Goal: Task Accomplishment & Management: Manage account settings

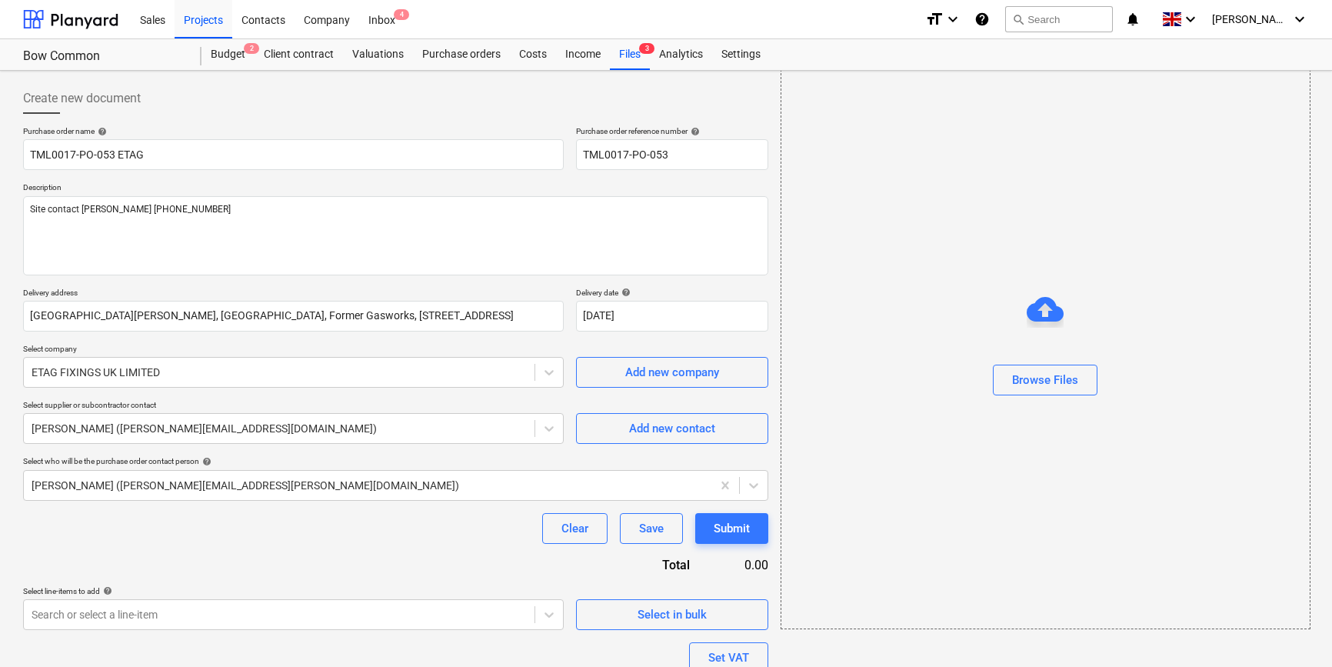
scroll to position [138, 0]
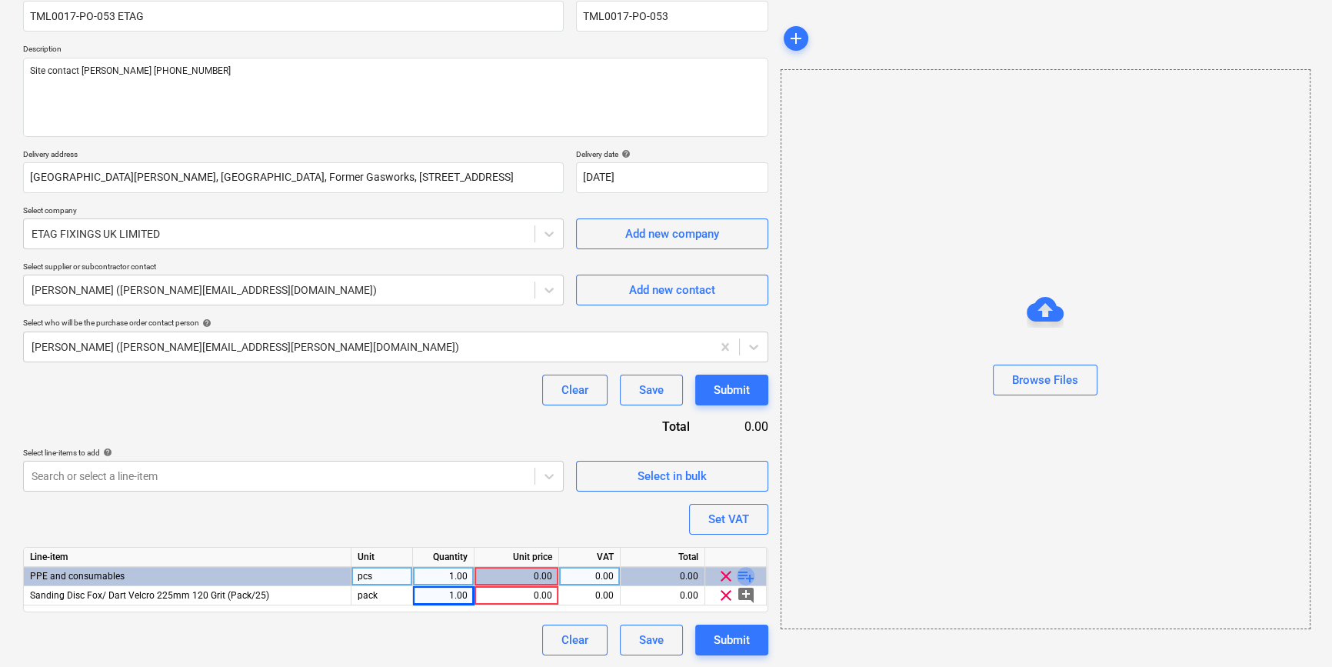
click at [740, 575] on span "playlist_add" at bounding box center [746, 576] width 18 height 18
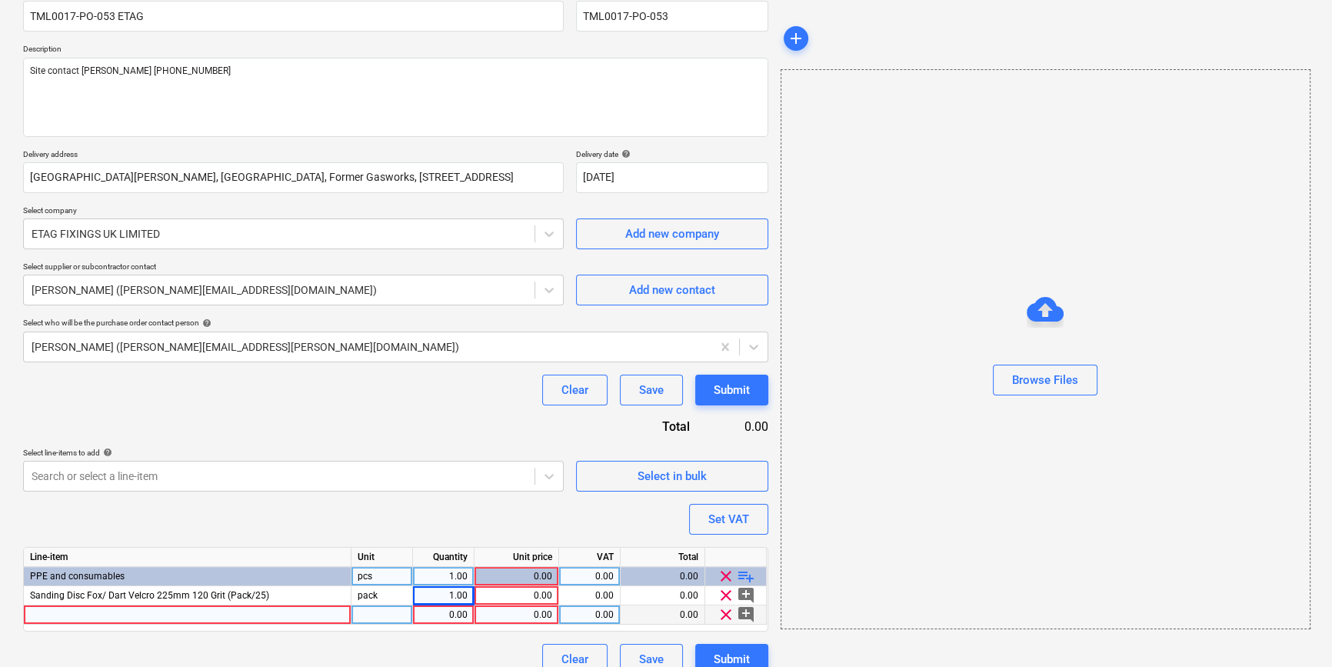
click at [48, 617] on div at bounding box center [188, 614] width 328 height 19
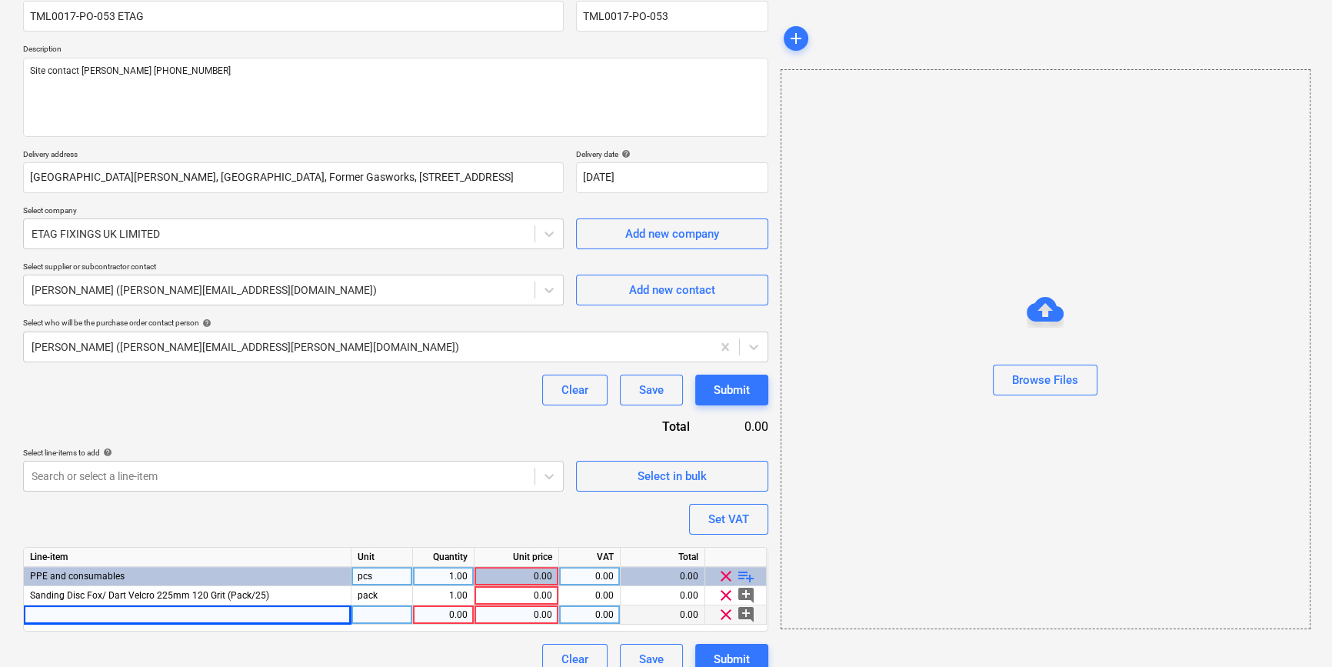
type textarea "x"
click at [46, 618] on div at bounding box center [188, 614] width 328 height 19
type input "Sill saw blade cold cut 165mm"
type textarea "x"
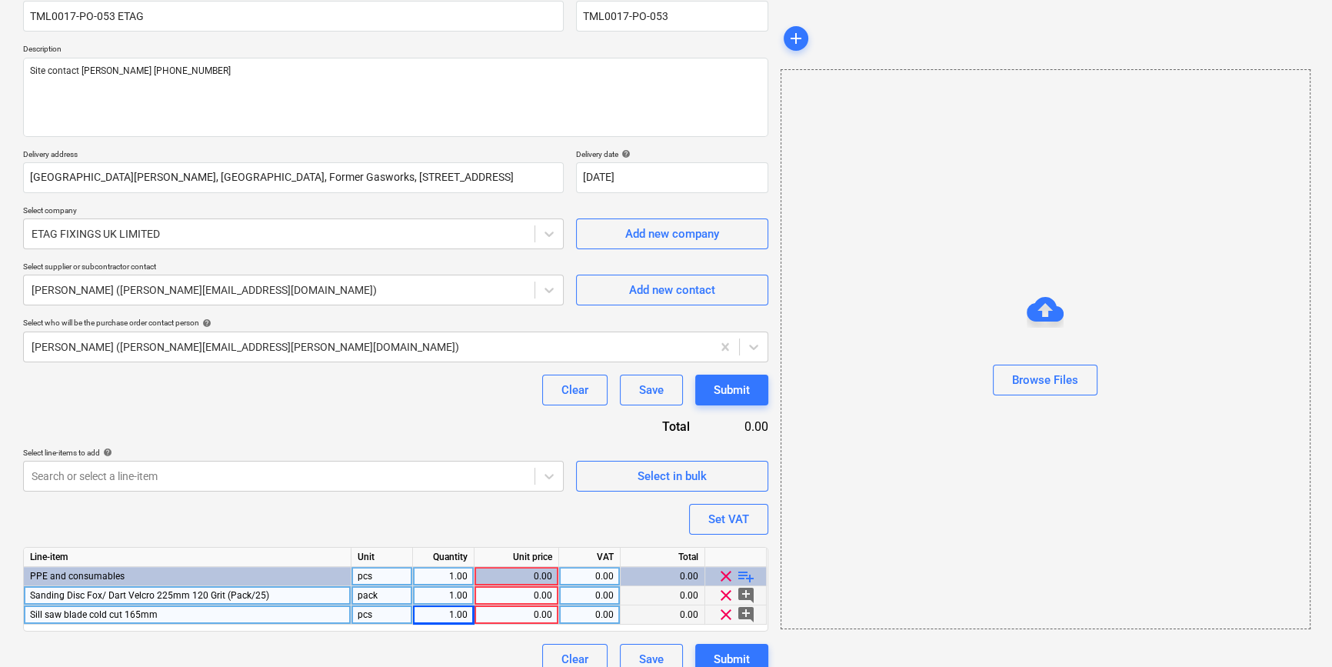
click at [448, 592] on div "1.00" at bounding box center [443, 595] width 48 height 19
type input "12"
type textarea "x"
type input "36.88"
click at [441, 616] on div "1.00" at bounding box center [443, 614] width 48 height 19
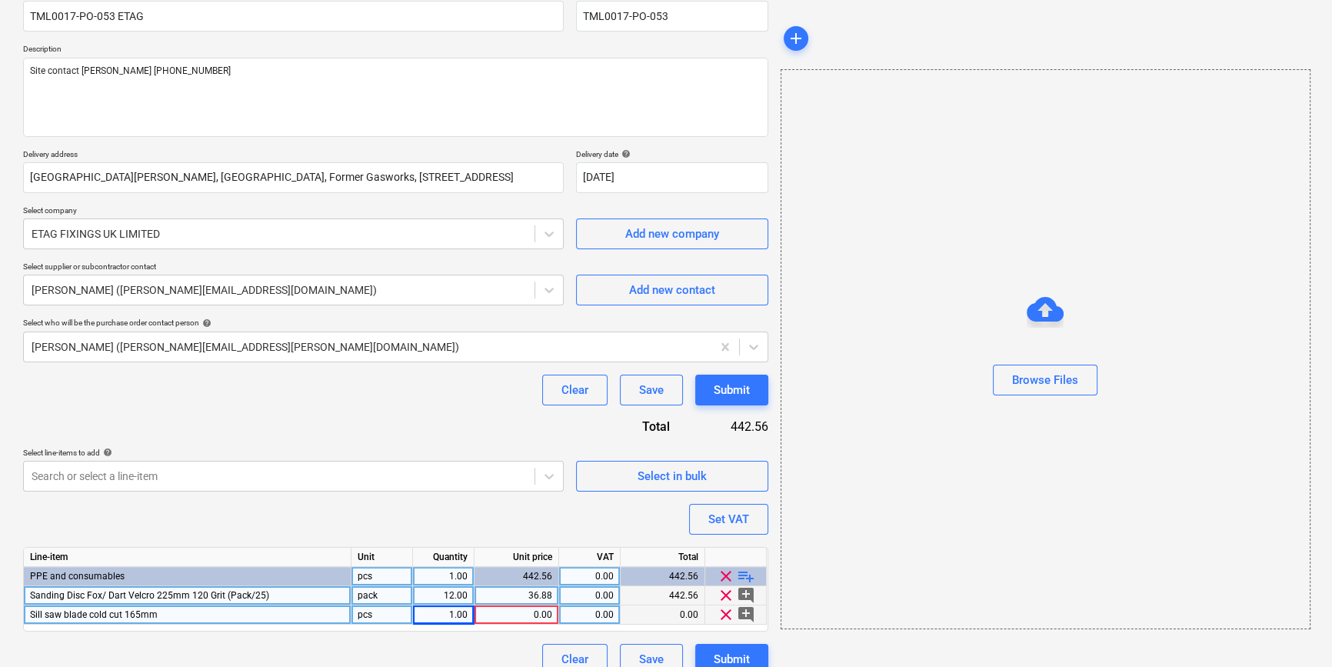
type textarea "x"
click at [442, 613] on div "1.00" at bounding box center [443, 614] width 48 height 19
type input "12"
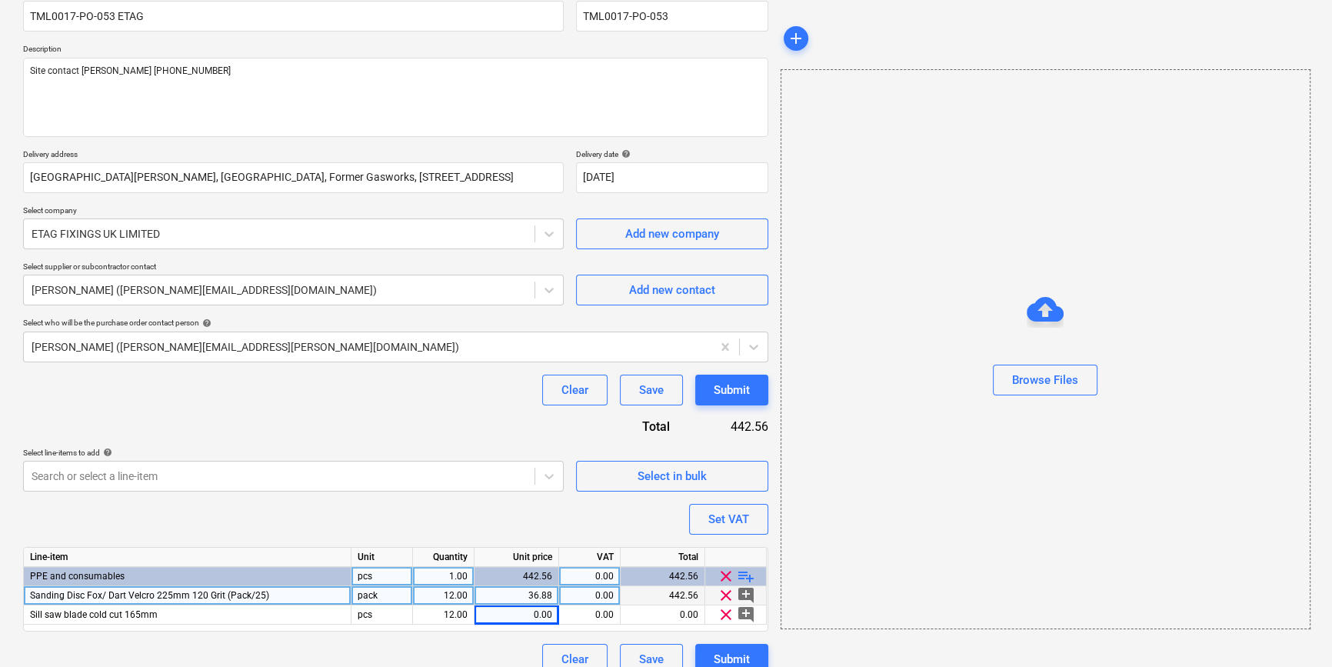
type textarea "x"
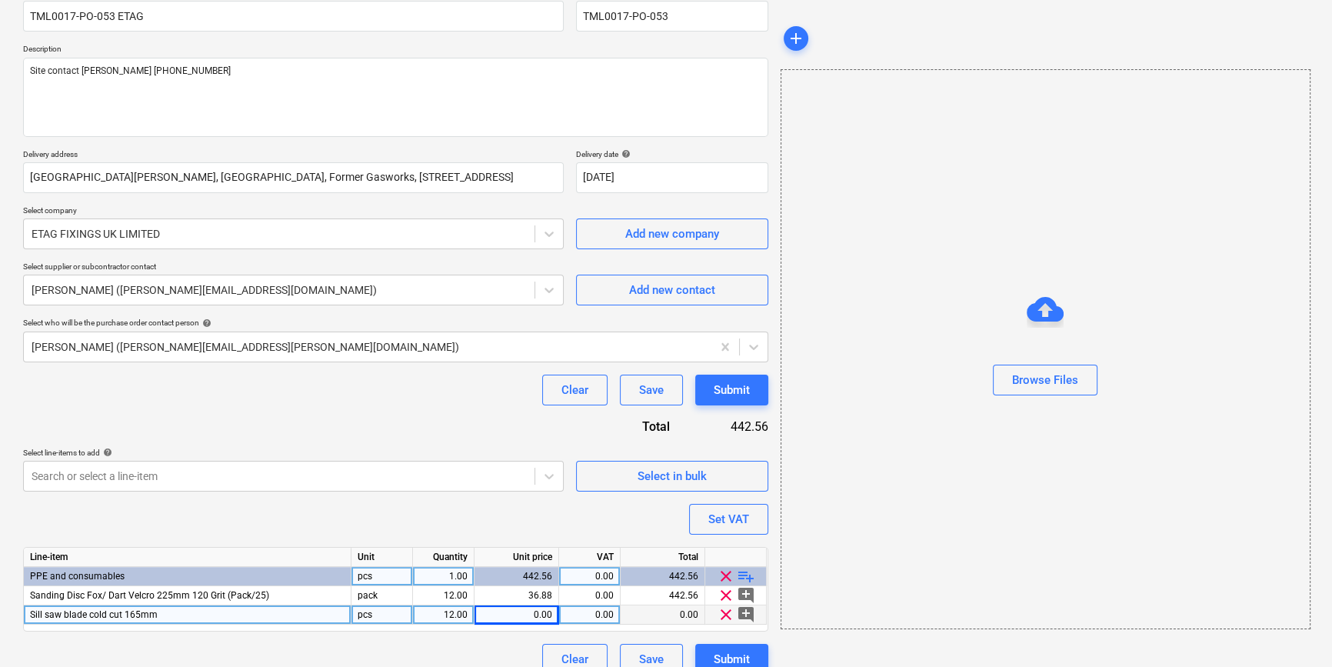
click at [171, 617] on div "Sill saw blade cold cut 165mm" at bounding box center [188, 614] width 328 height 19
click at [181, 615] on input "Sill saw blade cold cut 165mm" at bounding box center [187, 614] width 327 height 18
type input "Sill saw blade cold cut 165mm B-32910"
type textarea "x"
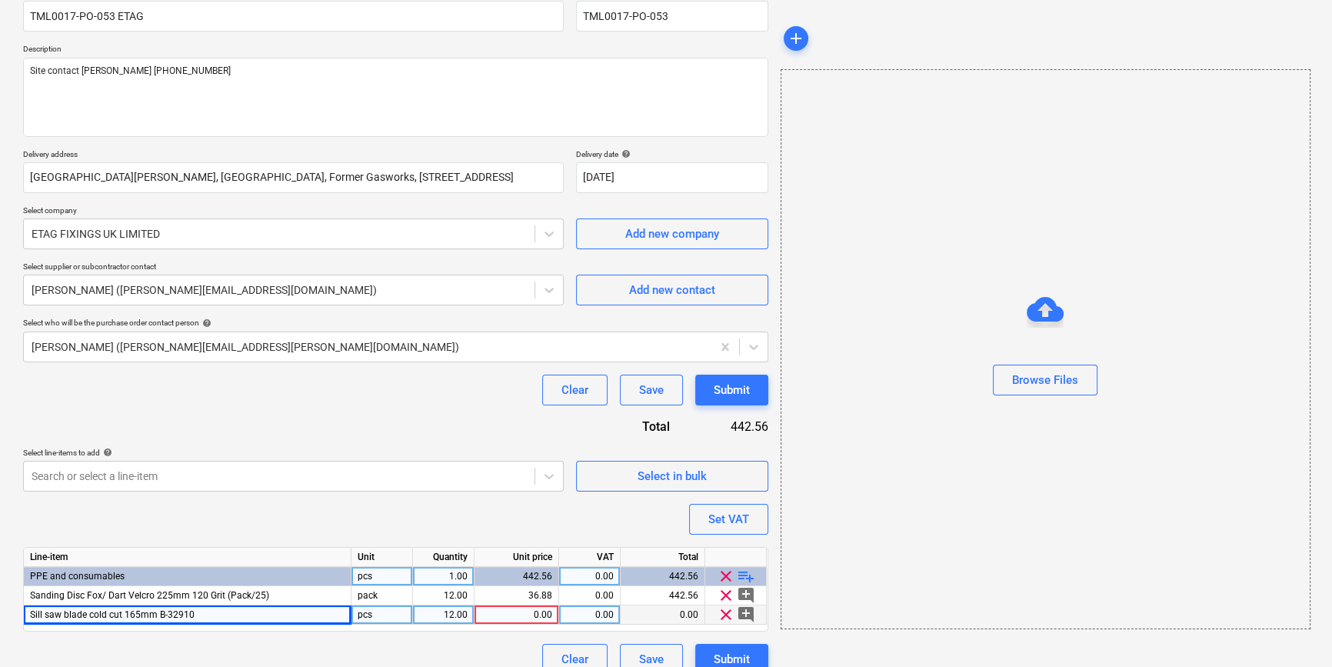
click at [523, 613] on div "0.00" at bounding box center [517, 614] width 72 height 19
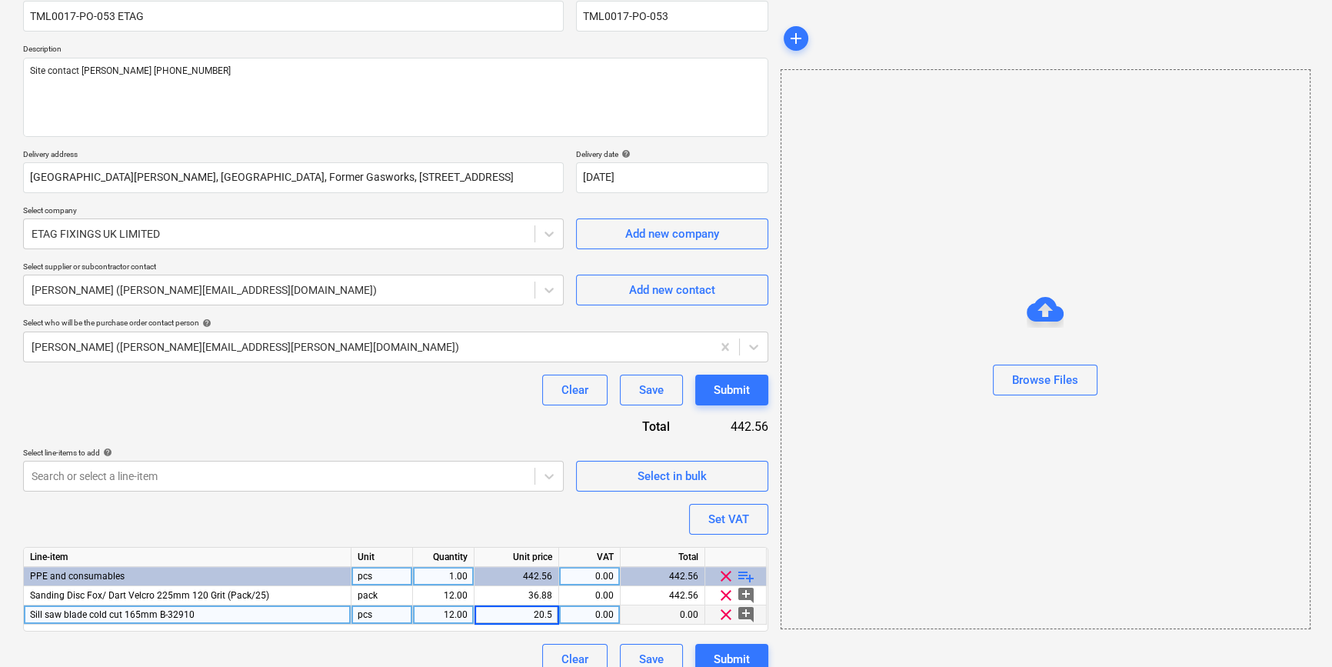
type input "20.58"
type textarea "x"
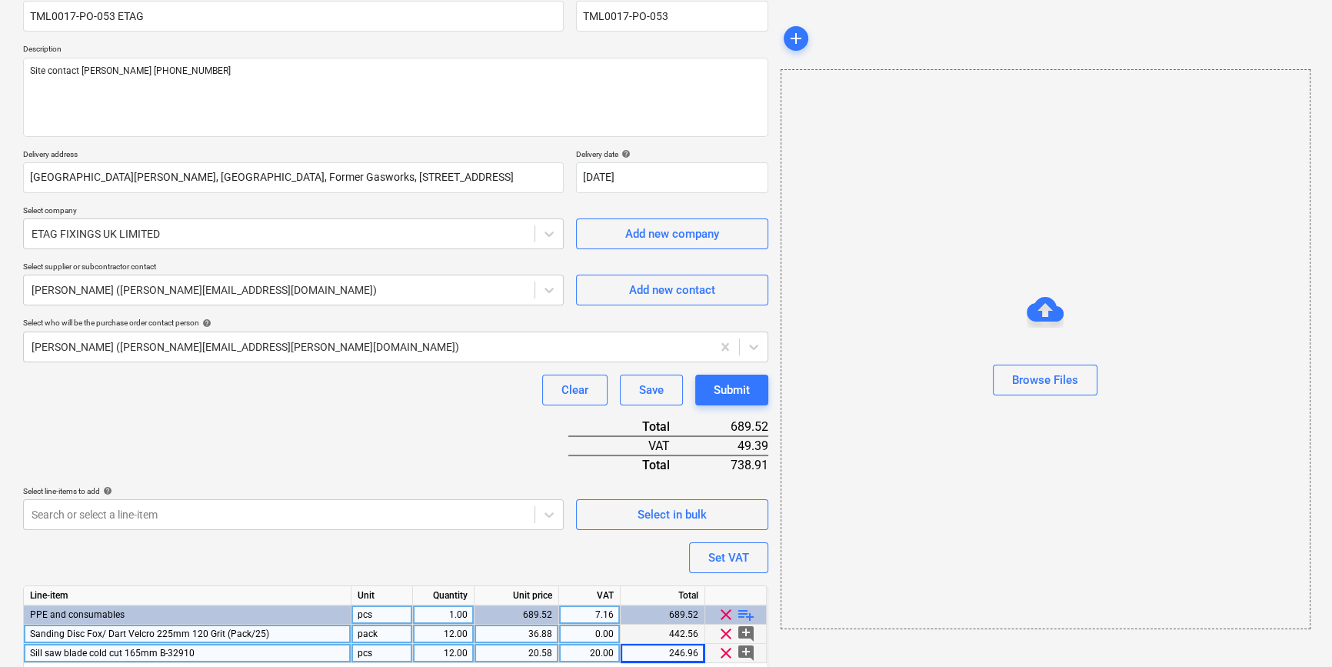
click at [591, 630] on div "0.00" at bounding box center [589, 633] width 48 height 19
type input "20"
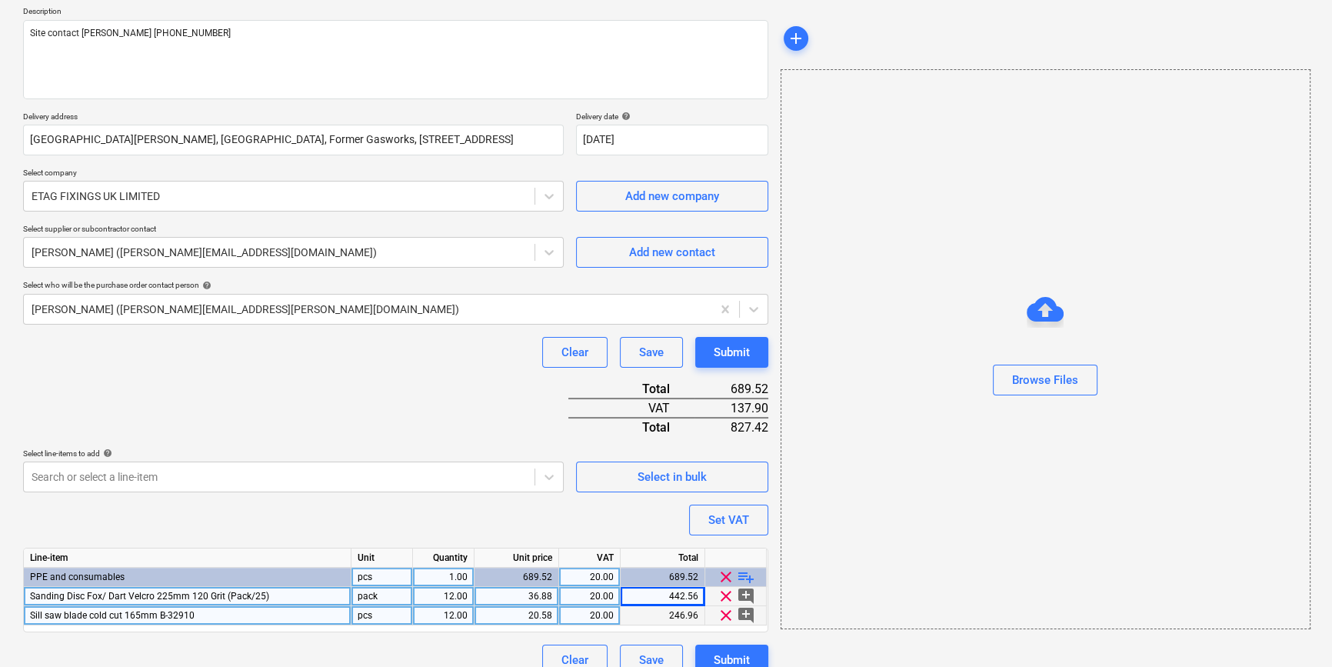
scroll to position [196, 0]
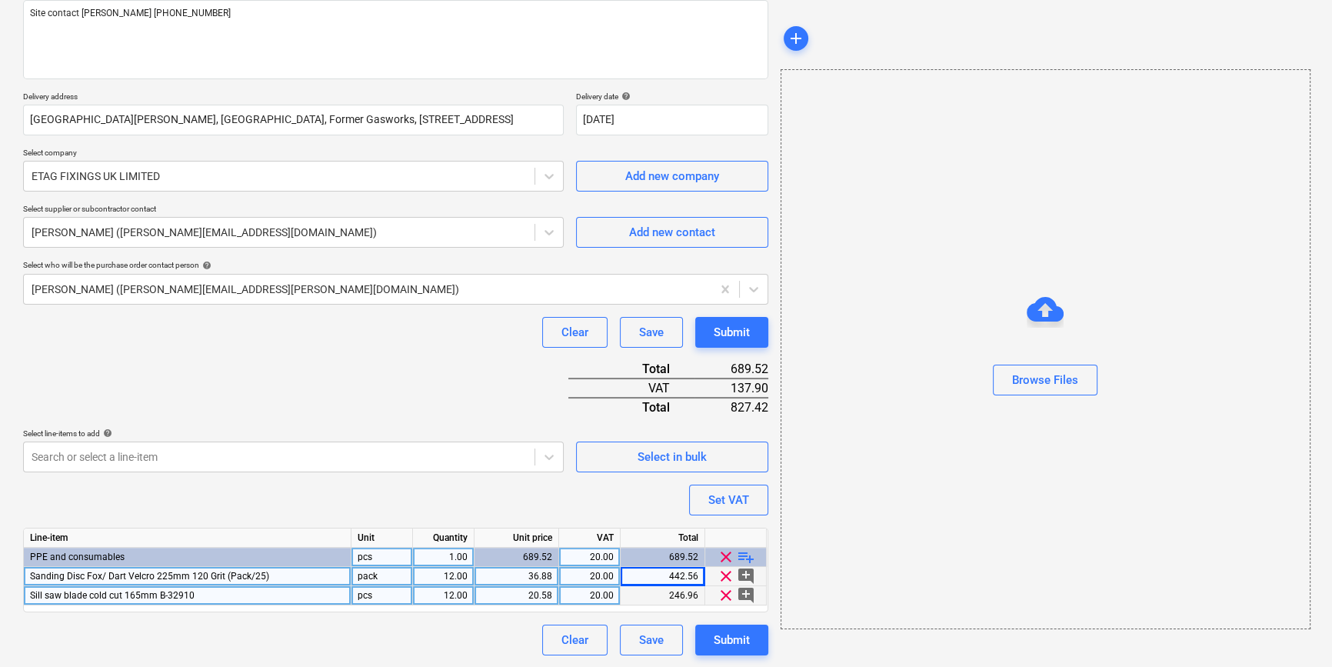
click at [741, 554] on span "playlist_add" at bounding box center [746, 557] width 18 height 18
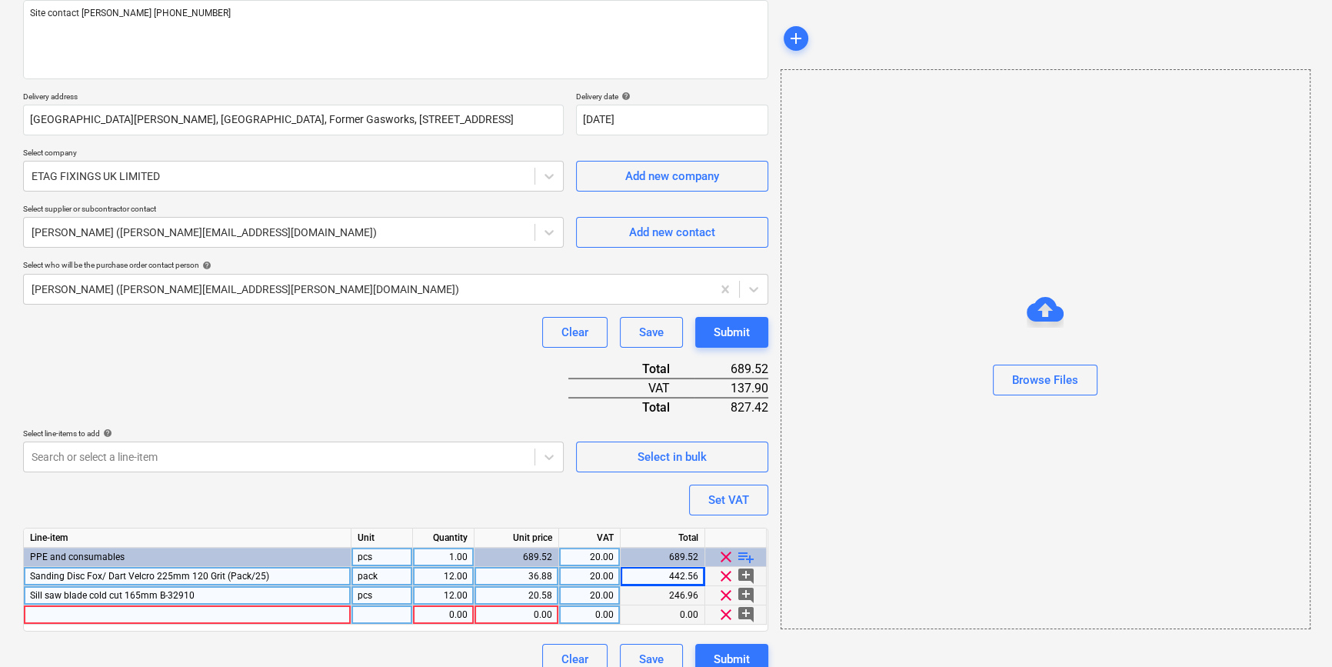
click at [77, 616] on div at bounding box center [188, 614] width 328 height 19
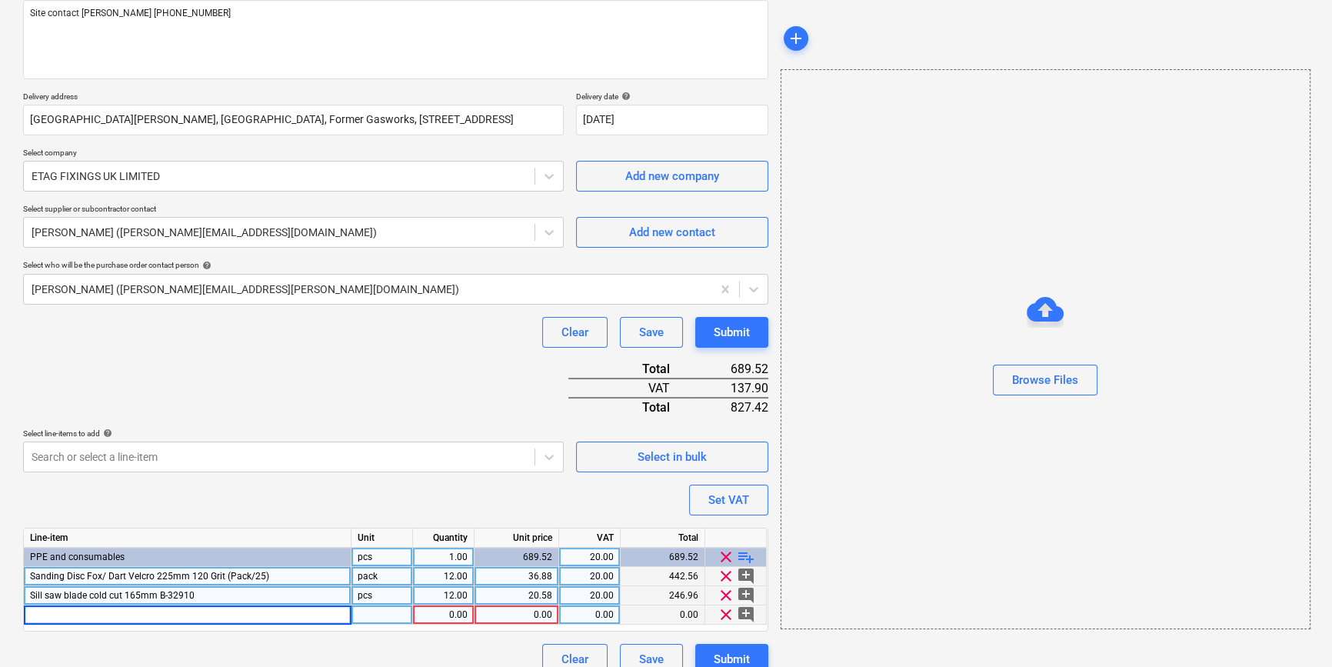
type textarea "x"
type input "Easydrive [PERSON_NAME] Double-Countersunk Self Drilling Wing Screws 5.5mm x 40…"
type textarea "x"
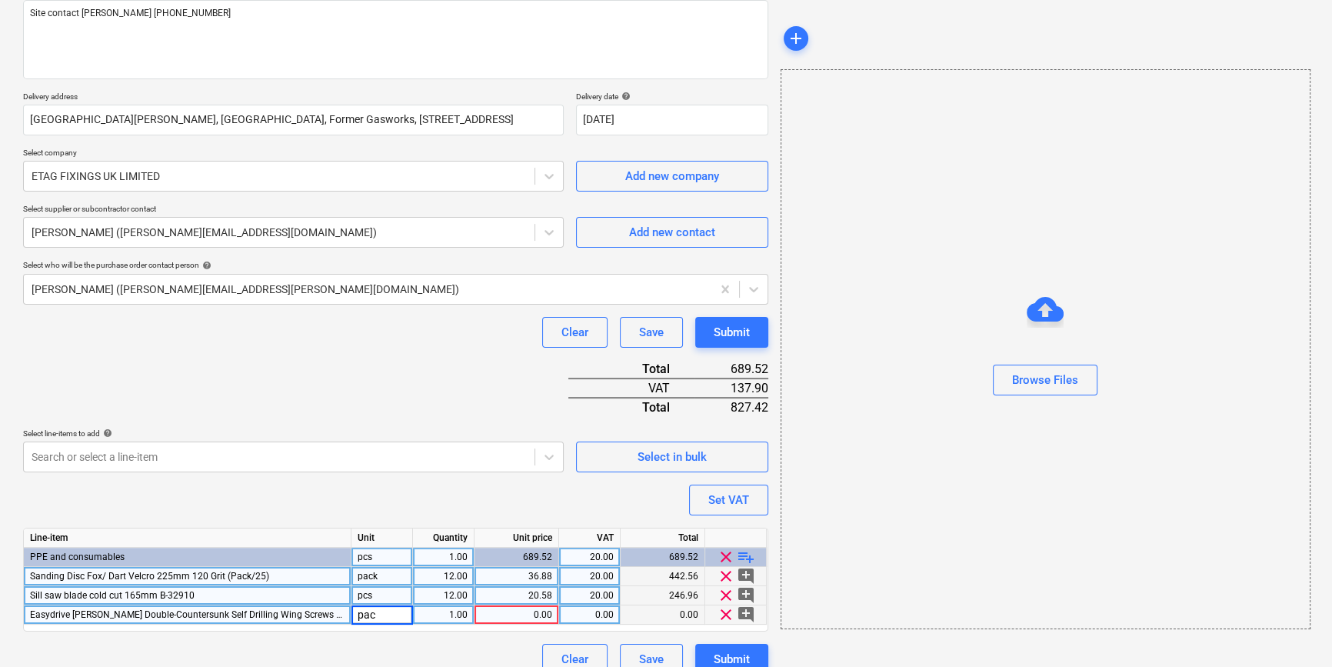
type input "pack"
type textarea "x"
type input "20"
click at [746, 554] on span "playlist_add" at bounding box center [746, 557] width 18 height 18
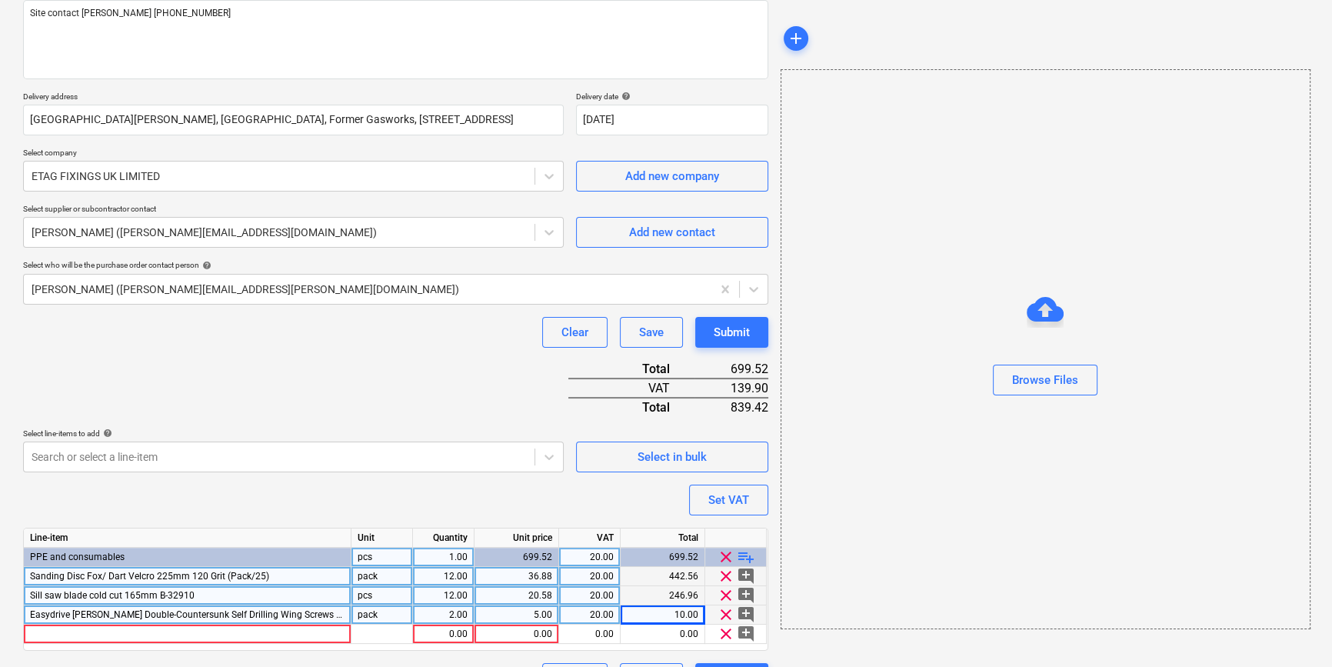
type textarea "x"
click at [39, 631] on div at bounding box center [188, 633] width 328 height 19
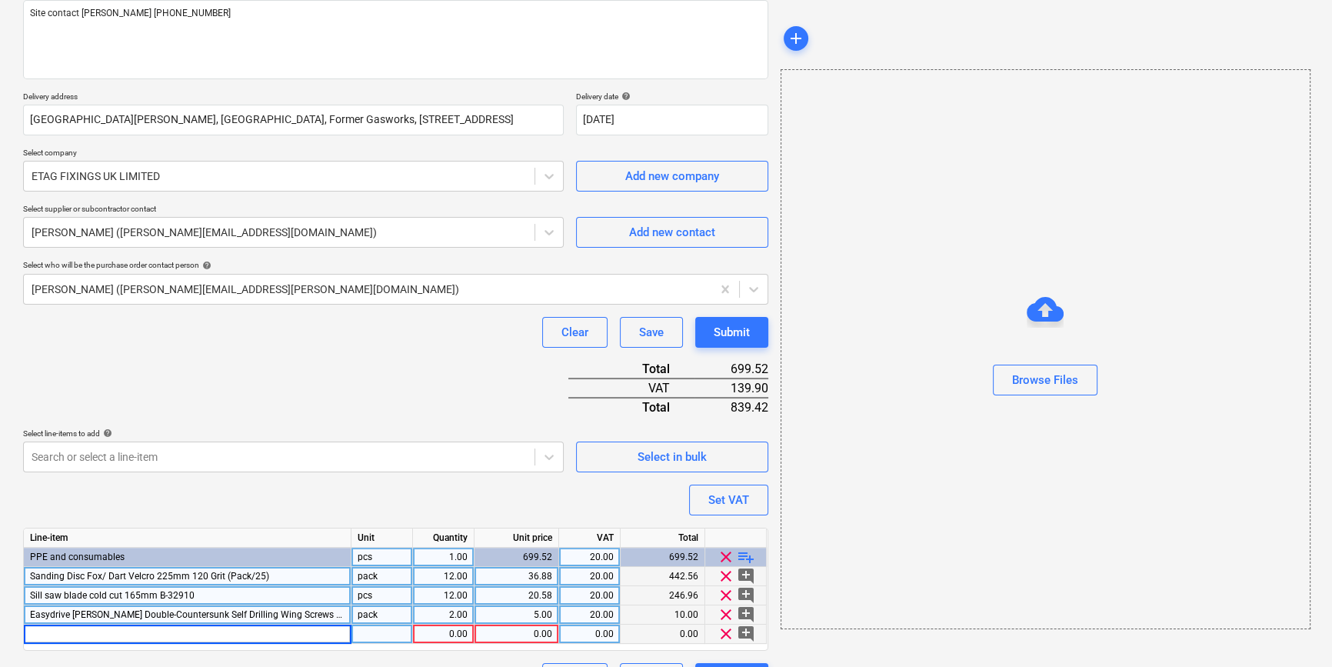
type input "Gloves Warrior Grey Cut Level 5 (Cut D) Size 9"
type textarea "x"
type input "prs"
type textarea "x"
type input "50"
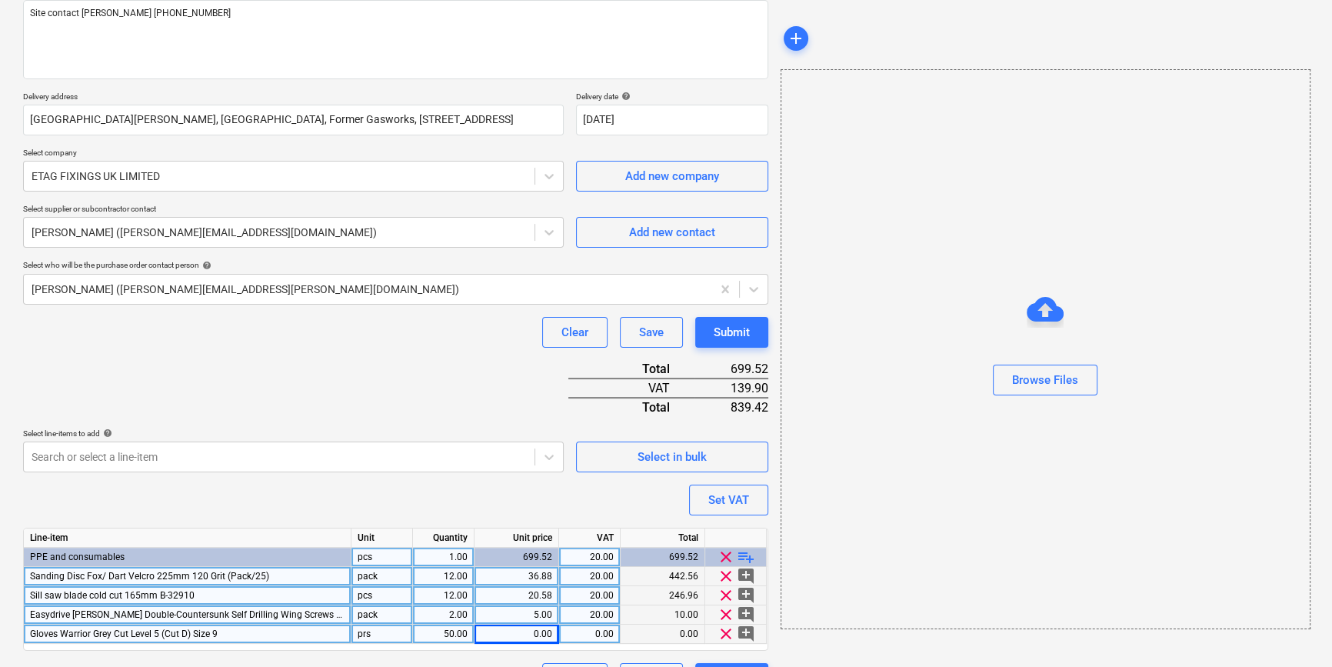
type textarea "x"
type input "2."
type textarea "x"
type input "2.8"
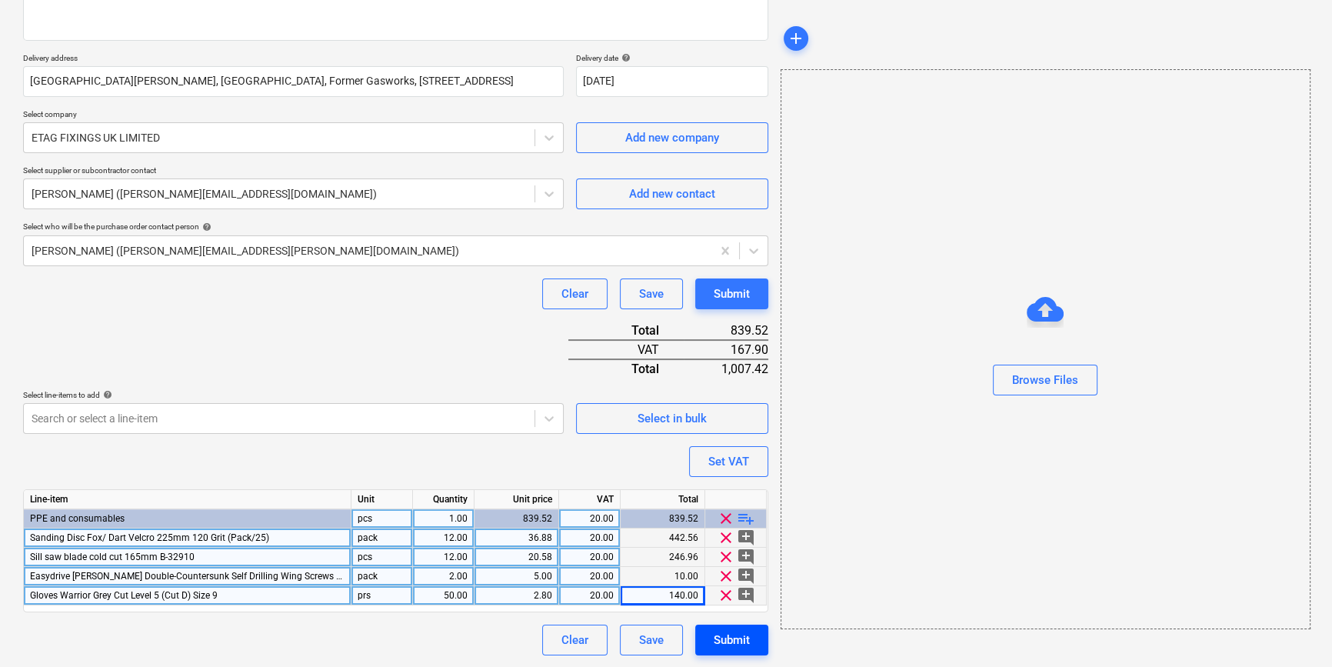
click at [751, 641] on button "Submit" at bounding box center [731, 639] width 73 height 31
type textarea "x"
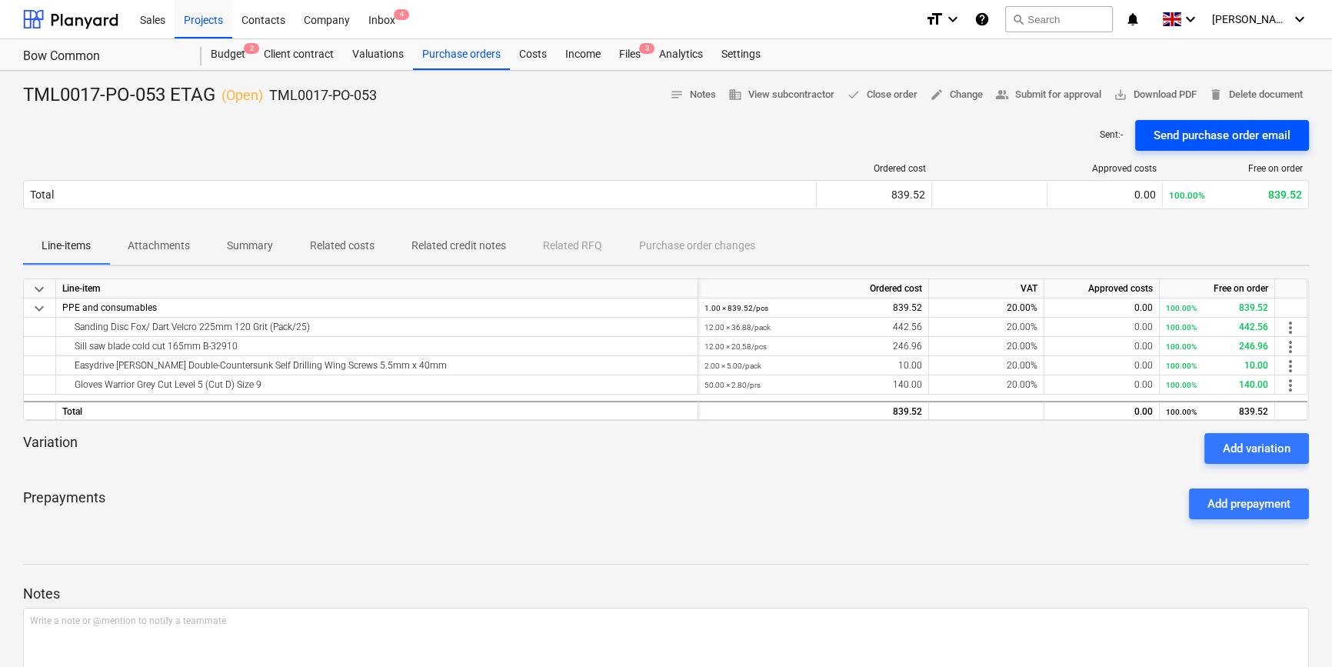
click at [1207, 136] on div "Send purchase order email" at bounding box center [1221, 135] width 137 height 20
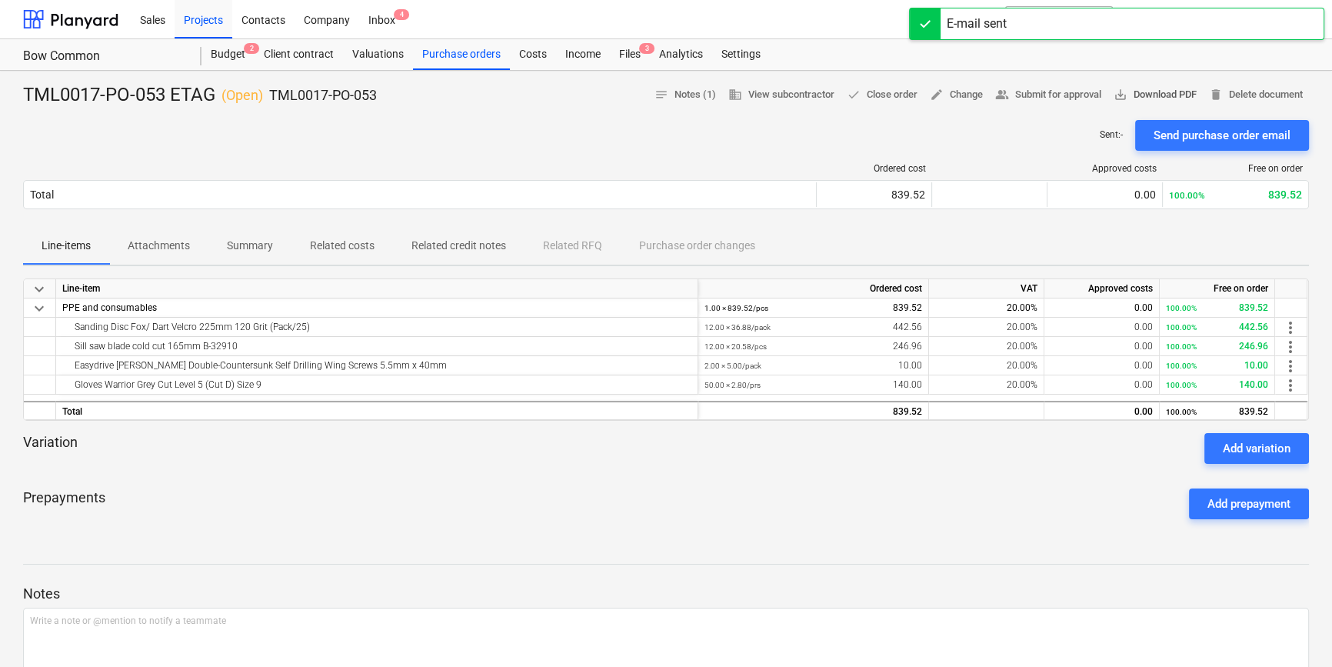
click at [1161, 97] on span "save_alt Download PDF" at bounding box center [1154, 95] width 83 height 18
click at [609, 529] on div "Prepayments Add prepayment" at bounding box center [666, 503] width 1286 height 55
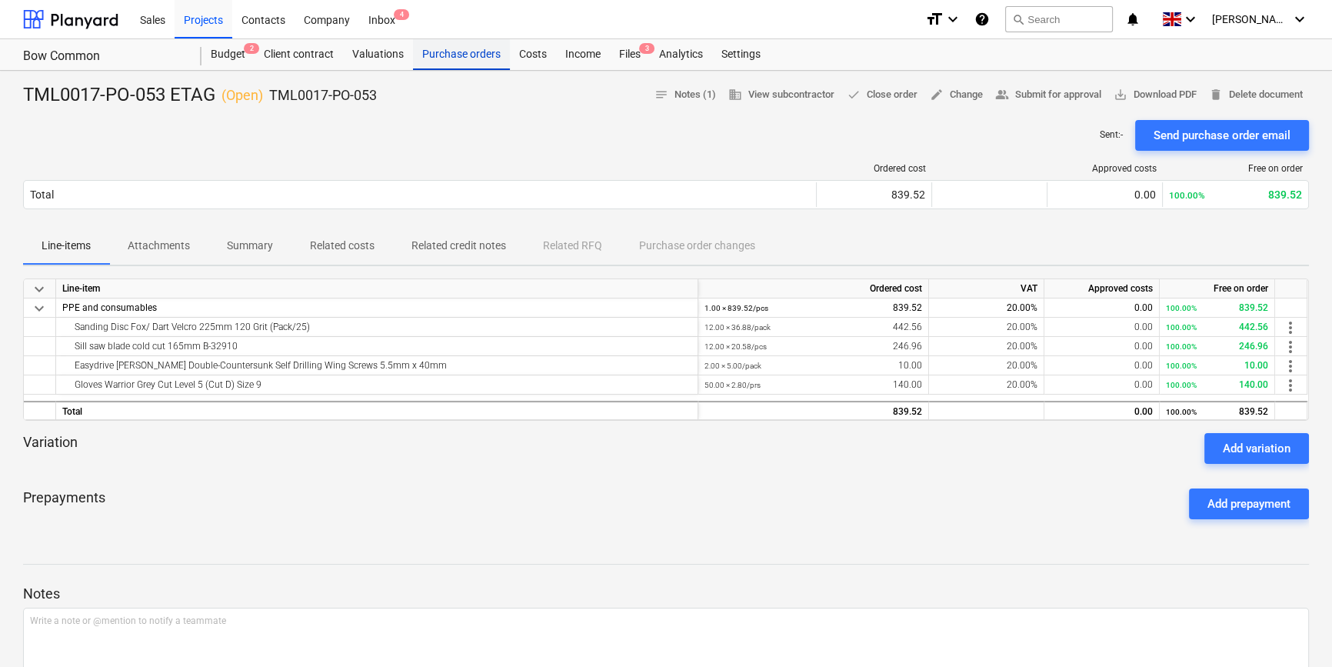
click at [454, 52] on div "Purchase orders" at bounding box center [461, 54] width 97 height 31
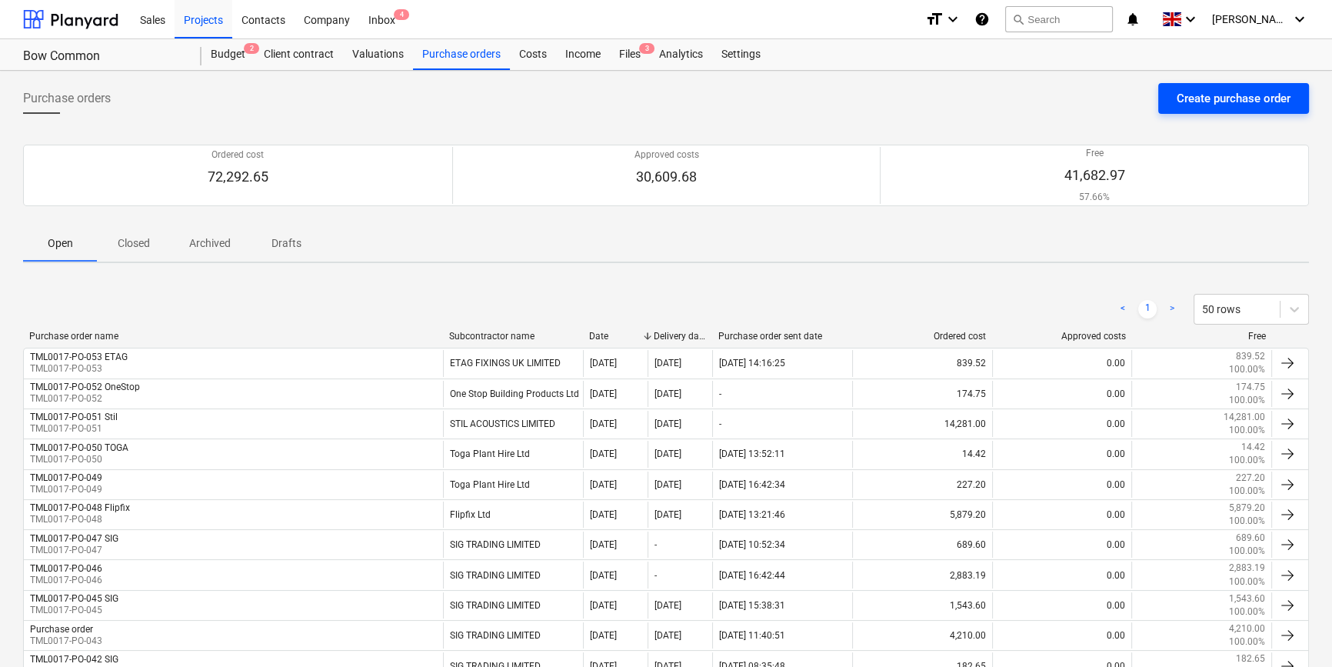
click at [1220, 98] on div "Create purchase order" at bounding box center [1234, 98] width 114 height 20
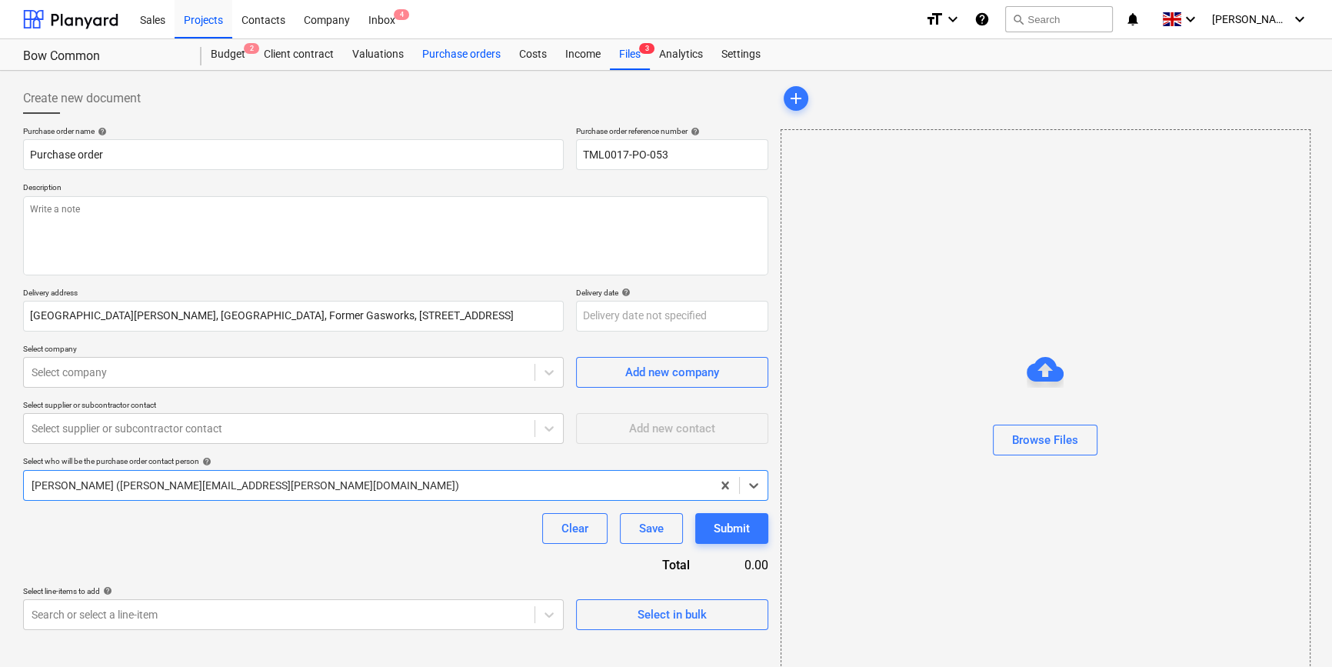
click at [426, 60] on div "Purchase orders" at bounding box center [461, 54] width 97 height 31
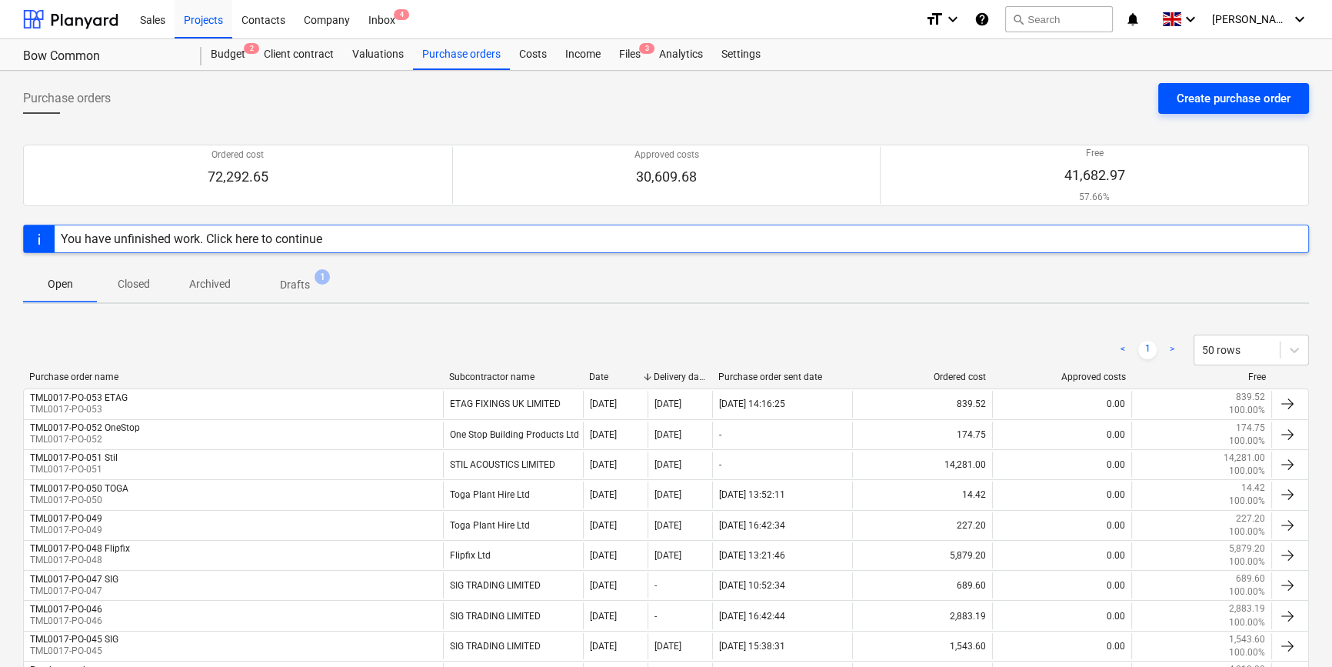
click at [1212, 98] on div "Create purchase order" at bounding box center [1234, 98] width 114 height 20
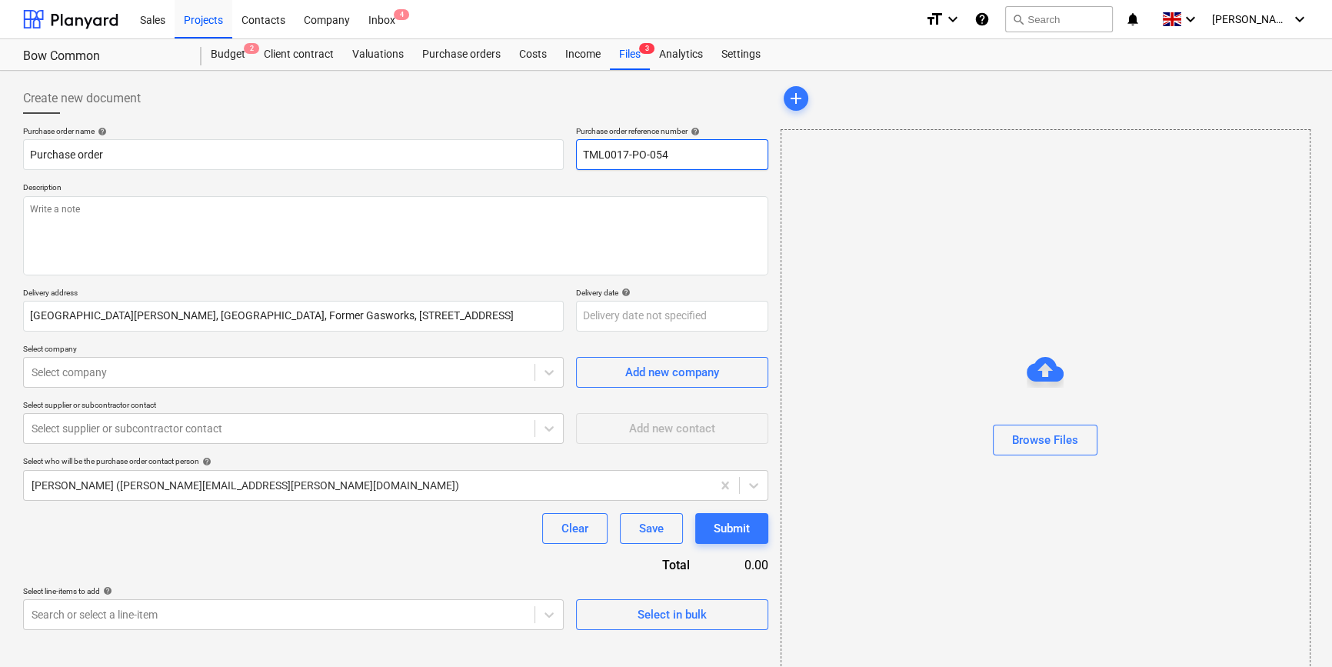
drag, startPoint x: 669, startPoint y: 154, endPoint x: 581, endPoint y: 152, distance: 88.4
click at [581, 152] on input "TML0017-PO-054" at bounding box center [672, 154] width 192 height 31
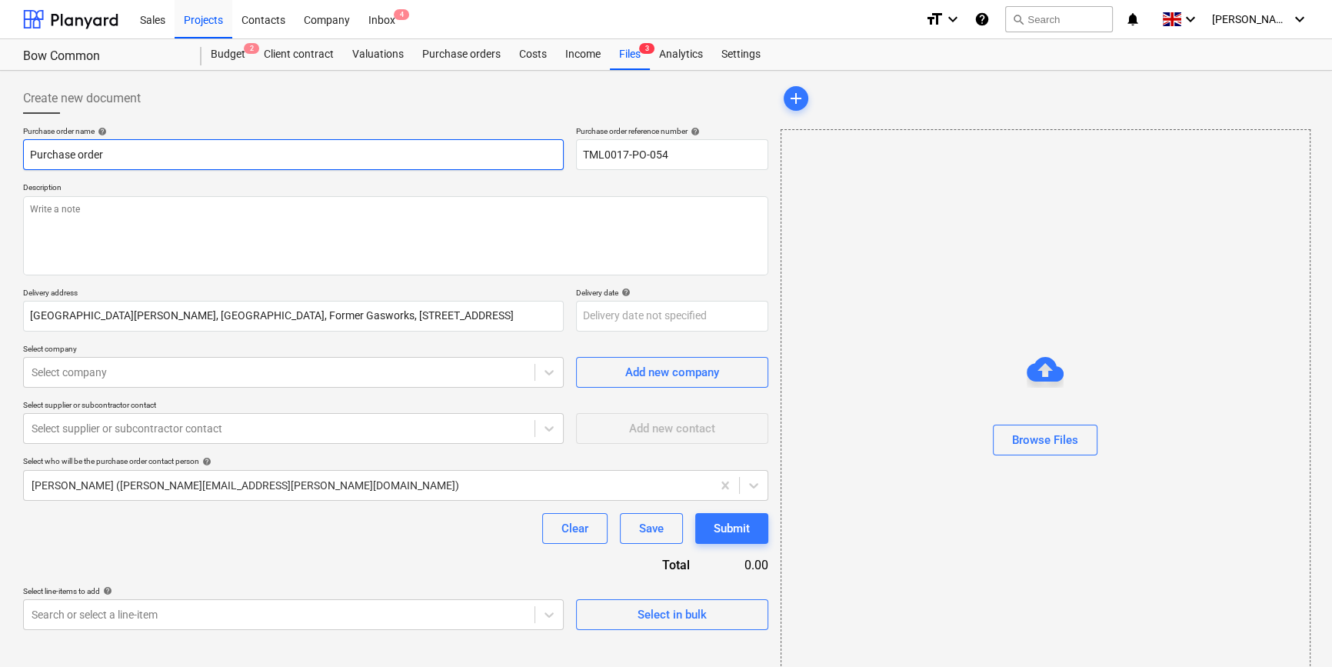
drag, startPoint x: 107, startPoint y: 155, endPoint x: 28, endPoint y: 154, distance: 78.4
click at [28, 154] on input "Purchase order" at bounding box center [293, 154] width 541 height 31
type textarea "x"
paste input "TML0017-PO-054"
type textarea "x"
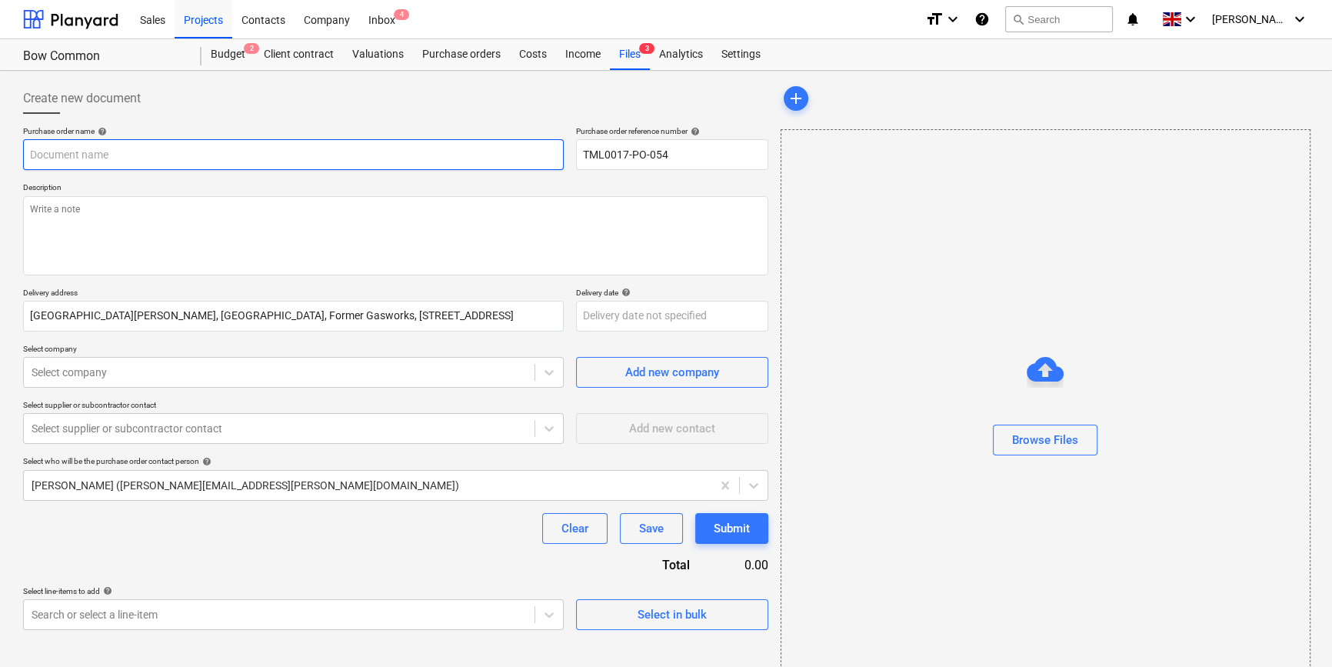
type input "TML0017-PO-054"
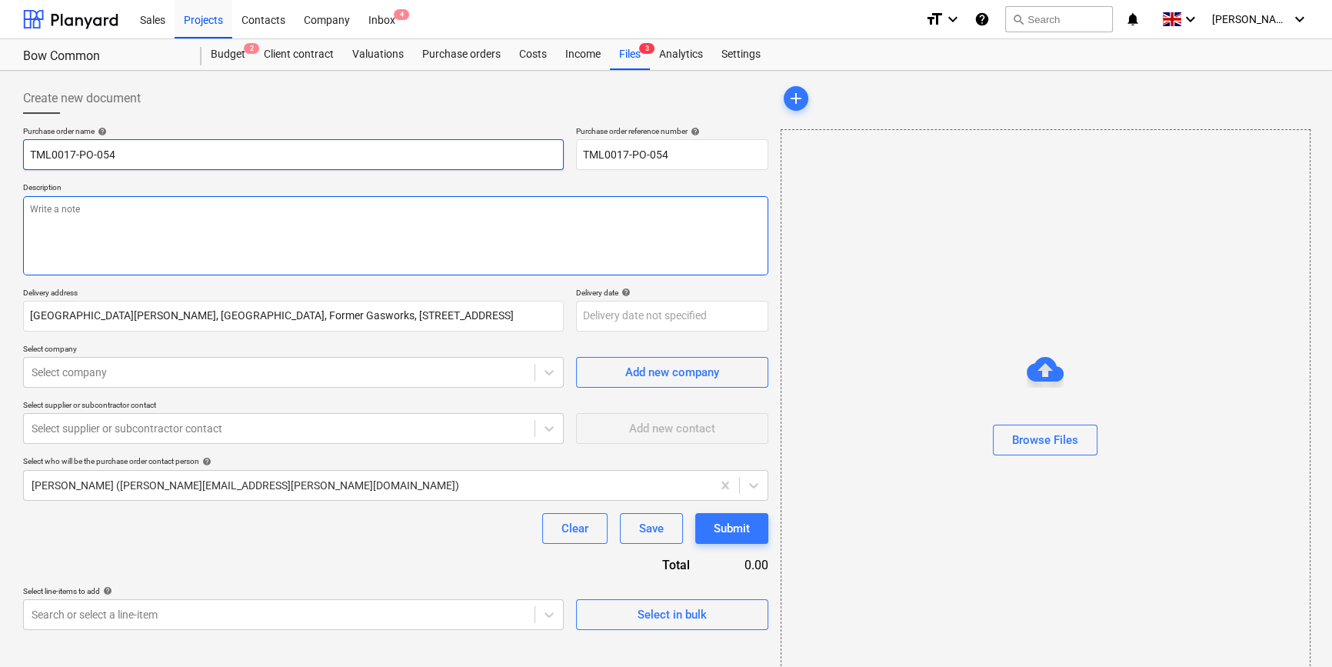
type textarea "x"
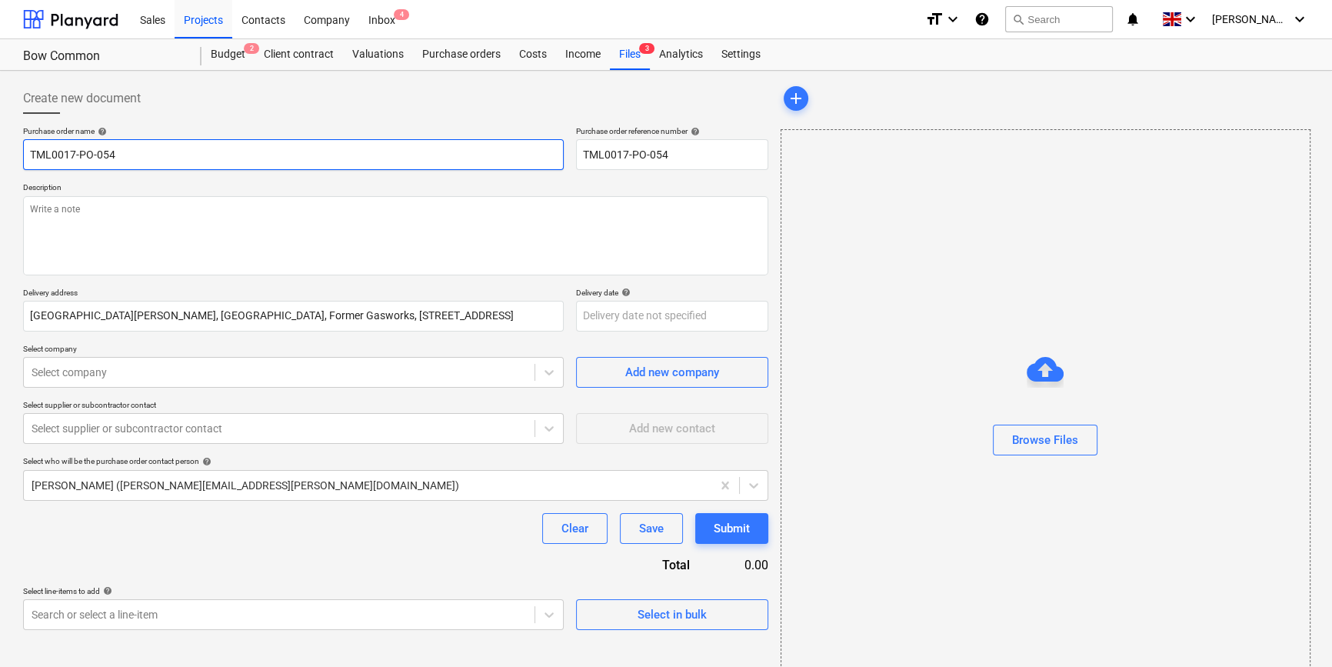
type input "TML0017-PO-054"
type textarea "x"
type input "TML0017-PO-054 S"
type textarea "x"
type input "TML0017-PO-054 SI"
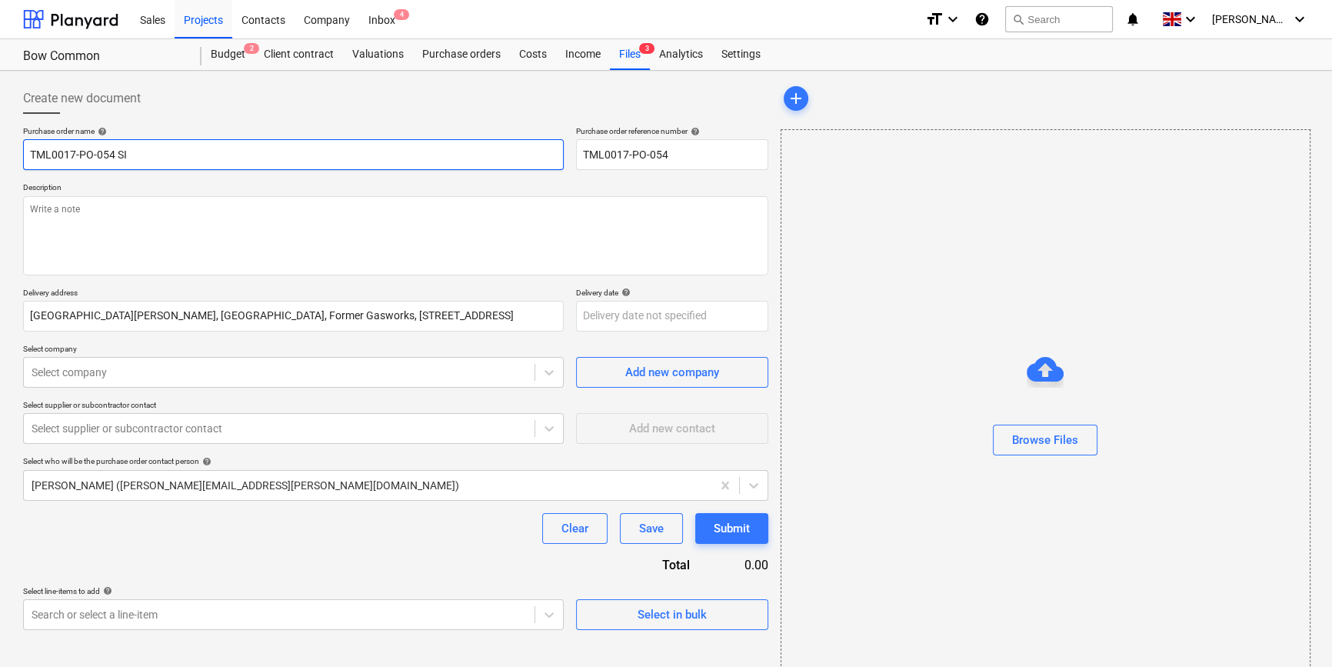
type textarea "x"
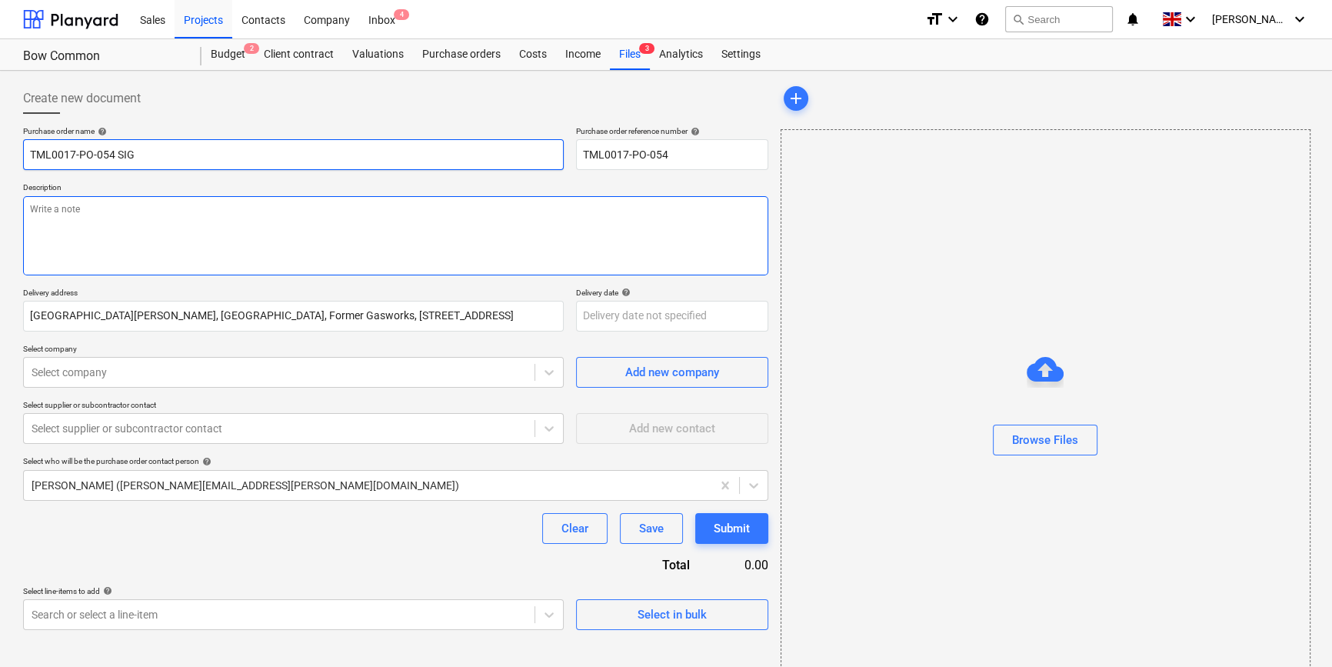
type input "TML0017-PO-054 SIG"
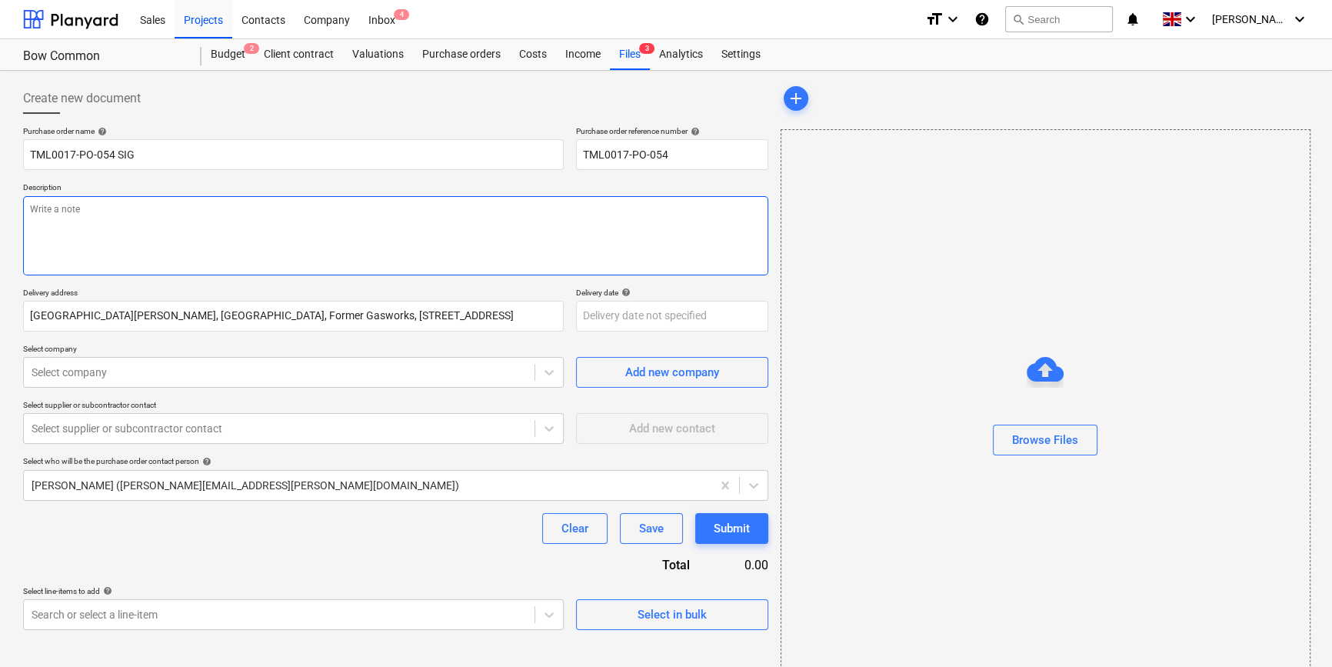
click at [38, 218] on textarea at bounding box center [395, 235] width 745 height 79
type textarea "x"
type textarea "S"
type textarea "x"
type textarea "Si"
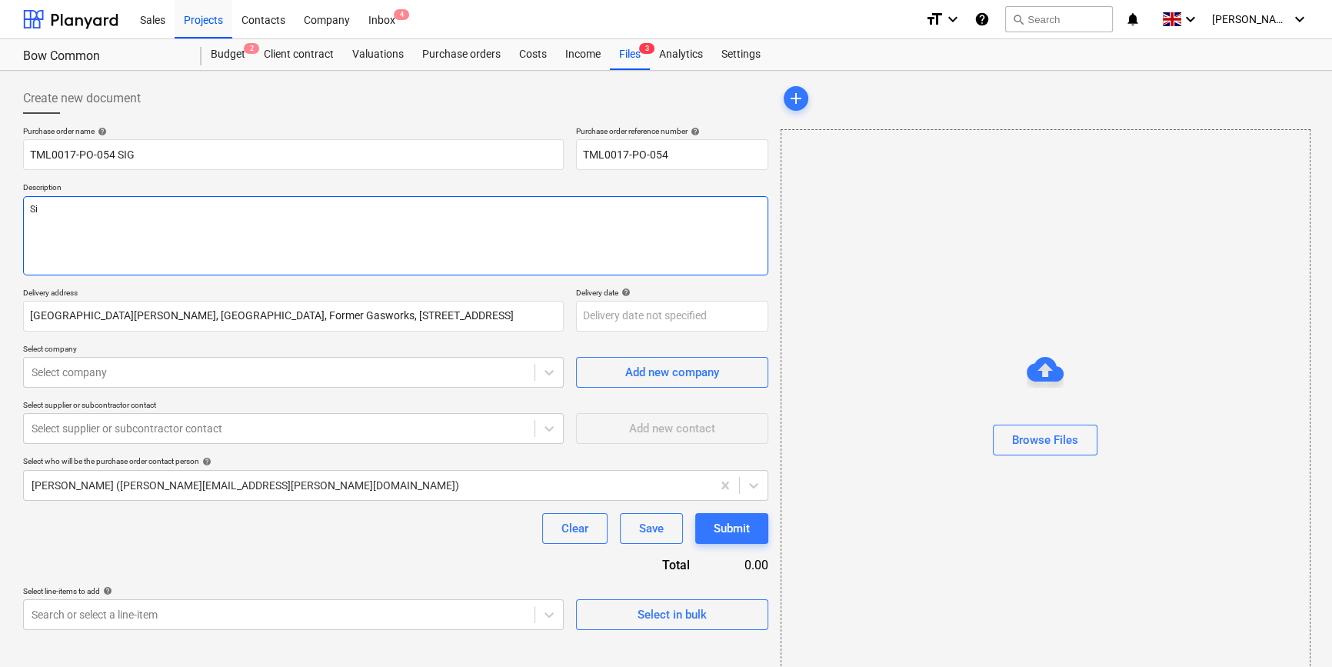
type textarea "x"
type textarea "Sit"
type textarea "x"
type textarea "Site"
type textarea "x"
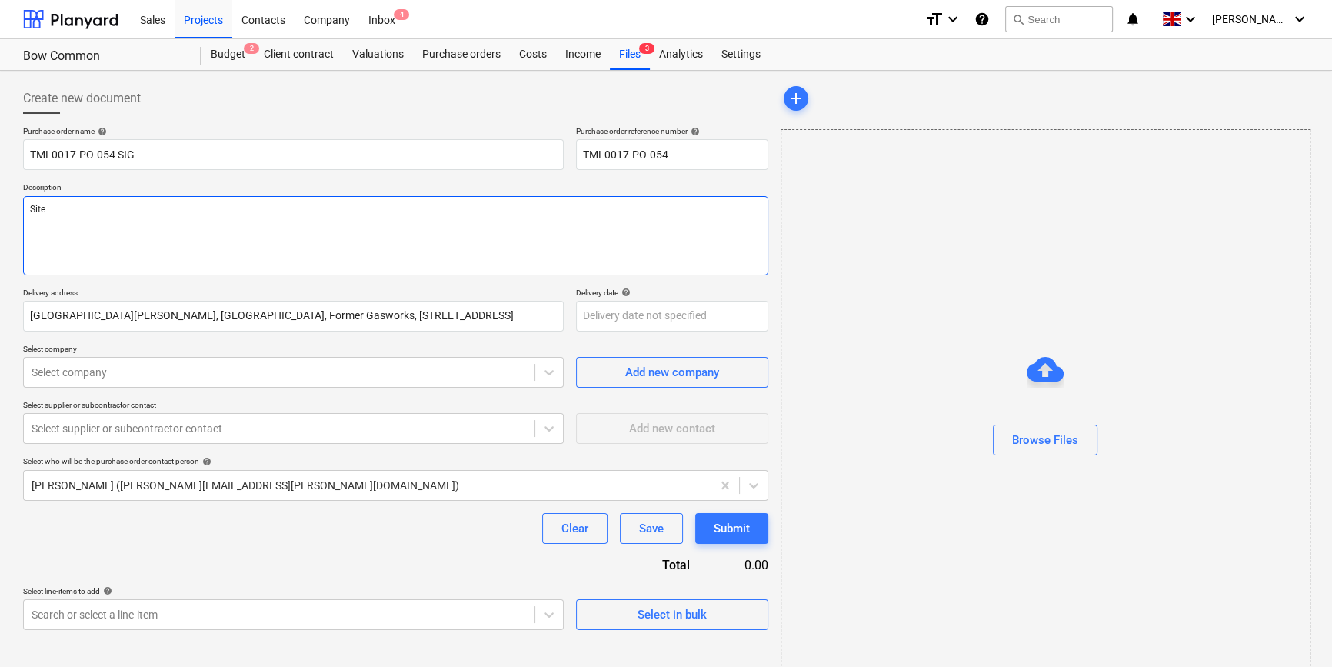
type textarea "Site"
type textarea "x"
type textarea "Site c"
type textarea "x"
type textarea "Site co"
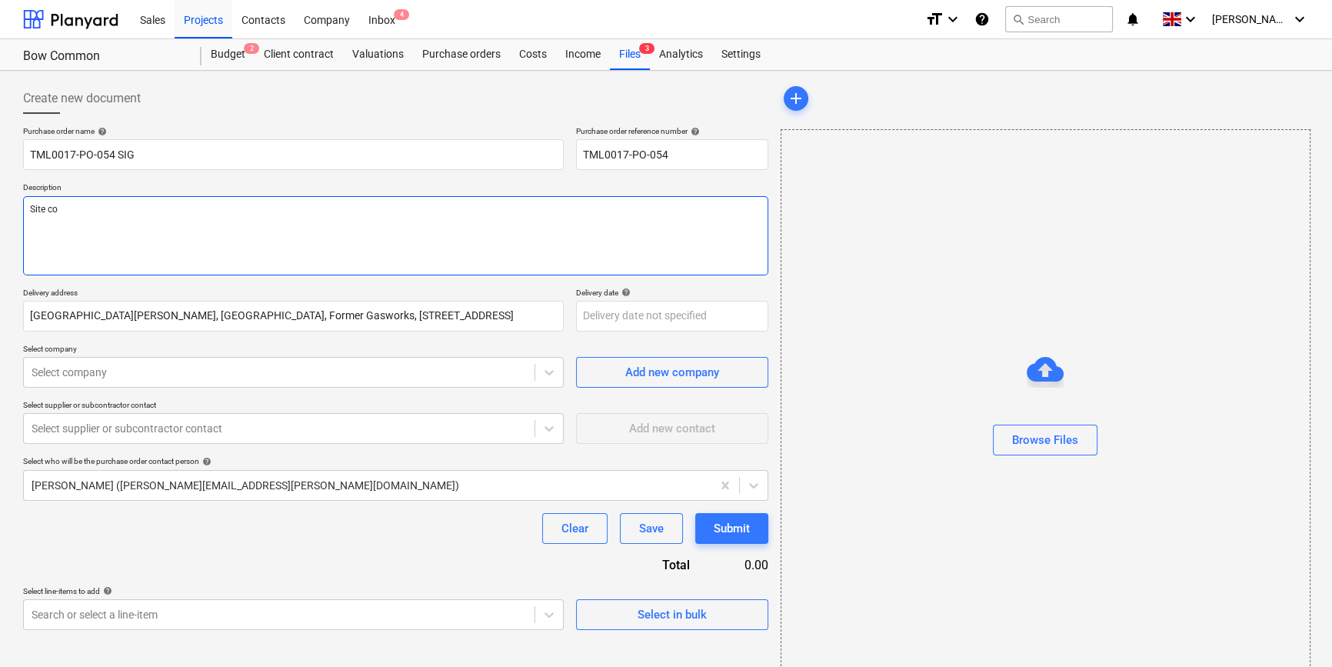
type textarea "x"
type textarea "Site con"
type textarea "x"
type textarea "Site cont"
type textarea "x"
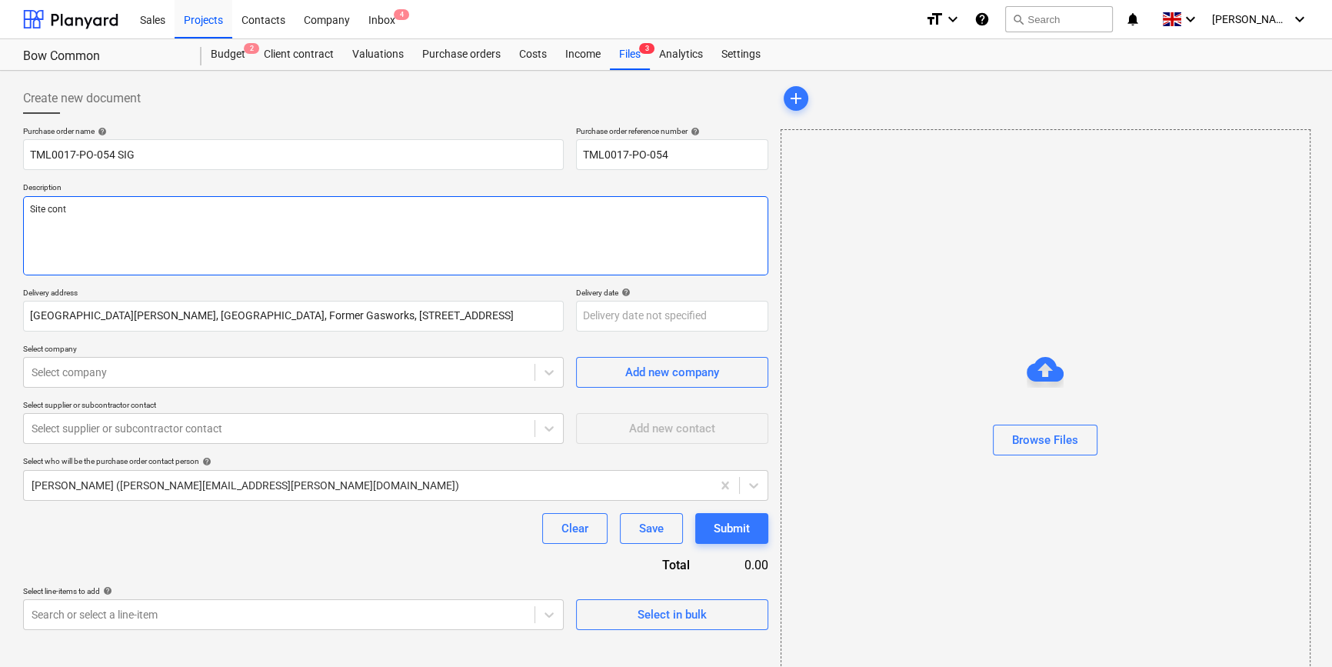
type textarea "Site conta"
type textarea "x"
type textarea "Site contac"
type textarea "x"
type textarea "Site contact"
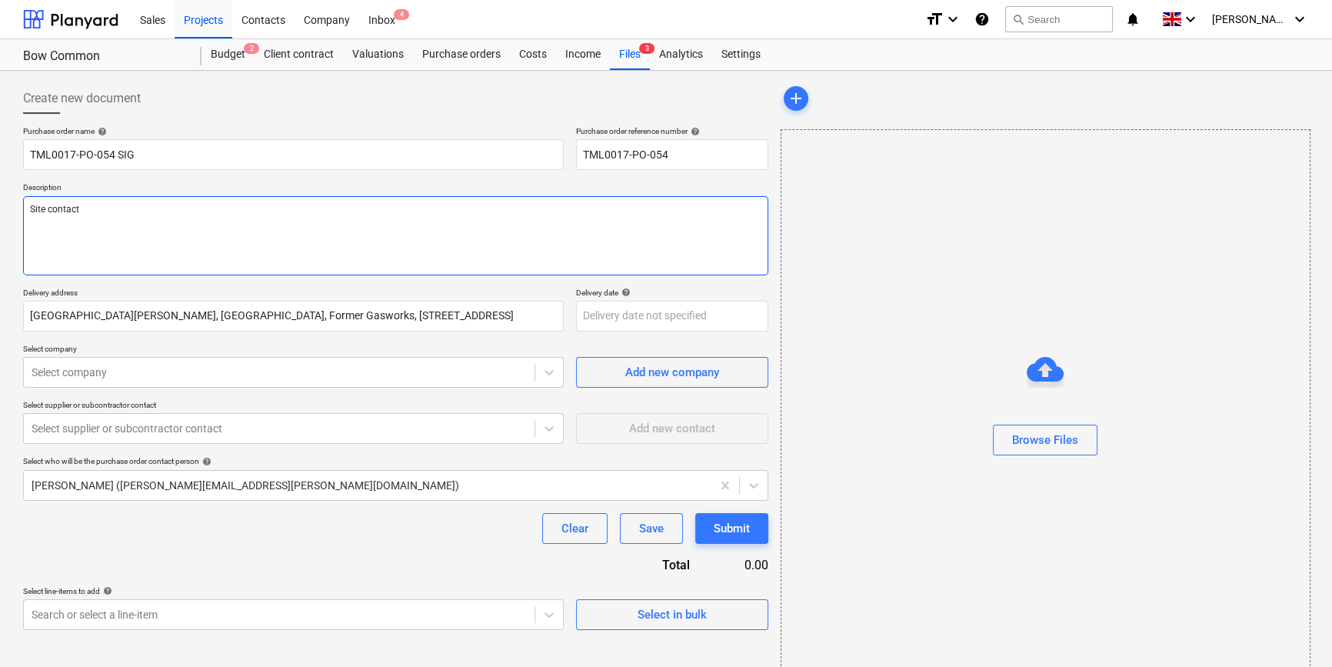
type textarea "x"
type textarea "Site contact"
type textarea "x"
type textarea "Site contact T"
type textarea "x"
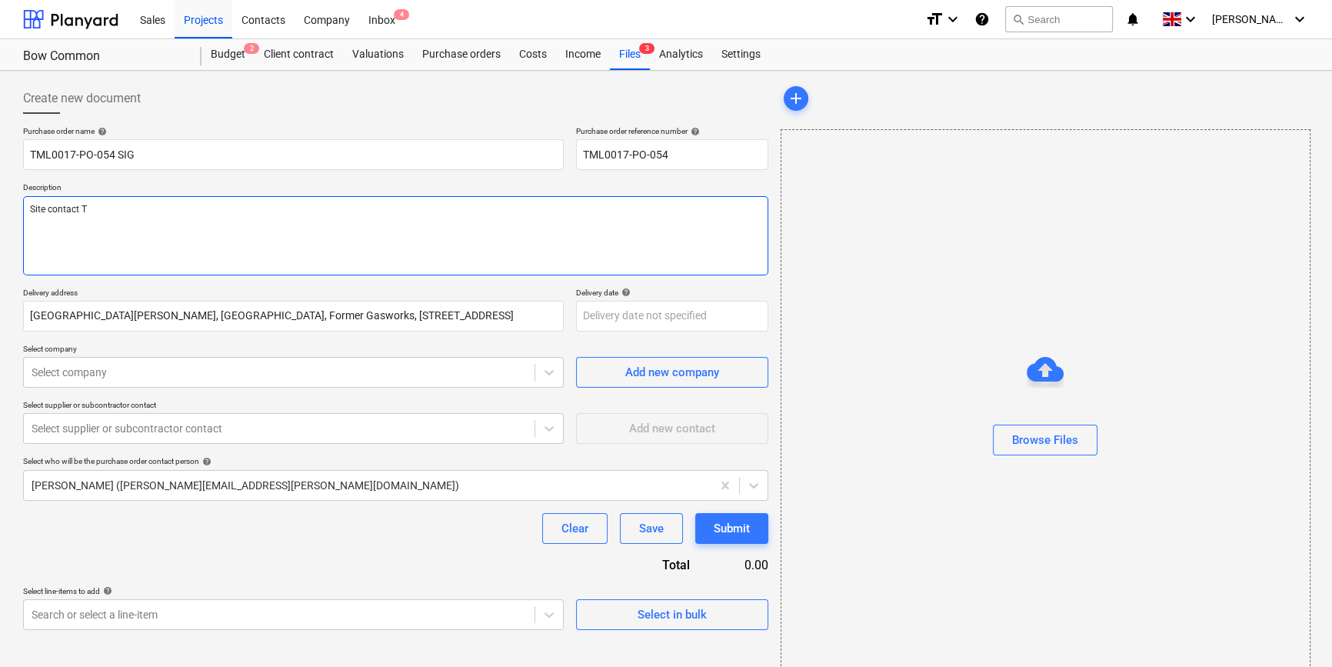
type textarea "Site contact Te"
type textarea "x"
type textarea "Site contact Ted"
type textarea "x"
type textarea "Site contact Tedd"
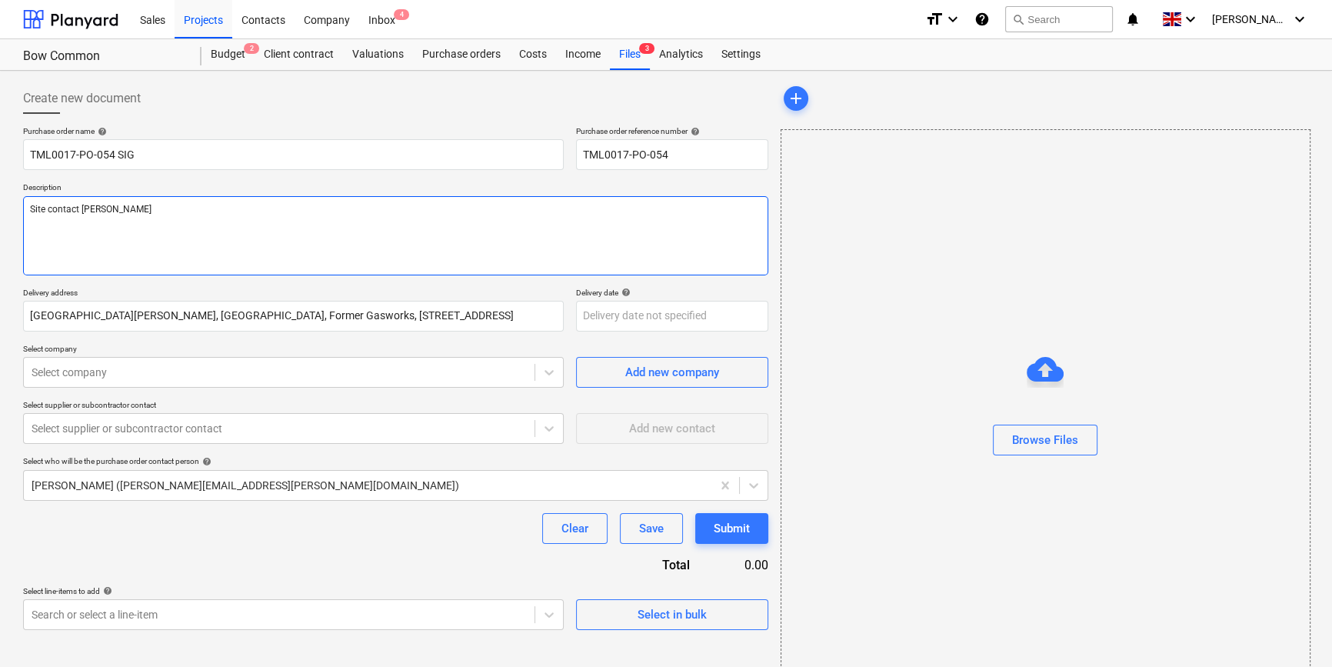
type textarea "x"
type textarea "Site contact Teddy"
type textarea "x"
type textarea "Site contact Teddy"
click at [152, 209] on textarea "Site contact Teddy" at bounding box center [395, 235] width 745 height 79
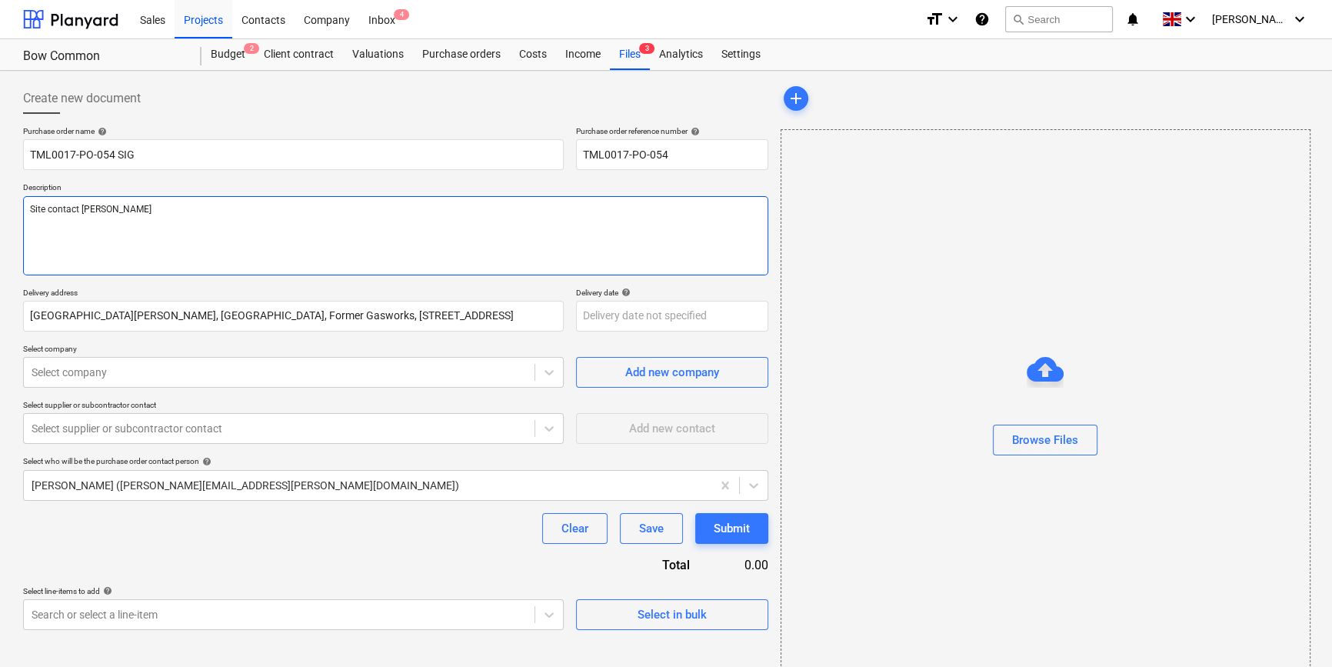
paste textarea "07359993035"
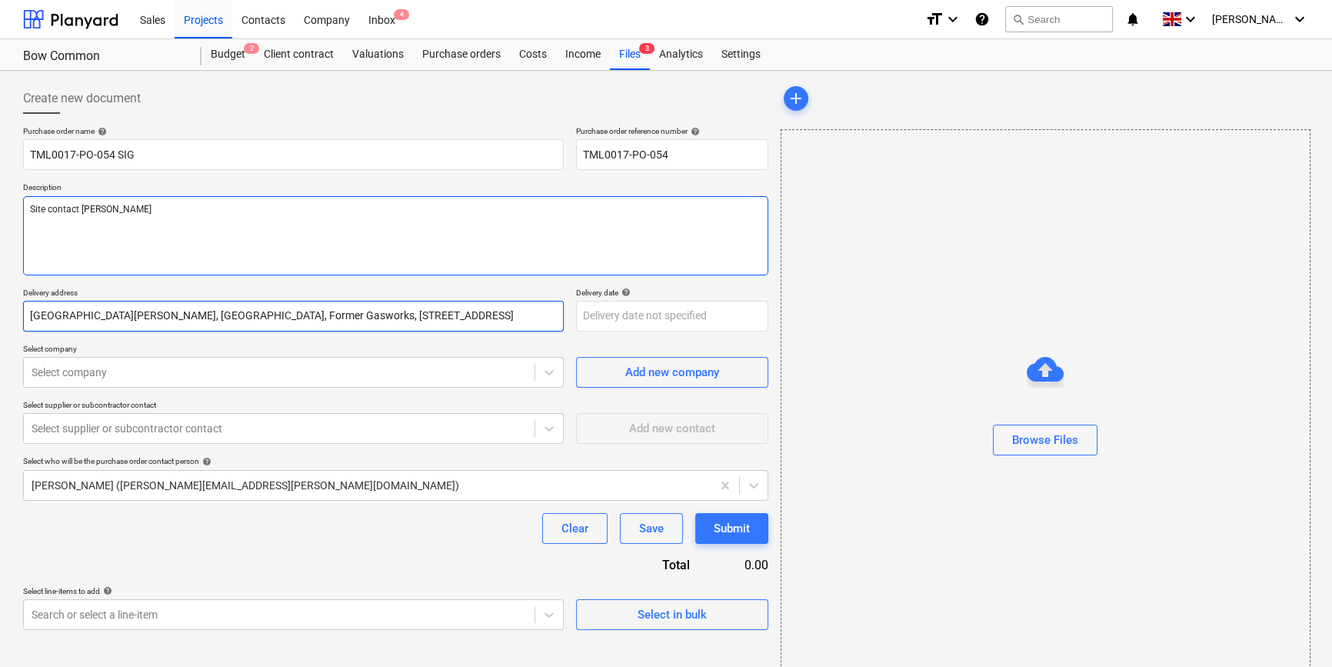
type textarea "x"
type textarea "Site contact Teddy 07359993035"
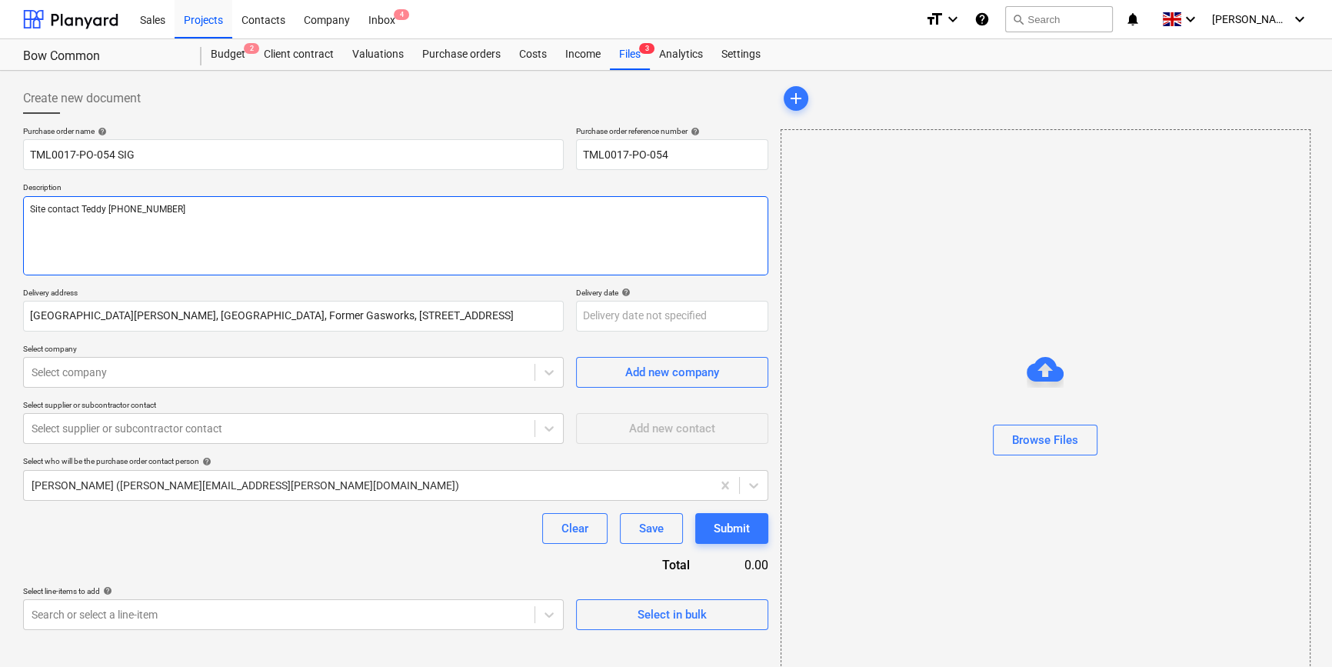
click at [132, 208] on textarea "Site contact Teddy 07359993035" at bounding box center [395, 235] width 745 height 79
type textarea "x"
click at [192, 241] on textarea "Site contact Teddy 07359 993035" at bounding box center [395, 235] width 745 height 79
type textarea "Site contact Teddy 07359 993035"
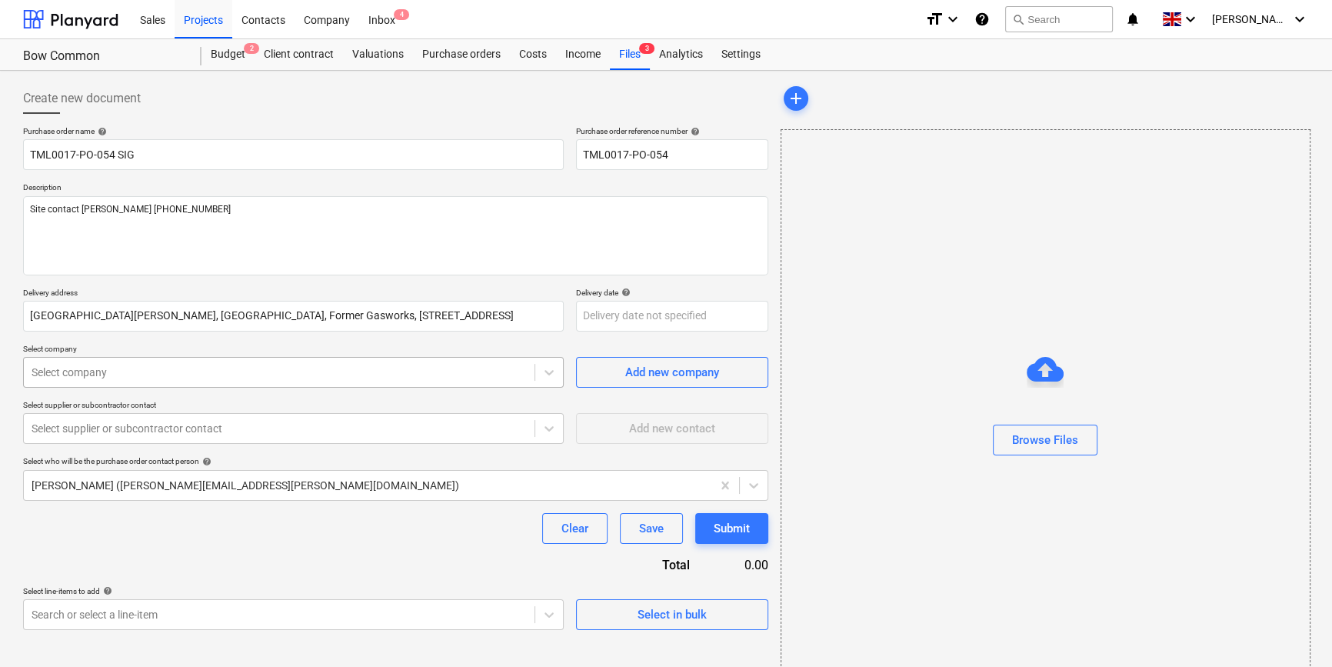
type textarea "x"
click at [168, 374] on div at bounding box center [279, 371] width 495 height 15
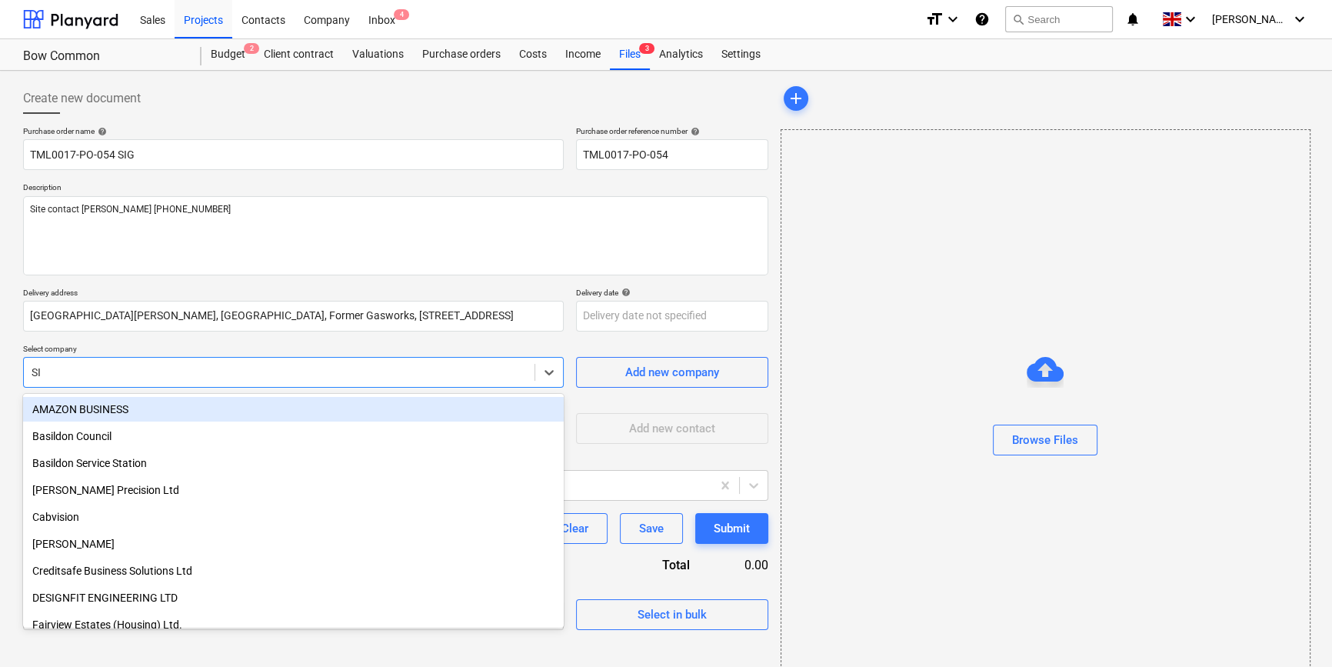
type input "SIG"
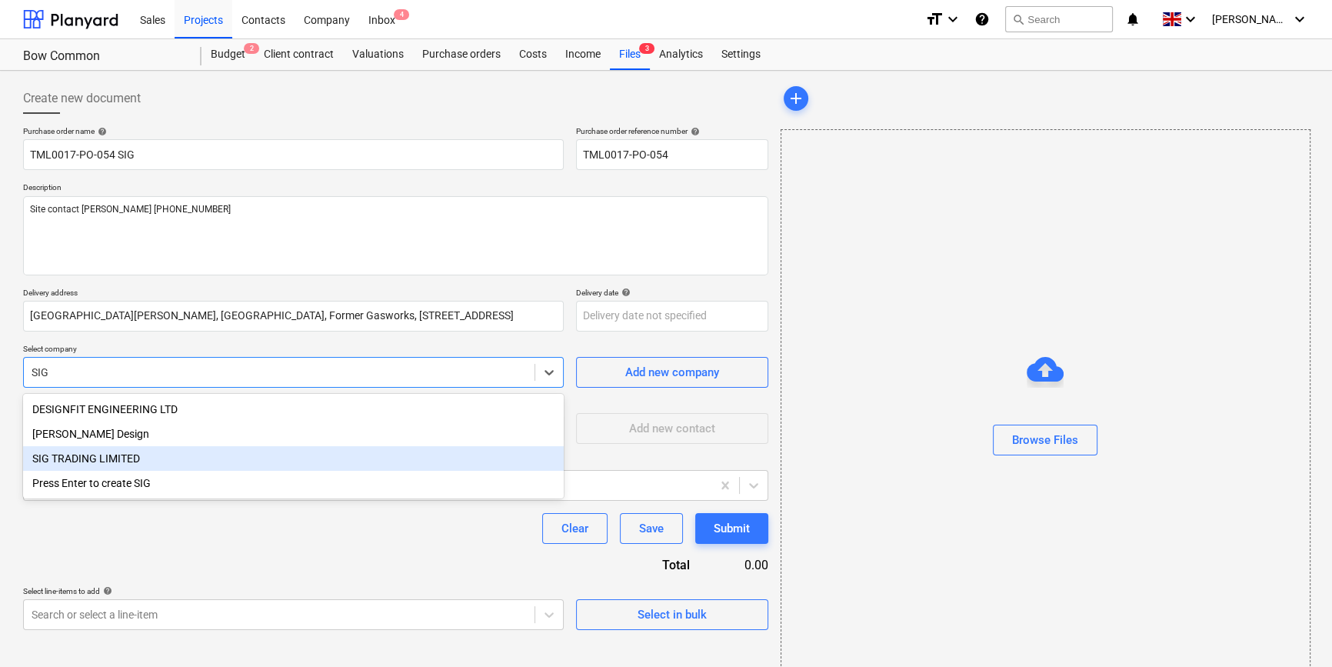
click at [82, 458] on div "SIG TRADING LIMITED" at bounding box center [293, 458] width 541 height 25
type textarea "x"
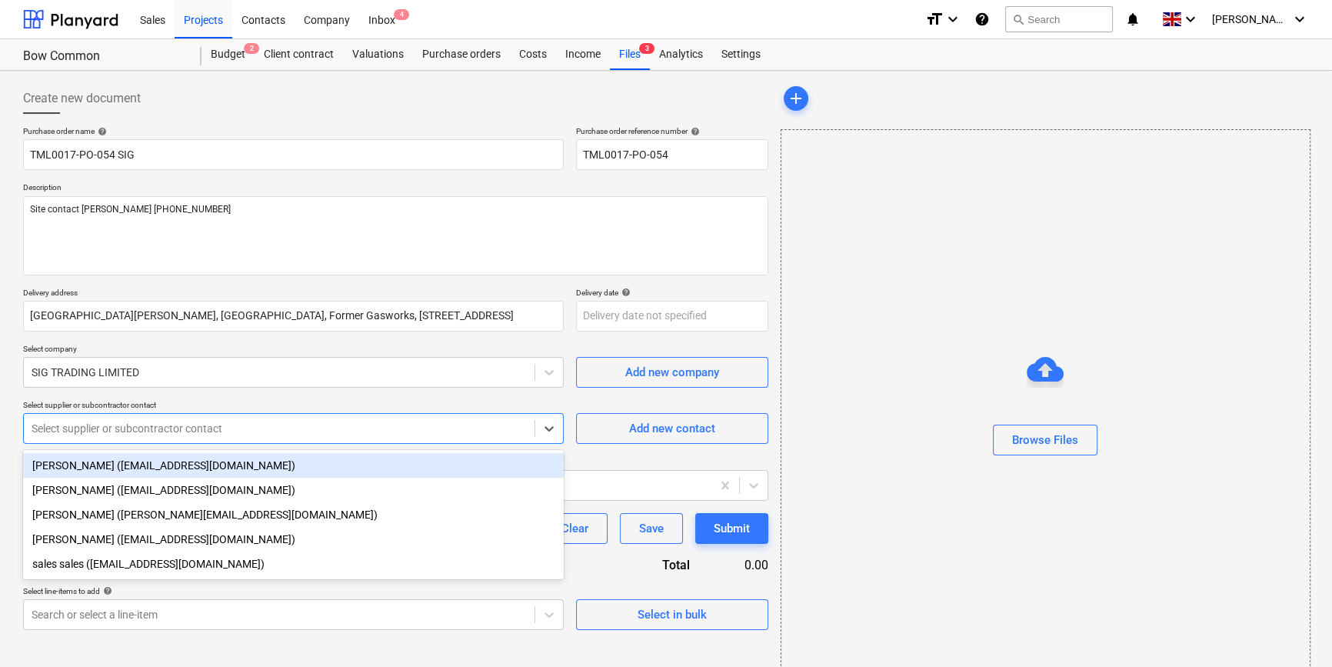
click at [82, 434] on div at bounding box center [279, 428] width 495 height 15
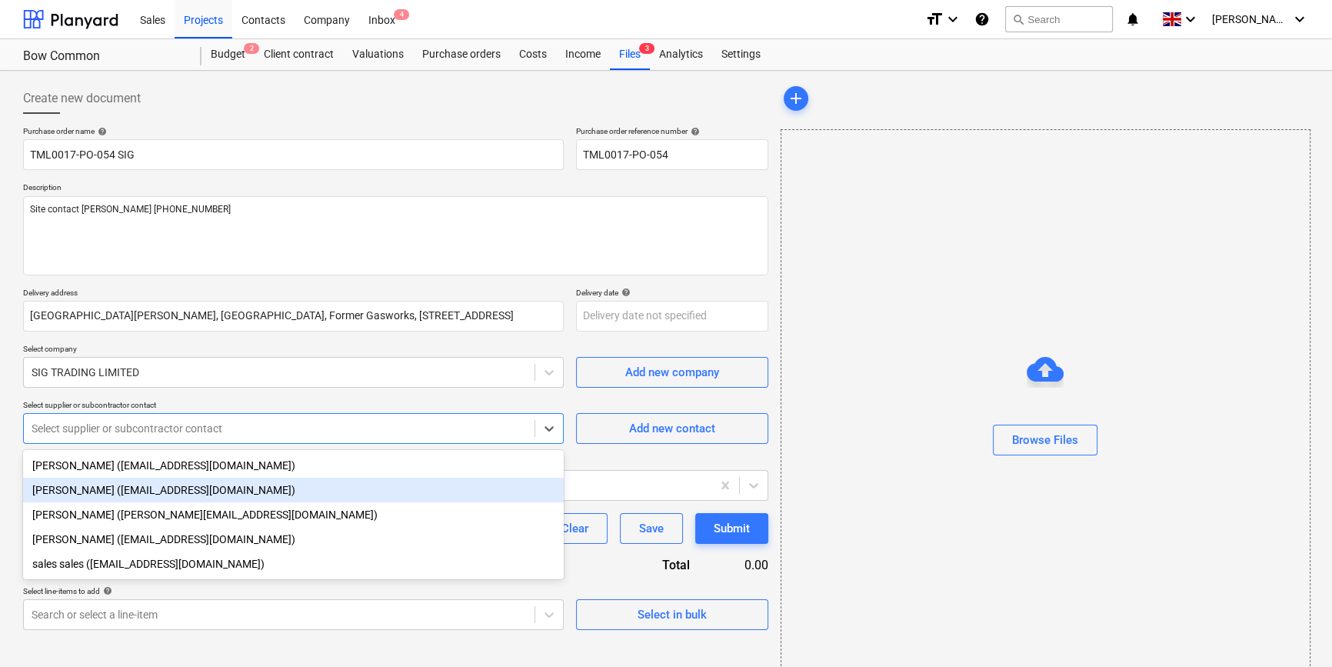
click at [78, 489] on div "Luci Barwick (lucibarwick@sigplc.com)" at bounding box center [293, 490] width 541 height 25
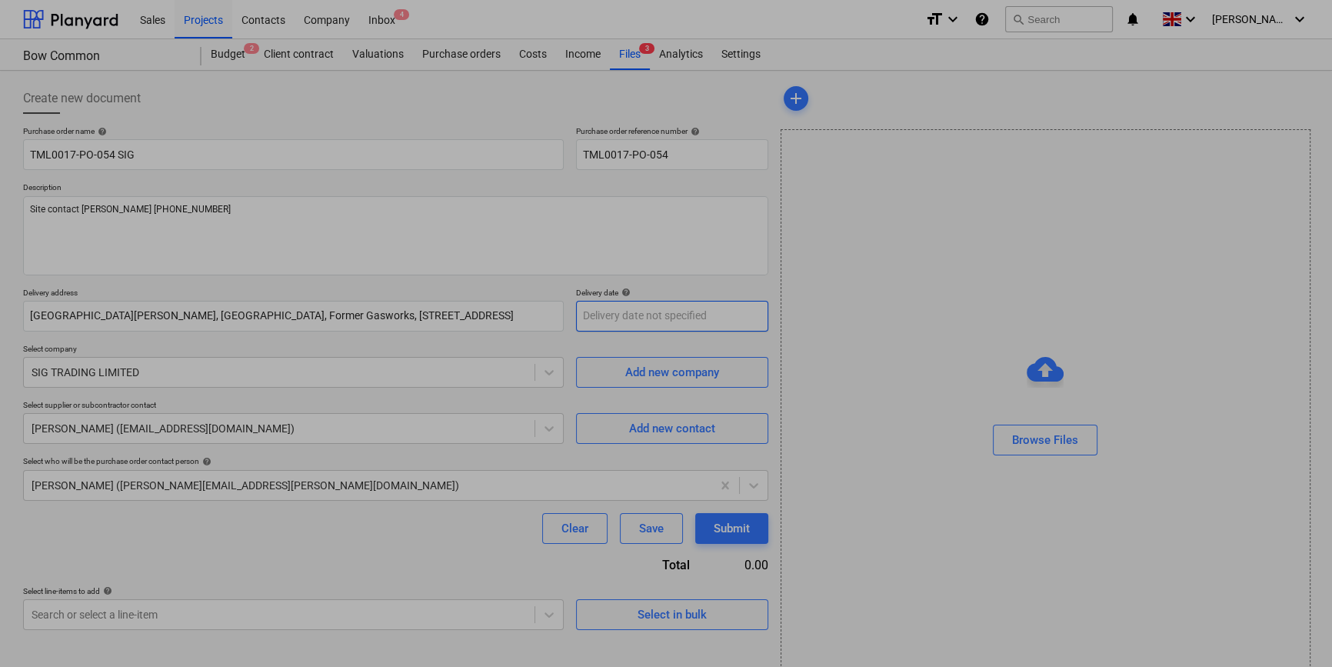
click at [605, 318] on body "Sales Projects Contacts Company Inbox 4 format_size keyboard_arrow_down help se…" at bounding box center [666, 333] width 1332 height 667
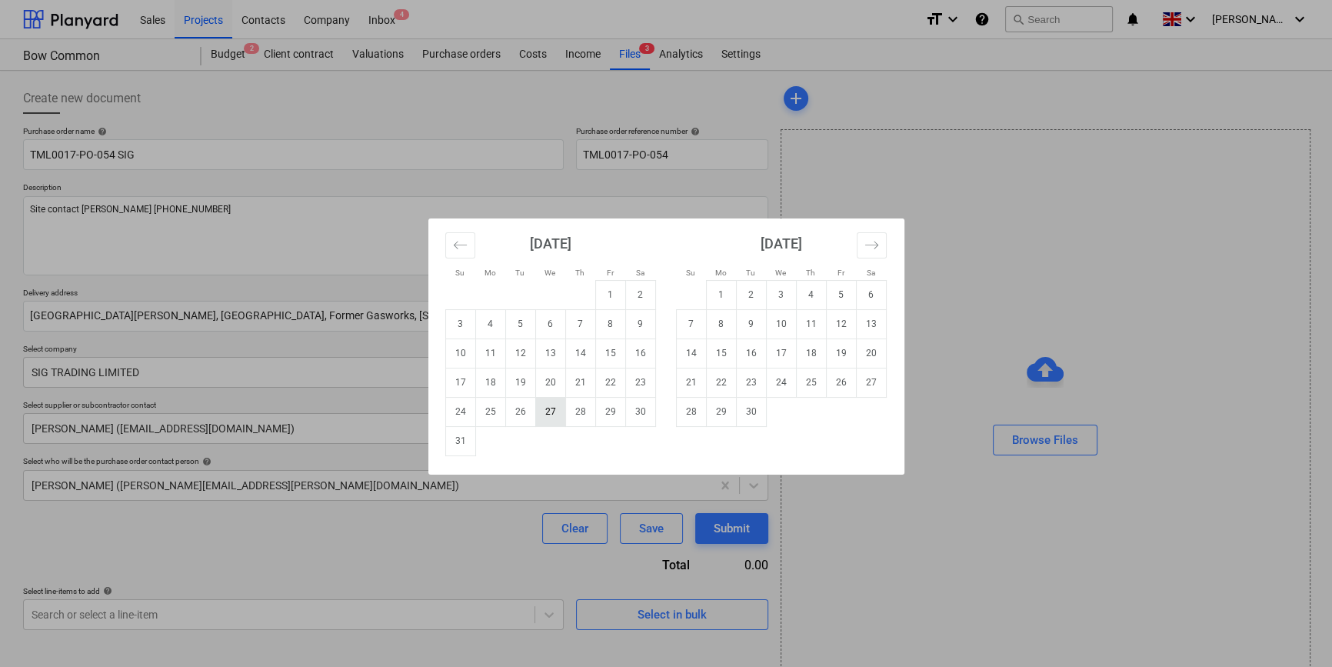
click at [548, 408] on td "27" at bounding box center [550, 411] width 30 height 29
type textarea "x"
type input "[DATE]"
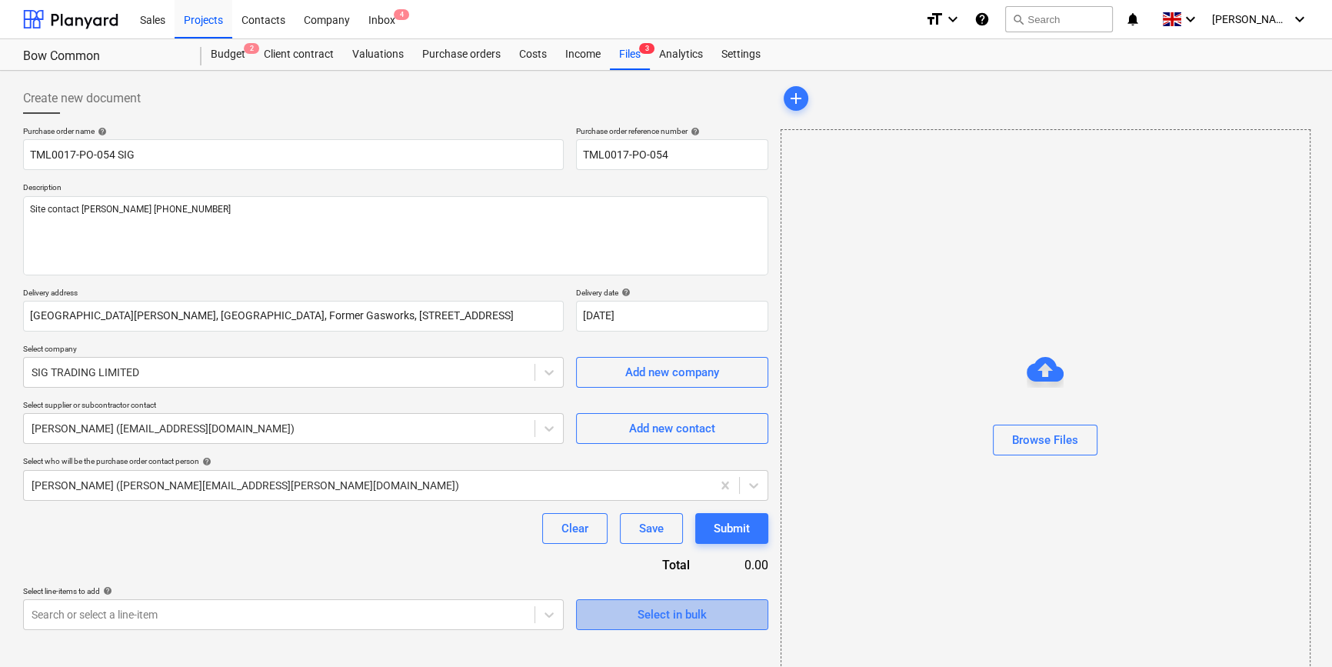
click at [650, 613] on div "Select in bulk" at bounding box center [671, 614] width 69 height 20
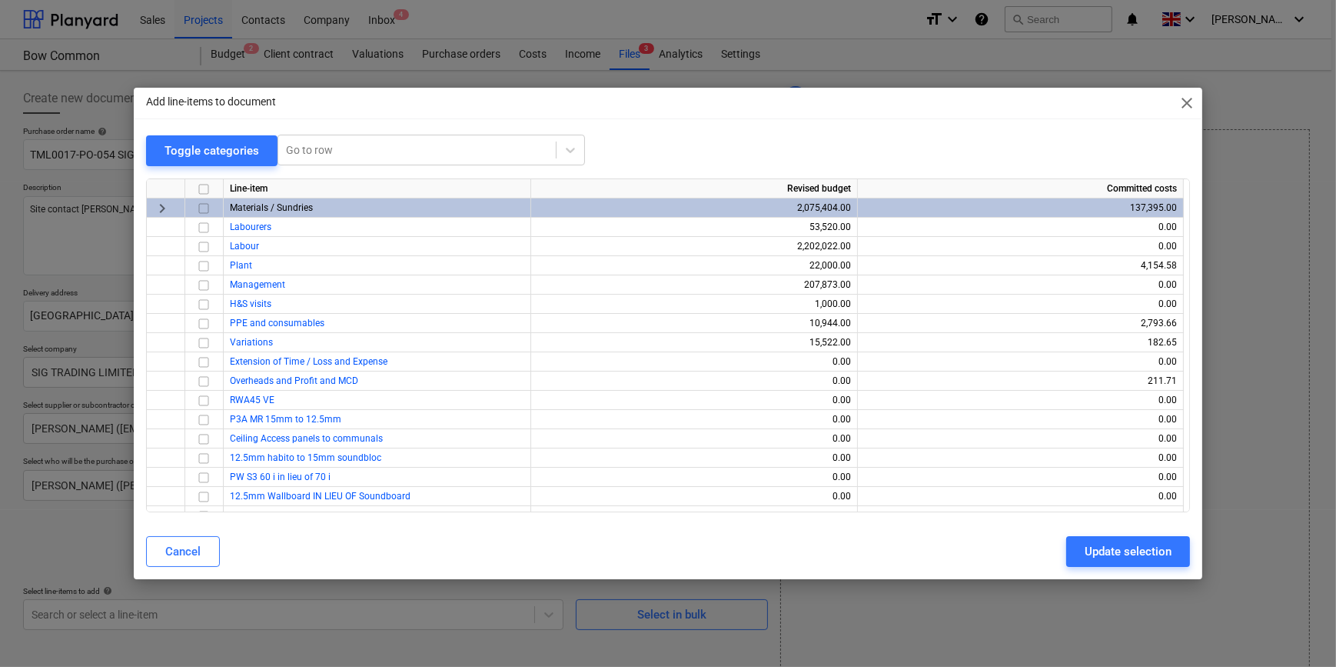
click at [204, 208] on input "checkbox" at bounding box center [204, 207] width 18 height 18
click at [1099, 550] on div "Update selection" at bounding box center [1128, 551] width 87 height 20
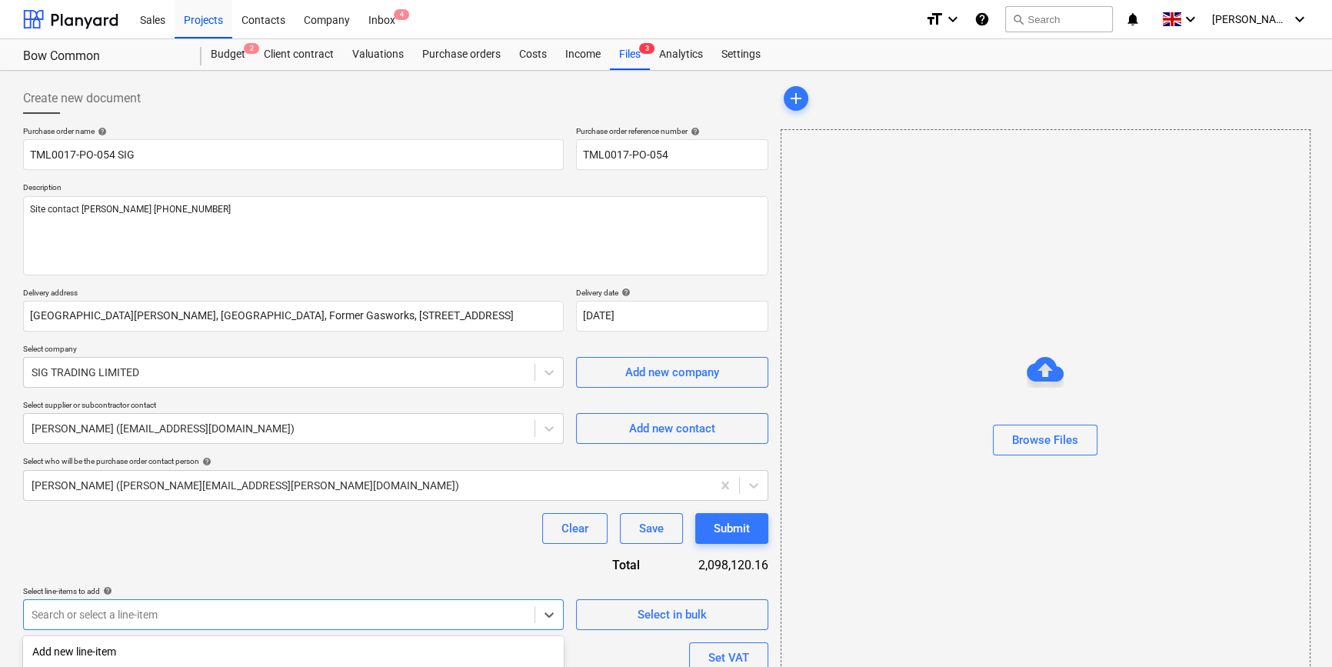
scroll to position [202, 0]
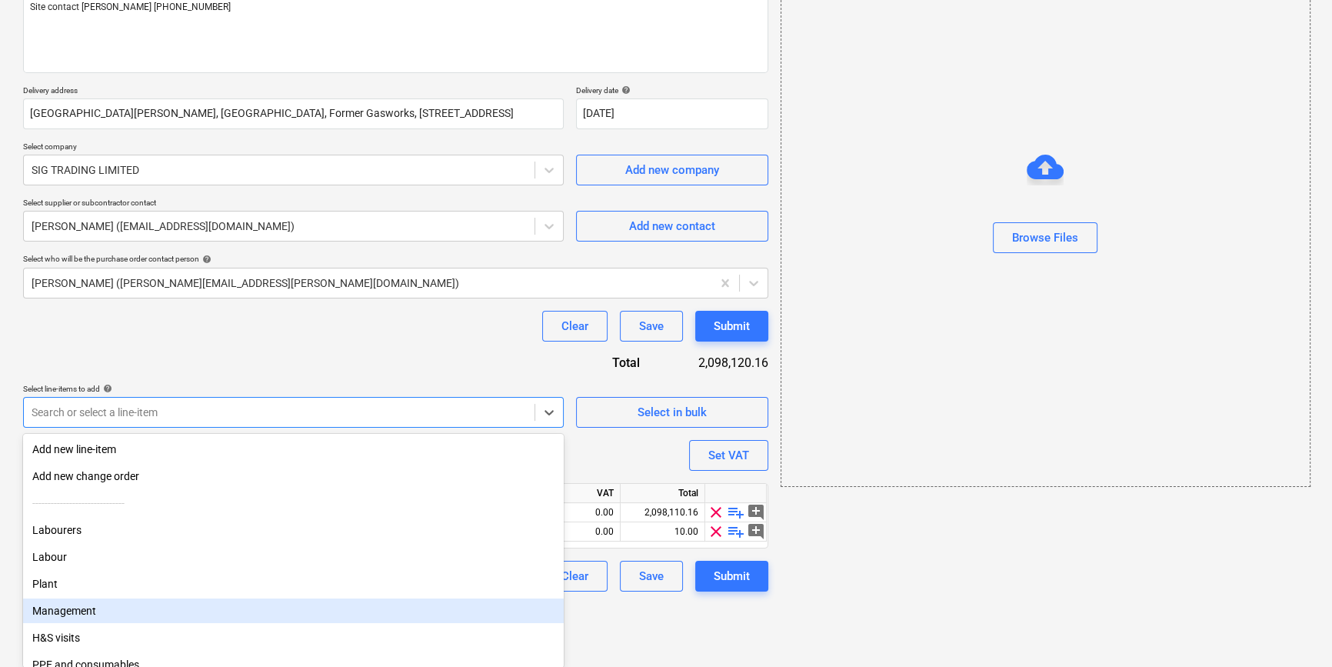
click at [85, 464] on body "Sales Projects Contacts Company Inbox 4 format_size keyboard_arrow_down help se…" at bounding box center [666, 131] width 1332 height 667
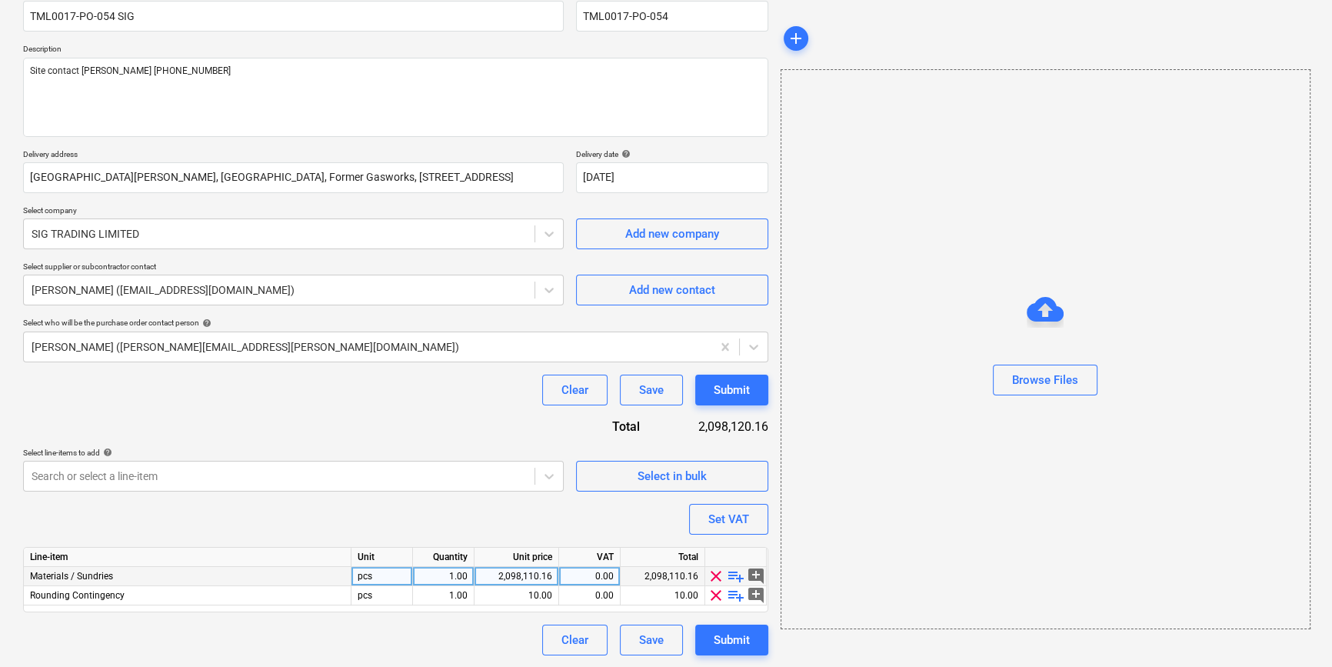
click at [730, 577] on span "playlist_add" at bounding box center [736, 576] width 18 height 18
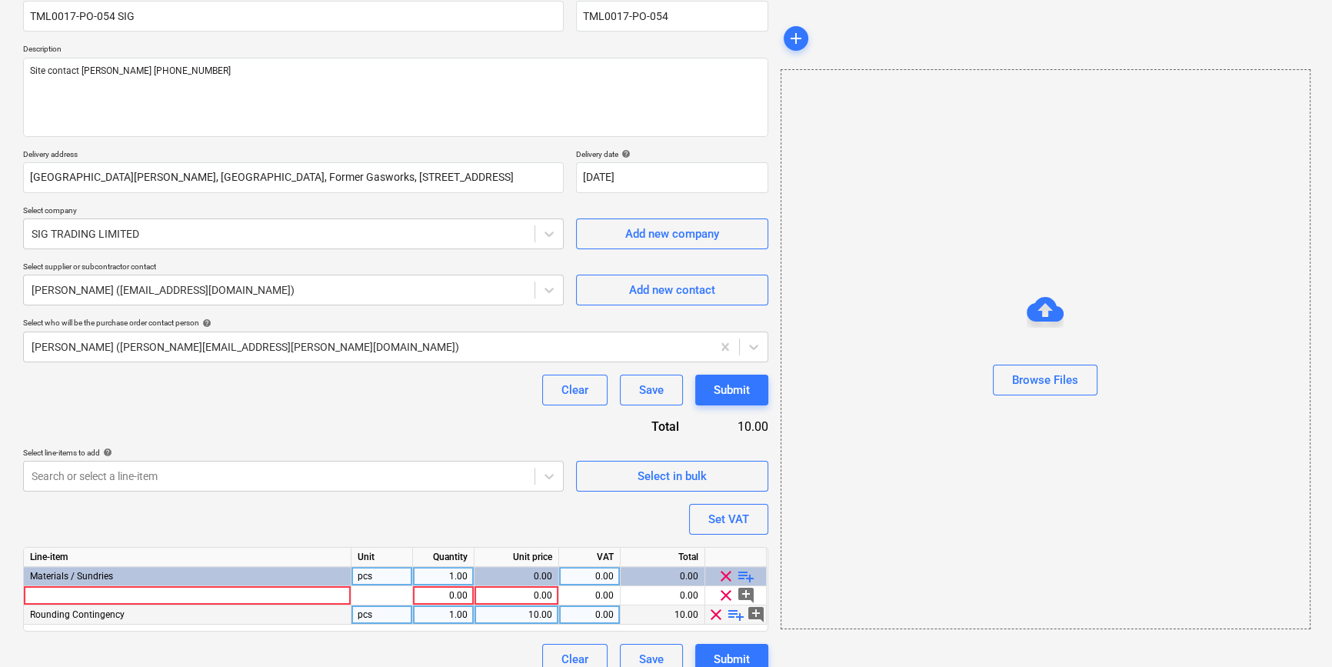
click at [708, 616] on span "clear" at bounding box center [716, 614] width 18 height 18
type textarea "x"
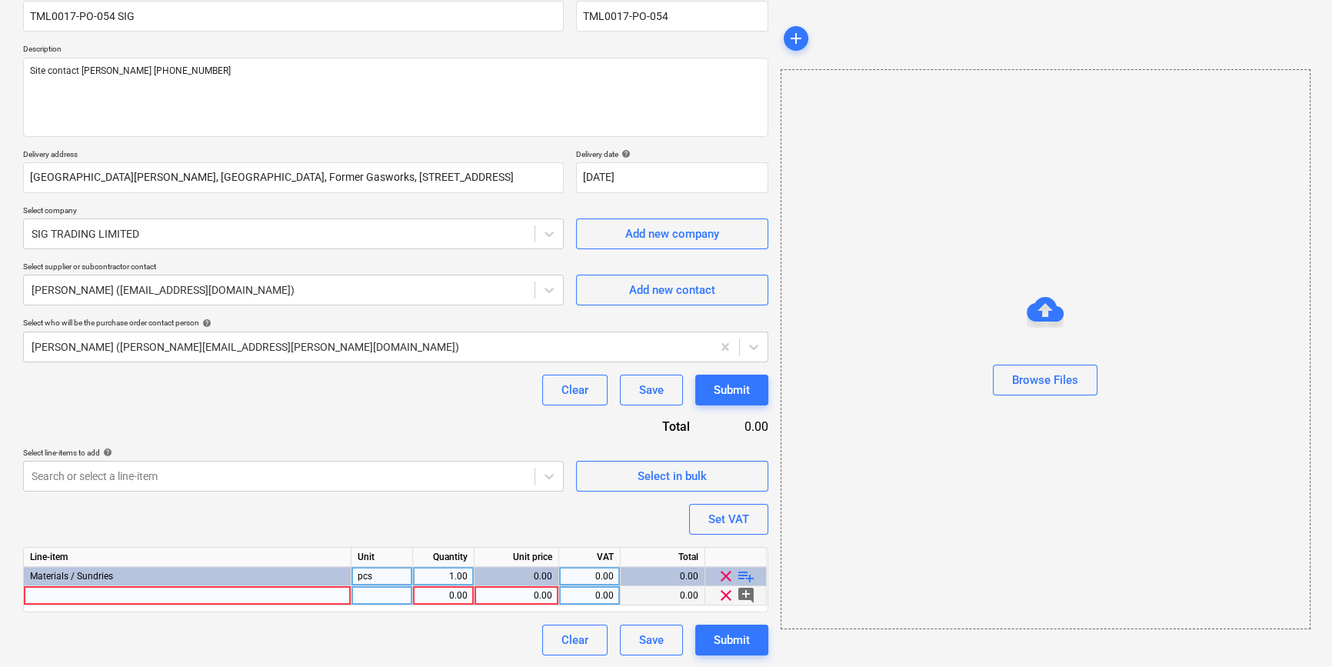
click at [31, 591] on div at bounding box center [188, 595] width 328 height 19
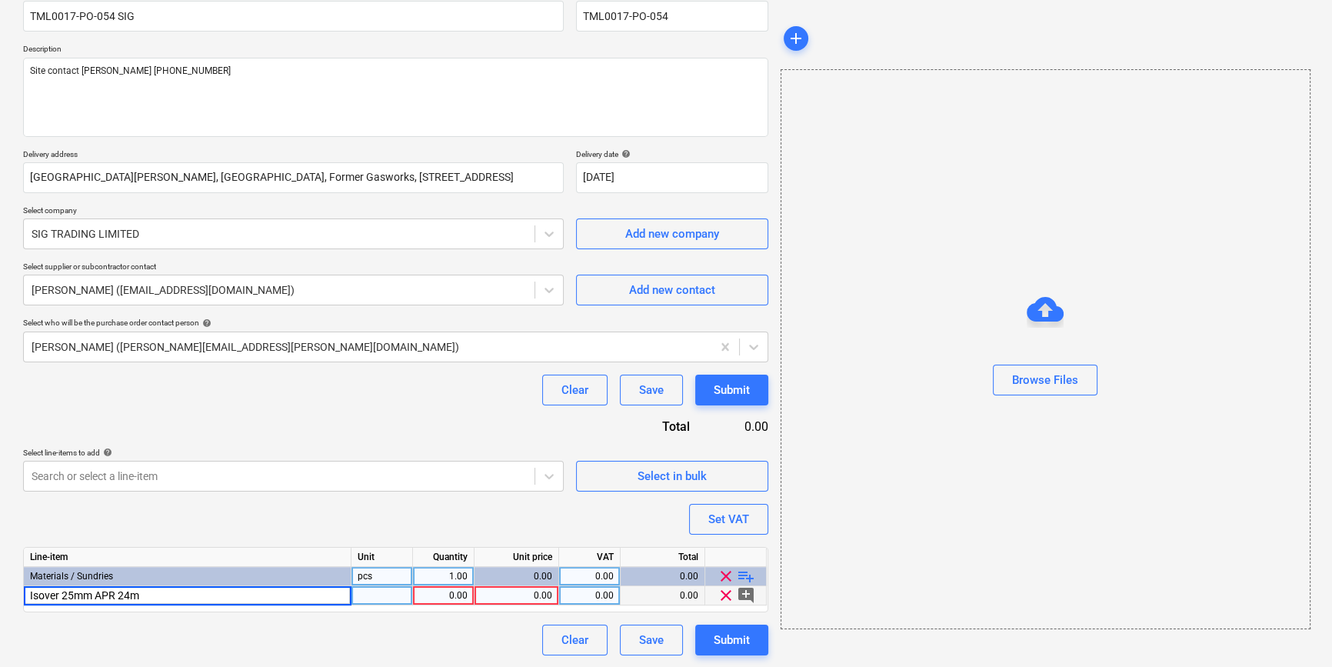
type input "Isover 25mm APR 24m²"
type textarea "x"
type input "roll"
click at [444, 594] on div "1.00" at bounding box center [443, 595] width 48 height 19
type textarea "x"
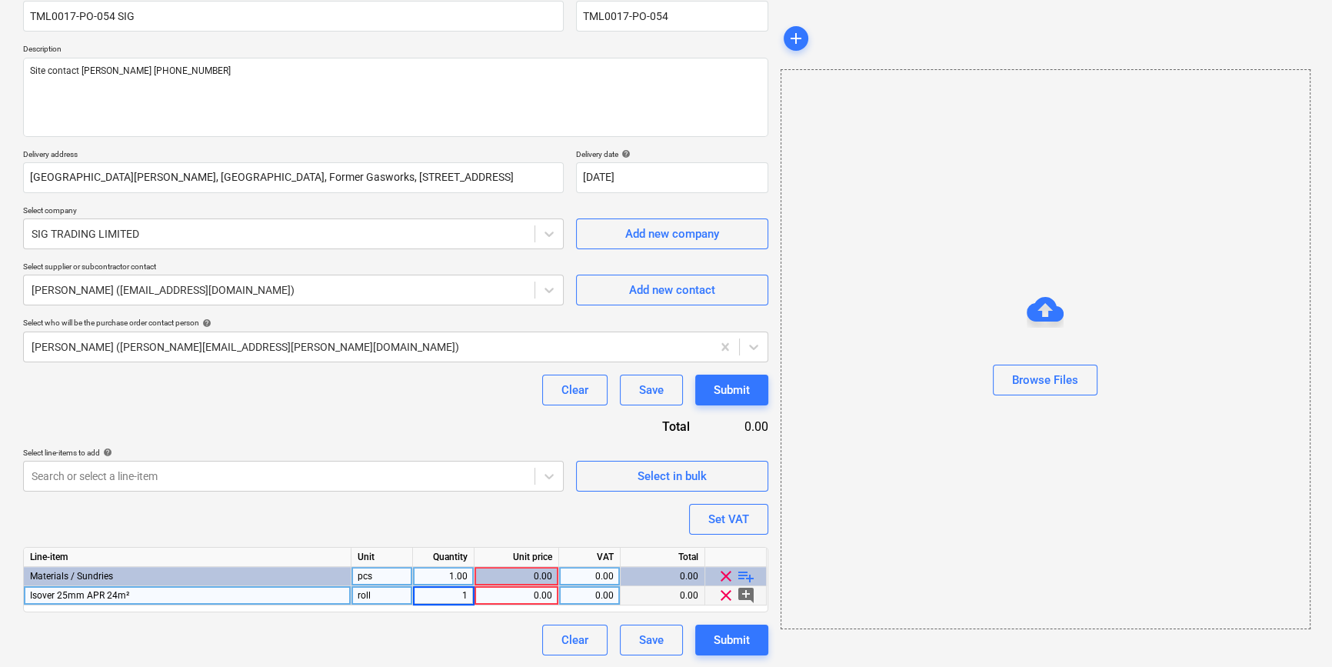
type input "10"
type textarea "x"
type input "28.8"
type textarea "x"
type input "20"
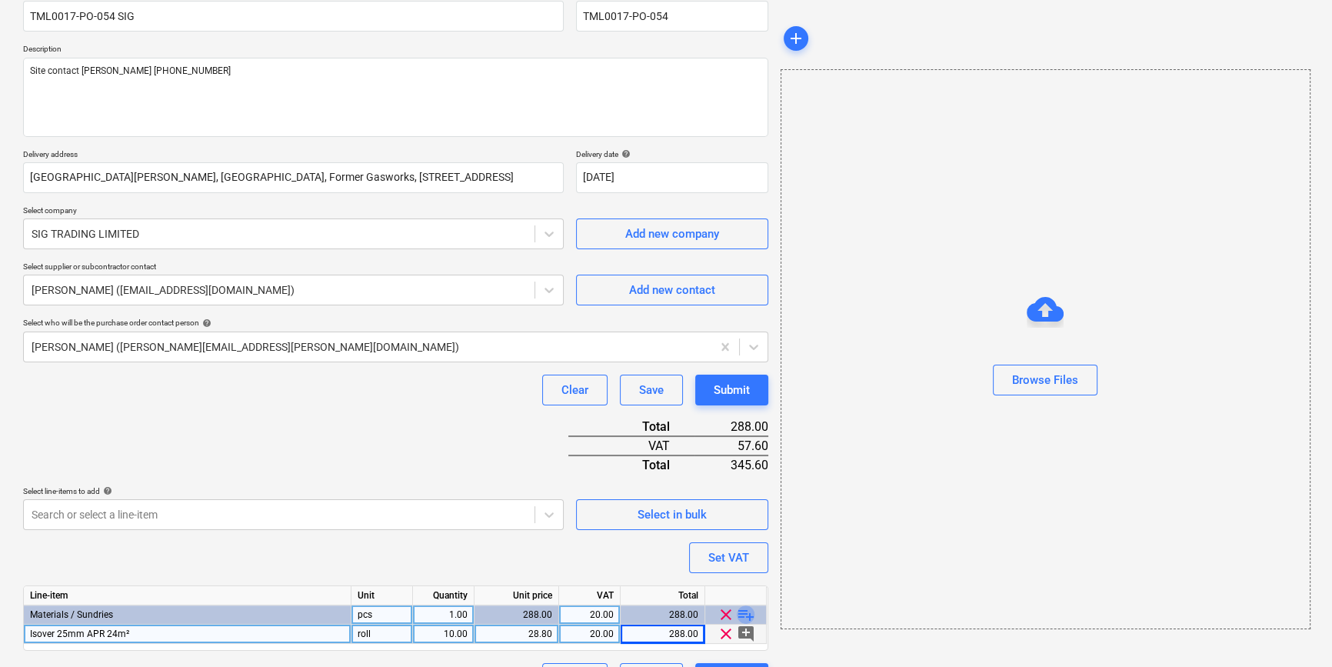
click at [747, 611] on span "playlist_add" at bounding box center [746, 614] width 18 height 18
type textarea "x"
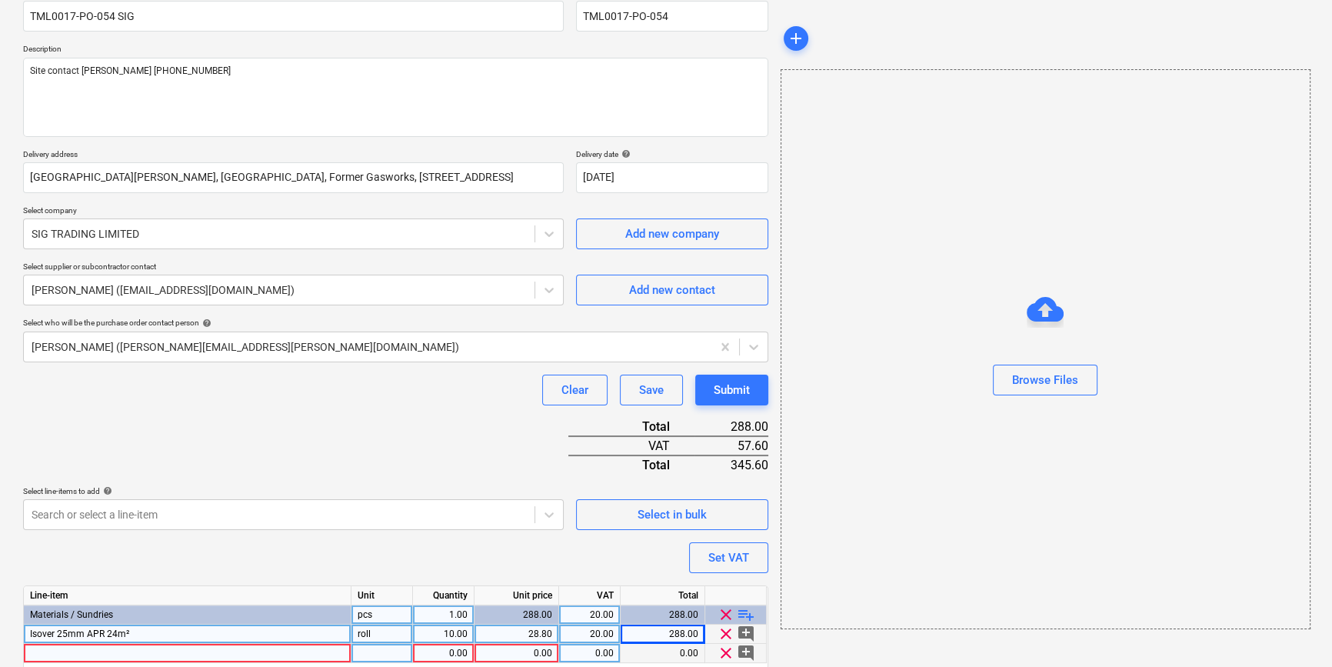
click at [62, 649] on div at bounding box center [188, 653] width 328 height 19
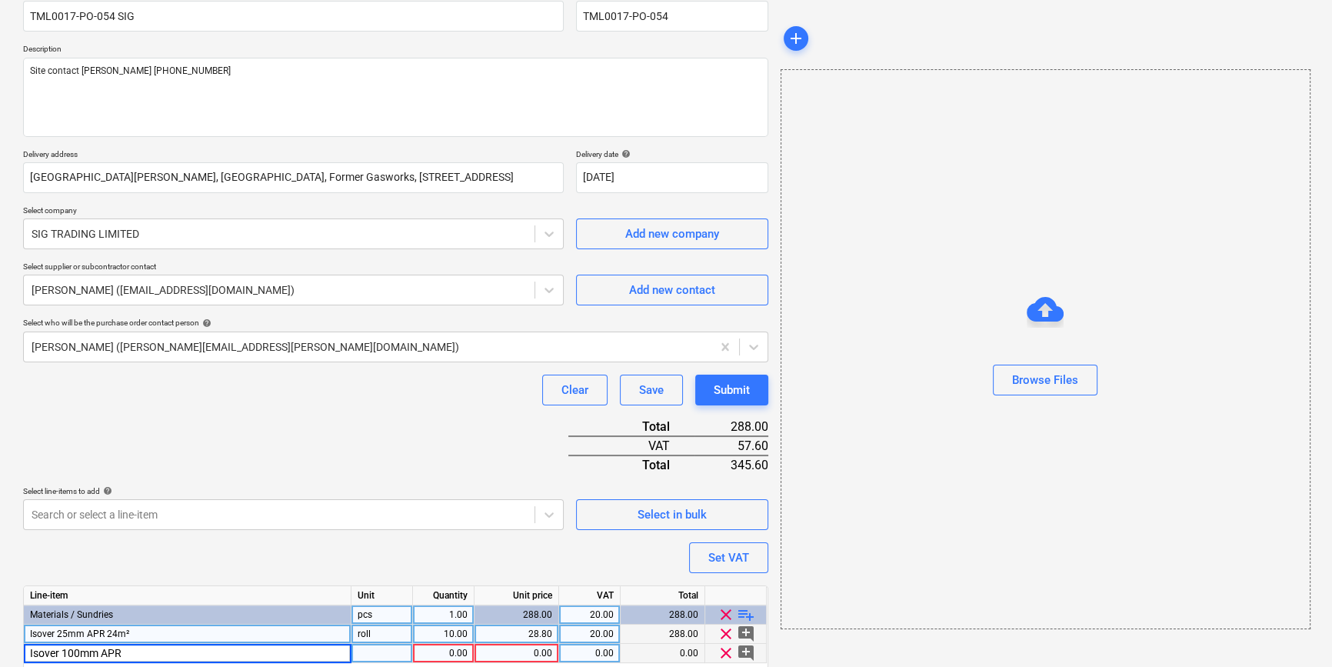
type input "Isover 100mm APR"
type textarea "x"
click at [144, 651] on div "Isover 100mm APR" at bounding box center [188, 653] width 328 height 19
click at [144, 651] on input "Isover 100mm APR" at bounding box center [187, 653] width 327 height 18
type input "Isover 100mm APR 9.17m²"
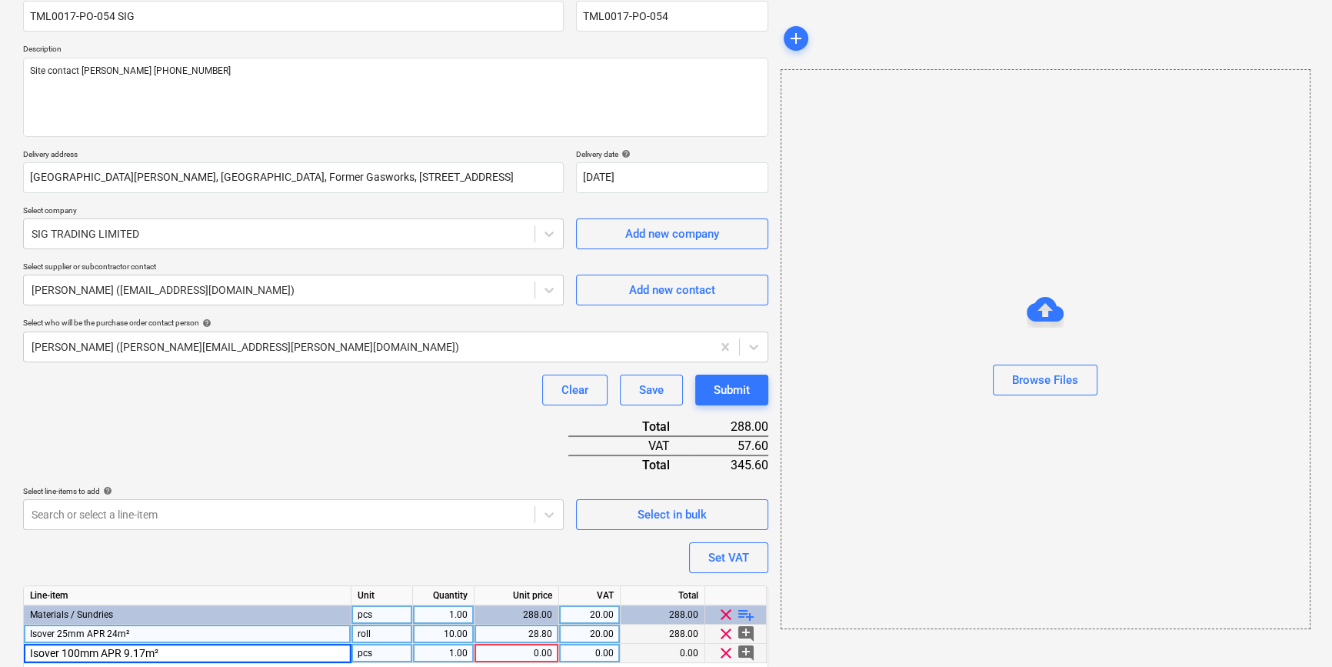
type textarea "x"
type input "roll"
type textarea "x"
type input "28.3353"
type textarea "x"
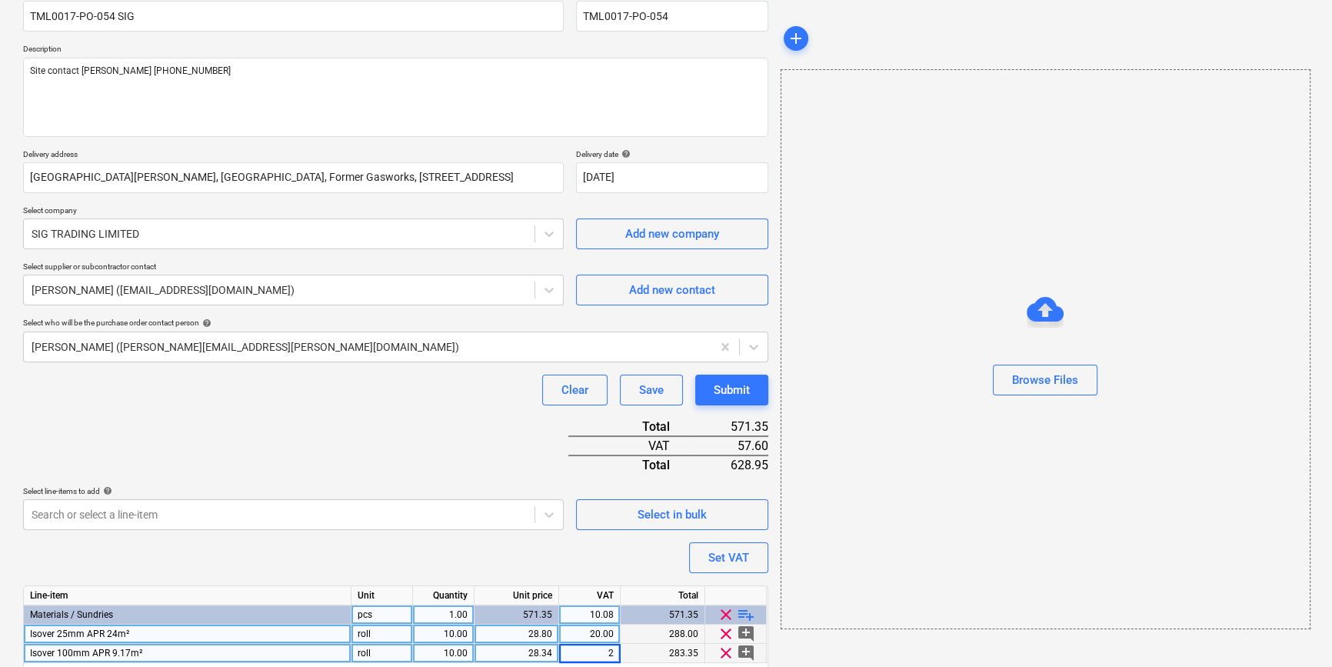
type input "20"
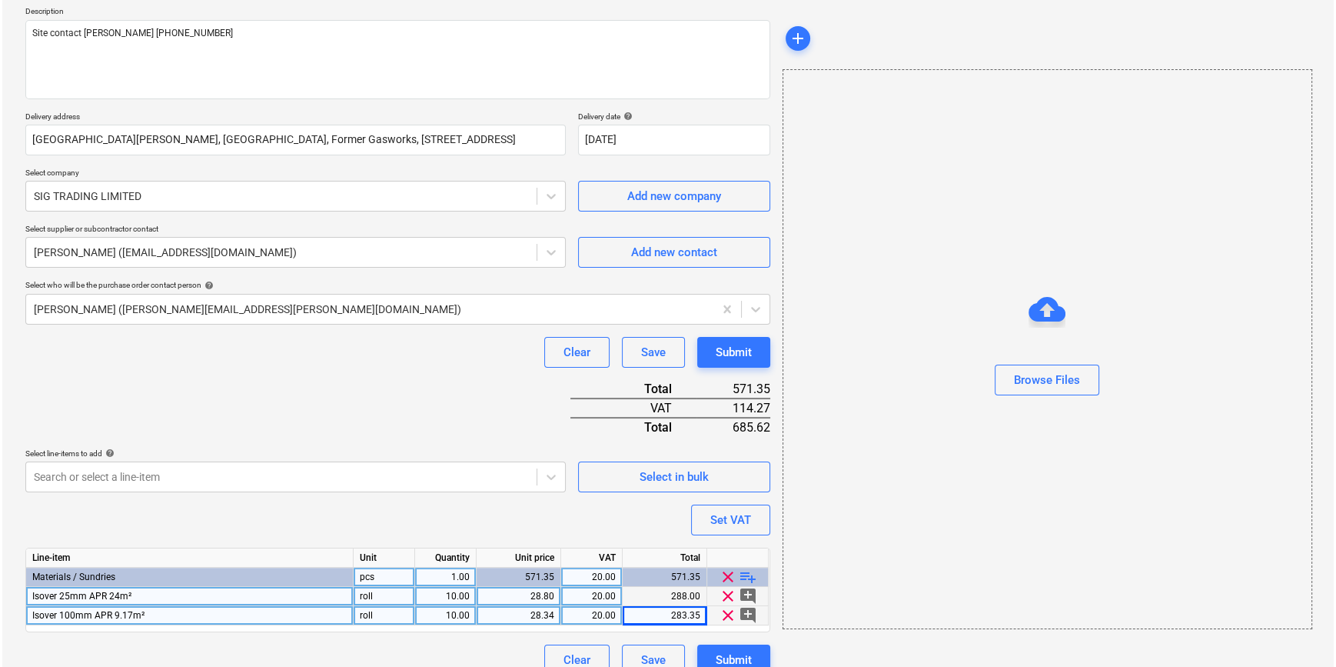
scroll to position [196, 0]
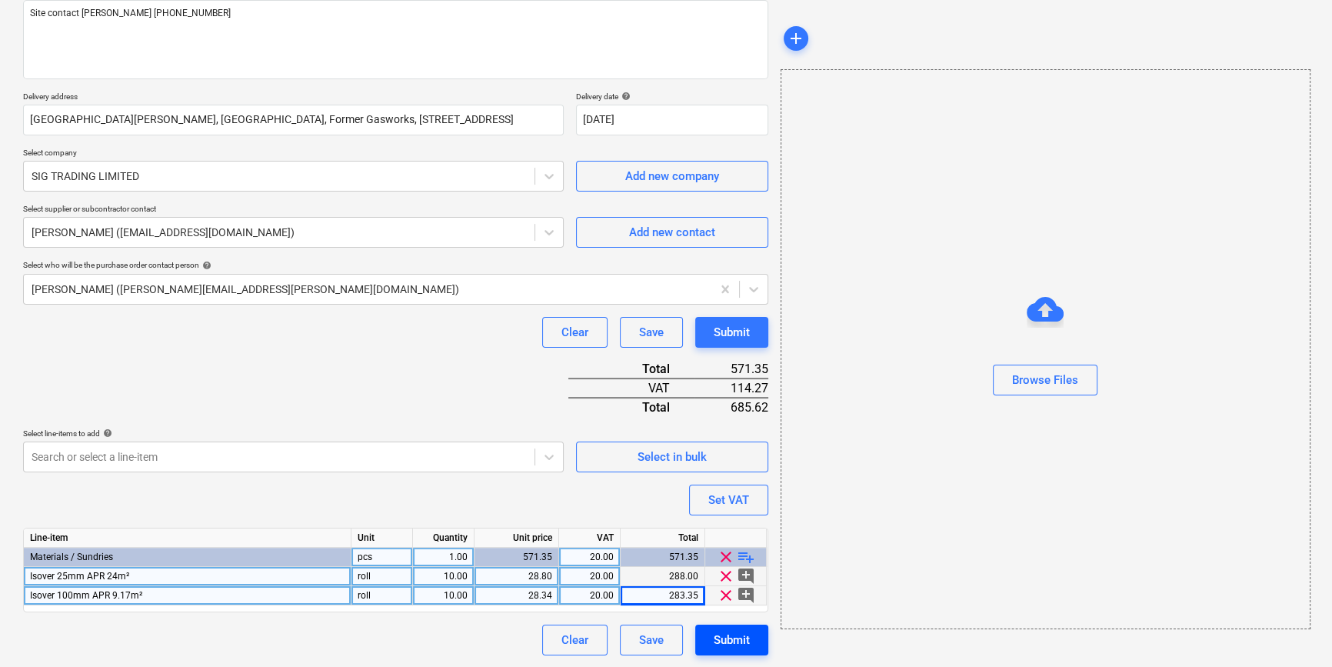
click at [714, 634] on div "Submit" at bounding box center [732, 640] width 36 height 20
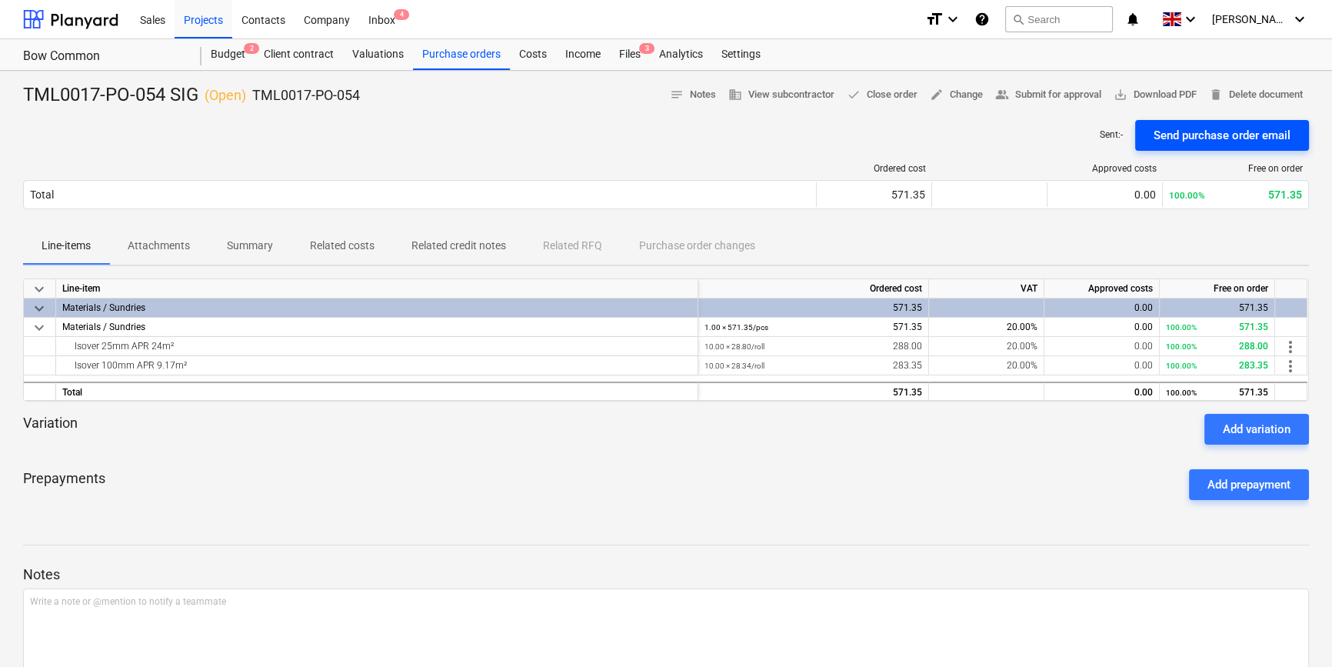
click at [1193, 137] on div "Send purchase order email" at bounding box center [1221, 135] width 137 height 20
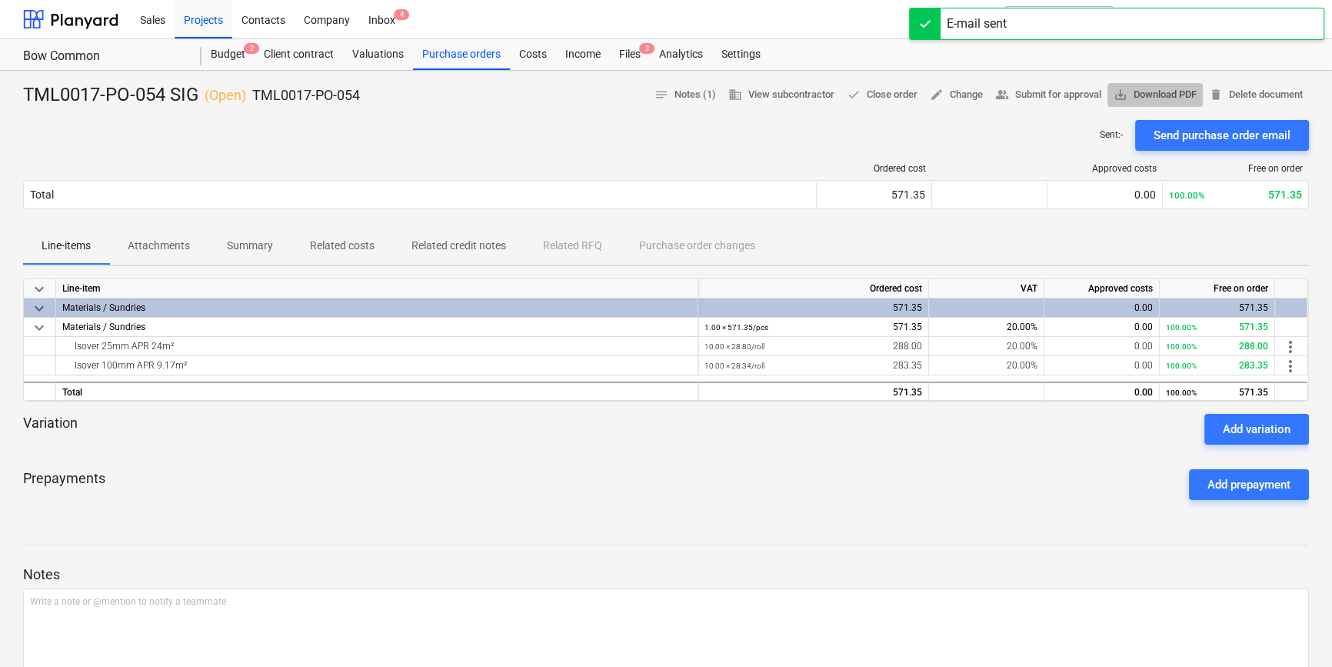
click at [1160, 98] on span "save_alt Download PDF" at bounding box center [1154, 95] width 83 height 18
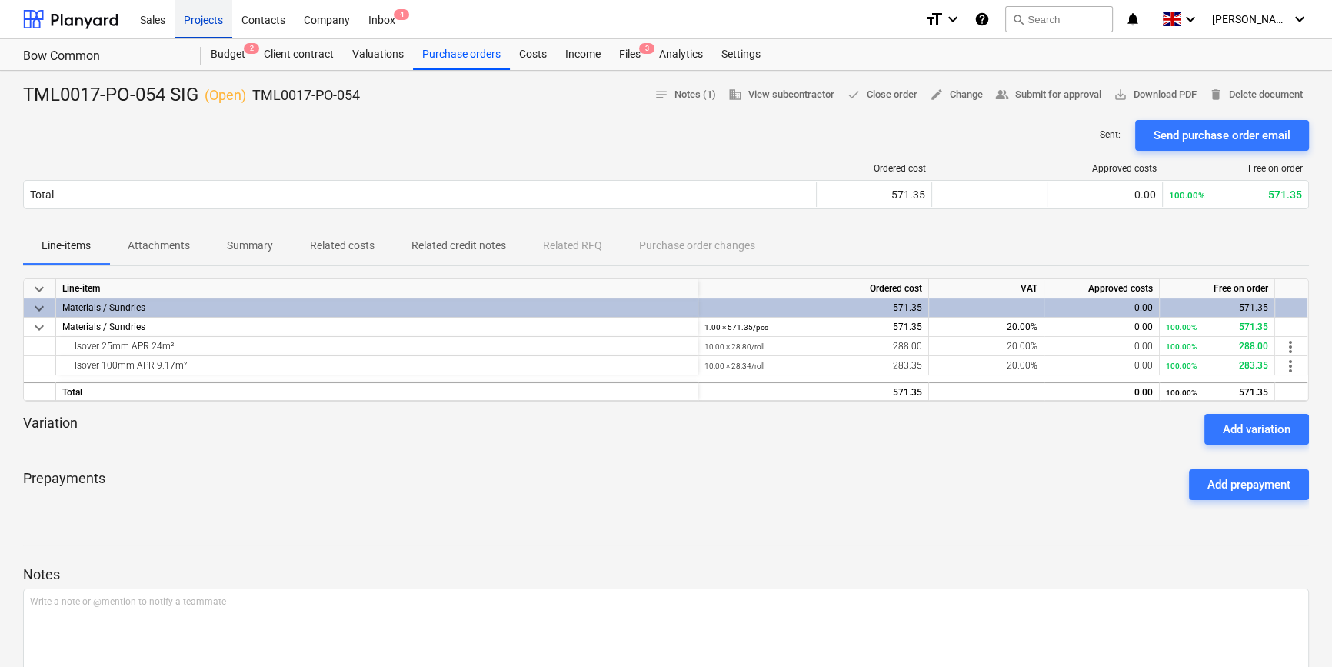
click at [195, 22] on div "Projects" at bounding box center [204, 18] width 58 height 39
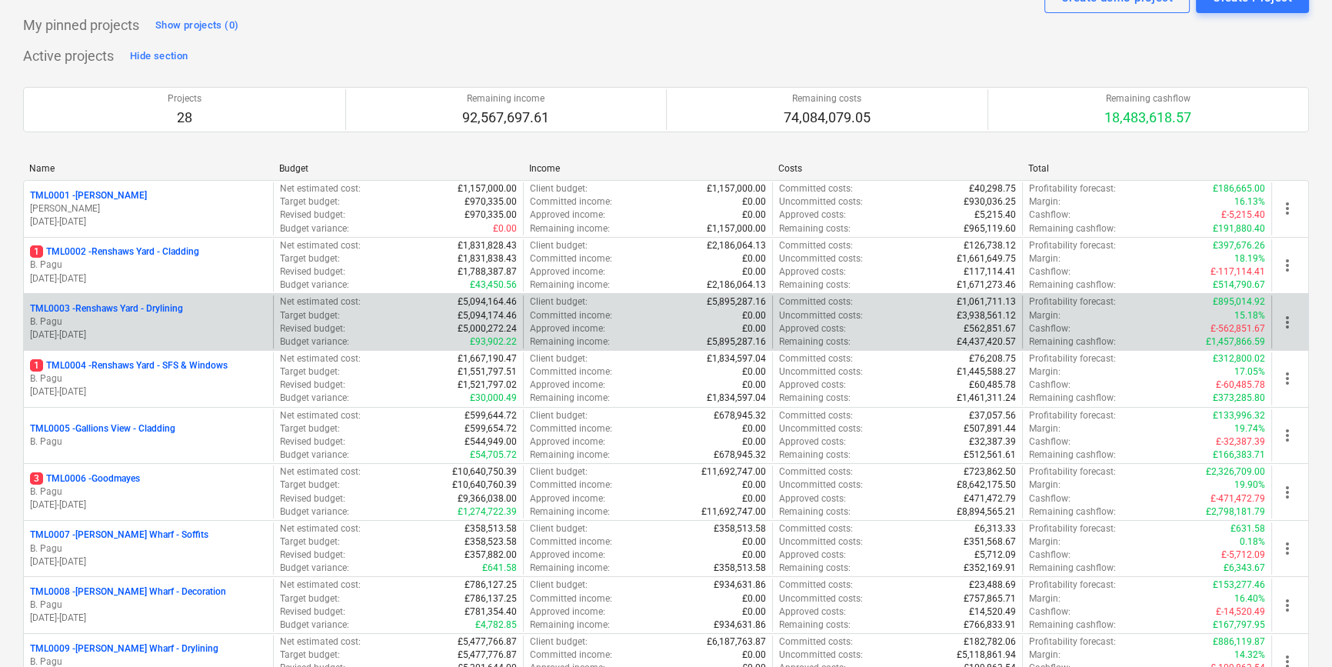
scroll to position [139, 0]
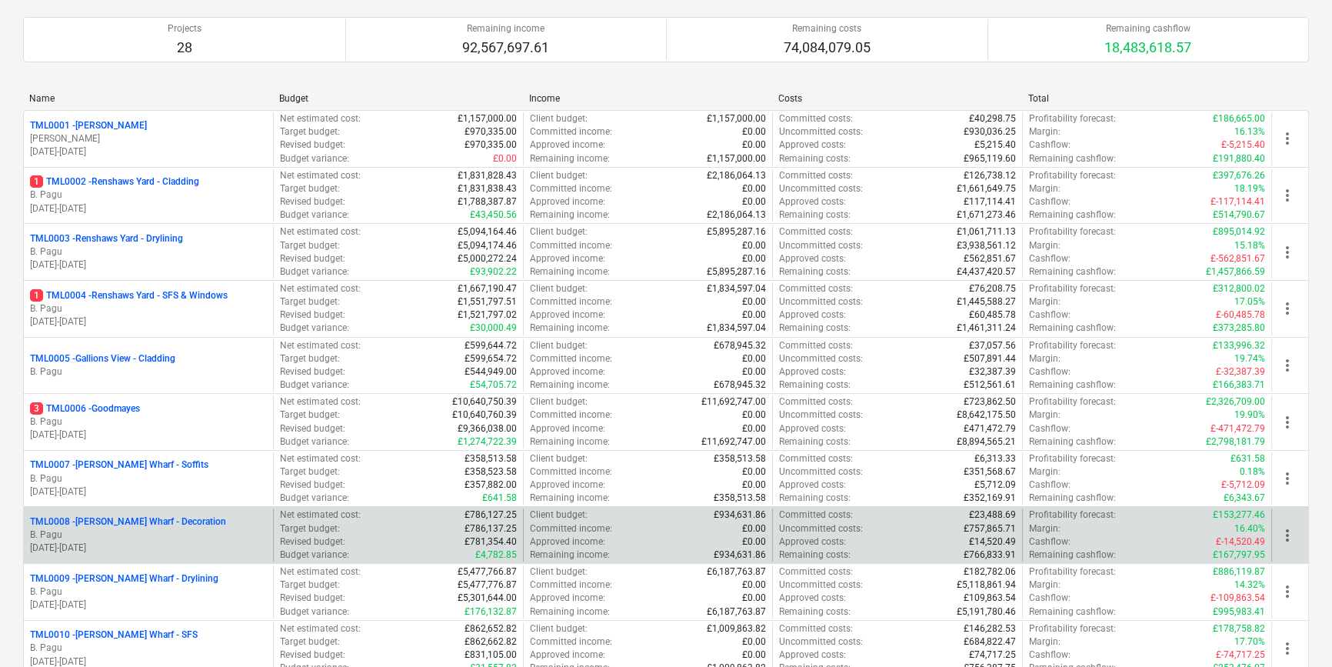
click at [212, 533] on p "B. Pagu" at bounding box center [148, 534] width 237 height 13
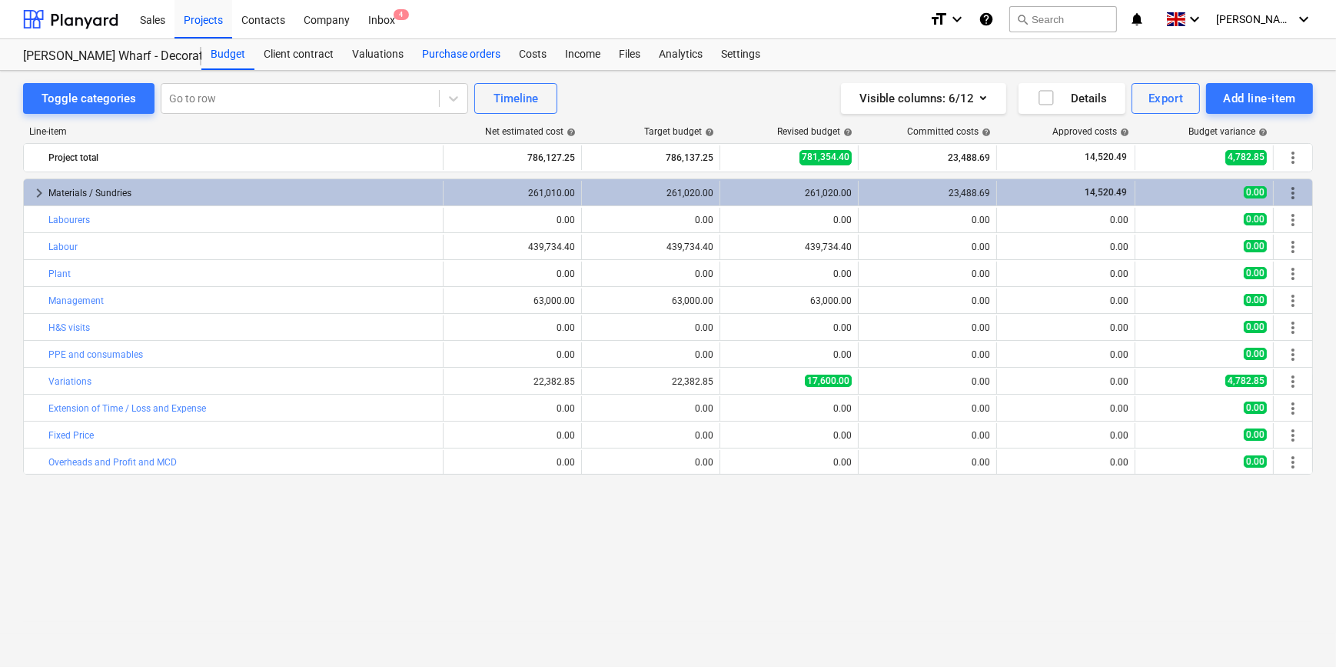
click at [456, 57] on div "Purchase orders" at bounding box center [461, 54] width 97 height 31
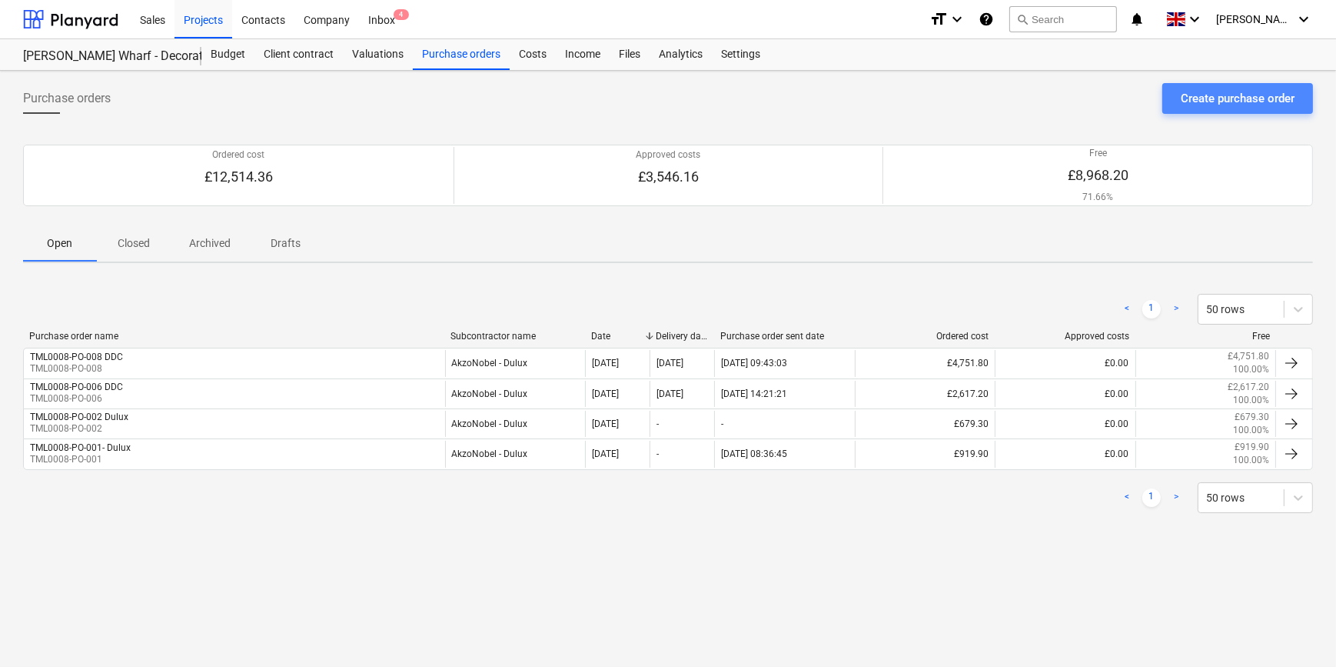
click at [1196, 100] on div "Create purchase order" at bounding box center [1238, 98] width 114 height 20
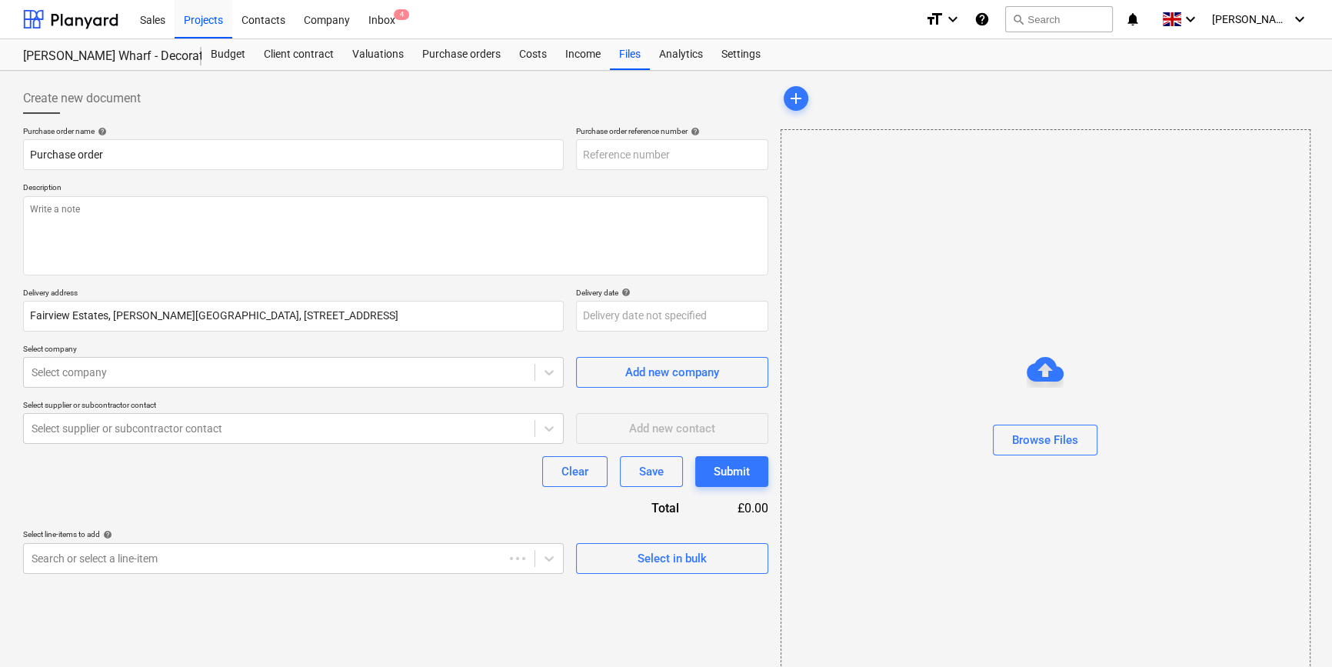
type textarea "x"
type input "TML0008-PO-009"
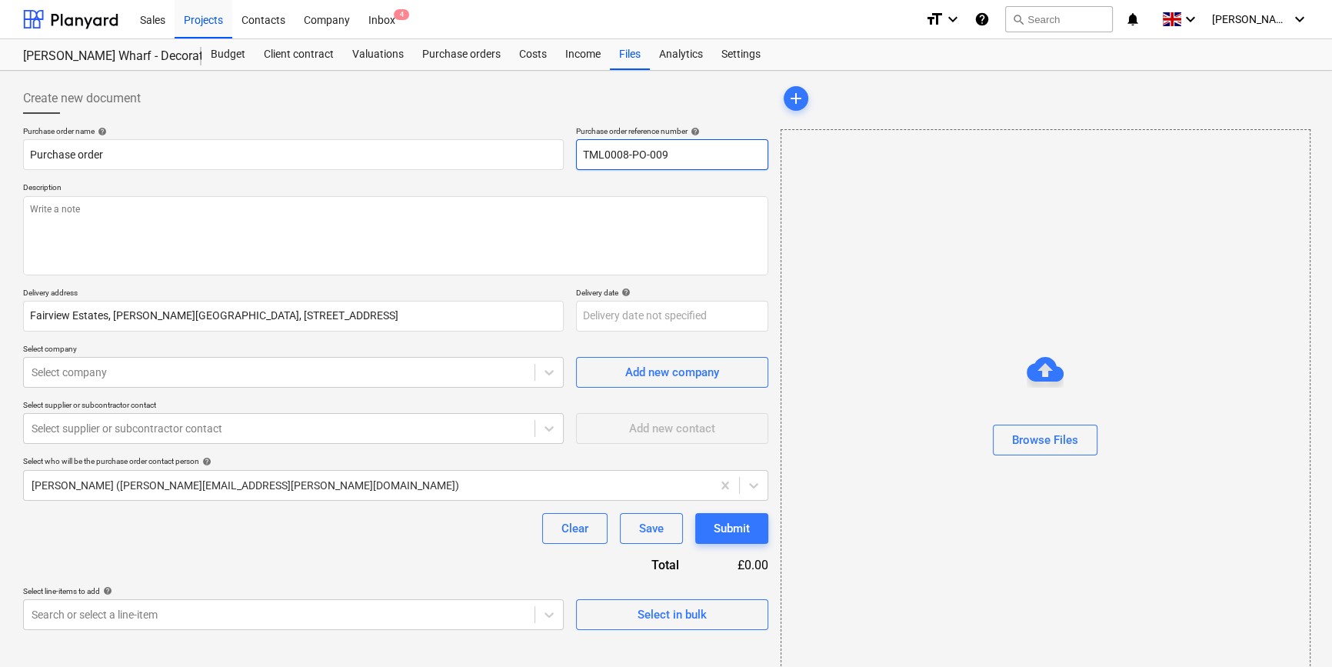
drag, startPoint x: 673, startPoint y: 154, endPoint x: 588, endPoint y: 157, distance: 84.6
click at [580, 157] on input "TML0008-PO-009" at bounding box center [672, 154] width 192 height 31
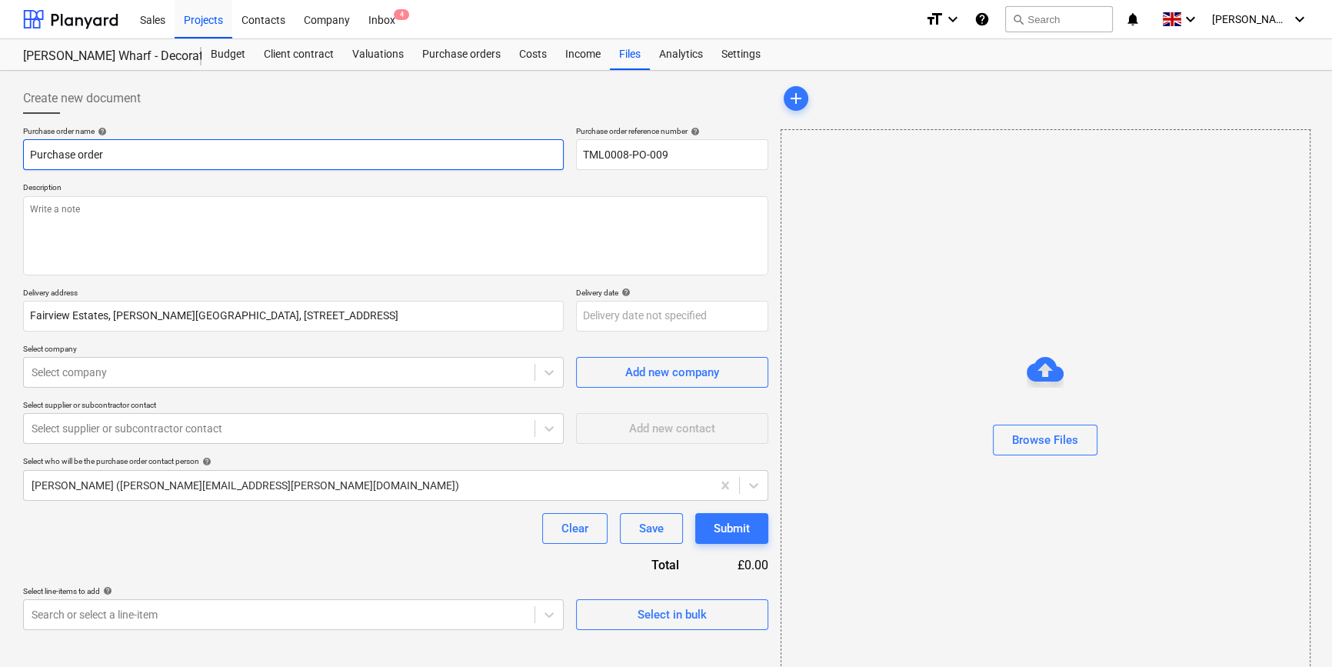
drag, startPoint x: 117, startPoint y: 151, endPoint x: 9, endPoint y: 153, distance: 107.7
click at [10, 153] on div "Create new document Purchase order name help Purchase order Purchase order refe…" at bounding box center [666, 386] width 1332 height 631
type textarea "x"
paste input "TML0008-PO-009"
type textarea "x"
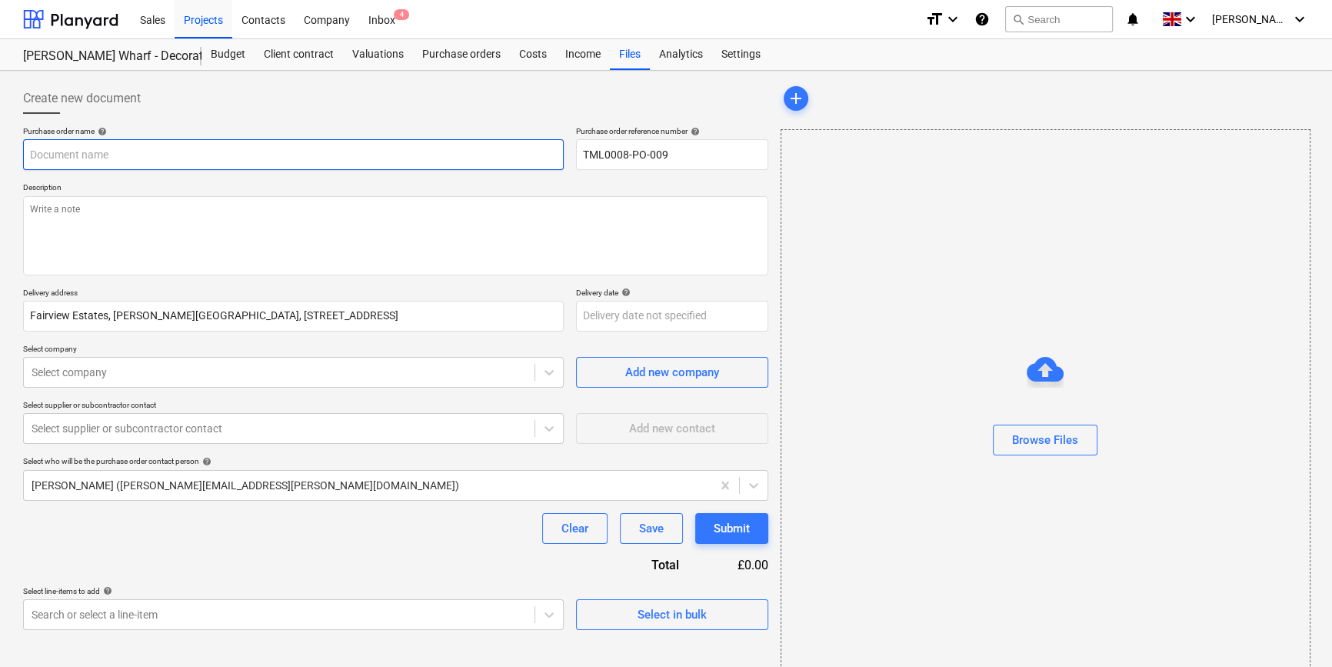
type input "TML0008-PO-009"
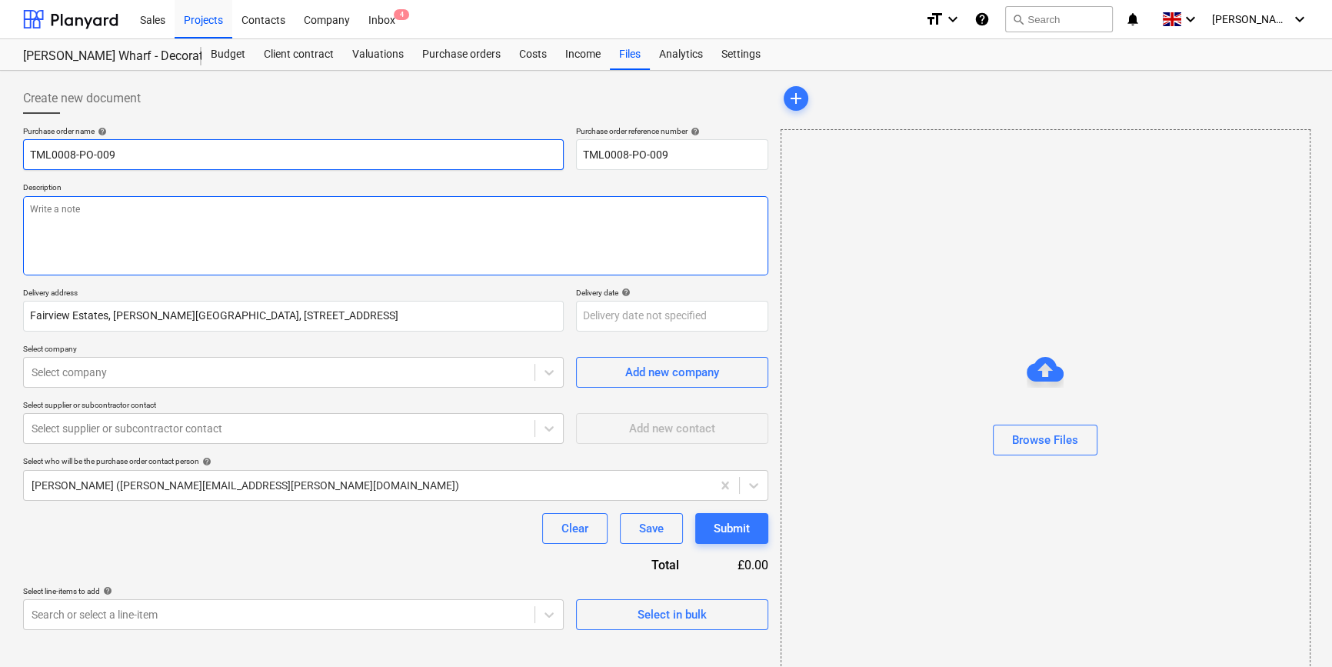
type textarea "x"
type input "TML0008-PO-009"
type textarea "x"
type input "TML0008-PO-009 A"
type textarea "x"
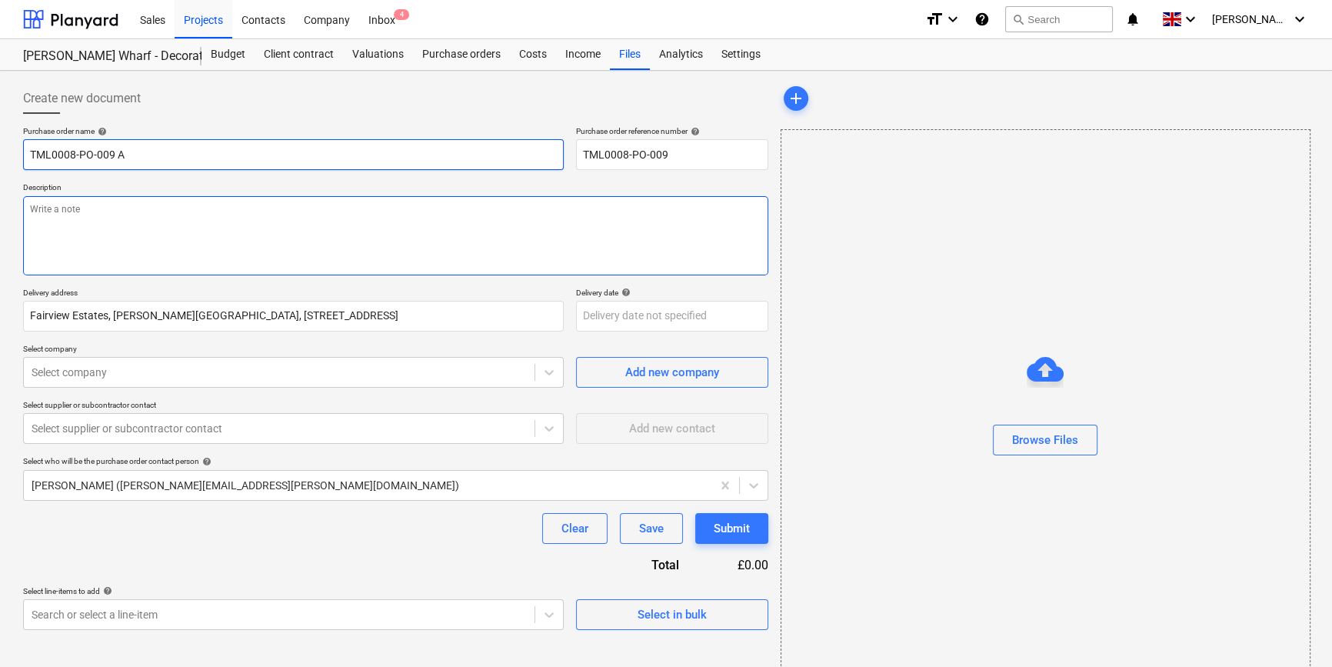
type input "TML0008-PO-009 AD"
type textarea "x"
type input "TML0008-PO-009 ADA"
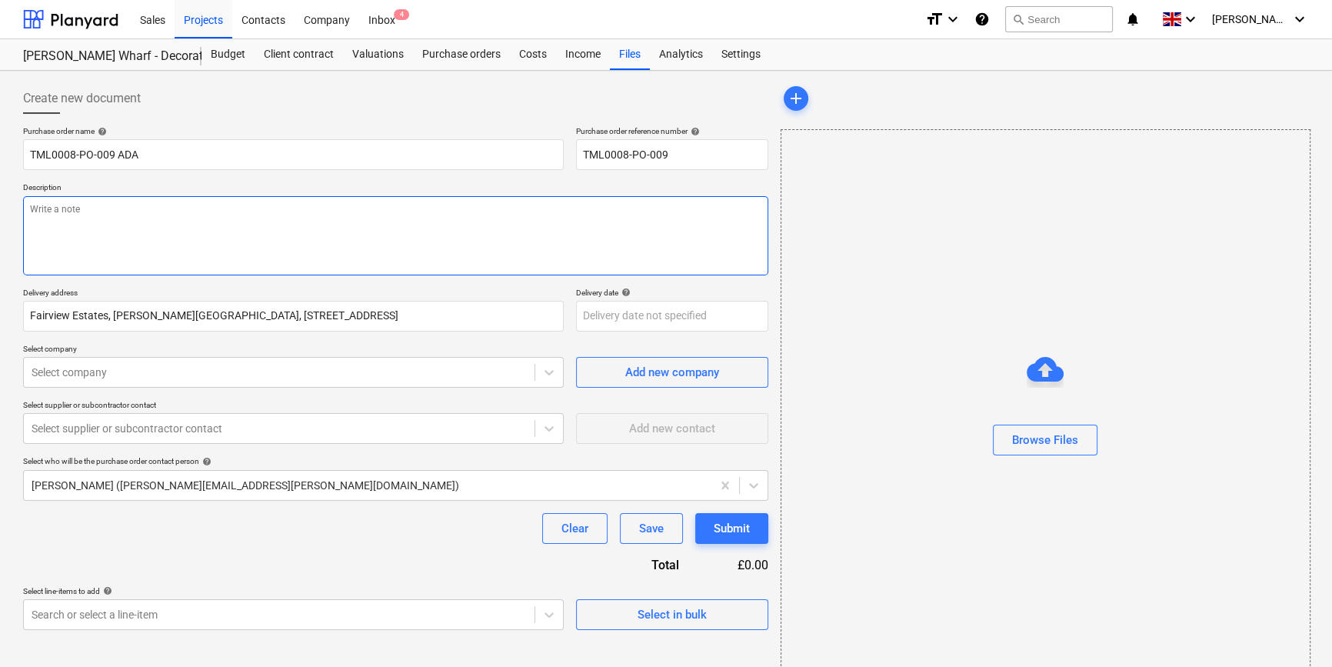
click at [41, 214] on textarea at bounding box center [395, 235] width 745 height 79
type textarea "x"
type textarea "S"
type textarea "x"
type textarea "Si"
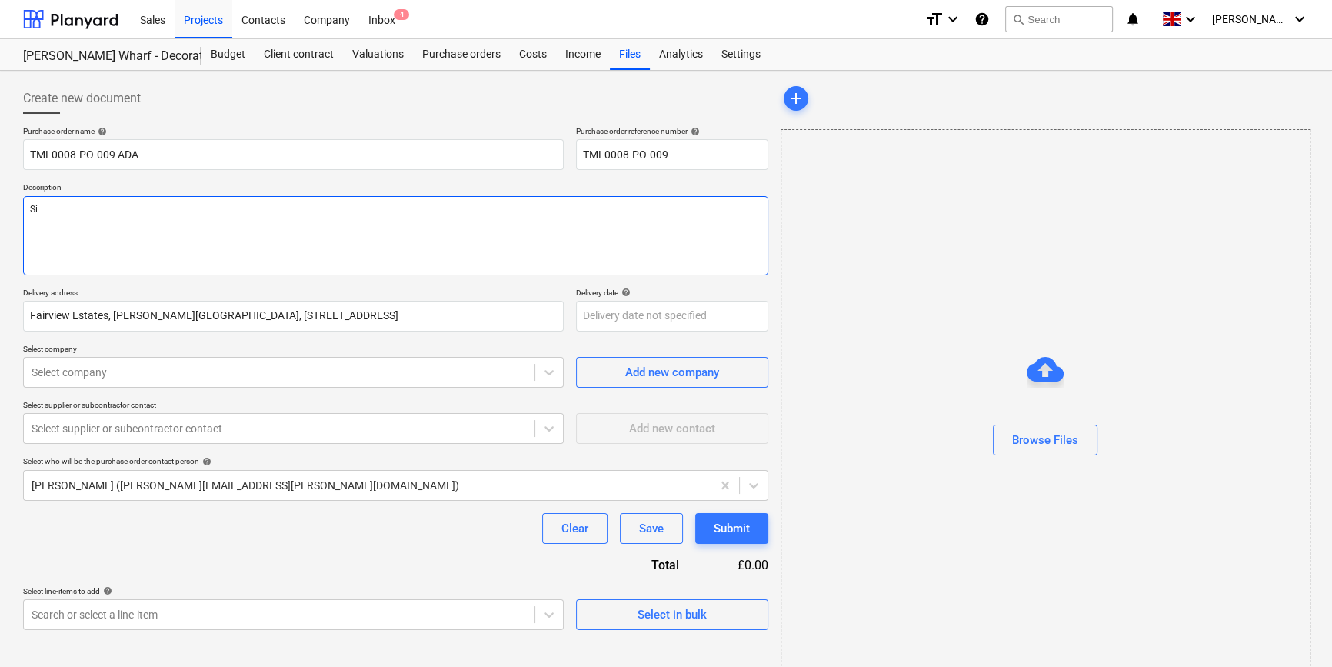
type textarea "x"
type textarea "Sit"
type textarea "x"
type textarea "Site"
type textarea "x"
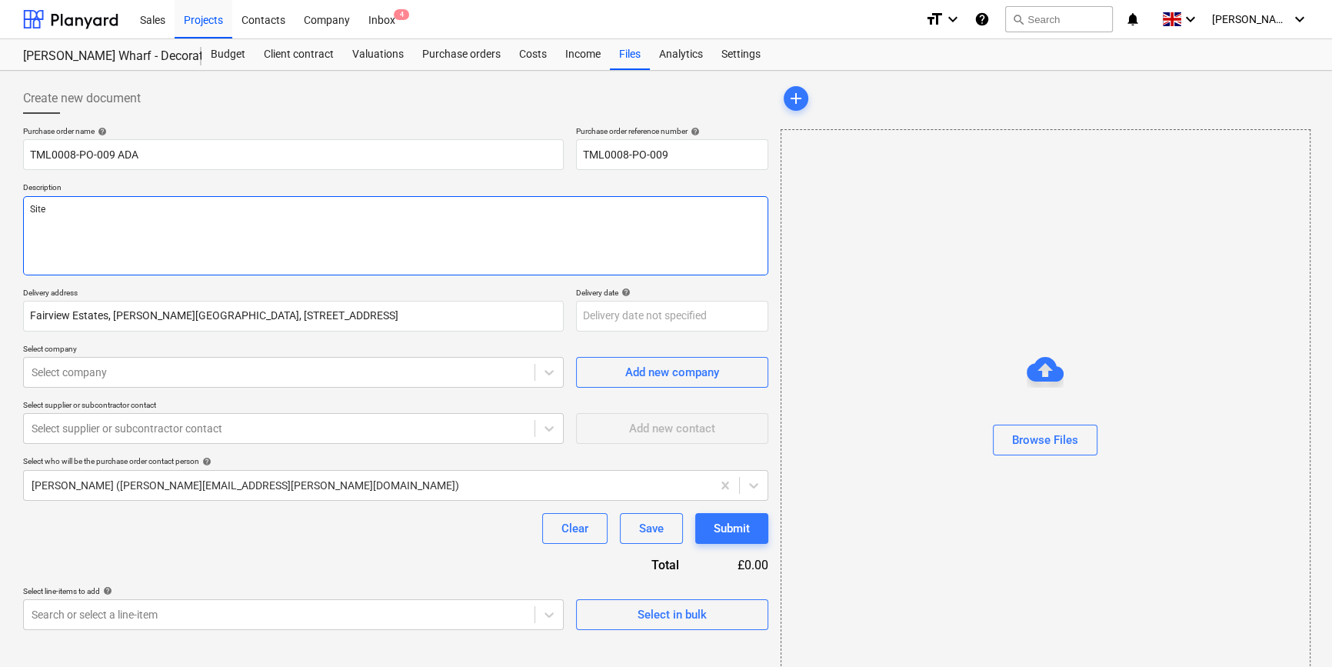
type textarea "Site"
type textarea "x"
type textarea "Site c"
type textarea "x"
type textarea "Site co"
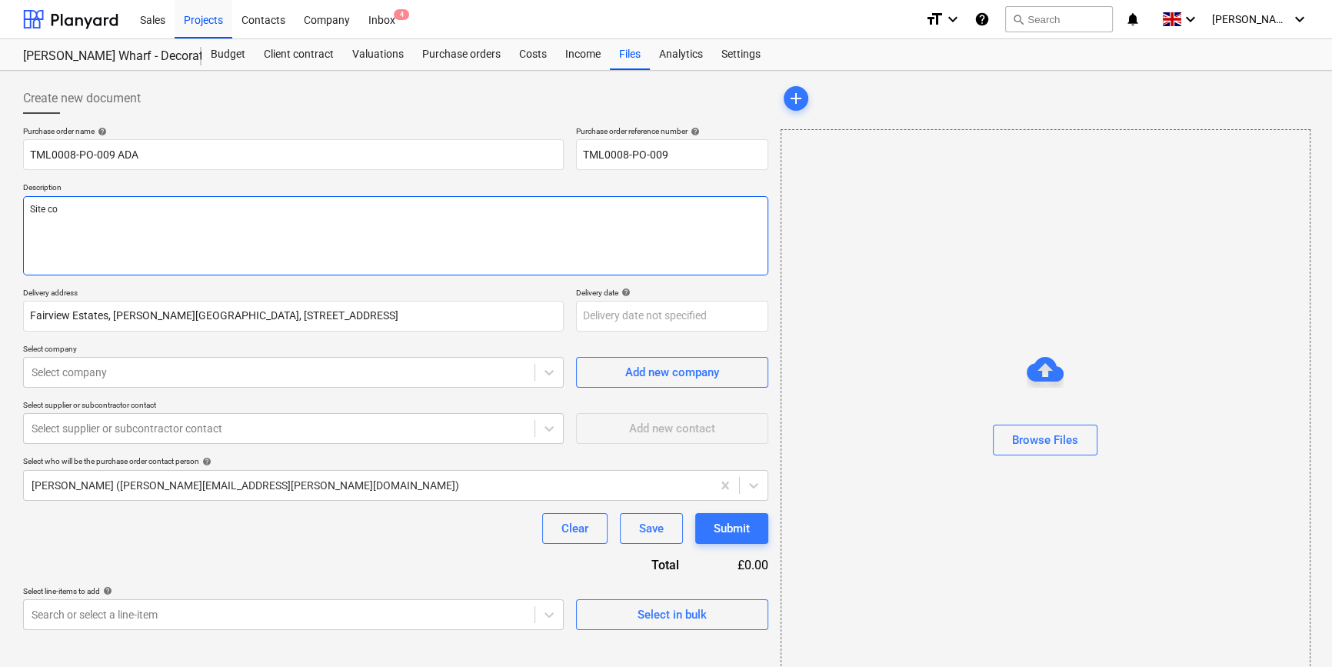
type textarea "x"
type textarea "Site con"
type textarea "x"
type textarea "Site cont"
type textarea "x"
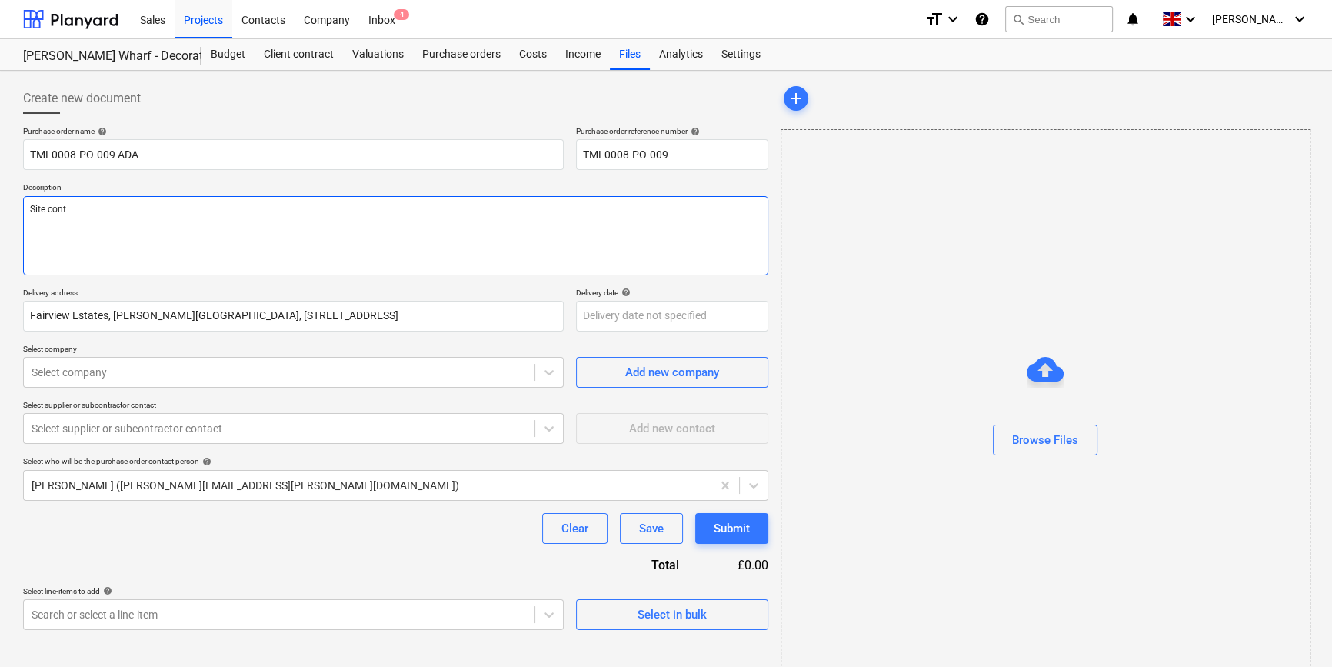
type textarea "Site conta"
type textarea "x"
type textarea "Site contac"
type textarea "x"
type textarea "Site contact"
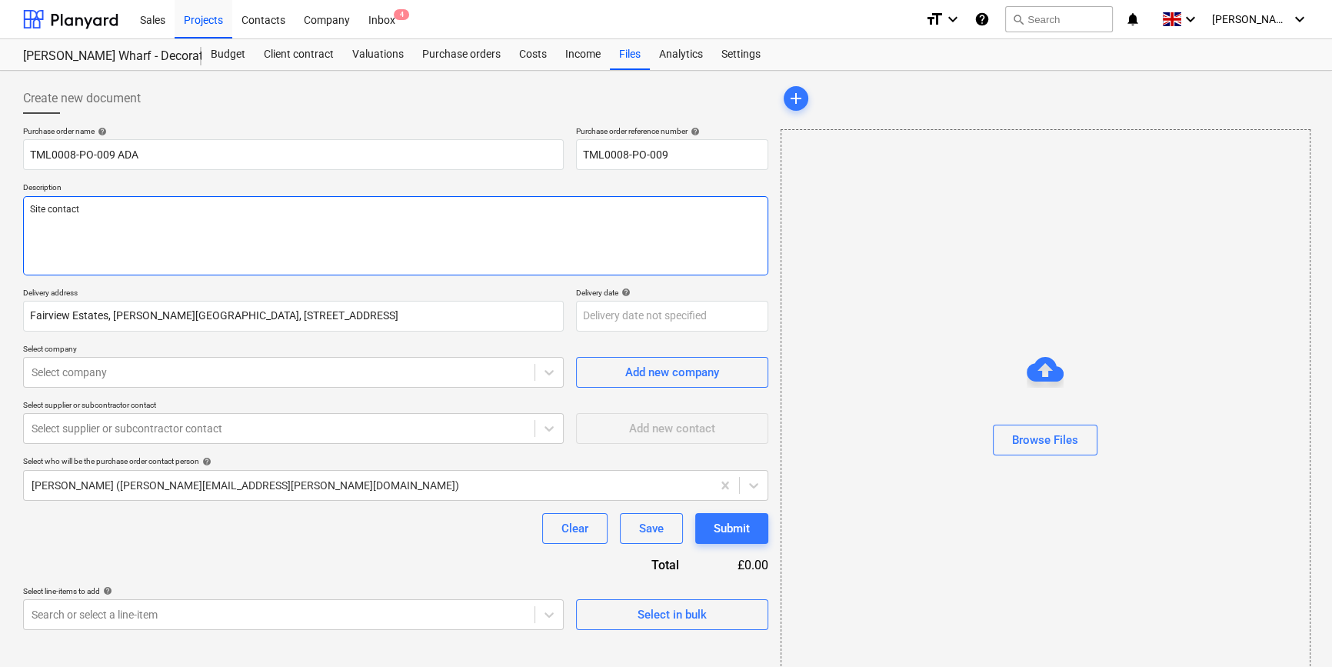
type textarea "x"
type textarea "Site contact"
type textarea "x"
type textarea "Site contact L"
type textarea "x"
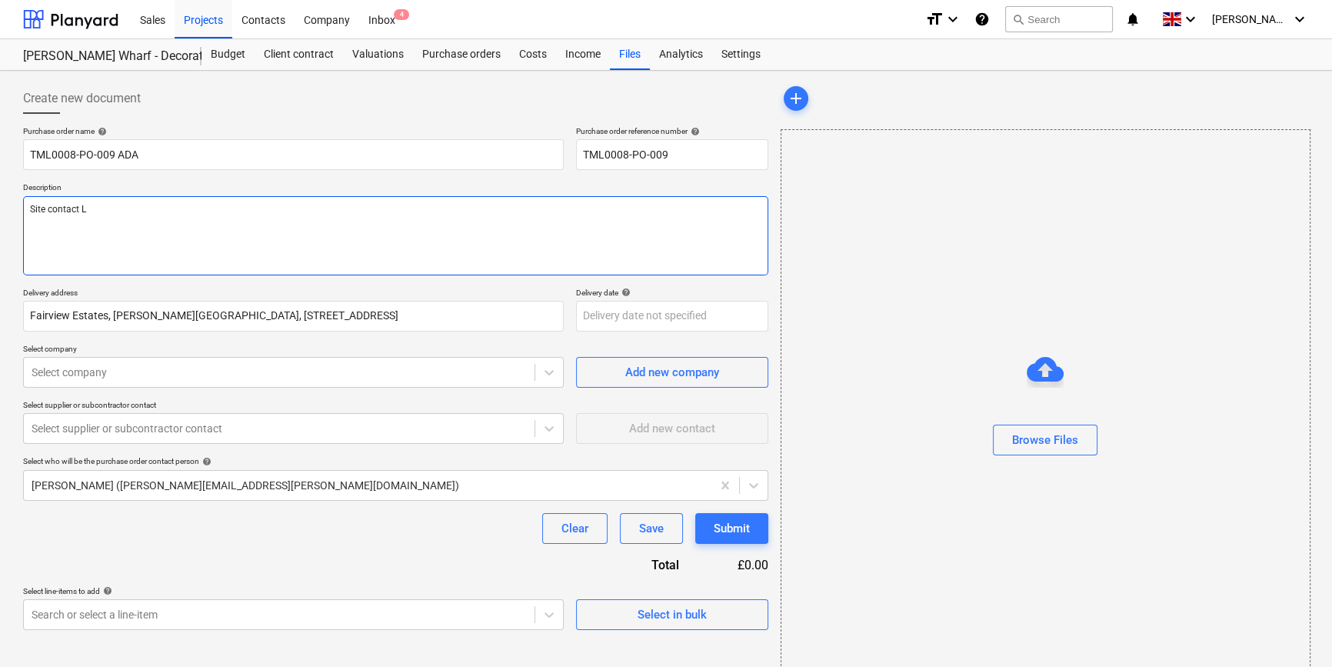
type textarea "Site contact Le"
type textarea "x"
type textarea "Site contact Lew"
type textarea "x"
type textarea "Site contact Lewi"
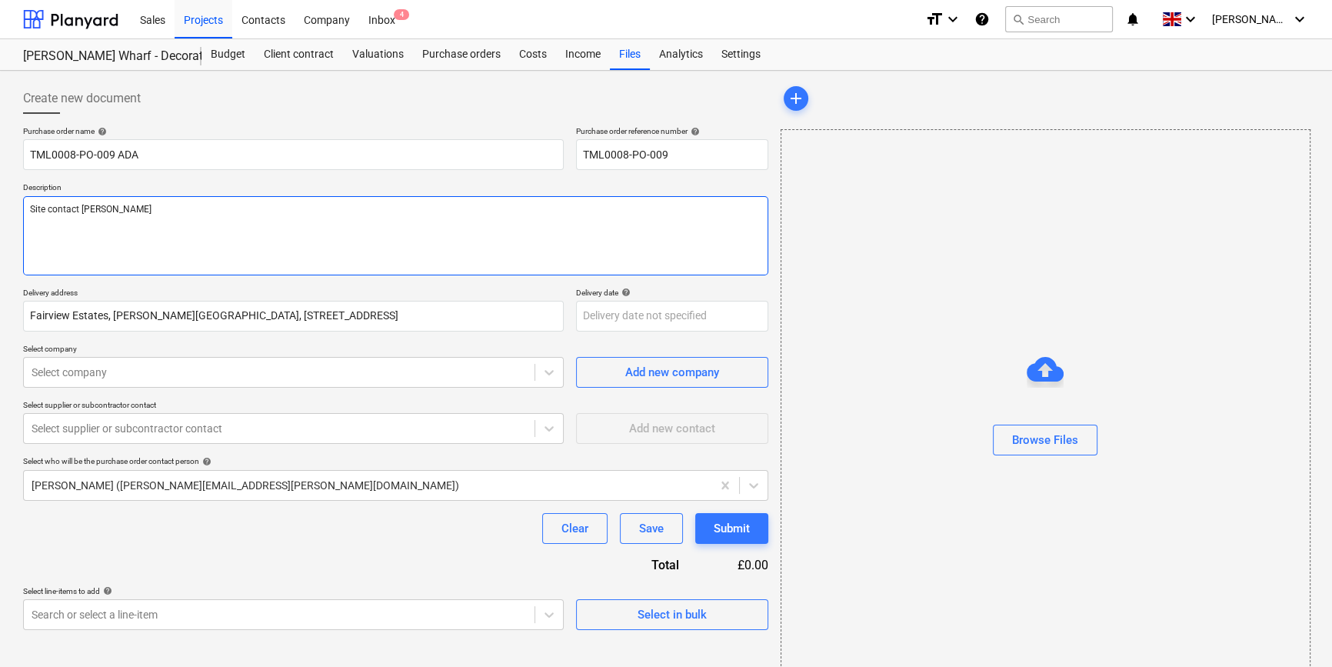
type textarea "x"
type textarea "Site contact Lewis"
type textarea "x"
type textarea "Site contact Lewis"
click at [125, 208] on textarea "Site contact Lewis" at bounding box center [395, 235] width 745 height 79
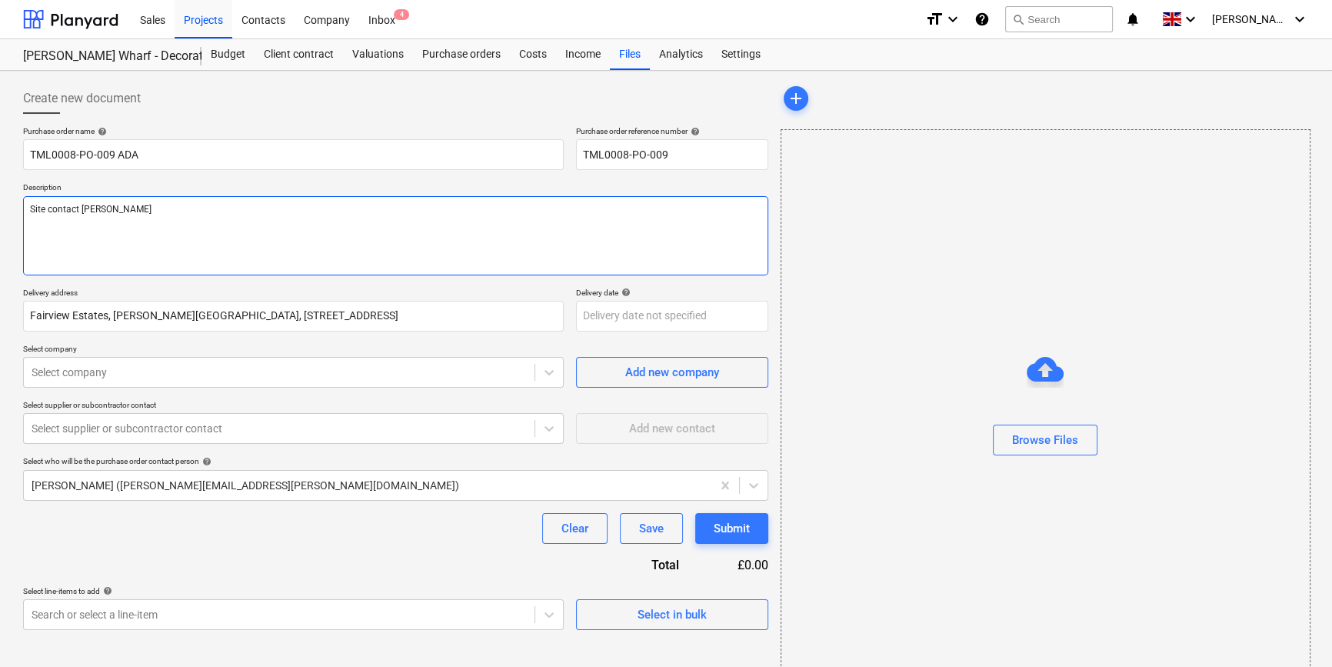
paste textarea "07934754353"
type textarea "x"
type textarea "Site contact Lewis 07934754353"
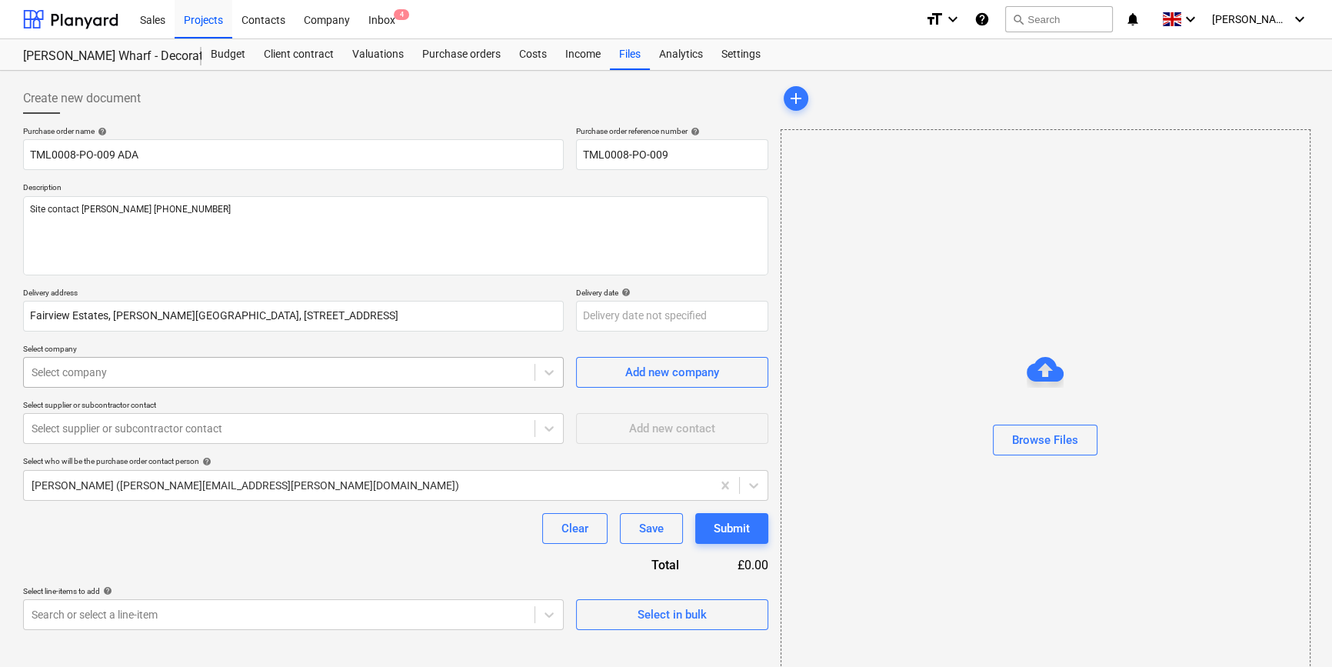
click at [137, 371] on div at bounding box center [279, 371] width 495 height 15
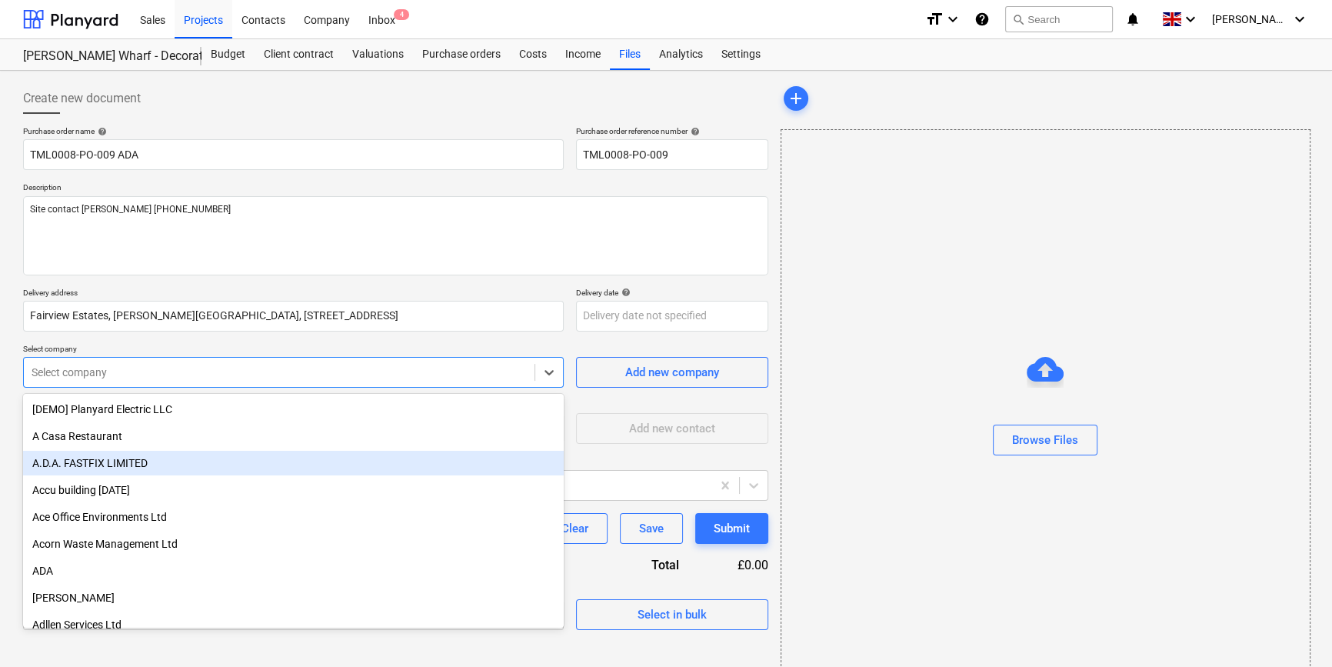
click at [101, 464] on div "A.D.A. FASTFIX LIMITED" at bounding box center [293, 463] width 541 height 25
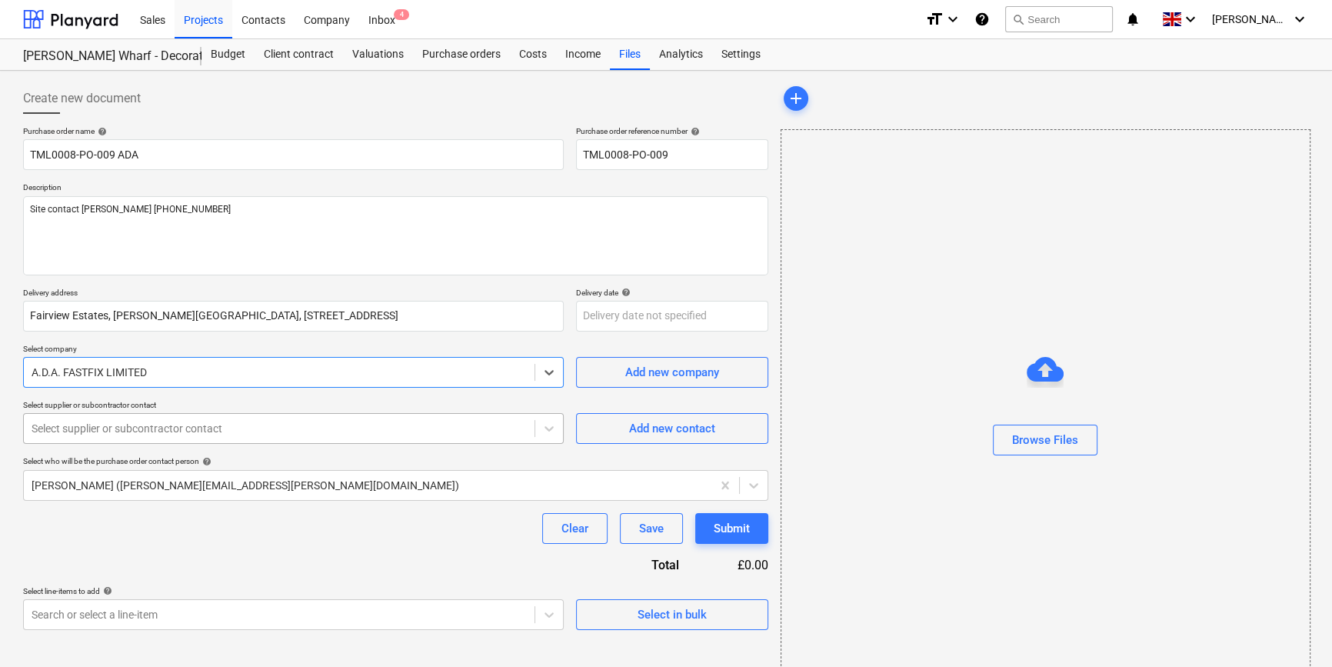
click at [132, 431] on div at bounding box center [279, 428] width 495 height 15
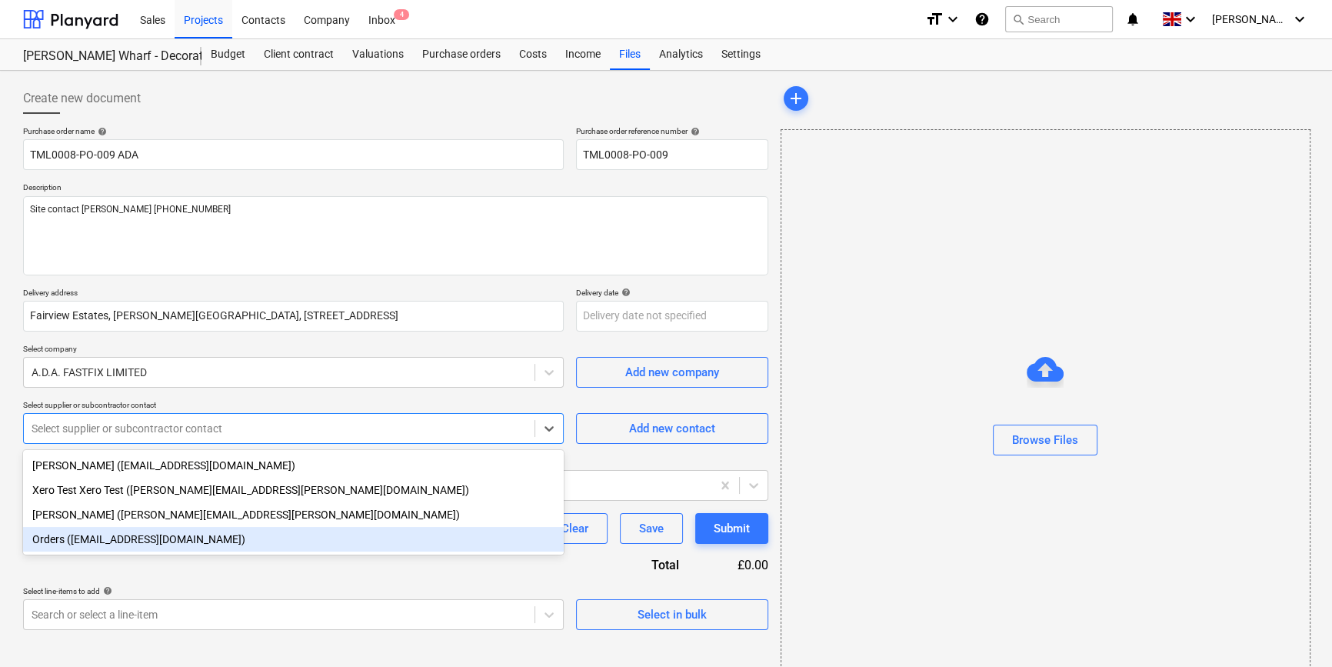
click at [93, 540] on div "Orders (orders@adafastfix.co.uk)" at bounding box center [293, 539] width 541 height 25
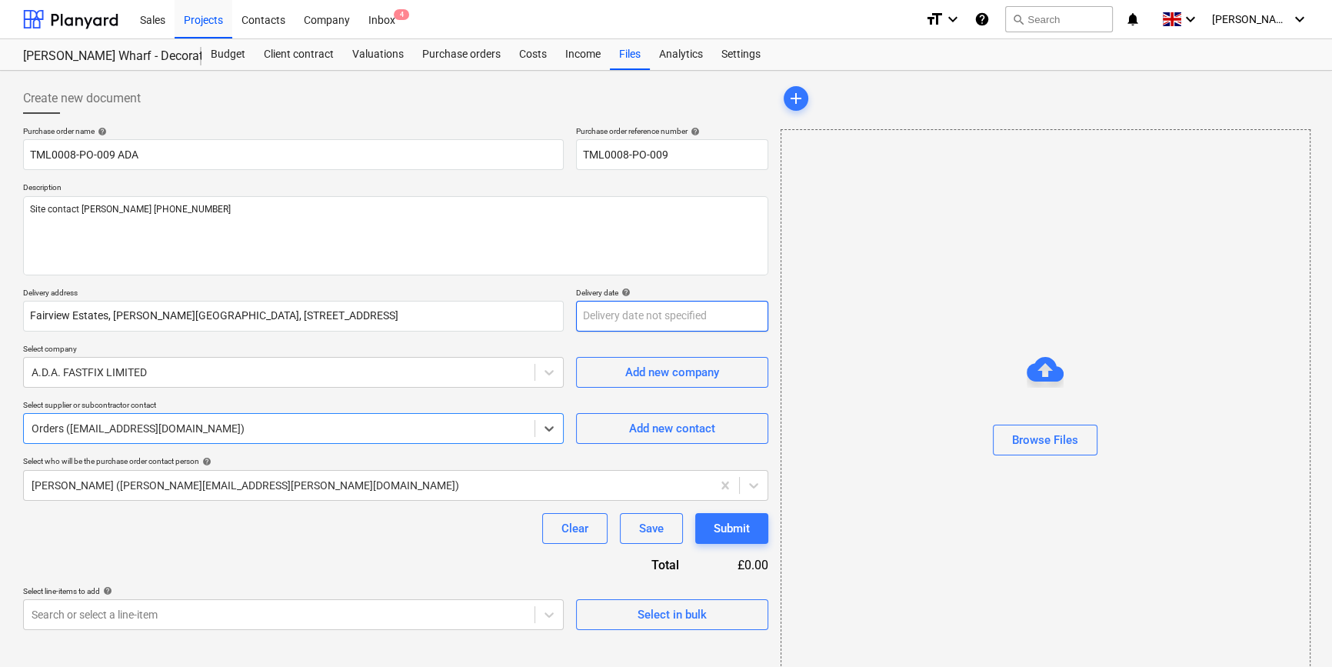
click at [607, 318] on body "Sales Projects Contacts Company Inbox 4 format_size keyboard_arrow_down help se…" at bounding box center [666, 333] width 1332 height 667
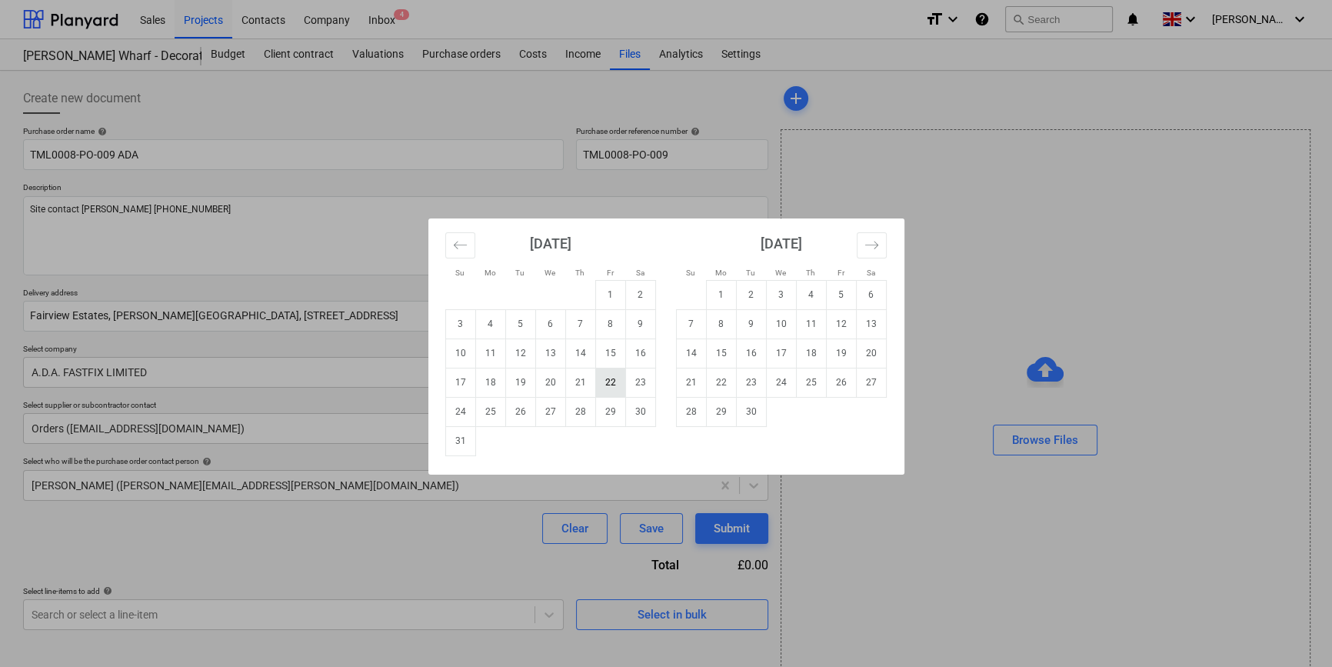
click at [607, 379] on td "22" at bounding box center [610, 382] width 30 height 29
type textarea "x"
type input "22 Aug 2025"
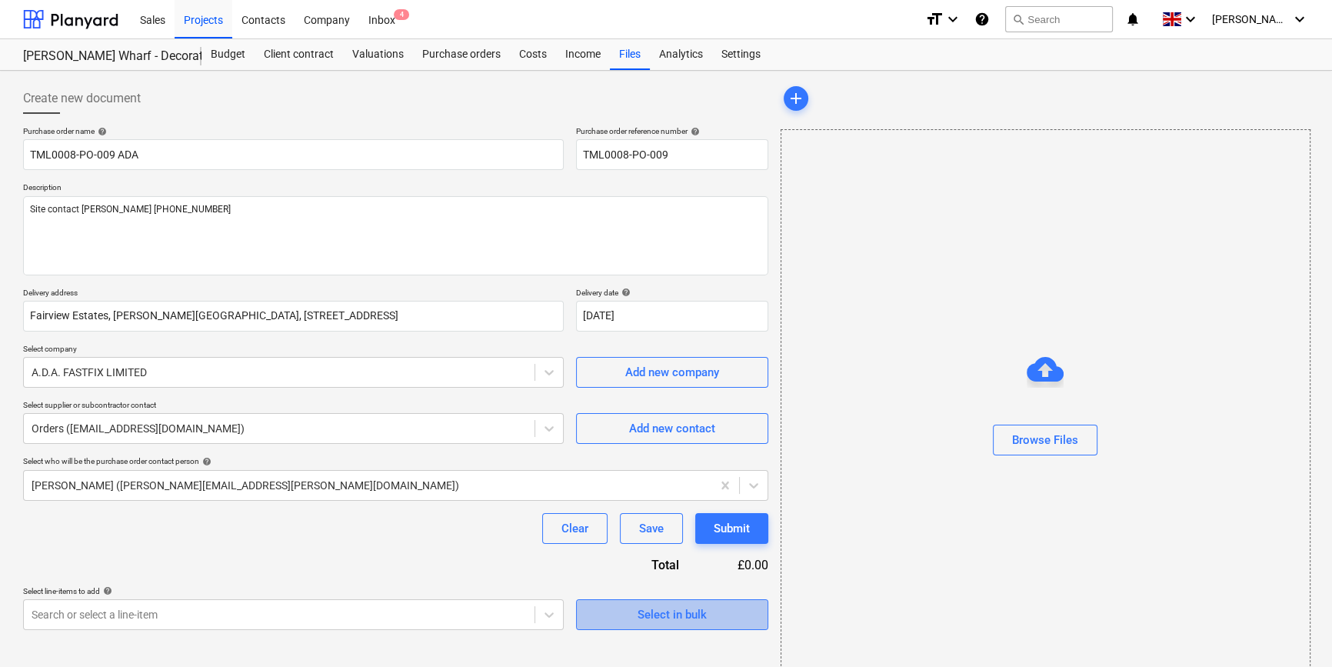
click at [654, 621] on div "Select in bulk" at bounding box center [671, 614] width 69 height 20
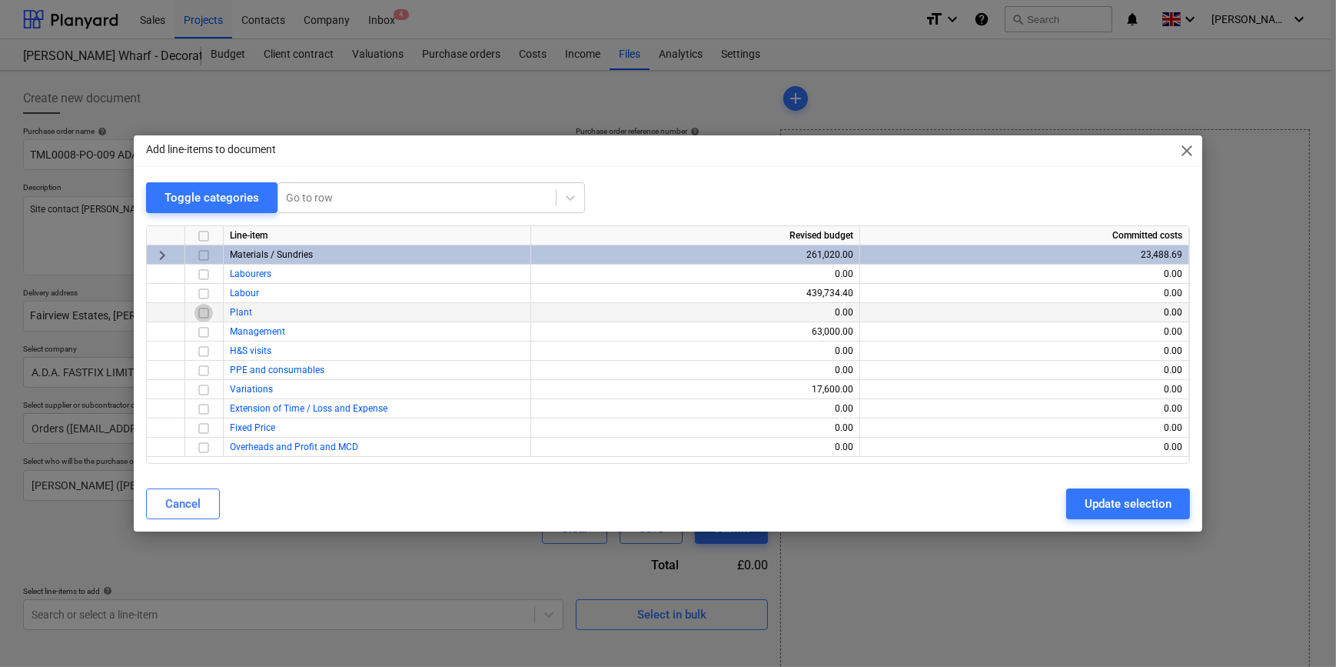
click at [204, 311] on input "checkbox" at bounding box center [204, 313] width 18 height 18
click at [1083, 501] on button "Update selection" at bounding box center [1129, 503] width 124 height 31
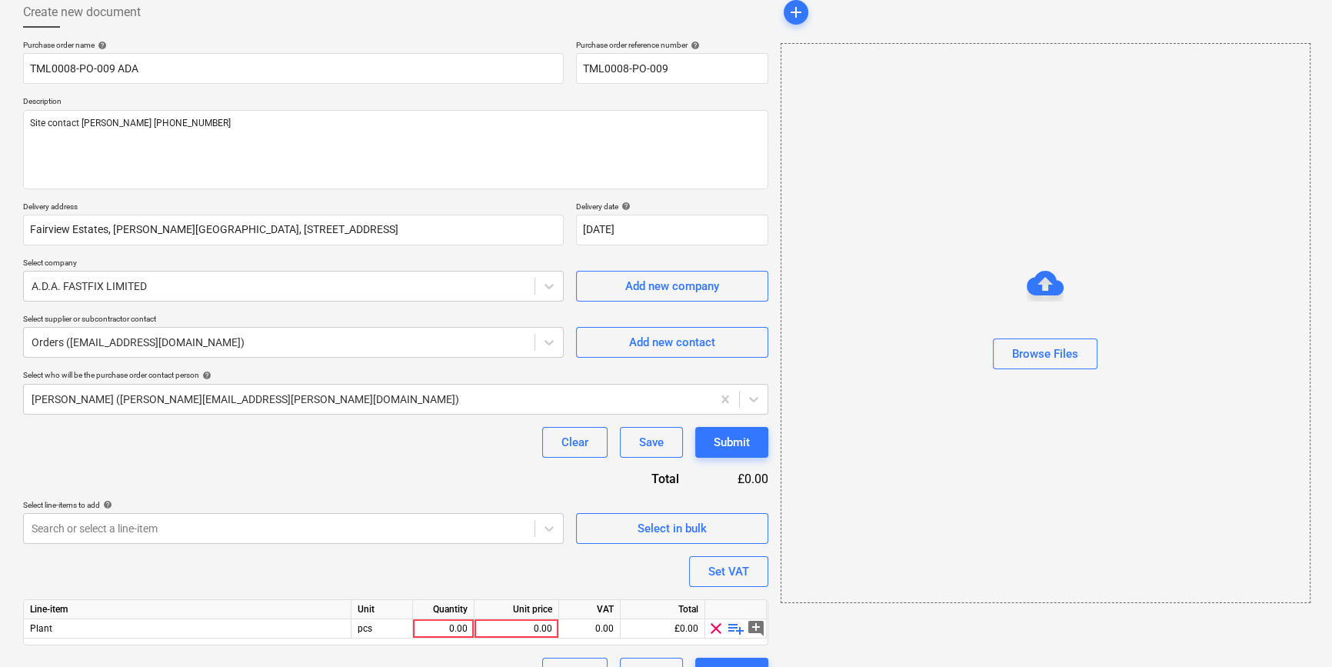
scroll to position [119, 0]
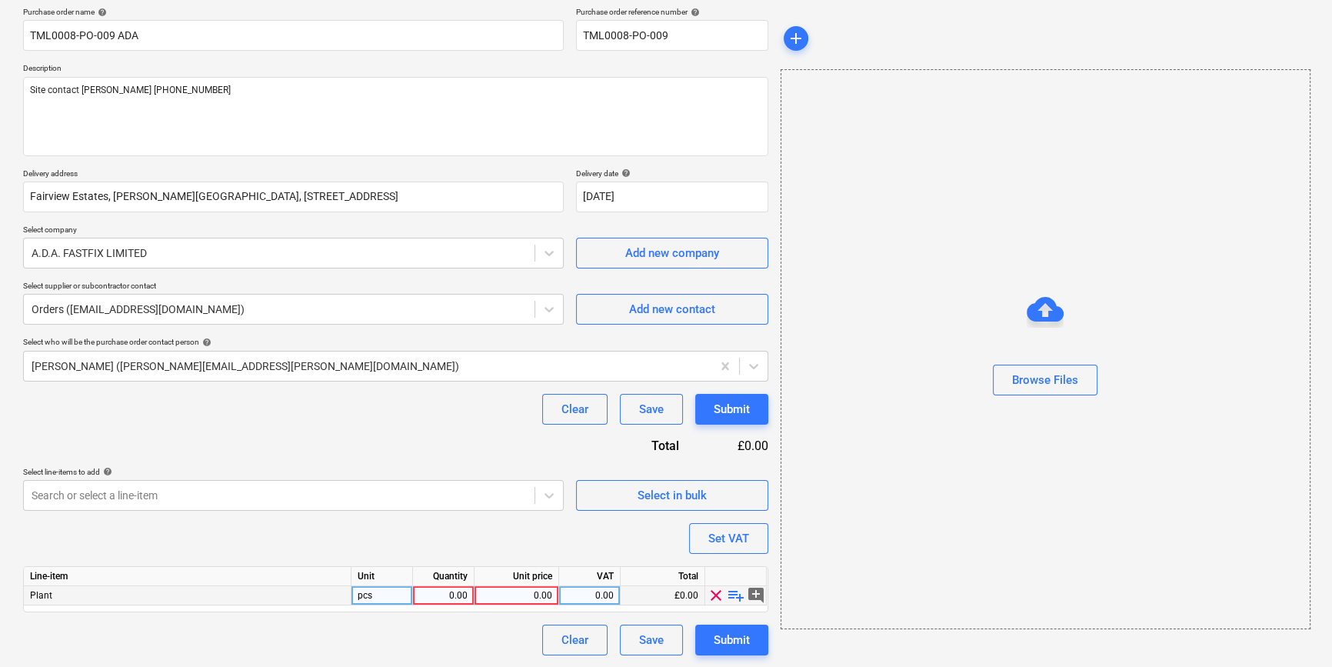
click at [738, 597] on span "playlist_add" at bounding box center [736, 595] width 18 height 18
type textarea "x"
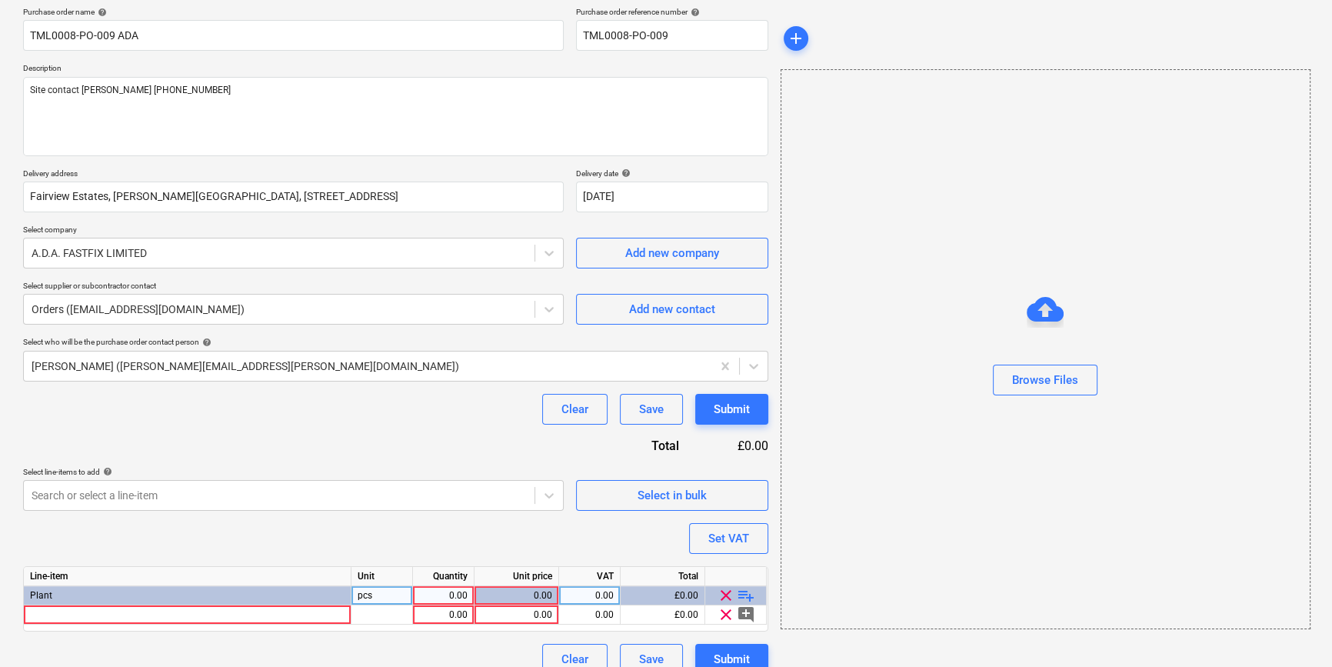
click at [445, 594] on div "0.00" at bounding box center [443, 595] width 48 height 19
type input "1"
click at [95, 608] on div at bounding box center [188, 614] width 328 height 19
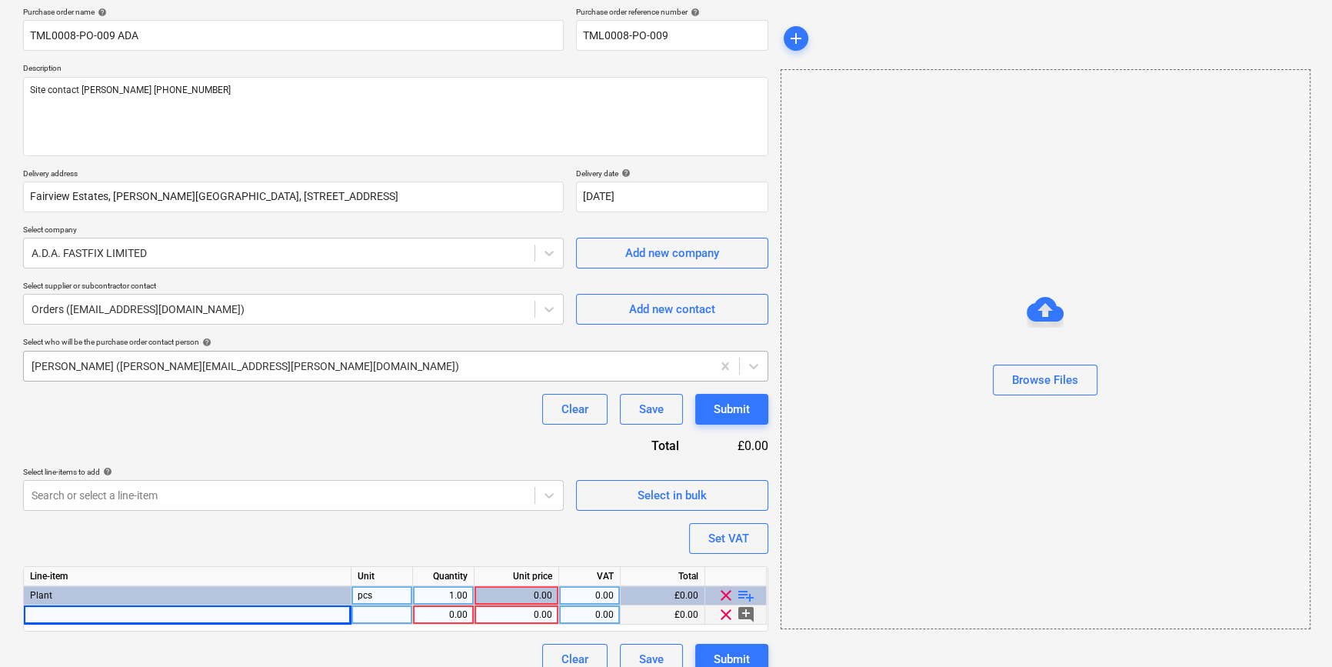
type textarea "x"
click at [63, 617] on div at bounding box center [188, 614] width 328 height 19
type input "110v 16Amp 25m Extension Reel 1.5mm Core, 2No Outlets"
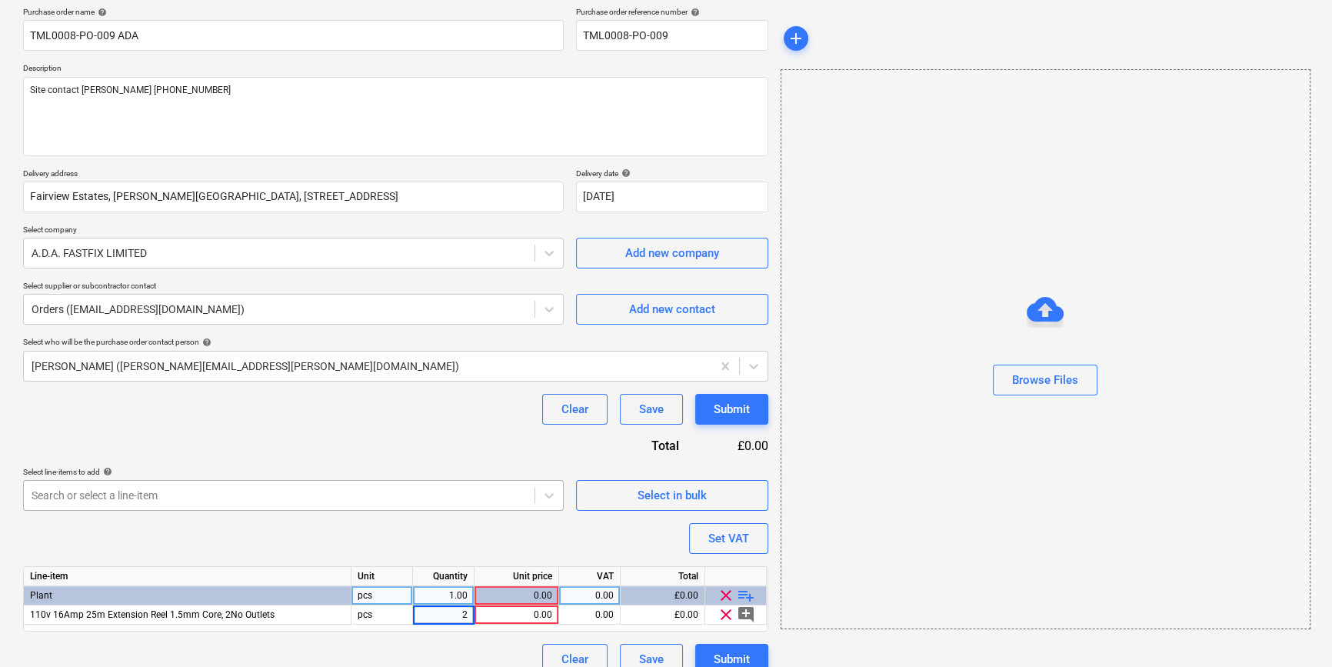
type textarea "x"
type input "41.38"
type textarea "x"
type input "20"
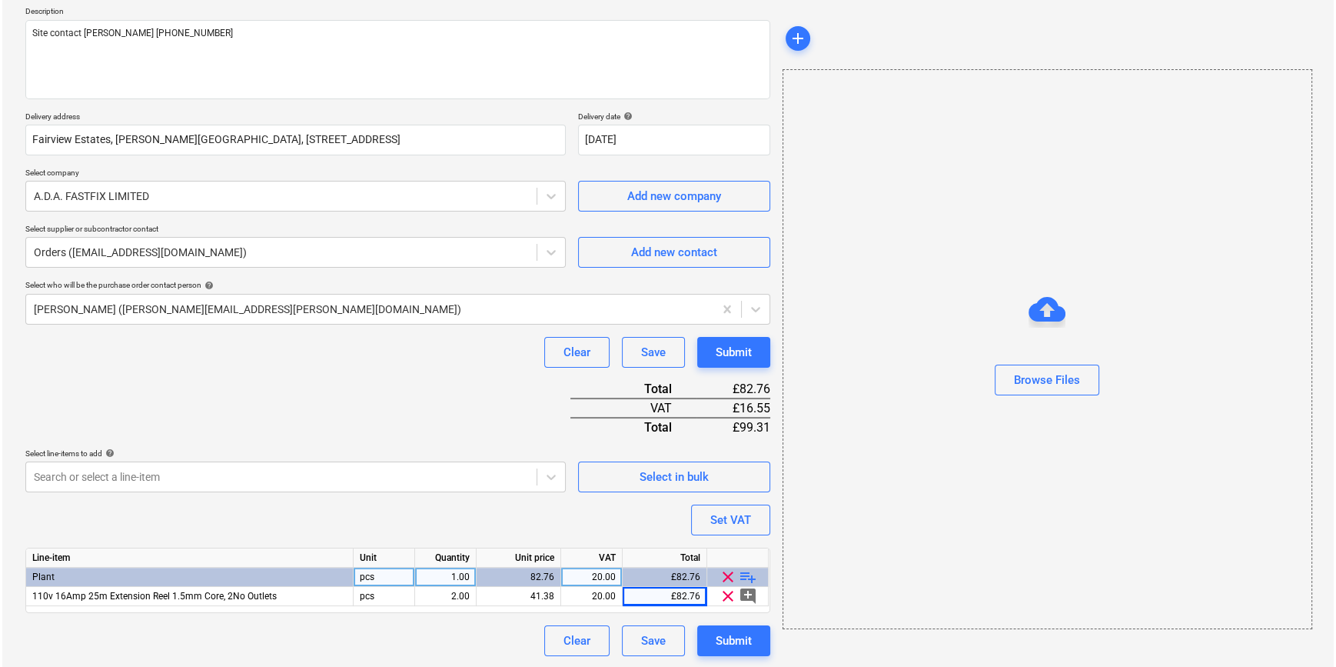
scroll to position [177, 0]
click at [737, 633] on div "Submit" at bounding box center [732, 640] width 36 height 20
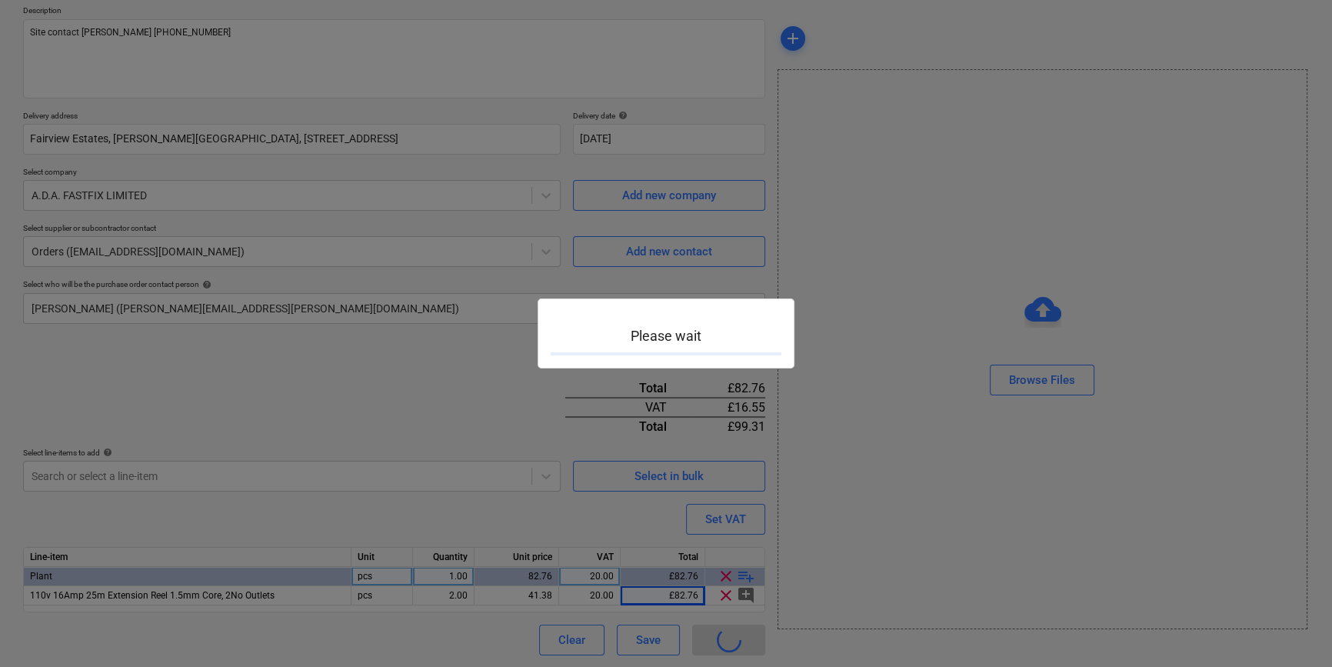
type textarea "x"
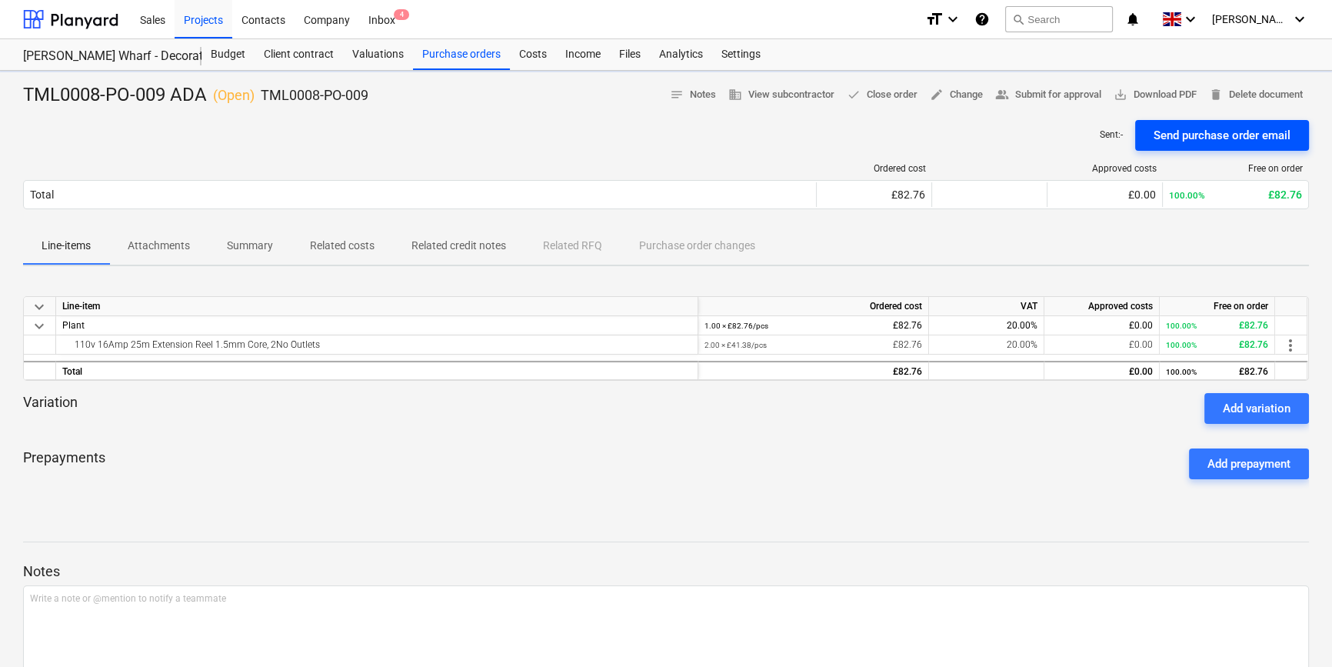
click at [1199, 134] on div "Send purchase order email" at bounding box center [1221, 135] width 137 height 20
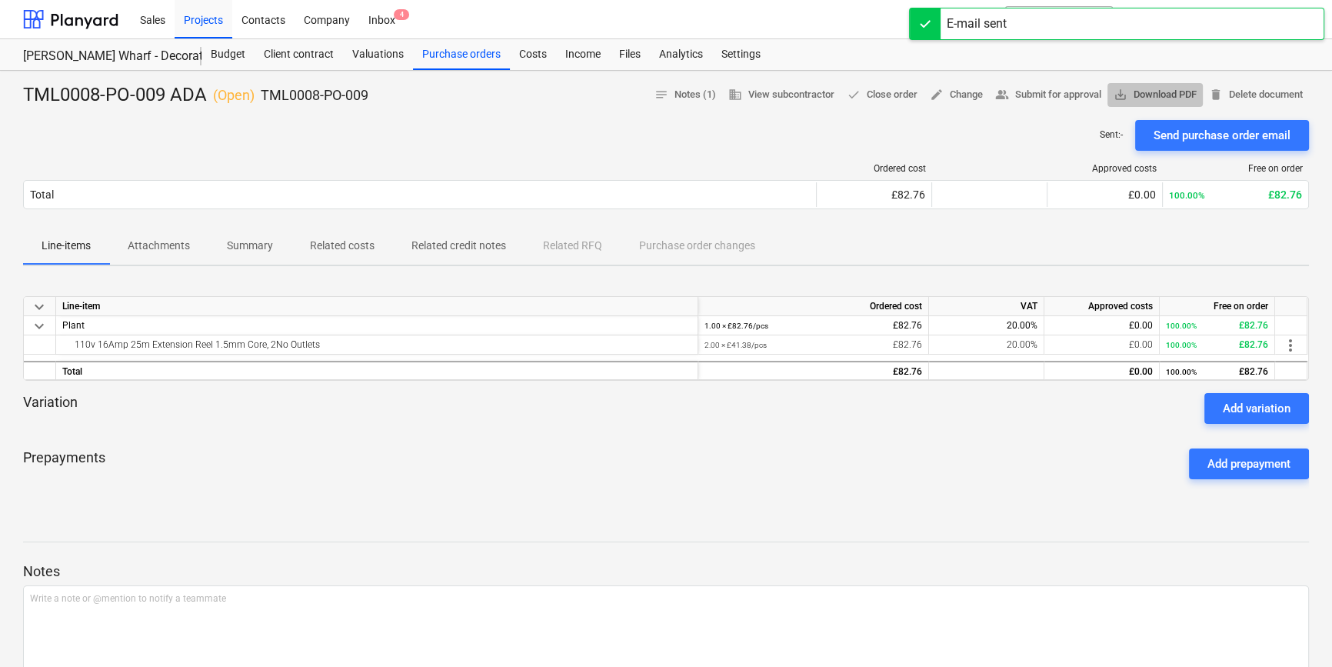
click at [1146, 93] on span "save_alt Download PDF" at bounding box center [1154, 95] width 83 height 18
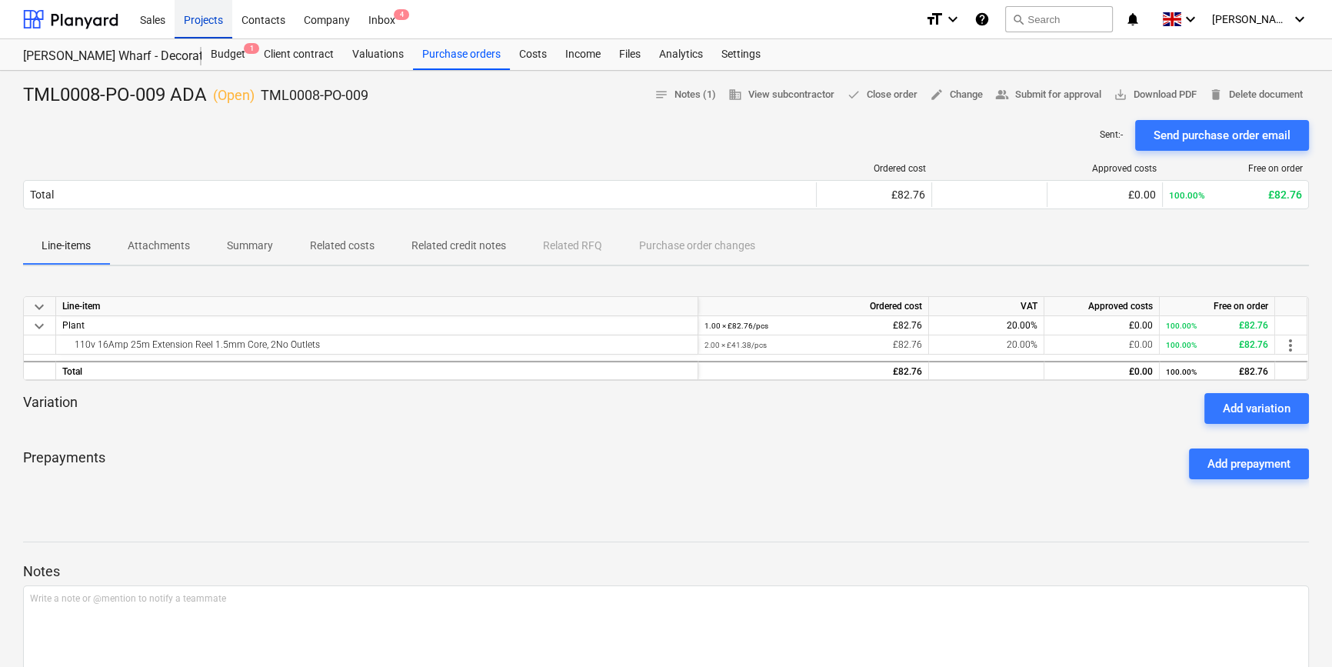
click at [195, 18] on div "Projects" at bounding box center [204, 18] width 58 height 39
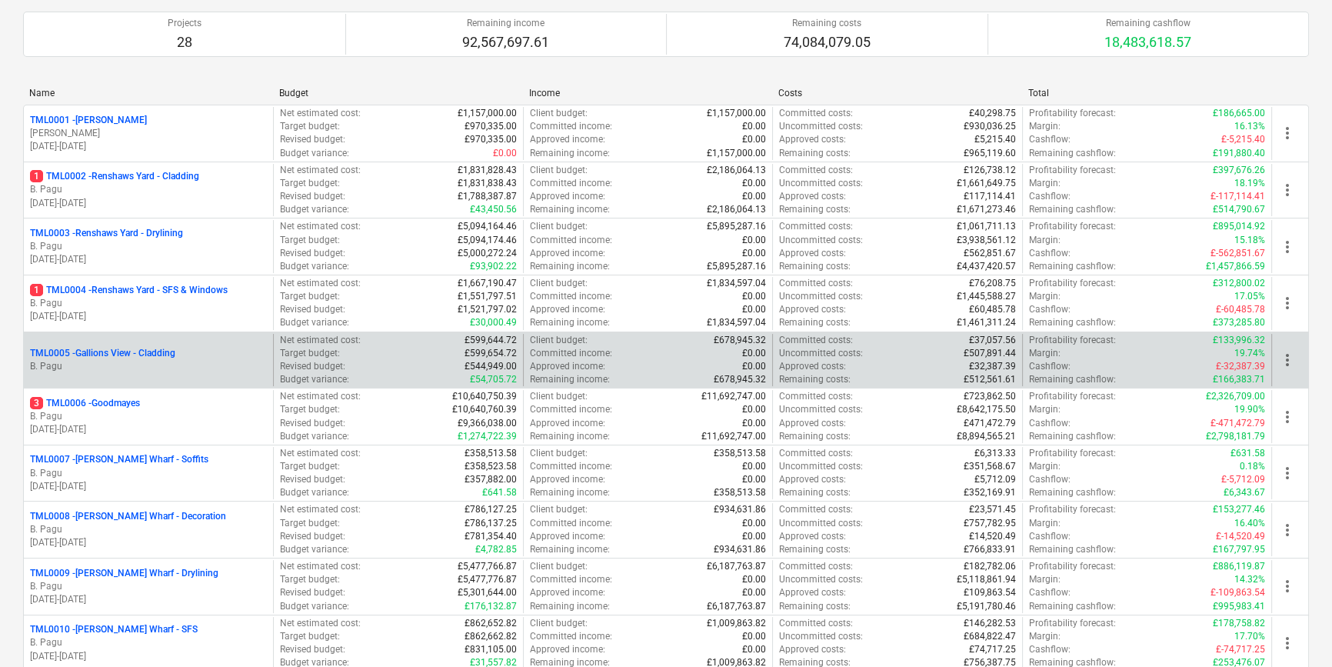
scroll to position [209, 0]
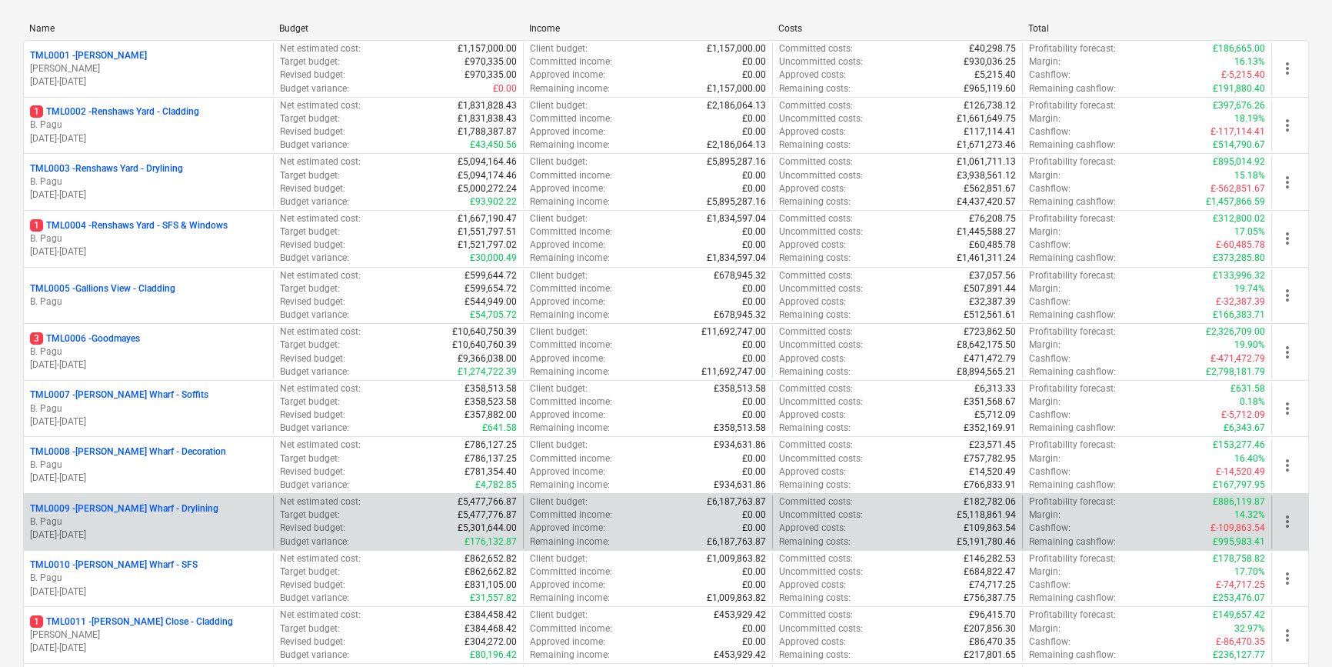
click at [223, 513] on div "TML0009 - Montgomery's Wharf - Drylining" at bounding box center [148, 508] width 237 height 13
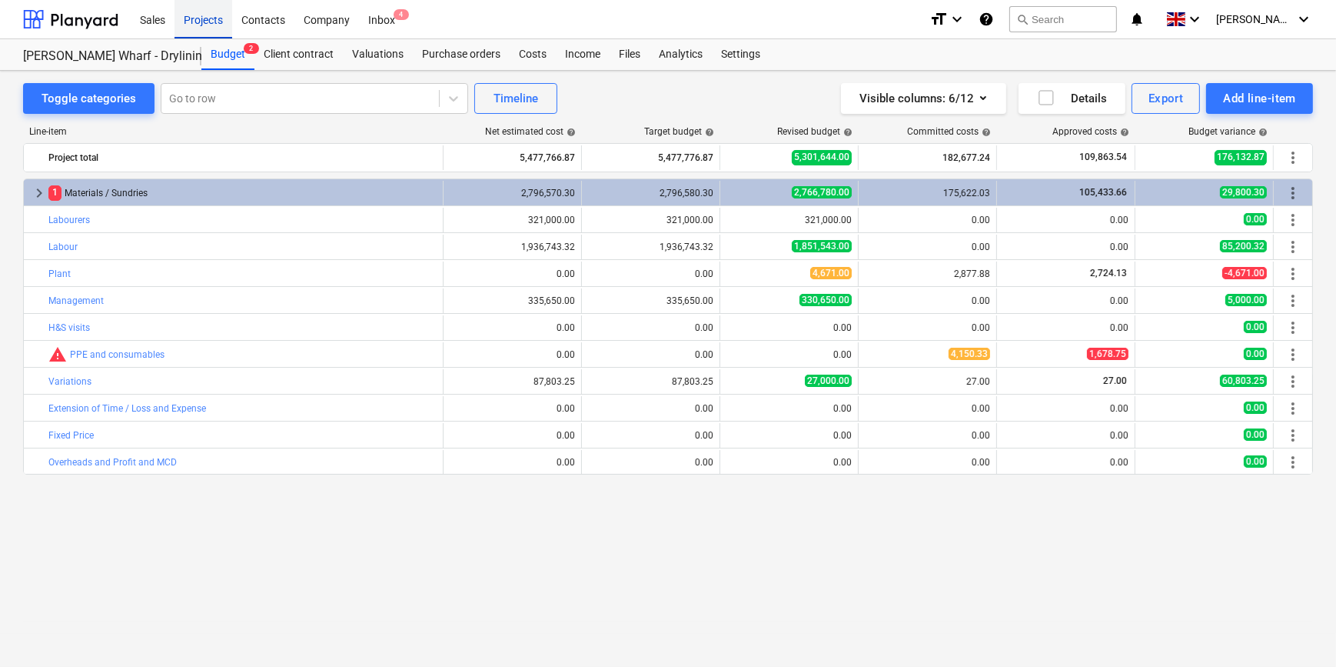
click at [196, 20] on div "Projects" at bounding box center [204, 18] width 58 height 39
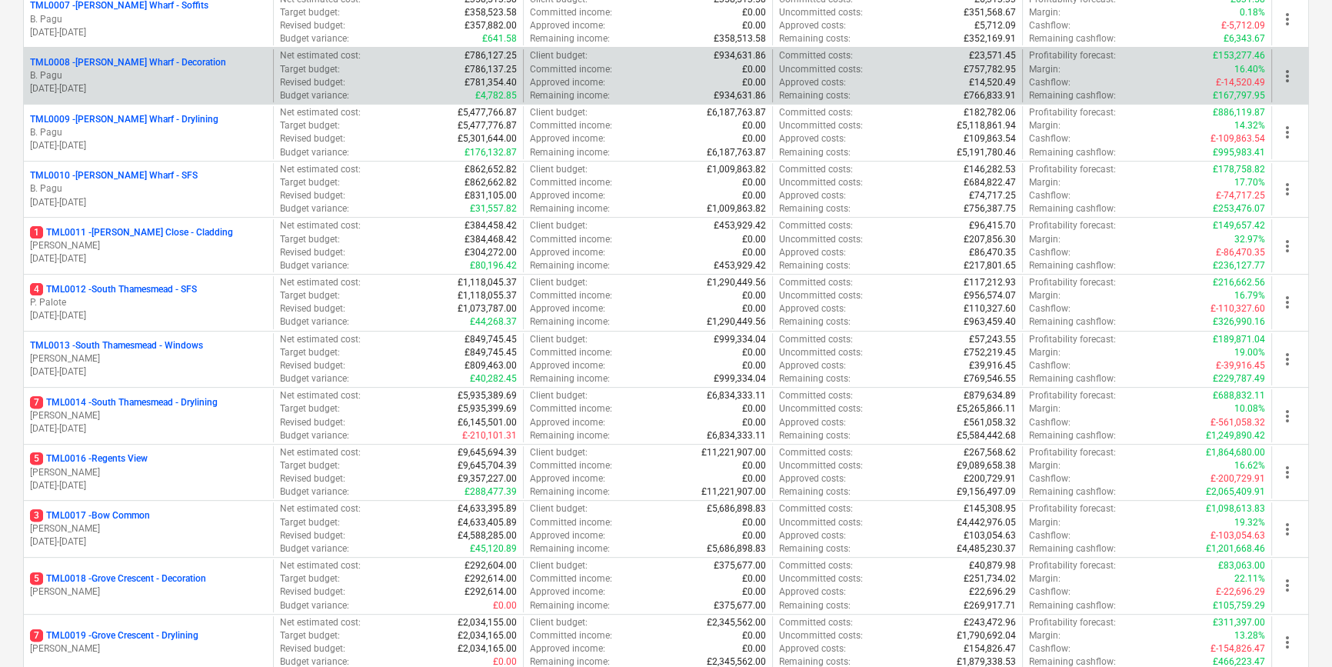
scroll to position [629, 0]
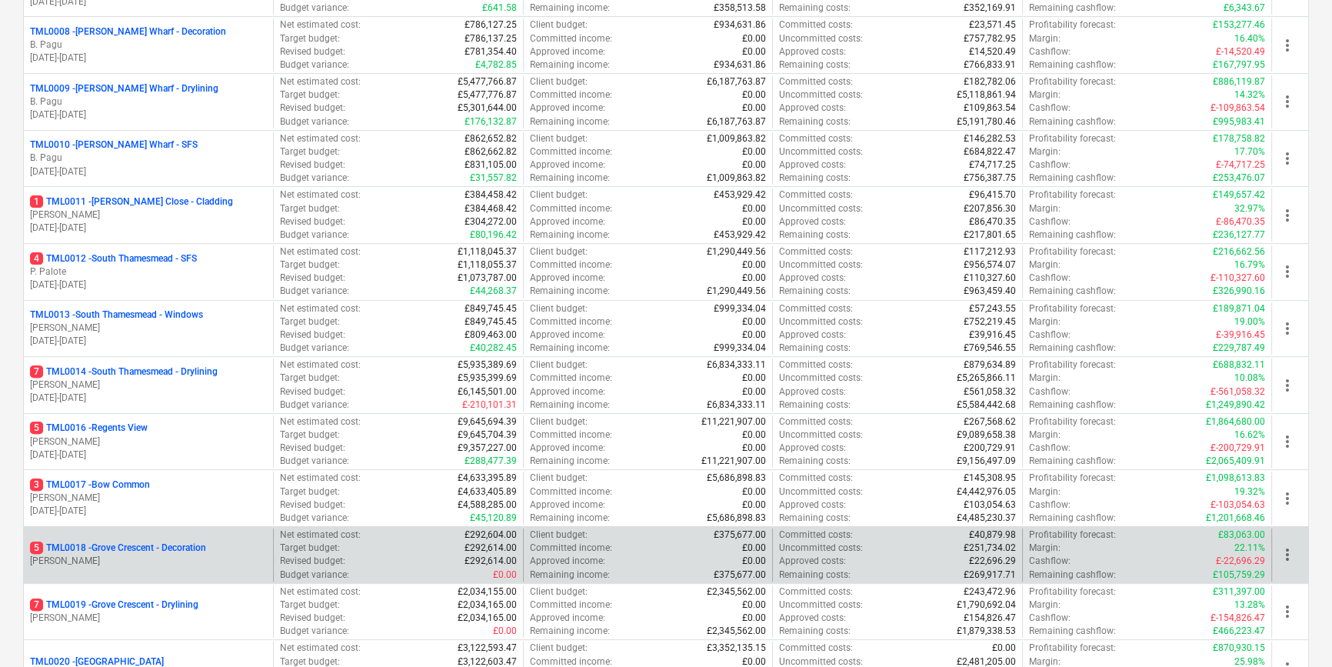
click at [206, 548] on p "5 TML0018 - Grove Crescent - Decoration" at bounding box center [118, 547] width 176 height 13
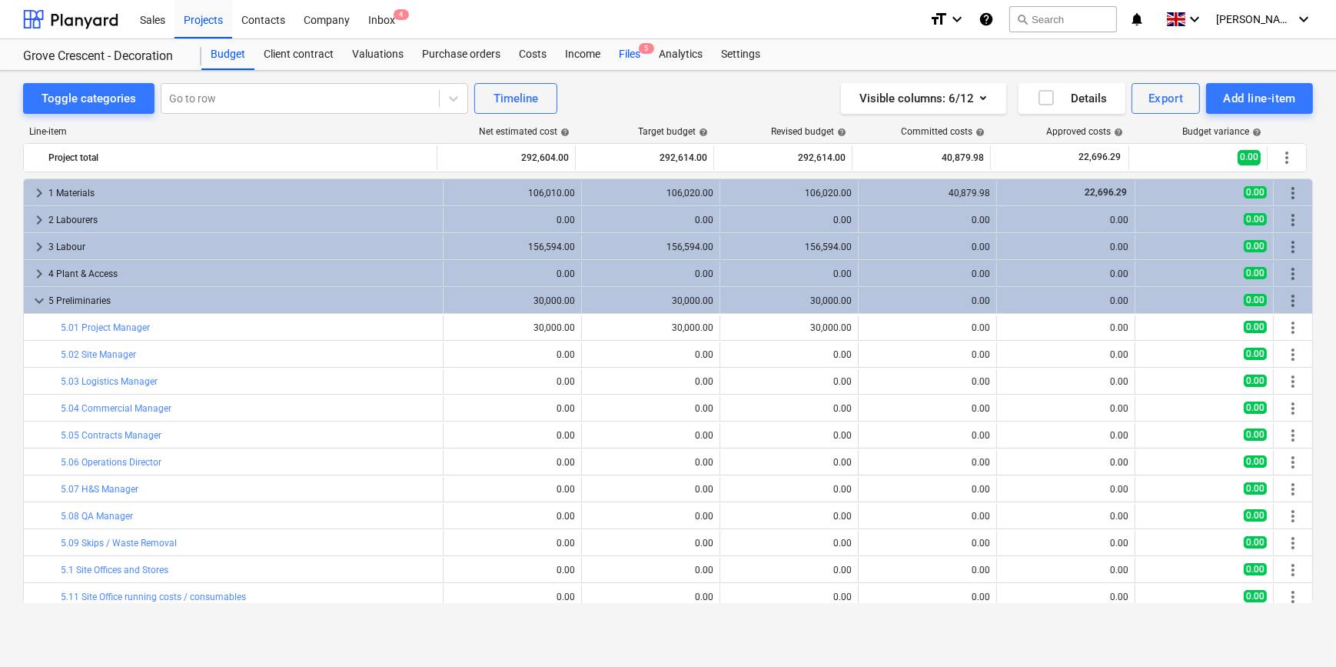
click at [623, 54] on div "Files 5" at bounding box center [630, 54] width 40 height 31
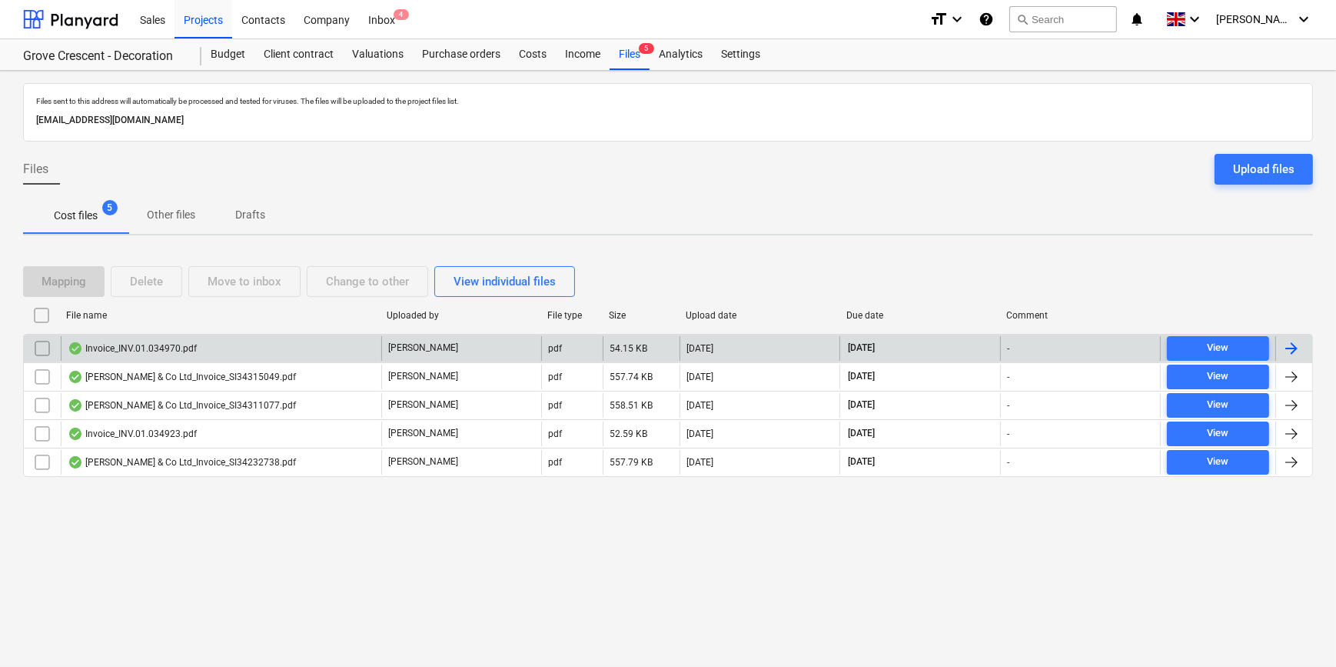
click at [1283, 345] on div at bounding box center [1292, 348] width 18 height 18
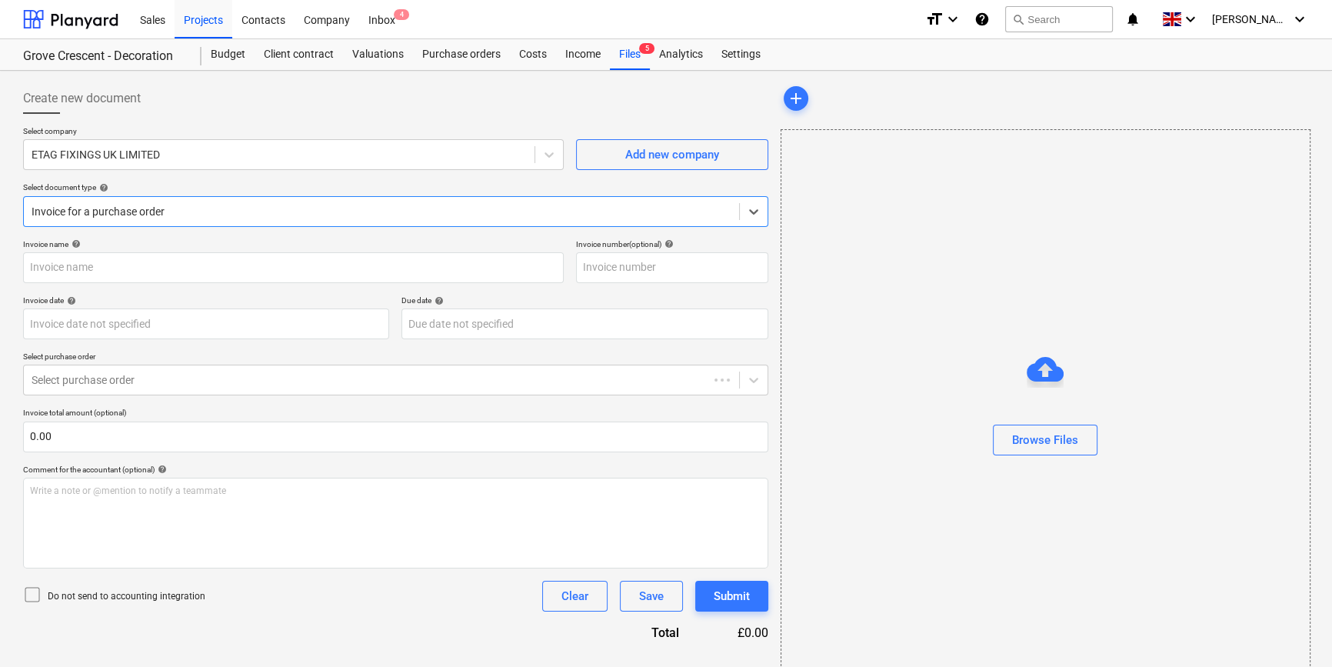
type input "#INV.01.034970"
type input "30 Sep 2025"
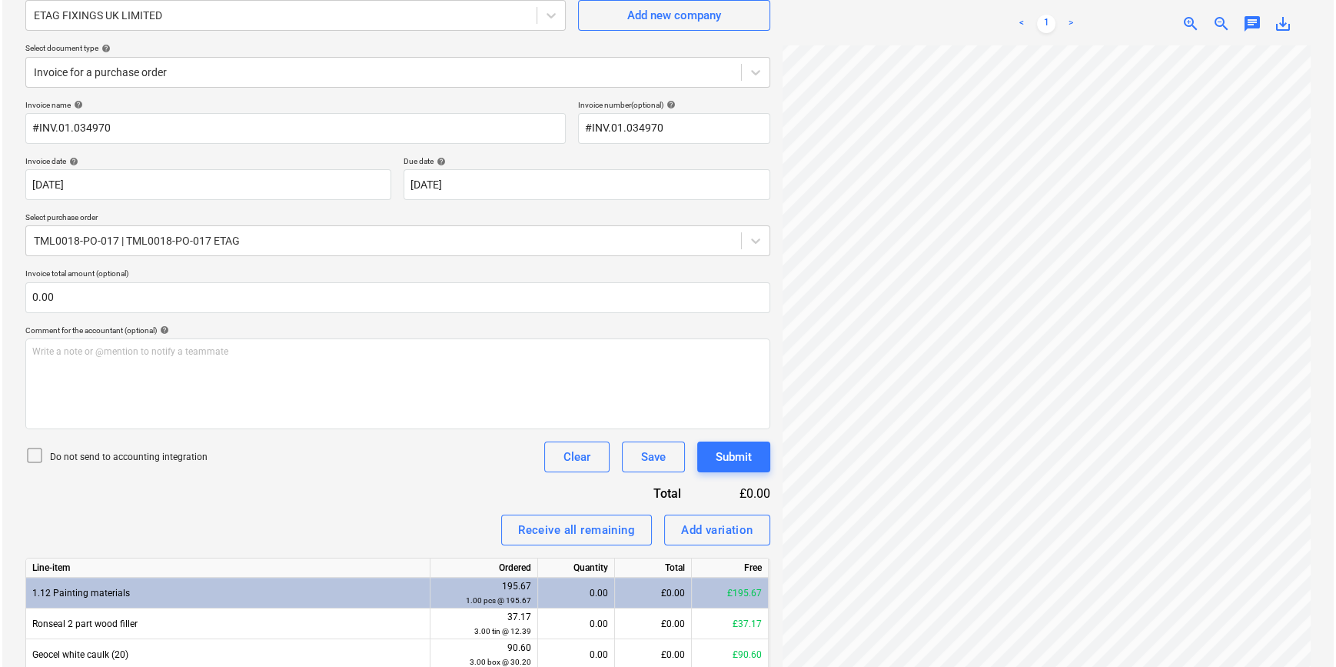
scroll to position [209, 0]
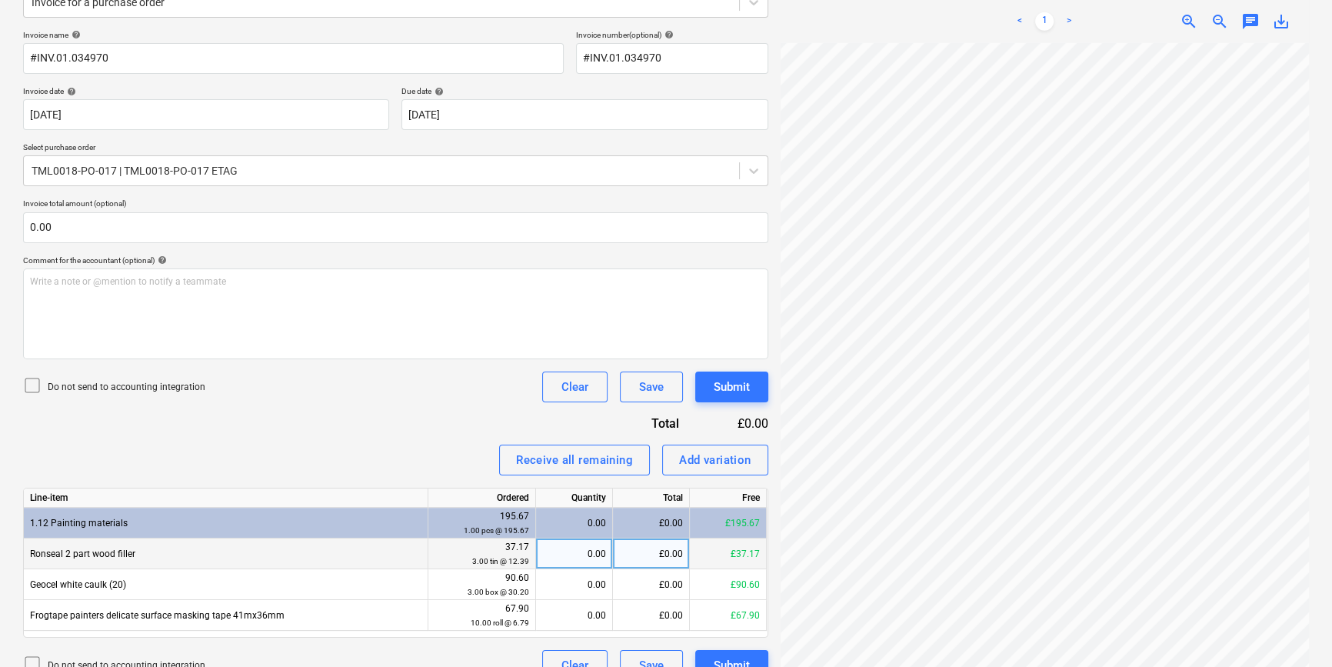
click at [579, 551] on div "0.00" at bounding box center [574, 553] width 64 height 31
type input "3"
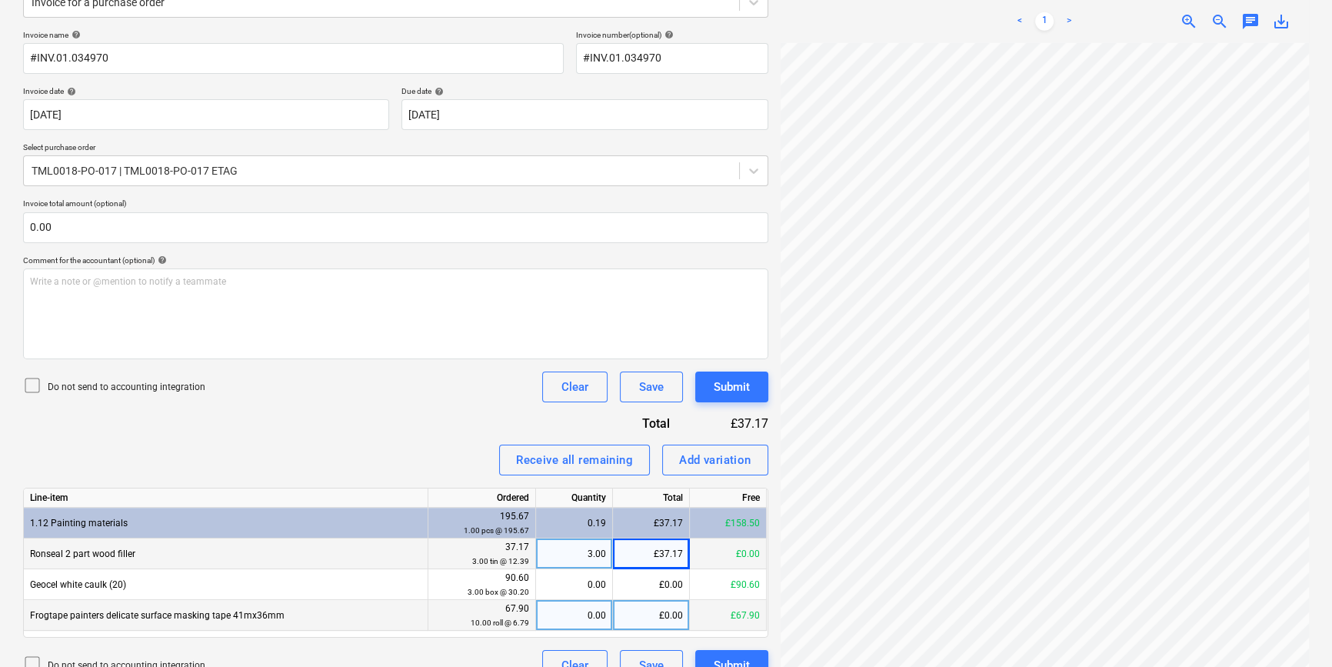
click at [578, 618] on div "0.00" at bounding box center [574, 615] width 64 height 31
type input "10"
click at [734, 384] on div "Submit" at bounding box center [732, 387] width 36 height 20
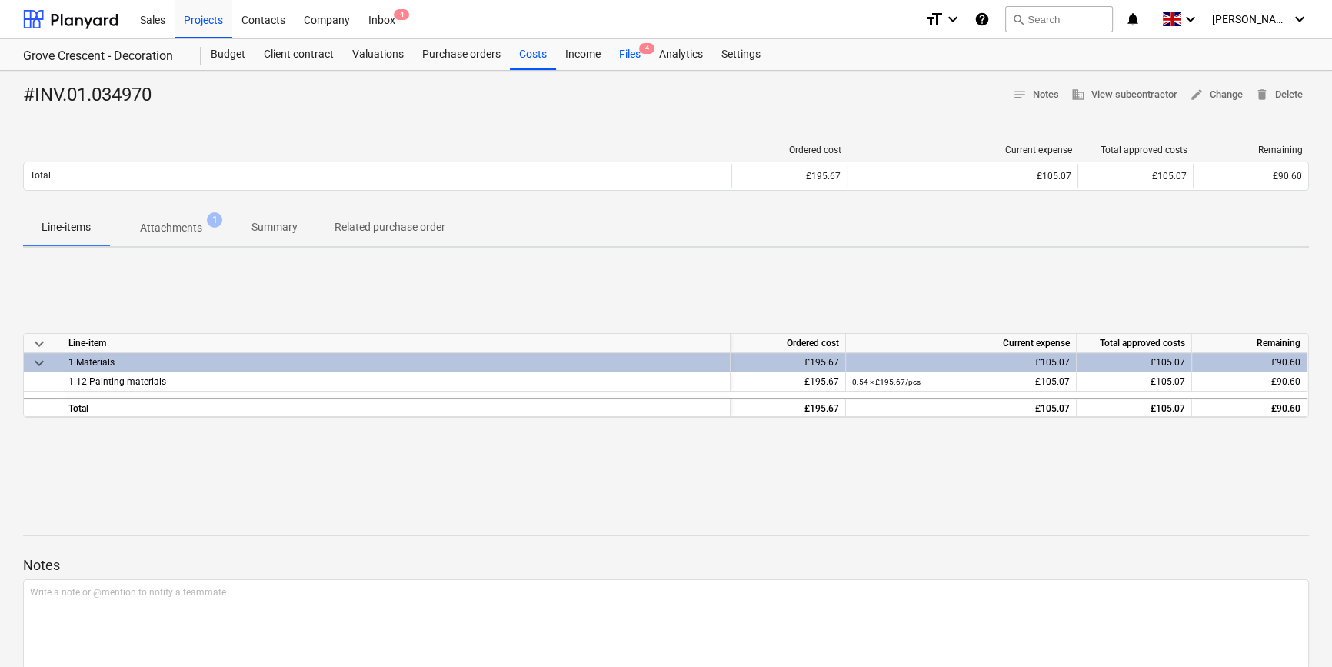
click at [624, 55] on div "Files 4" at bounding box center [630, 54] width 40 height 31
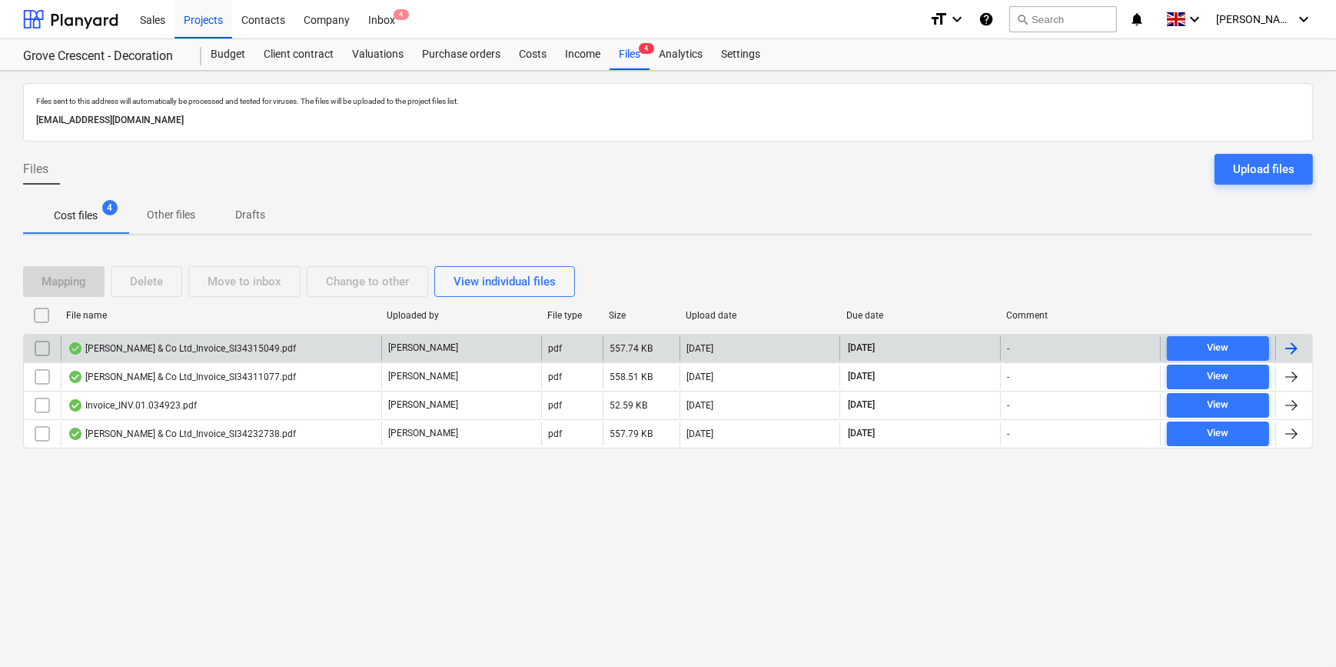
click at [1293, 340] on div at bounding box center [1292, 348] width 18 height 18
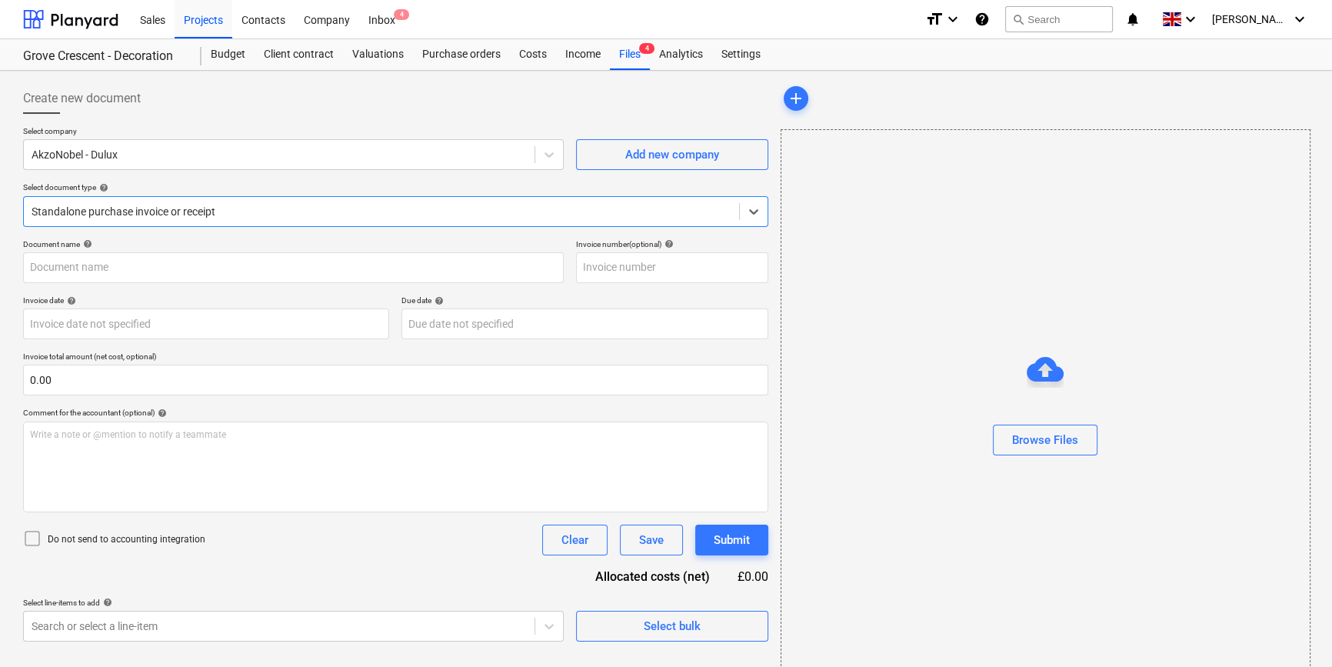
type input "S134315049"
type input "19 Aug 2025"
type input "30 Sep 2025"
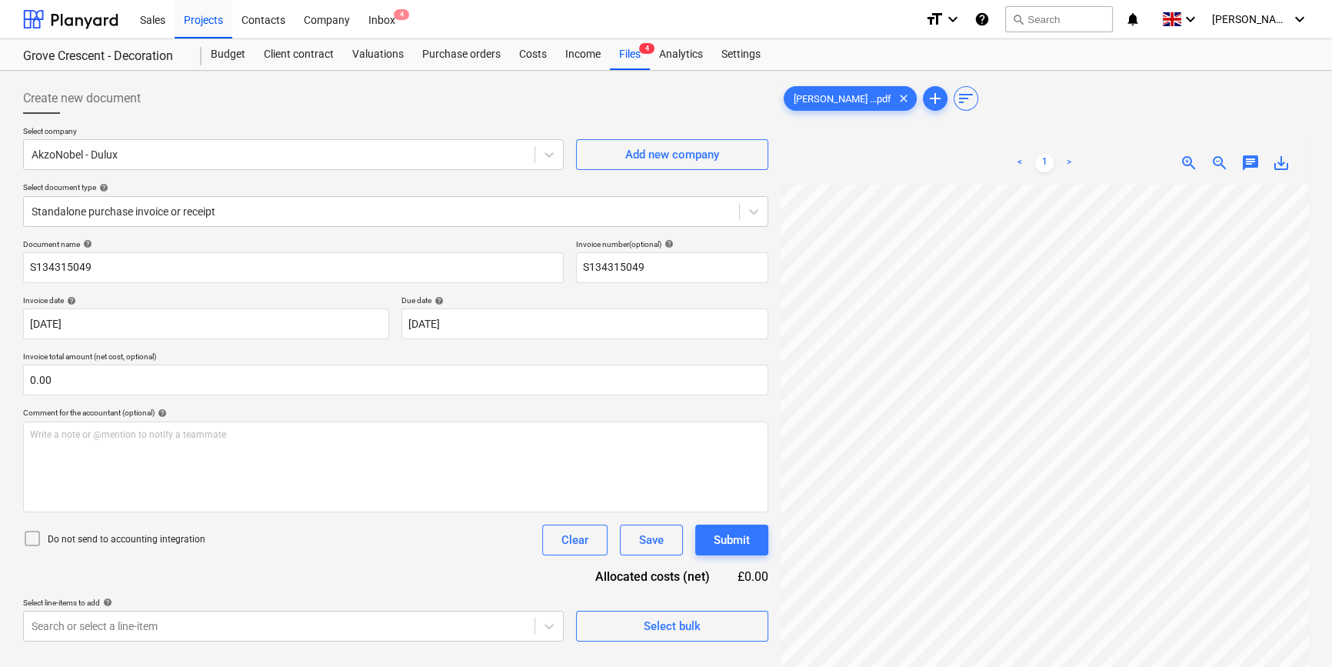
scroll to position [241, 167]
click at [671, 617] on div "Select bulk" at bounding box center [672, 626] width 57 height 20
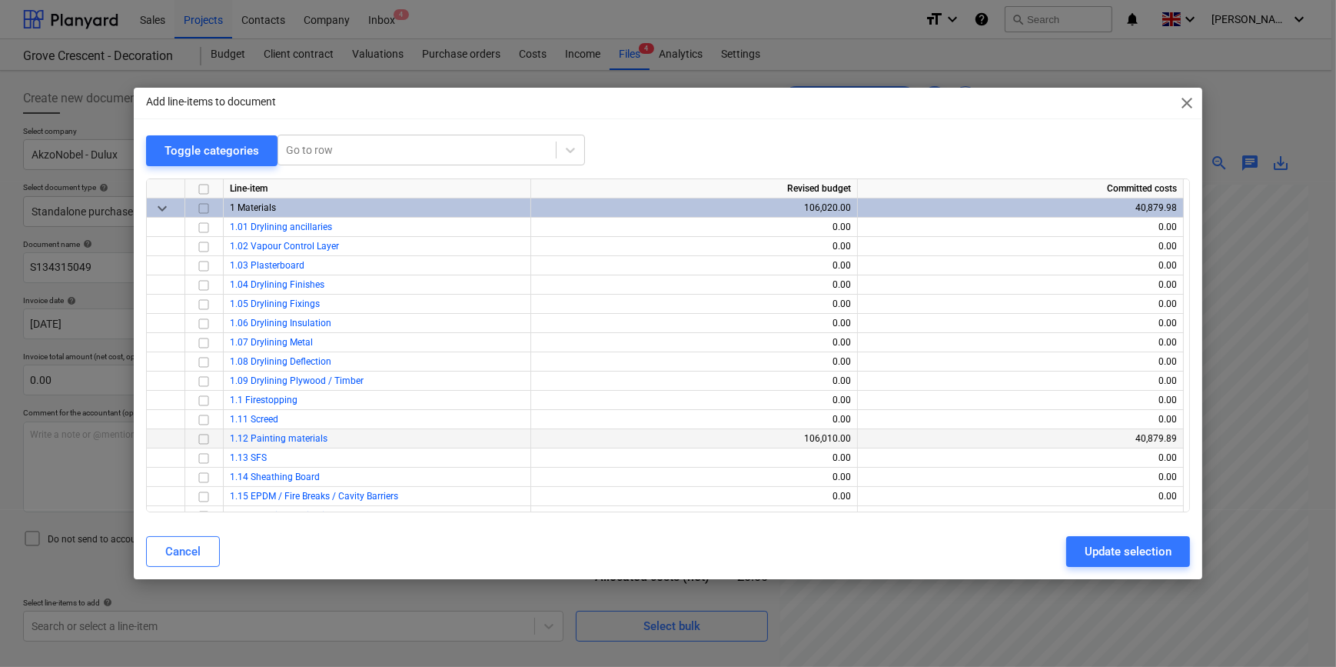
click at [198, 440] on input "checkbox" at bounding box center [204, 438] width 18 height 18
click at [1093, 544] on div "Update selection" at bounding box center [1128, 551] width 87 height 20
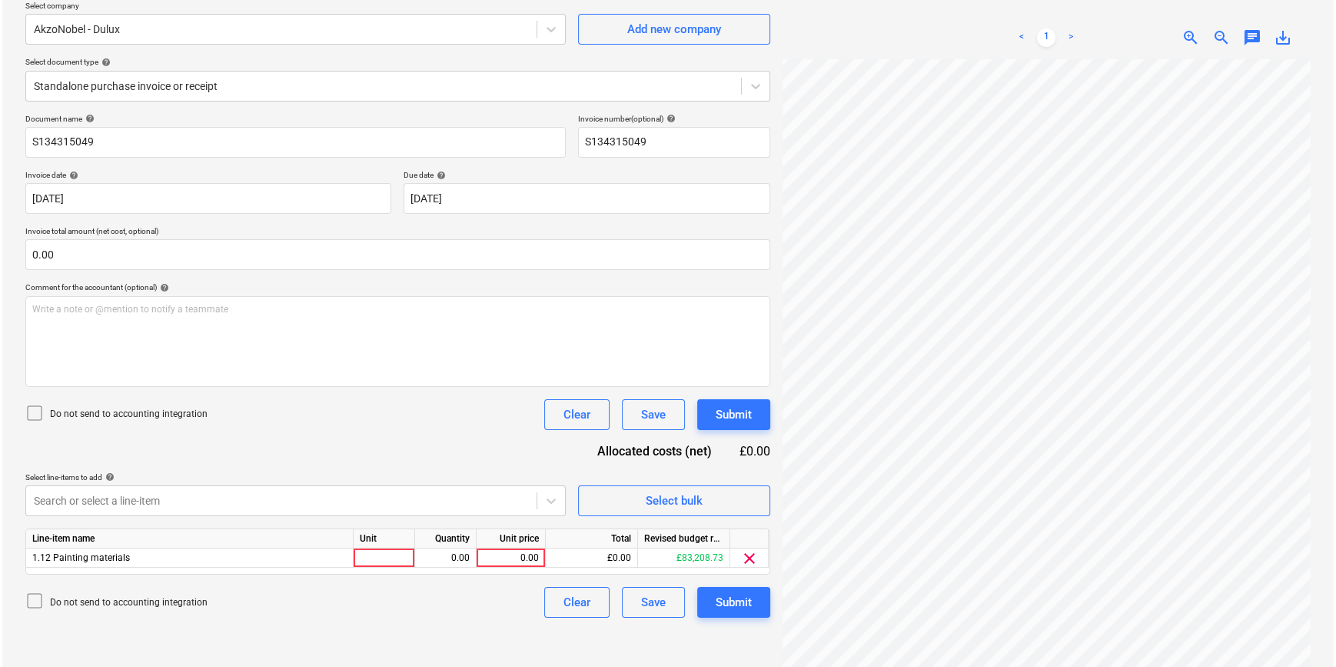
scroll to position [139, 0]
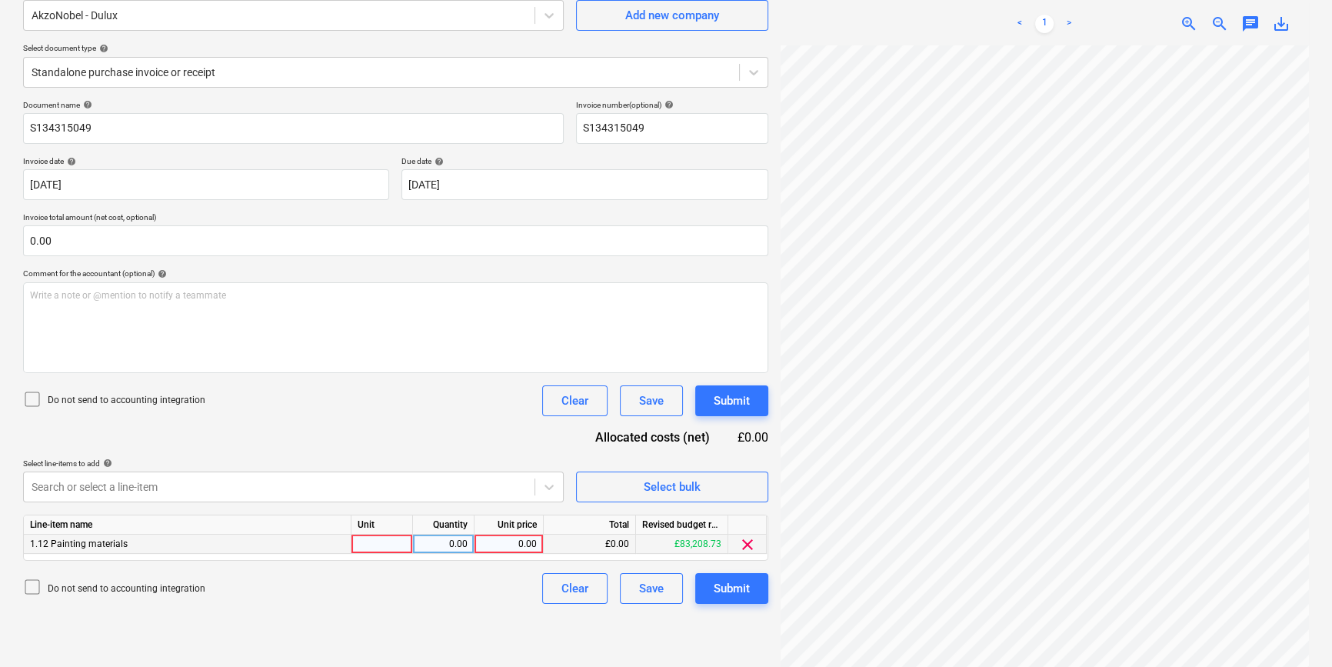
click at [377, 541] on div at bounding box center [382, 543] width 62 height 19
type input "pcs"
type input "26.45"
click at [725, 587] on div "Submit" at bounding box center [732, 588] width 36 height 20
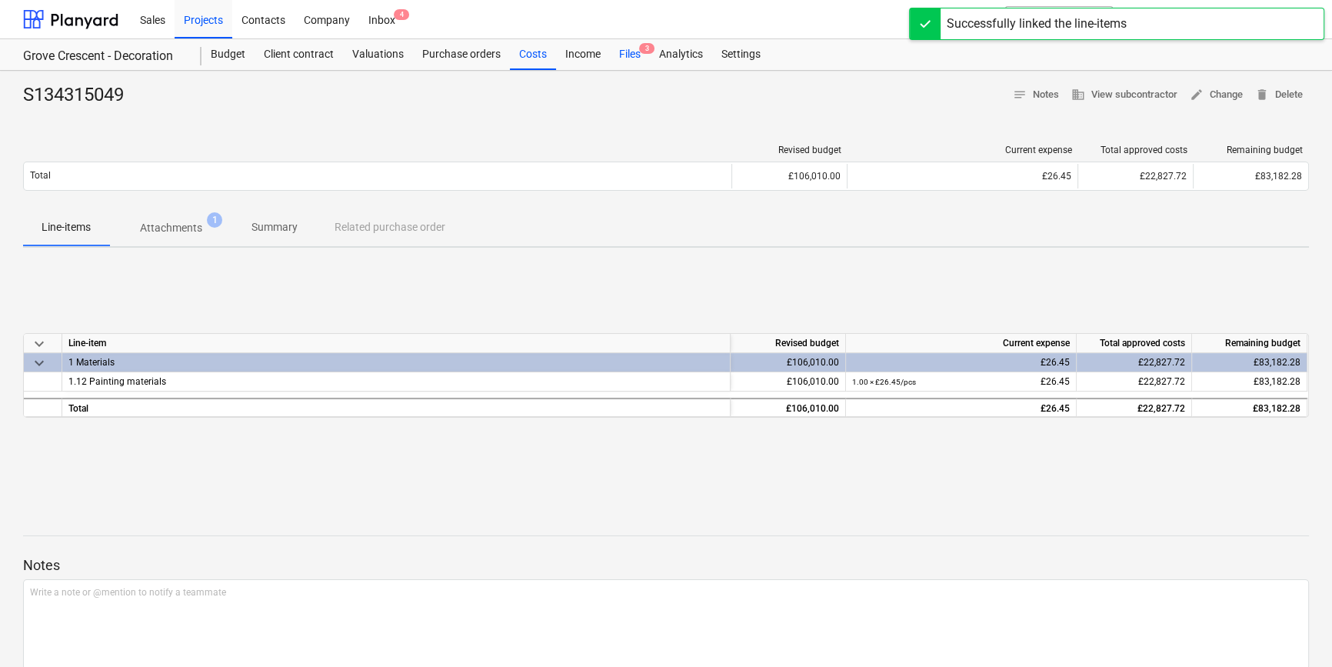
click at [620, 55] on div "Files 3" at bounding box center [630, 54] width 40 height 31
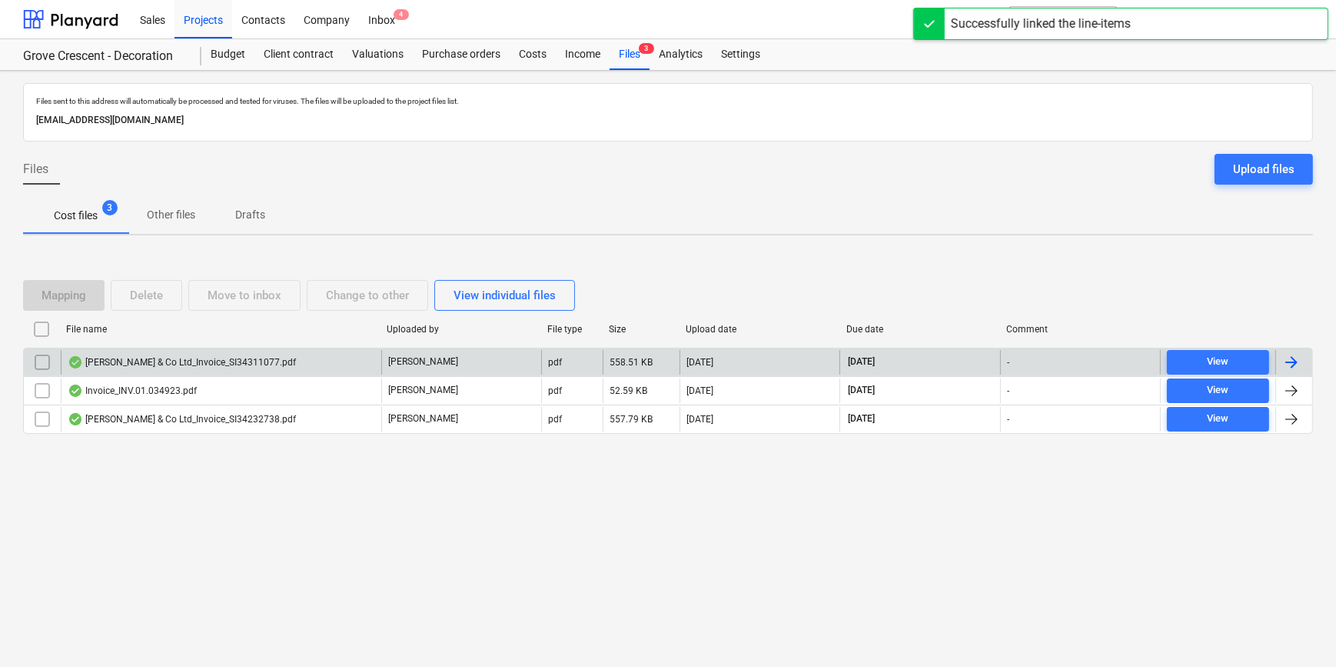
click at [1289, 361] on div at bounding box center [1292, 362] width 18 height 18
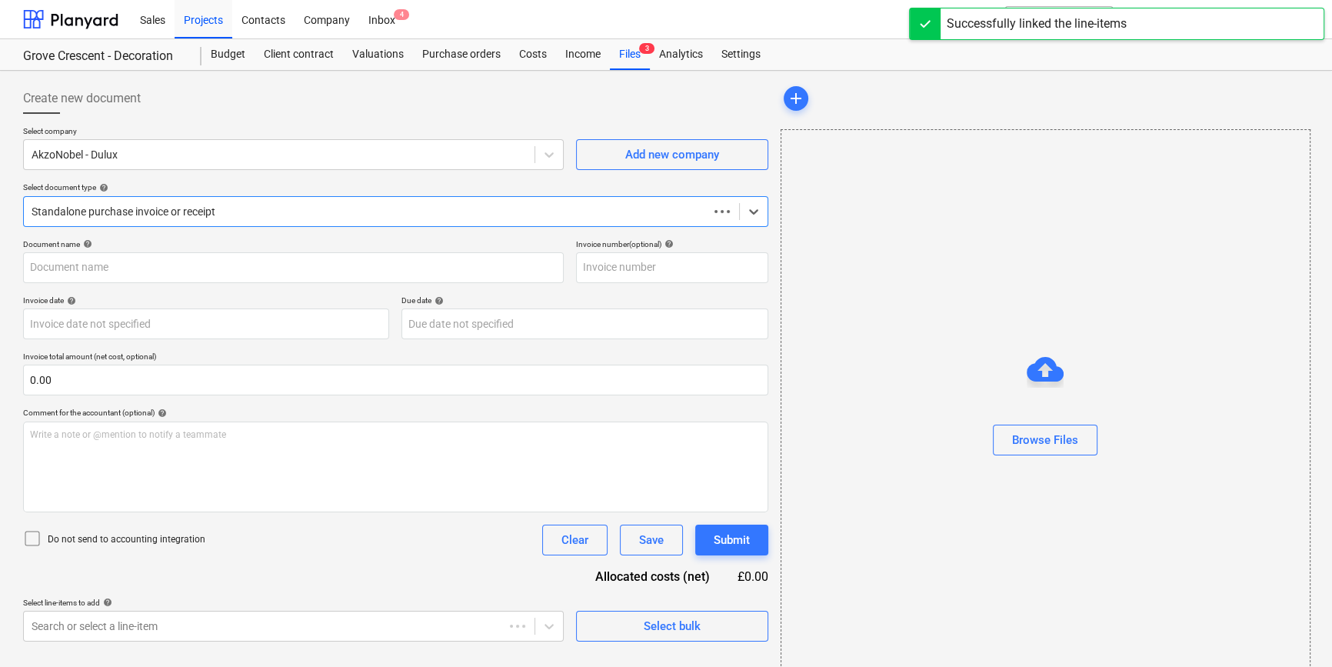
type input "S134311077"
type input "19 Aug 2025"
type input "30 Sep 2025"
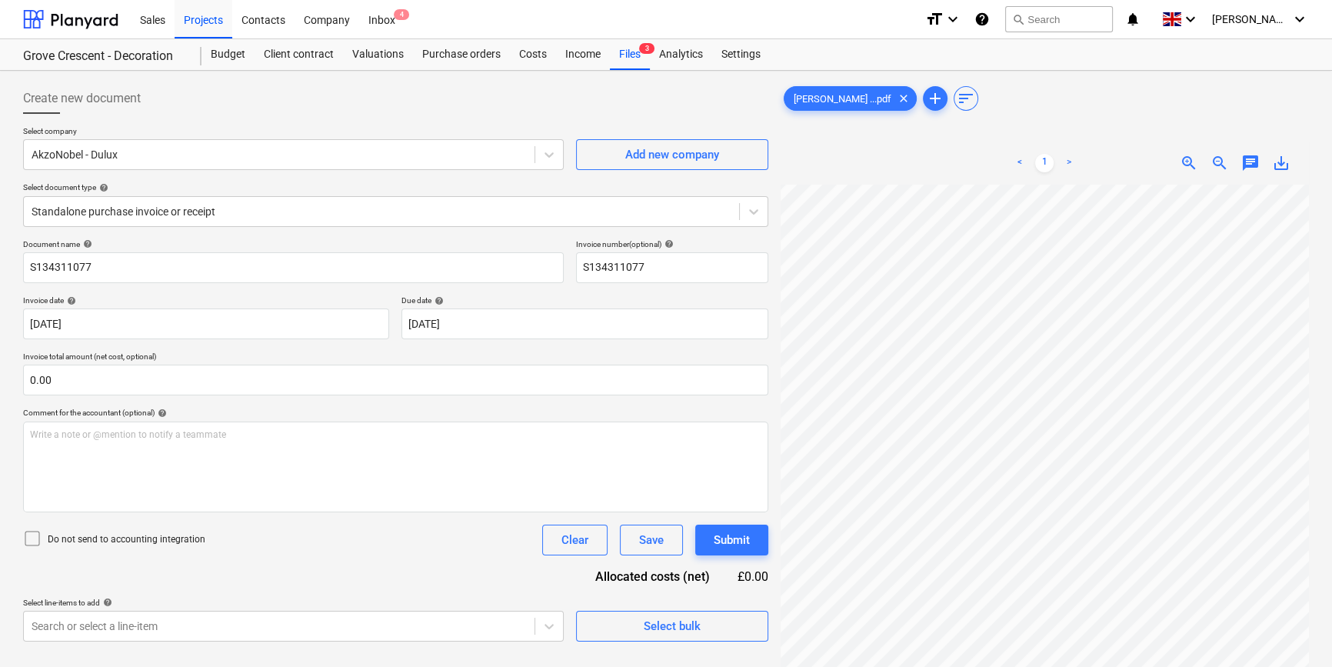
scroll to position [358, 167]
click at [644, 628] on div "Select bulk" at bounding box center [672, 626] width 57 height 20
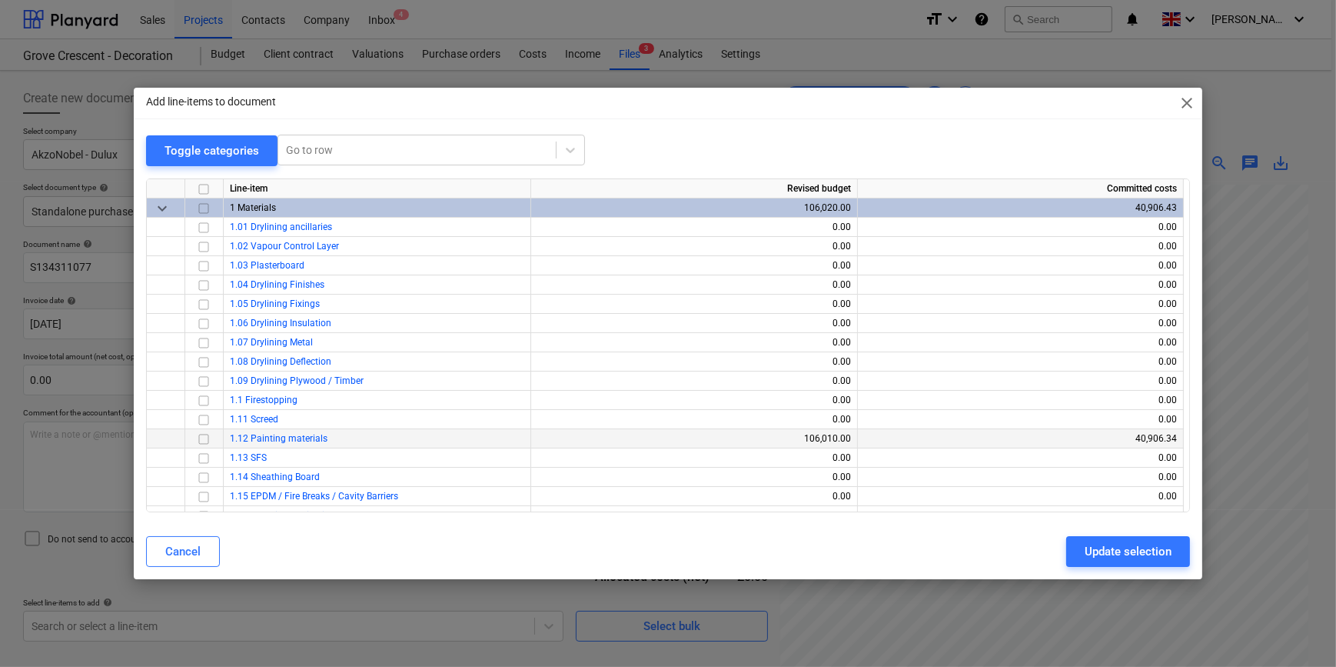
click at [202, 439] on input "checkbox" at bounding box center [204, 438] width 18 height 18
click at [1102, 544] on div "Update selection" at bounding box center [1128, 551] width 87 height 20
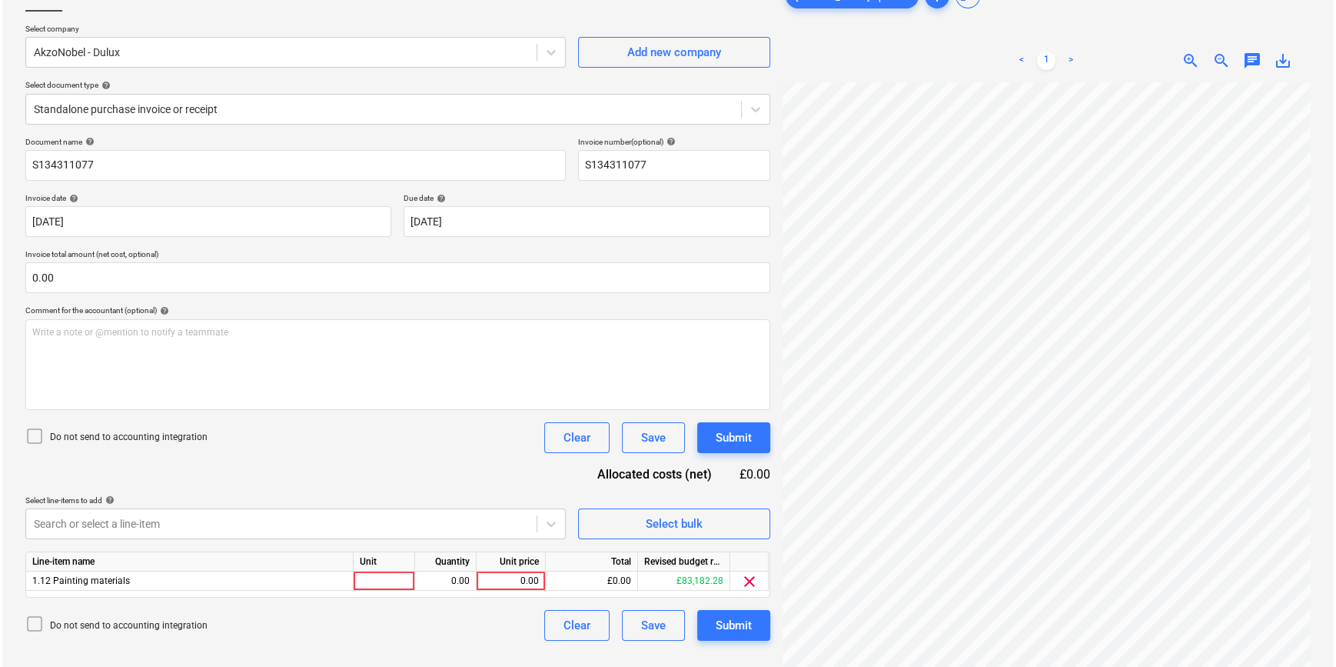
scroll to position [154, 0]
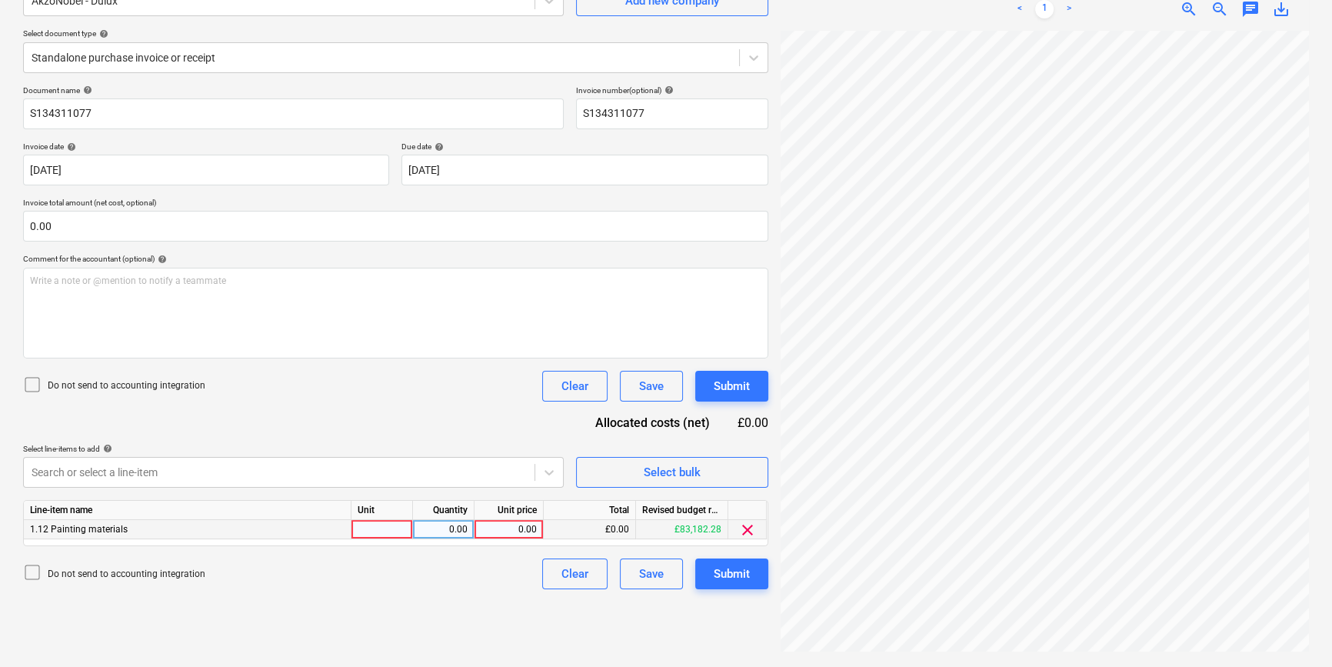
click at [384, 531] on div at bounding box center [382, 529] width 62 height 19
type input "pcs"
type input "319"
click at [719, 574] on div "Submit" at bounding box center [732, 574] width 36 height 20
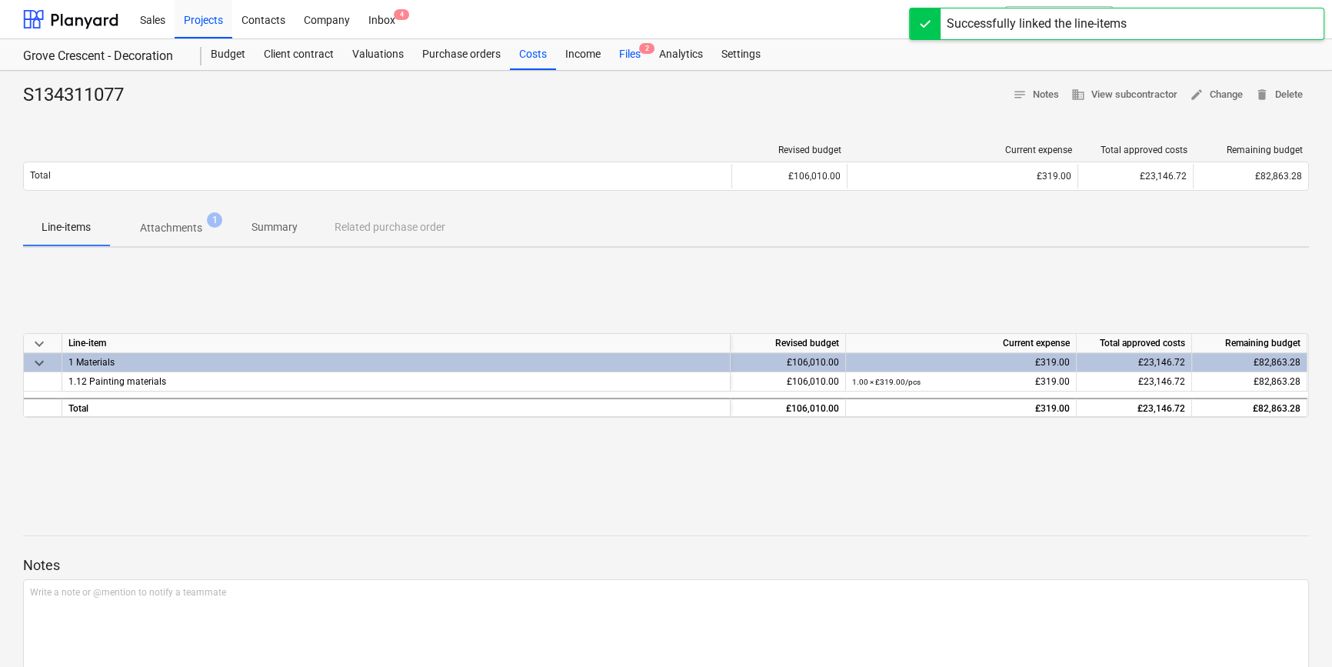
click at [630, 55] on div "Files 2" at bounding box center [630, 54] width 40 height 31
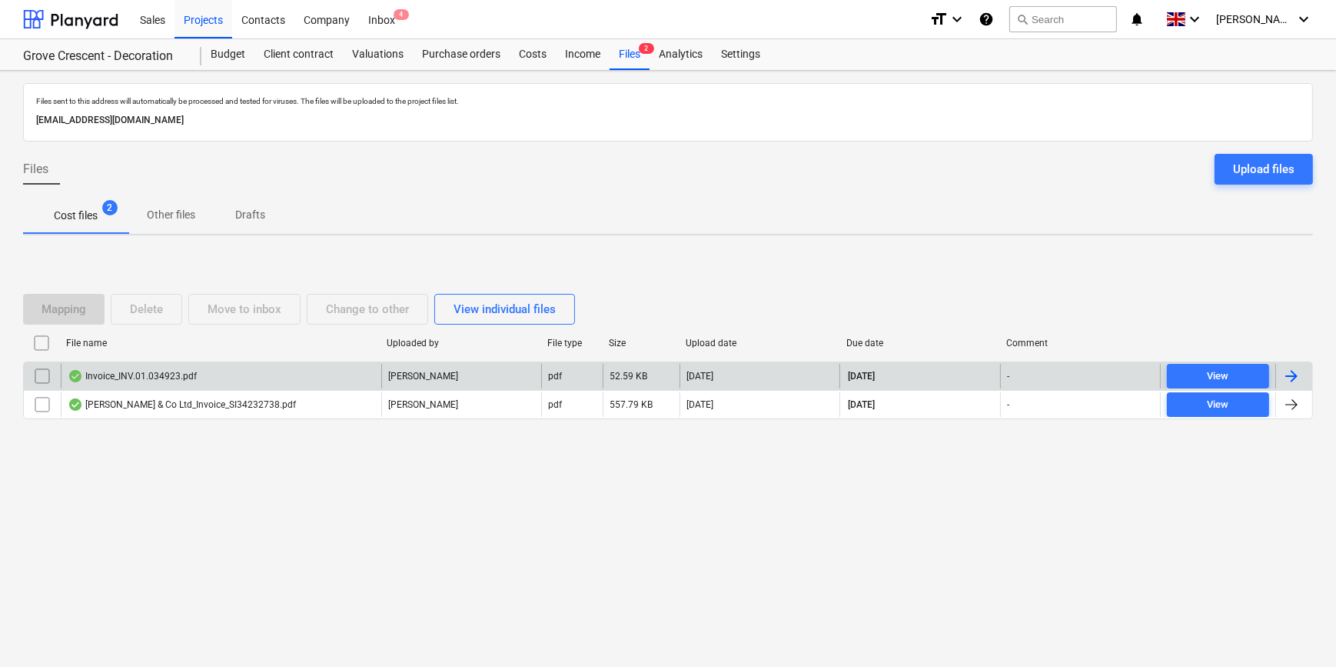
click at [1289, 374] on div at bounding box center [1292, 376] width 18 height 18
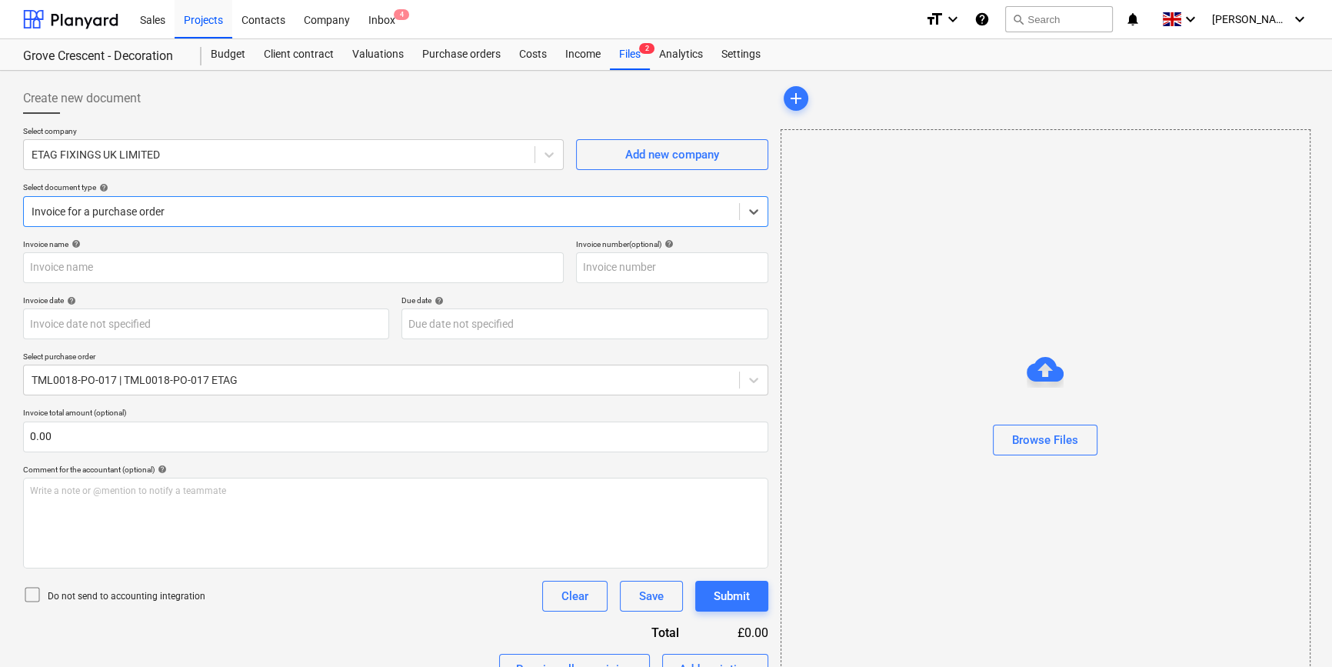
type input "#IN.01.034923"
type input "30 Sep 2025"
type input "29 Oct 2025"
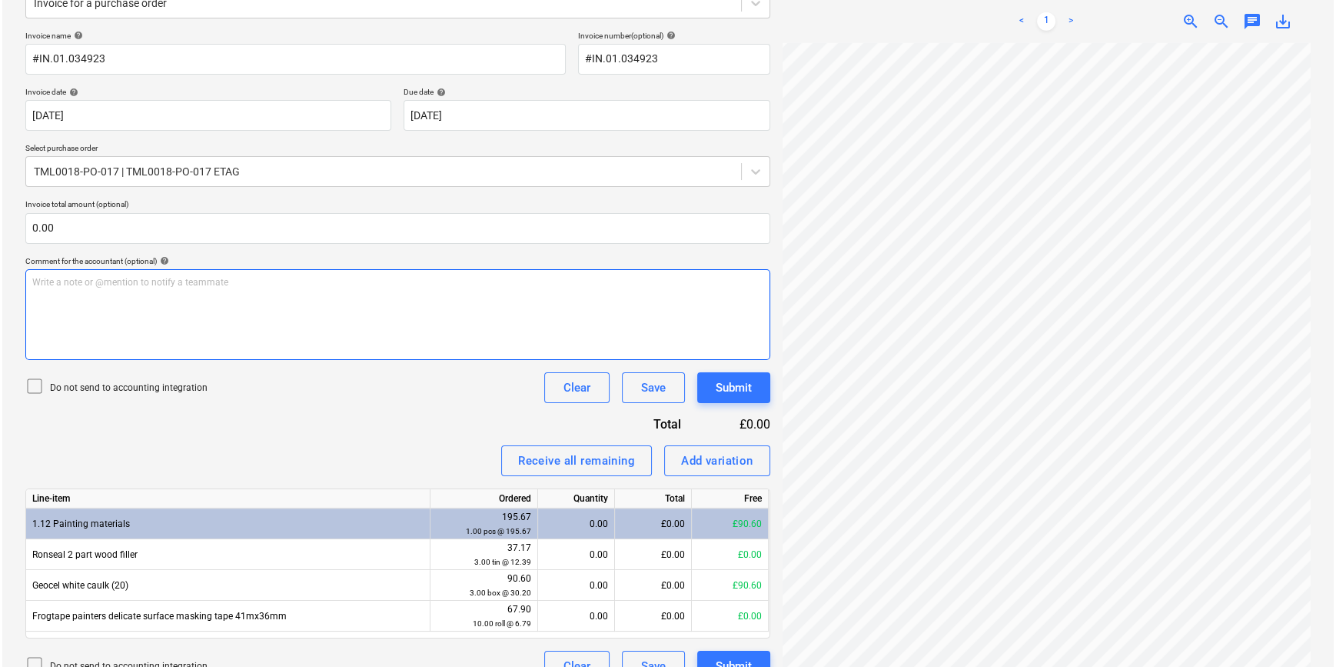
scroll to position [209, 0]
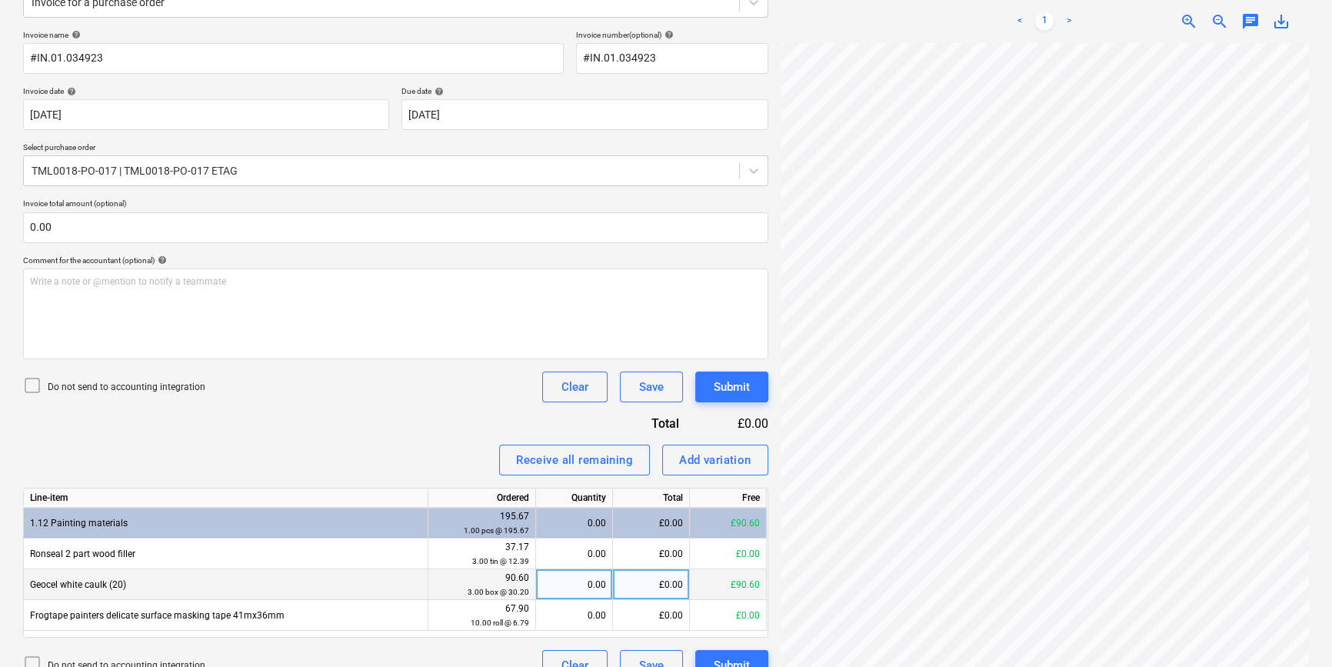
click at [574, 576] on div "0.00" at bounding box center [574, 584] width 64 height 31
type input "3"
click at [707, 391] on button "Submit" at bounding box center [731, 386] width 73 height 31
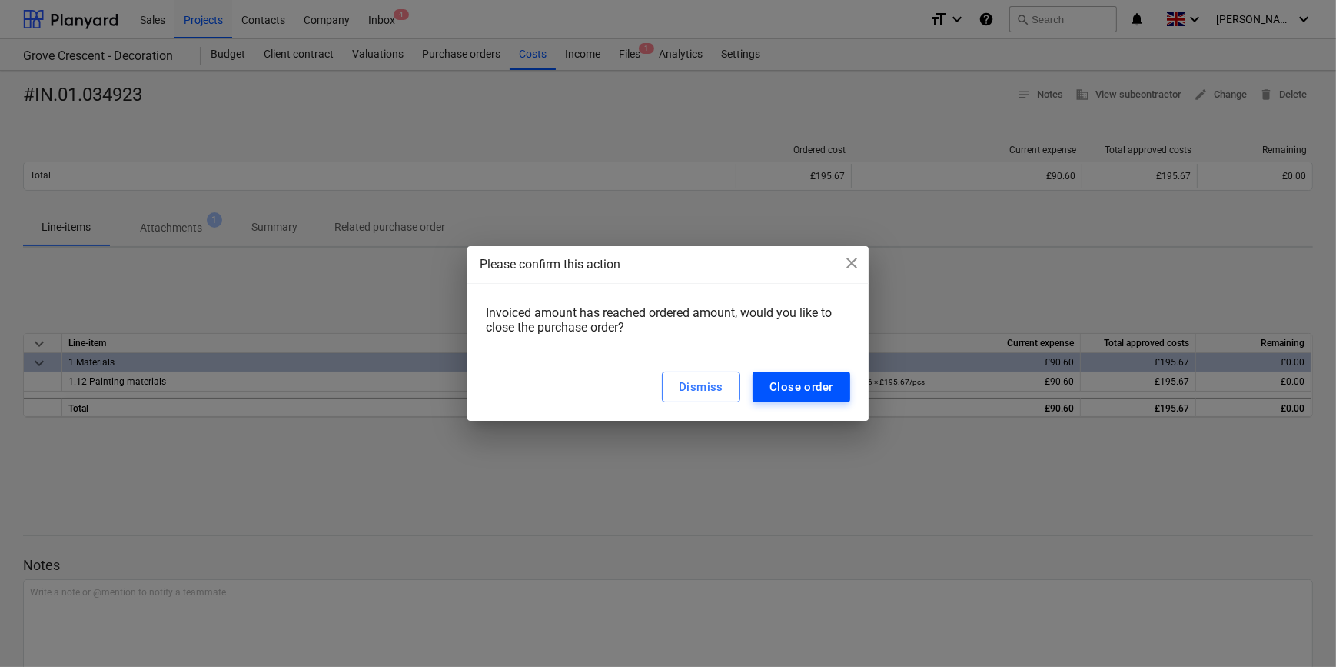
click at [817, 384] on div "Close order" at bounding box center [802, 387] width 64 height 20
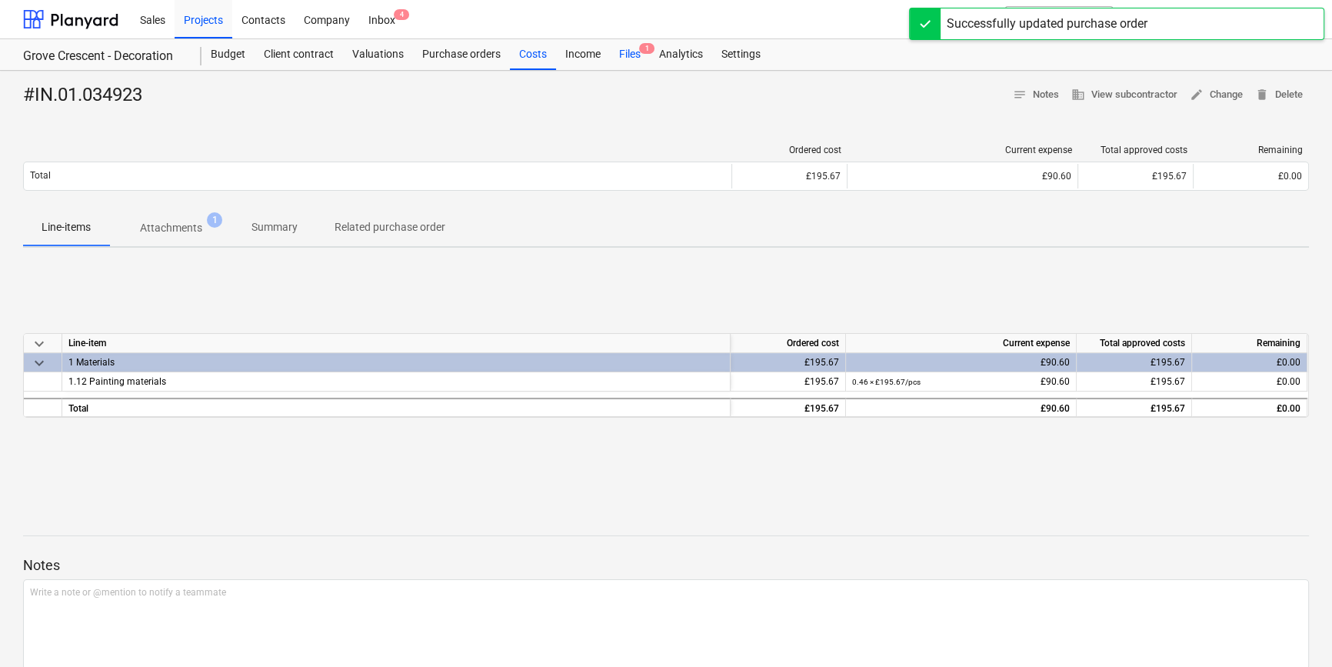
click at [626, 56] on div "Files 1" at bounding box center [630, 54] width 40 height 31
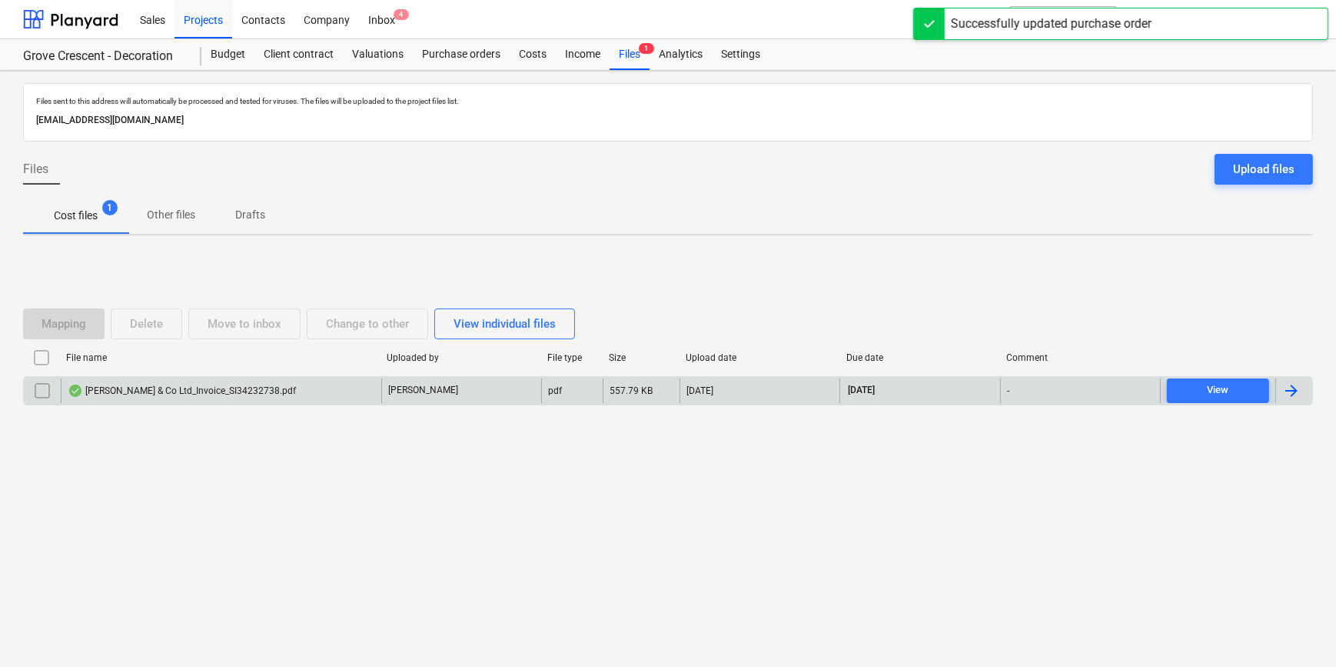
click at [1297, 388] on div at bounding box center [1292, 390] width 18 height 18
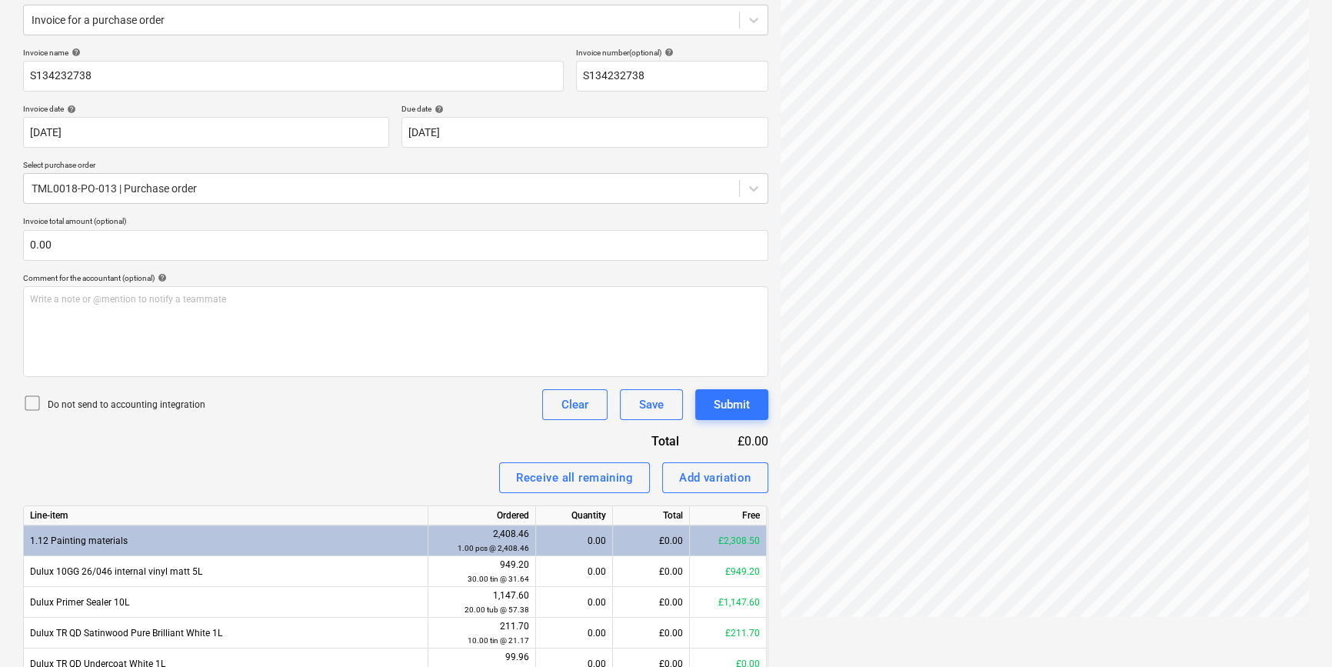
scroll to position [209, 0]
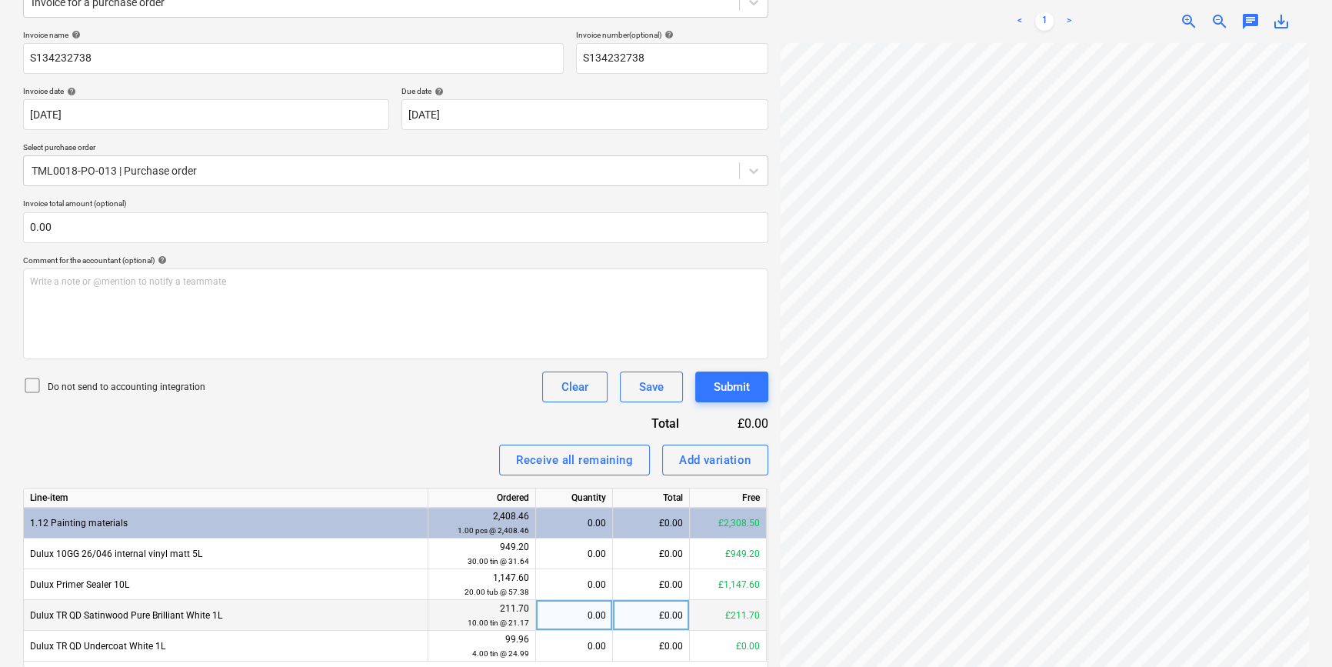
click at [564, 615] on div "0.00" at bounding box center [574, 615] width 64 height 31
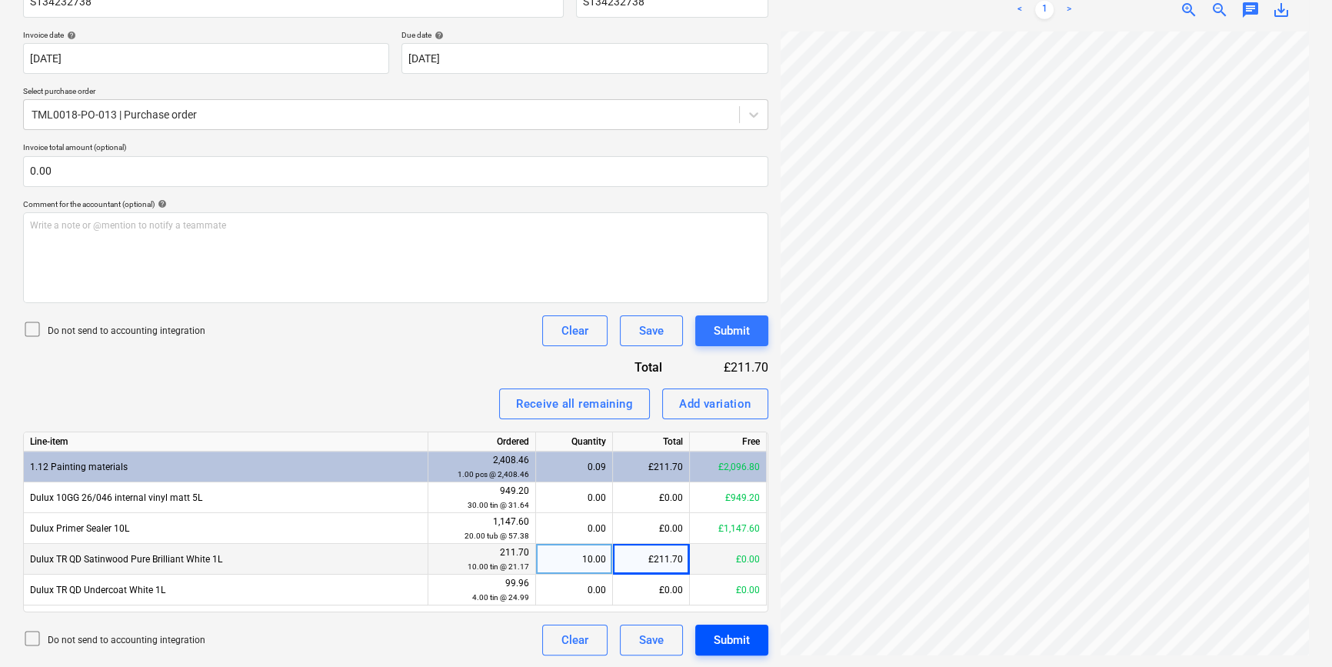
click at [737, 644] on div "Submit" at bounding box center [732, 640] width 36 height 20
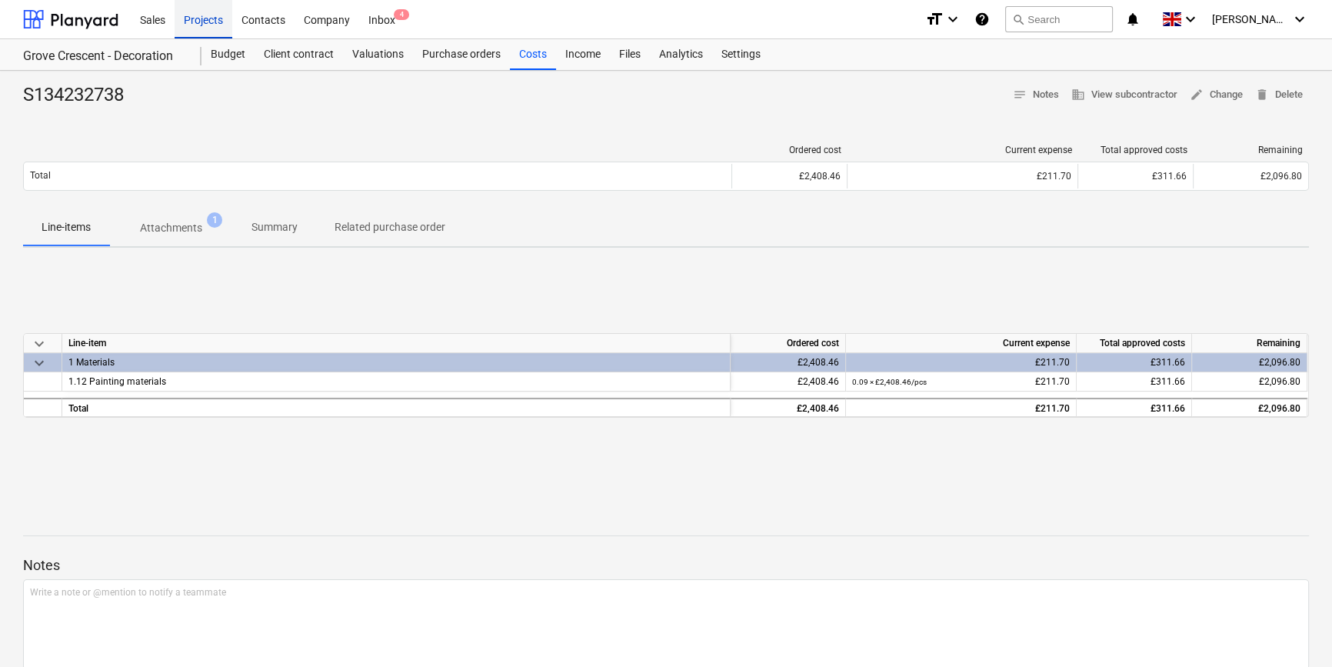
click at [200, 22] on div "Projects" at bounding box center [204, 18] width 58 height 39
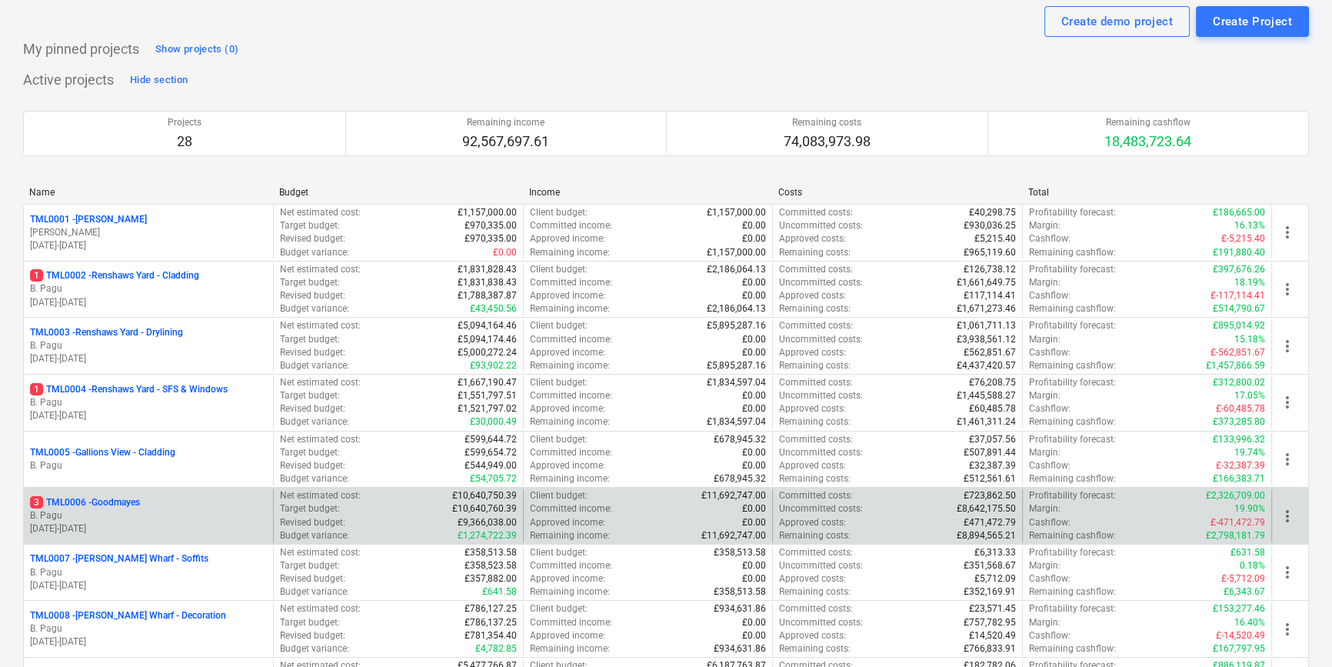
scroll to position [69, 0]
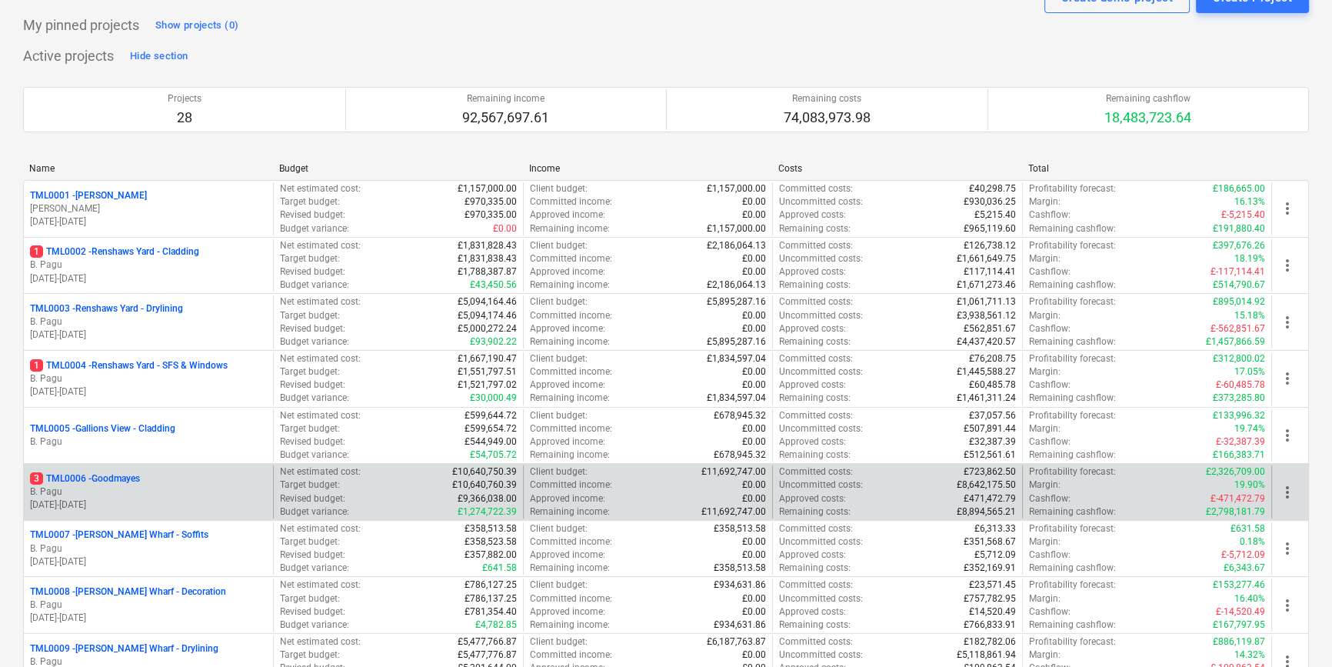
click at [175, 498] on p "28.11.2023 - 25.06.2025" at bounding box center [148, 504] width 237 height 13
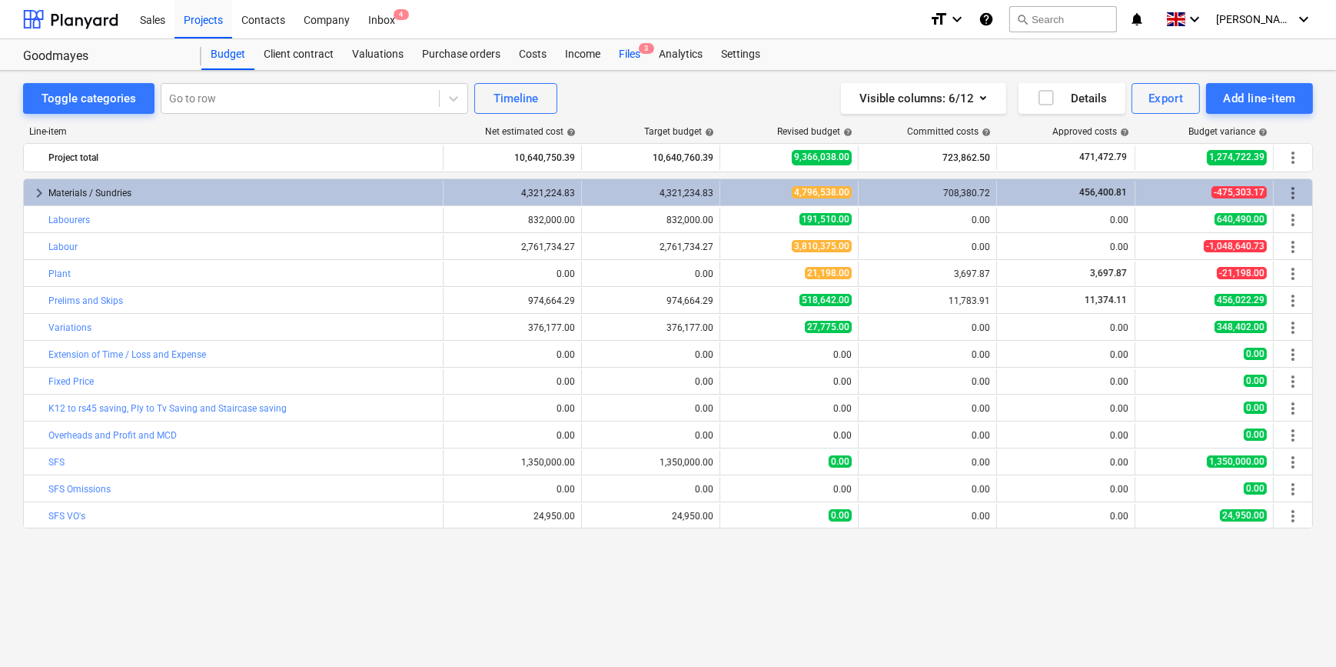
click at [631, 55] on div "Files 3" at bounding box center [630, 54] width 40 height 31
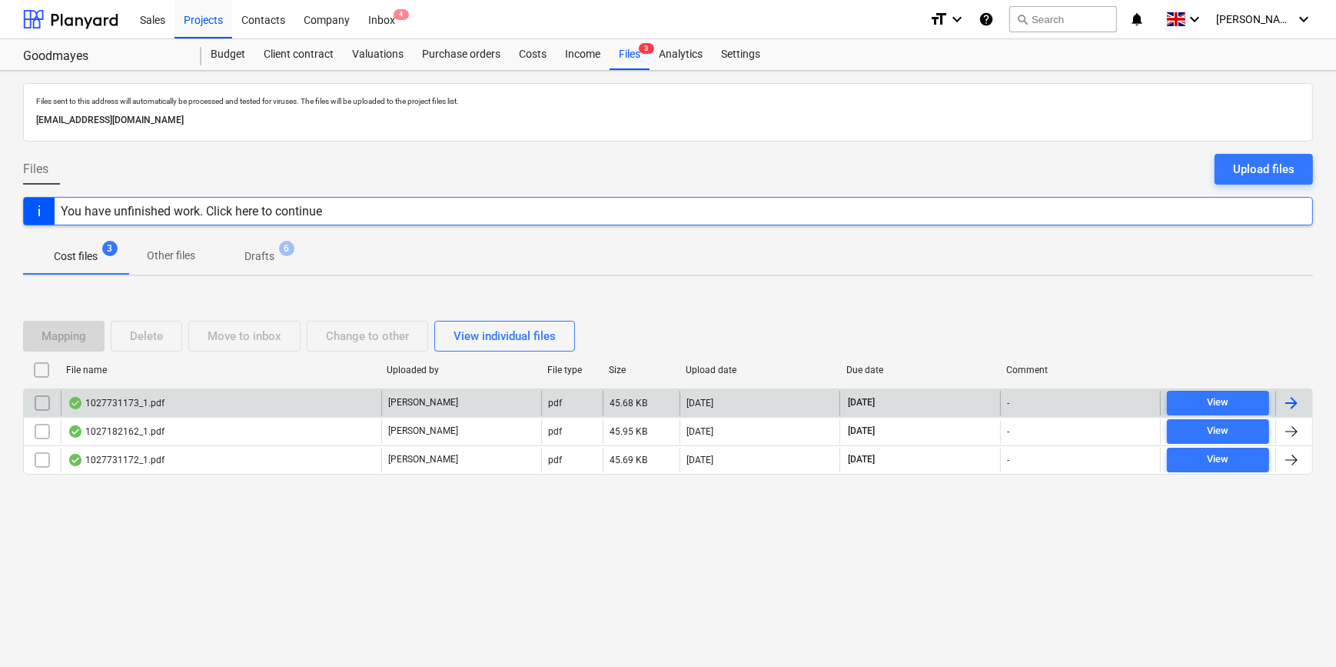
click at [1296, 401] on div at bounding box center [1292, 403] width 18 height 18
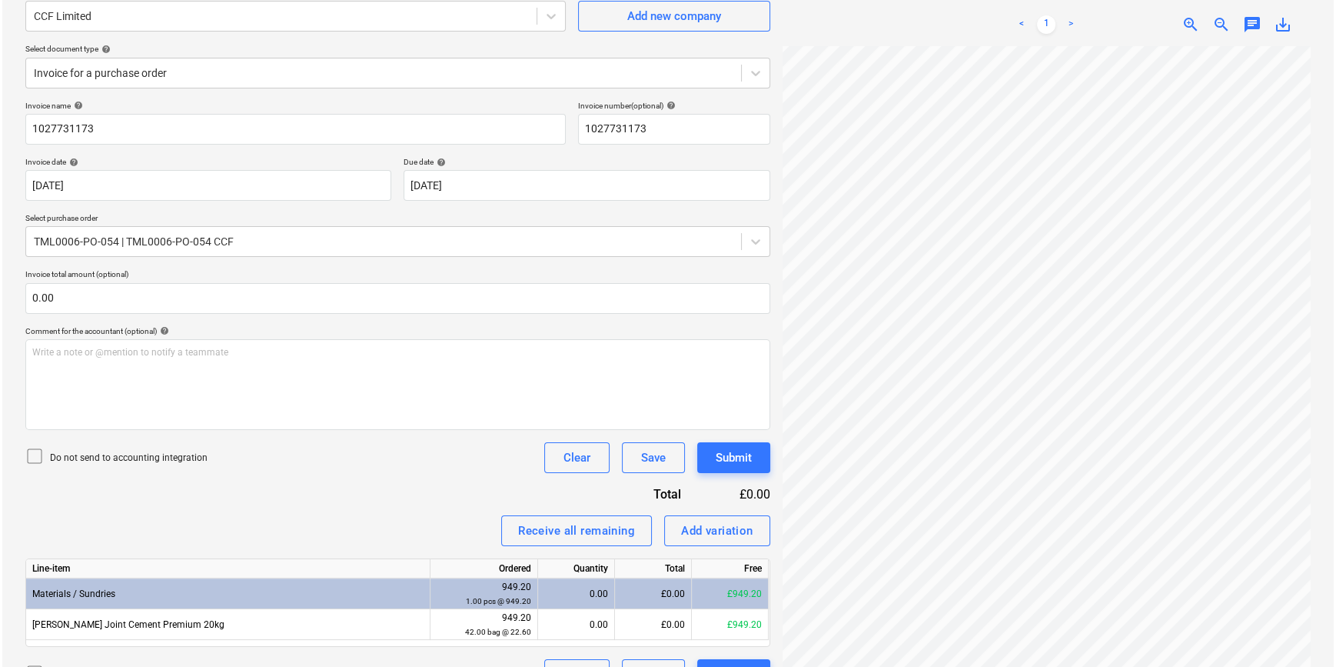
scroll to position [139, 0]
click at [590, 525] on div "Receive all remaining" at bounding box center [574, 530] width 117 height 20
click at [723, 454] on div "Submit" at bounding box center [732, 457] width 36 height 20
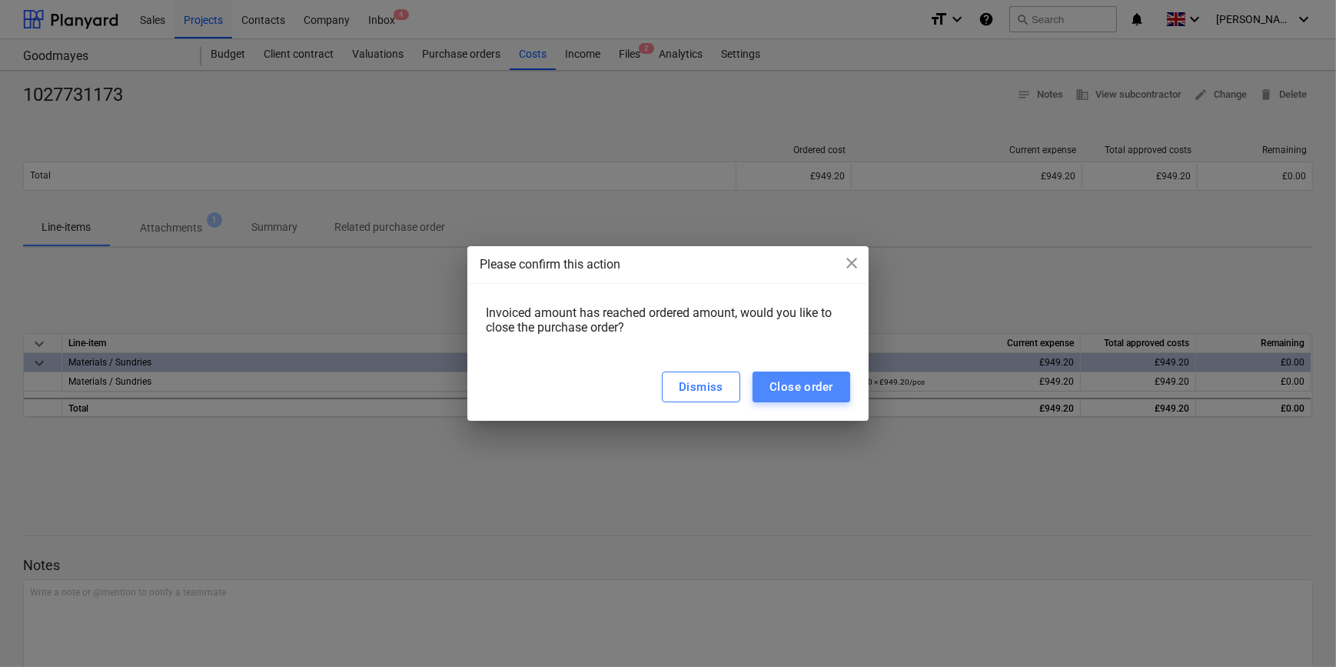
click at [771, 386] on div "Close order" at bounding box center [802, 387] width 64 height 20
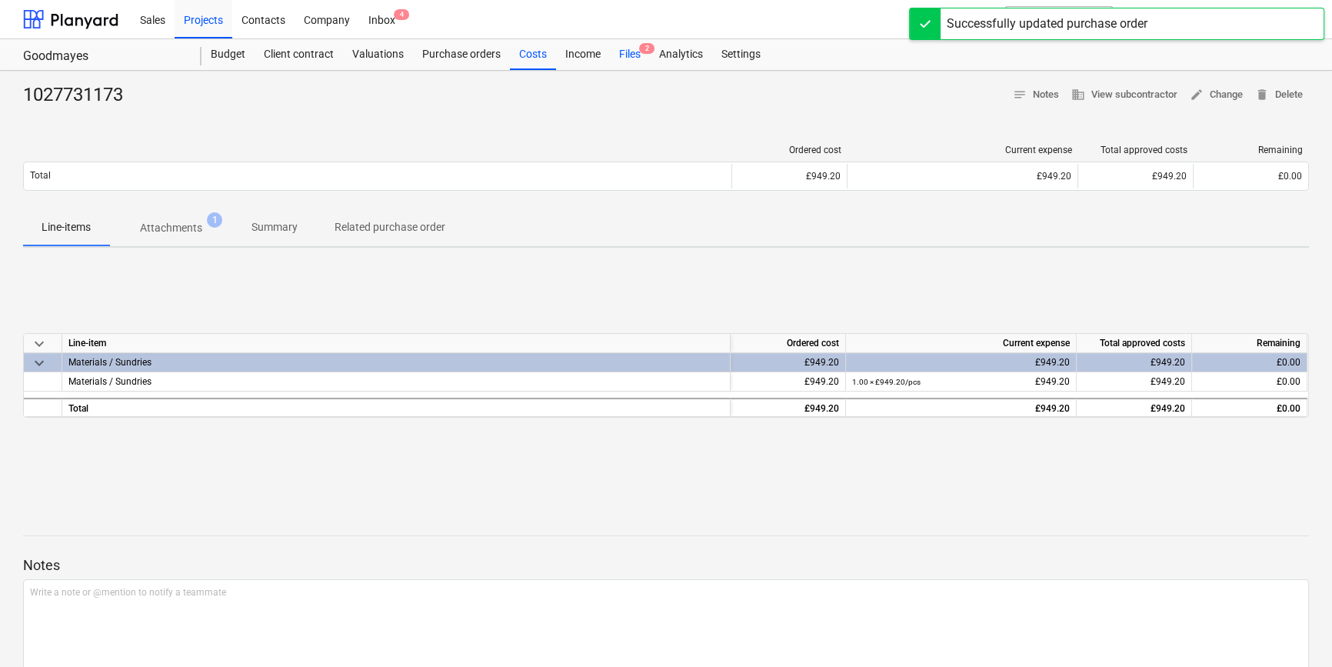
click at [624, 55] on div "Files 2" at bounding box center [630, 54] width 40 height 31
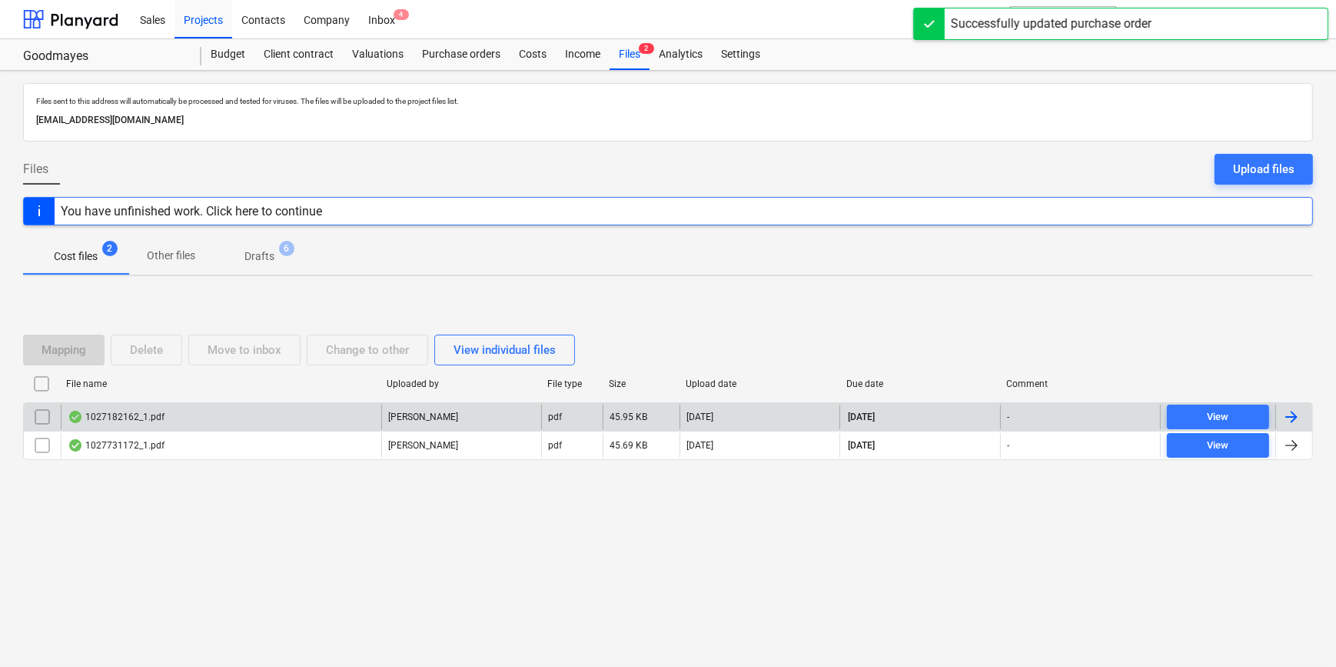
click at [1296, 415] on div at bounding box center [1292, 417] width 18 height 18
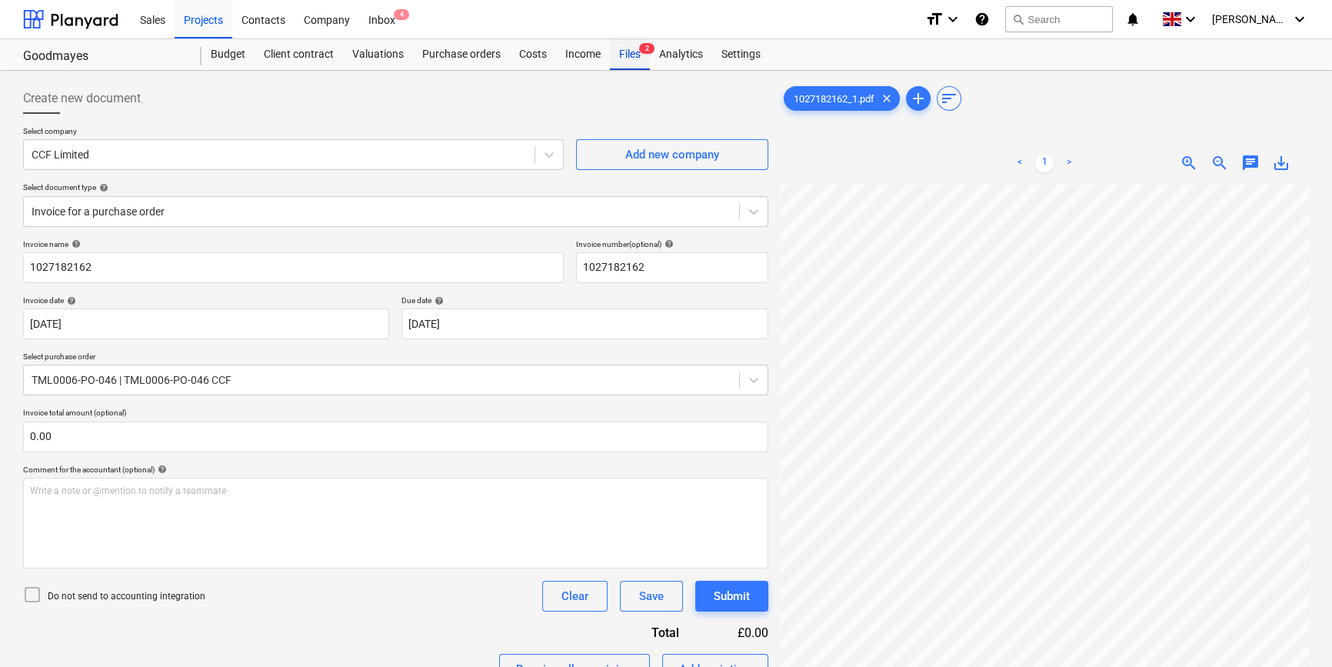
click at [617, 58] on div "Files 2" at bounding box center [630, 54] width 40 height 31
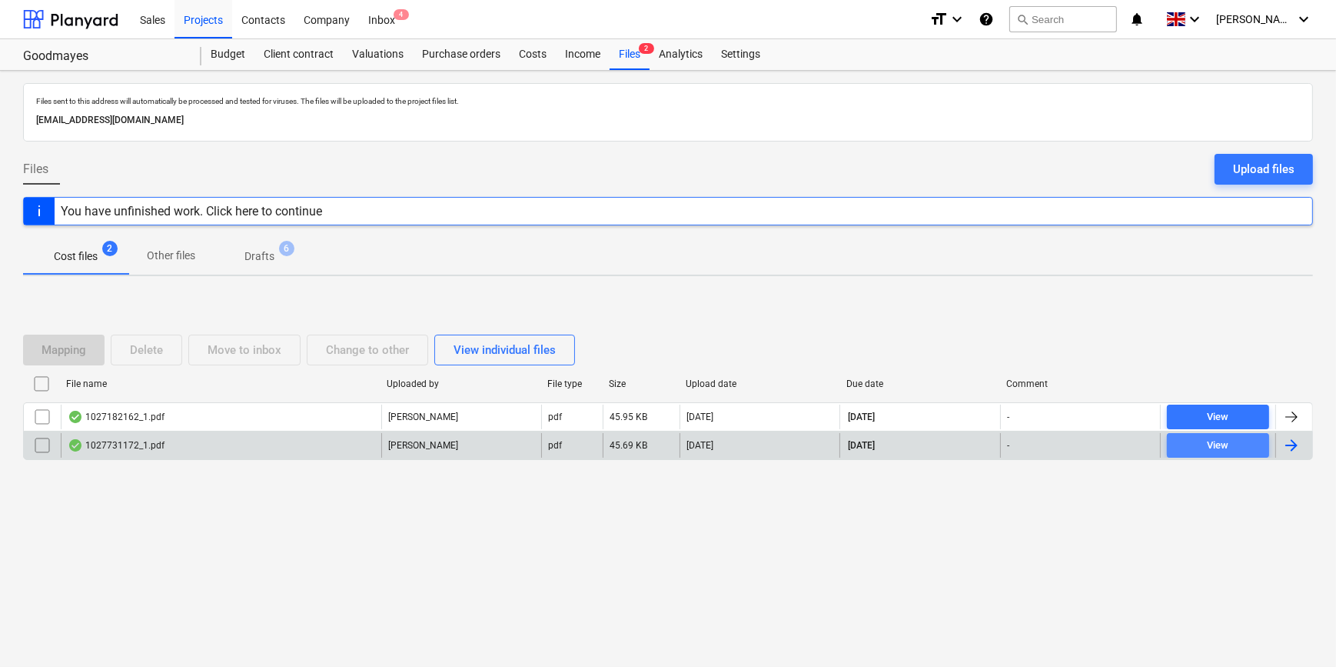
click at [1217, 450] on div "View" at bounding box center [1218, 446] width 22 height 18
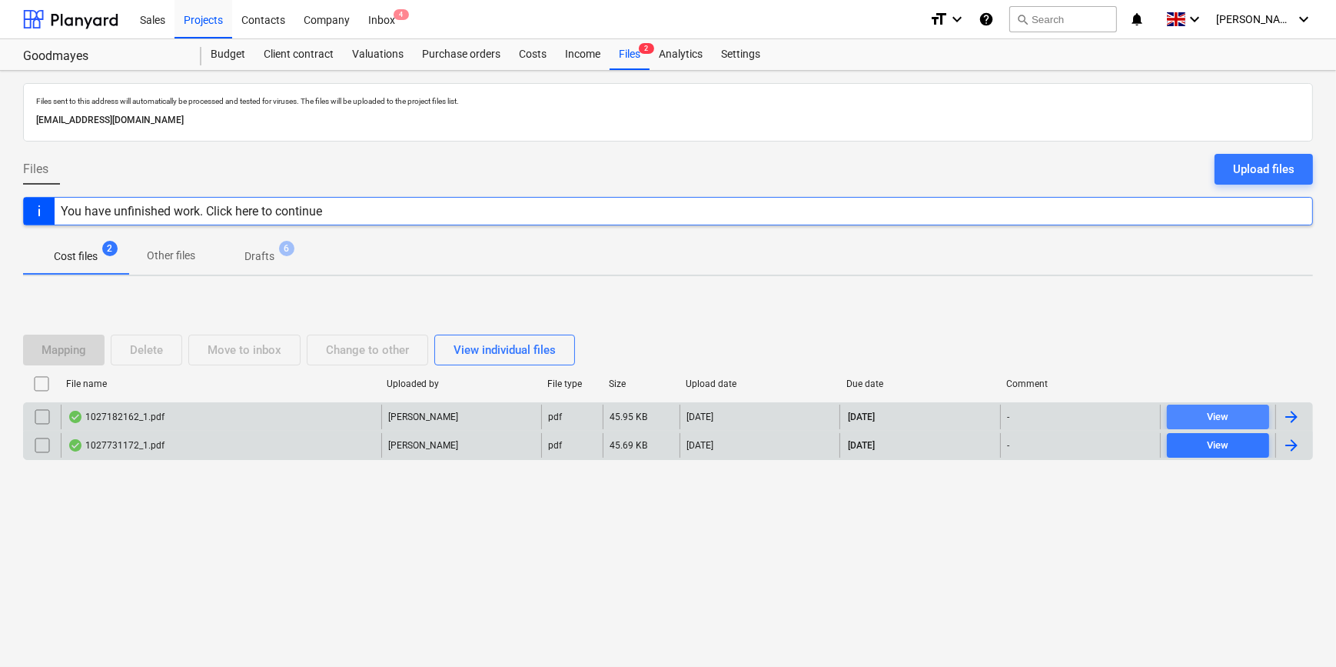
click at [1215, 415] on div "View" at bounding box center [1218, 417] width 22 height 18
click at [1218, 450] on div "View" at bounding box center [1218, 446] width 22 height 18
click at [1292, 443] on div at bounding box center [1292, 445] width 18 height 18
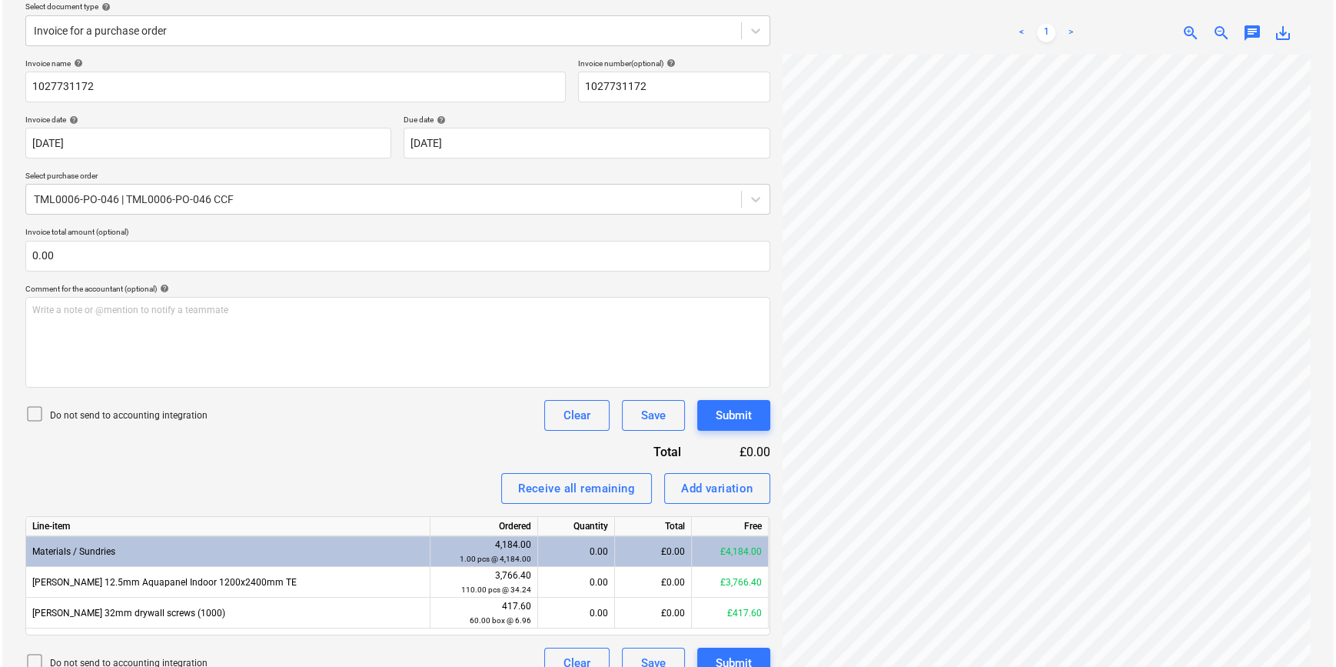
scroll to position [204, 0]
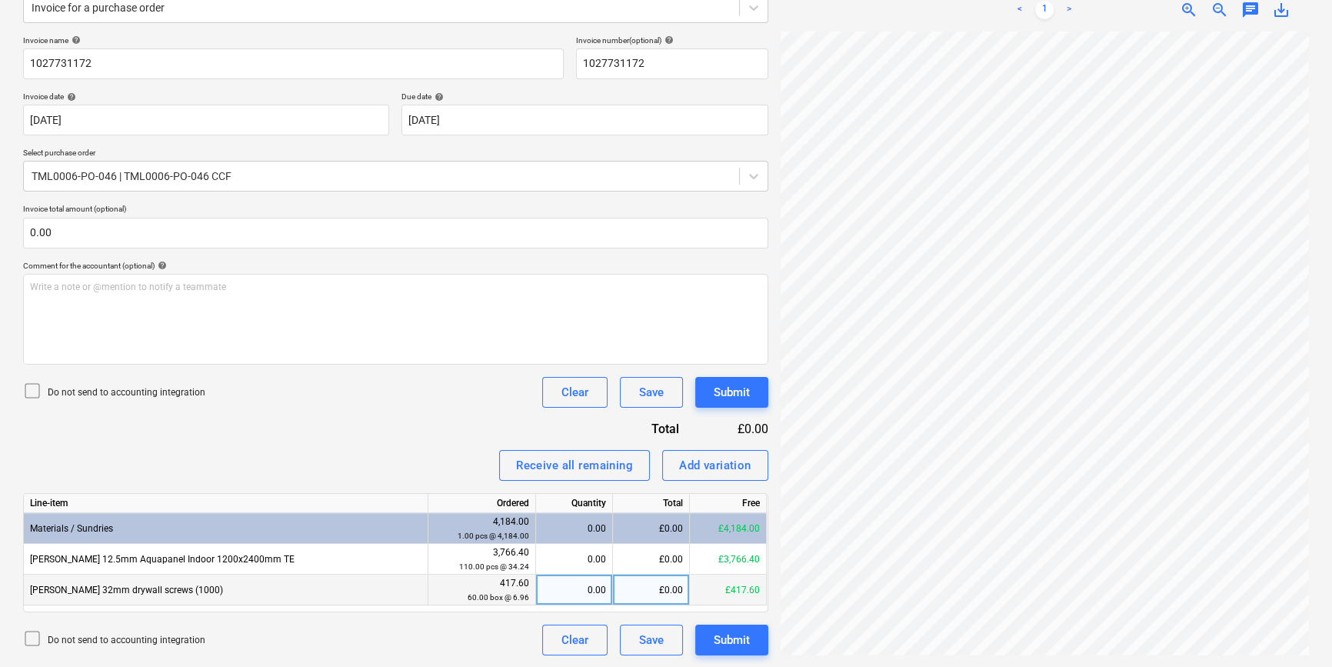
click at [572, 589] on div "0.00" at bounding box center [574, 589] width 64 height 31
click at [730, 639] on div "Submit" at bounding box center [732, 640] width 36 height 20
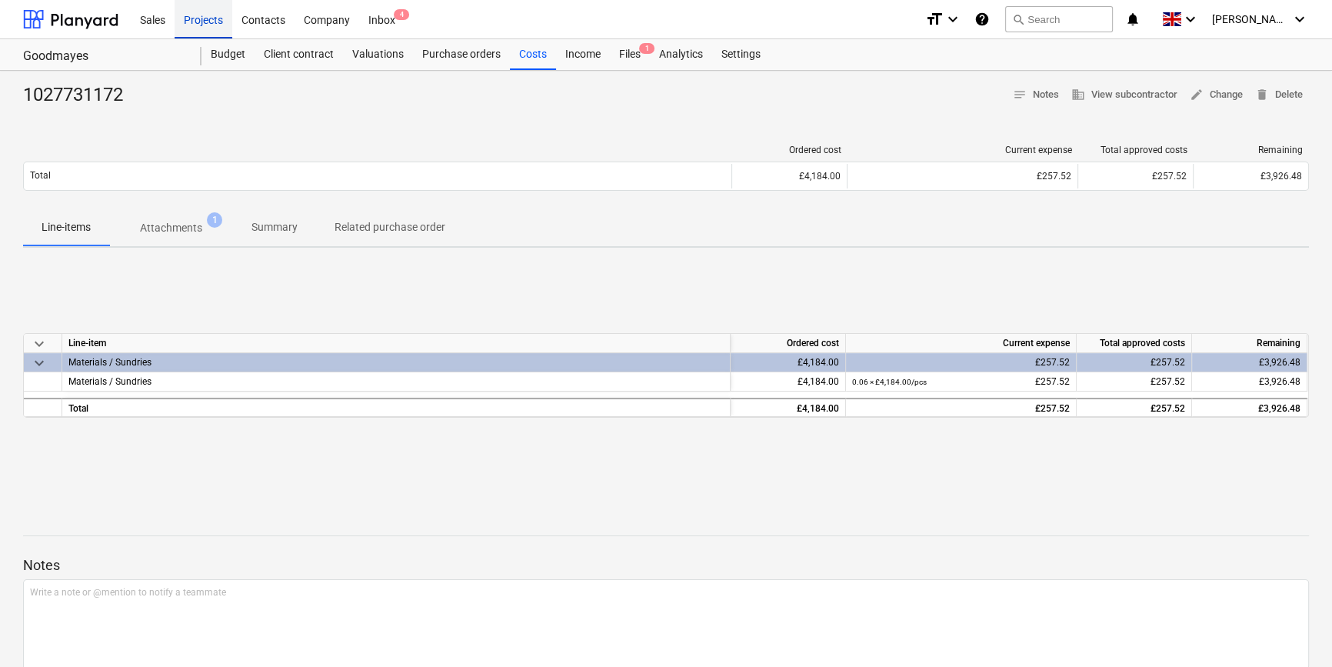
click at [198, 20] on div "Projects" at bounding box center [204, 18] width 58 height 39
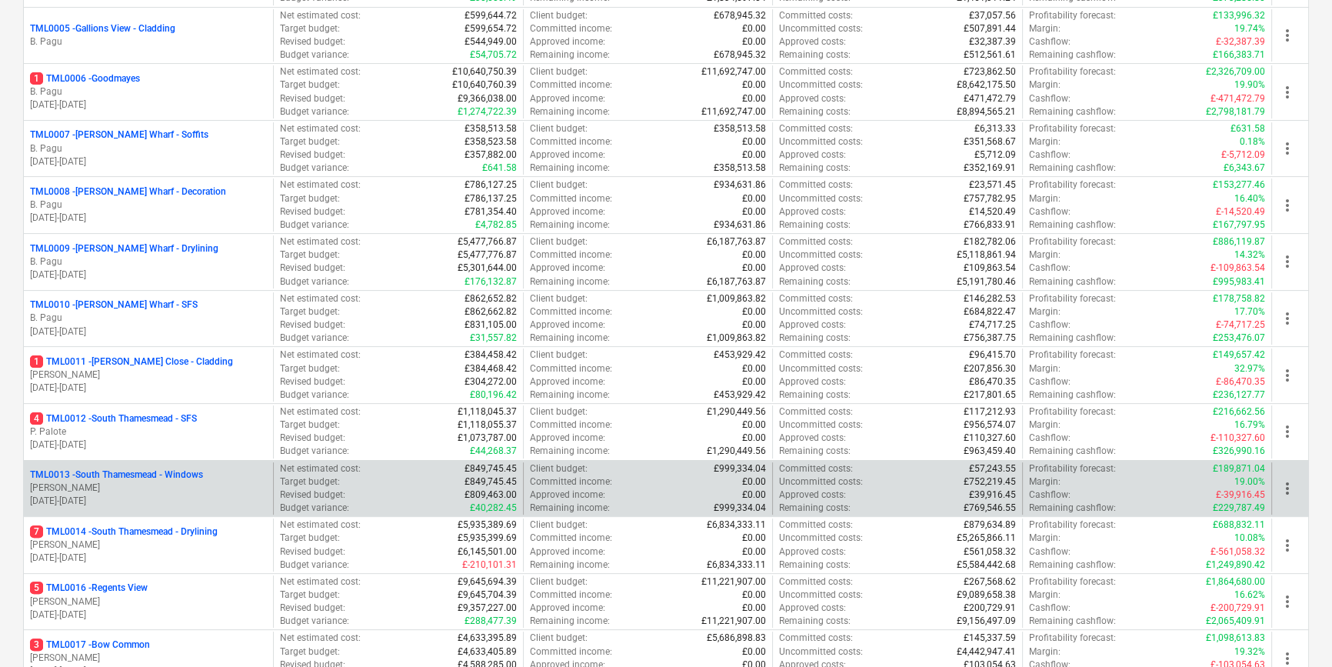
scroll to position [489, 0]
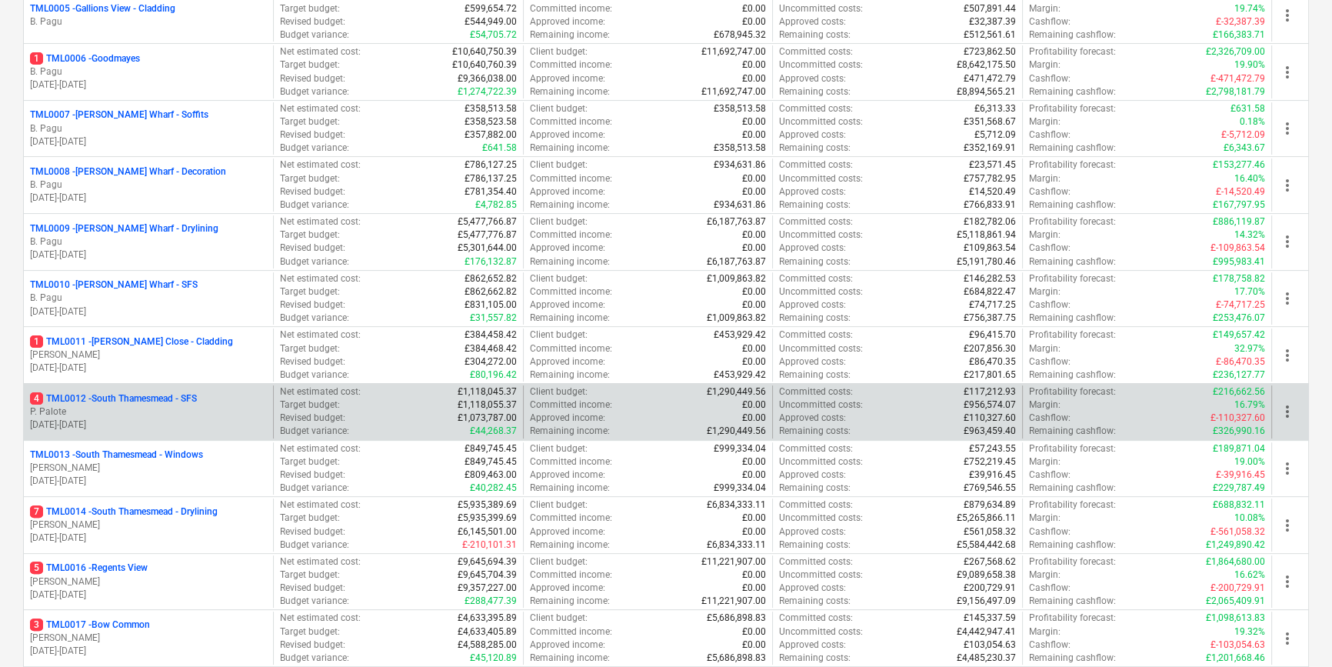
click at [184, 418] on p "10.10.2024 - 20.11.2025" at bounding box center [148, 424] width 237 height 13
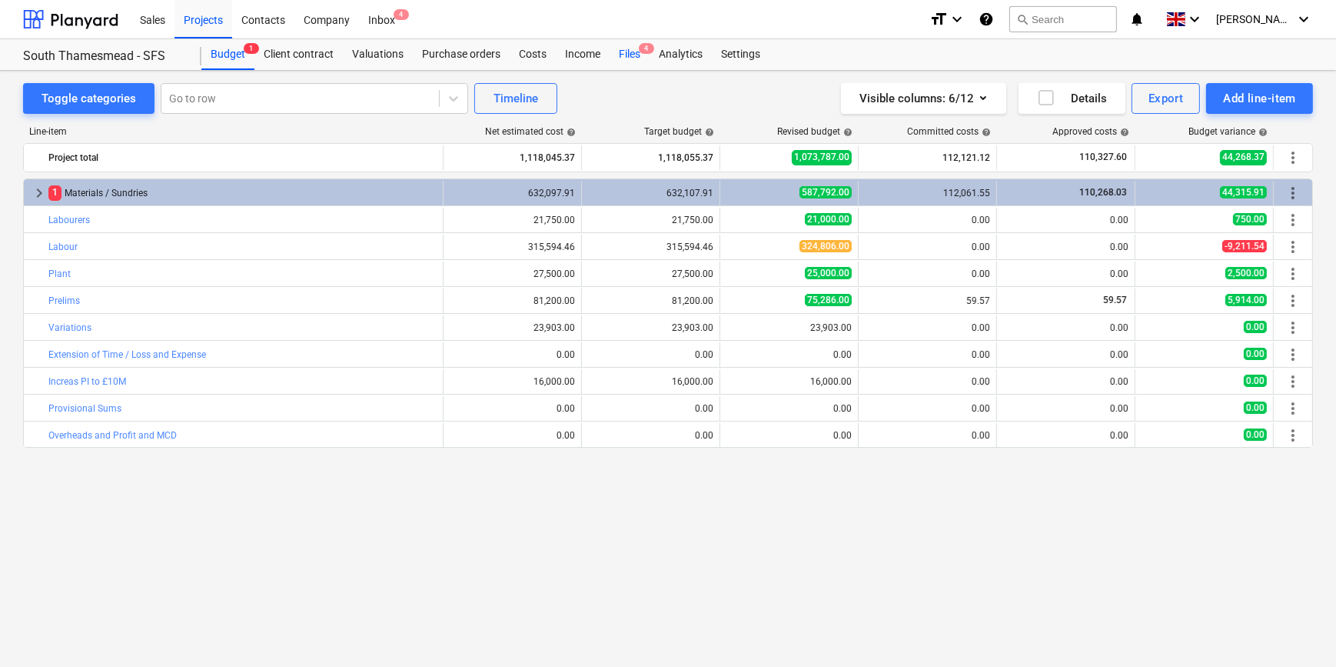
click at [628, 55] on div "Files 4" at bounding box center [630, 54] width 40 height 31
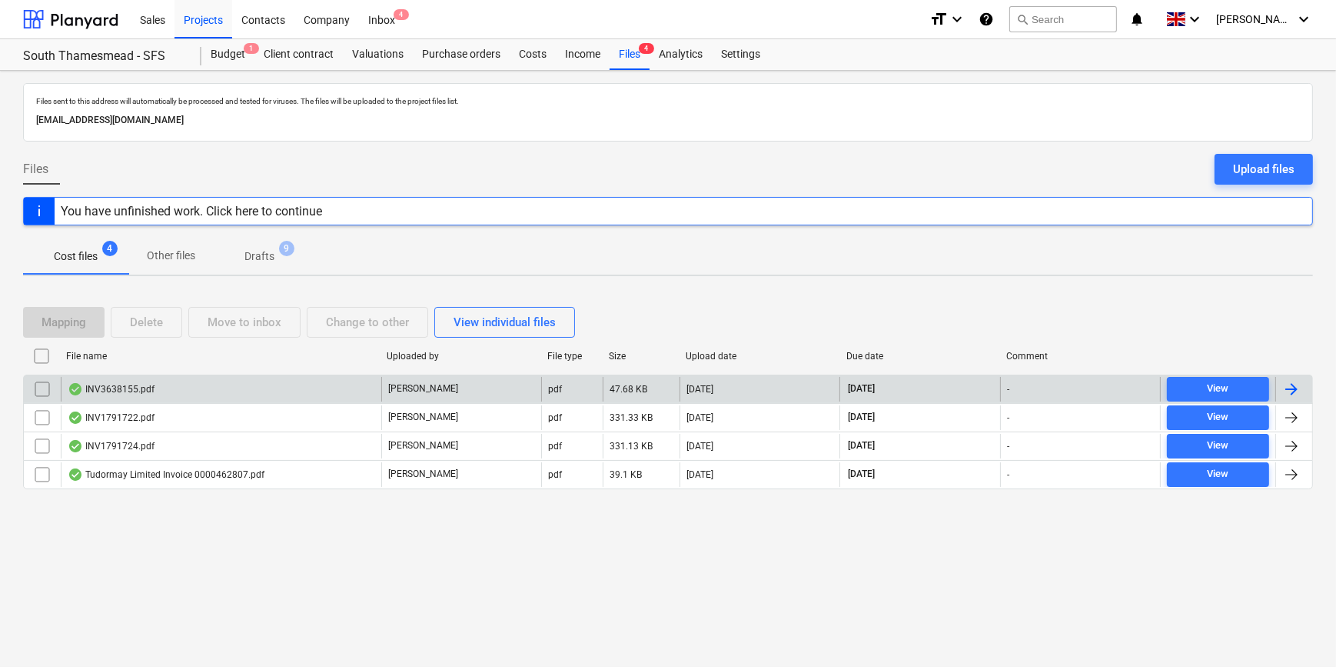
click at [1294, 384] on div at bounding box center [1292, 389] width 18 height 18
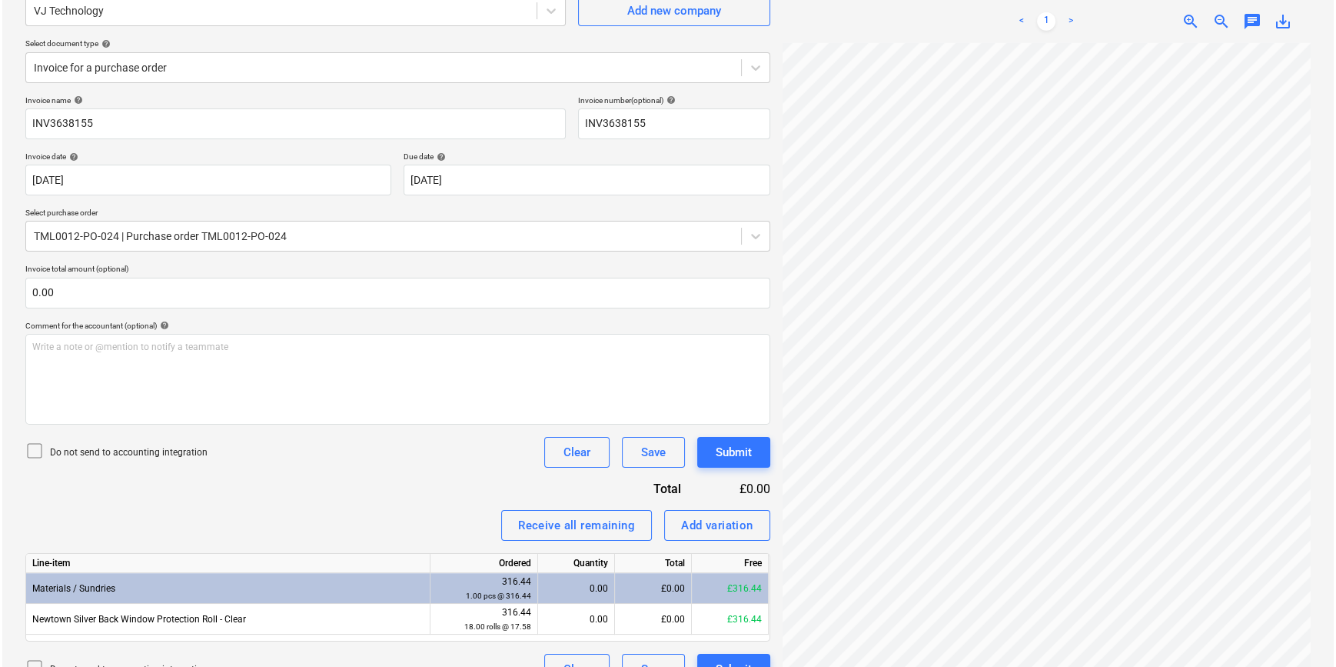
scroll to position [173, 0]
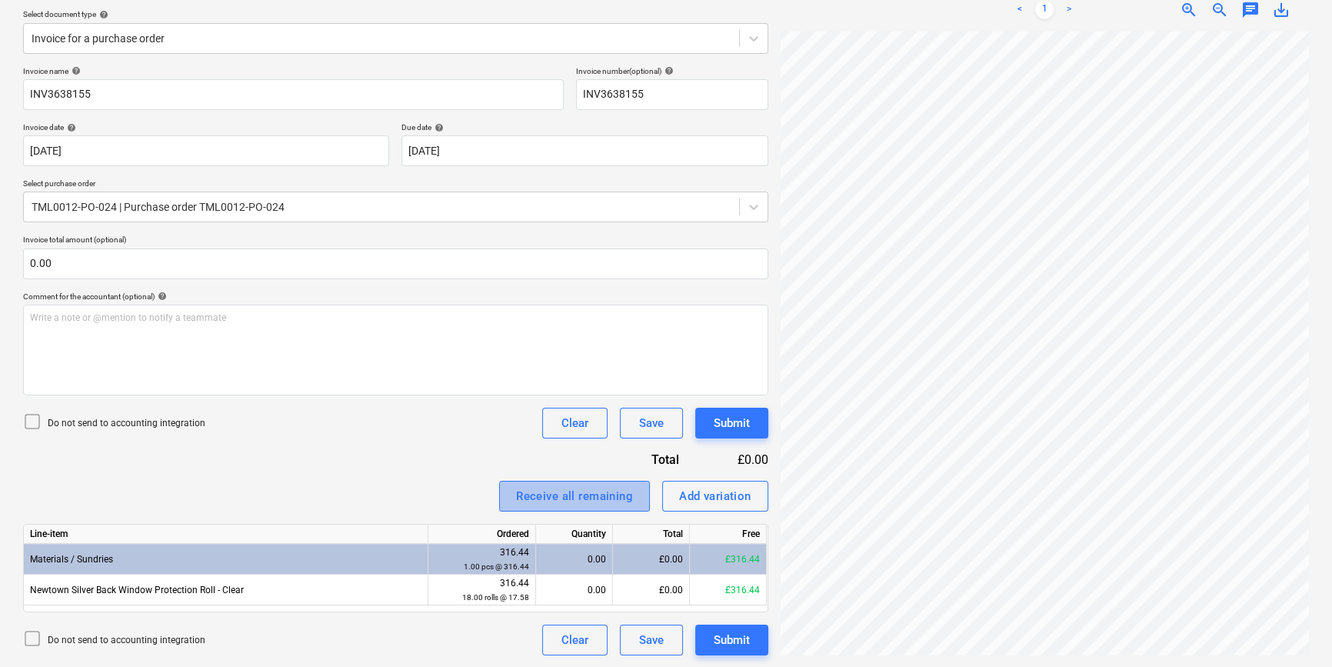
click at [531, 496] on div "Receive all remaining" at bounding box center [574, 496] width 117 height 20
click at [726, 641] on div "Submit" at bounding box center [732, 640] width 36 height 20
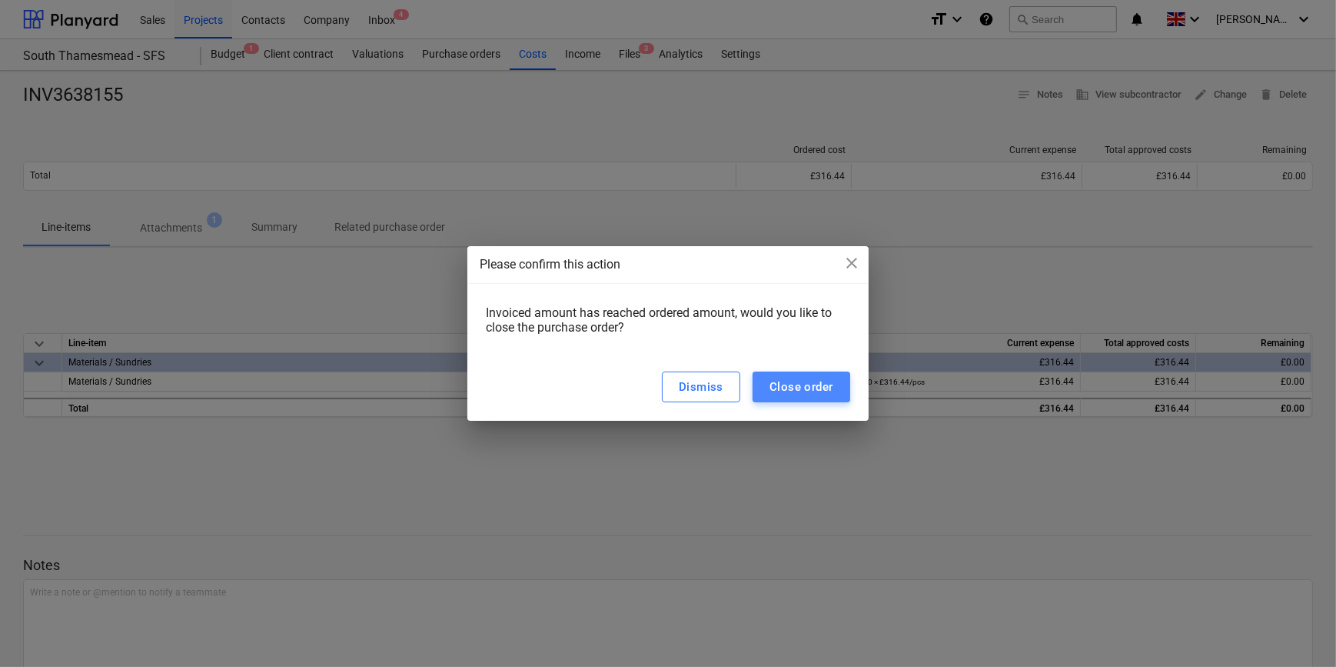
click at [794, 384] on div "Close order" at bounding box center [802, 387] width 64 height 20
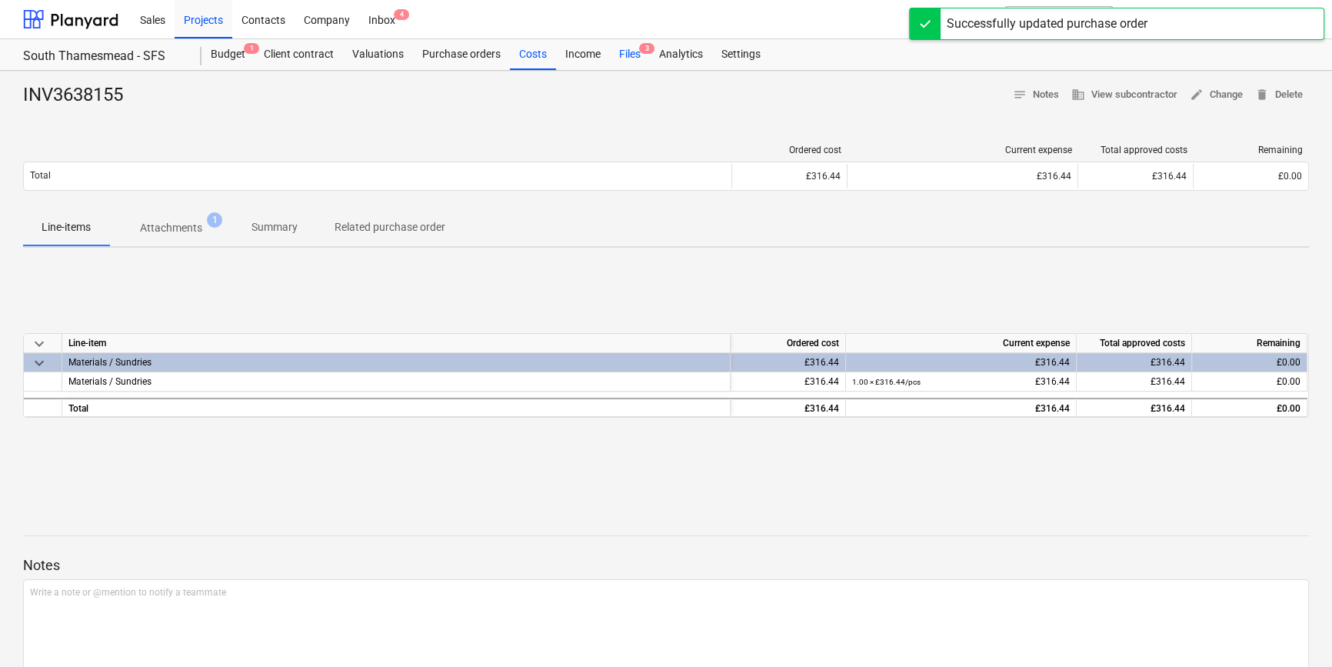
click at [624, 54] on div "Files 3" at bounding box center [630, 54] width 40 height 31
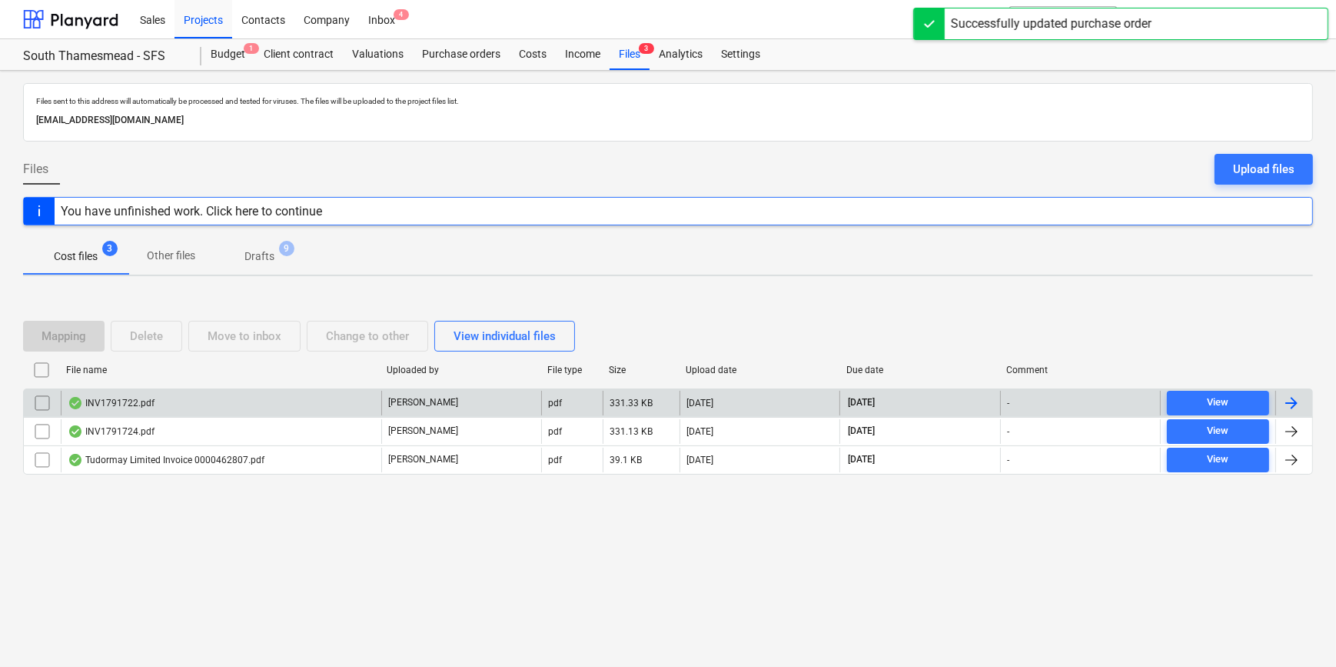
click at [1289, 400] on div at bounding box center [1292, 403] width 18 height 18
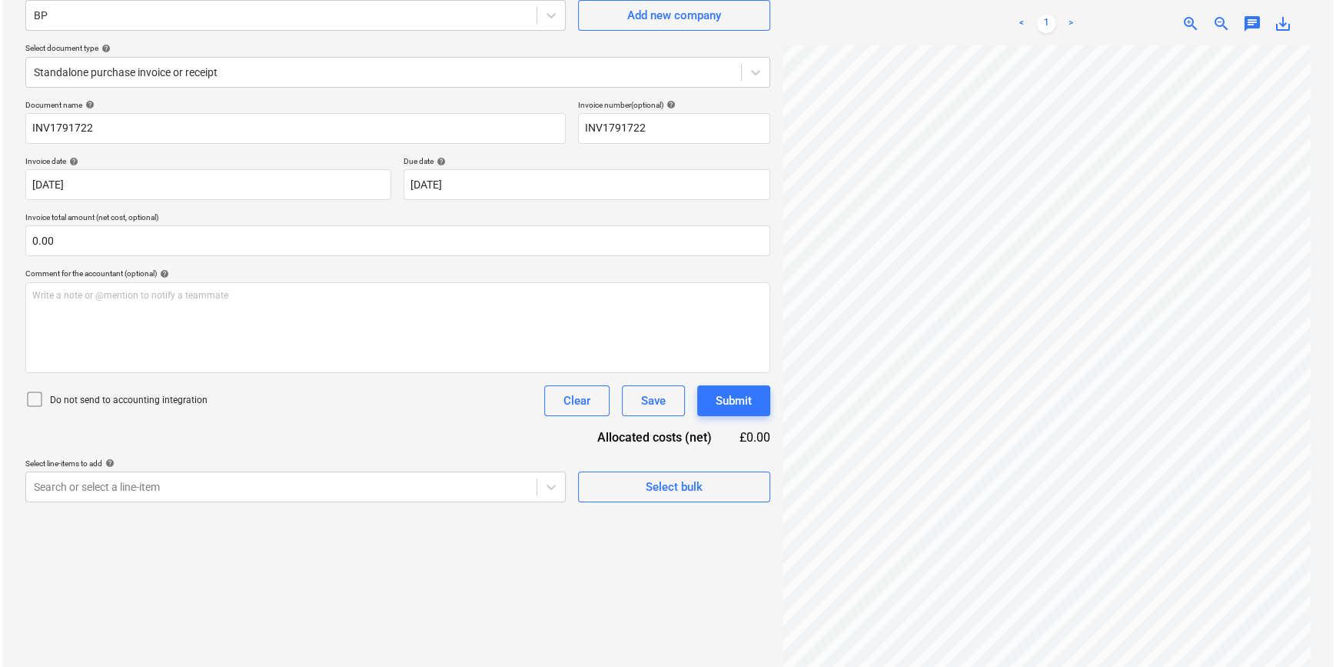
scroll to position [226, 166]
click at [687, 481] on div "Select bulk" at bounding box center [672, 487] width 57 height 20
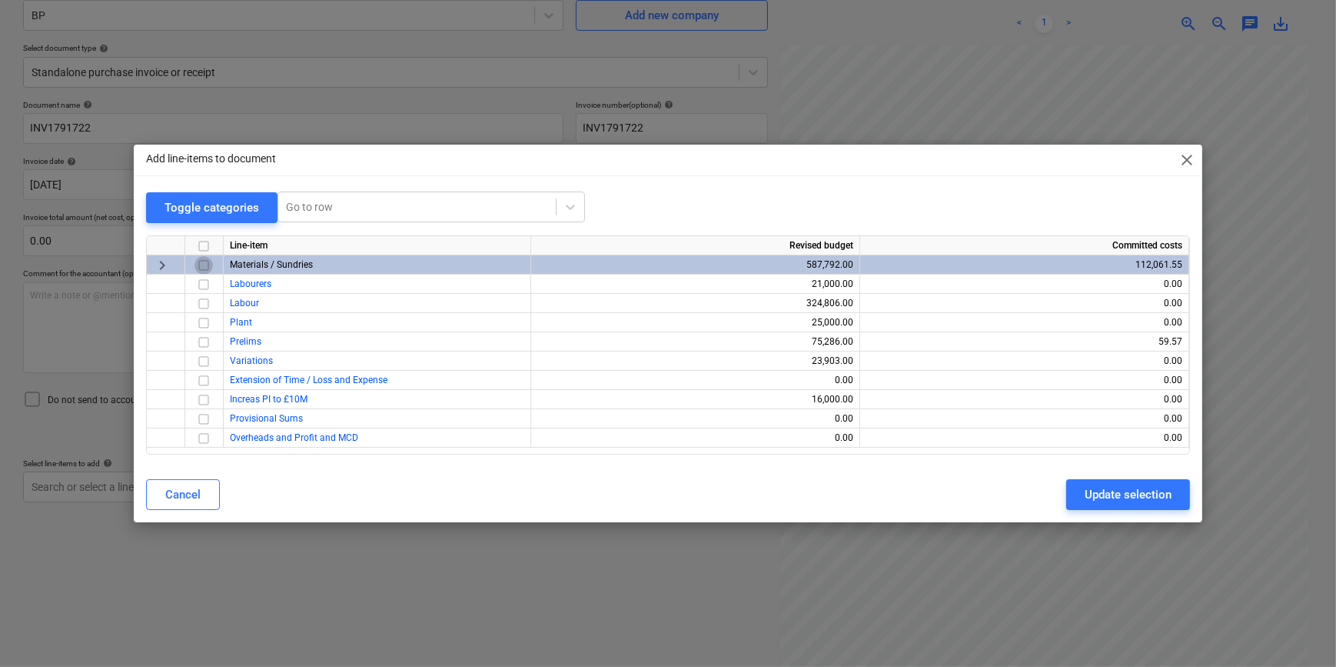
click at [201, 263] on input "checkbox" at bounding box center [204, 265] width 18 height 18
click at [1103, 488] on div "Update selection" at bounding box center [1128, 494] width 87 height 20
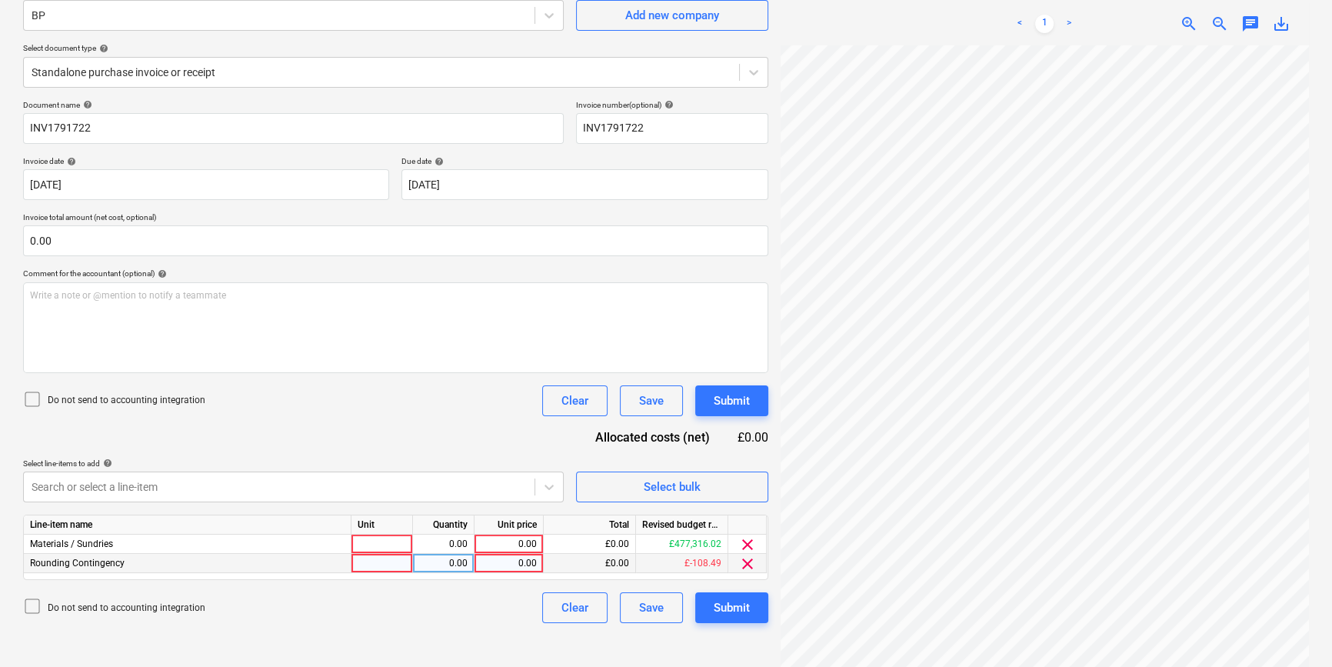
click at [742, 558] on span "clear" at bounding box center [747, 563] width 18 height 18
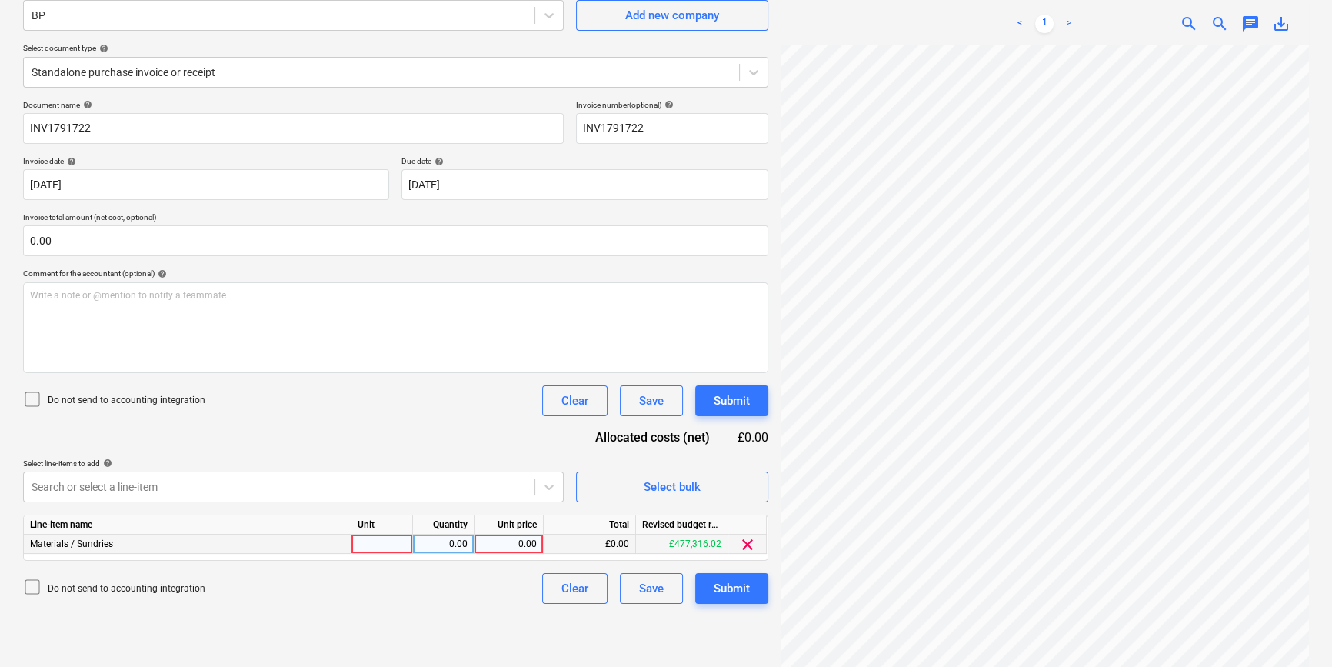
click at [369, 546] on div at bounding box center [382, 543] width 62 height 19
click at [728, 584] on div "Submit" at bounding box center [732, 588] width 36 height 20
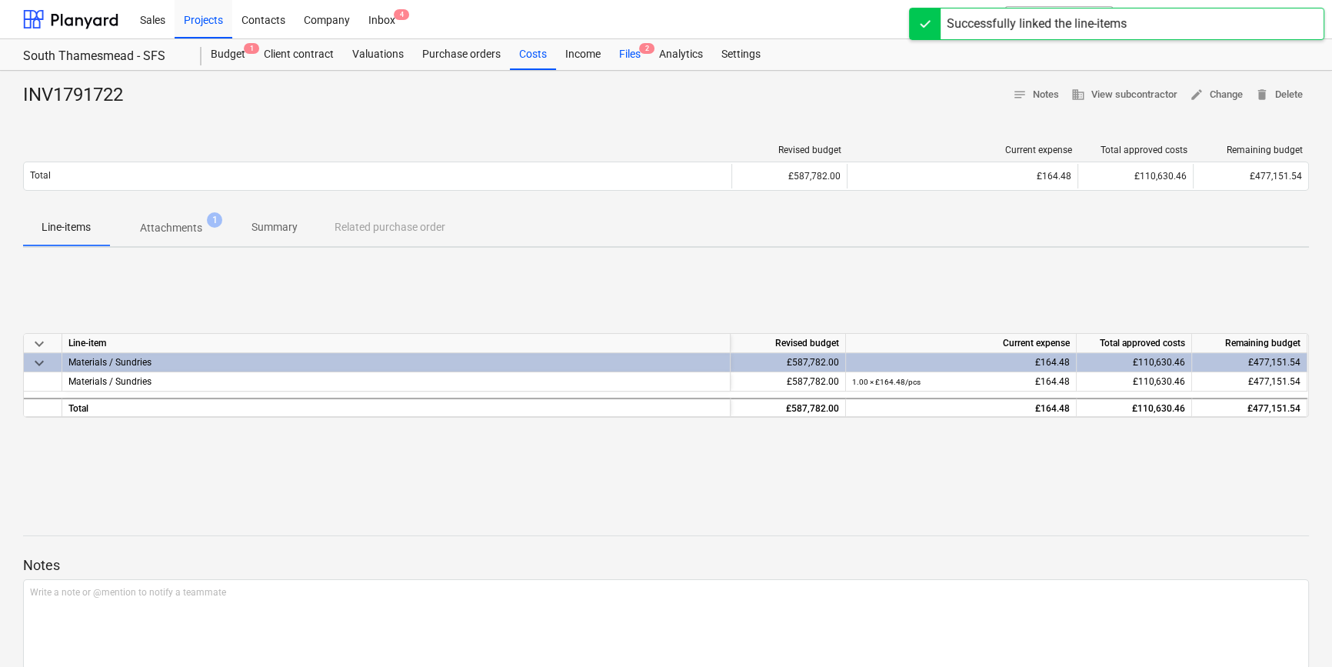
click at [621, 55] on div "Files 2" at bounding box center [630, 54] width 40 height 31
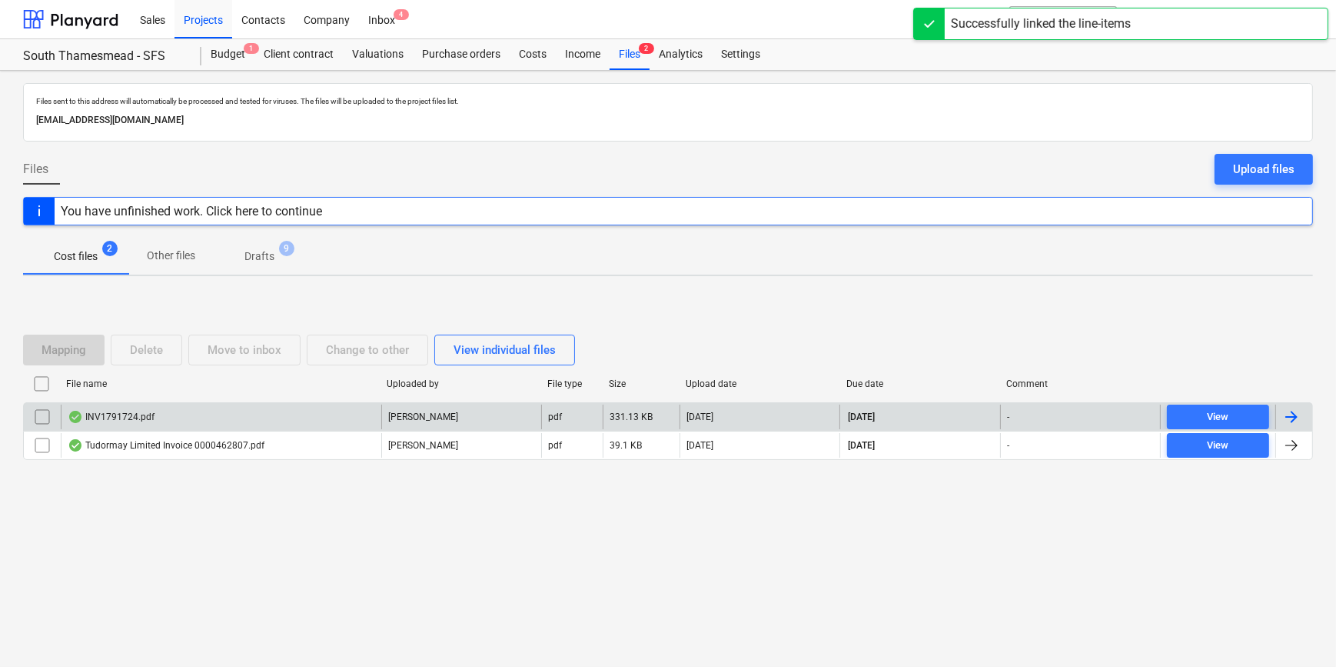
click at [1297, 414] on div at bounding box center [1292, 417] width 18 height 18
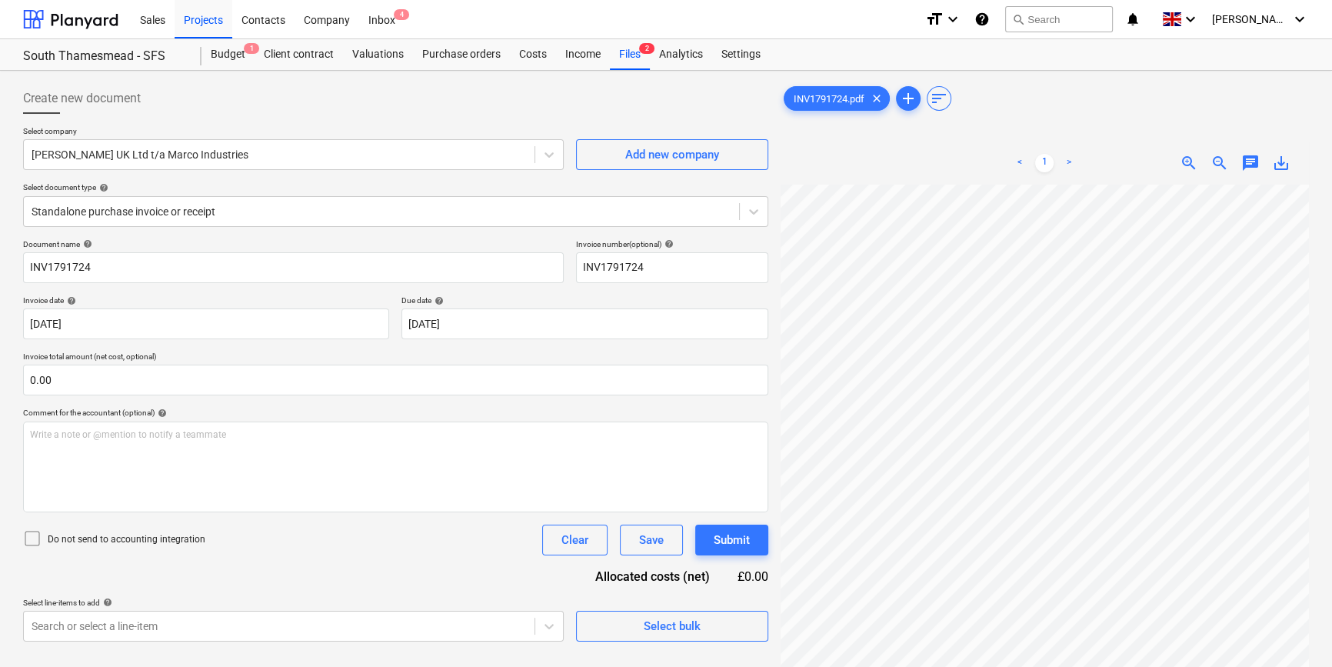
scroll to position [354, 166]
click at [601, 623] on span "Select bulk" at bounding box center [672, 626] width 154 height 20
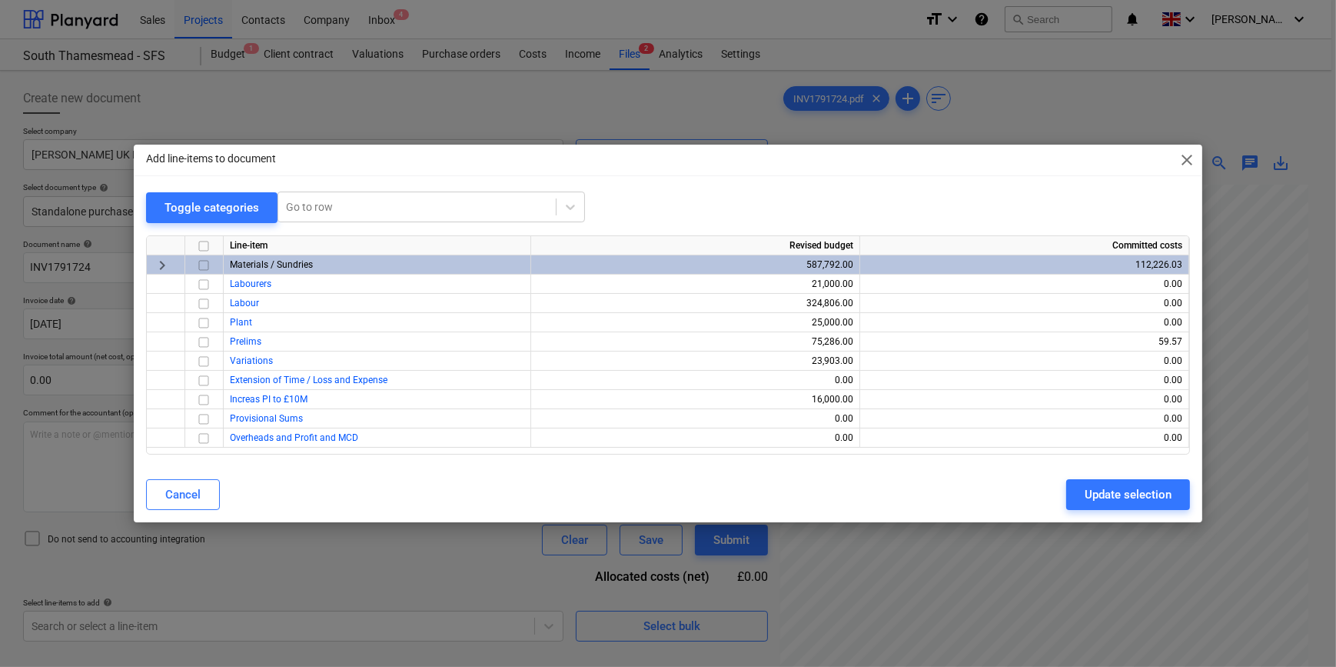
click at [205, 266] on input "checkbox" at bounding box center [204, 265] width 18 height 18
click at [1077, 493] on button "Update selection" at bounding box center [1129, 494] width 124 height 31
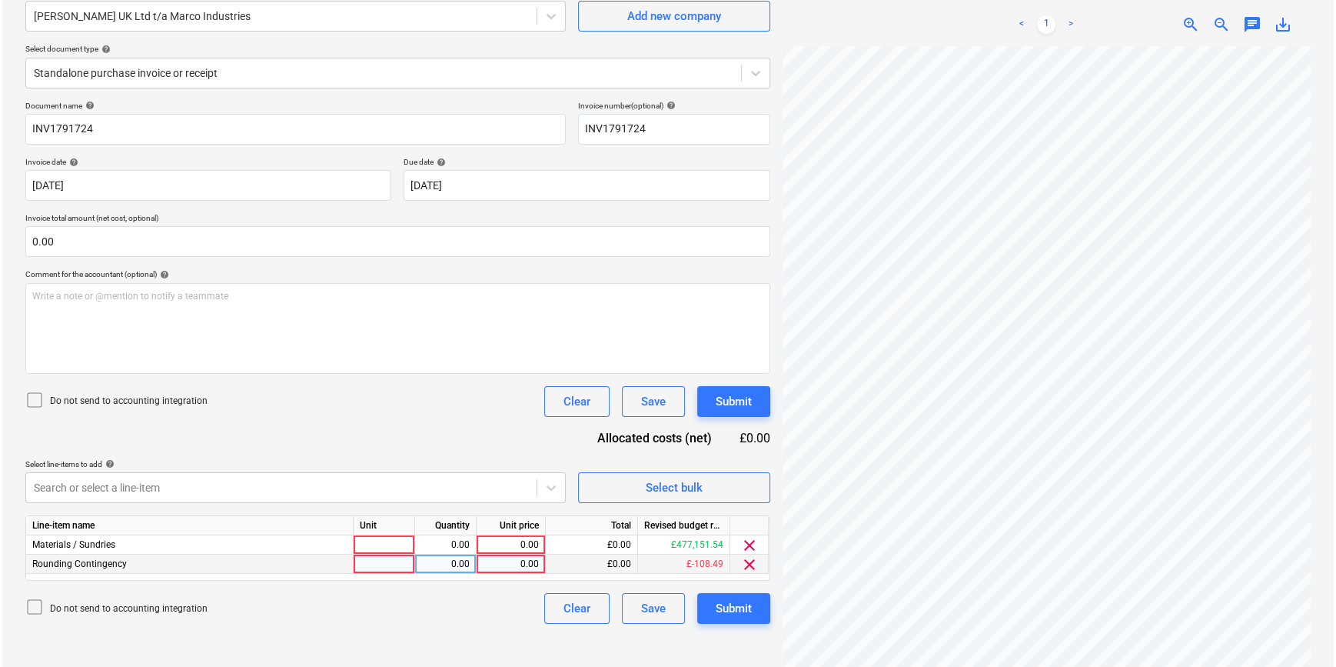
scroll to position [139, 0]
click at [387, 544] on div at bounding box center [382, 543] width 62 height 19
click at [748, 563] on span "clear" at bounding box center [747, 563] width 18 height 18
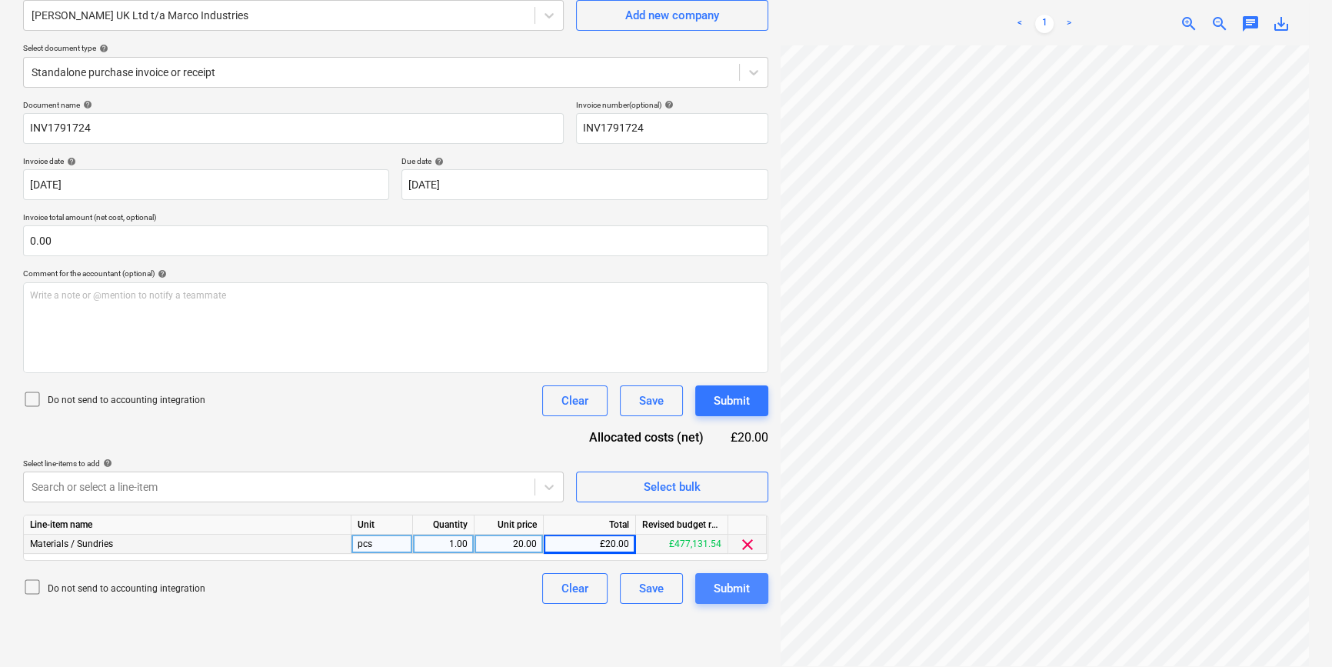
click at [744, 585] on div "Submit" at bounding box center [732, 588] width 36 height 20
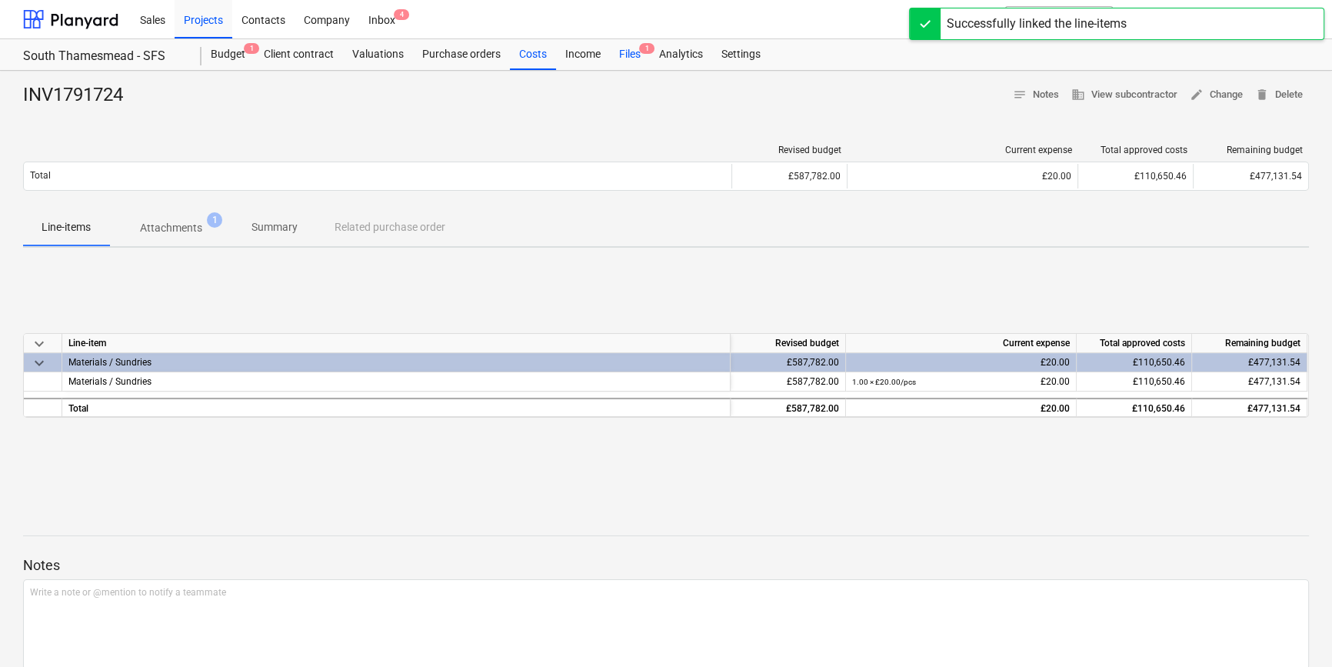
click at [622, 52] on div "Files 1" at bounding box center [630, 54] width 40 height 31
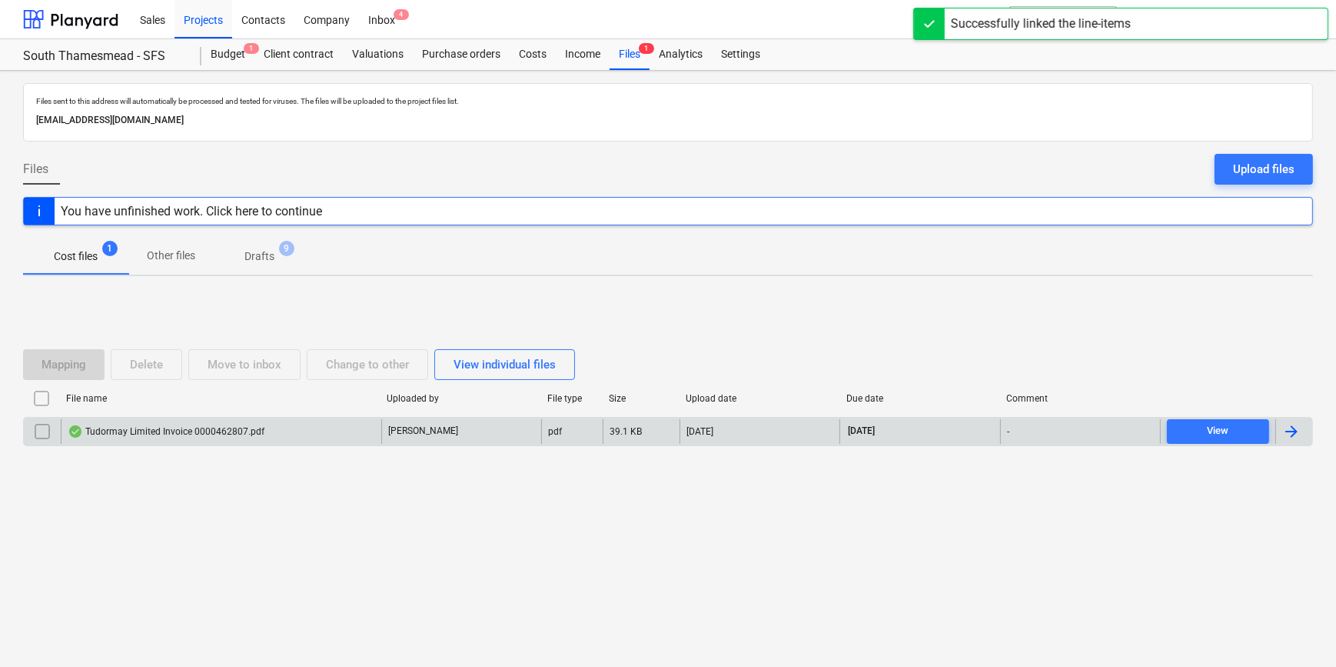
click at [1296, 431] on div at bounding box center [1292, 431] width 18 height 18
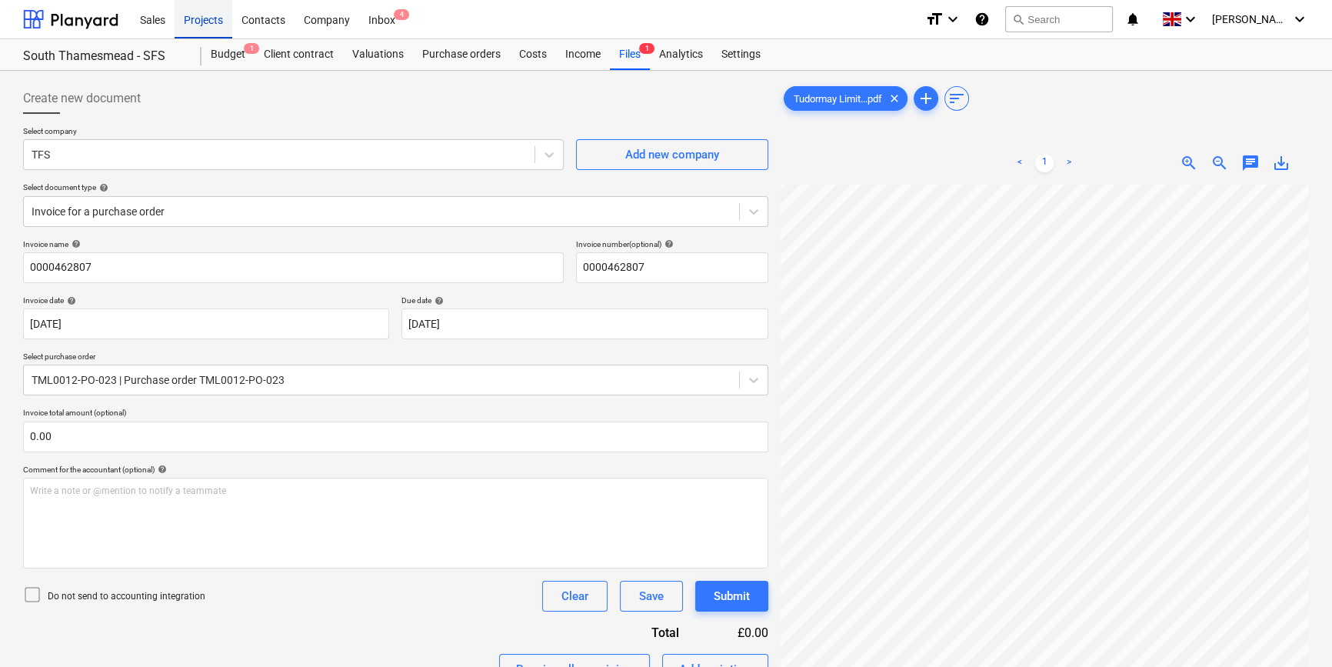
click at [195, 13] on div "Projects" at bounding box center [204, 18] width 58 height 39
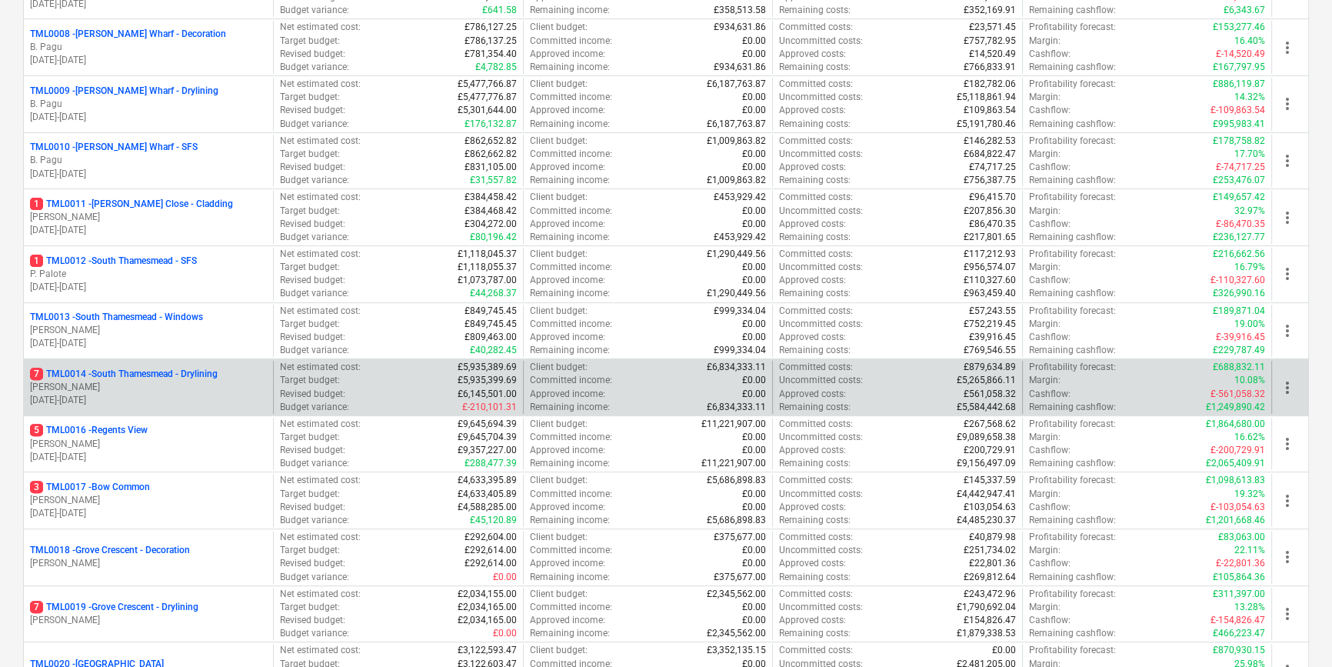
scroll to position [629, 0]
click at [169, 383] on p "M. Tomlinson" at bounding box center [148, 384] width 237 height 13
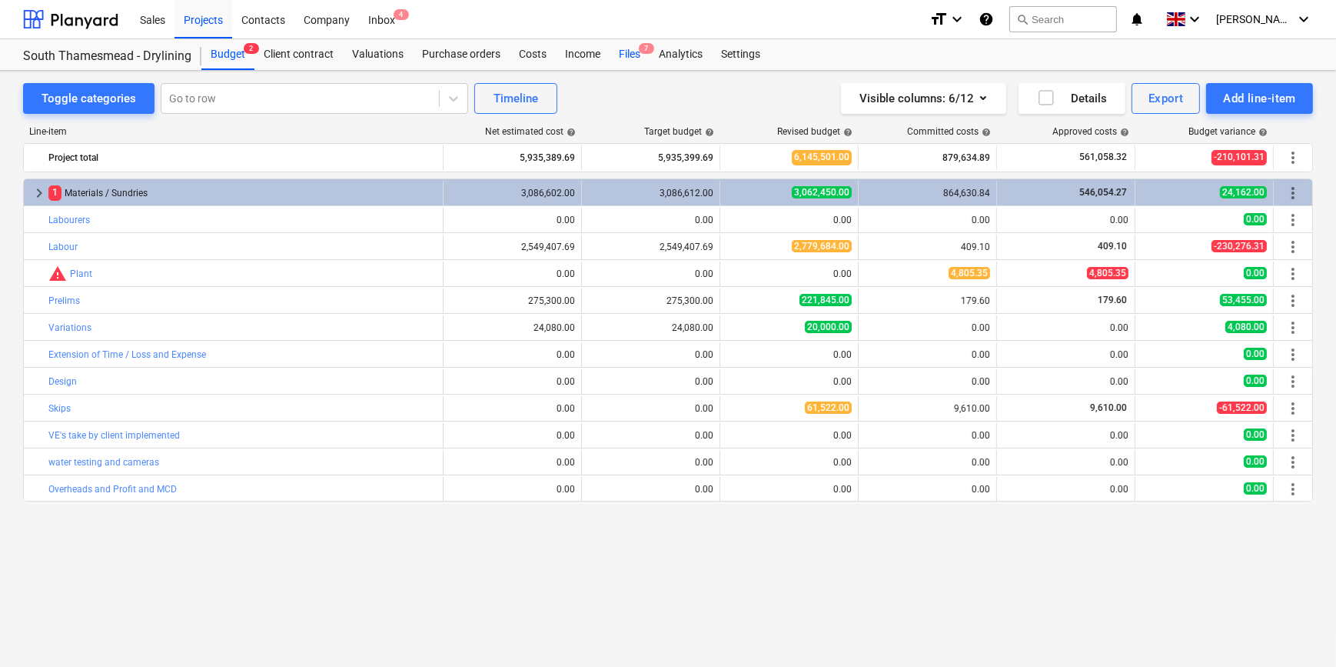
click at [628, 54] on div "Files 7" at bounding box center [630, 54] width 40 height 31
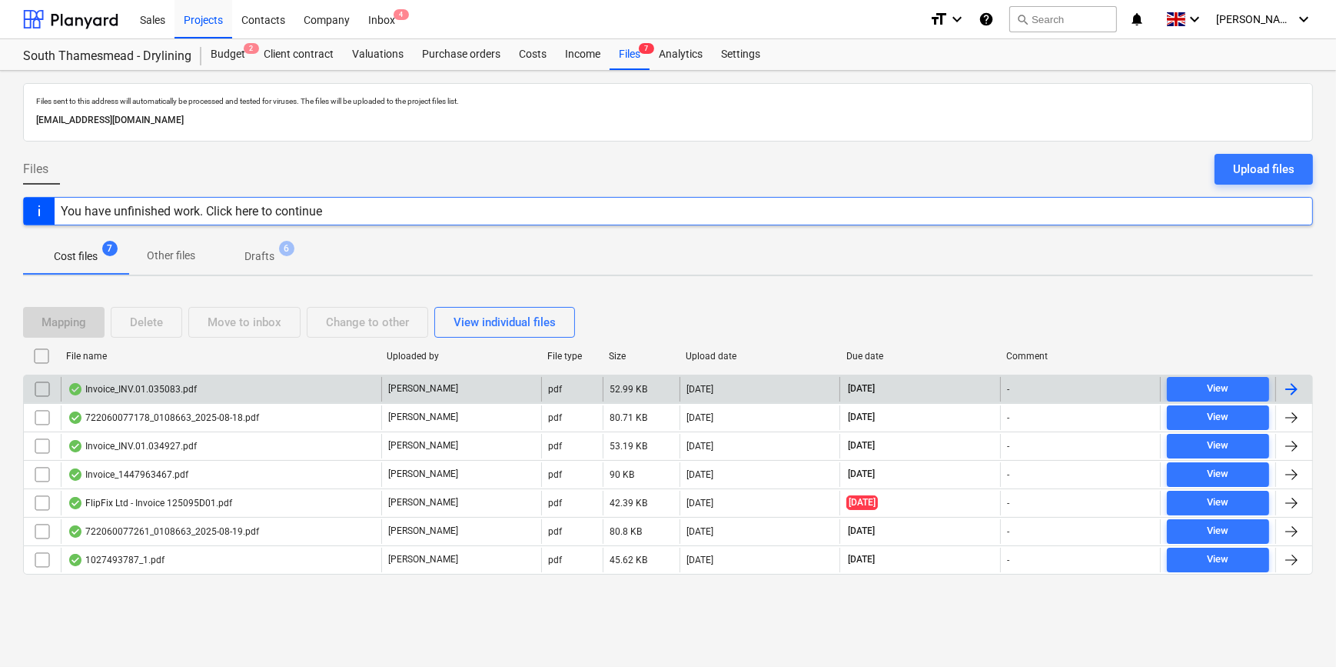
click at [1293, 387] on div at bounding box center [1292, 389] width 18 height 18
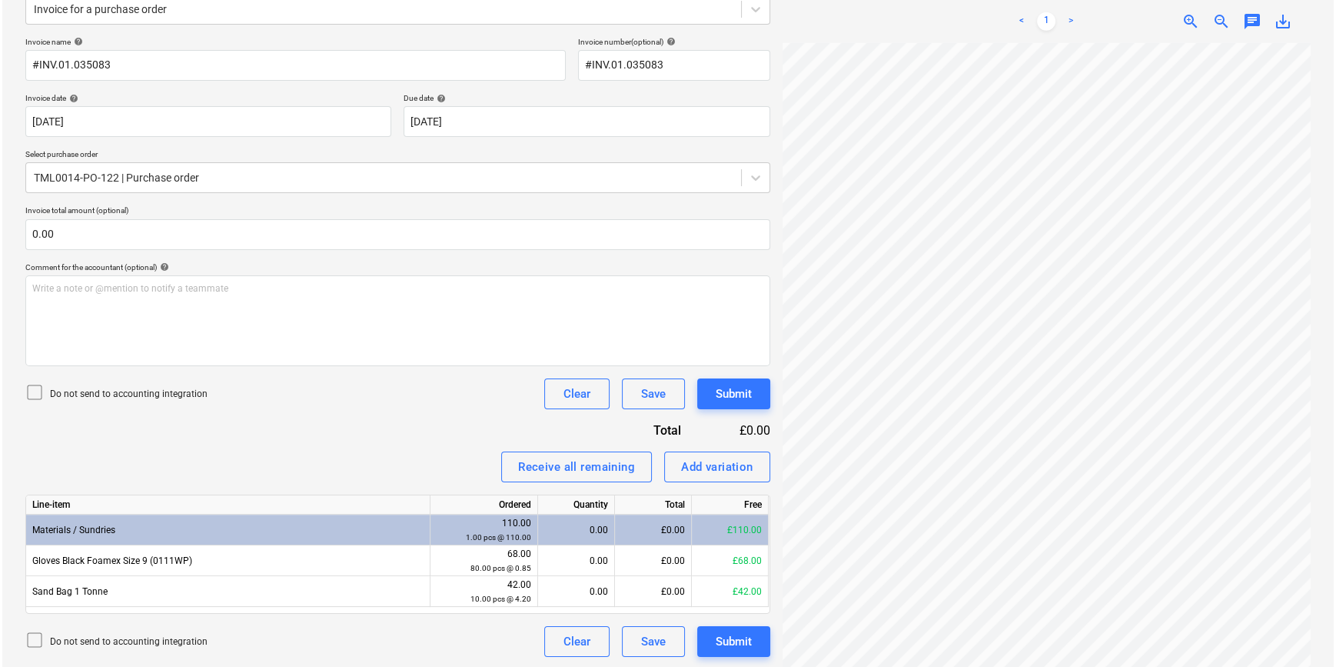
scroll to position [204, 0]
click at [576, 461] on div "Receive all remaining" at bounding box center [574, 465] width 117 height 20
click at [716, 634] on div "Submit" at bounding box center [732, 640] width 36 height 20
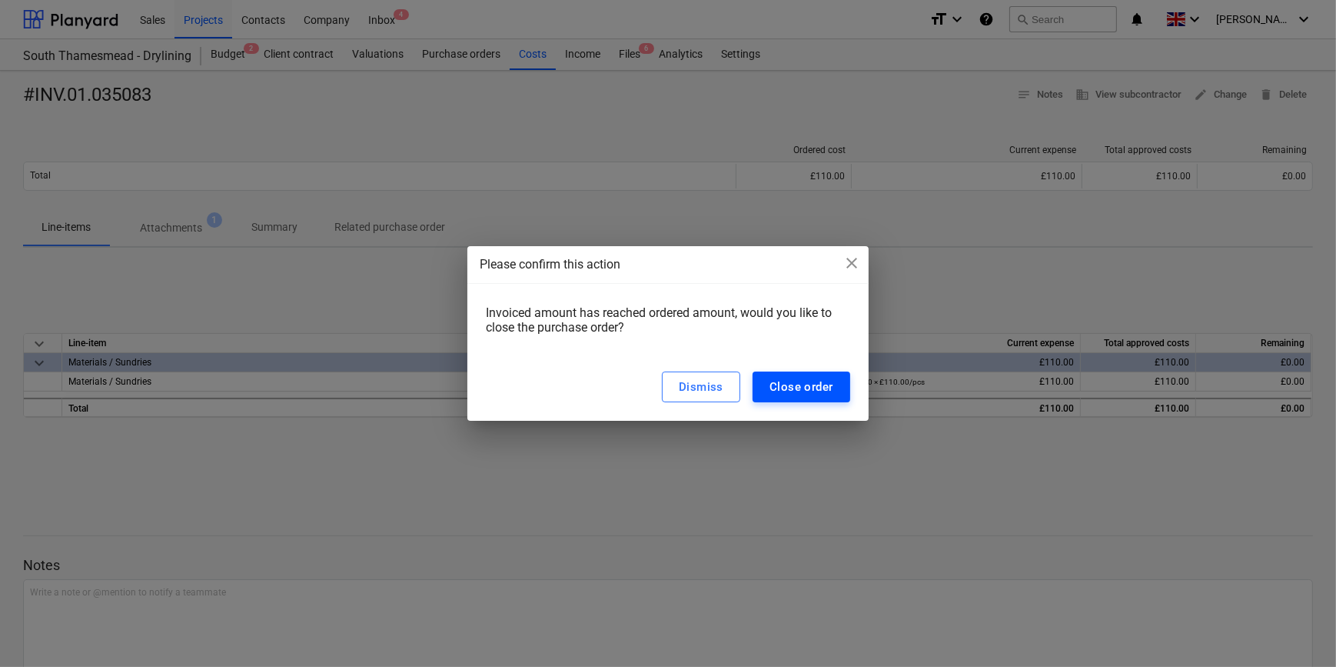
click at [805, 384] on div "Close order" at bounding box center [802, 387] width 64 height 20
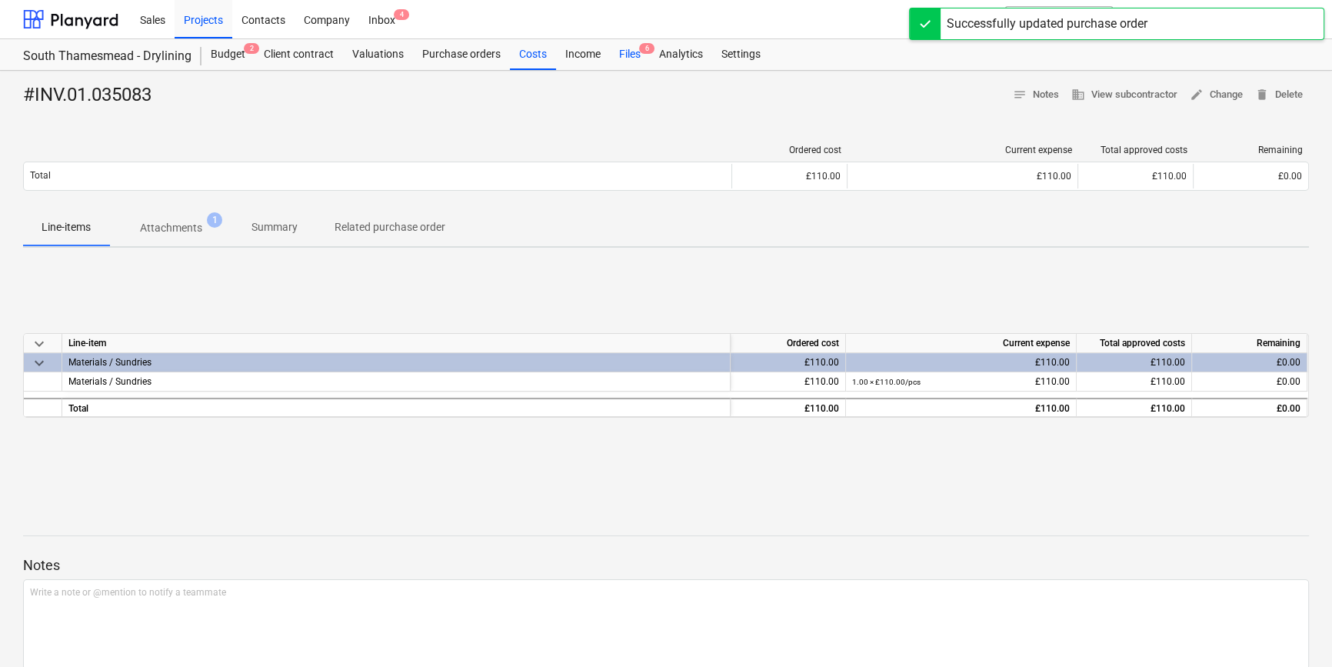
click at [628, 53] on div "Files 6" at bounding box center [630, 54] width 40 height 31
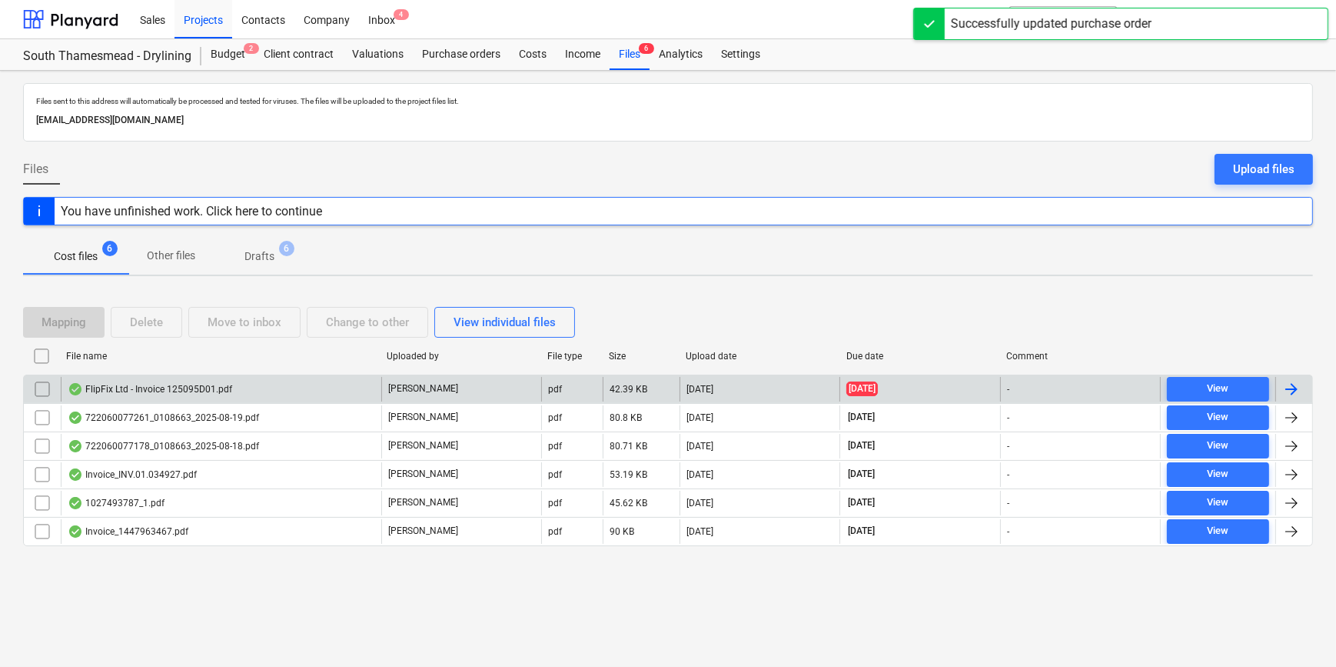
click at [1297, 386] on div at bounding box center [1292, 389] width 18 height 18
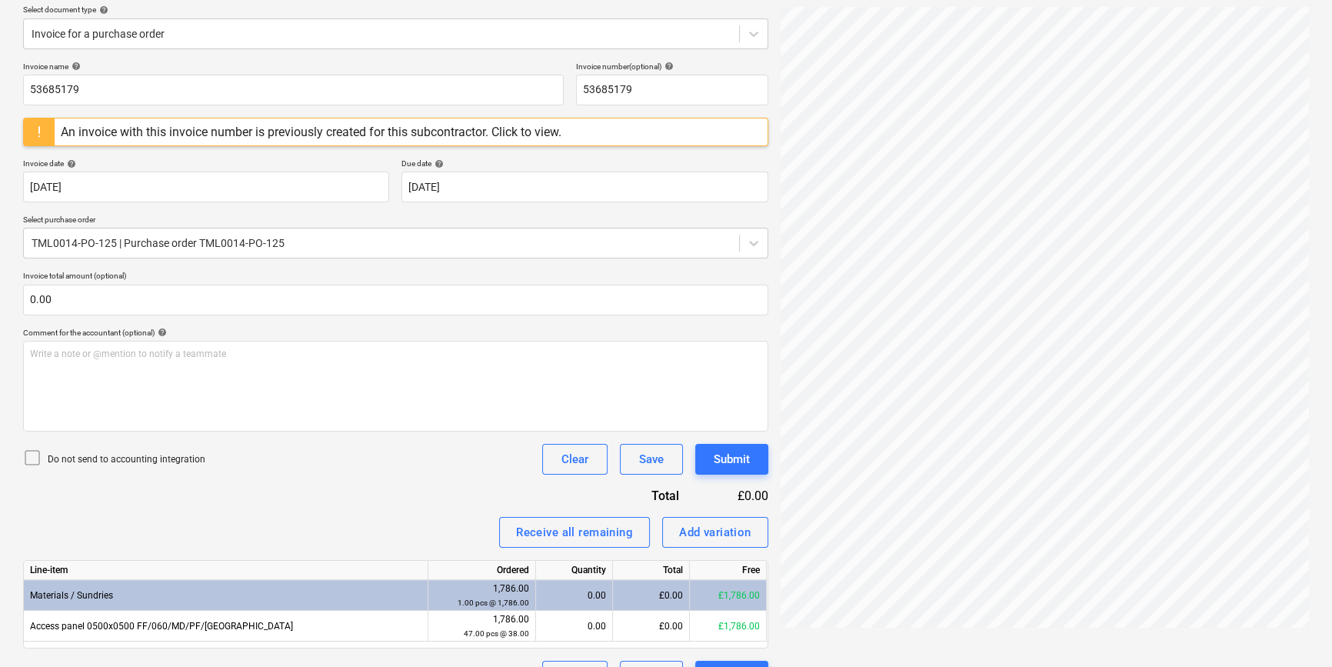
scroll to position [209, 0]
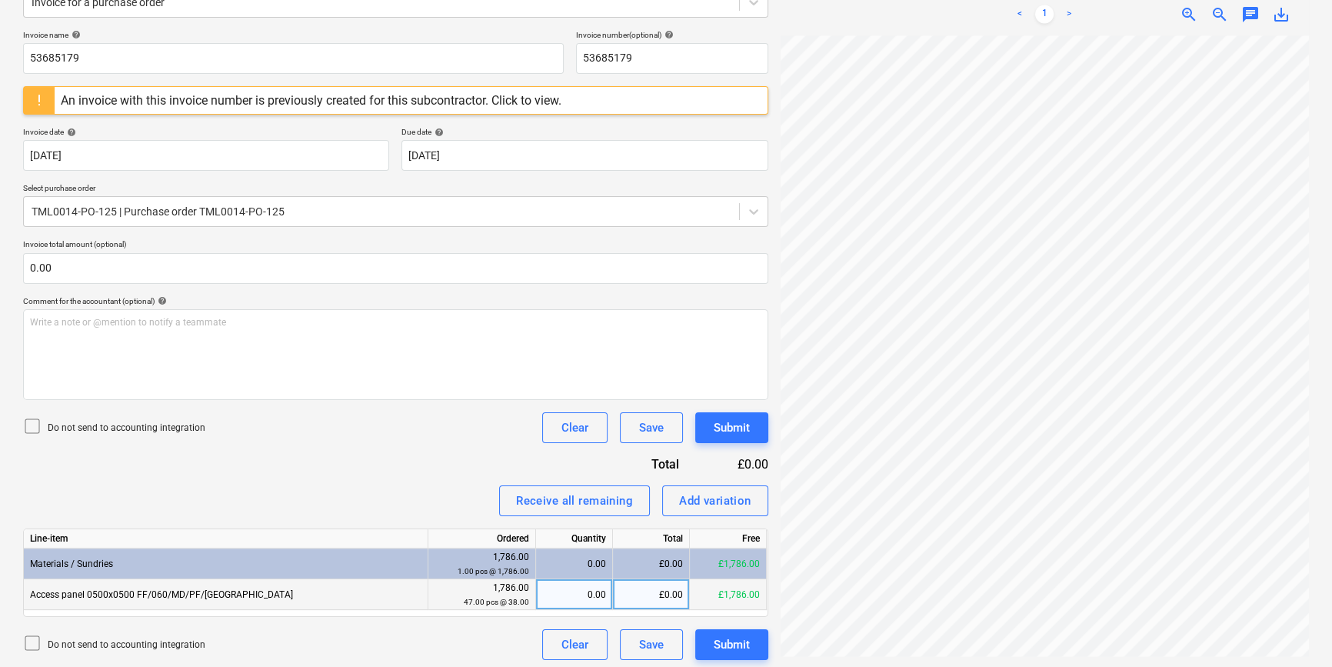
click at [570, 591] on div "0.00" at bounding box center [574, 594] width 64 height 31
click at [1310, 384] on div "FlipFix Ltd - ...pdf clear add sort < 1 > zoom_in zoom_out chat 0 save_alt" at bounding box center [1044, 267] width 541 height 798
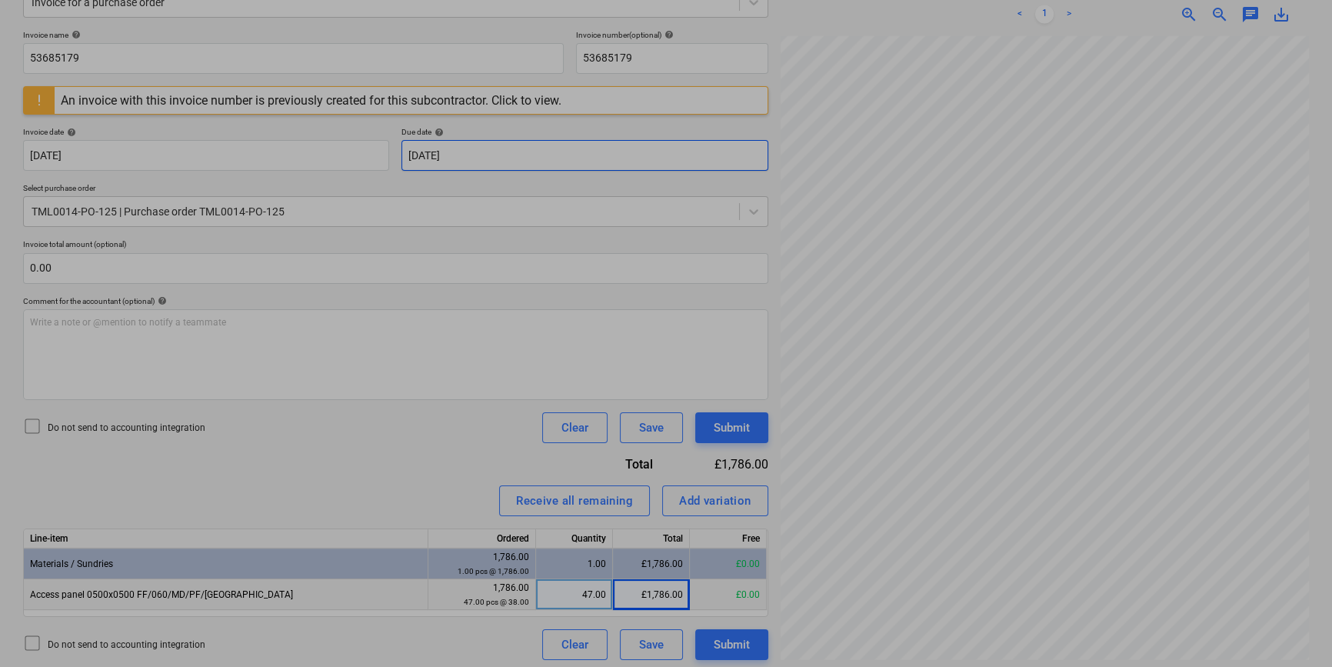
click at [503, 155] on body "Sales Projects Contacts Company Inbox 4 format_size keyboard_arrow_down help se…" at bounding box center [666, 124] width 1332 height 667
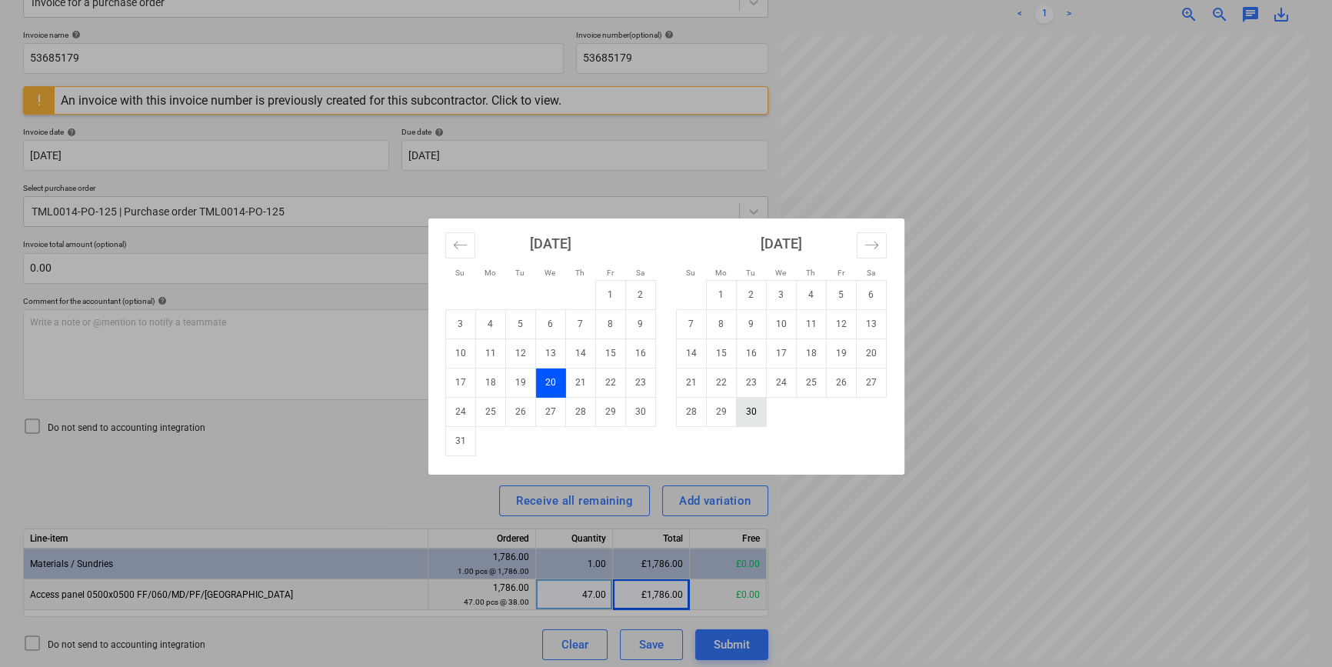
click at [752, 411] on td "30" at bounding box center [751, 411] width 30 height 29
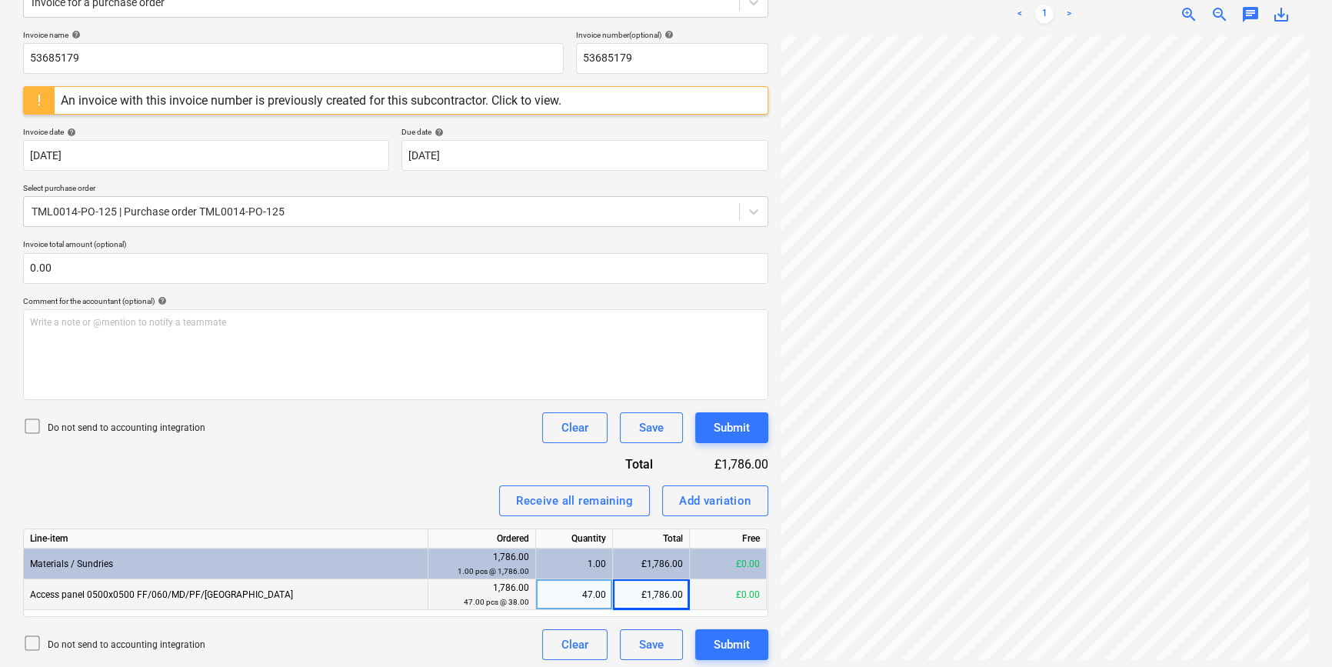
scroll to position [0, 0]
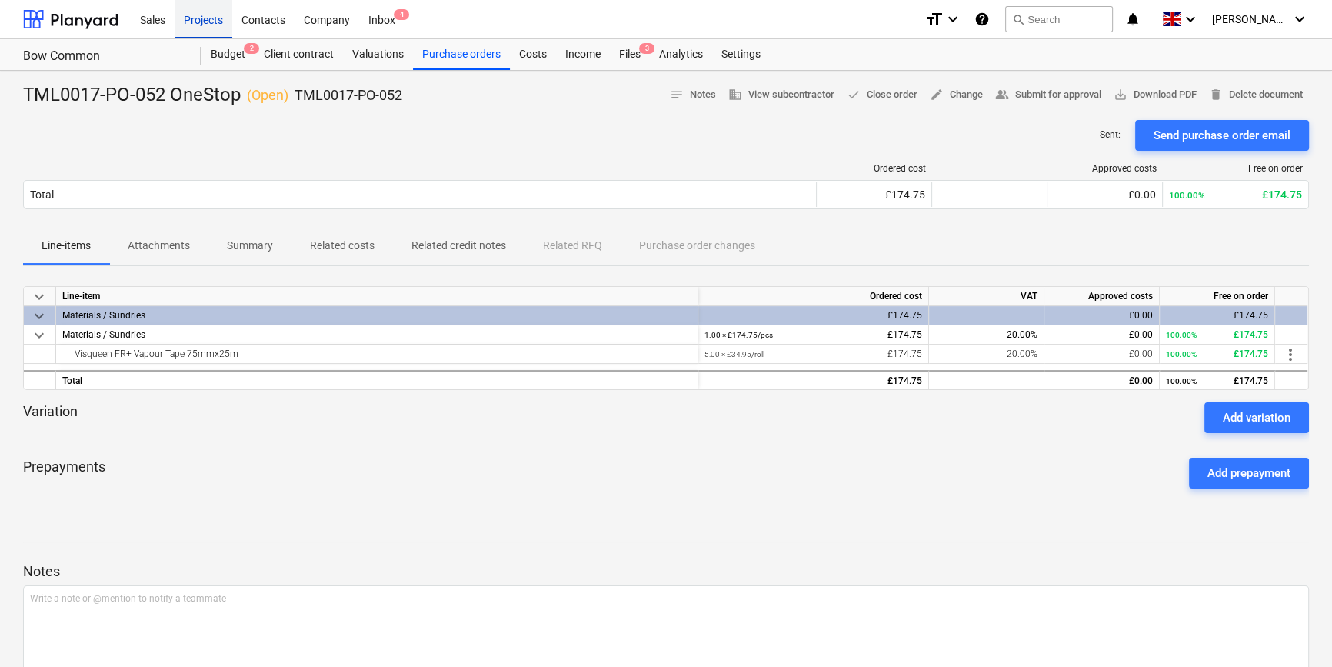
click at [200, 17] on div "Projects" at bounding box center [204, 18] width 58 height 39
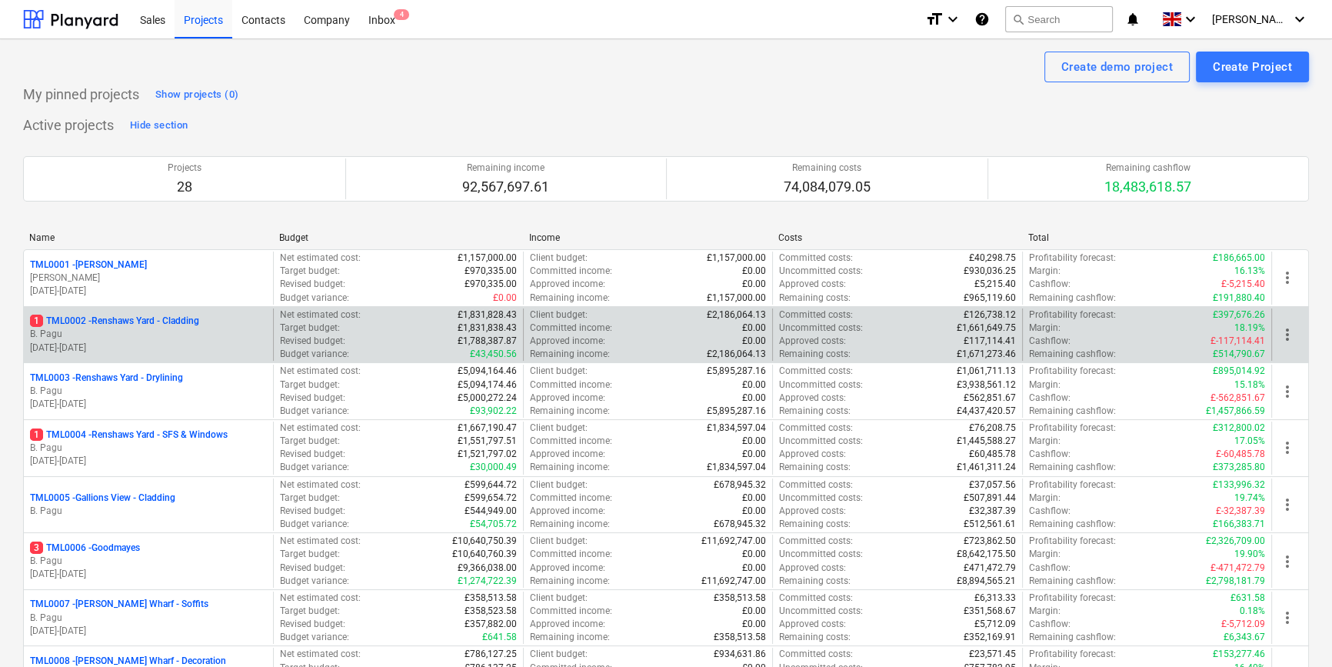
click at [187, 342] on p "[DATE] - [DATE]" at bounding box center [148, 347] width 237 height 13
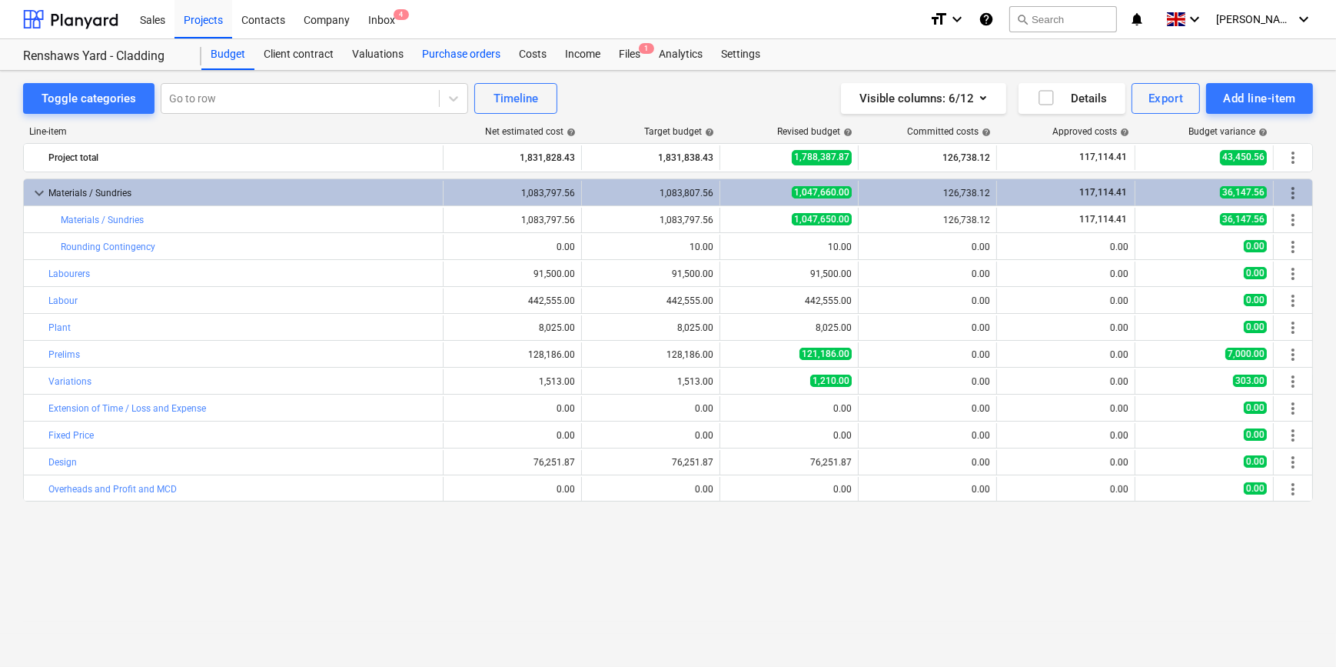
click at [464, 53] on div "Purchase orders" at bounding box center [461, 54] width 97 height 31
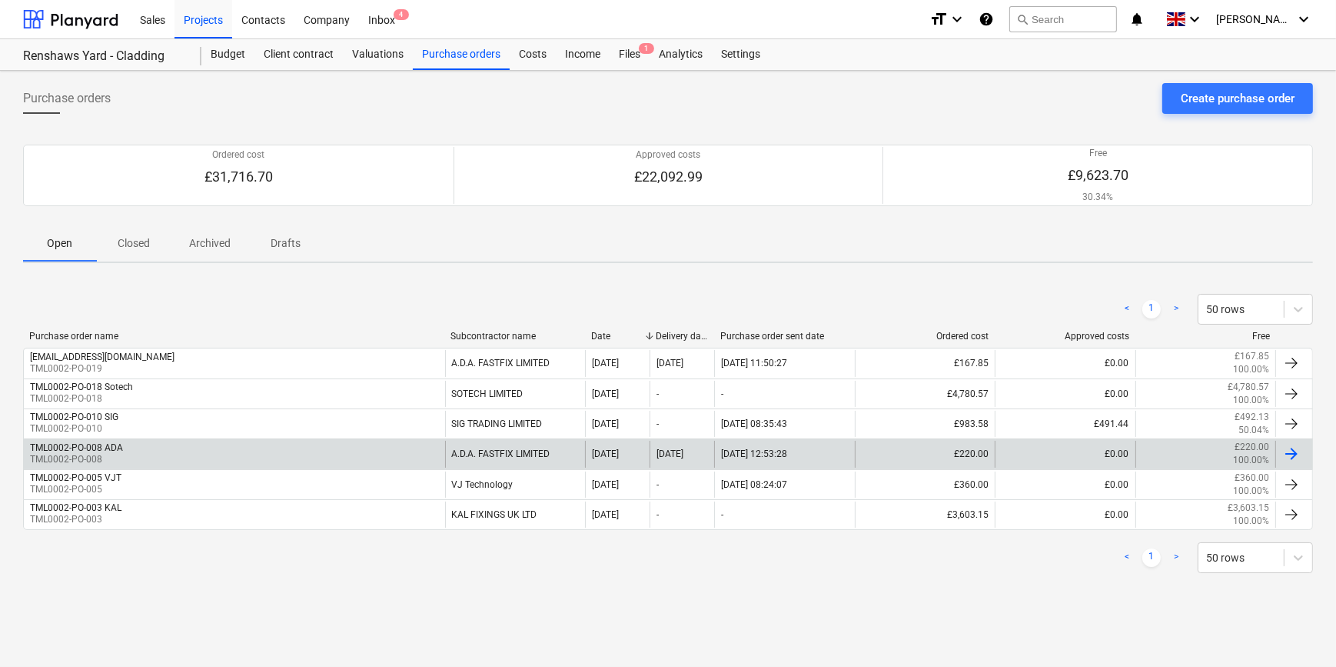
click at [1292, 451] on div at bounding box center [1292, 453] width 18 height 18
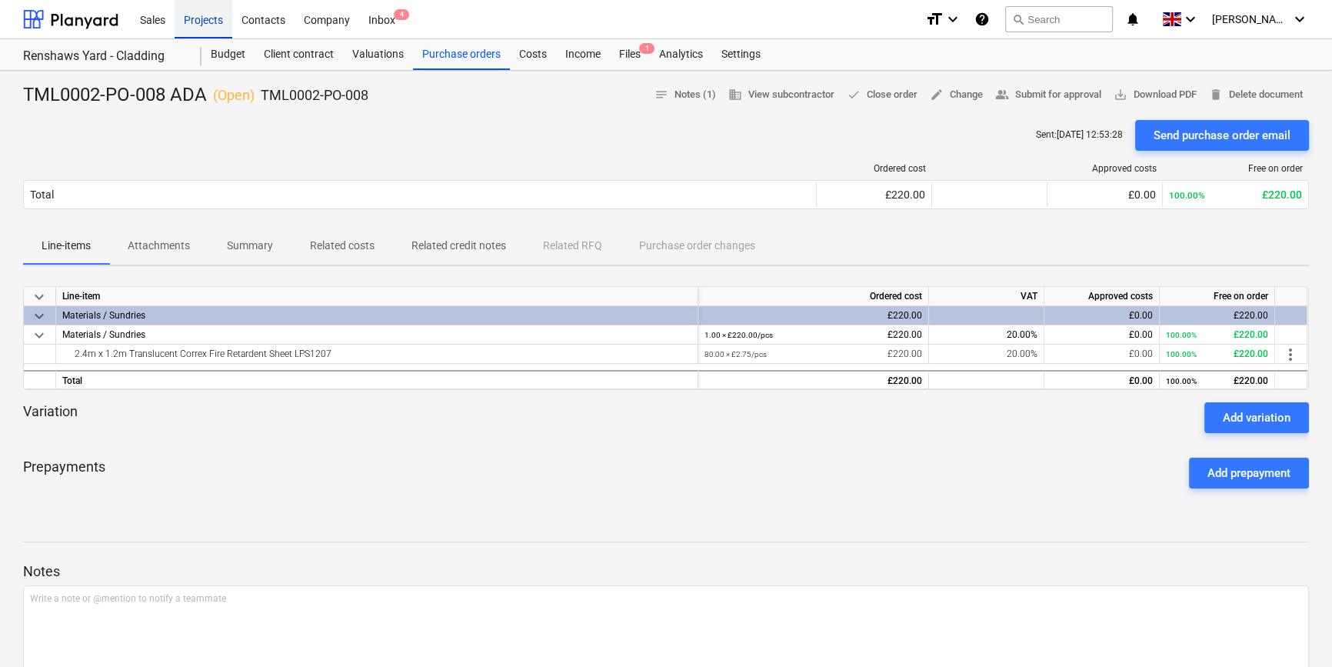
click at [195, 19] on div "Projects" at bounding box center [204, 18] width 58 height 39
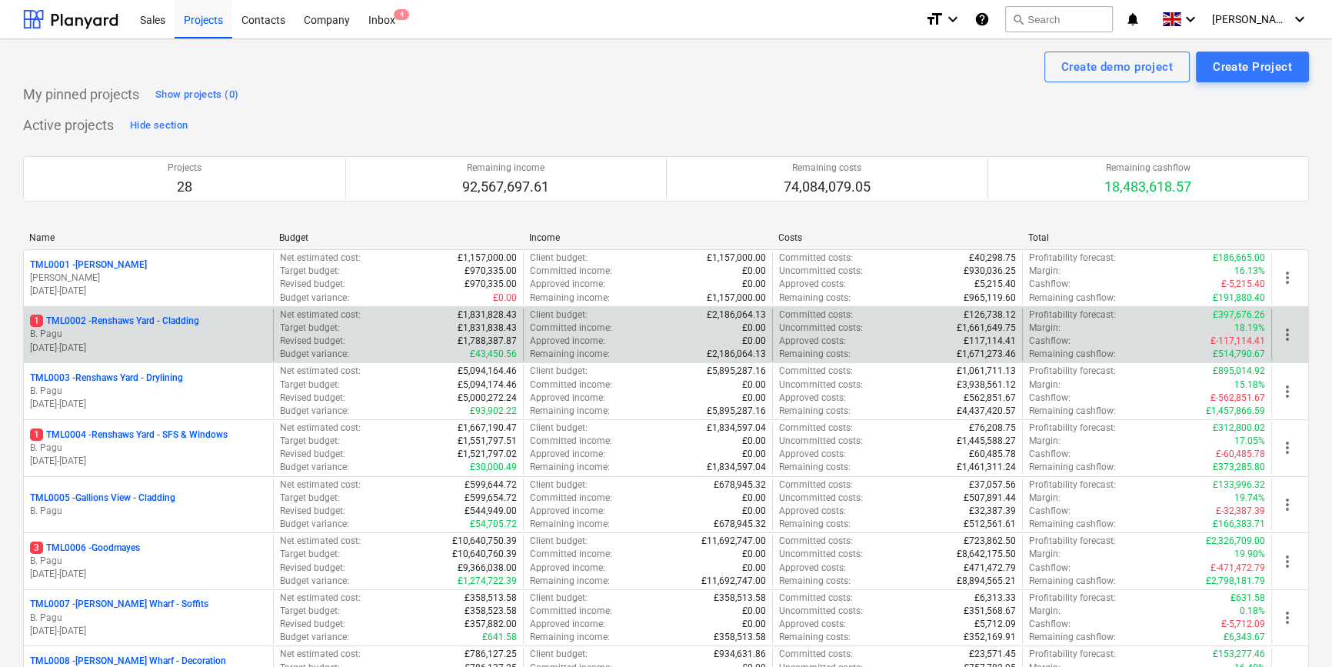
click at [129, 326] on p "1 TML0002 - Renshaws Yard - Cladding" at bounding box center [114, 321] width 169 height 13
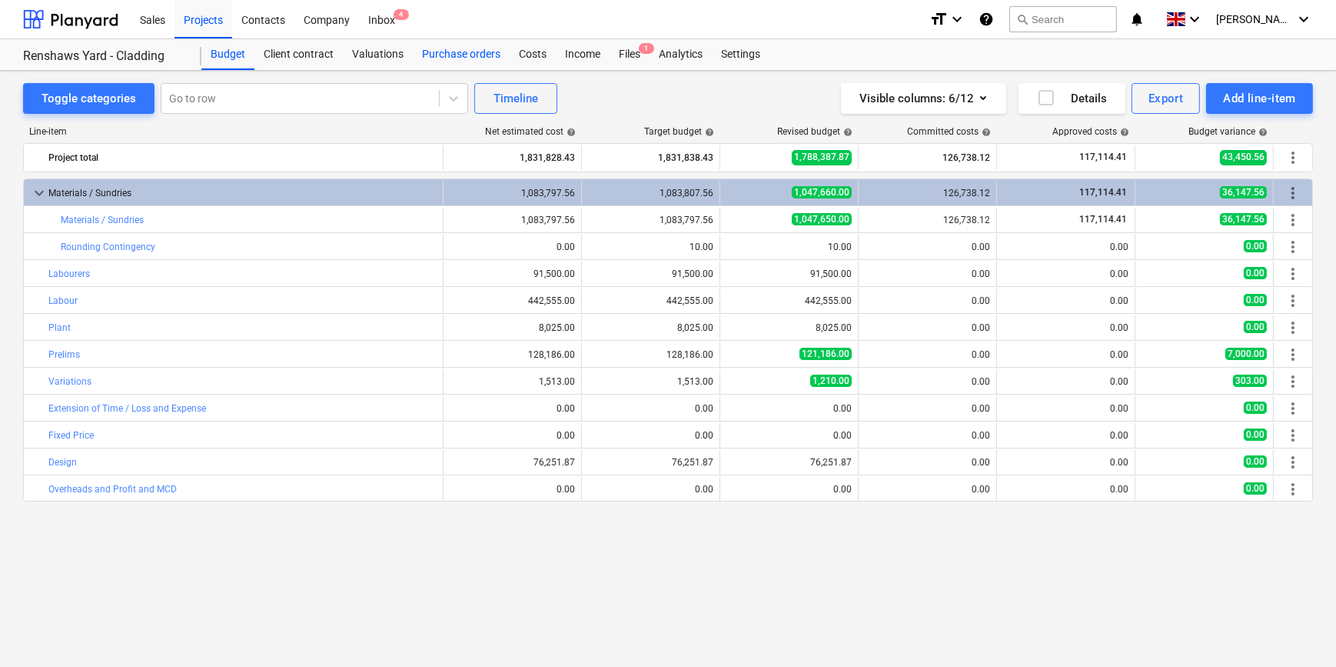
click at [454, 54] on div "Purchase orders" at bounding box center [461, 54] width 97 height 31
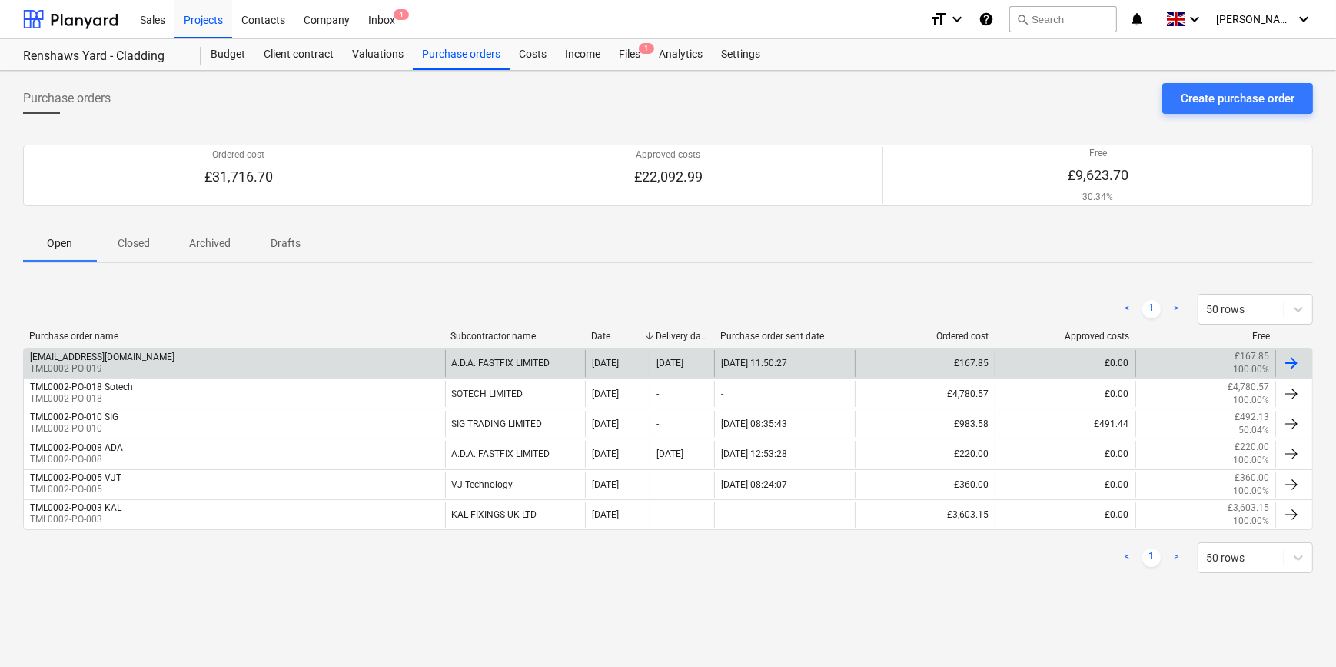
click at [1291, 361] on div at bounding box center [1292, 363] width 18 height 18
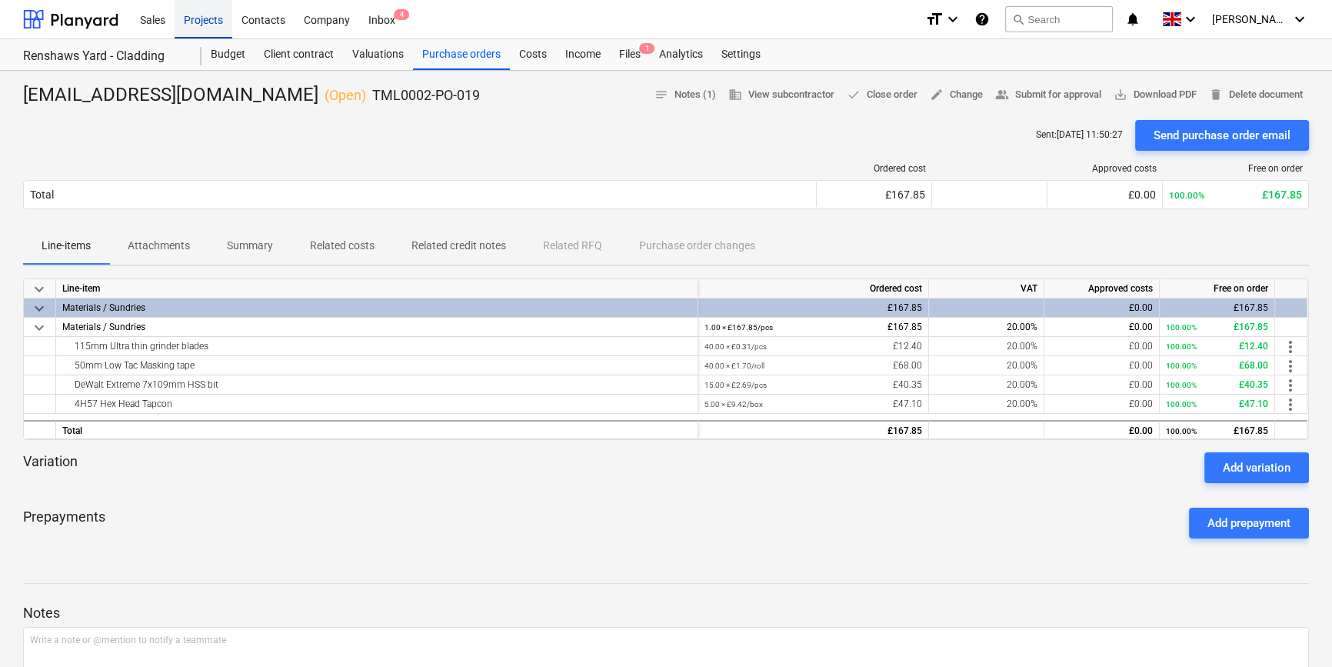
click at [201, 15] on div "Projects" at bounding box center [204, 18] width 58 height 39
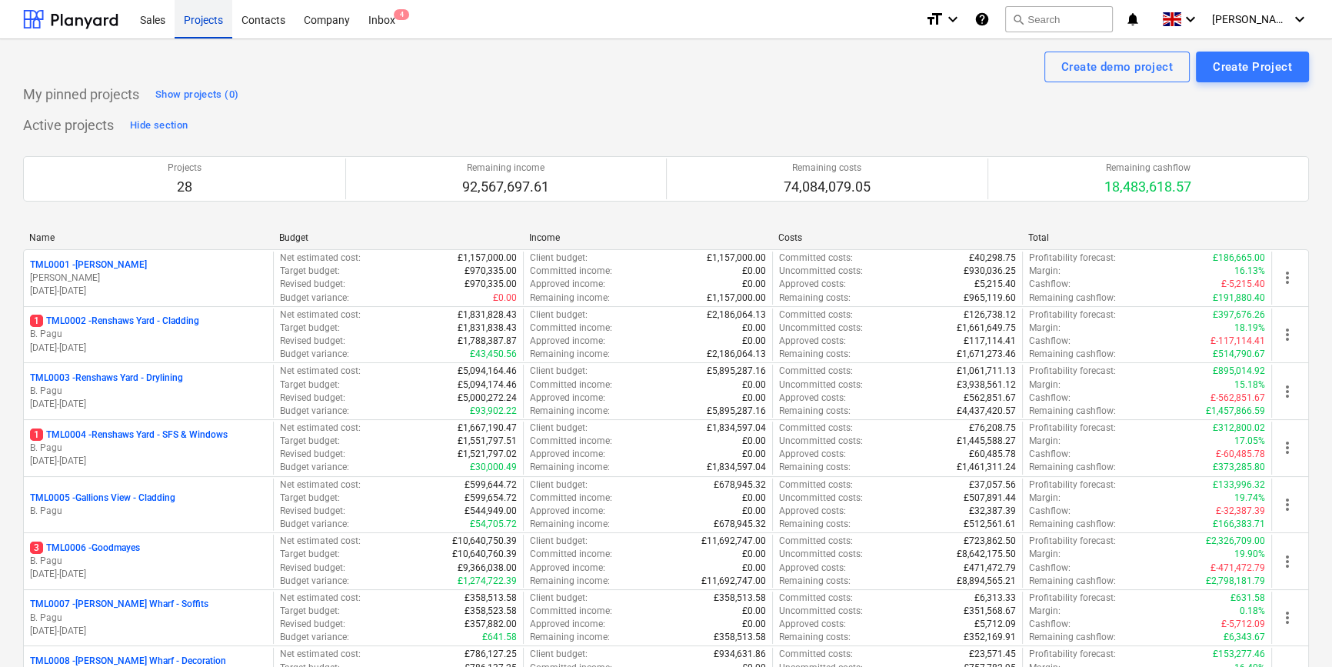
click at [198, 24] on div "Projects" at bounding box center [204, 18] width 58 height 39
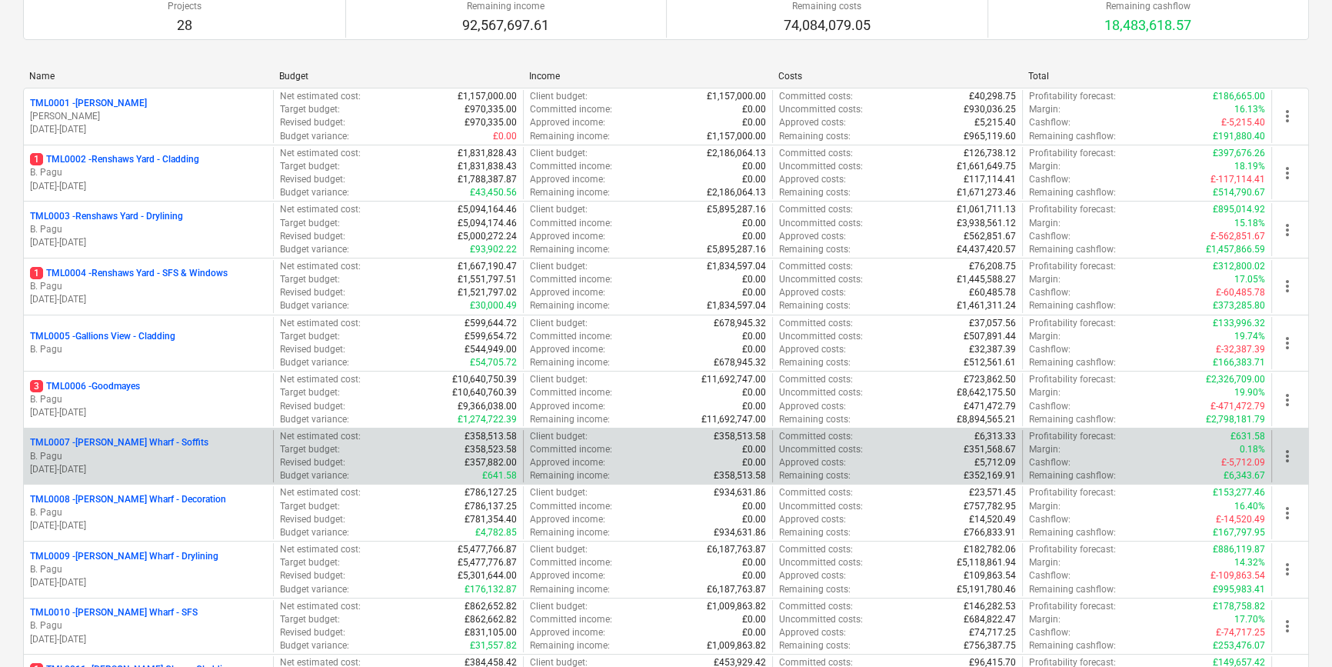
scroll to position [209, 0]
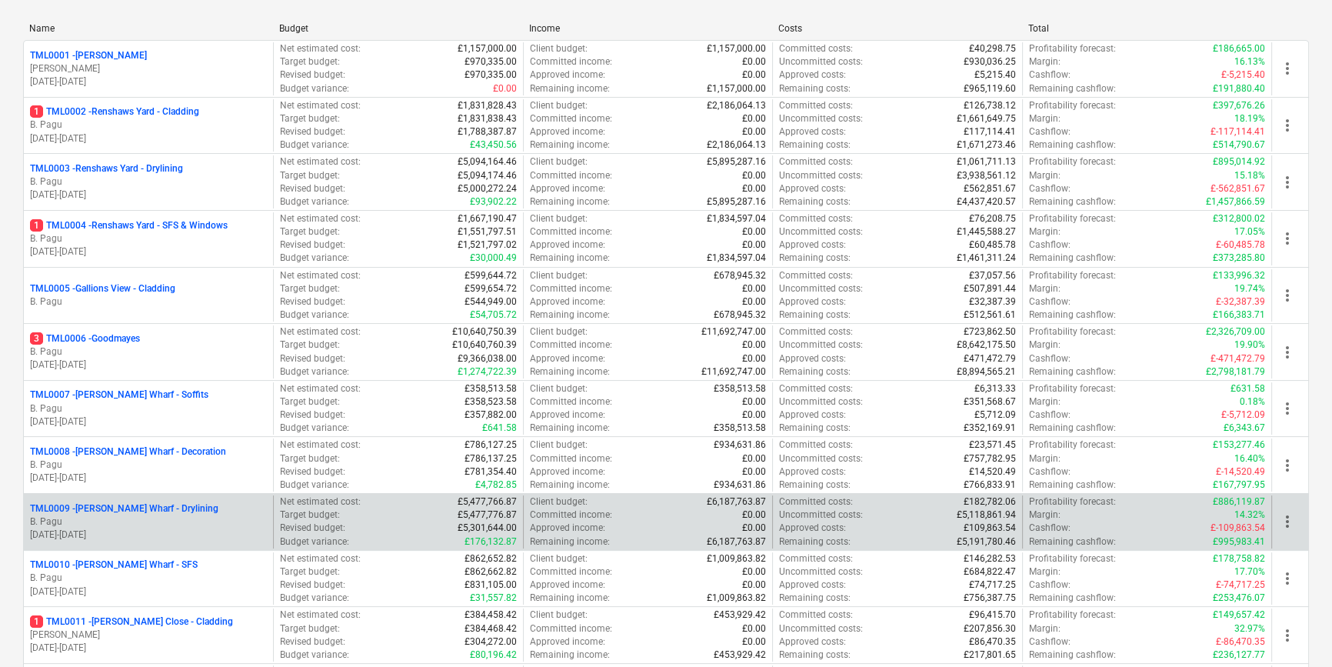
click at [152, 517] on p "B. Pagu" at bounding box center [148, 521] width 237 height 13
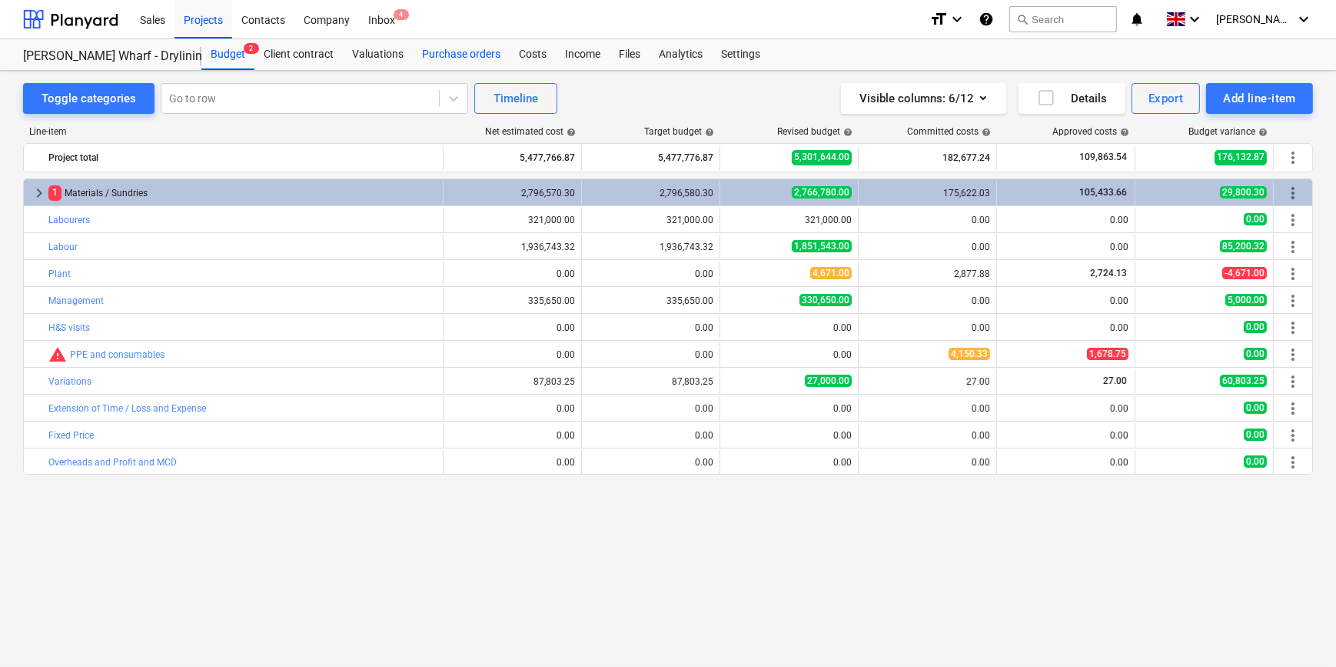
click at [479, 55] on div "Purchase orders" at bounding box center [461, 54] width 97 height 31
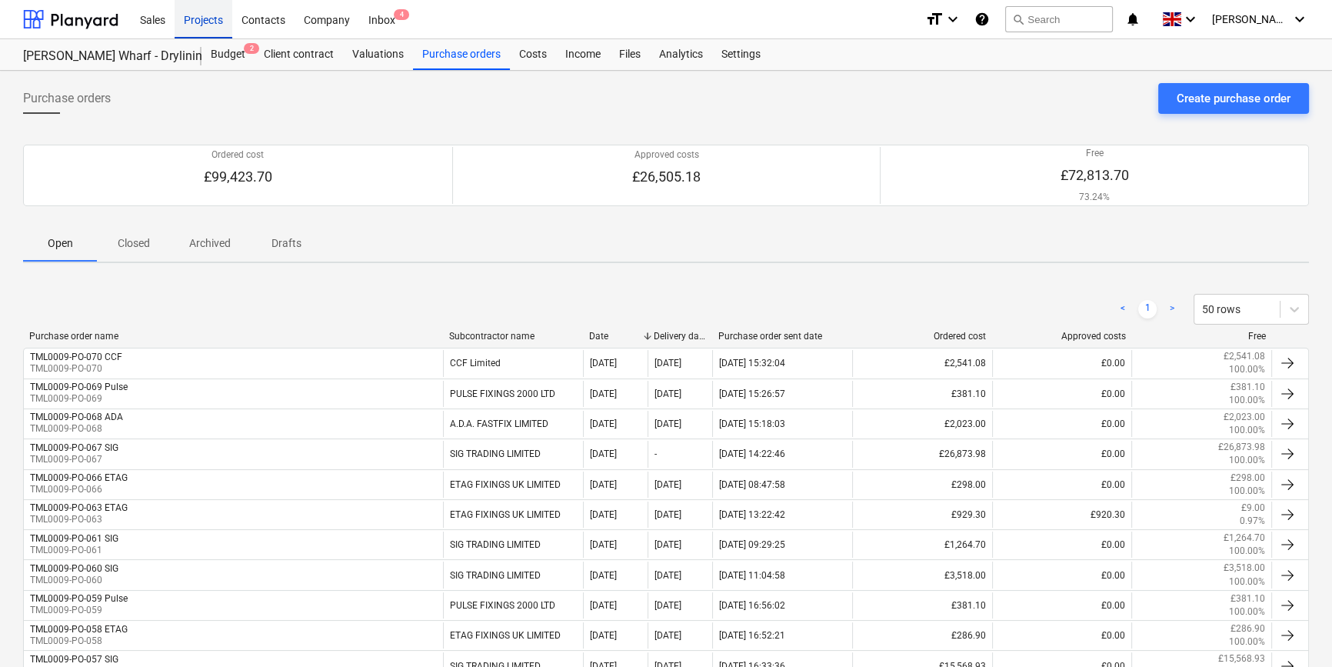
click at [205, 23] on div "Projects" at bounding box center [204, 18] width 58 height 39
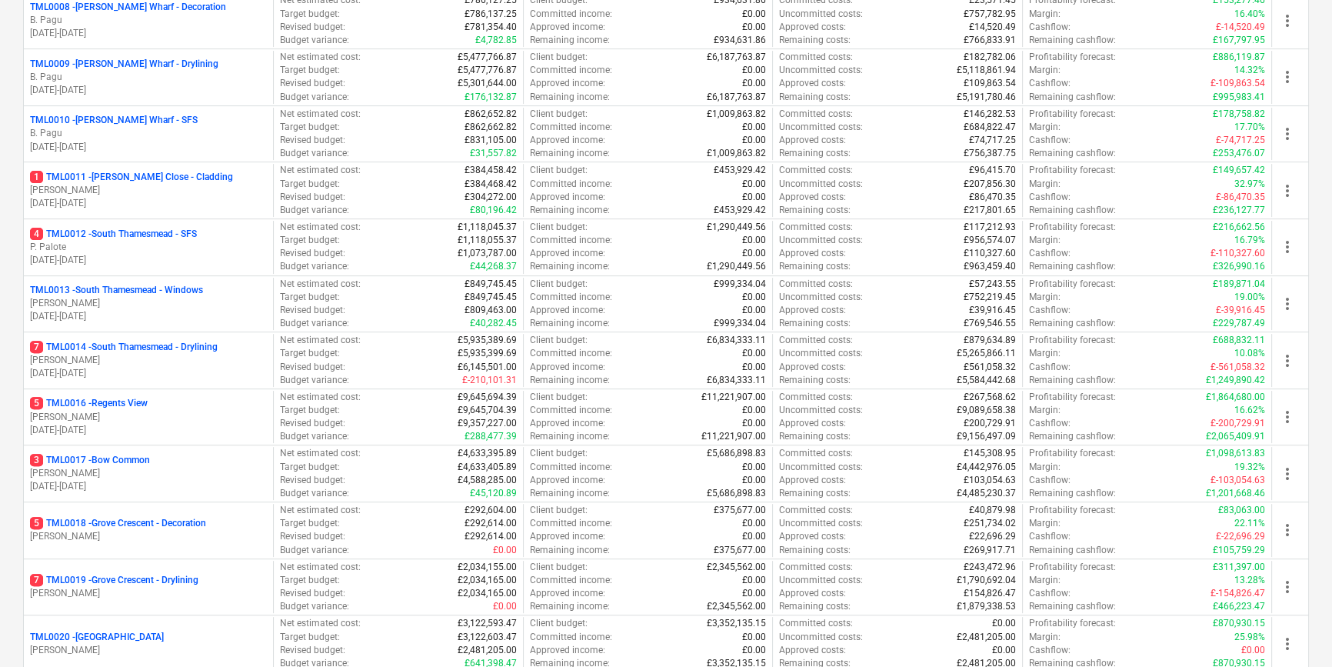
scroll to position [699, 0]
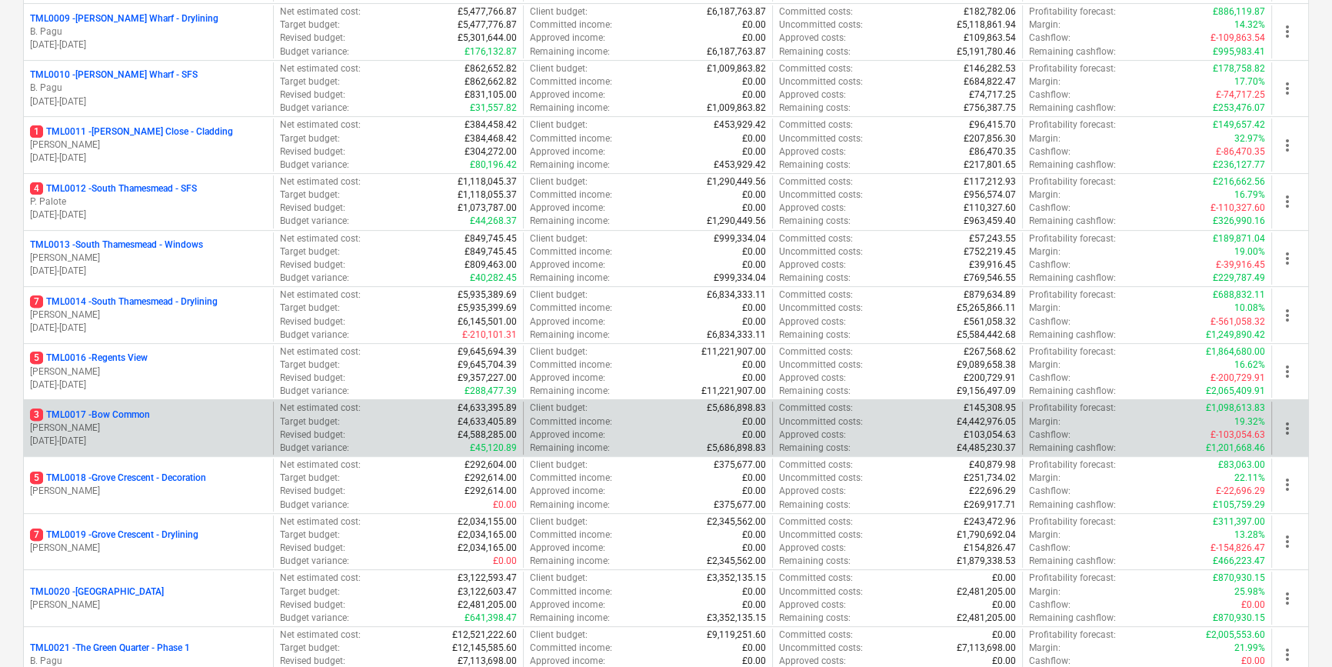
click at [138, 436] on p "04.03.2024 - 20.10.2025" at bounding box center [148, 440] width 237 height 13
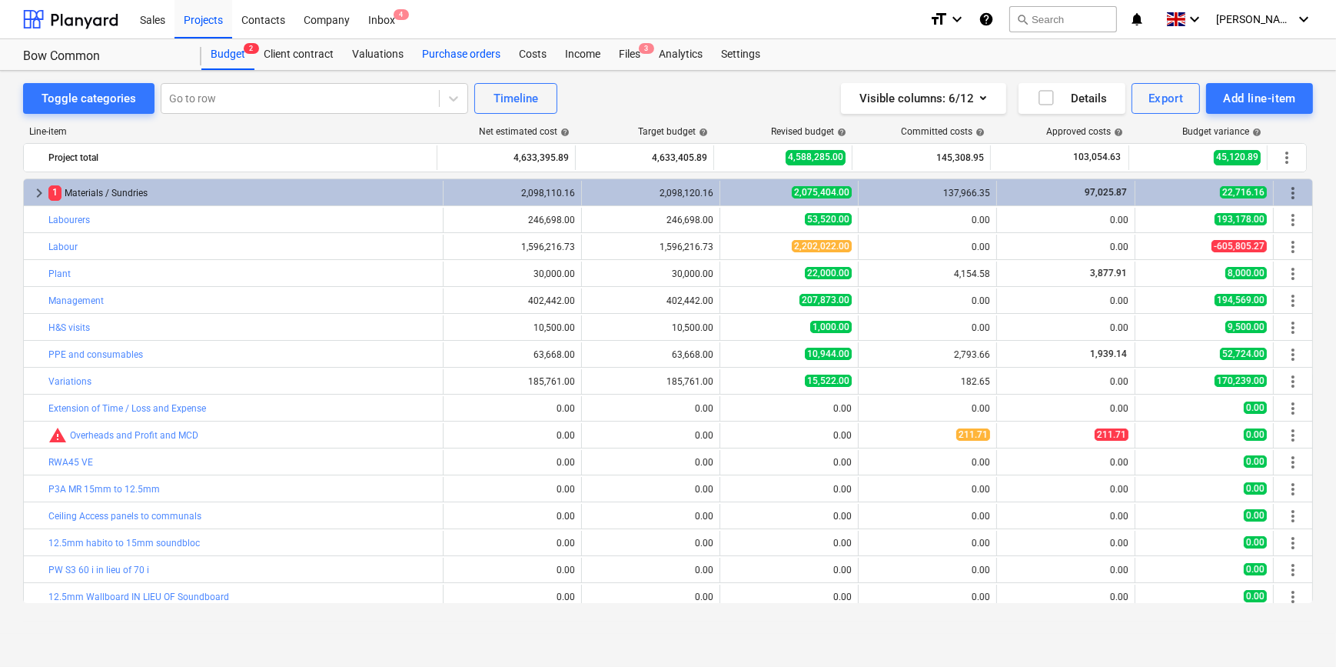
click at [444, 55] on div "Purchase orders" at bounding box center [461, 54] width 97 height 31
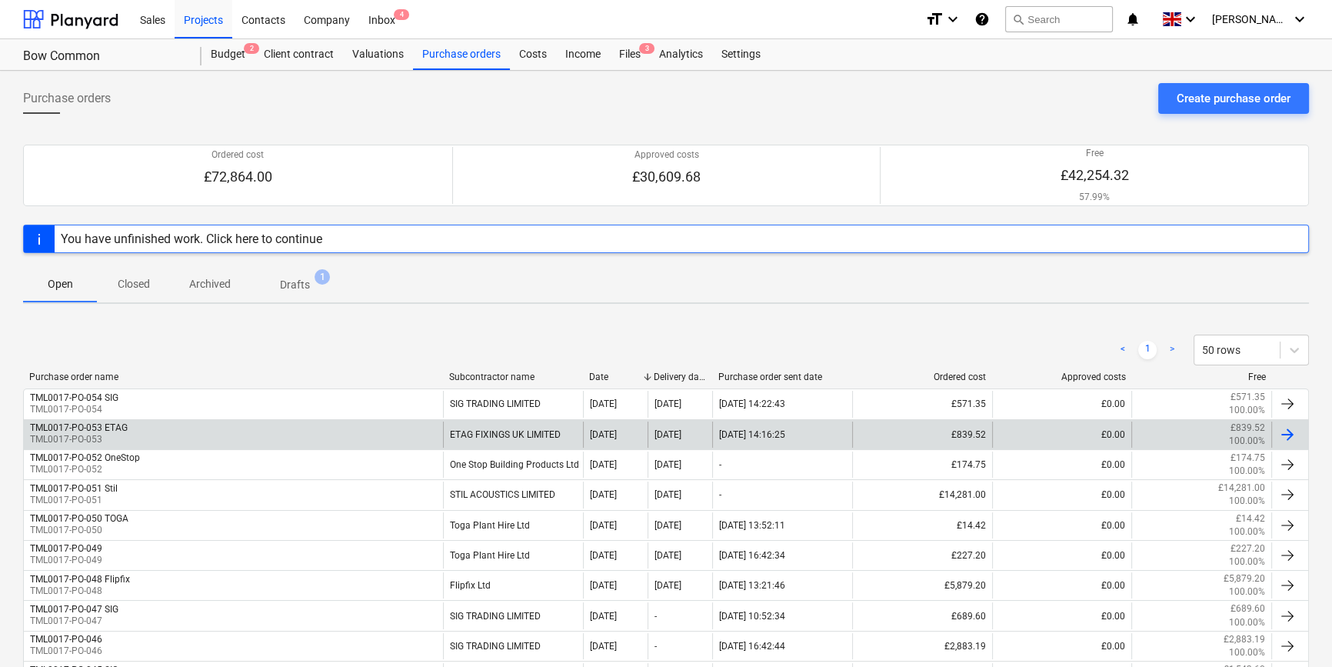
click at [174, 434] on div "TML0017-PO-053 ETAG TML0017-PO-053" at bounding box center [233, 434] width 419 height 26
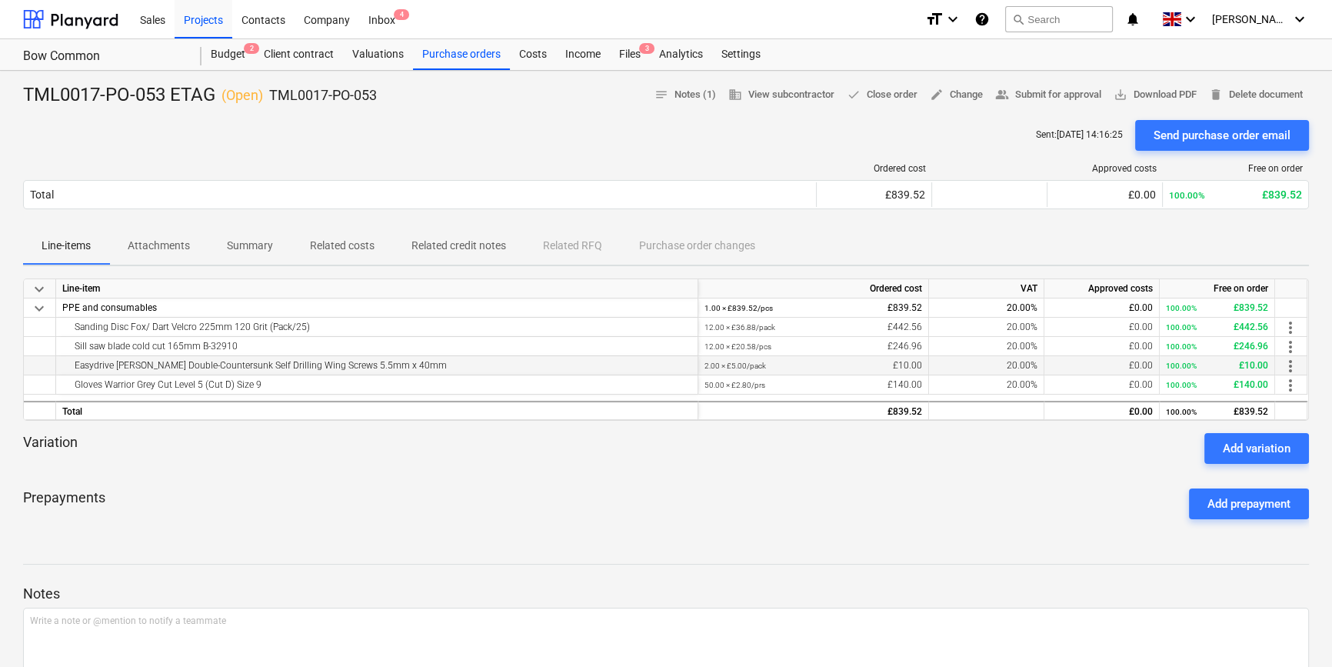
click at [1286, 363] on span "more_vert" at bounding box center [1290, 366] width 18 height 18
click at [1286, 363] on li "Edit" at bounding box center [1301, 365] width 45 height 35
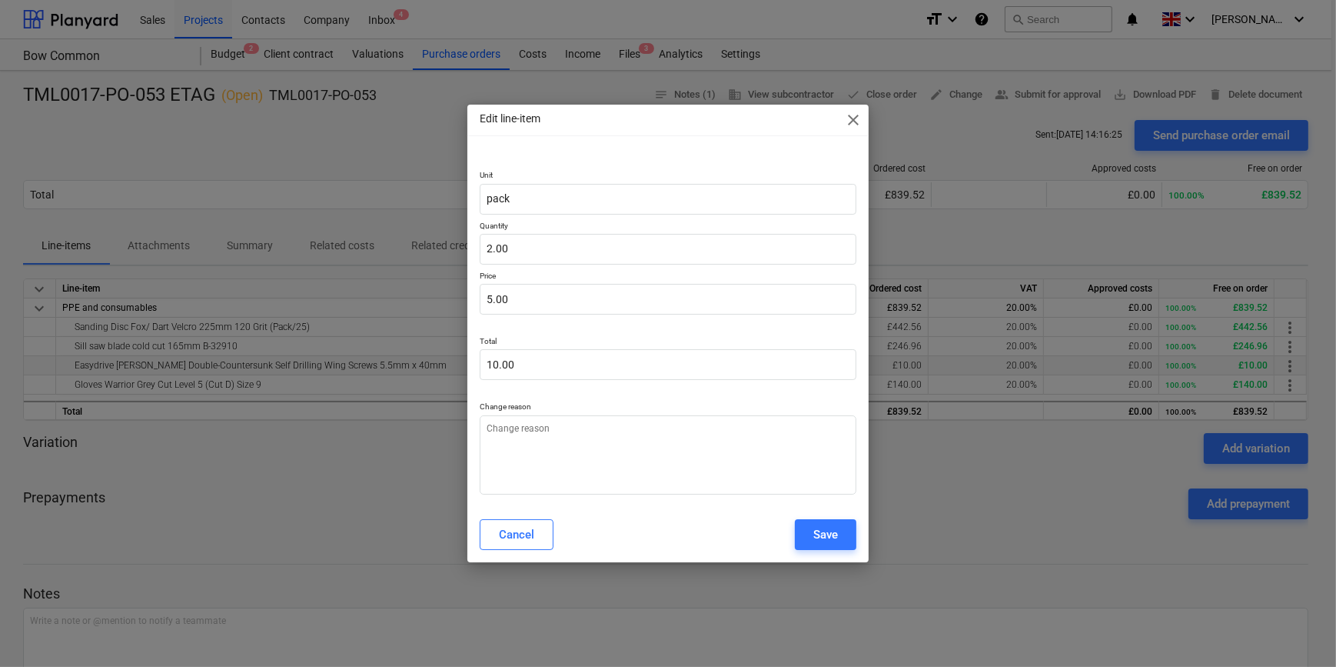
type textarea "x"
type input "2"
click at [515, 251] on input "2" at bounding box center [668, 249] width 376 height 31
type textarea "x"
type input "0.00"
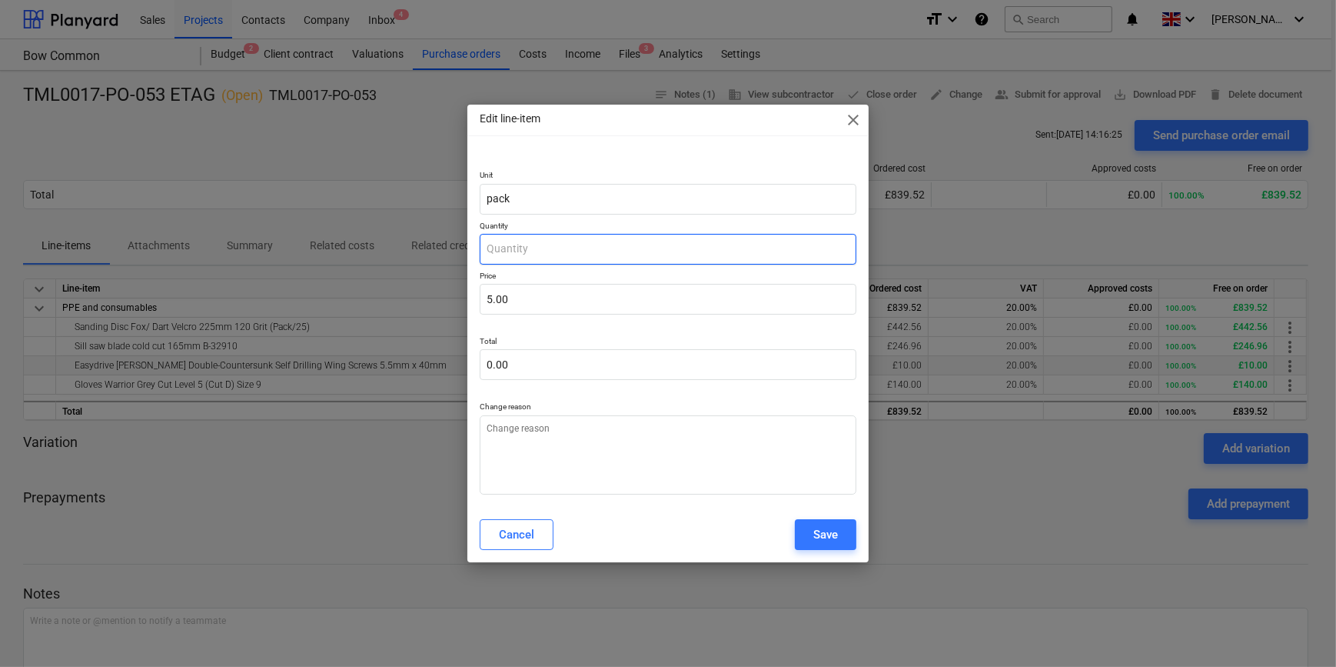
type textarea "x"
type input "0"
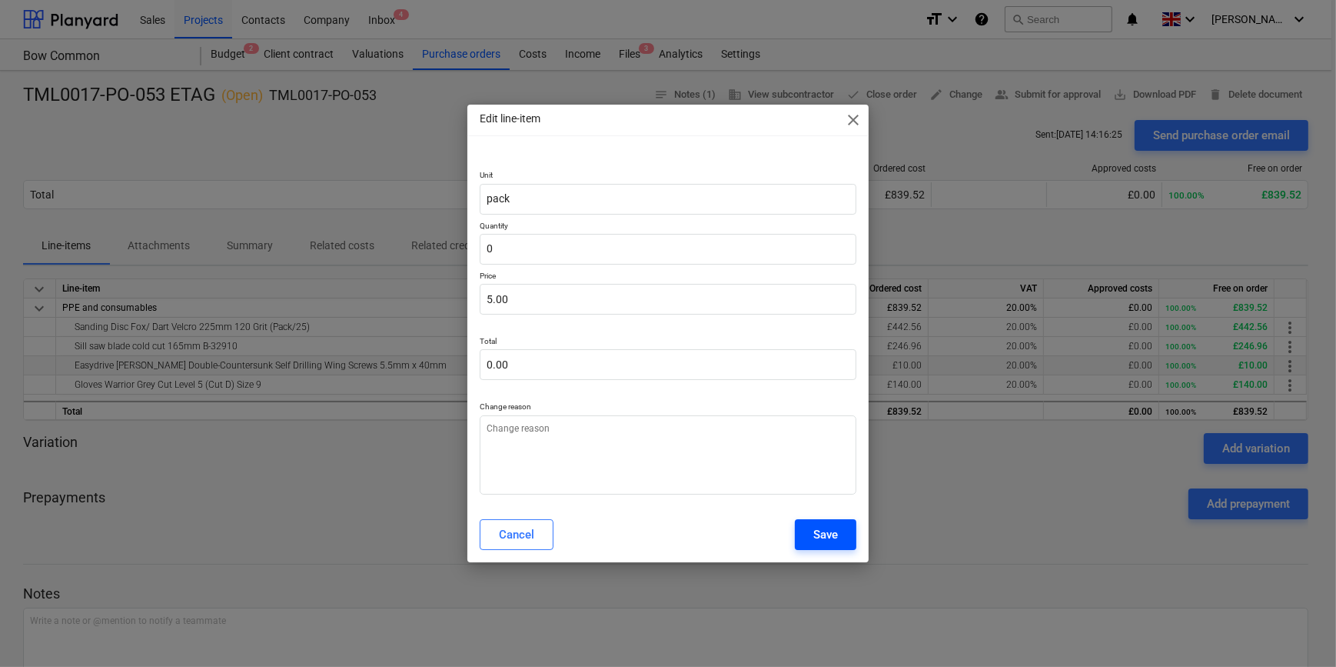
type textarea "x"
type input "0.00"
click at [831, 529] on div "Save" at bounding box center [826, 534] width 25 height 20
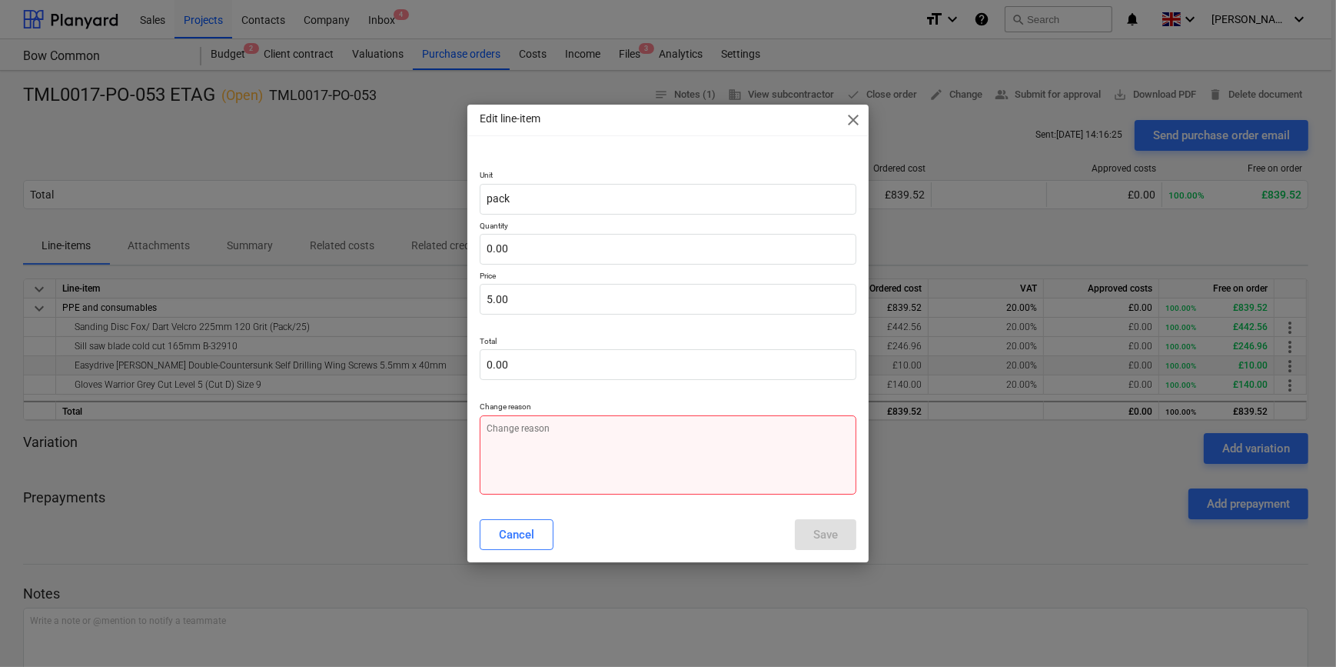
click at [502, 447] on textarea at bounding box center [668, 454] width 376 height 79
type textarea "x"
type textarea "N"
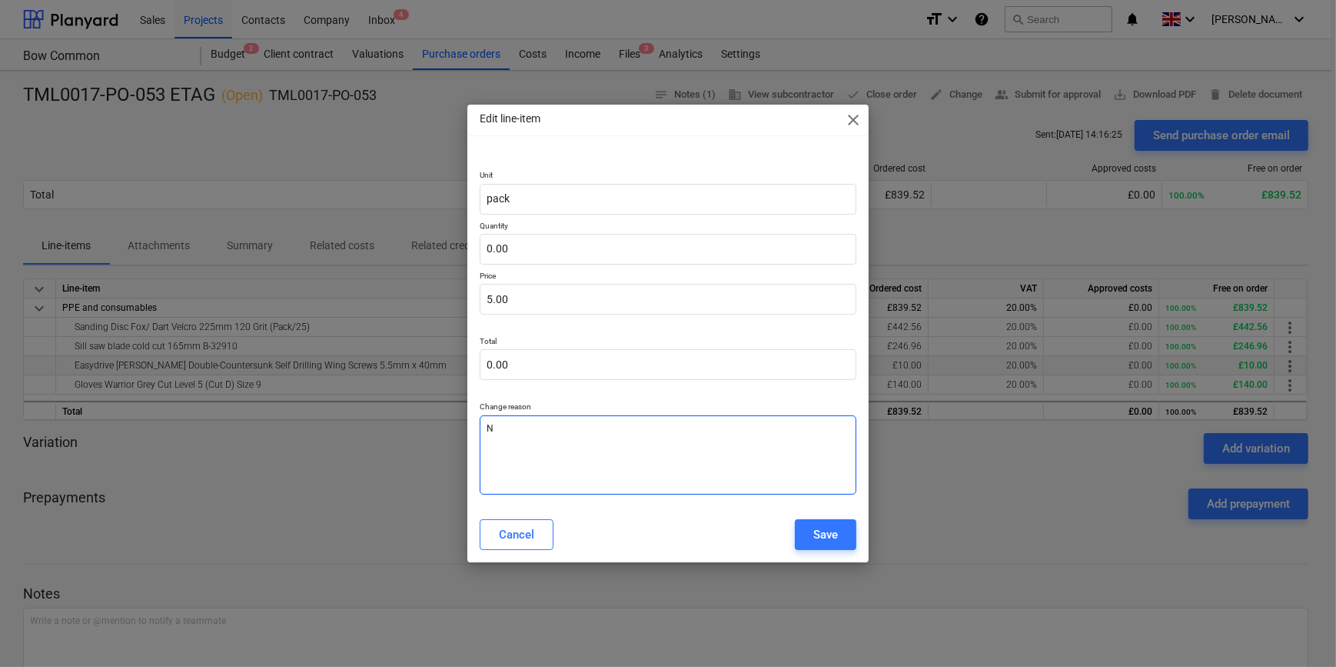
type textarea "x"
type textarea "No"
type textarea "x"
type textarea "Not"
type textarea "x"
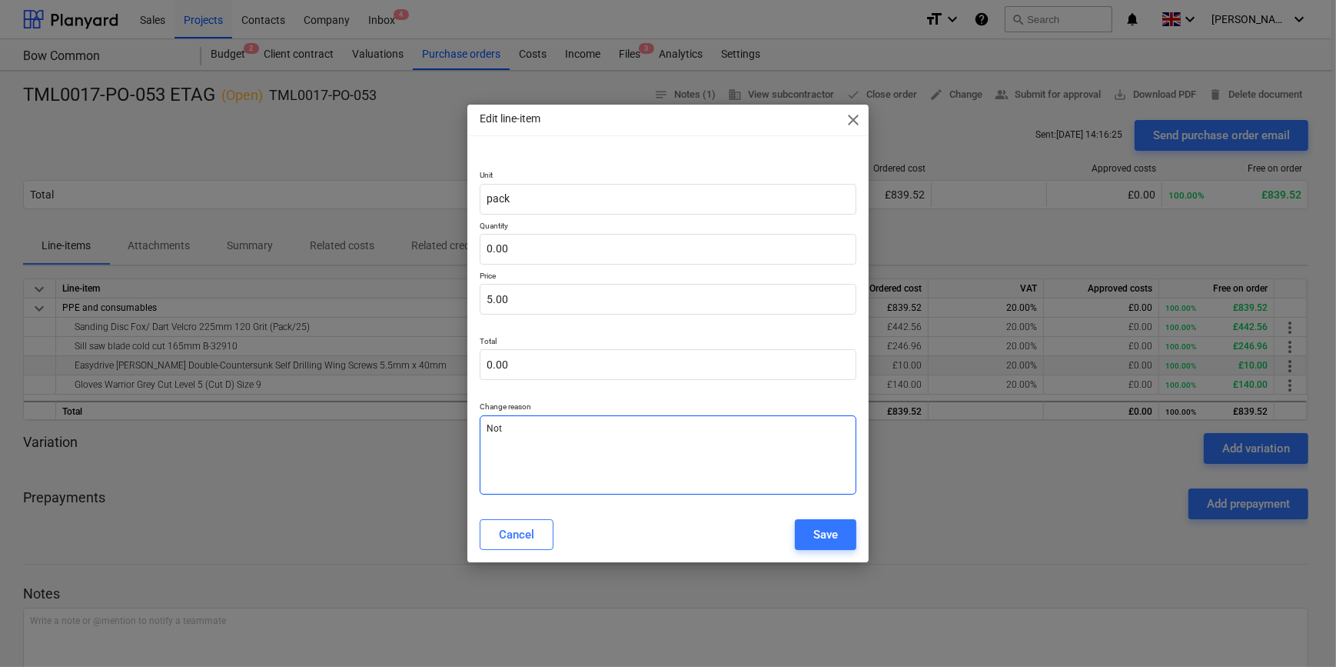
type textarea "Not"
type textarea "x"
type textarea "Not s"
type textarea "x"
type textarea "Not su"
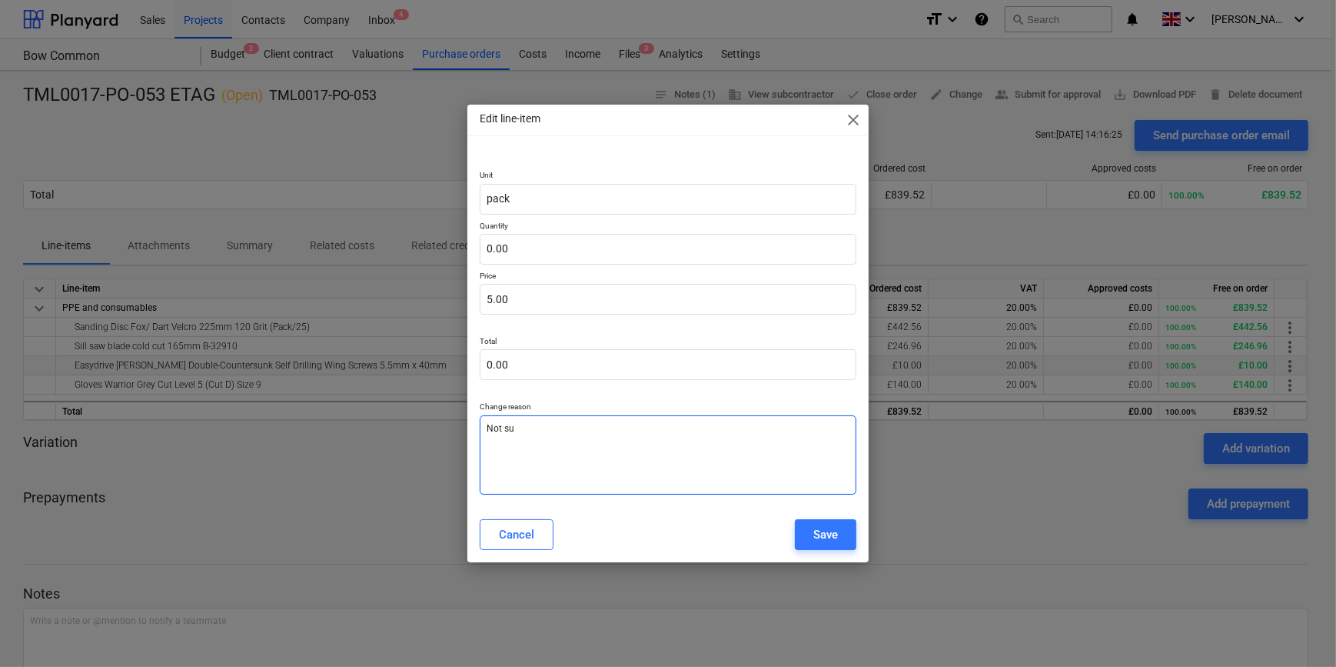
type textarea "x"
type textarea "Not sup"
type textarea "x"
type textarea "Not supp"
type textarea "x"
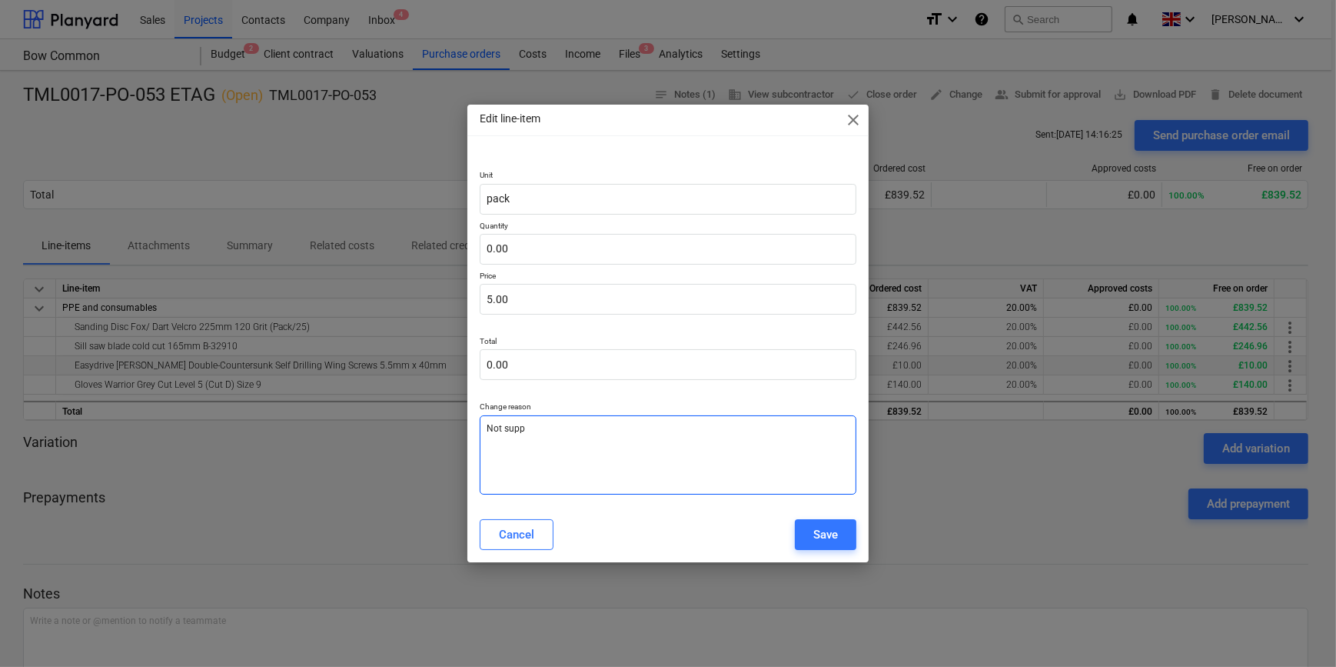
type textarea "Not suppl"
type textarea "x"
type textarea "Not suppli"
type textarea "x"
type textarea "Not supplie"
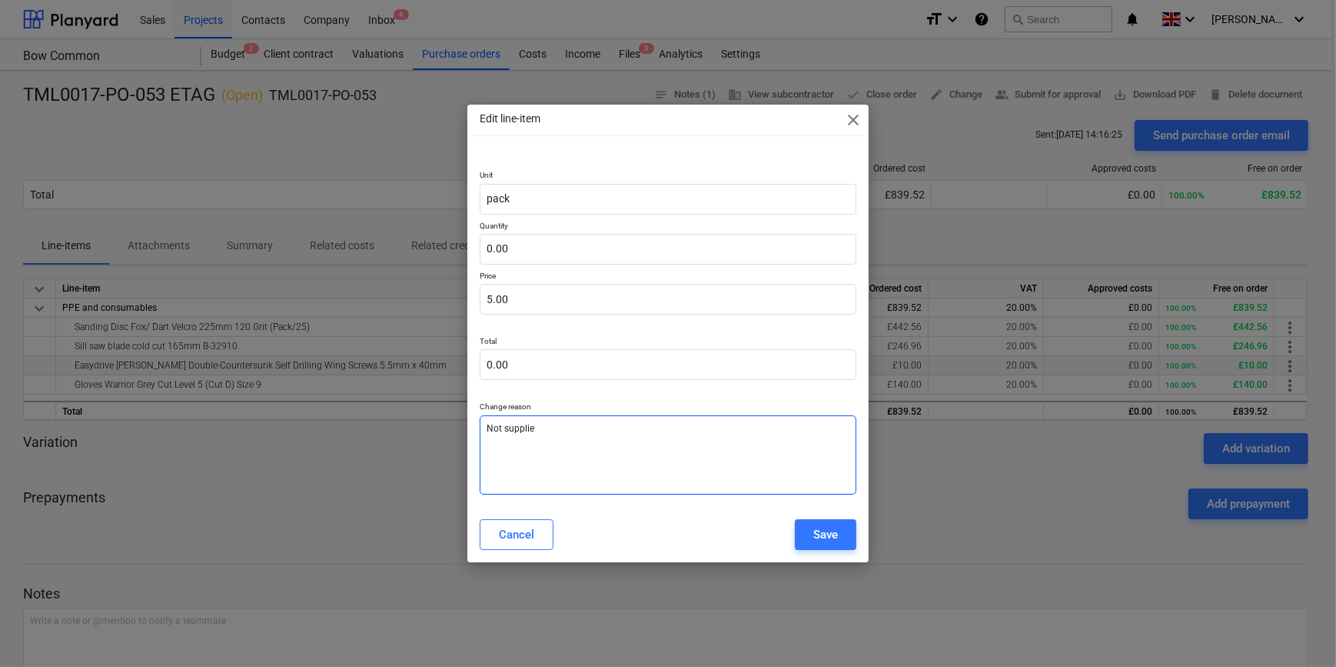
type textarea "x"
type textarea "Not supplied"
click at [844, 534] on button "Save" at bounding box center [826, 534] width 62 height 31
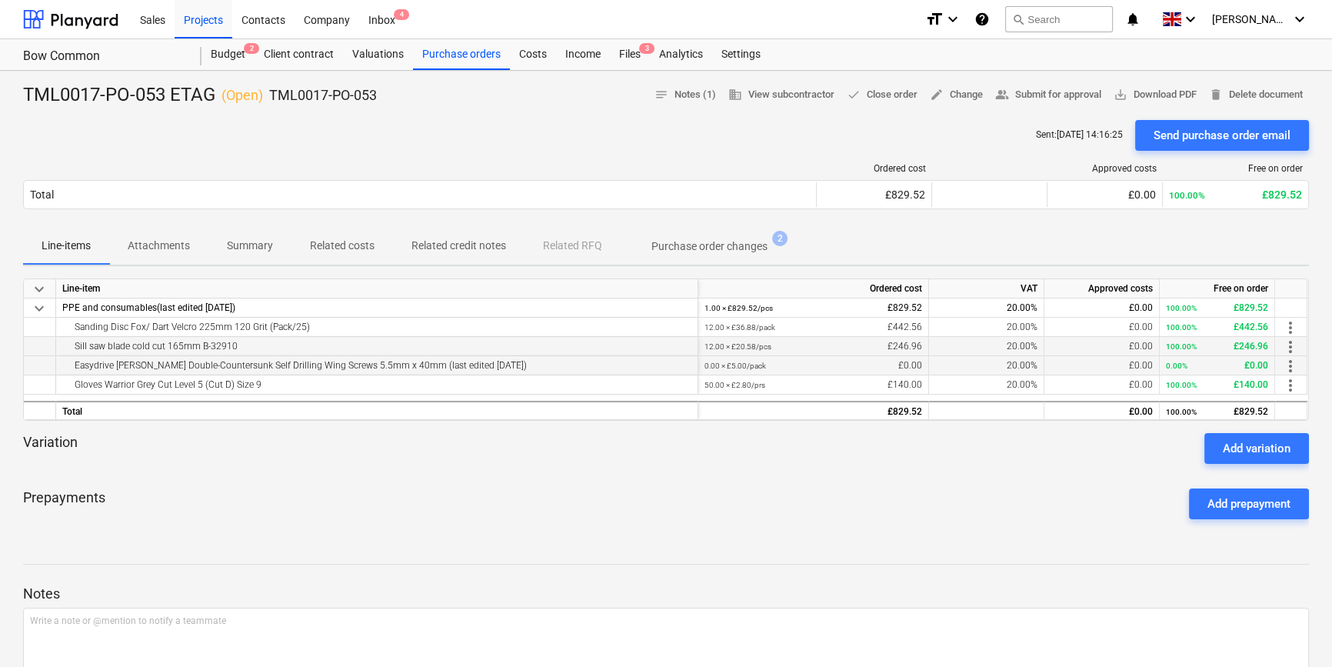
click at [1289, 348] on span "more_vert" at bounding box center [1290, 347] width 18 height 18
click at [1289, 348] on li "Edit" at bounding box center [1301, 346] width 45 height 35
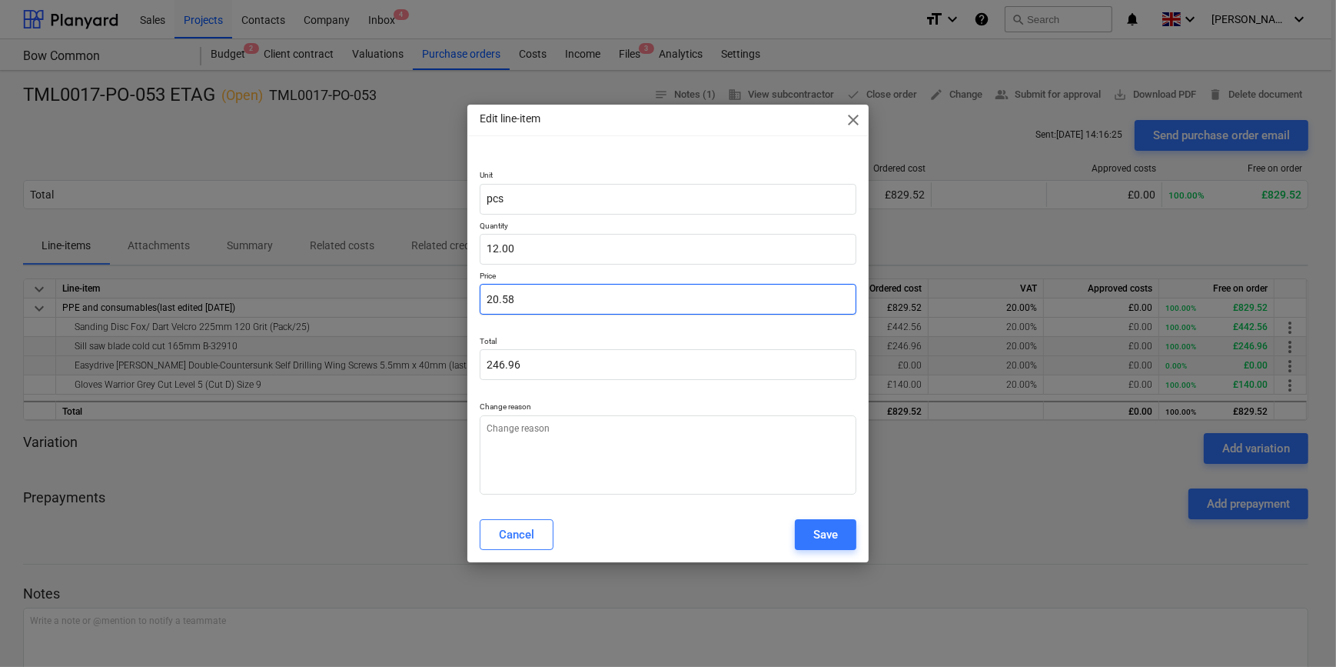
click at [535, 295] on input "20.58" at bounding box center [668, 299] width 376 height 31
type textarea "x"
type input "20.5"
type input "246.00"
type textarea "x"
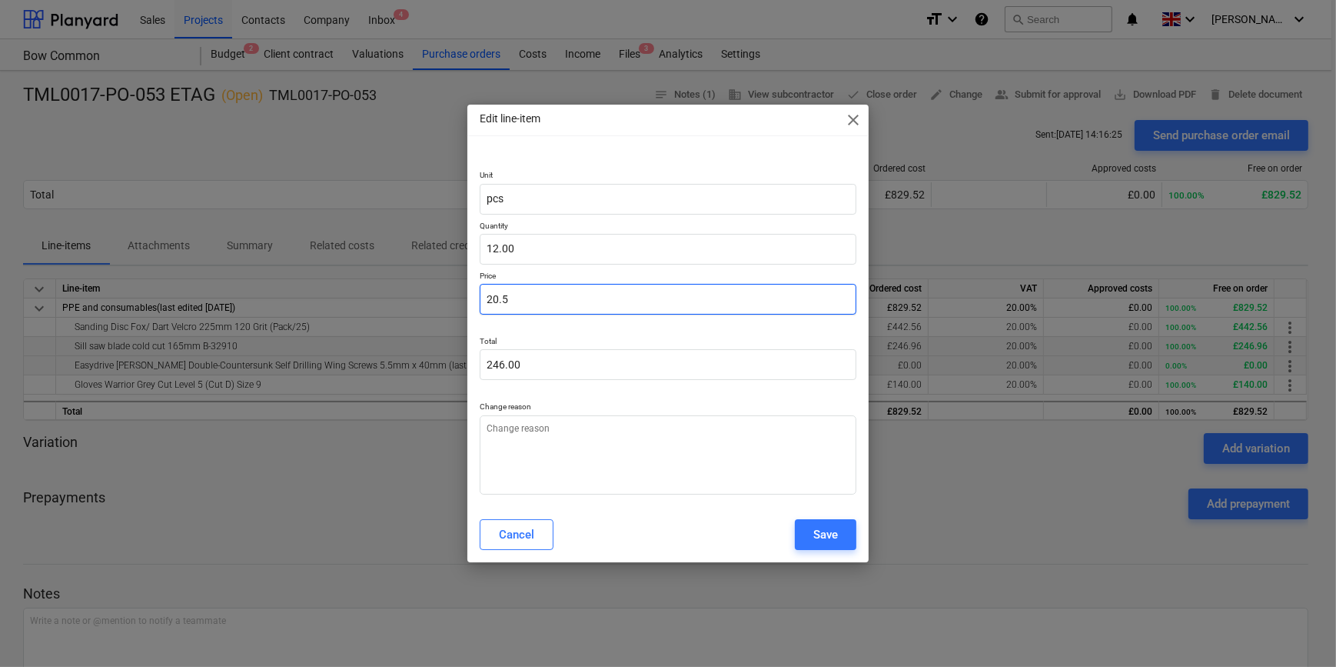
type input "20."
type input "240.00"
type textarea "x"
type input "20"
type textarea "x"
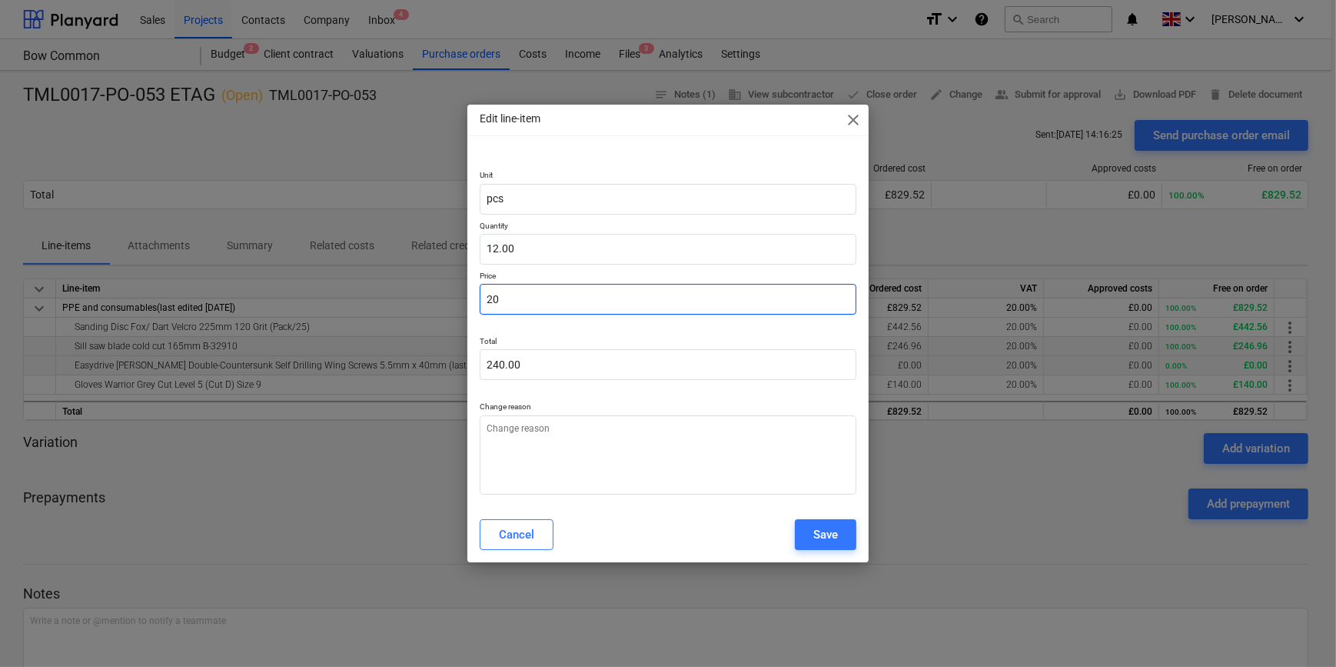
type input "2"
type input "24.00"
type textarea "x"
type input "23"
type input "276.00"
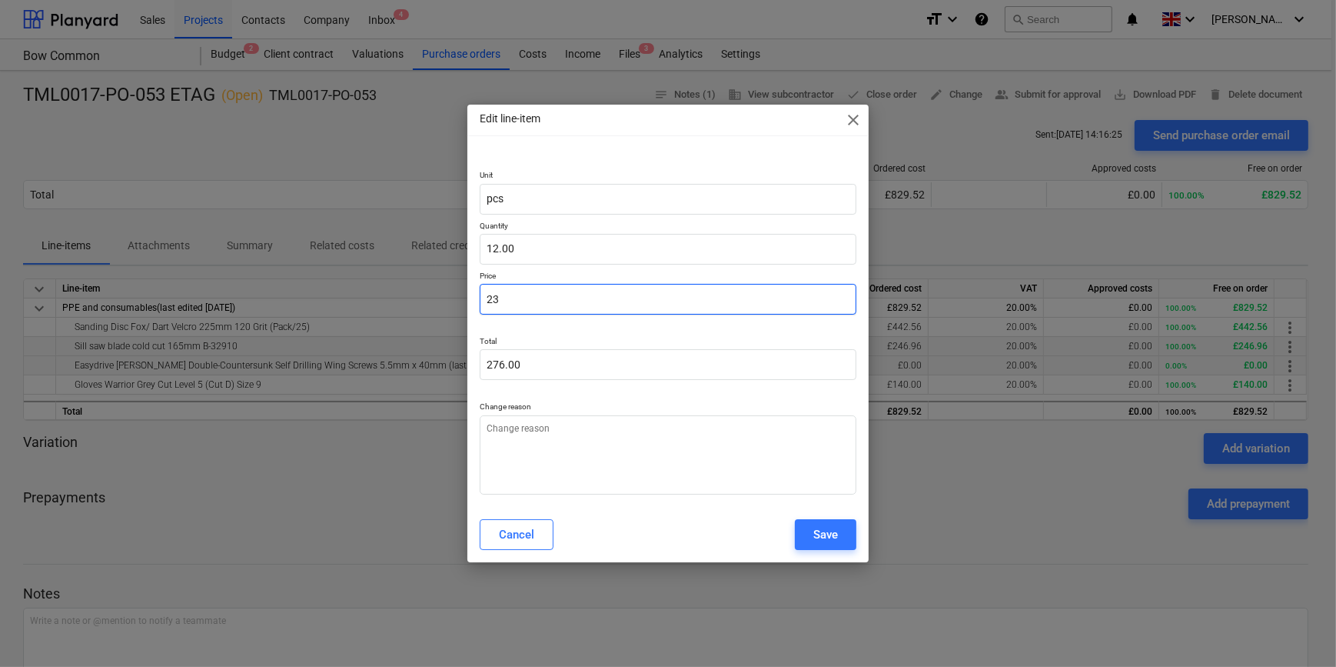
type textarea "x"
type input "23."
type textarea "x"
type input "23.8"
type input "285.60"
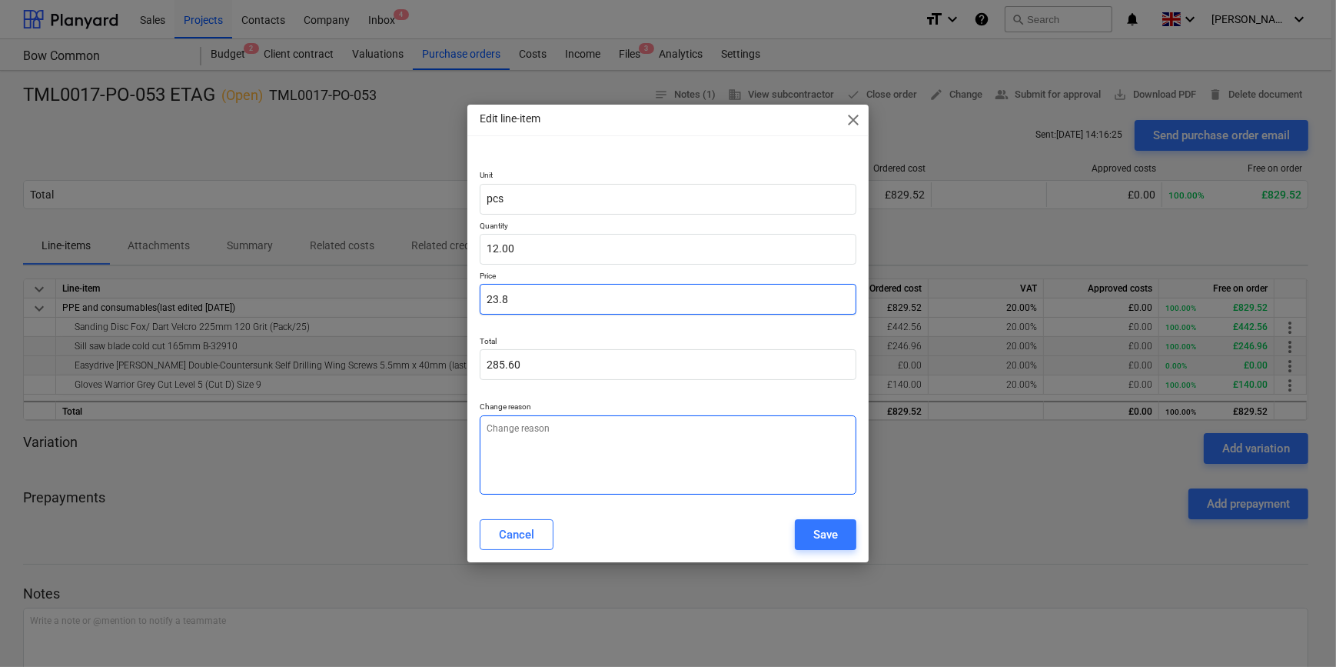
type input "23.8"
type textarea "x"
type input "23.80"
click at [518, 450] on textarea at bounding box center [668, 454] width 376 height 79
type textarea "x"
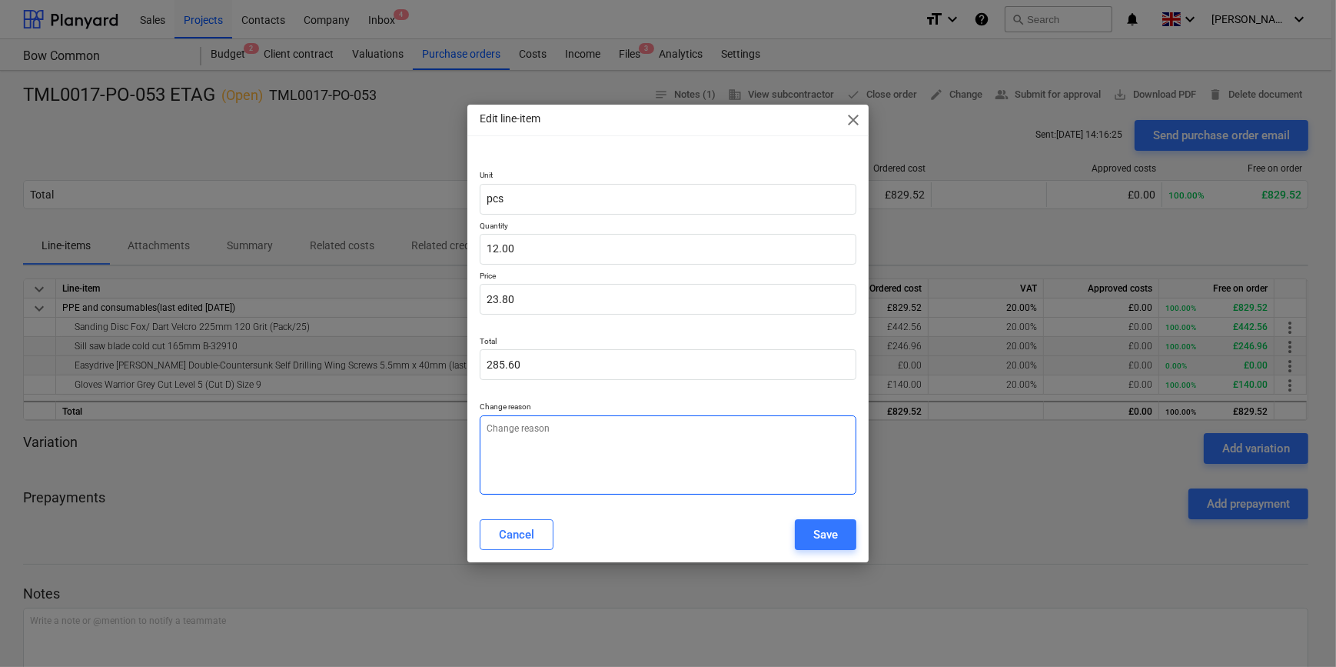
type textarea "P"
type textarea "x"
type textarea "Pr"
type textarea "x"
type textarea "Pri"
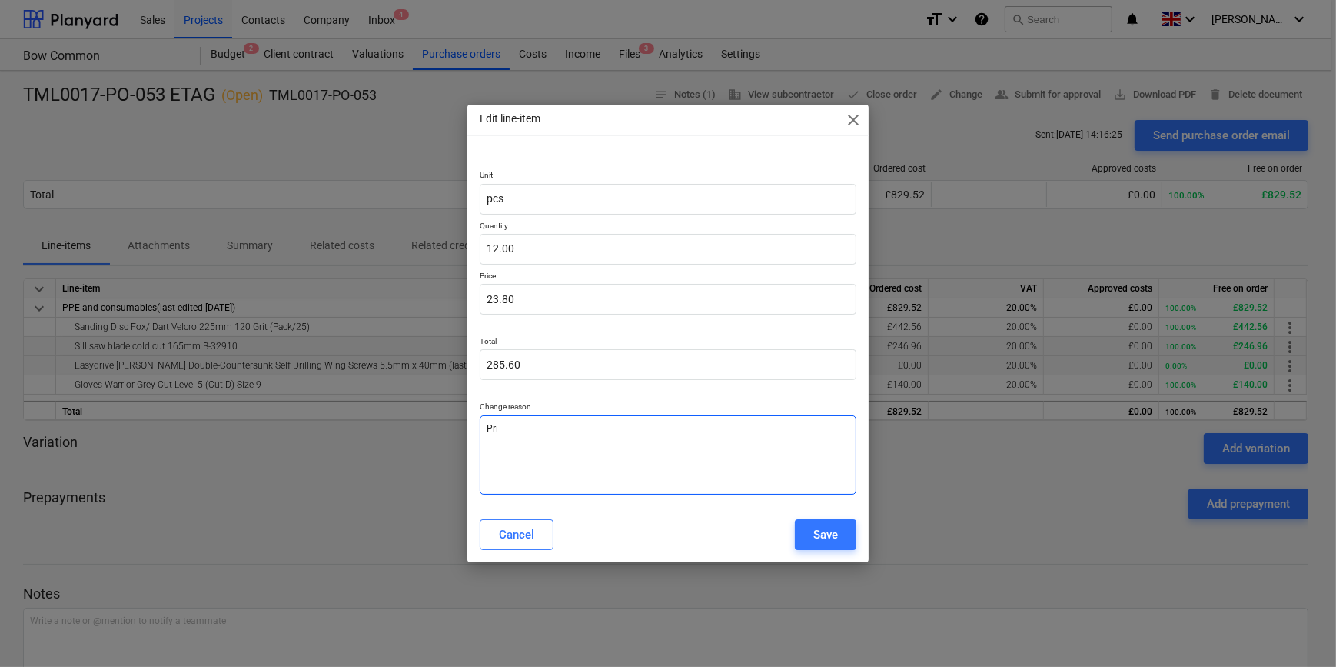
type textarea "x"
type textarea "Pric"
type textarea "x"
type textarea "Price"
type textarea "x"
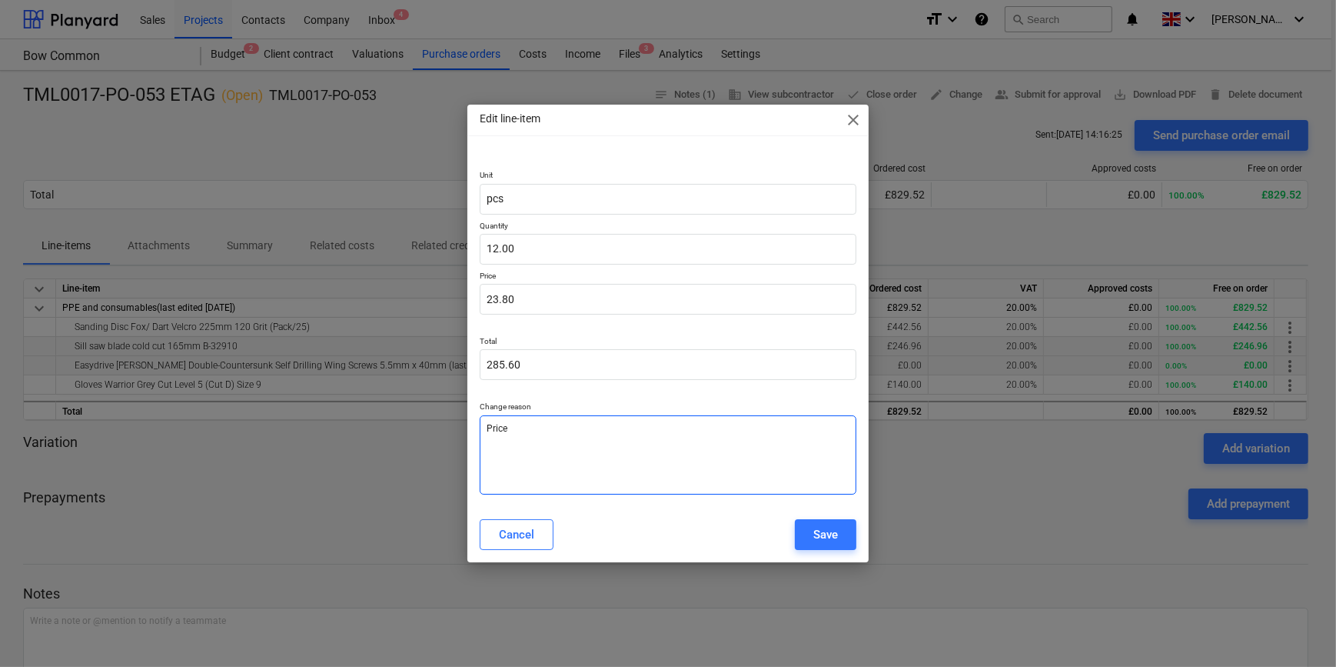
type textarea "Price"
type textarea "x"
type textarea "Price a"
type textarea "x"
type textarea "Price am"
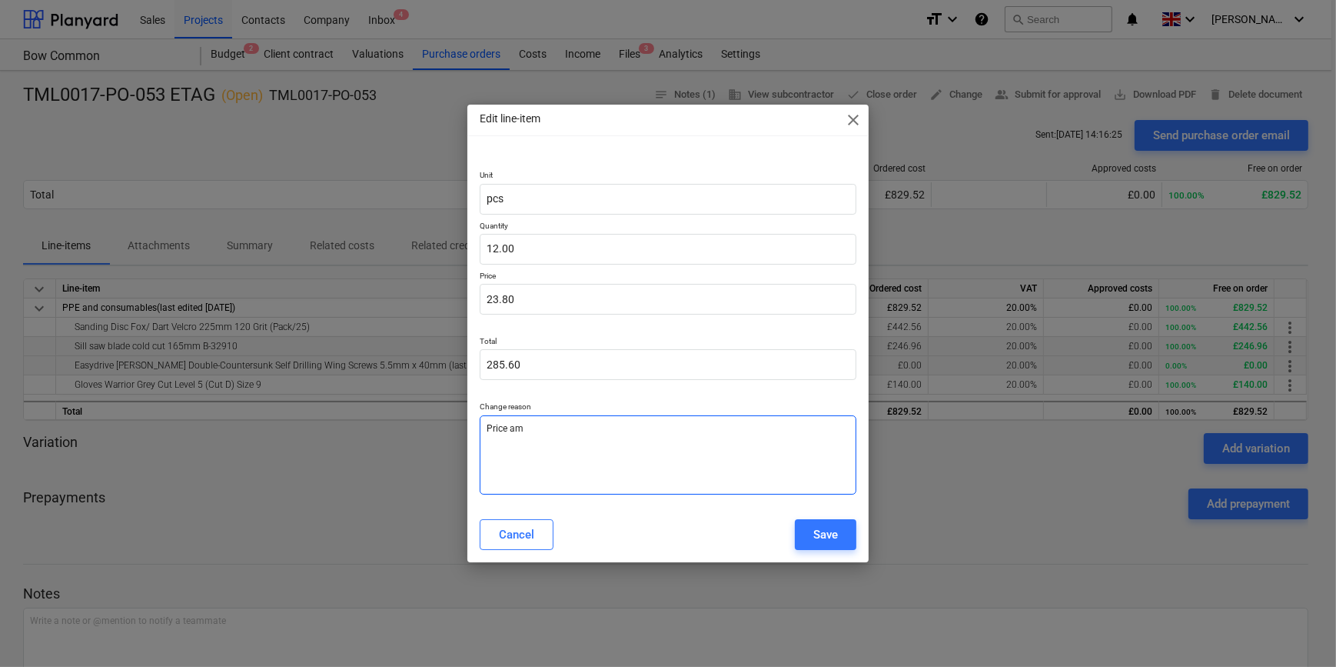
type textarea "x"
type textarea "Price ame"
type textarea "x"
type textarea "Price amen"
type textarea "x"
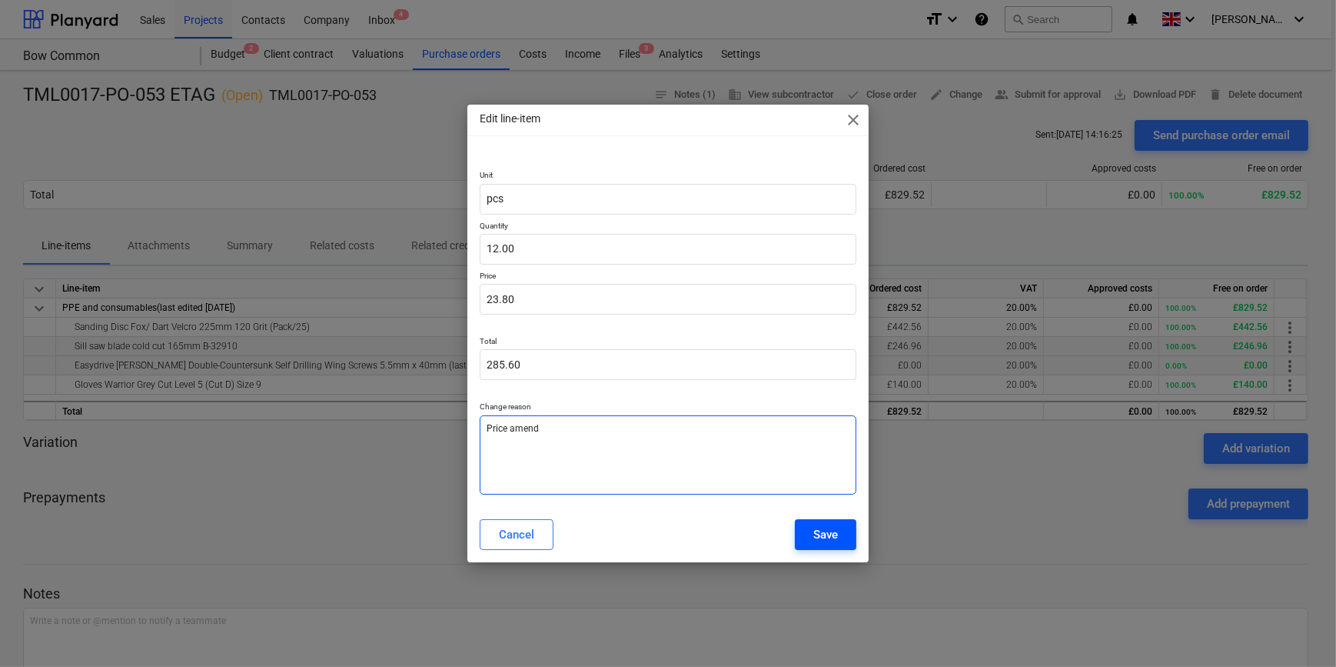
type textarea "Price amend"
click at [825, 536] on div "Save" at bounding box center [826, 534] width 25 height 20
type textarea "x"
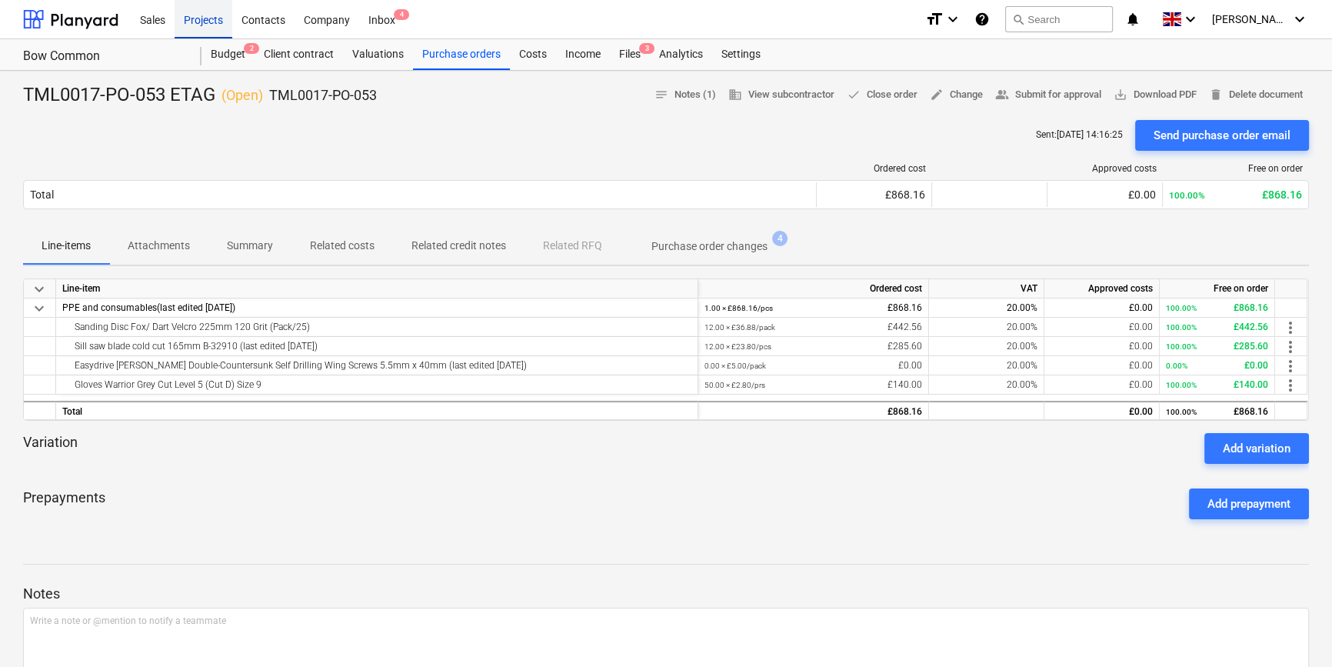
click at [192, 21] on div "Projects" at bounding box center [204, 18] width 58 height 39
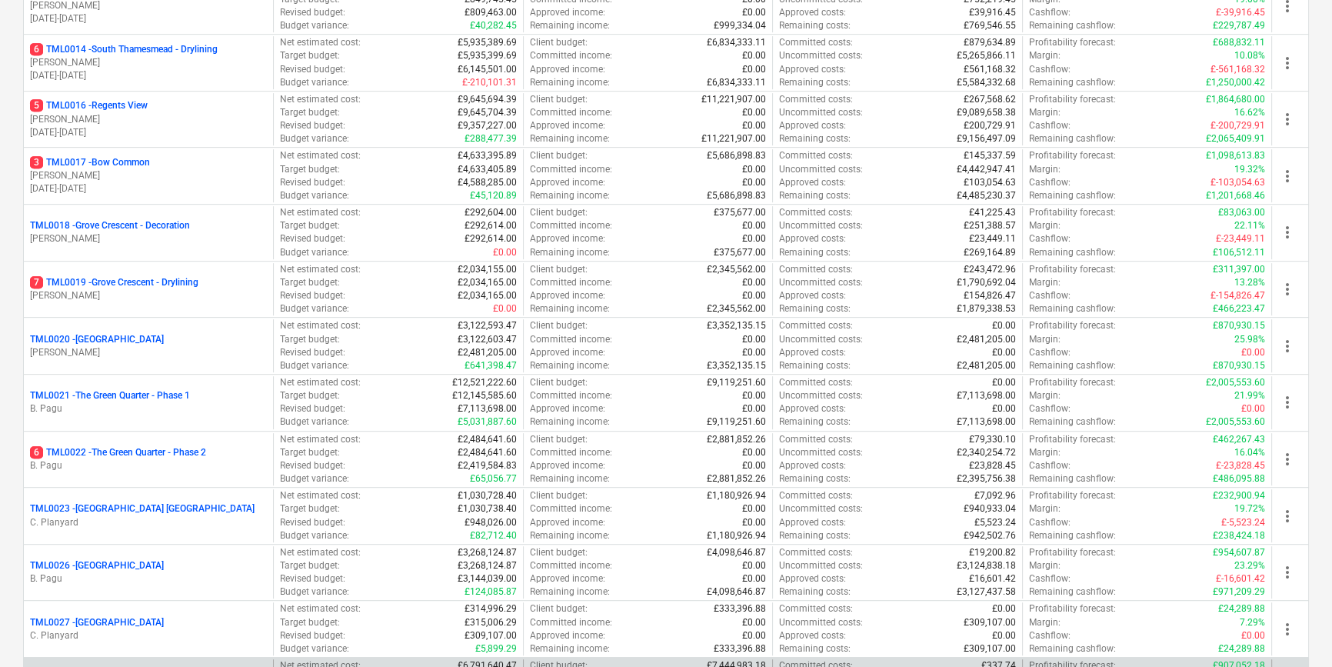
scroll to position [908, 0]
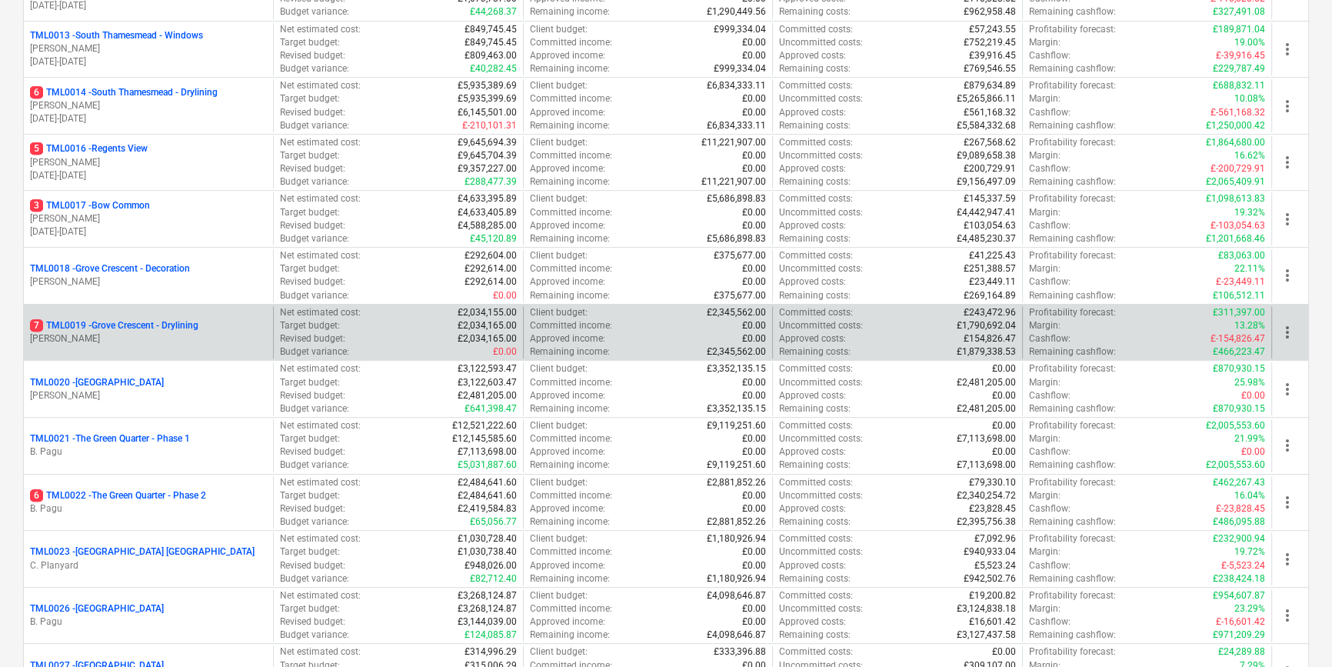
click at [178, 332] on p "[PERSON_NAME]" at bounding box center [148, 338] width 237 height 13
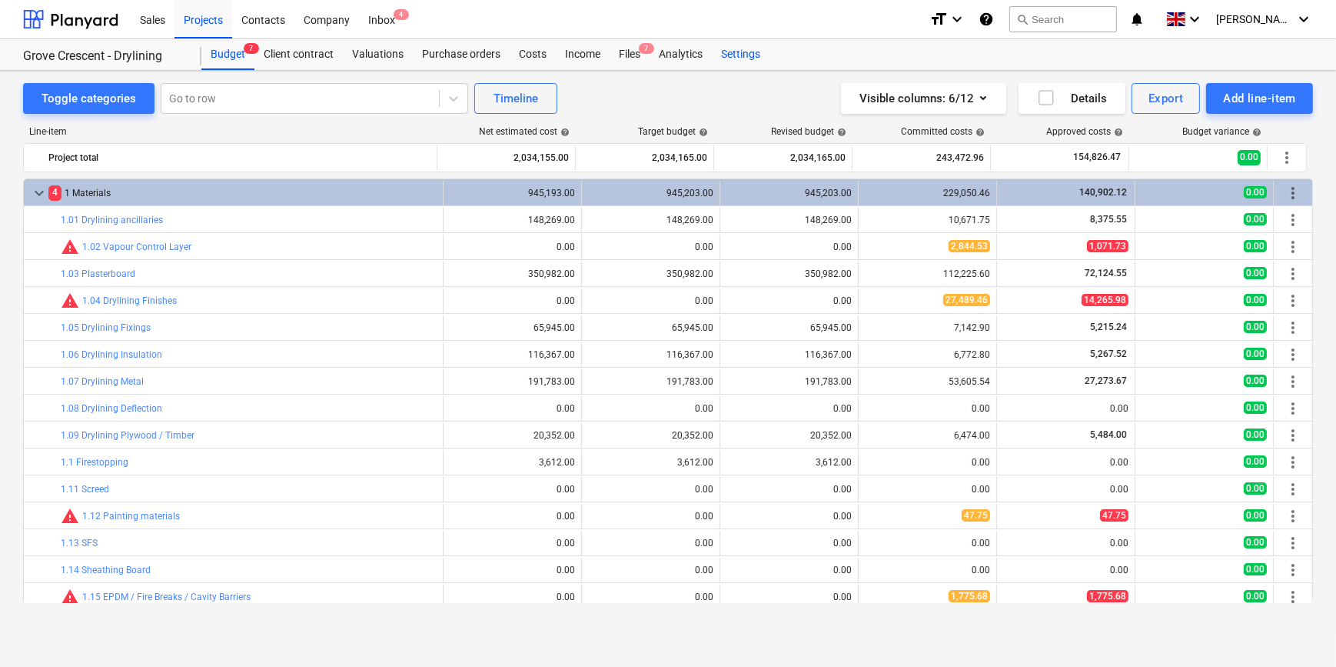
click at [747, 50] on div "Settings" at bounding box center [741, 54] width 58 height 31
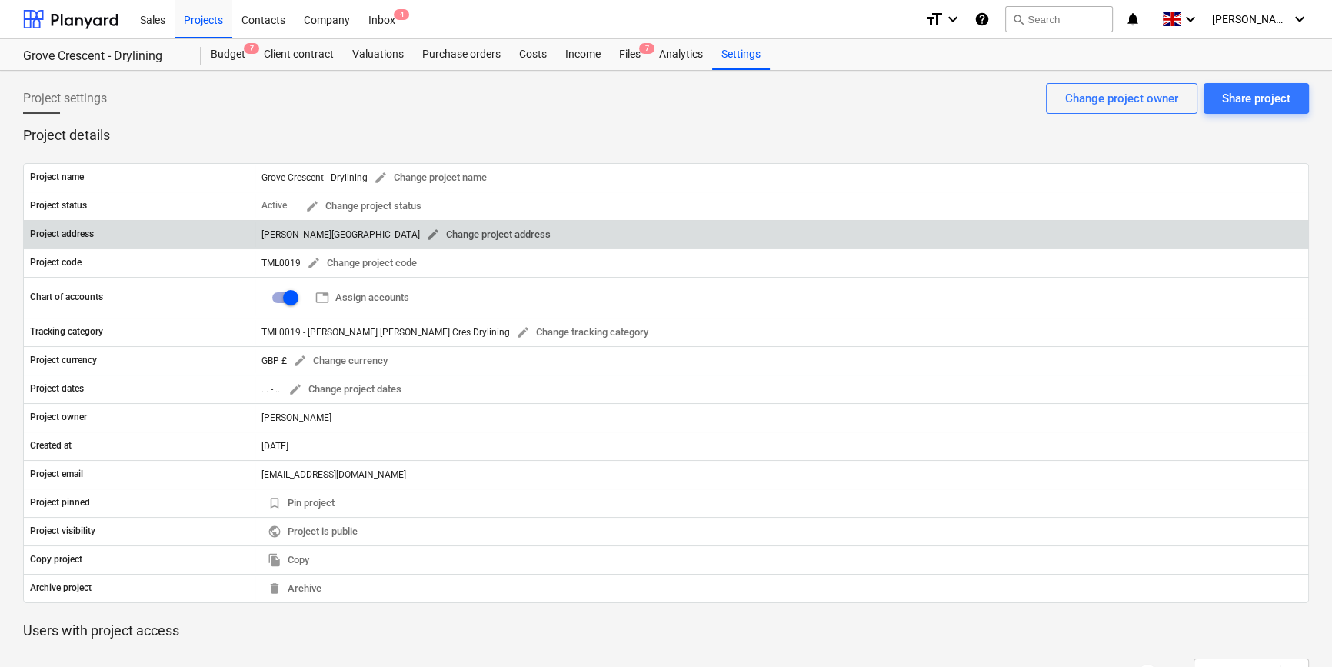
click at [440, 231] on span "edit" at bounding box center [433, 235] width 14 height 14
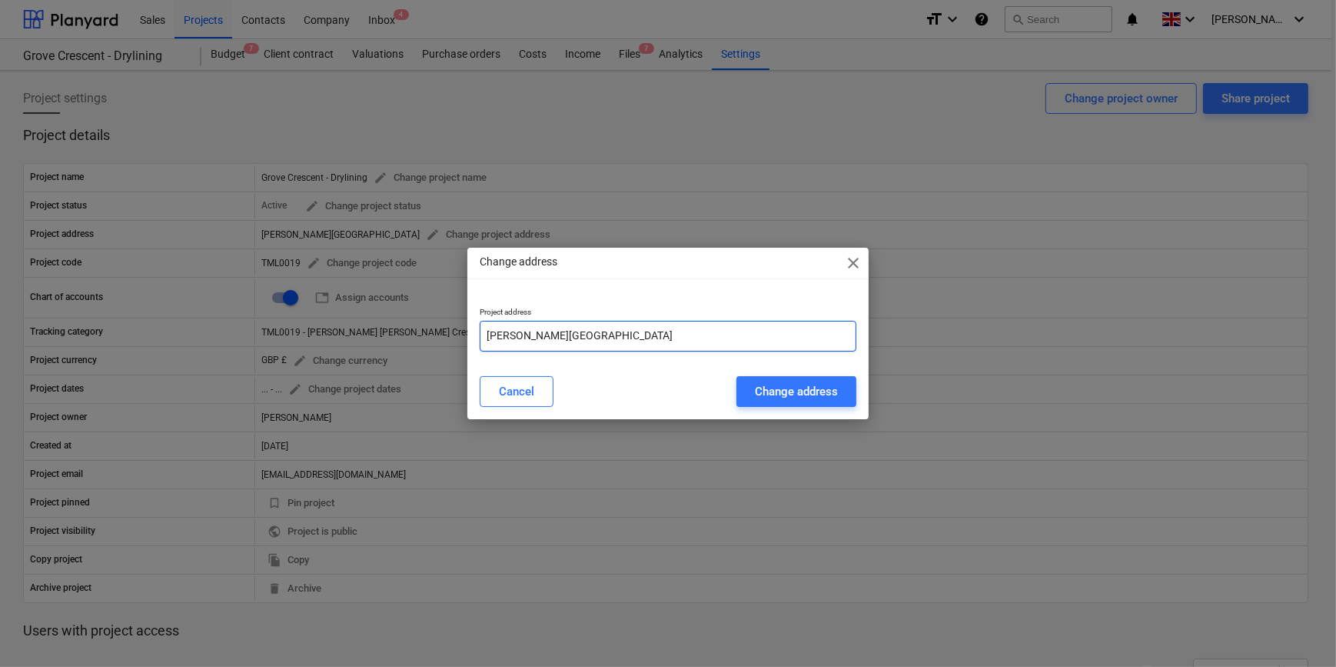
click at [722, 337] on input "Watkin Jones, Grove Crescent Road, London" at bounding box center [668, 336] width 376 height 31
click at [725, 329] on input "Watkin Jones, Grove Crescent Road, London E15 2BJ" at bounding box center [668, 336] width 376 height 31
type input "Watkin Jones, Grove Crescent Road, London E15 1BJ"
click at [807, 391] on div "Change address" at bounding box center [796, 391] width 83 height 20
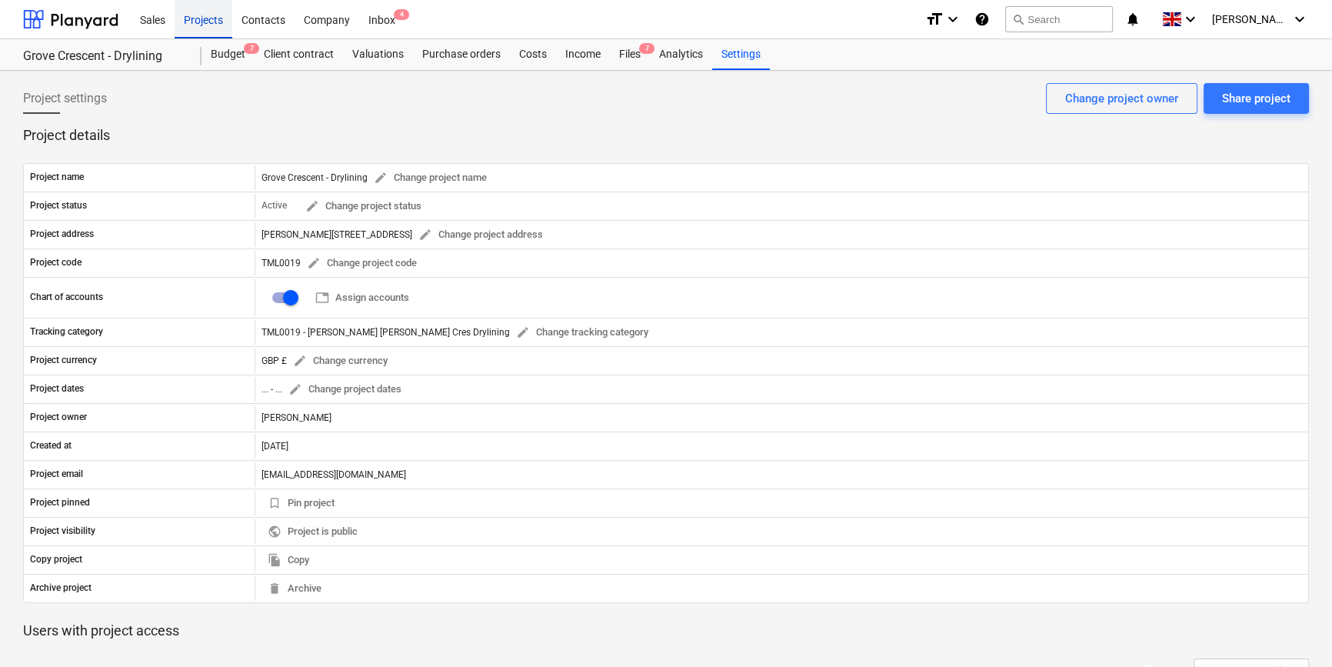
click at [215, 22] on div "Projects" at bounding box center [204, 18] width 58 height 39
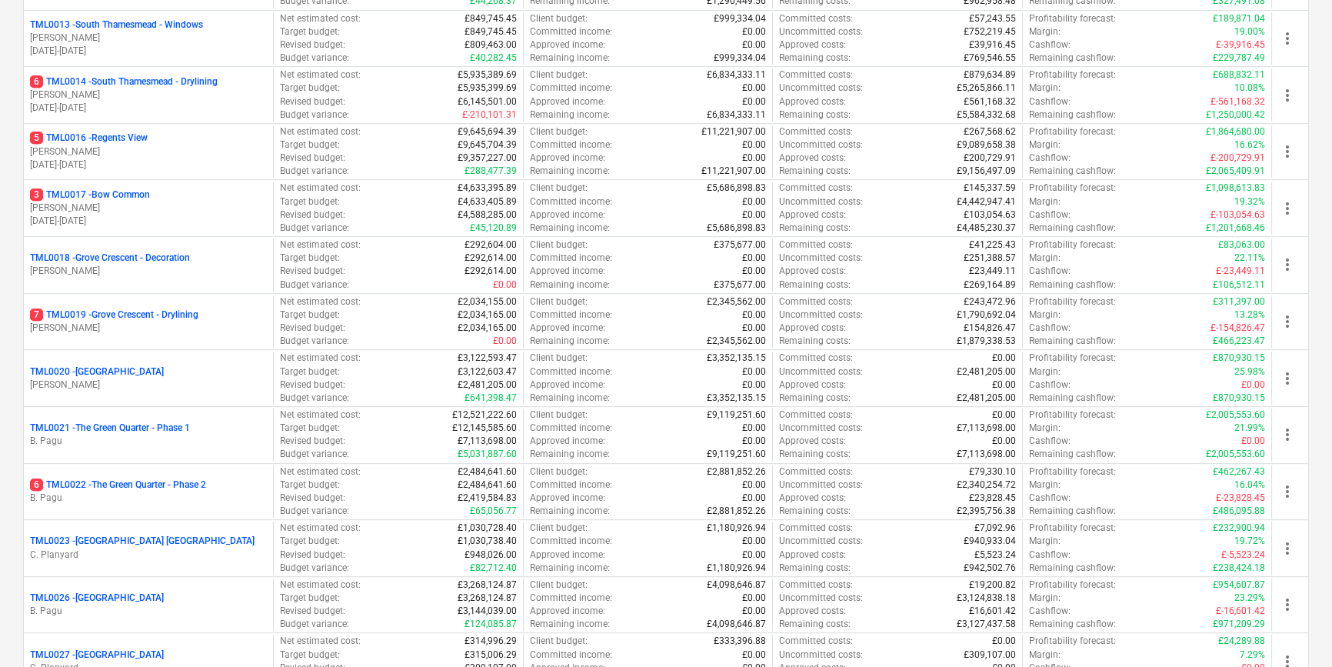
scroll to position [978, 0]
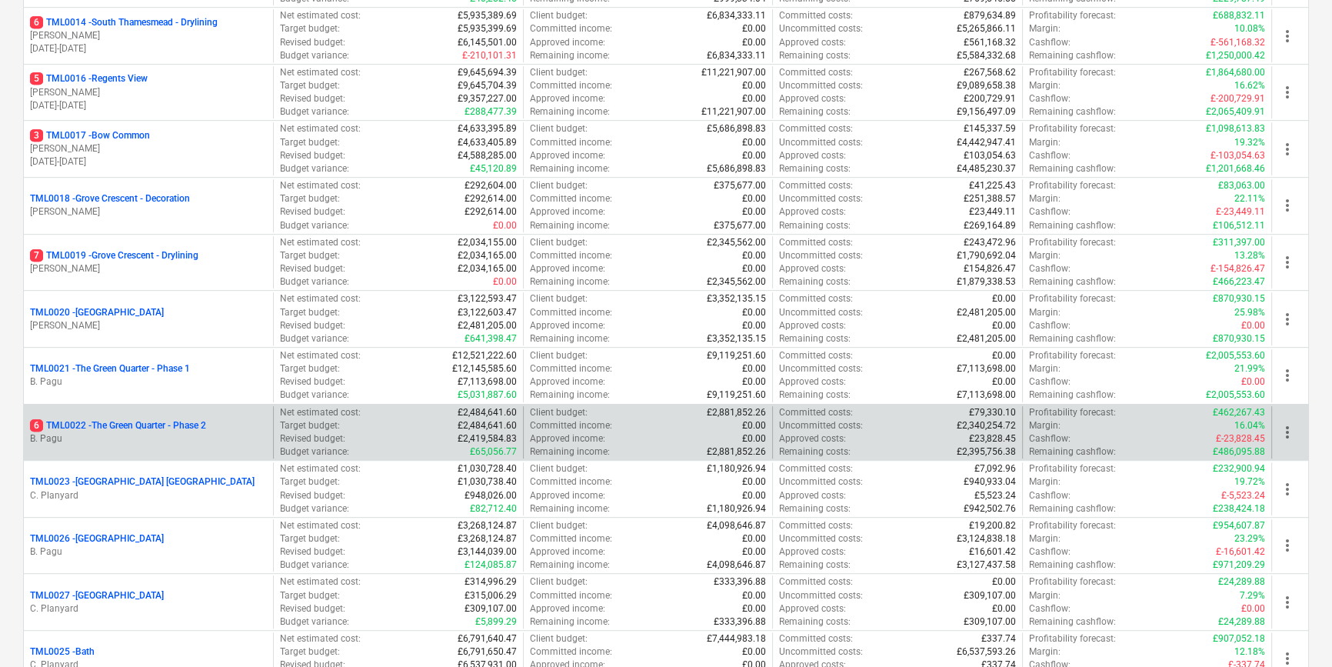
click at [245, 424] on div "6 TML0022 - The Green Quarter - Phase 2" at bounding box center [148, 425] width 237 height 13
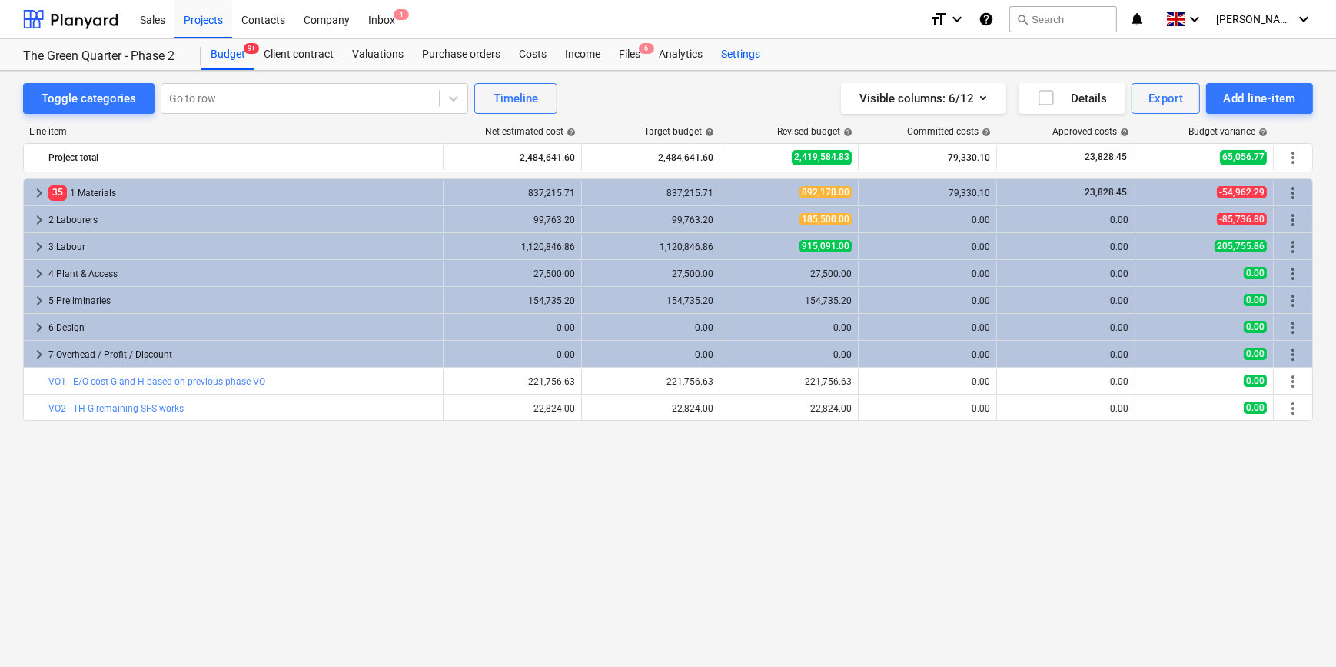
click at [723, 57] on div "Settings" at bounding box center [741, 54] width 58 height 31
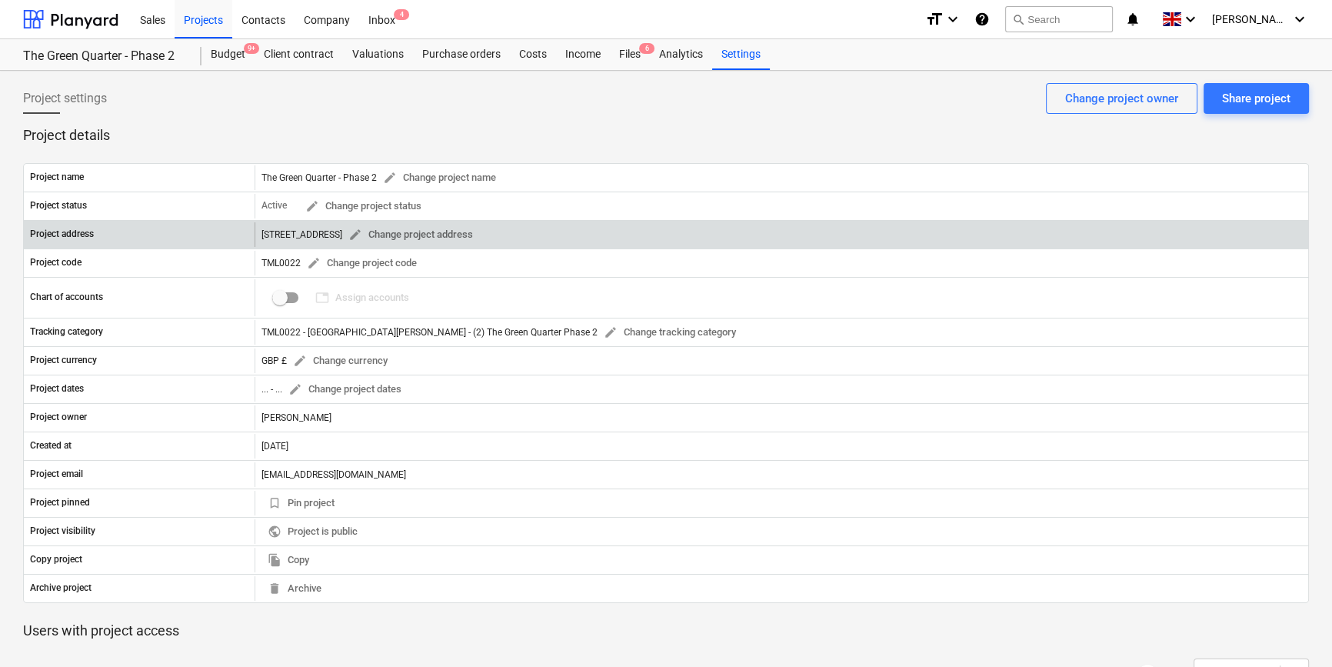
drag, startPoint x: 261, startPoint y: 231, endPoint x: 446, endPoint y: 233, distance: 184.6
click at [446, 233] on div "The Green Quarter, Gate 4, Pump Ln, UB3 3NF edit Change project address" at bounding box center [370, 235] width 218 height 24
copy div "The Green Quarter, Gate 4, Pump Ln, UB3 3NF"
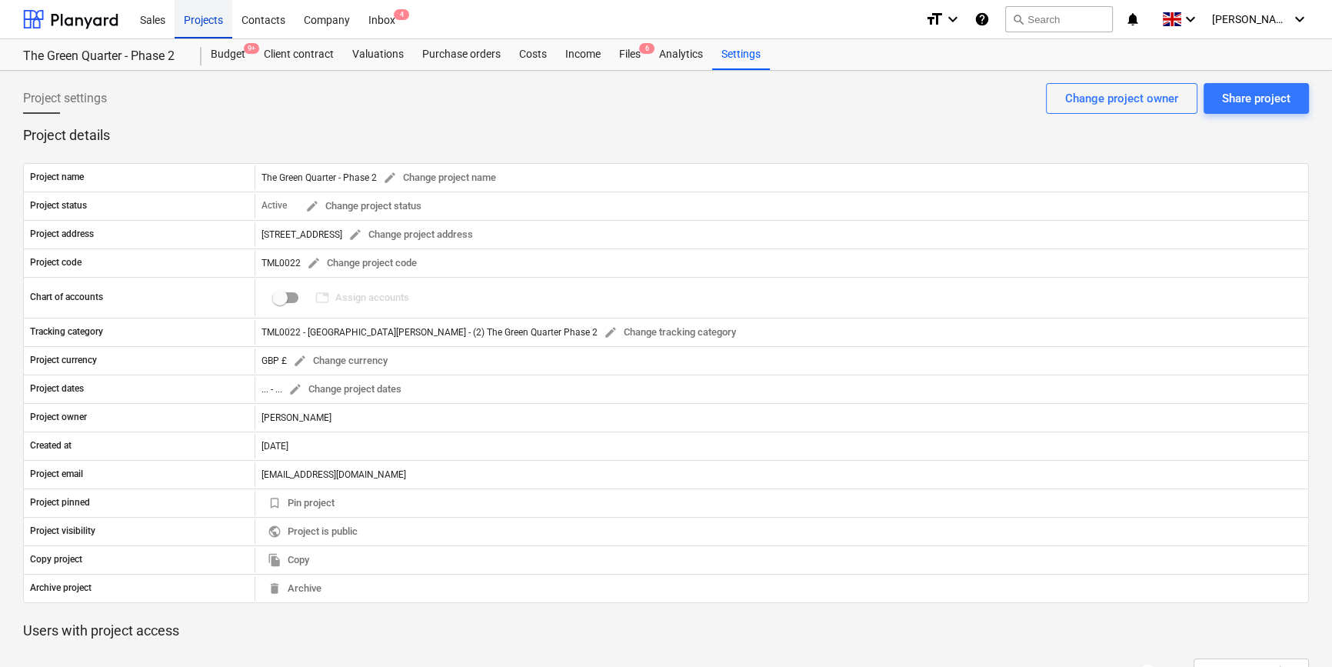
click at [207, 18] on div "Projects" at bounding box center [204, 18] width 58 height 39
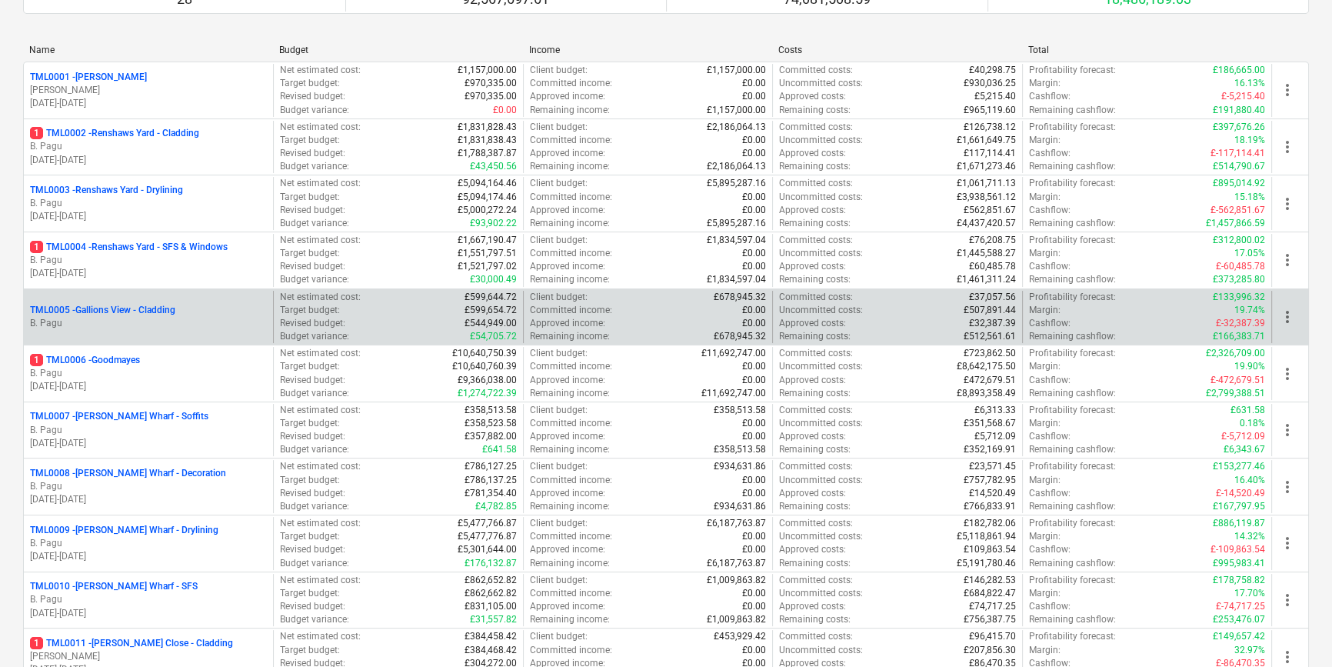
scroll to position [209, 0]
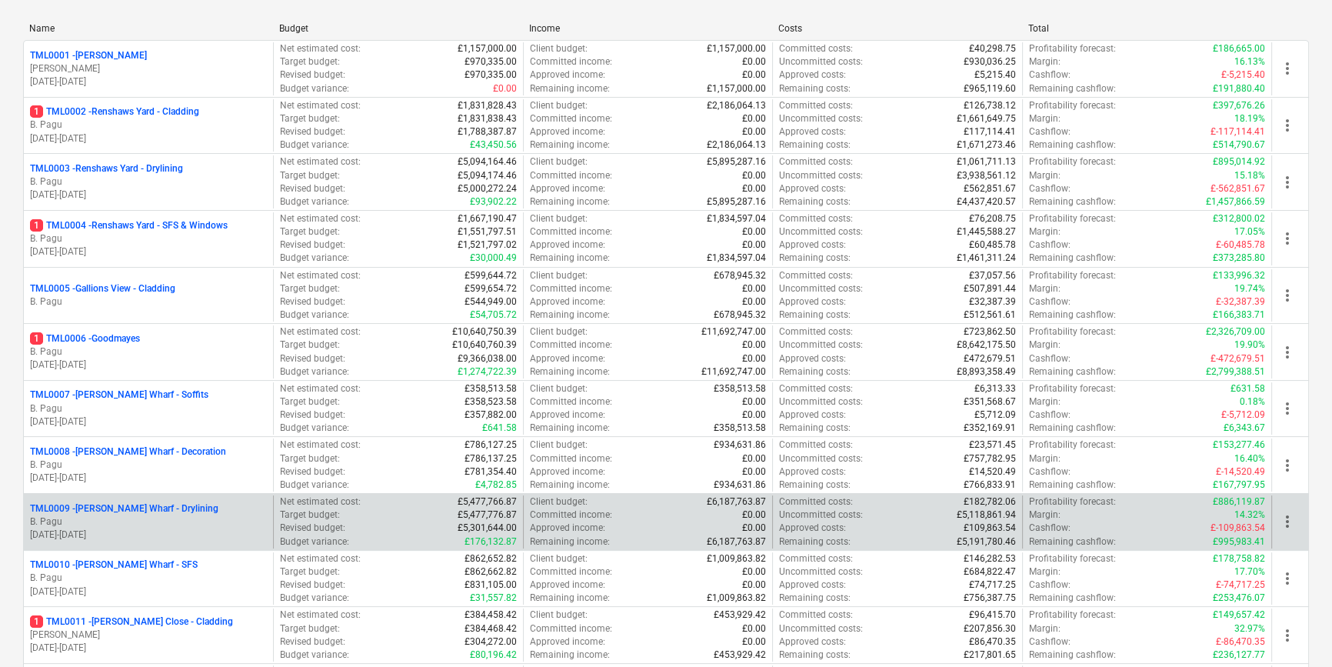
click at [168, 505] on p "TML0009 - Montgomery's Wharf - Drylining" at bounding box center [124, 508] width 188 height 13
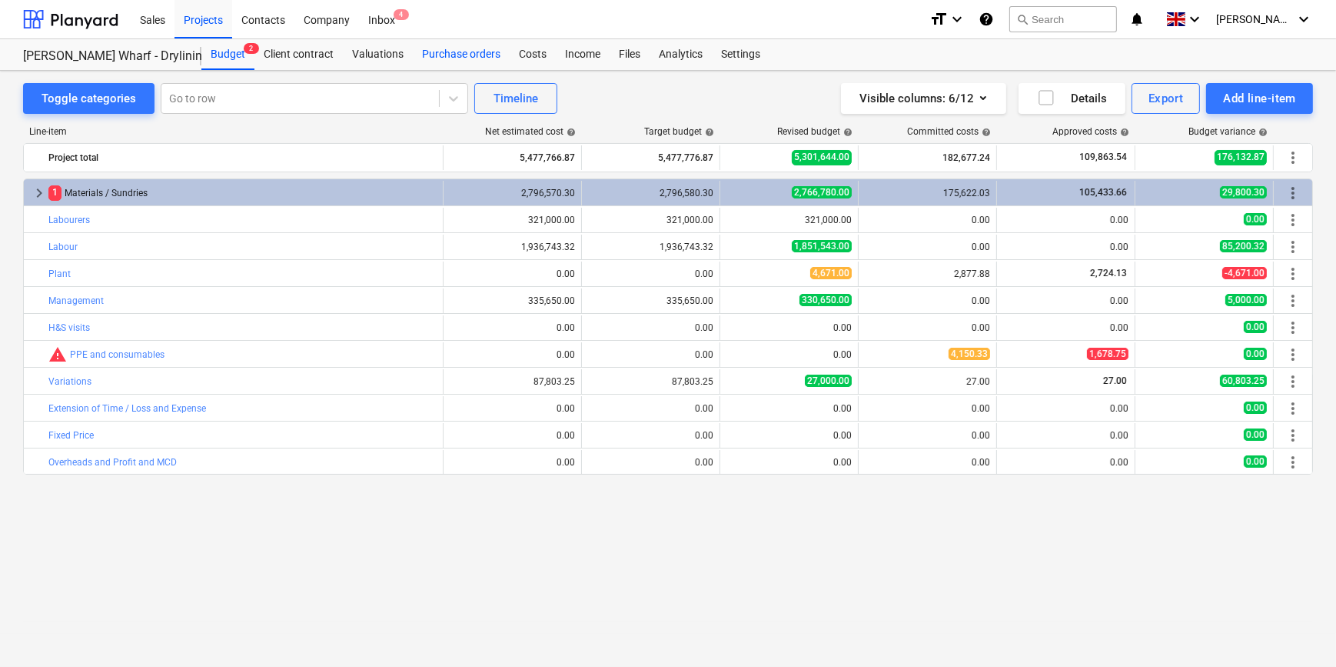
click at [441, 54] on div "Purchase orders" at bounding box center [461, 54] width 97 height 31
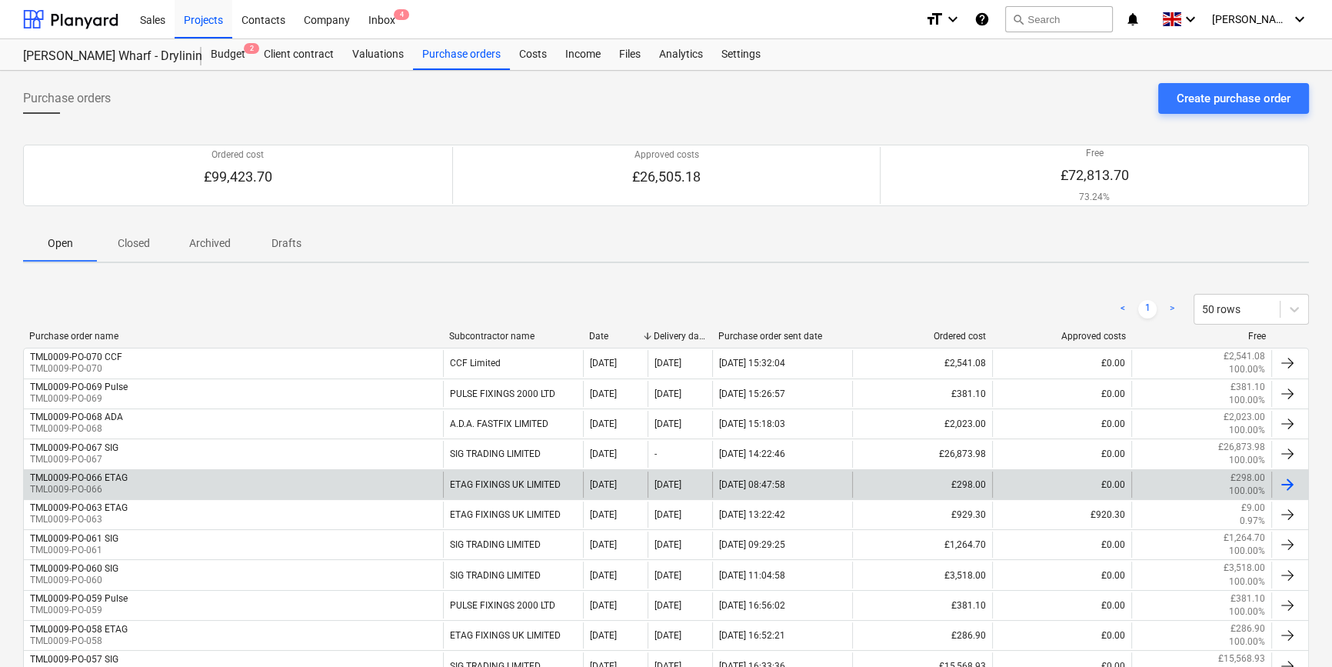
click at [1287, 482] on div at bounding box center [1287, 484] width 18 height 18
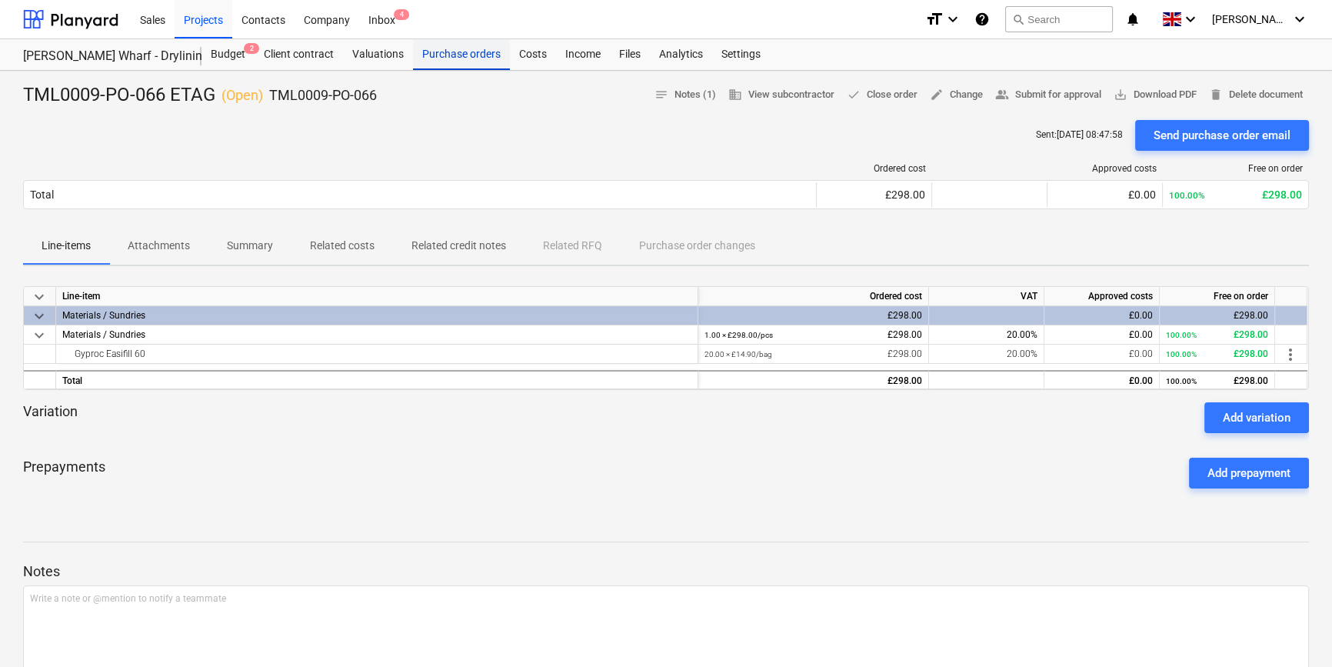
click at [467, 56] on div "Purchase orders" at bounding box center [461, 54] width 97 height 31
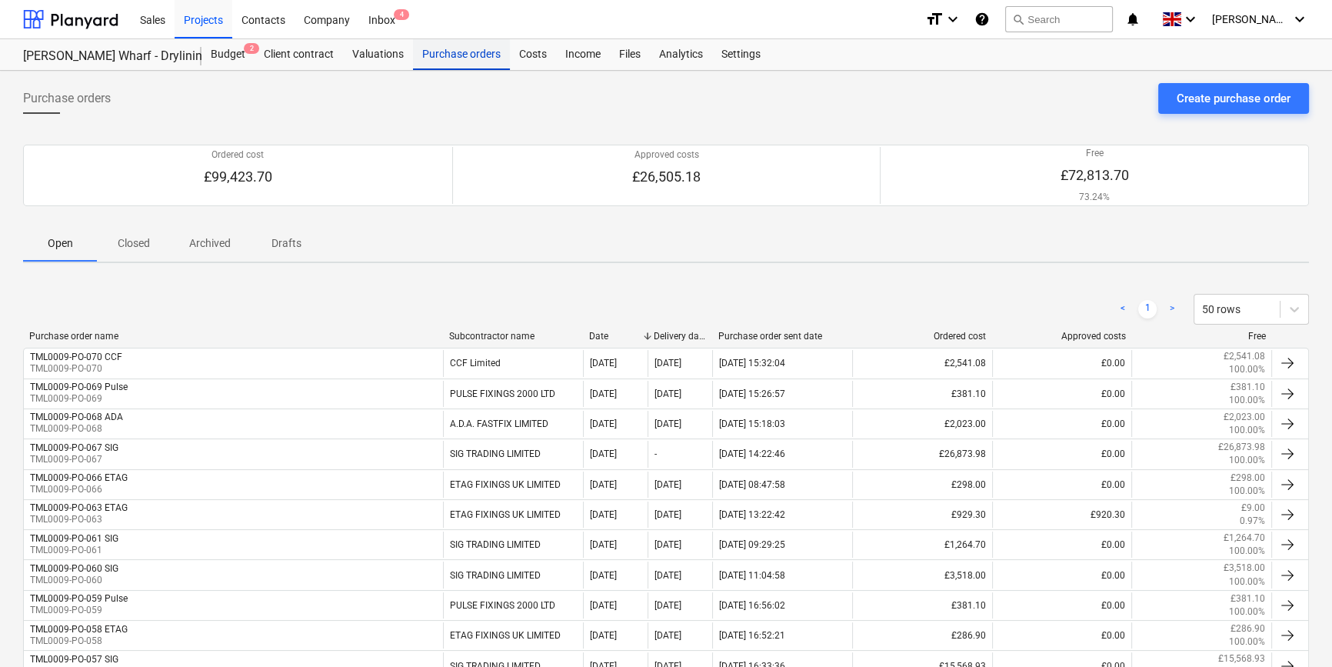
click at [449, 55] on div "Purchase orders" at bounding box center [461, 54] width 97 height 31
click at [1209, 103] on div "Create purchase order" at bounding box center [1234, 98] width 114 height 20
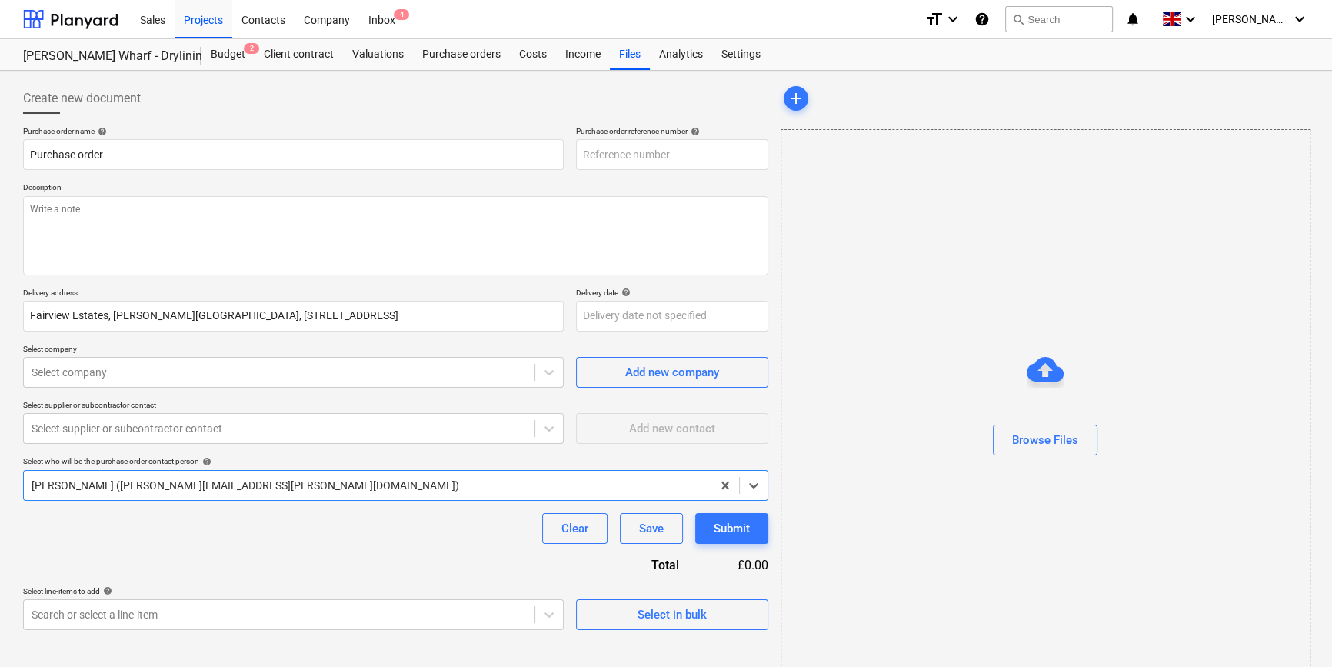
type textarea "x"
type input "TML0009-PO-071"
drag, startPoint x: 670, startPoint y: 151, endPoint x: 580, endPoint y: 154, distance: 90.0
click at [580, 154] on input "TML0009-PO-071" at bounding box center [672, 154] width 192 height 31
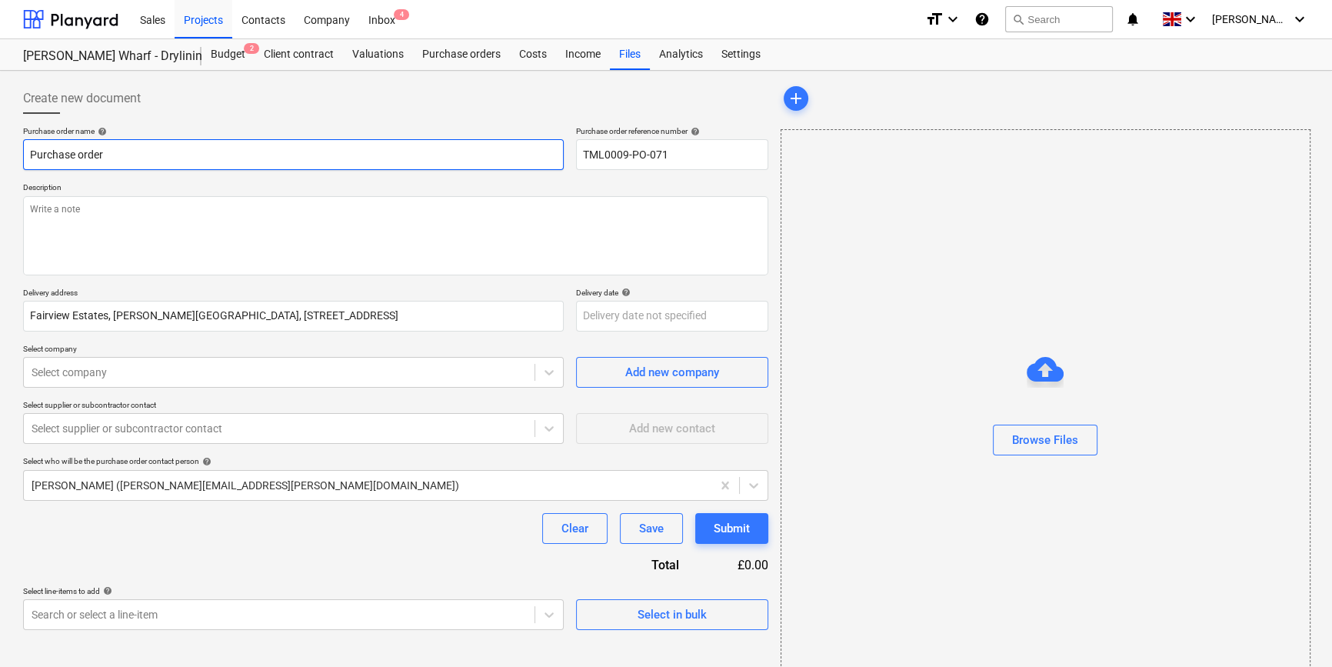
drag, startPoint x: 107, startPoint y: 156, endPoint x: 24, endPoint y: 154, distance: 83.1
click at [25, 154] on input "Purchase order" at bounding box center [293, 154] width 541 height 31
type textarea "x"
paste input "TML0009-PO-071"
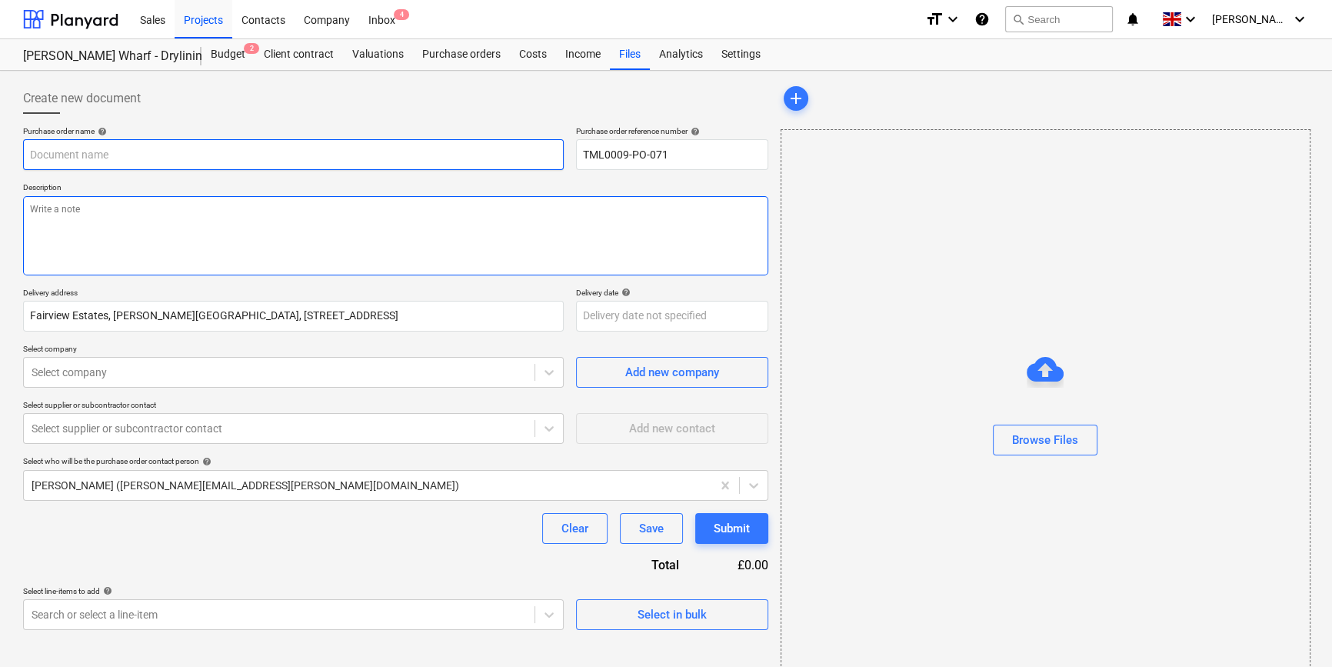
type textarea "x"
type input "TML0009-PO-071"
type textarea "x"
type input "TML0009-PO-071"
type textarea "x"
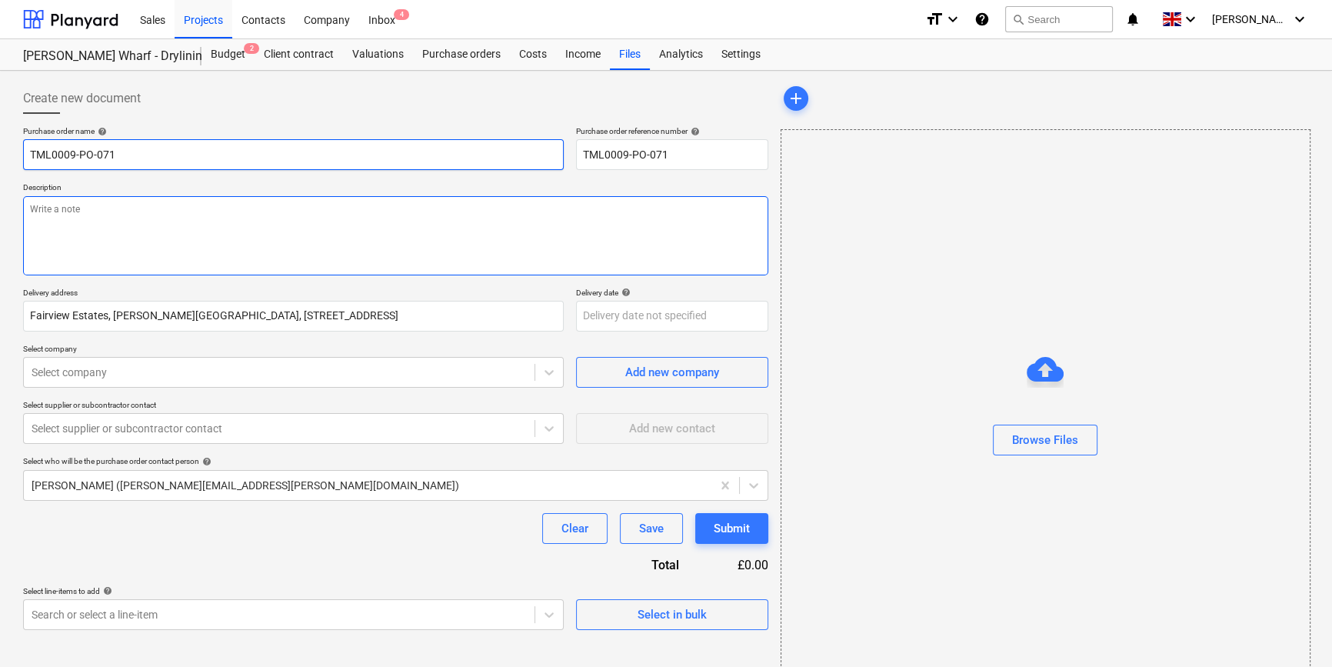
type input "TML0009-PO-071 E"
type textarea "x"
type input "TML0009-PO-071"
type textarea "x"
type input "TML0009-PO-071 A"
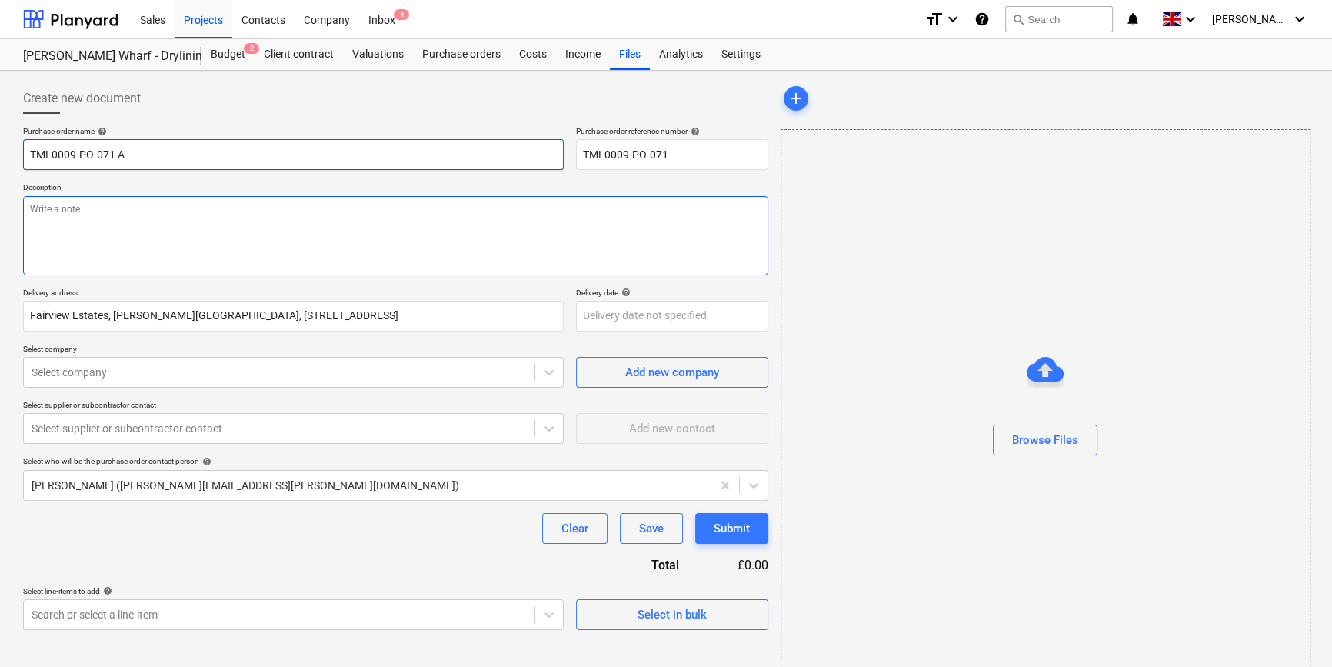
type textarea "x"
type input "TML0009-PO-071 AD"
type textarea "x"
type input "TML0009-PO-071 ADA"
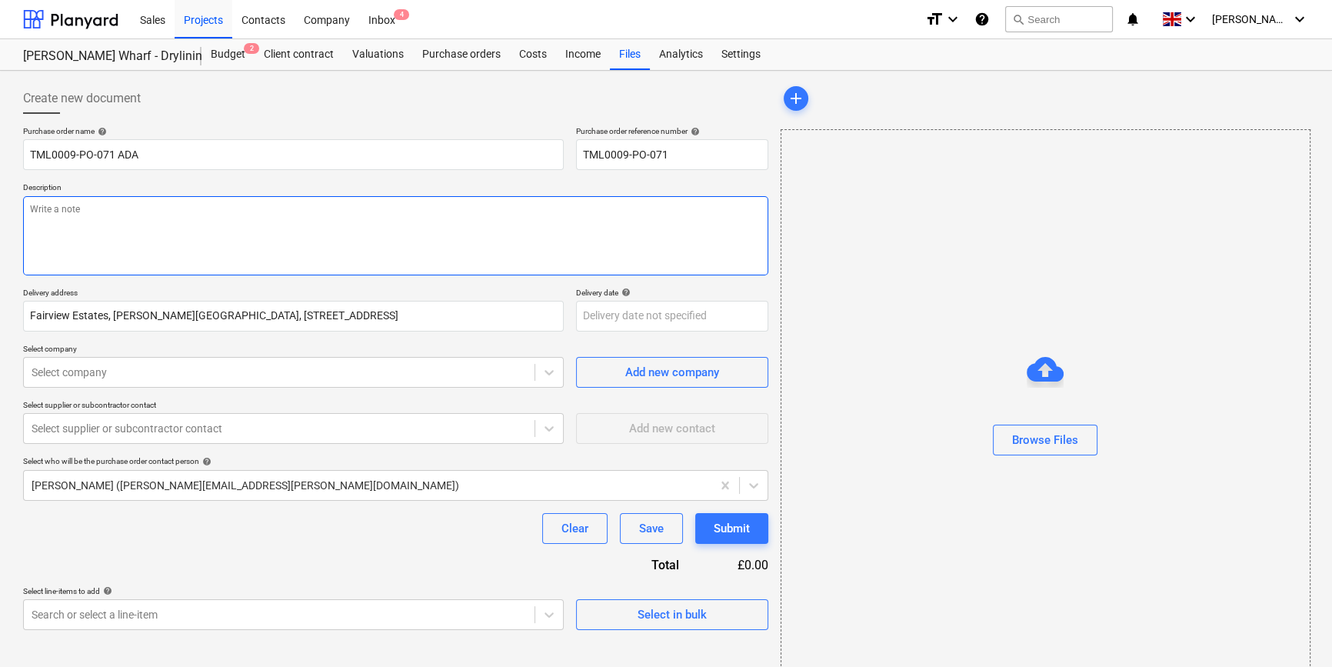
click at [45, 211] on textarea at bounding box center [395, 235] width 745 height 79
type textarea "x"
type textarea "S"
type textarea "x"
type textarea "Si"
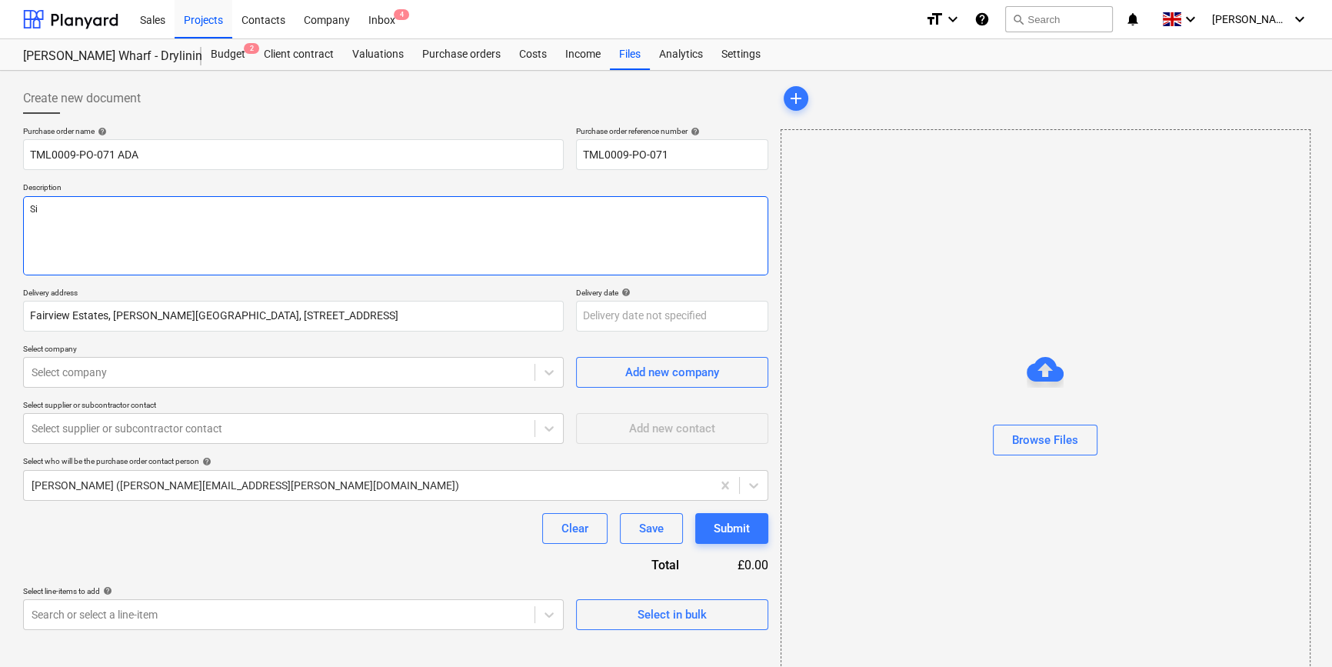
type textarea "x"
type textarea "Sit"
type textarea "x"
type textarea "Site"
type textarea "x"
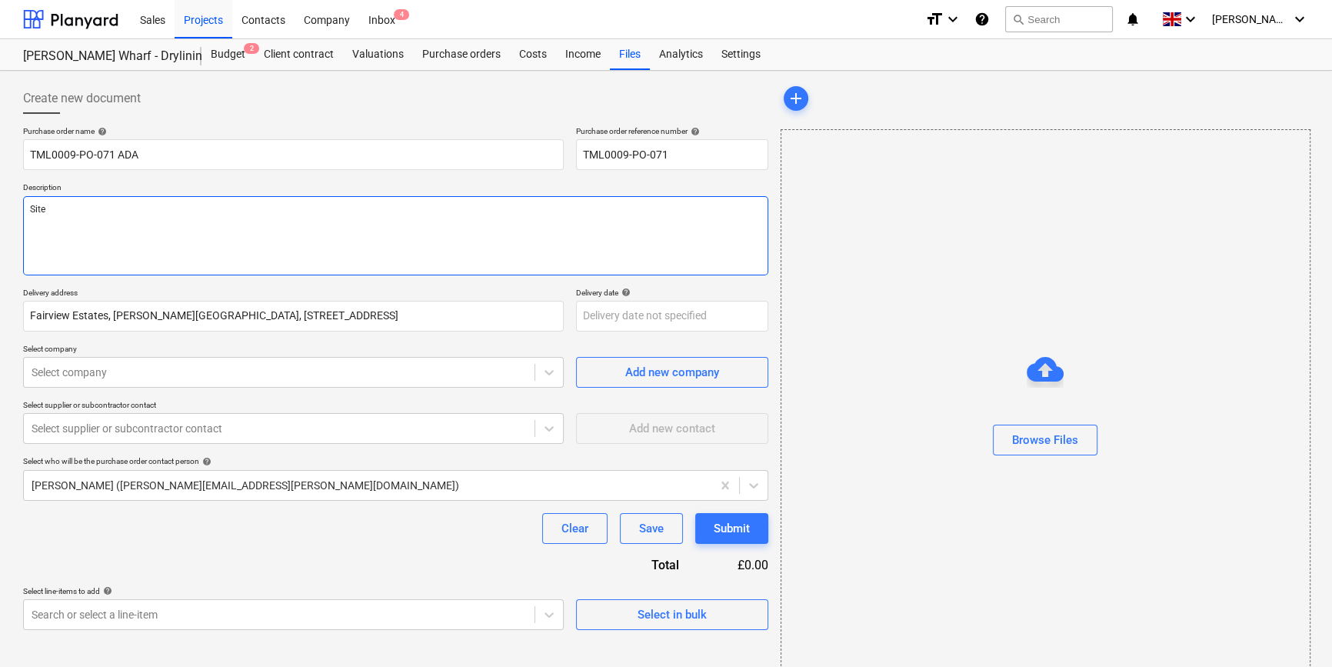
type textarea "Site"
type textarea "x"
type textarea "Site c"
type textarea "x"
type textarea "Site co"
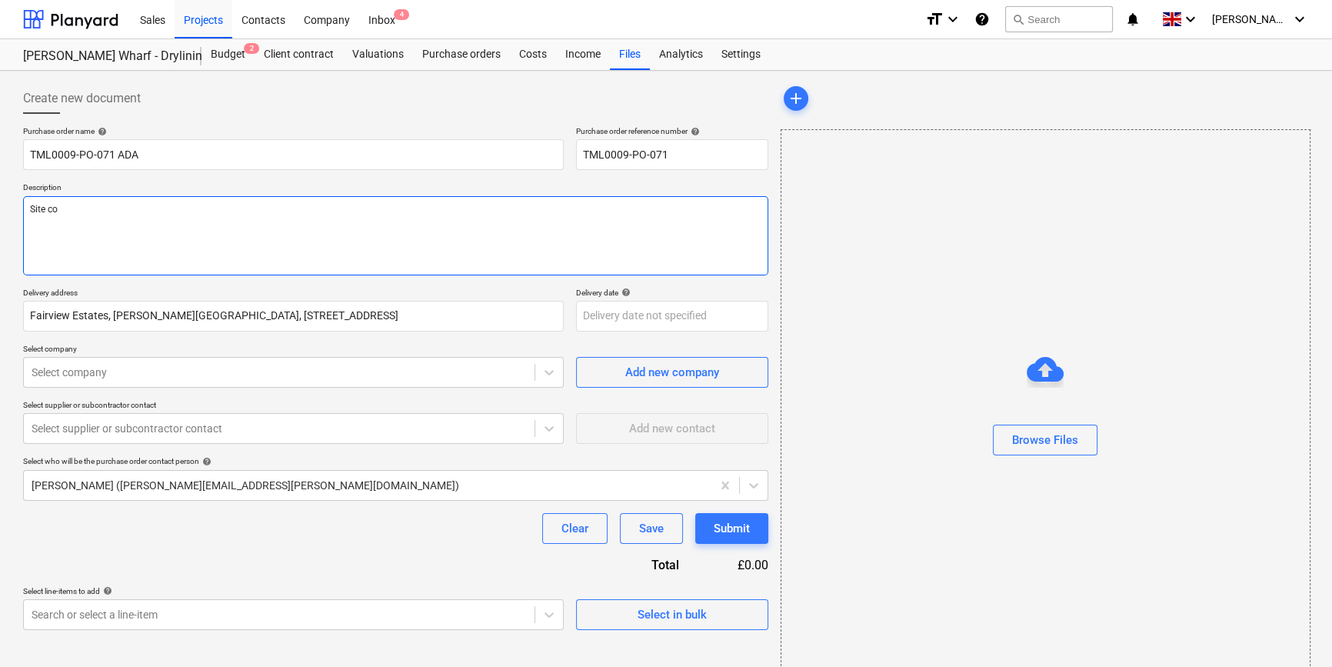
type textarea "x"
type textarea "Site con"
type textarea "x"
type textarea "Site cont"
type textarea "x"
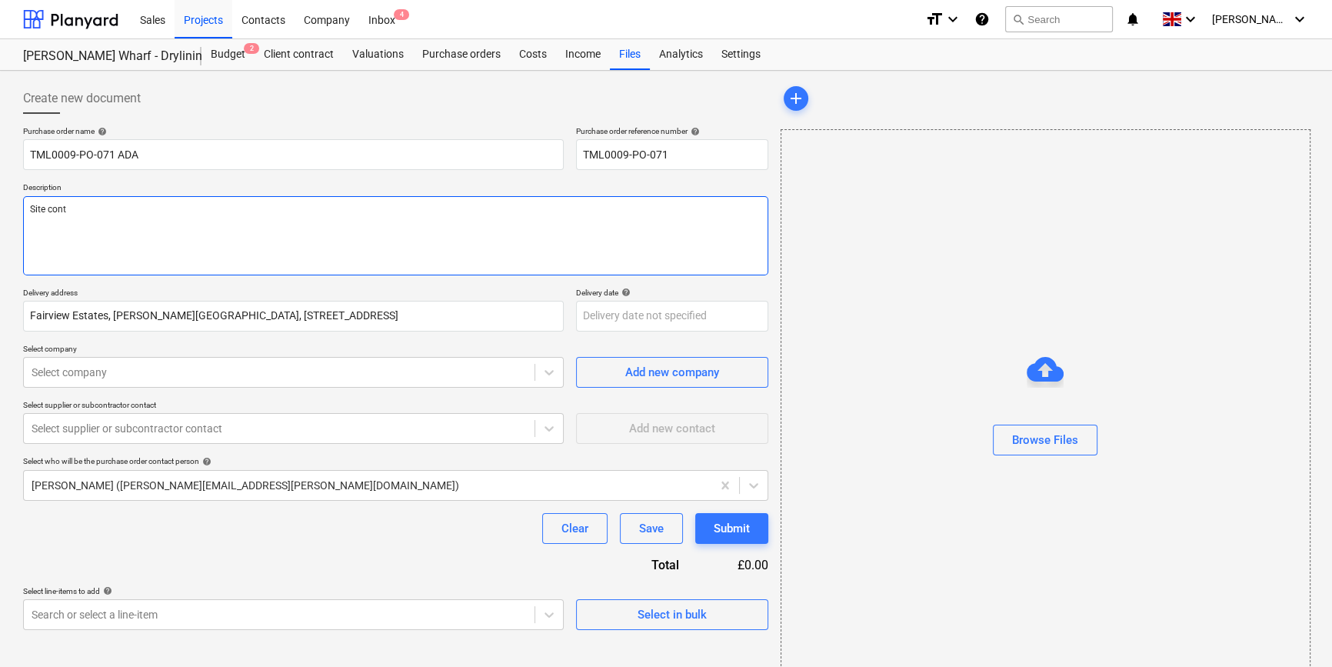
type textarea "Site conta"
type textarea "x"
type textarea "Site contac"
type textarea "x"
type textarea "Site contact"
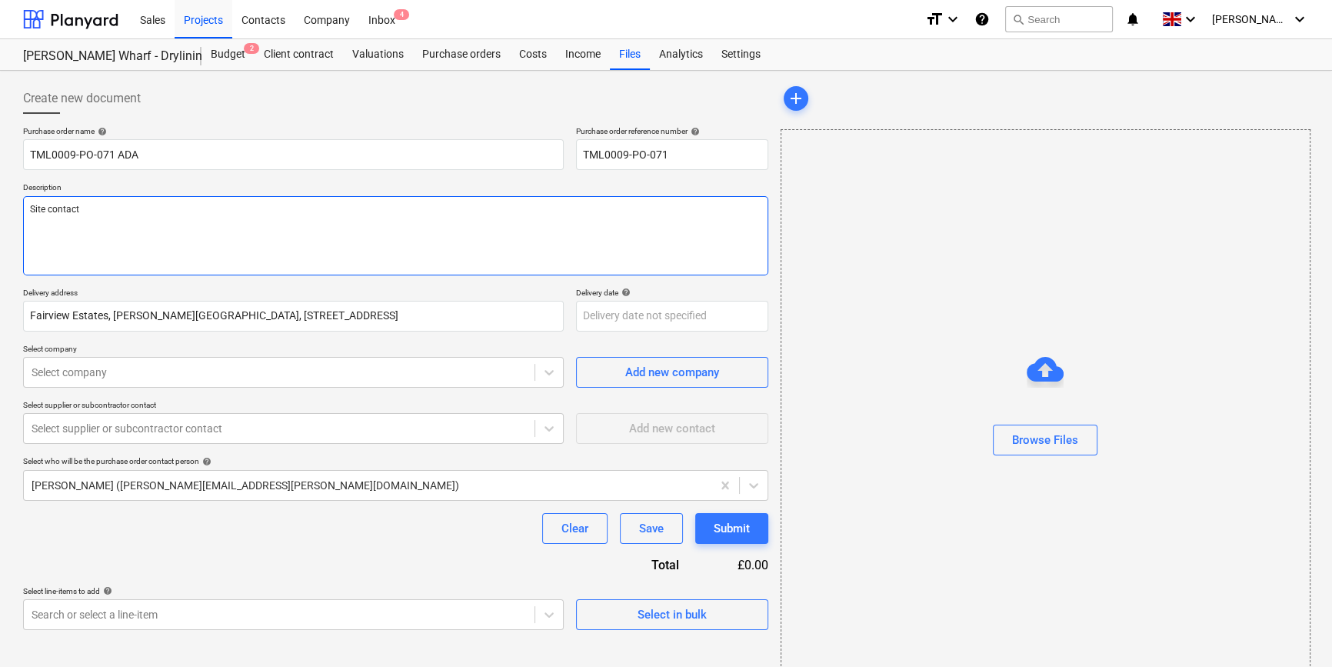
type textarea "x"
type textarea "Site contact"
click at [138, 211] on textarea "Site contact" at bounding box center [395, 235] width 745 height 79
type textarea "x"
type textarea "Site contact L"
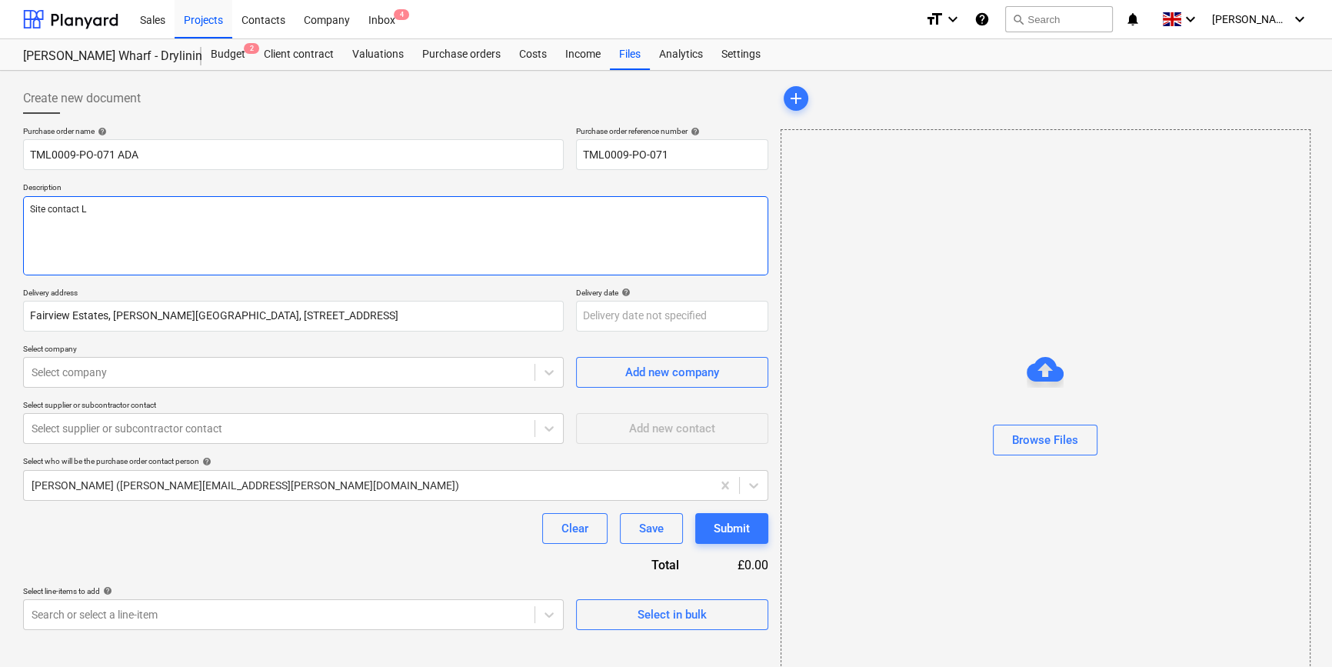
type textarea "x"
type textarea "Site contact Le"
type textarea "x"
type textarea "Site contact Lew"
type textarea "x"
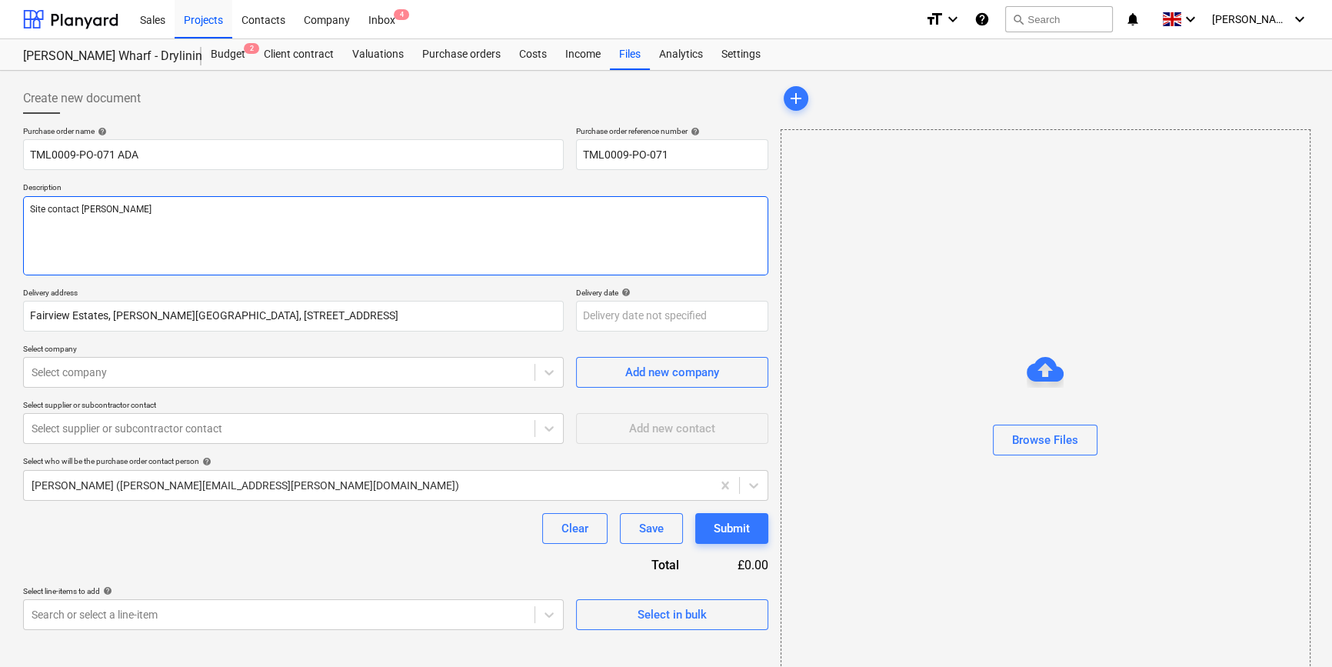
type textarea "Site contact Lewi"
type textarea "x"
type textarea "Site contact Lewis"
type textarea "x"
type textarea "Site contact Lewis"
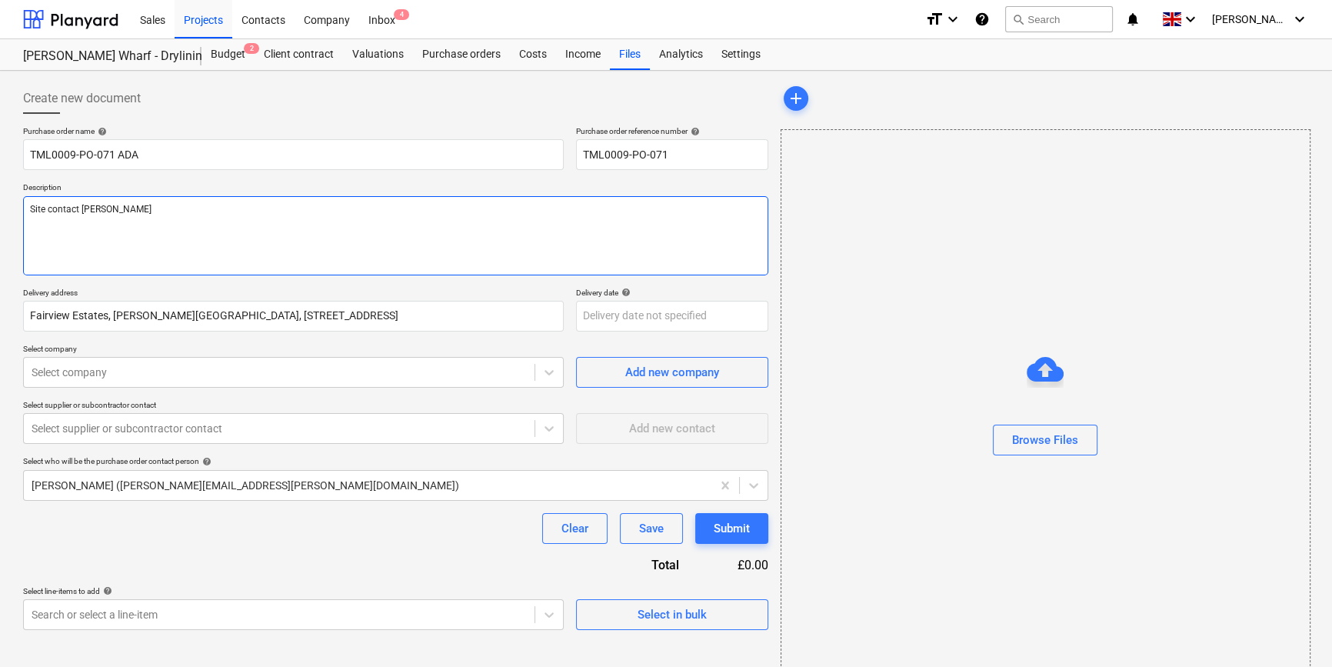
type textarea "x"
type textarea "Site contact Lewis 0"
type textarea "x"
type textarea "Site contact Lewis 07"
type textarea "x"
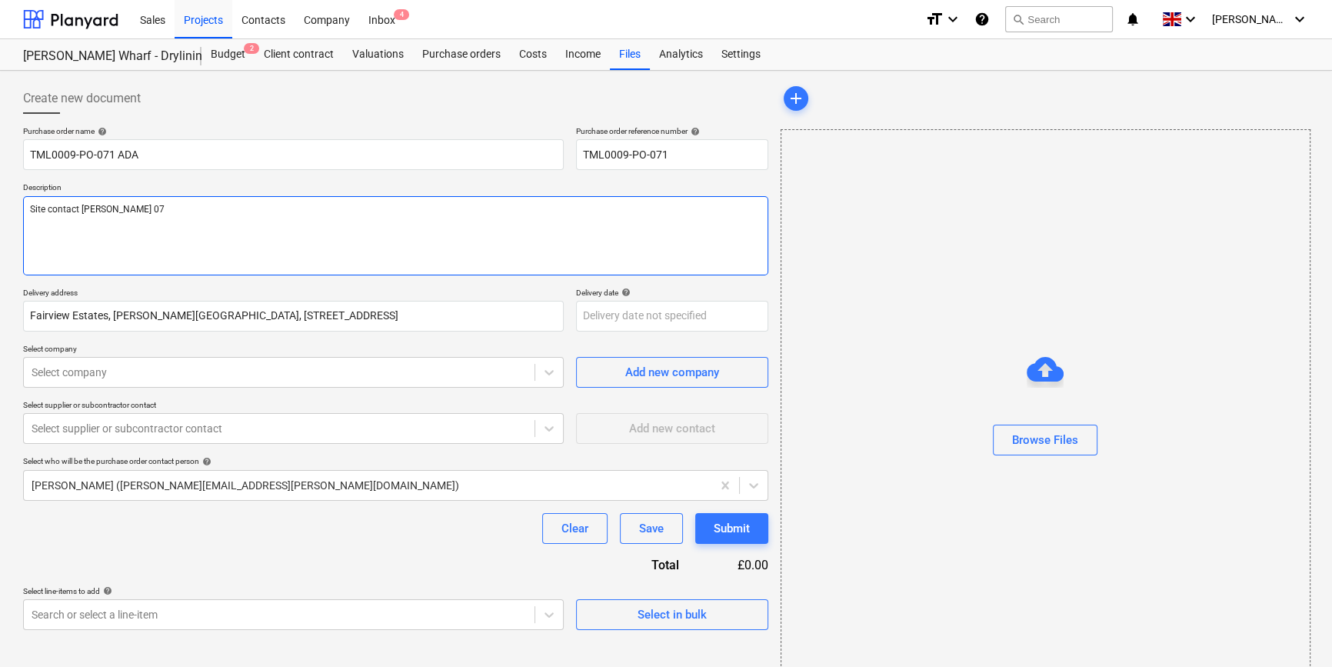
type textarea "Site contact Lewis 079"
type textarea "x"
type textarea "Site contact Lewis 0793"
type textarea "x"
type textarea "Site contact Lewis 07934"
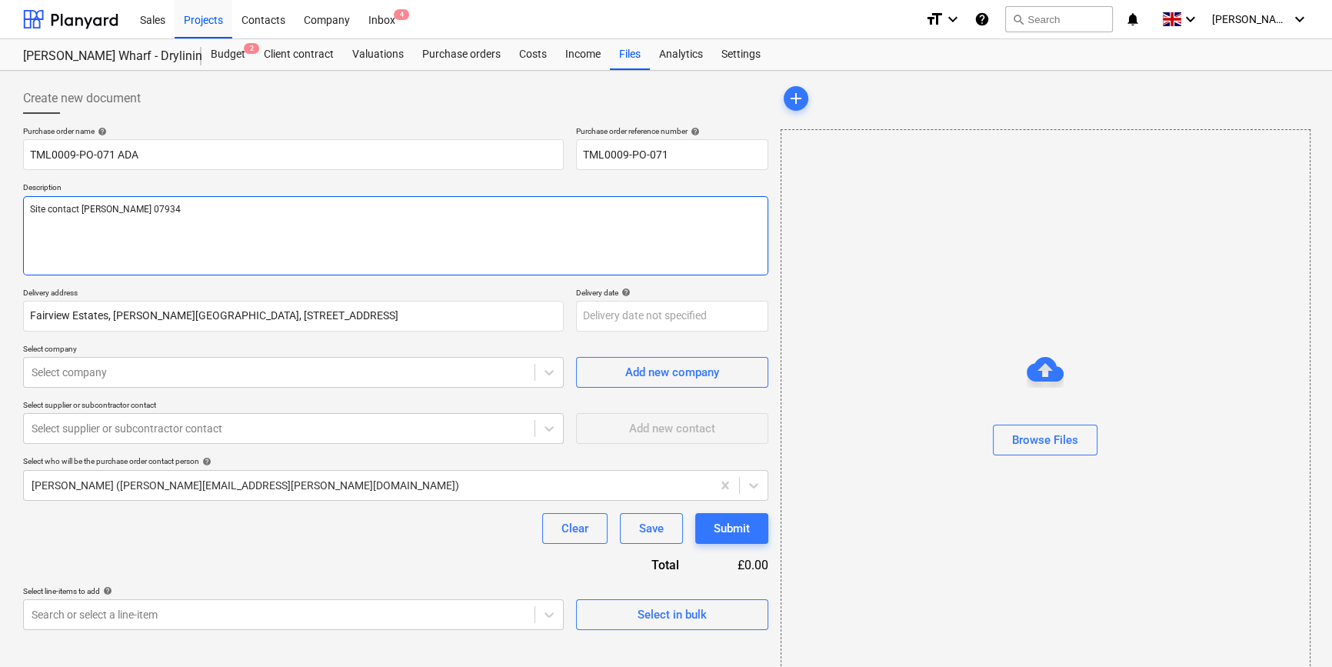
type textarea "x"
type textarea "Site contact Lewis 07934"
type textarea "x"
type textarea "Site contact Lewis 07934 7"
type textarea "x"
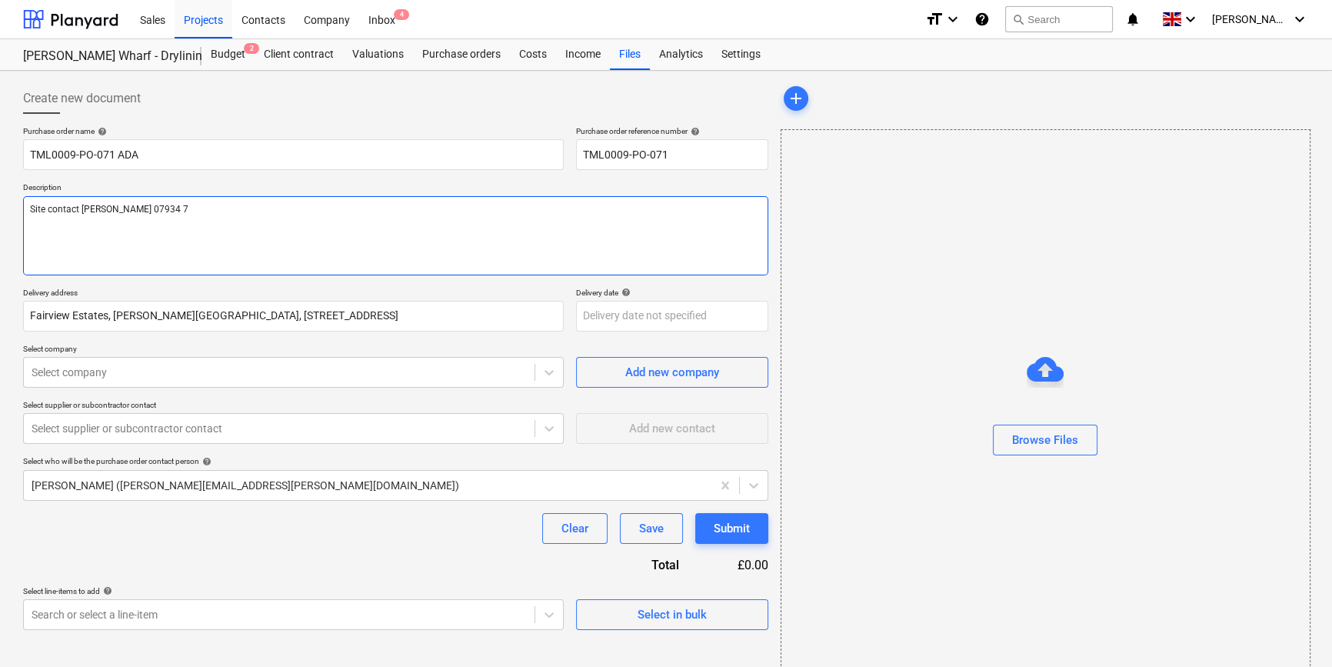
type textarea "Site contact Lewis 07934 75"
type textarea "x"
type textarea "Site contact Lewis 07934 754"
type textarea "x"
type textarea "Site contact Lewis 07934 7543"
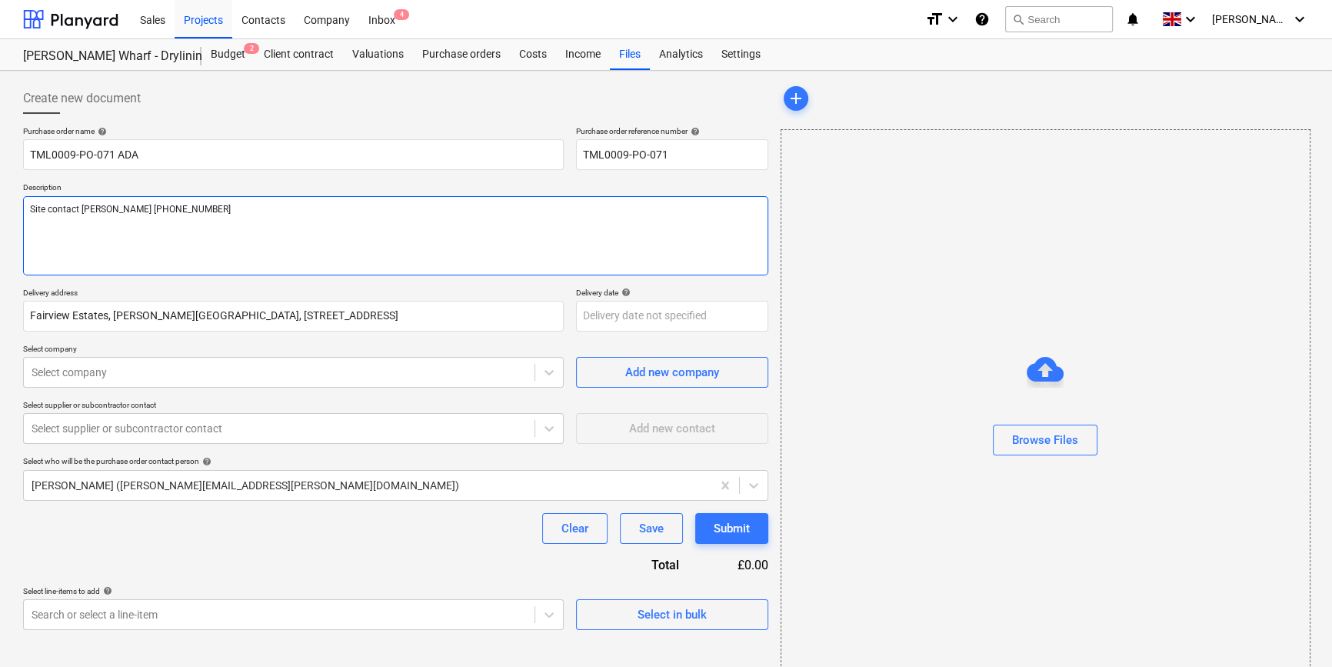
type textarea "x"
type textarea "Site contact Lewis 07934 75435"
type textarea "x"
type textarea "Site contact Lewis 07934 754353"
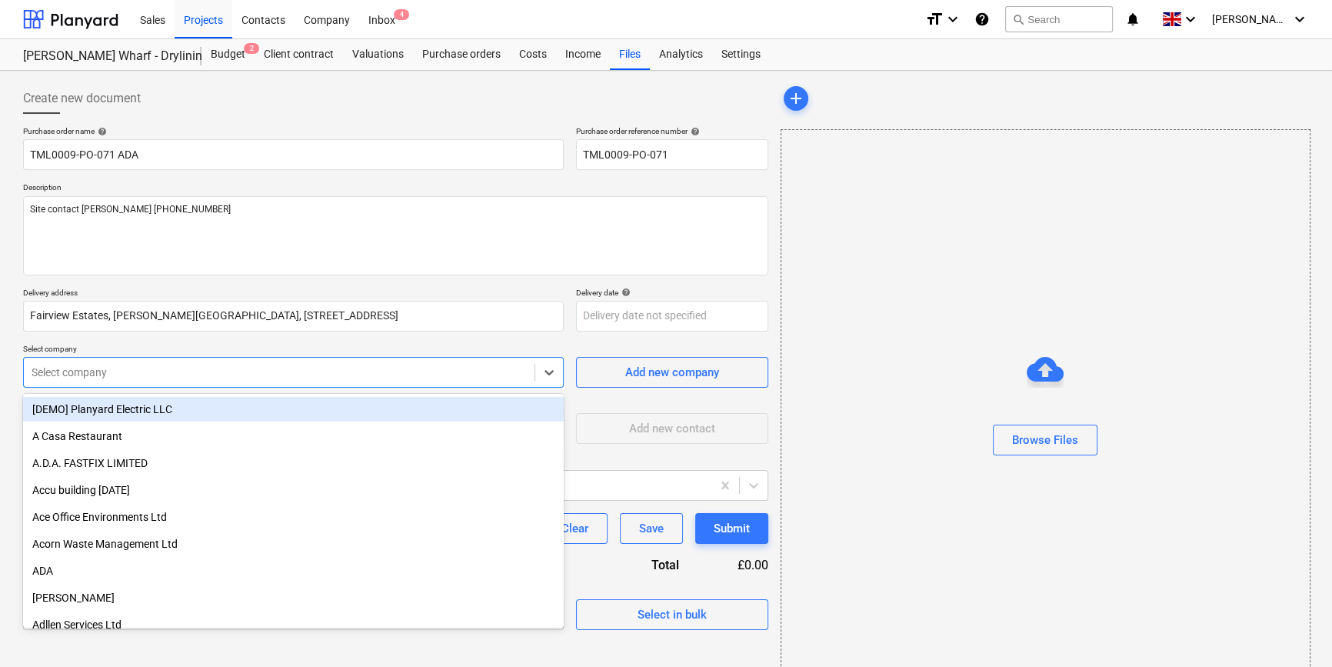
click at [108, 368] on div at bounding box center [279, 371] width 495 height 15
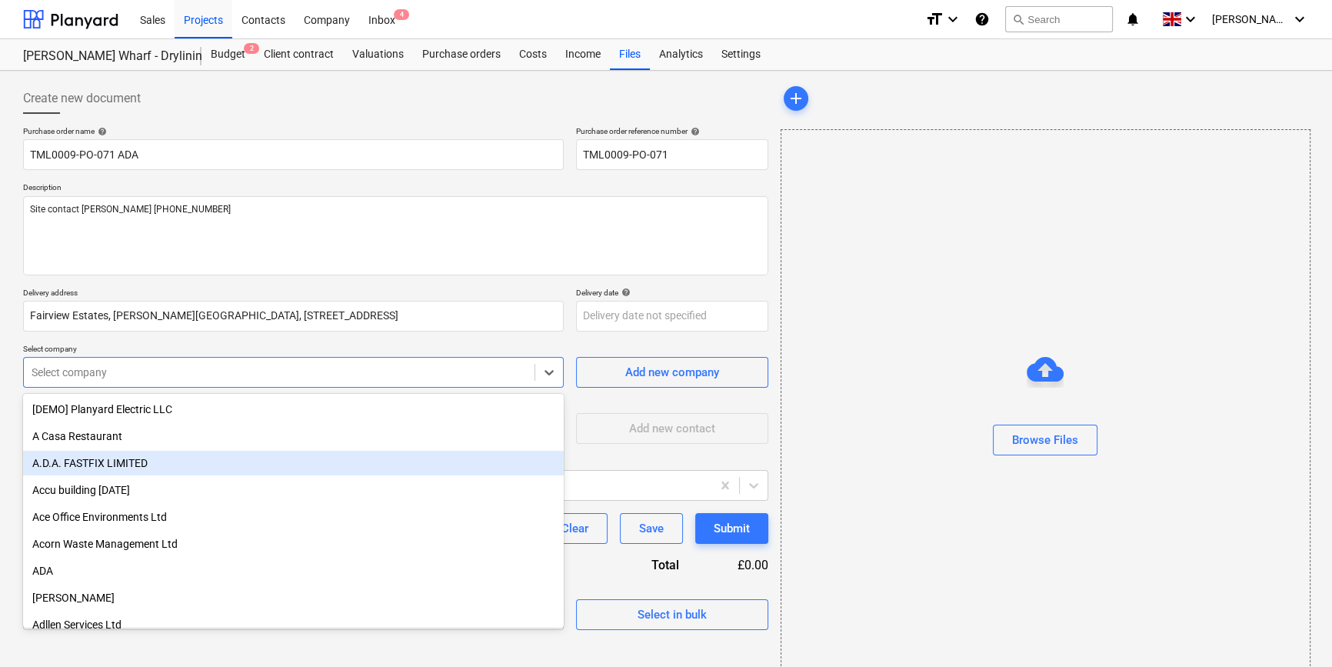
click at [82, 468] on div "A.D.A. FASTFIX LIMITED" at bounding box center [293, 463] width 541 height 25
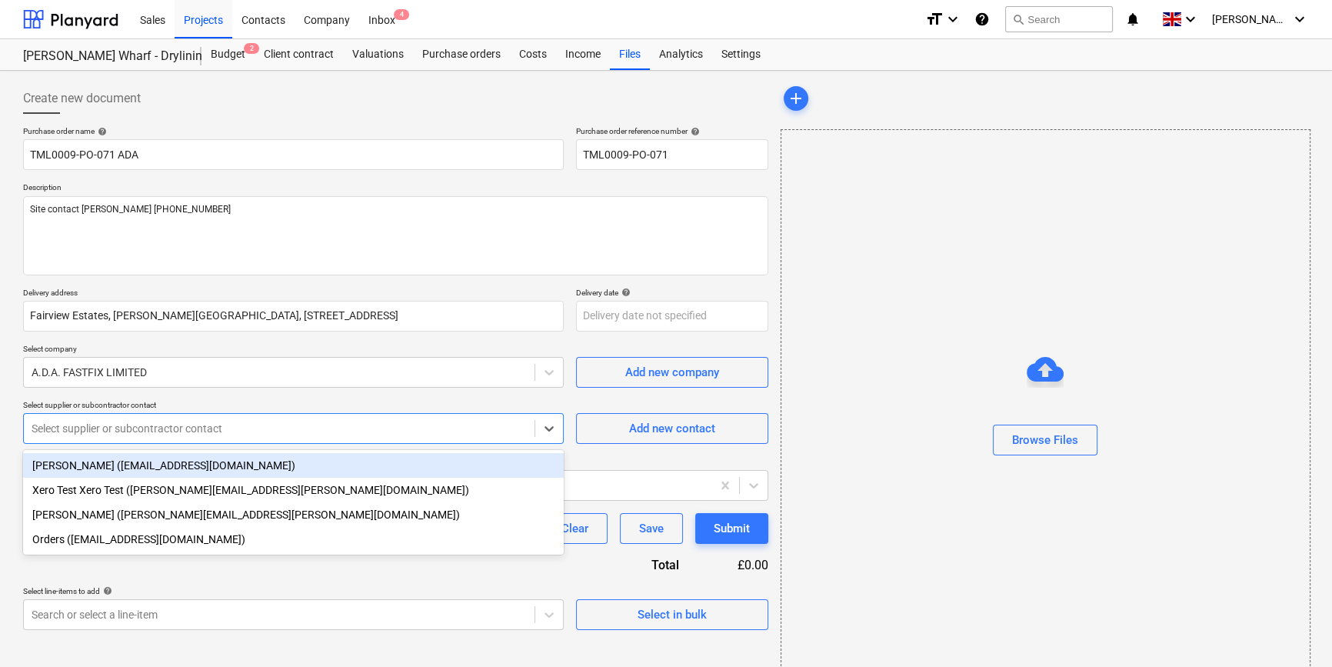
click at [96, 437] on div "Select supplier or subcontractor contact" at bounding box center [279, 429] width 511 height 22
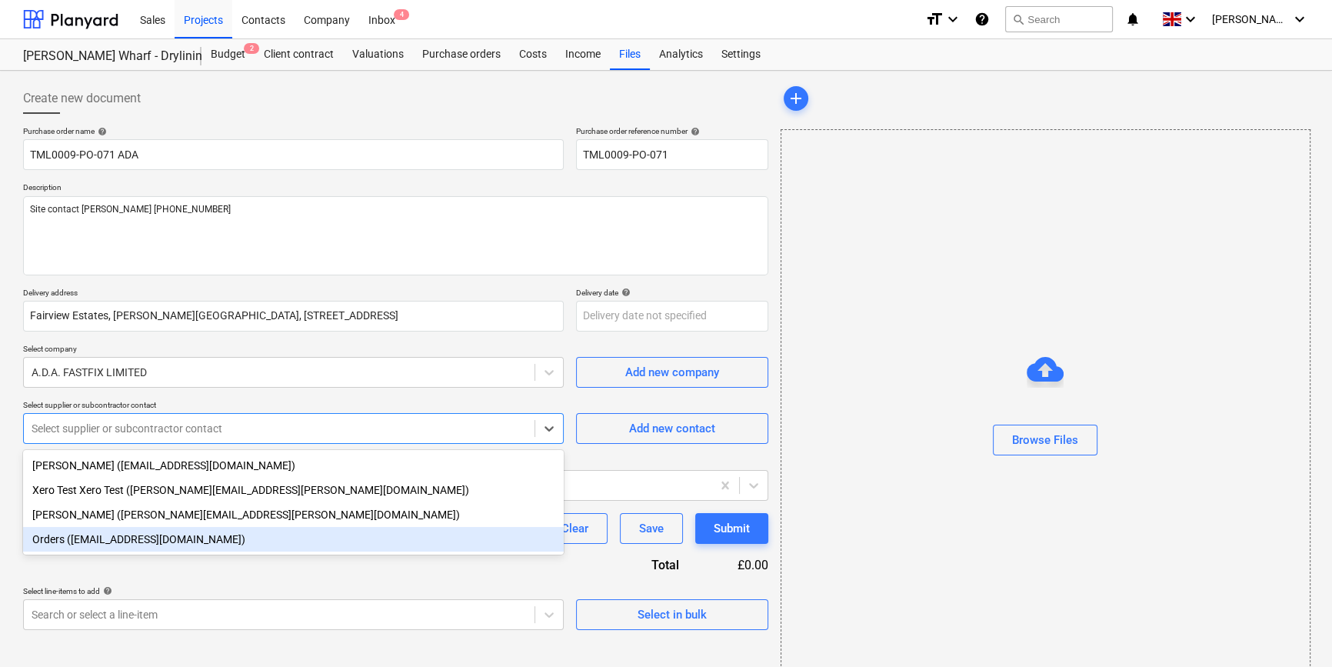
click at [109, 546] on div "Orders (orders@adafastfix.co.uk)" at bounding box center [293, 539] width 541 height 25
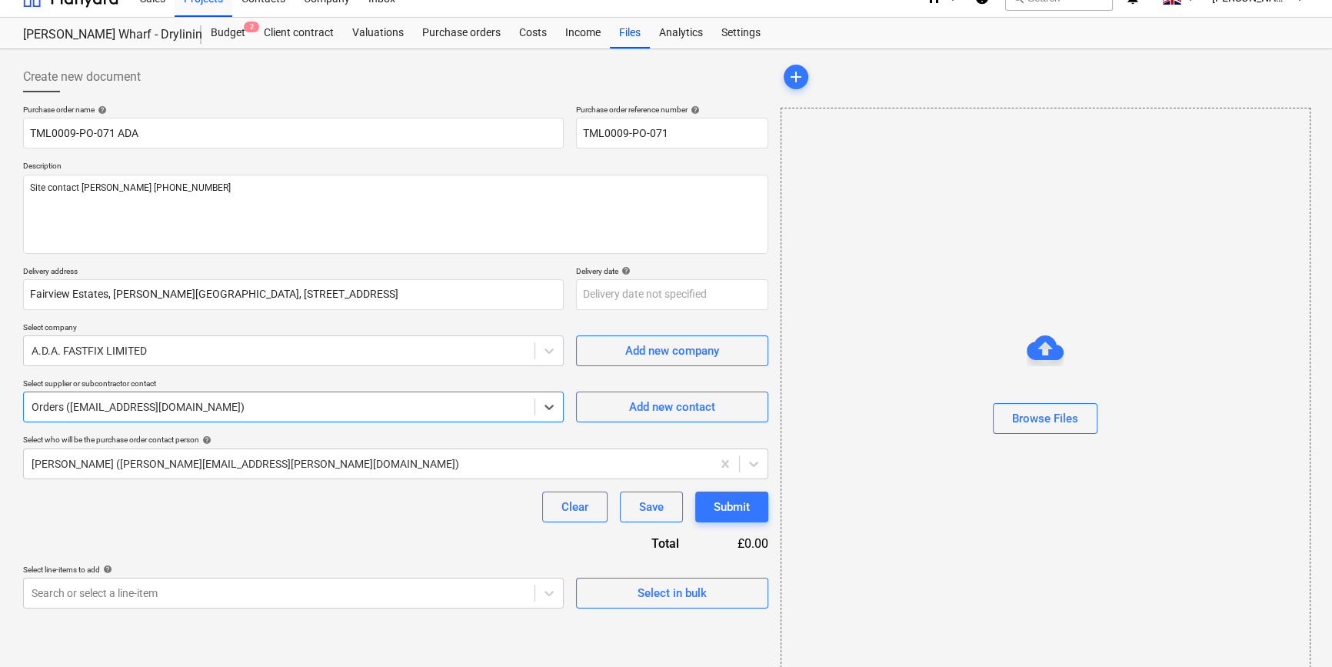
scroll to position [33, 0]
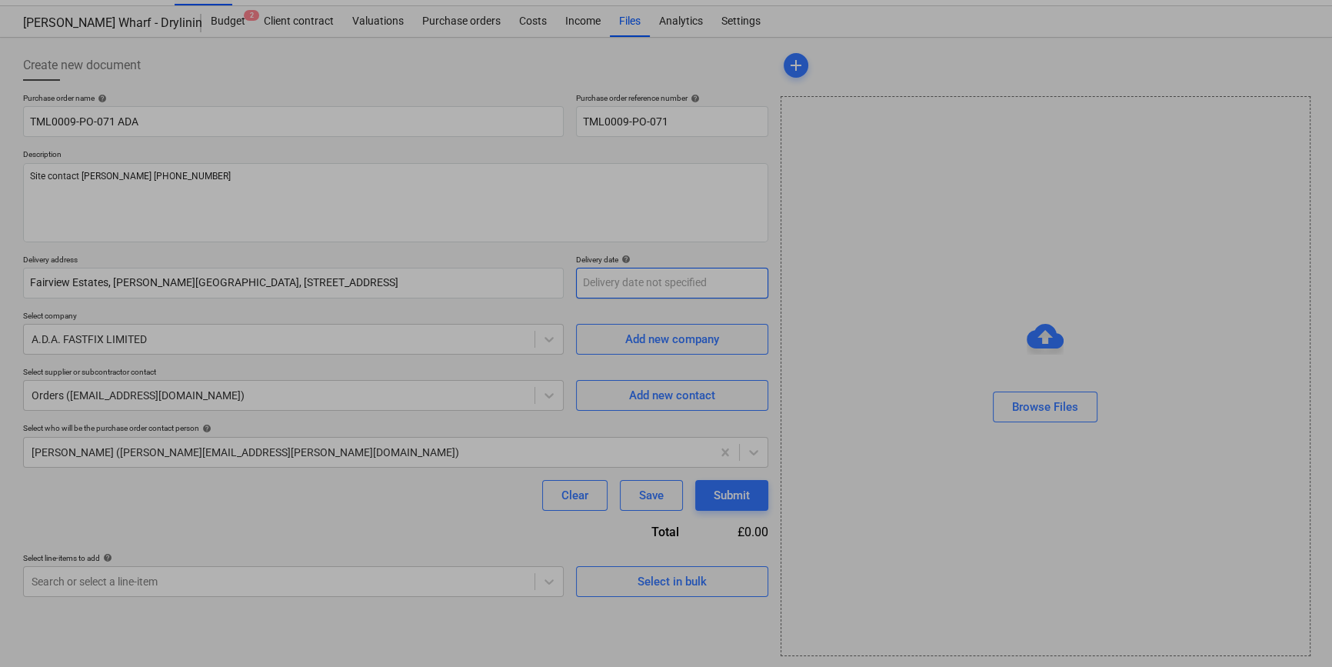
click at [616, 278] on body "Sales Projects Contacts Company Inbox 4 format_size keyboard_arrow_down help se…" at bounding box center [666, 300] width 1332 height 667
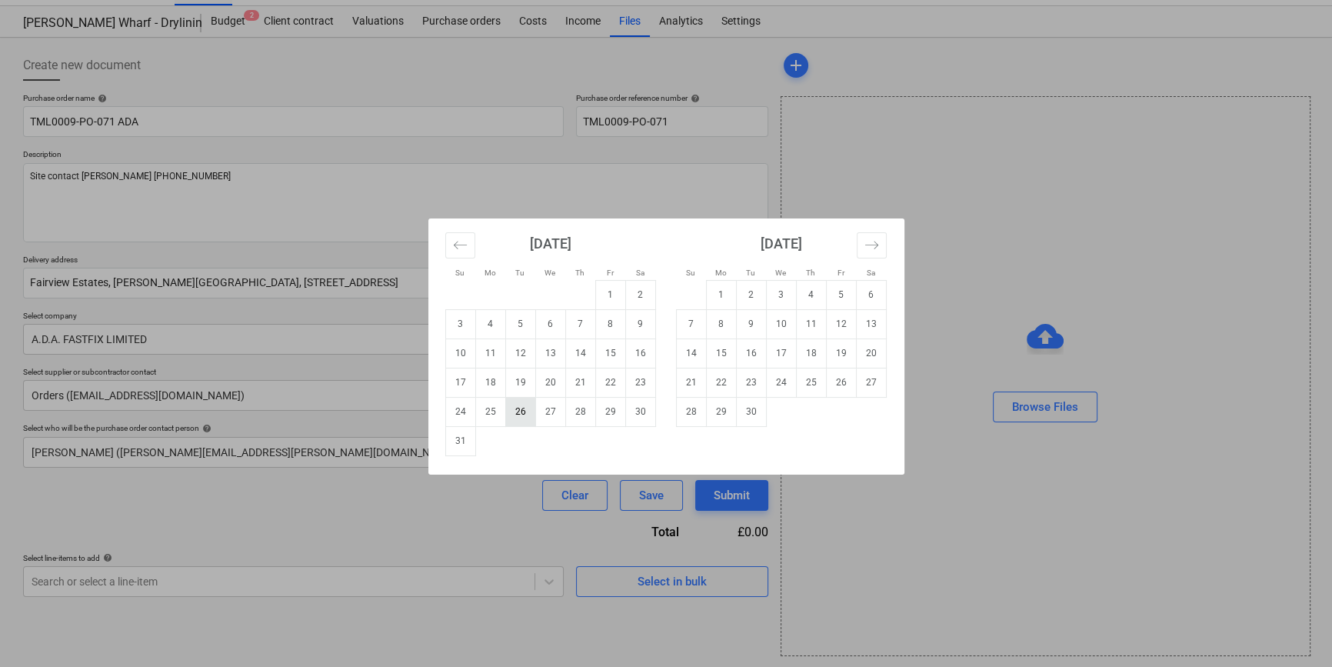
click at [511, 411] on td "26" at bounding box center [520, 411] width 30 height 29
type textarea "x"
type input "[DATE]"
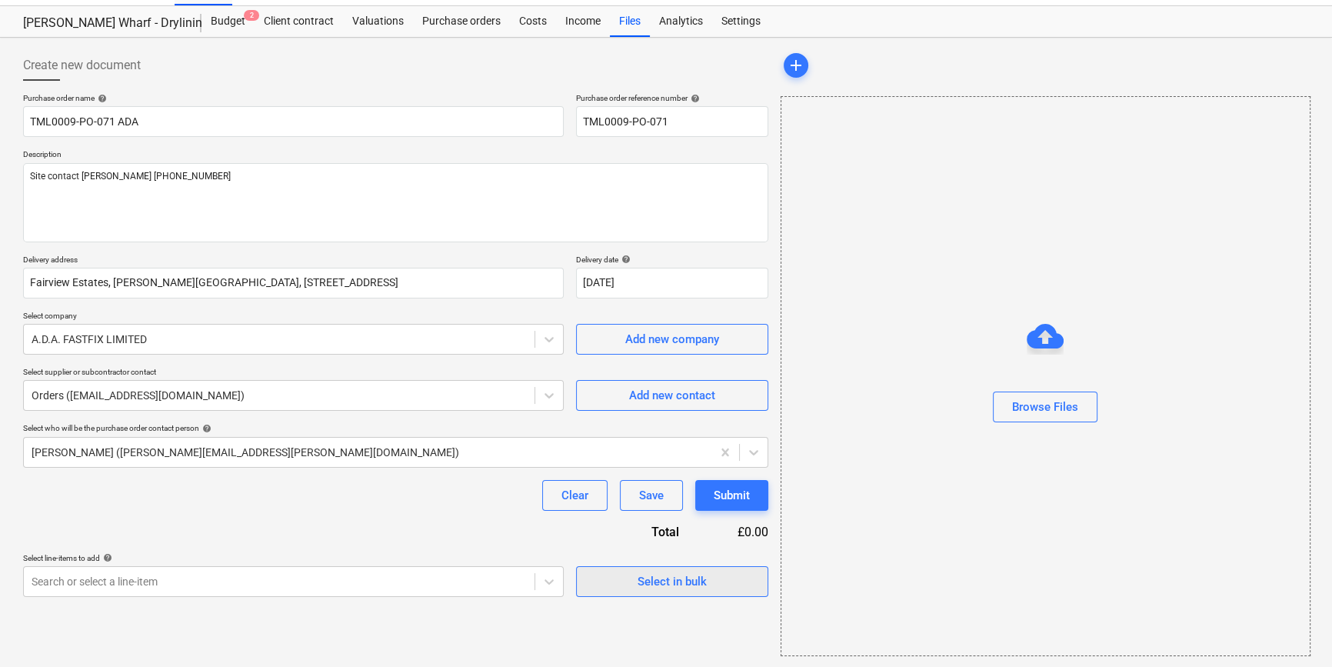
click at [681, 574] on div "Select in bulk" at bounding box center [671, 581] width 69 height 20
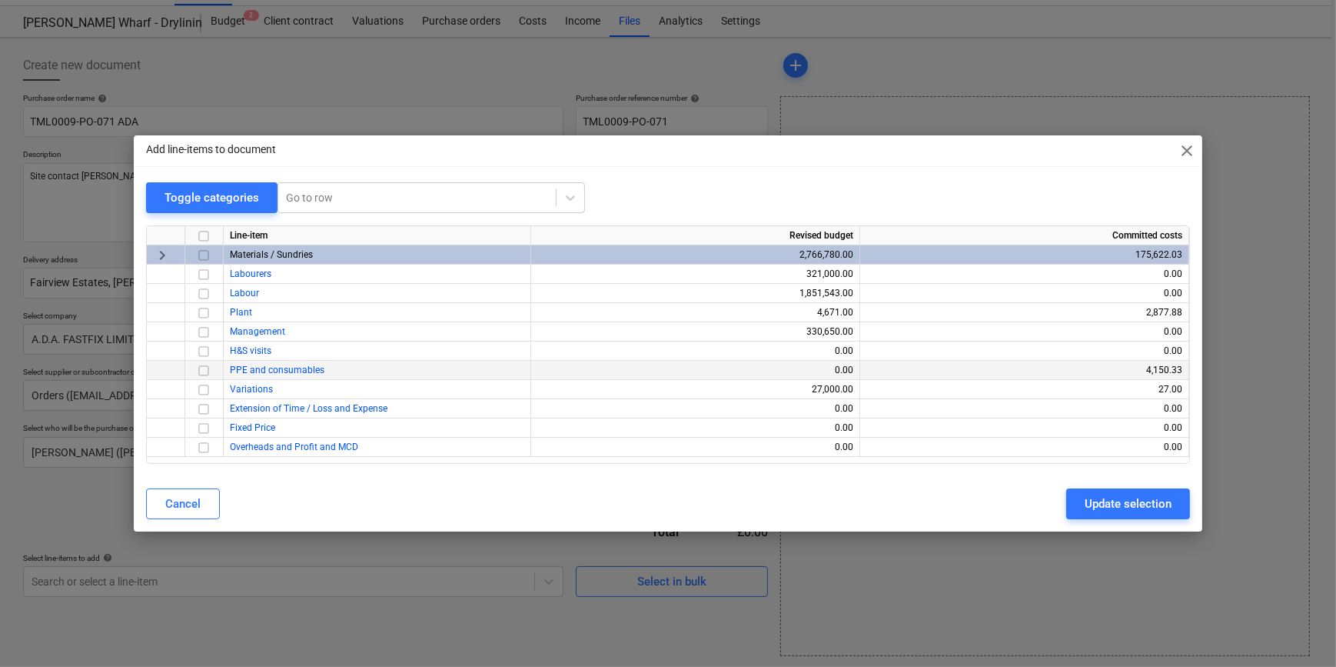
click at [204, 369] on input "checkbox" at bounding box center [204, 370] width 18 height 18
click at [1092, 501] on div "Update selection" at bounding box center [1128, 504] width 87 height 20
type textarea "x"
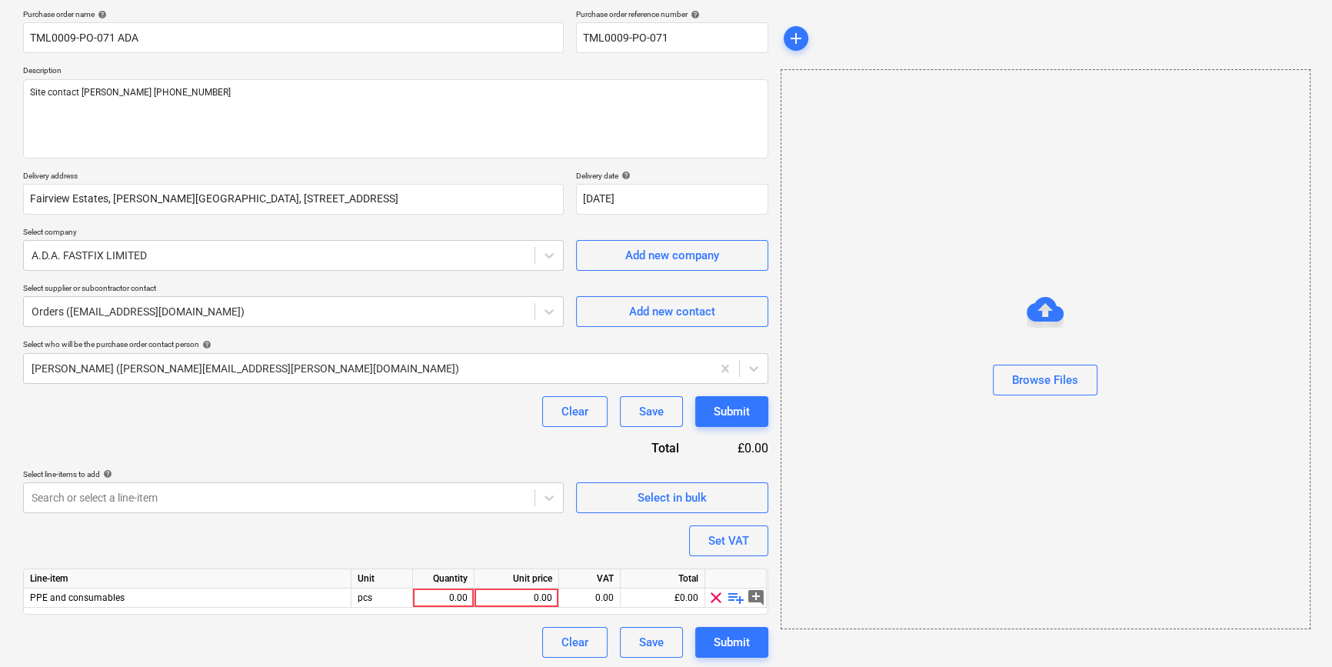
scroll to position [119, 0]
click at [451, 596] on div "0.00" at bounding box center [443, 595] width 48 height 19
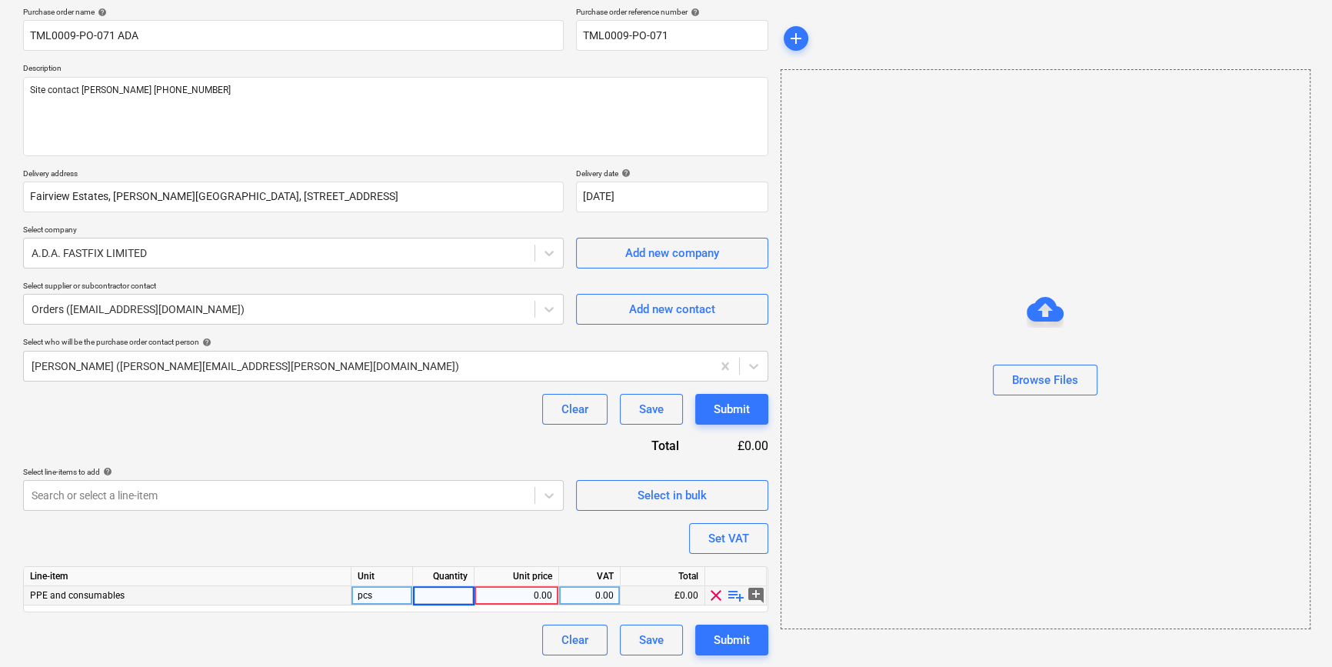
type input "1"
click at [730, 597] on span "playlist_add" at bounding box center [736, 595] width 18 height 18
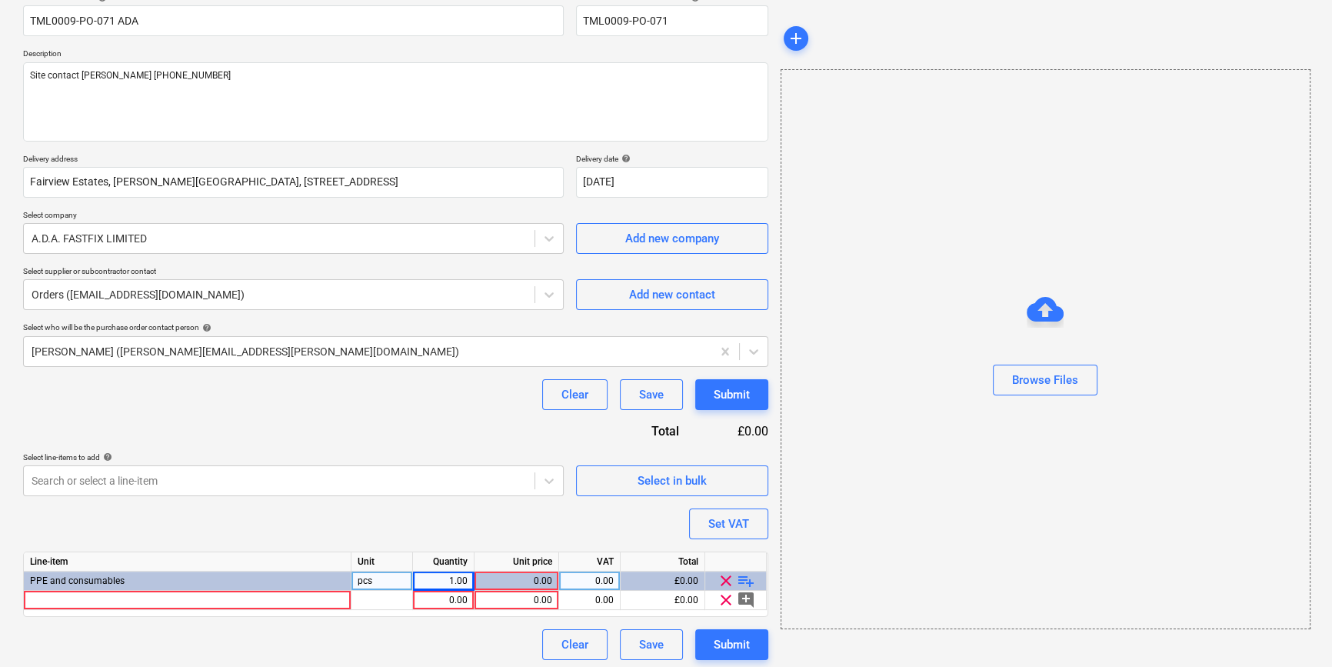
scroll to position [138, 0]
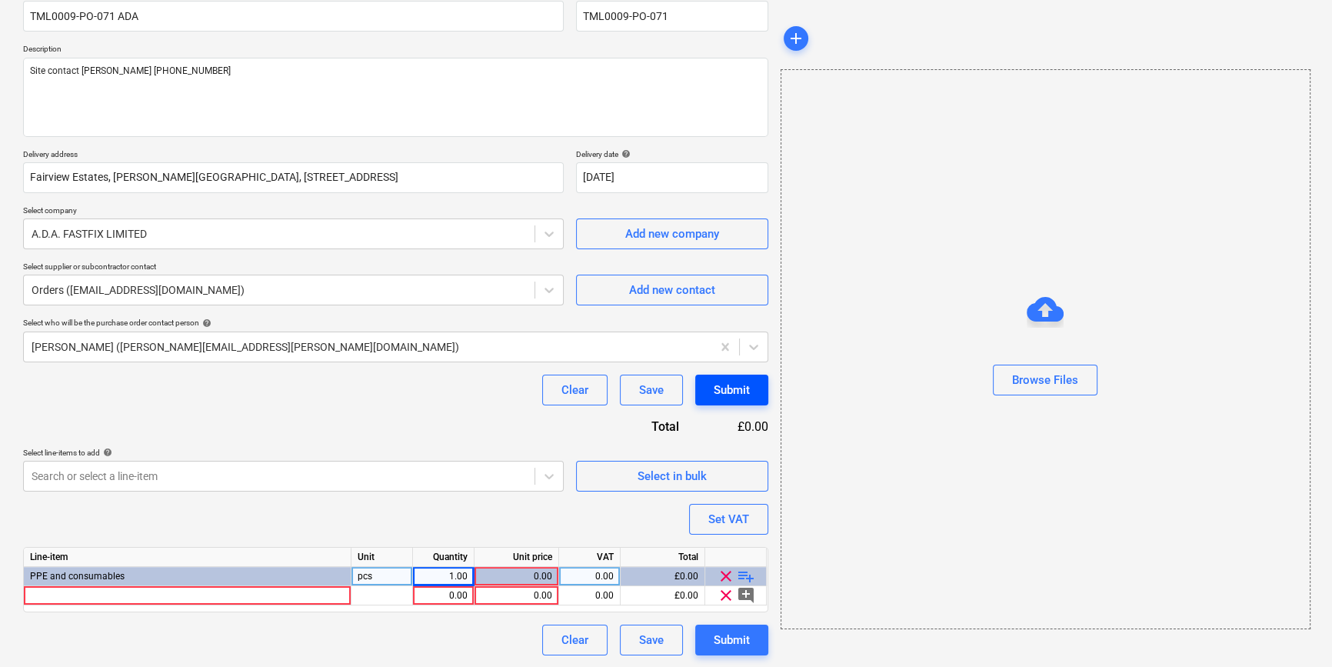
type textarea "x"
click at [42, 595] on div at bounding box center [188, 595] width 328 height 19
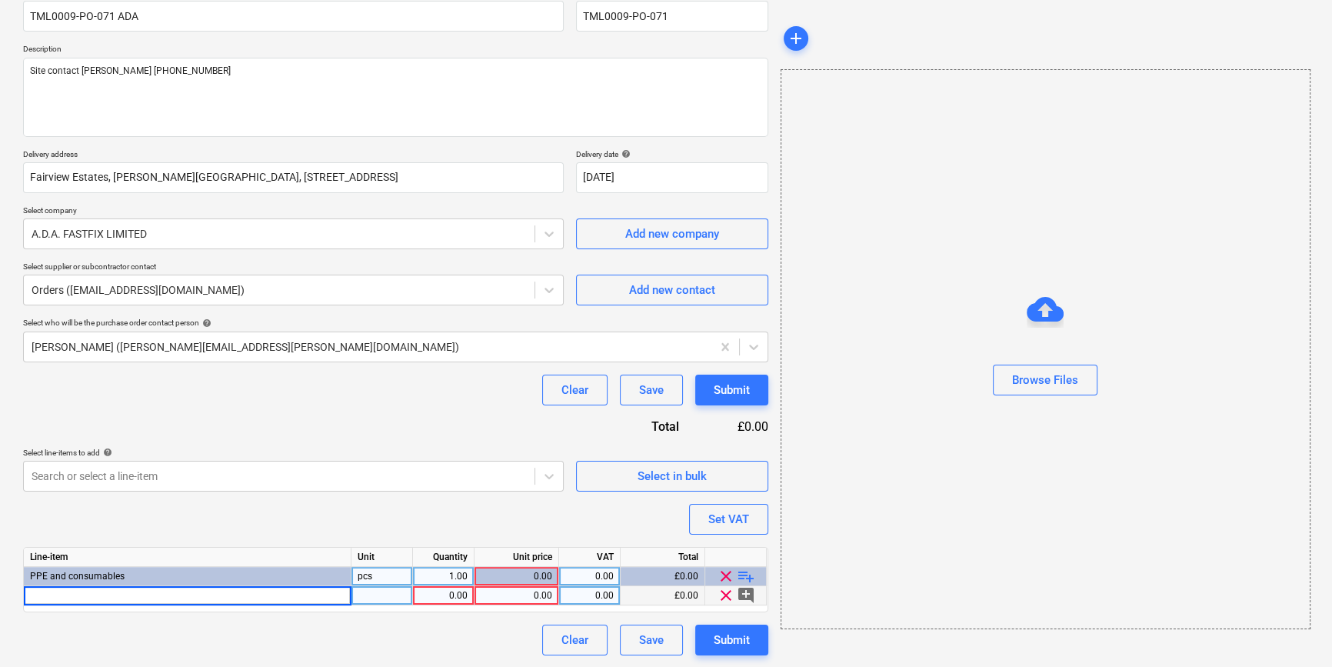
type input "TCT23528 235 x 1.8 x 30 x 28T Rip cut blade"
type textarea "x"
type input "9.87"
type textarea "x"
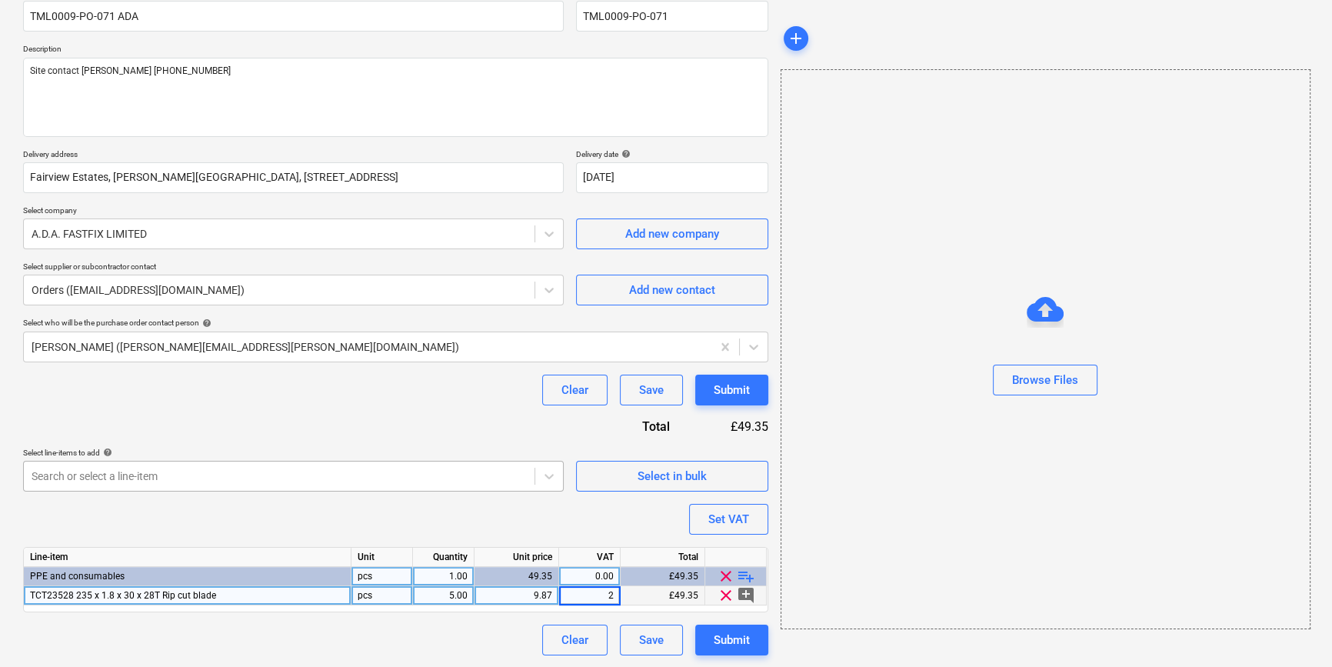
type input "20"
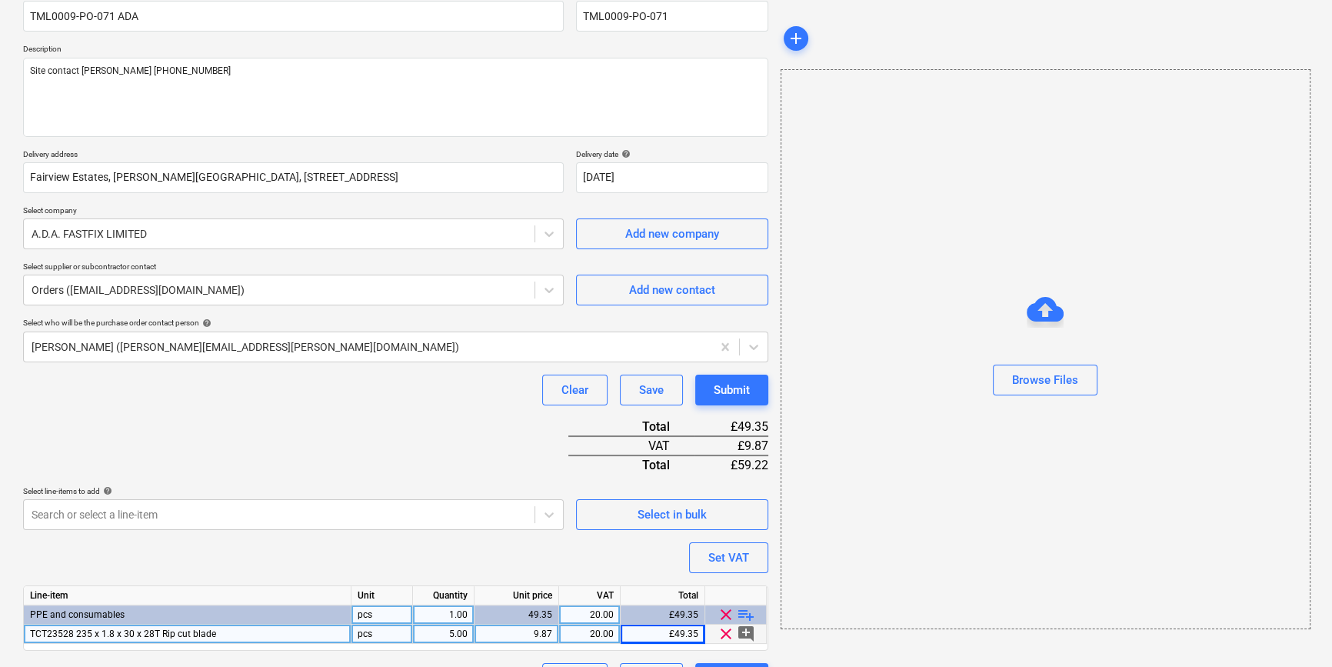
click at [738, 614] on span "playlist_add" at bounding box center [746, 614] width 18 height 18
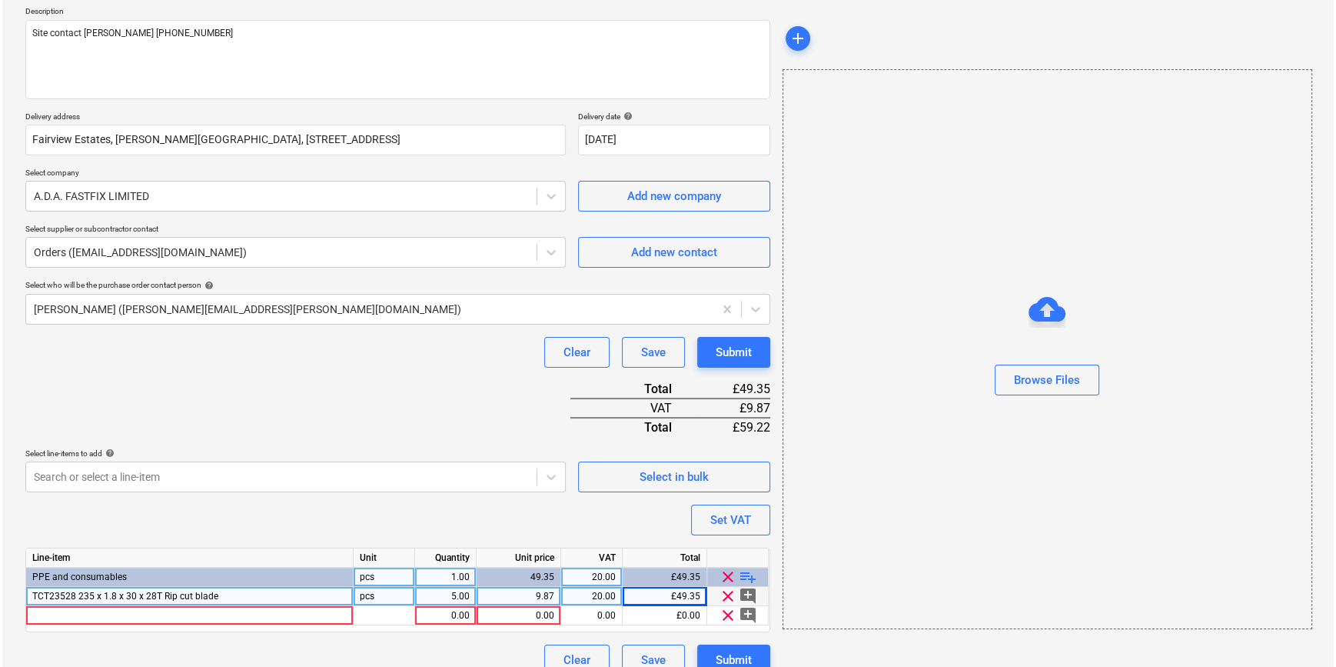
scroll to position [196, 0]
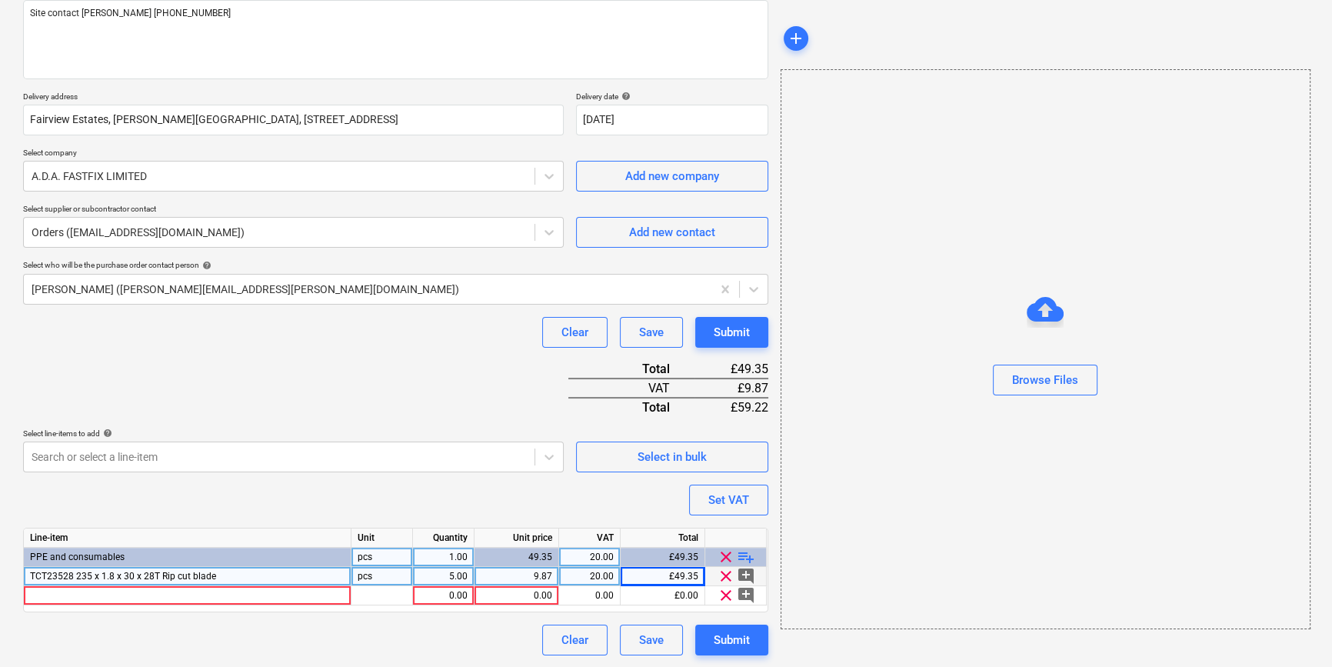
type textarea "x"
click at [57, 594] on div at bounding box center [188, 595] width 328 height 19
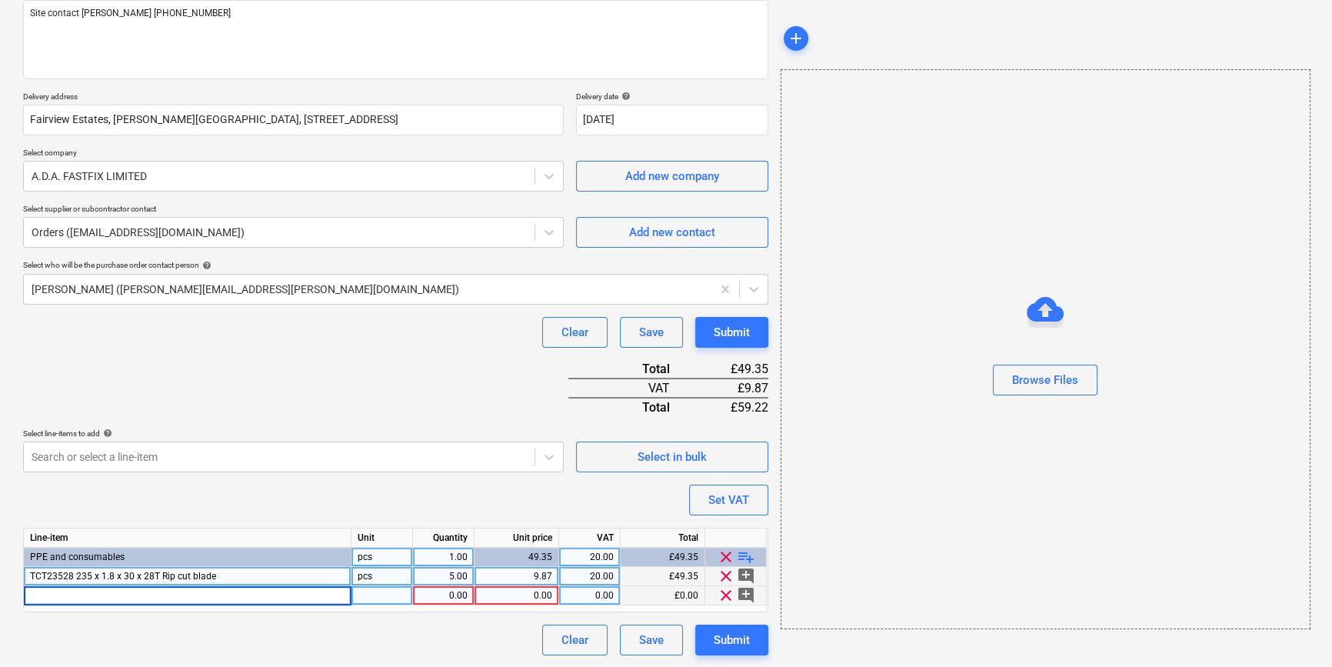
type input "Trend Profiler Cutter 12.7mm x x 9.5mm Cut x 1/4 Shank"
type textarea "x"
type input "20"
type textarea "x"
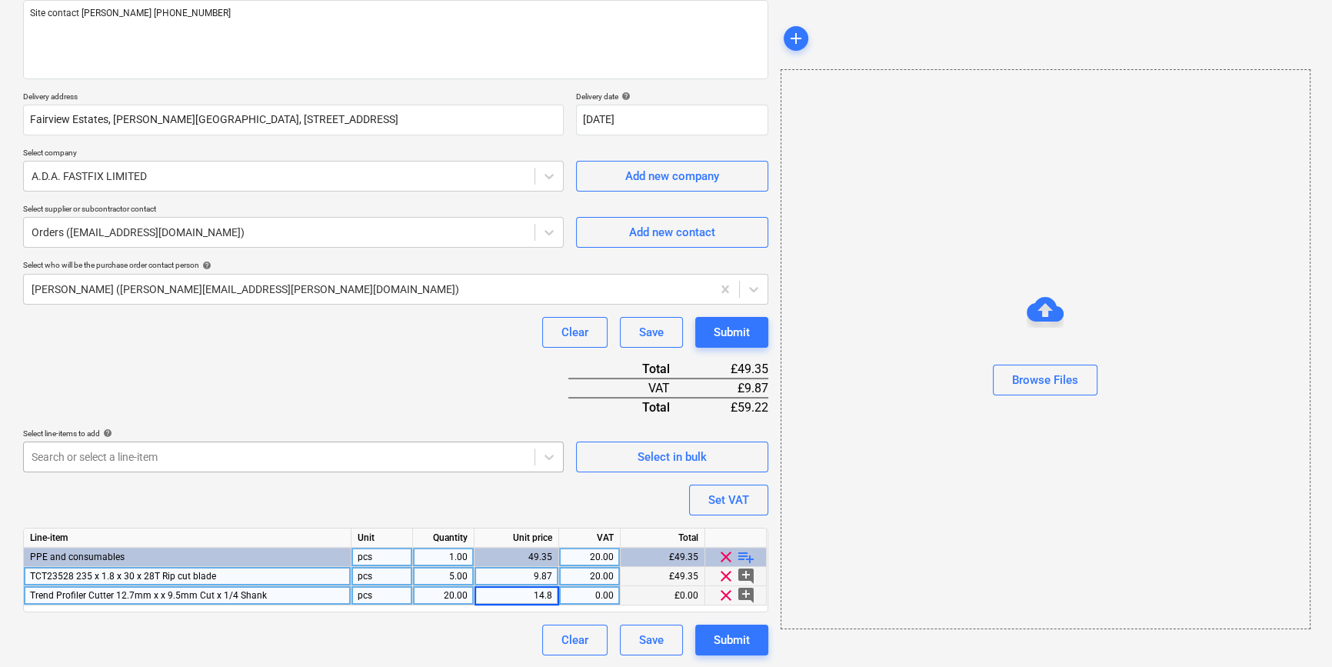
type input "14.88"
type textarea "x"
type input "20"
click at [714, 636] on div "Submit" at bounding box center [732, 640] width 36 height 20
type textarea "x"
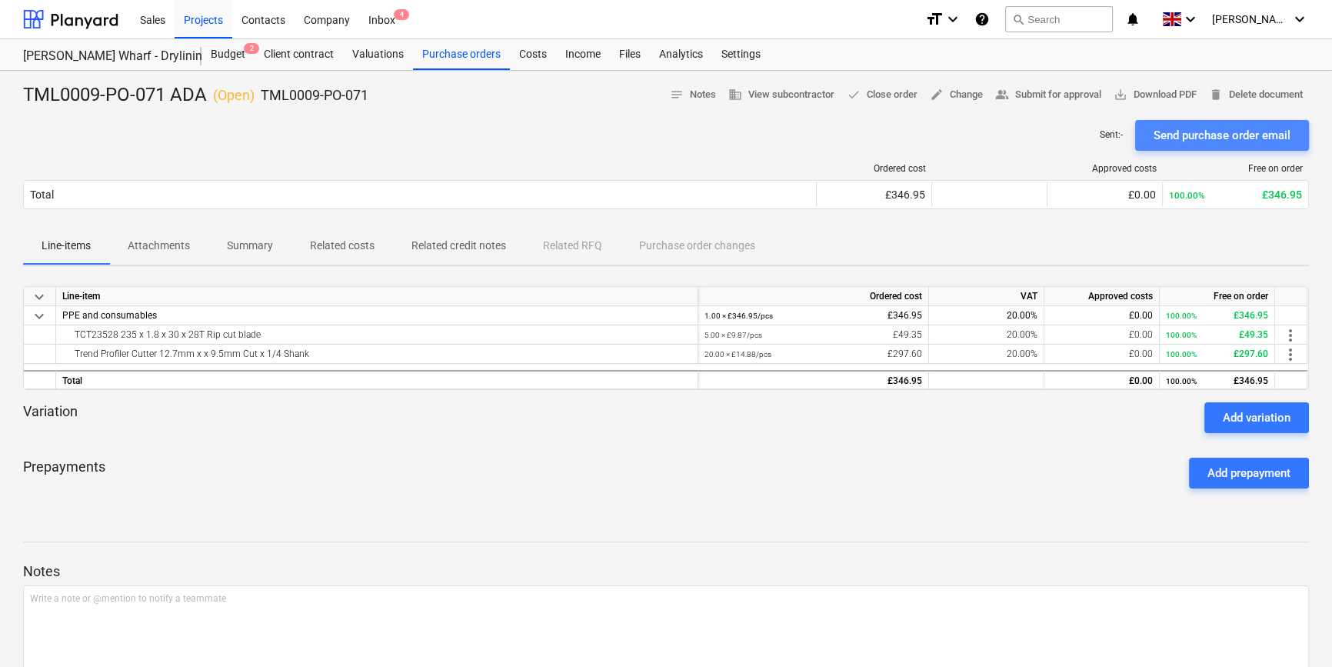
click at [1198, 138] on div "Send purchase order email" at bounding box center [1221, 135] width 137 height 20
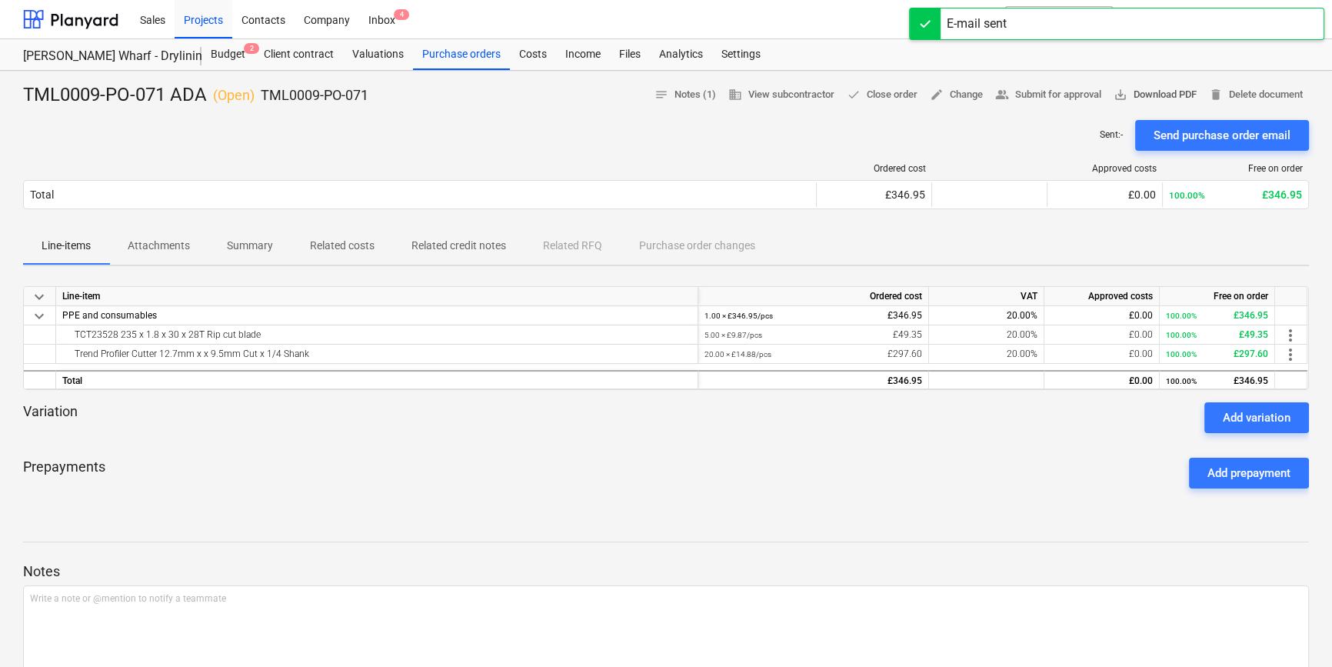
click at [1163, 92] on span "save_alt Download PDF" at bounding box center [1154, 95] width 83 height 18
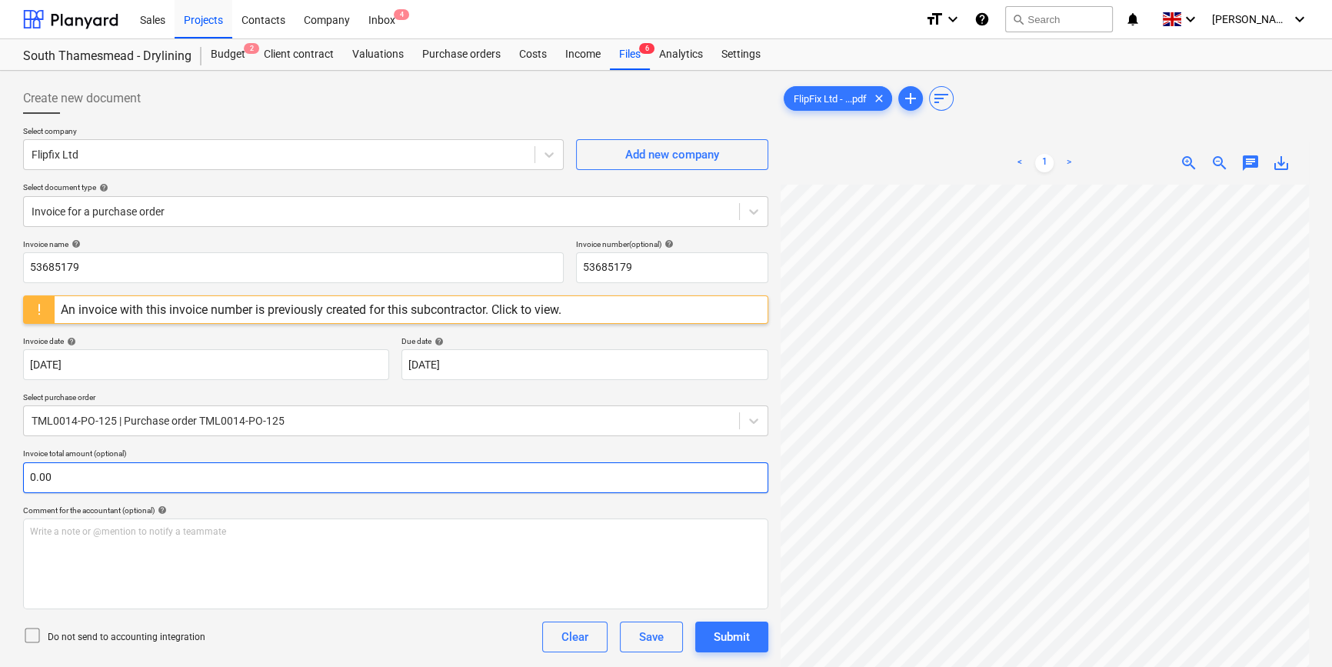
scroll to position [69, 0]
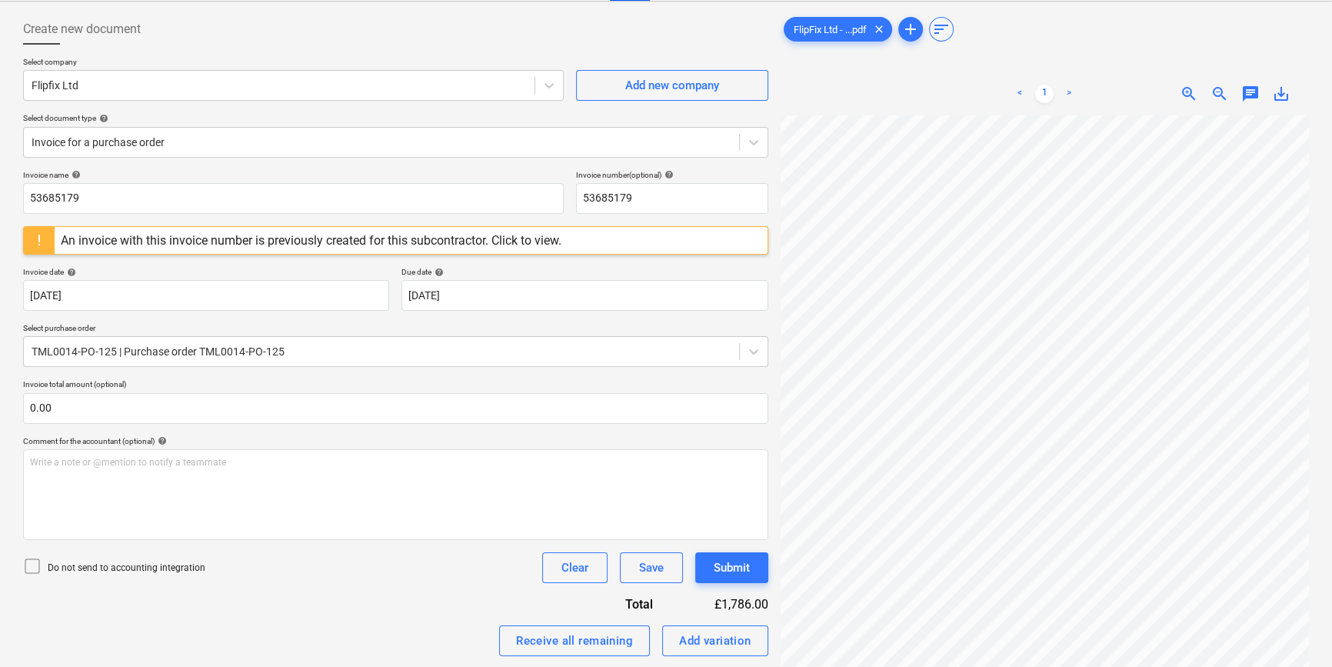
click at [371, 241] on div "An invoice with this invoice number is previously created for this subcontracto…" at bounding box center [311, 240] width 501 height 15
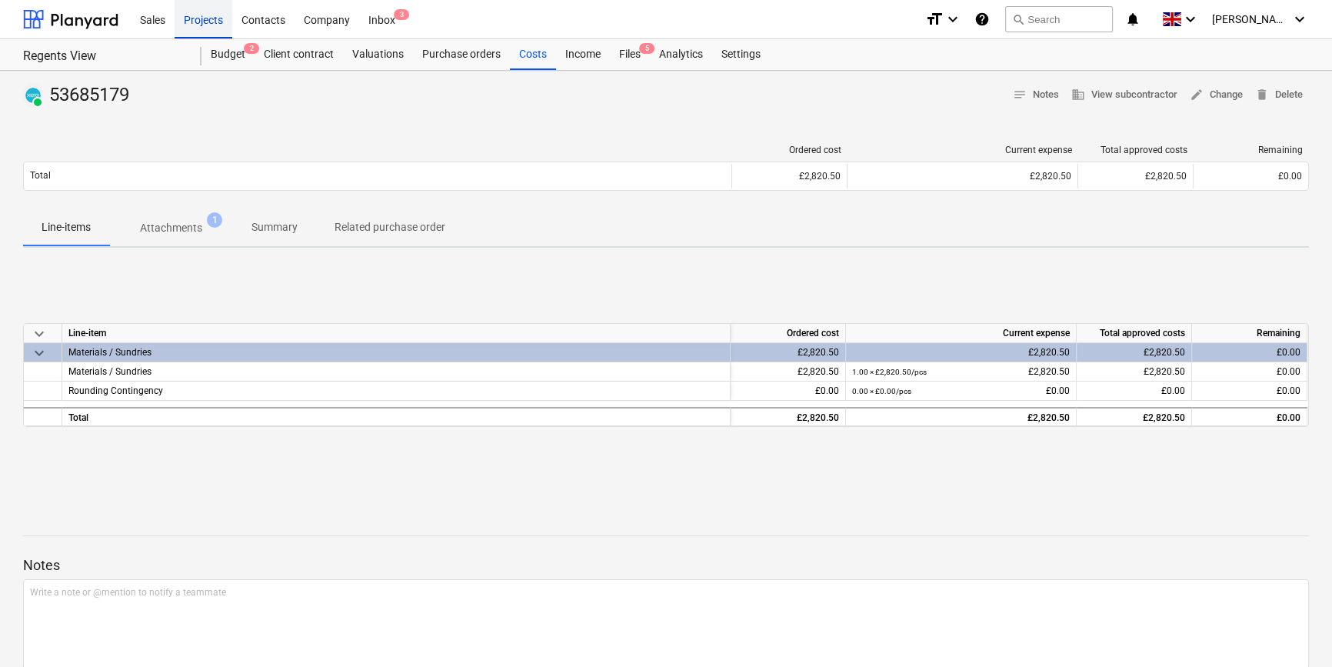
click at [197, 22] on div "Projects" at bounding box center [204, 18] width 58 height 39
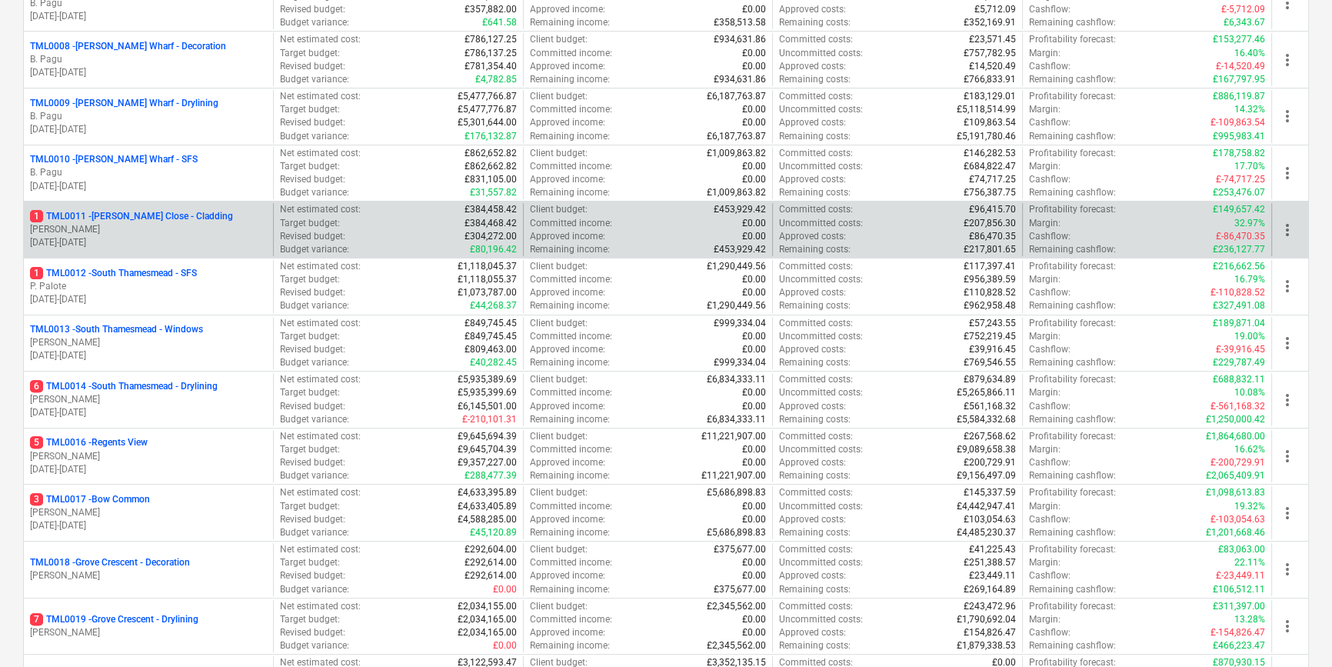
scroll to position [629, 0]
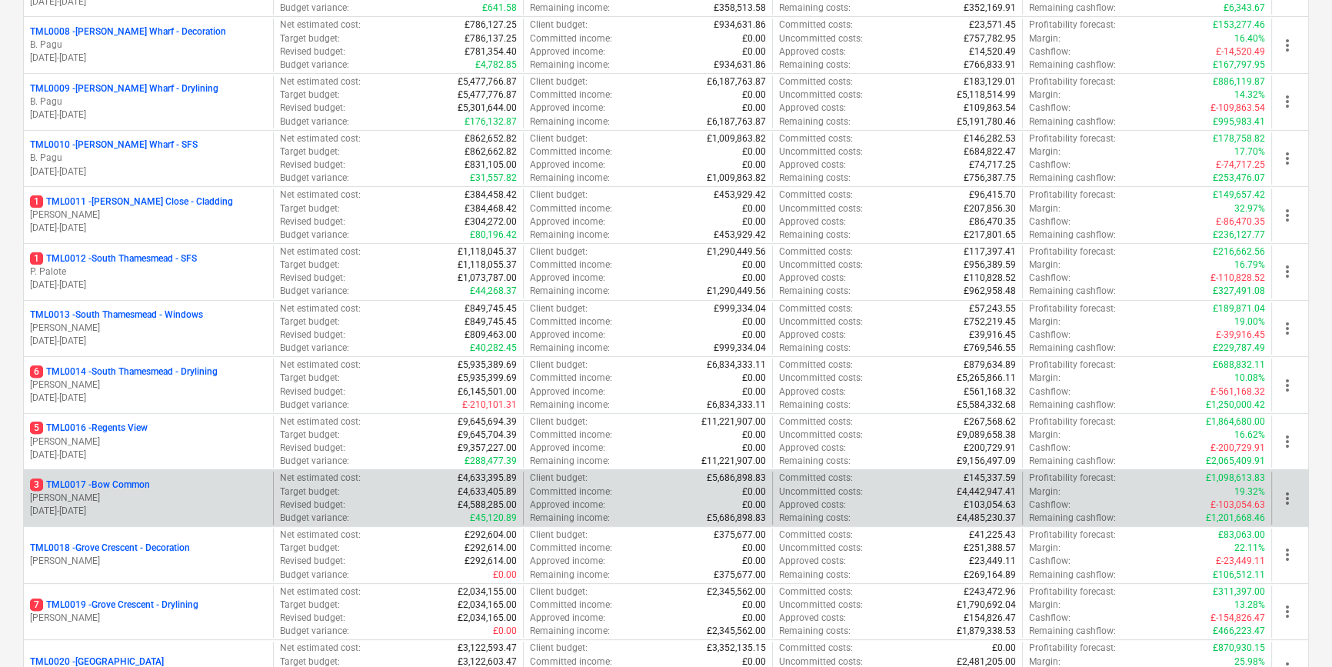
click at [208, 497] on p "[PERSON_NAME]" at bounding box center [148, 497] width 237 height 13
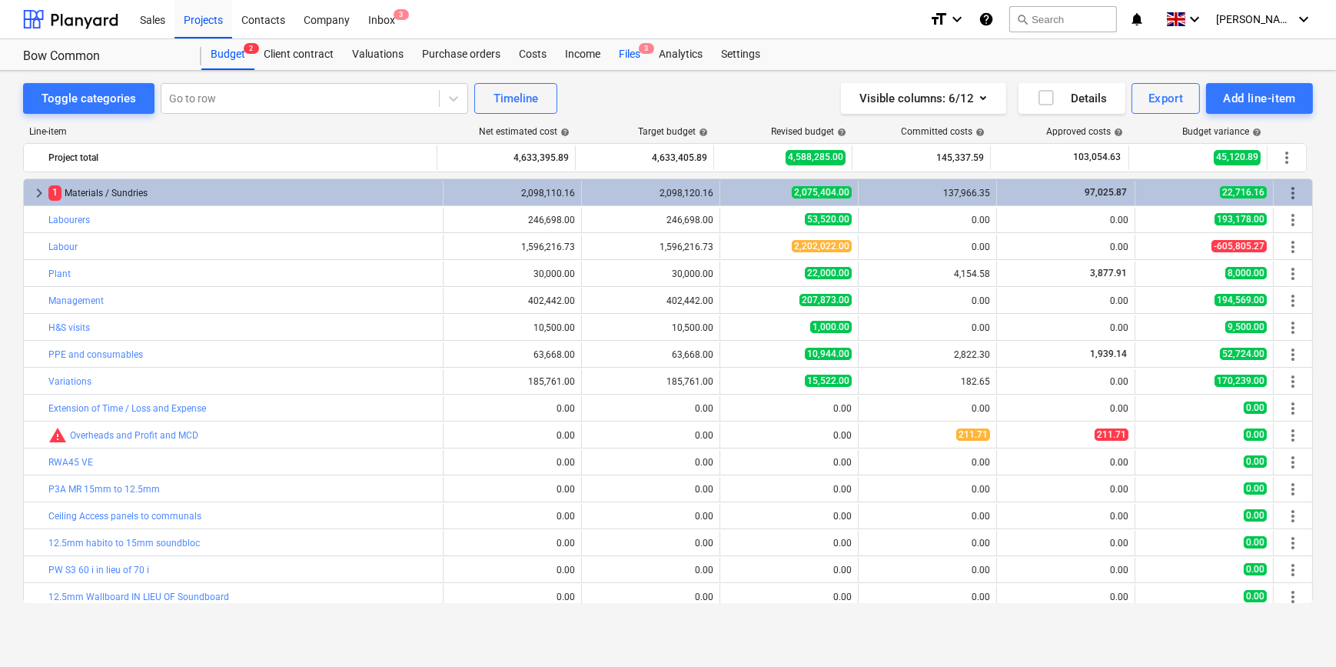
click at [624, 55] on div "Files 3" at bounding box center [630, 54] width 40 height 31
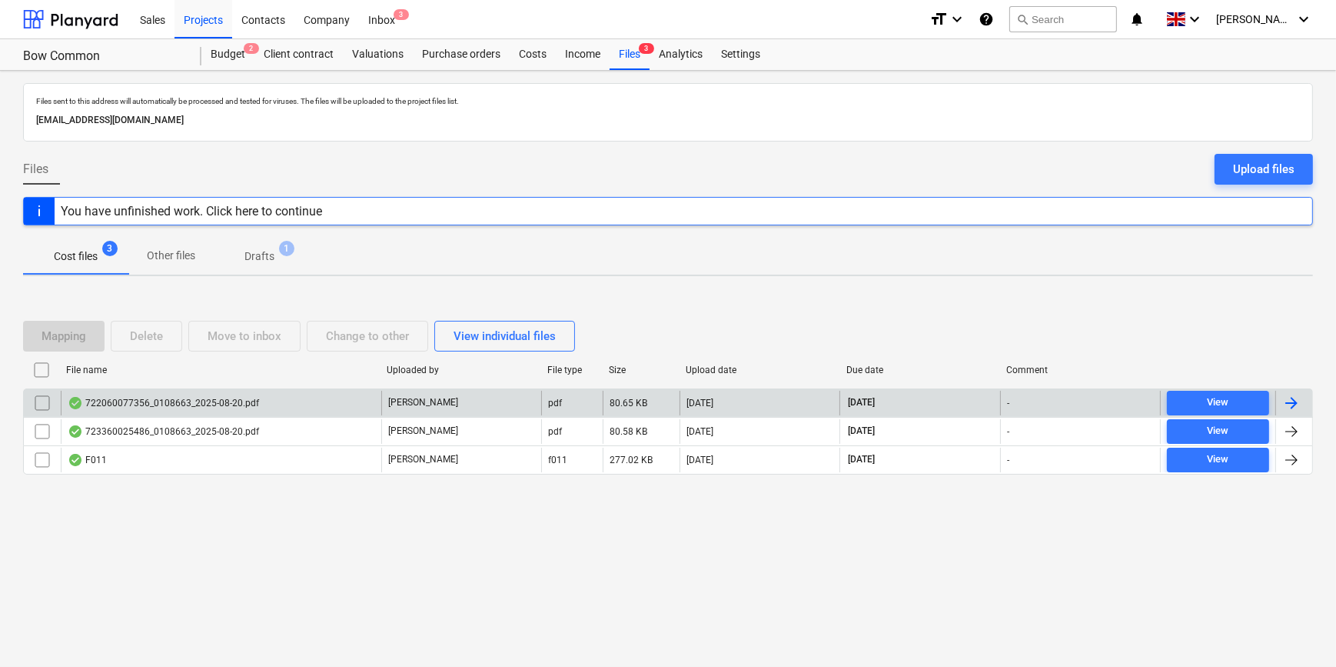
click at [1289, 403] on div at bounding box center [1292, 403] width 18 height 18
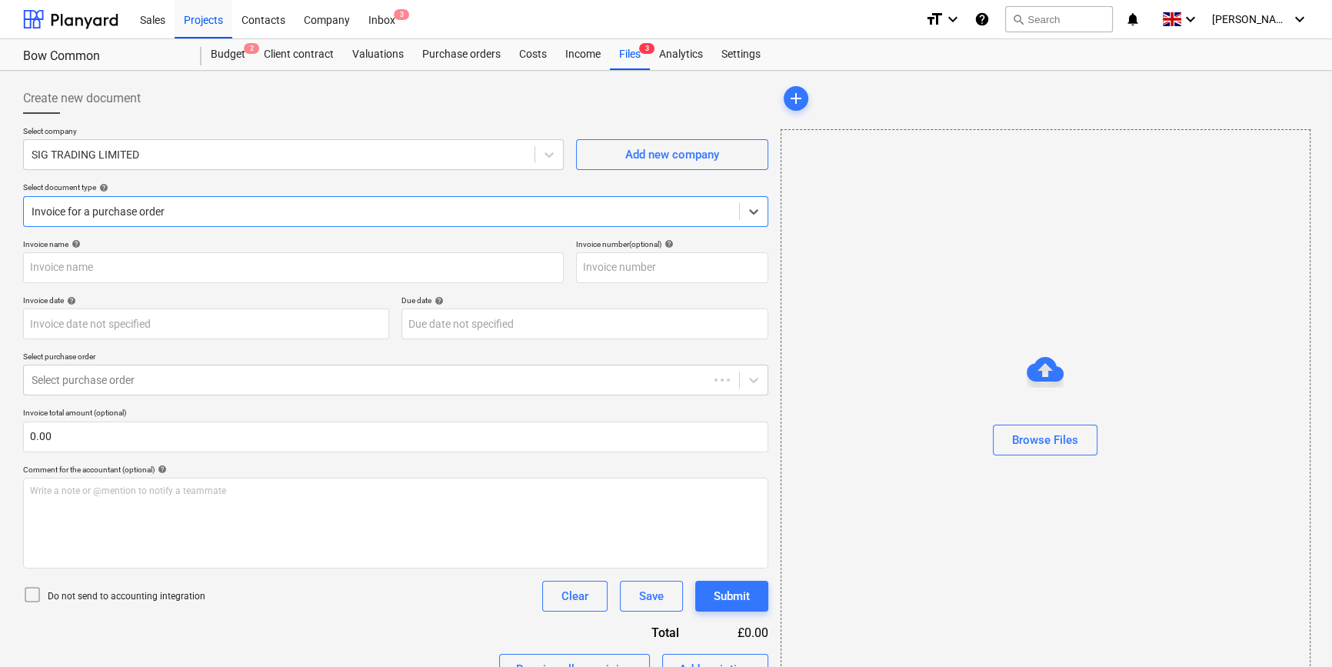
type input "722060077356"
type input "[DATE]"
type input "17 Sep 2025"
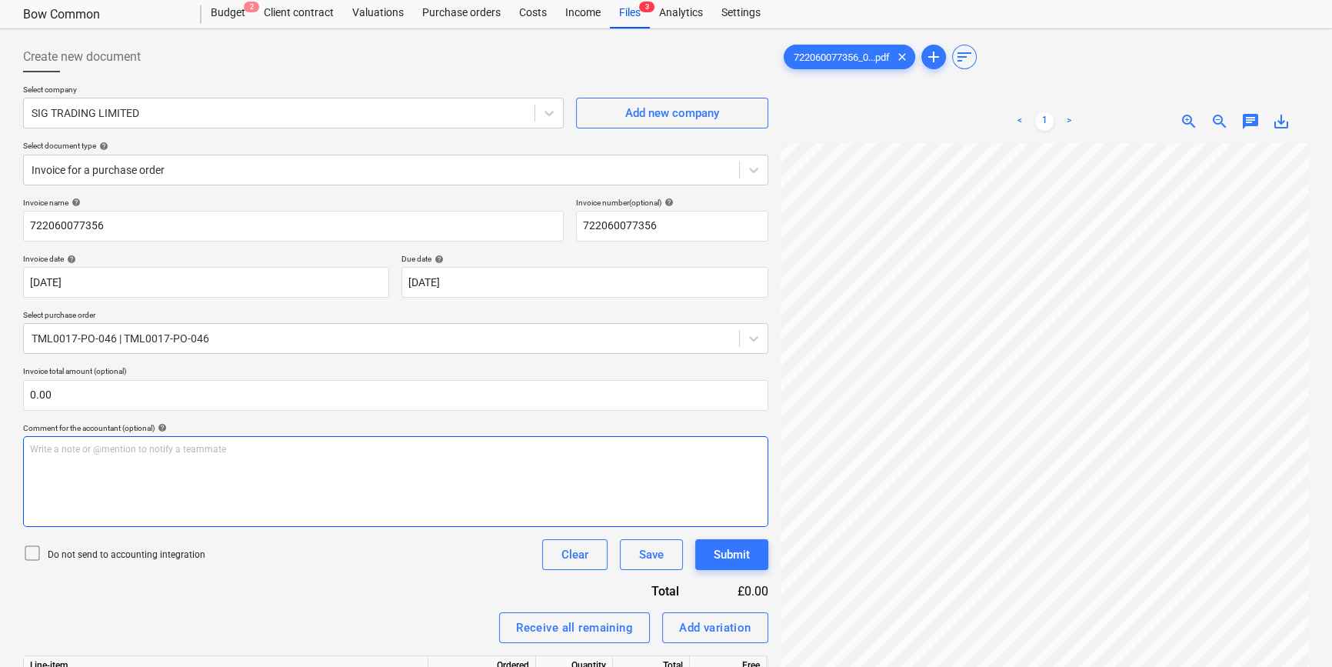
scroll to position [14, 0]
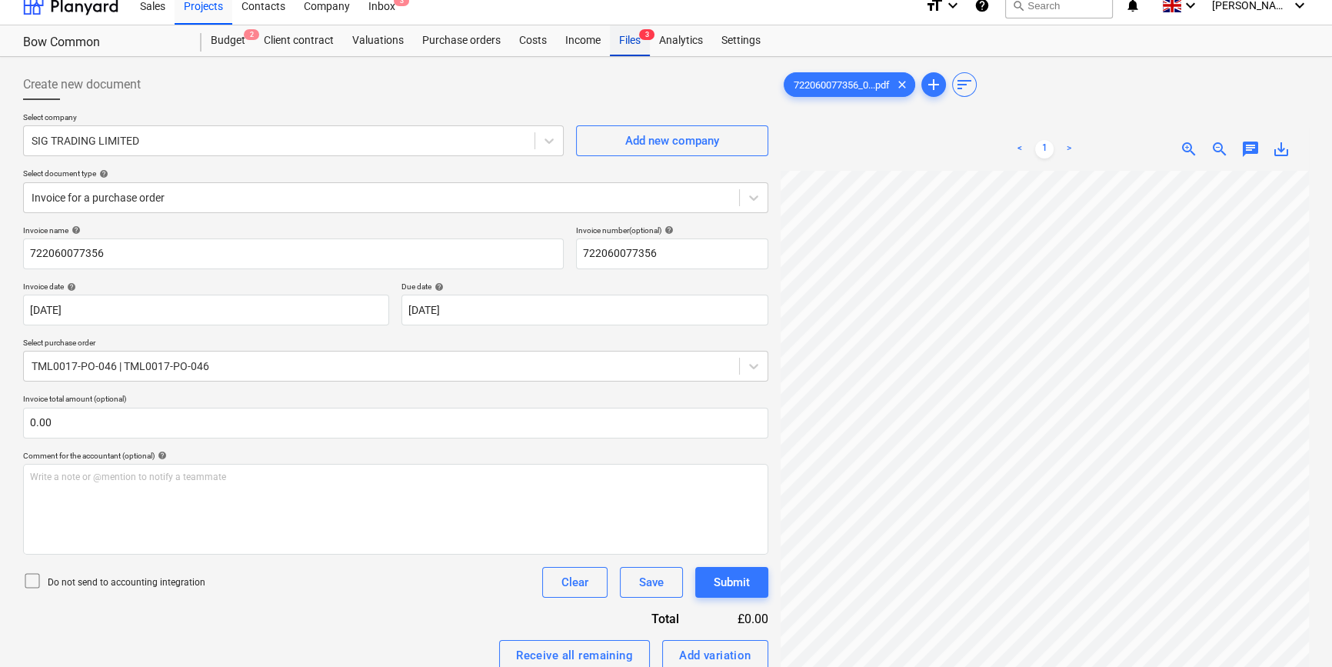
click at [622, 44] on div "Files 3" at bounding box center [630, 40] width 40 height 31
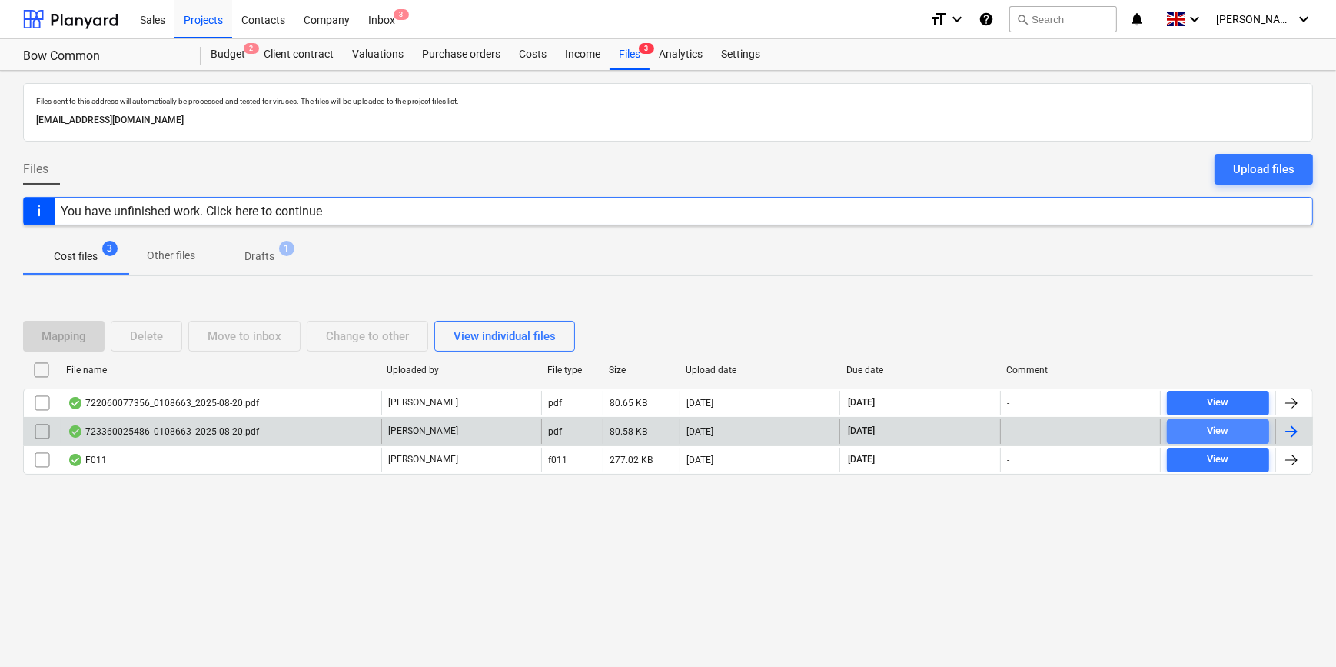
click at [1227, 433] on div "View" at bounding box center [1218, 431] width 22 height 18
click at [1292, 428] on div at bounding box center [1292, 431] width 18 height 18
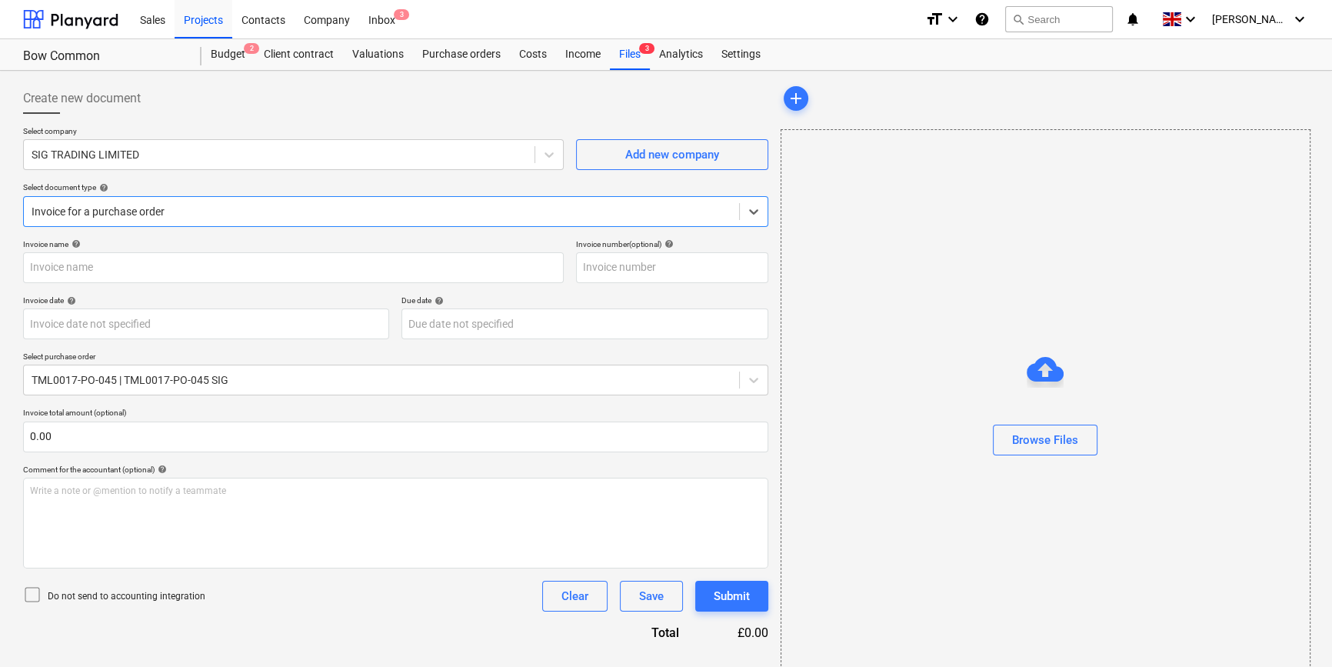
type input "723360025486"
type input "[DATE]"
type input "18 Sep 2025"
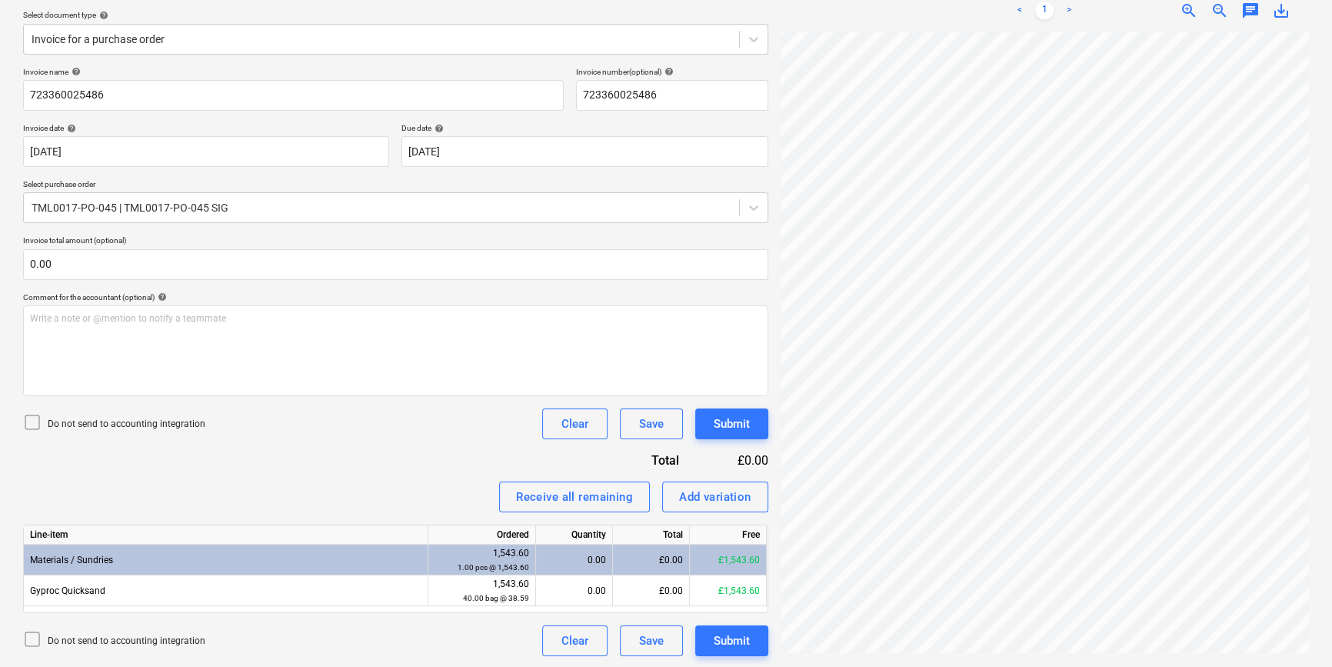
scroll to position [173, 0]
click at [746, 38] on icon at bounding box center [753, 38] width 15 height 15
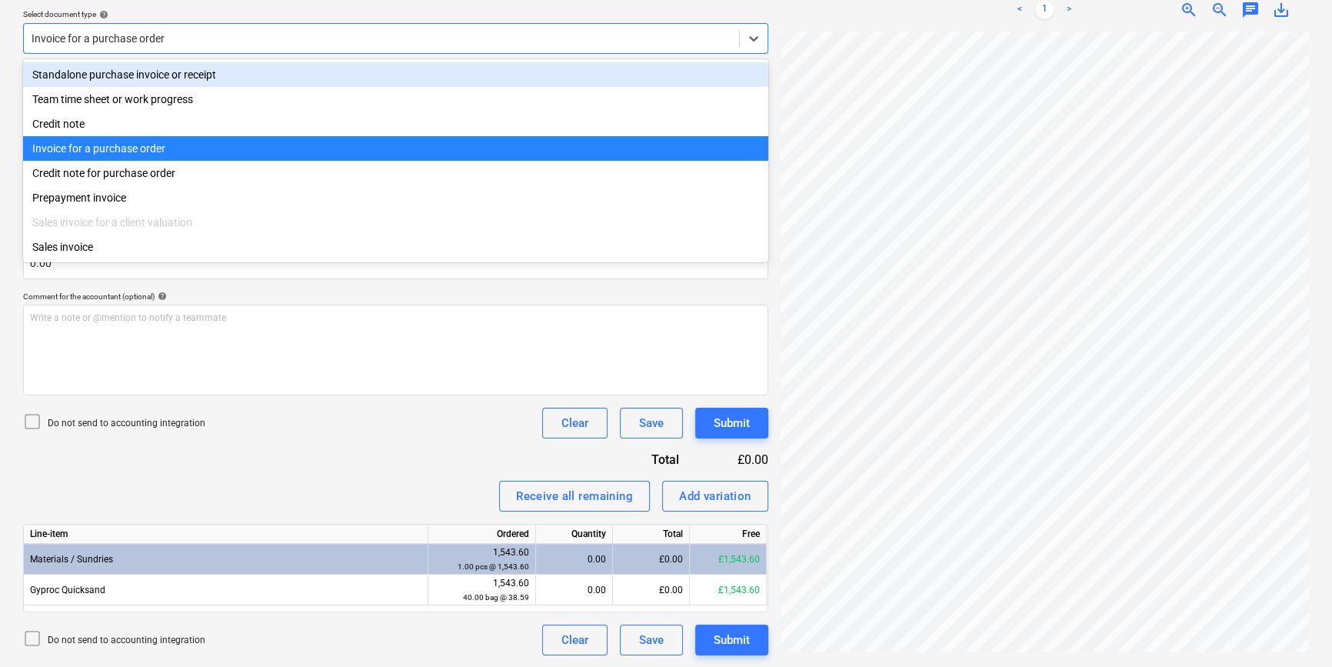
click at [737, 66] on div "Standalone purchase invoice or receipt" at bounding box center [395, 74] width 745 height 25
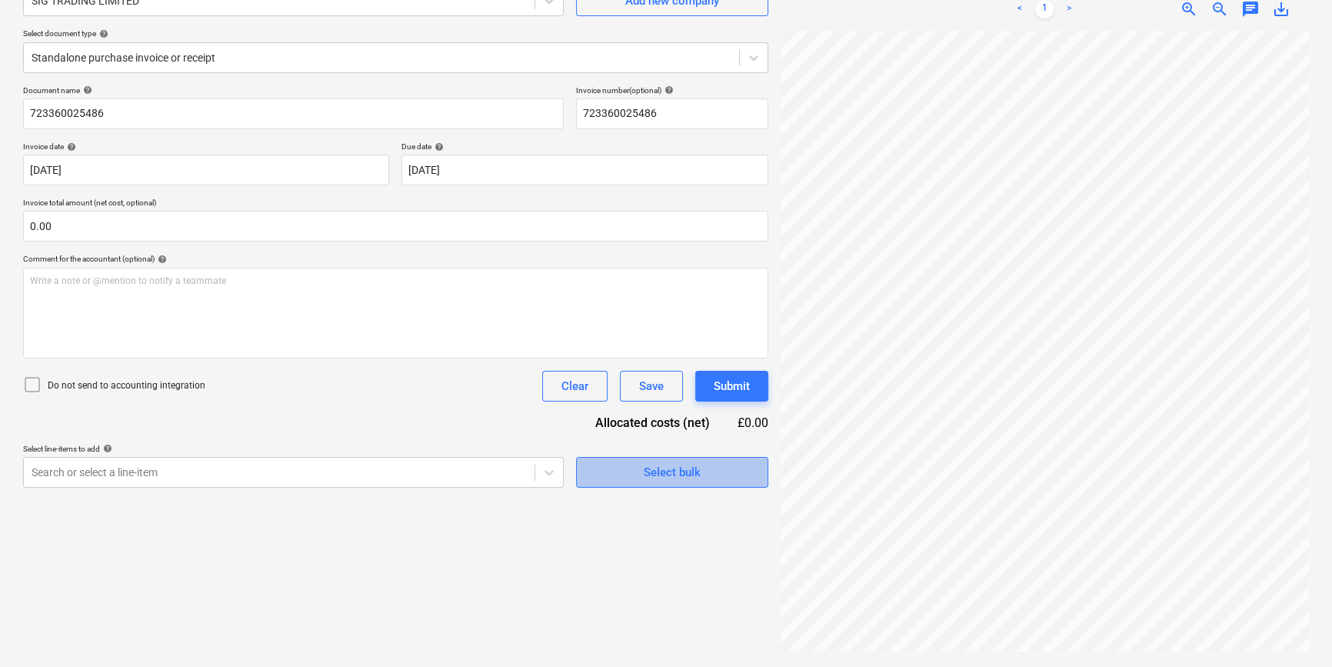
click at [604, 477] on span "Select bulk" at bounding box center [672, 472] width 154 height 20
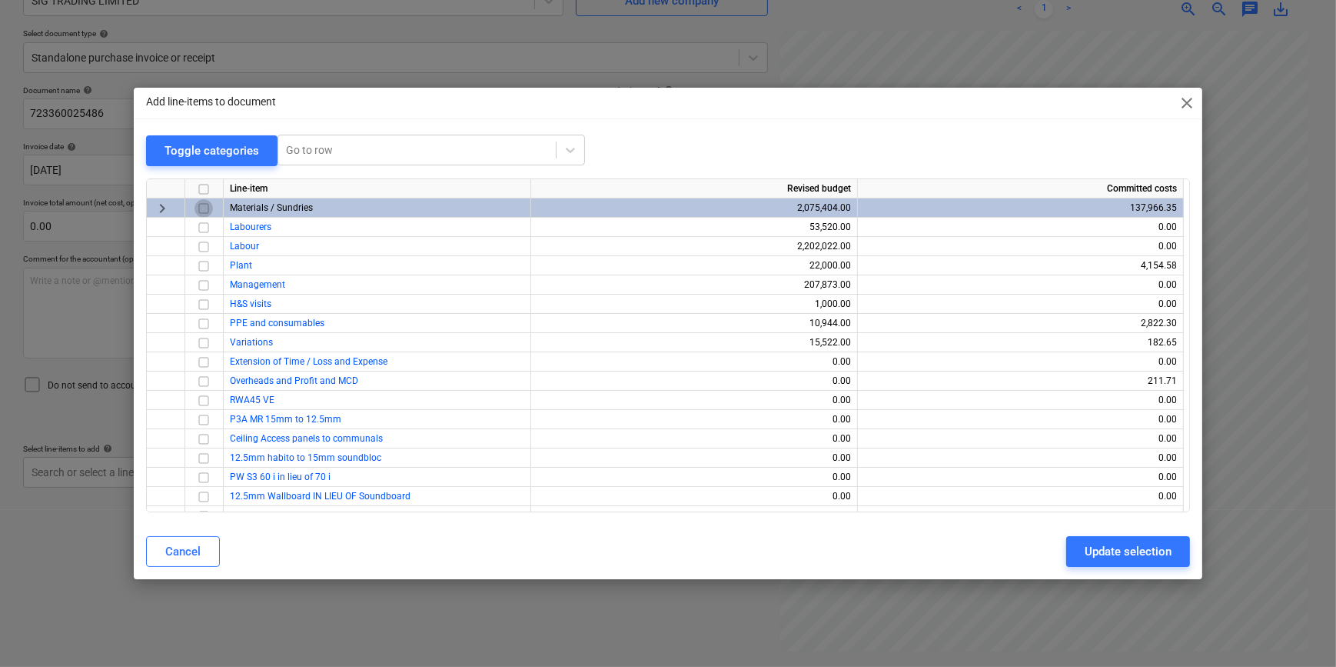
click at [200, 205] on input "checkbox" at bounding box center [204, 207] width 18 height 18
click at [1112, 553] on div "Update selection" at bounding box center [1128, 551] width 87 height 20
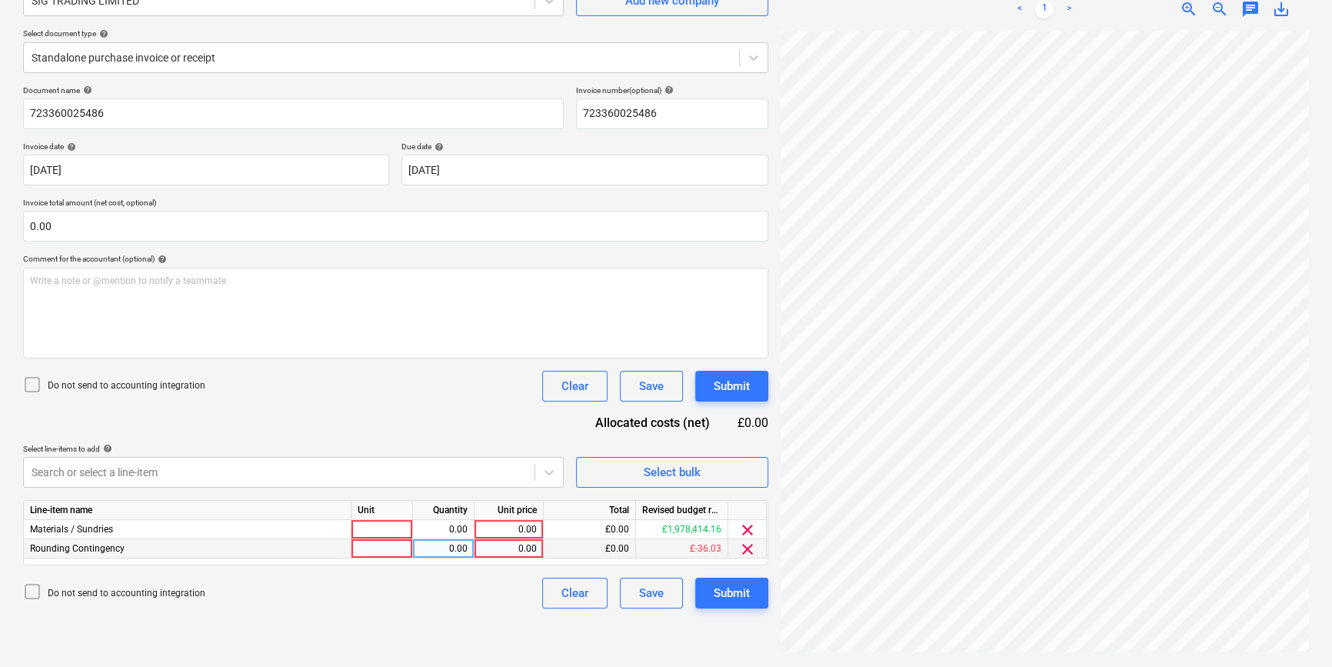
click at [747, 549] on span "clear" at bounding box center [747, 549] width 18 height 18
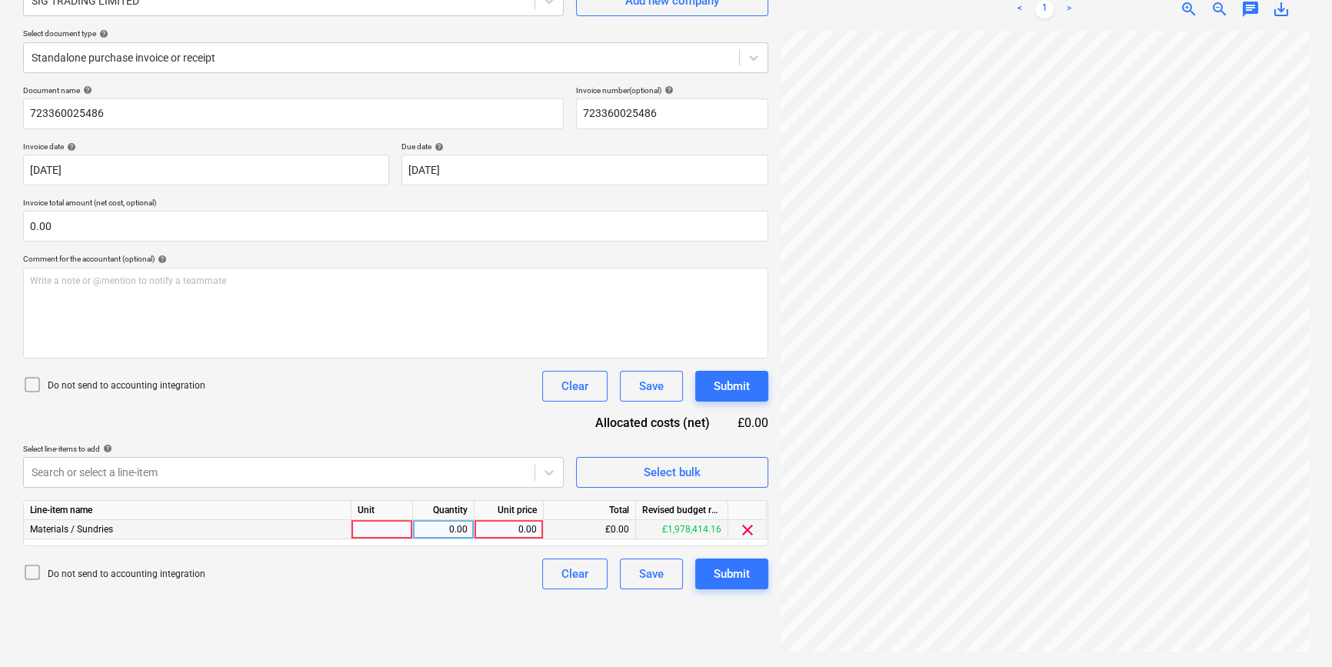
click at [369, 534] on div at bounding box center [382, 529] width 62 height 19
type input "pcs"
type input "1520.42"
click at [724, 569] on div "Submit" at bounding box center [732, 574] width 36 height 20
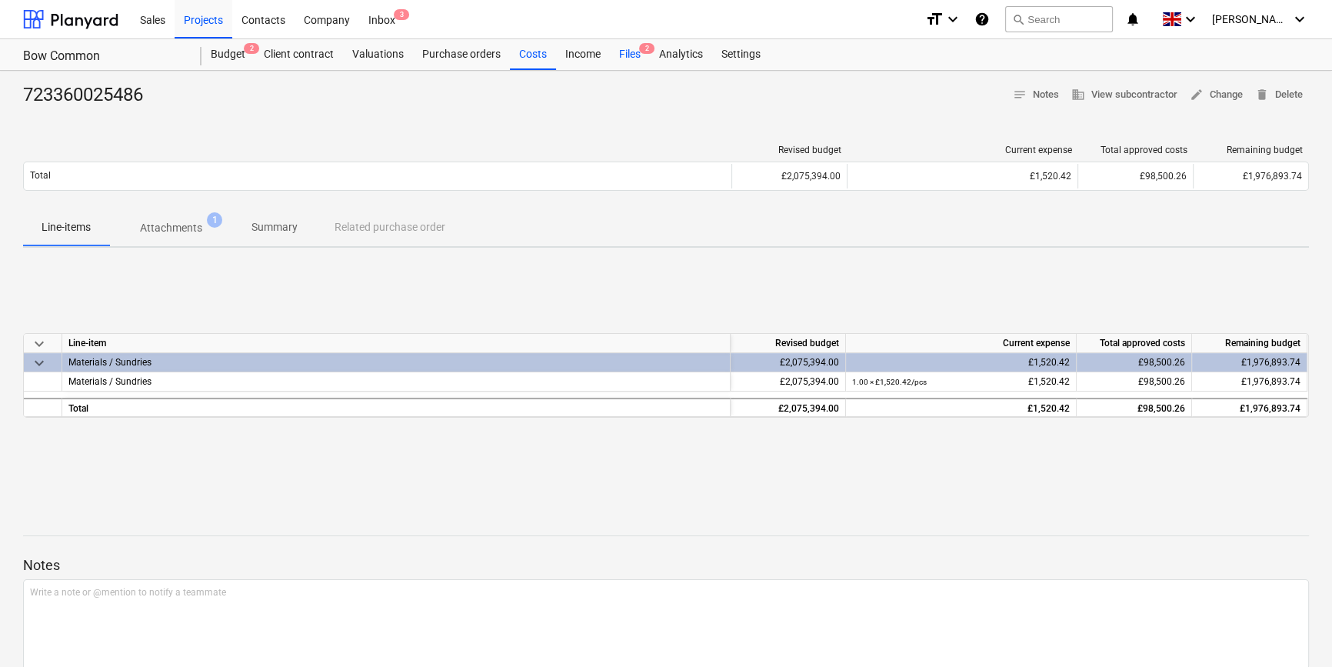
click at [630, 54] on div "Files 2" at bounding box center [630, 54] width 40 height 31
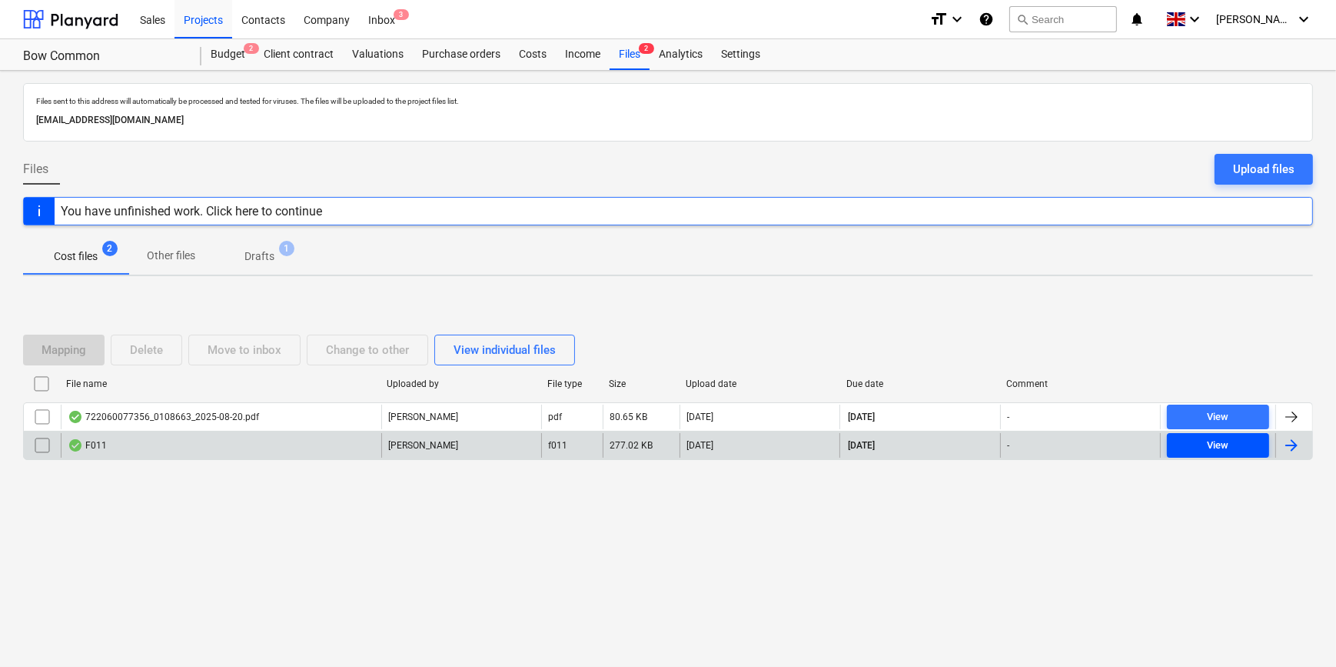
click at [1200, 441] on span "View" at bounding box center [1218, 446] width 90 height 18
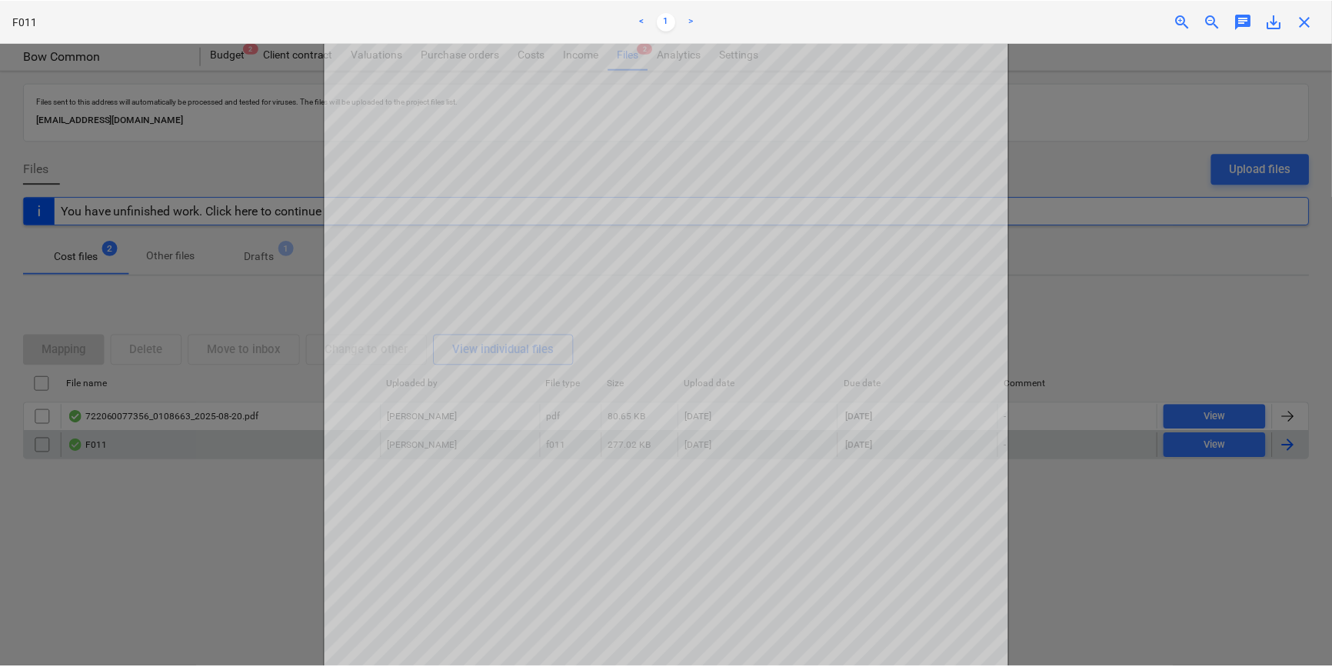
scroll to position [279, 0]
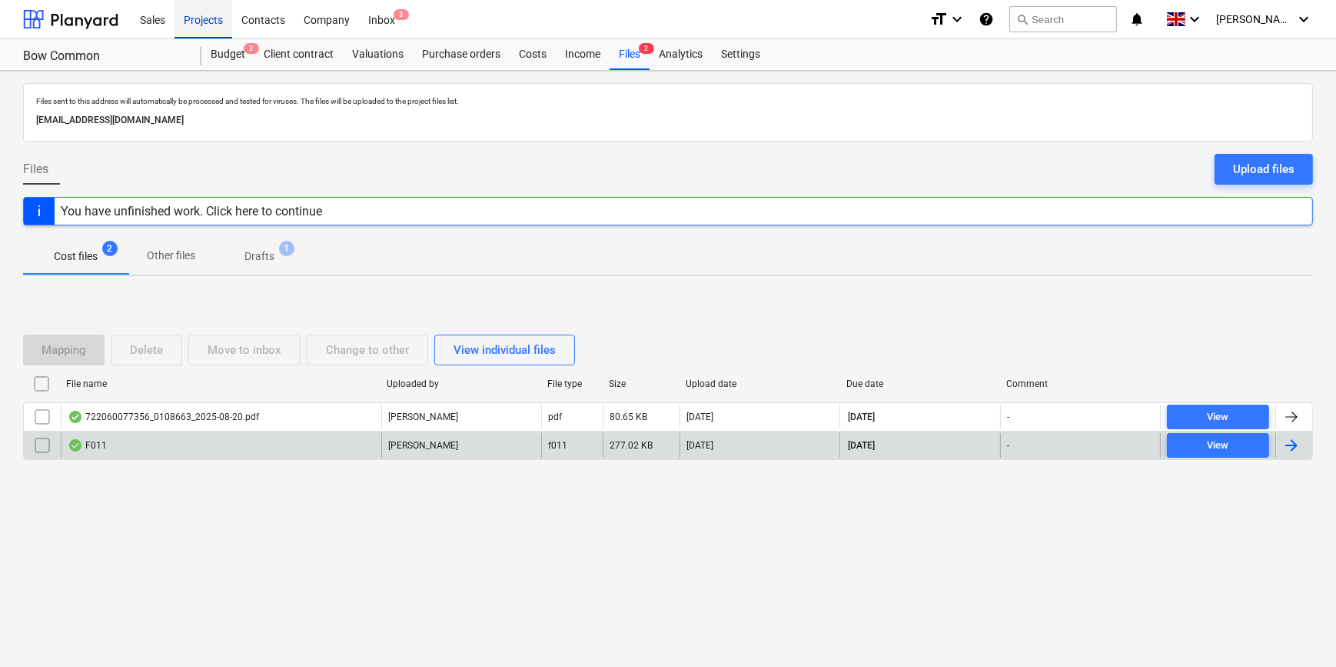
click at [205, 18] on div "Projects" at bounding box center [204, 18] width 58 height 39
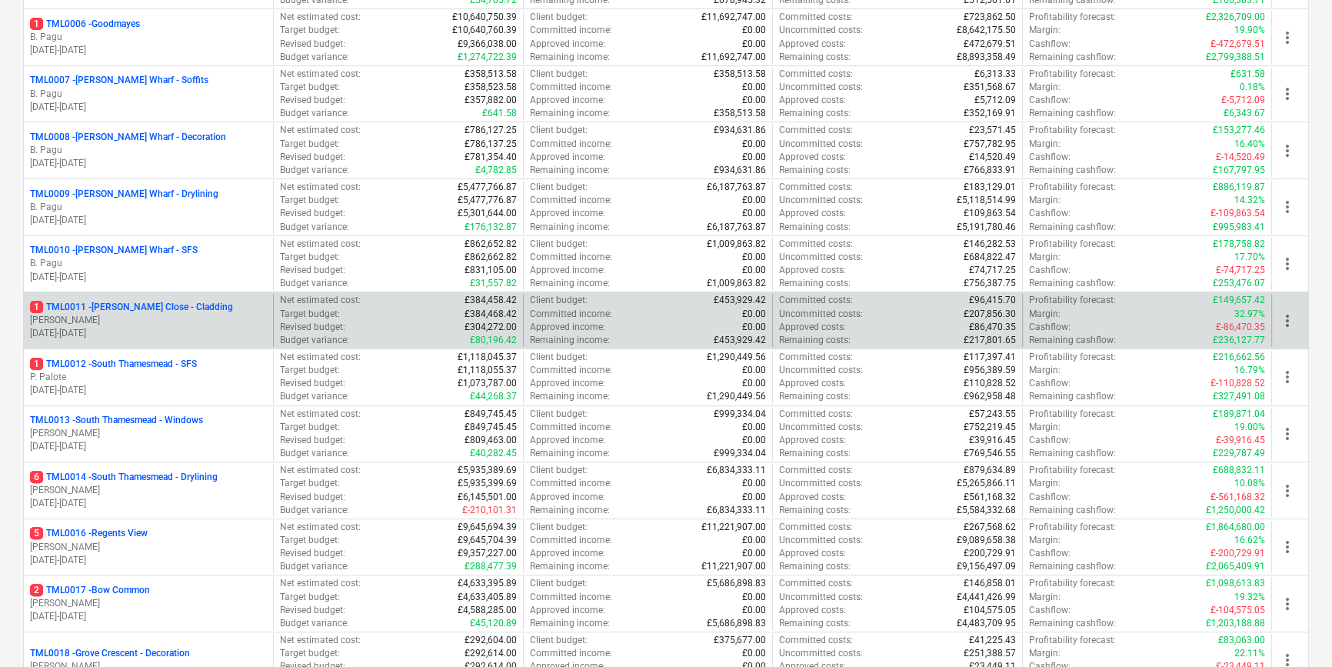
scroll to position [629, 0]
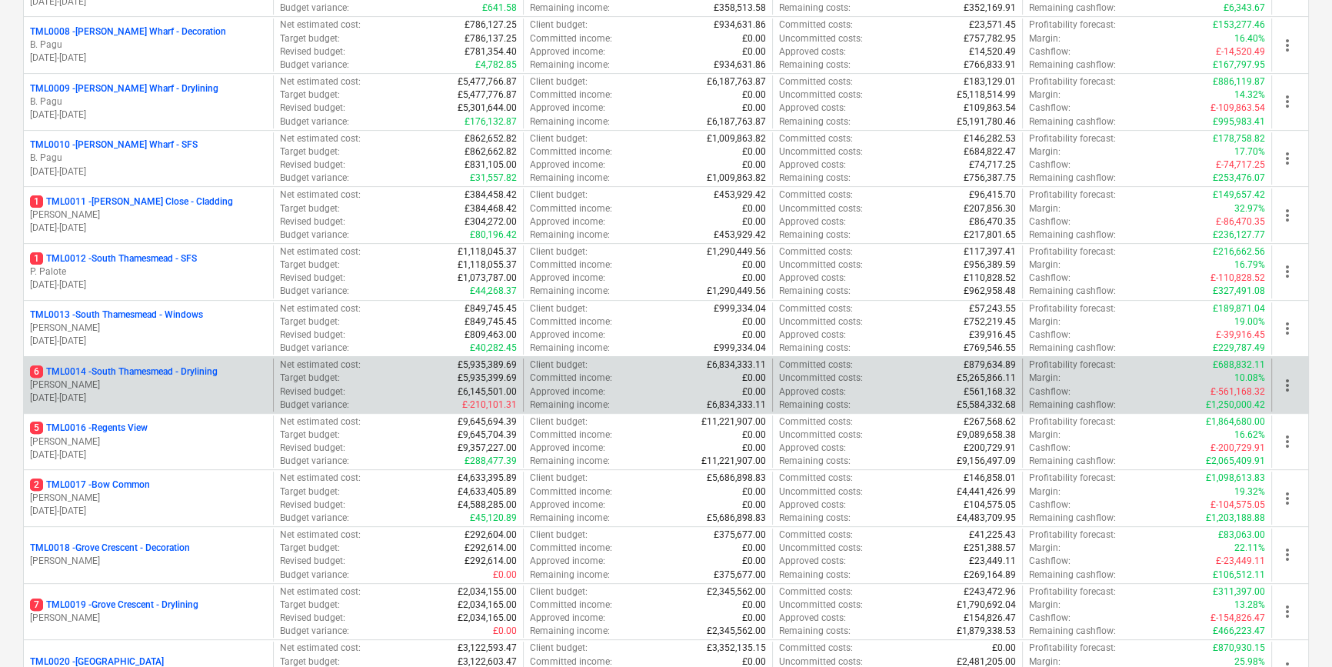
click at [190, 385] on p "[PERSON_NAME]" at bounding box center [148, 384] width 237 height 13
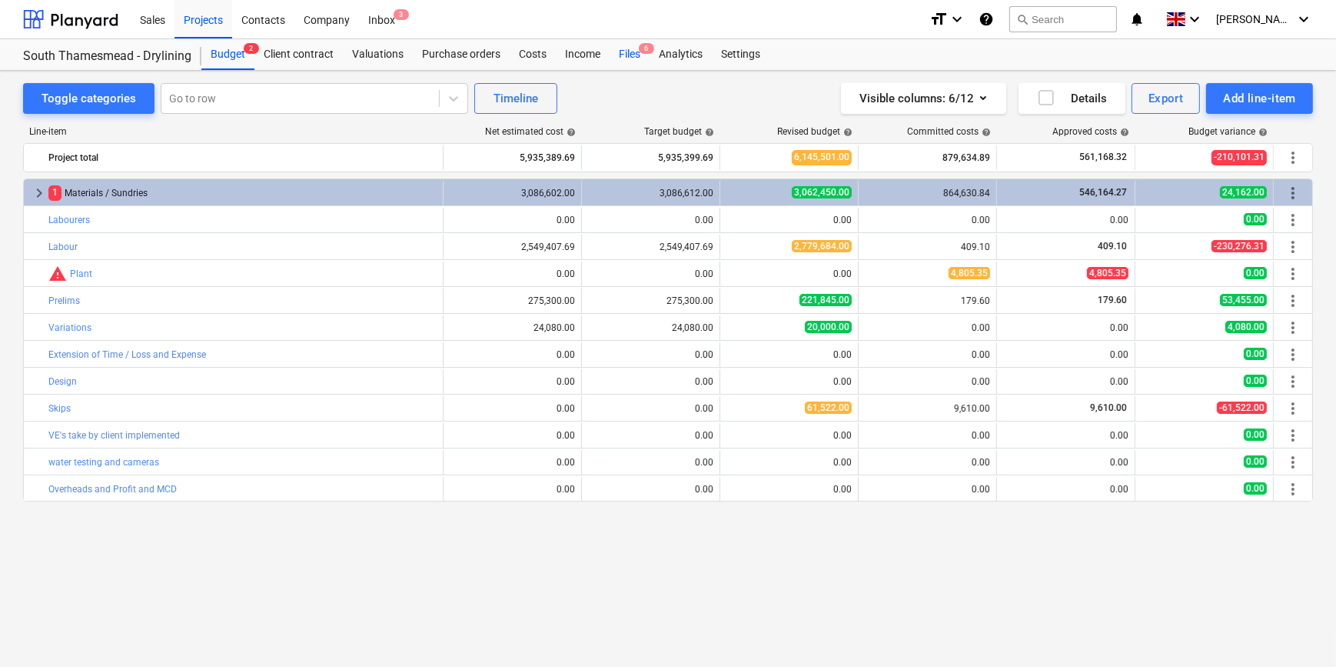
click at [630, 55] on div "Files 6" at bounding box center [630, 54] width 40 height 31
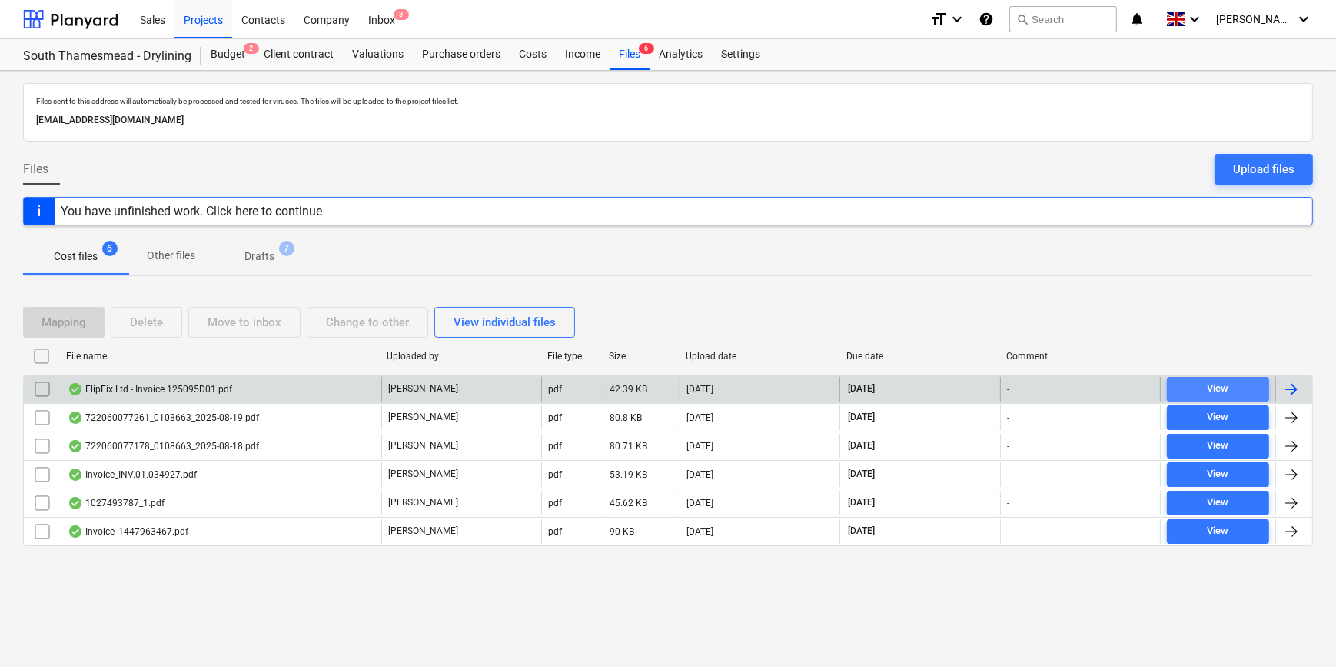
click at [1199, 388] on span "View" at bounding box center [1218, 389] width 90 height 18
click at [1290, 381] on div at bounding box center [1292, 389] width 18 height 18
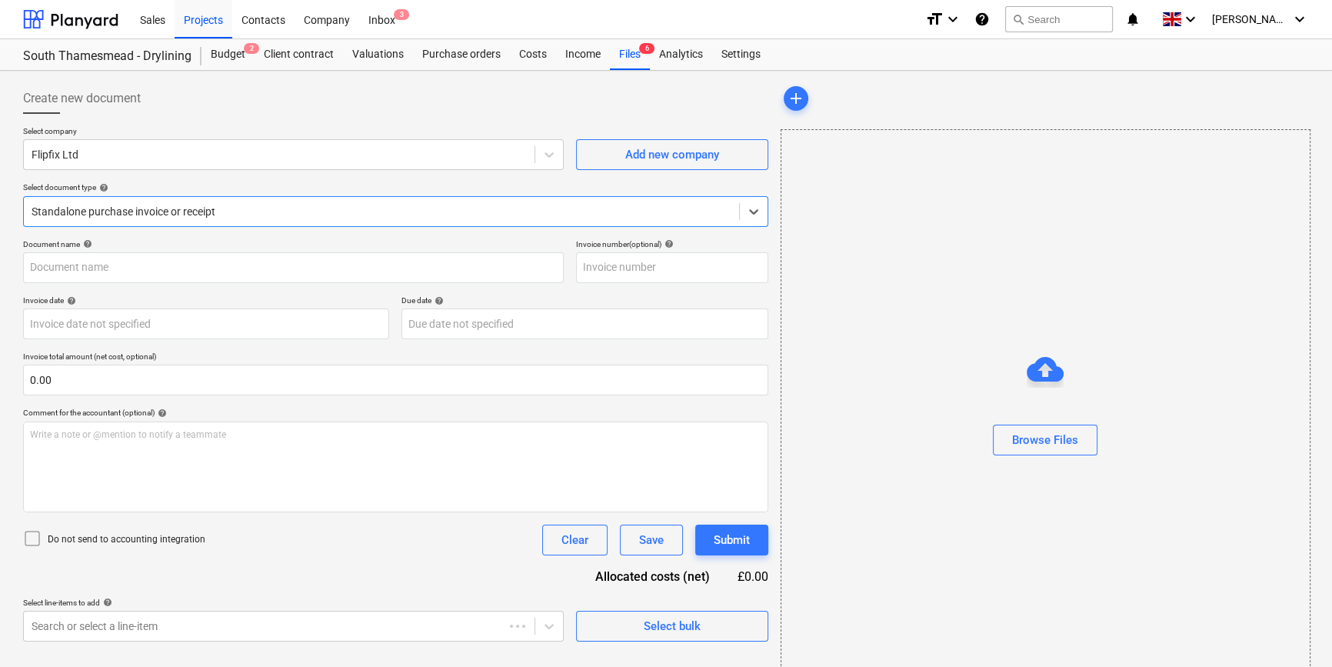
type input "53685179"
type input "[DATE]"
type input "30 Sep 2025"
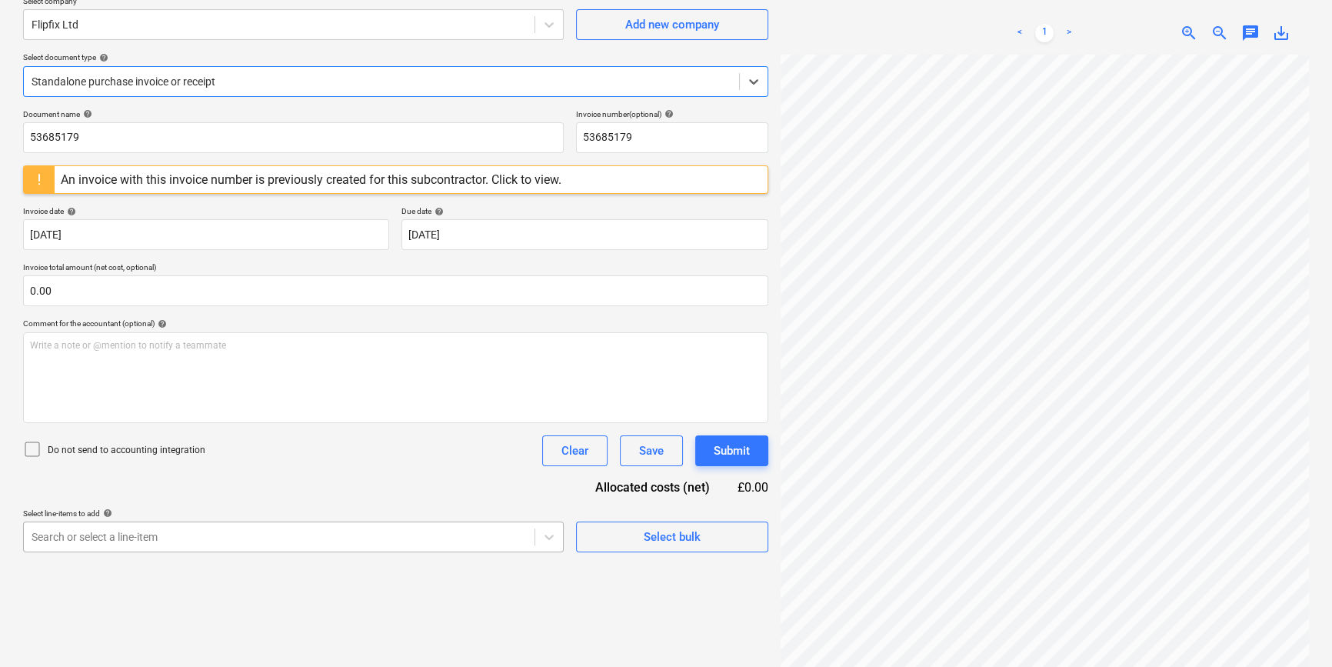
scroll to position [154, 0]
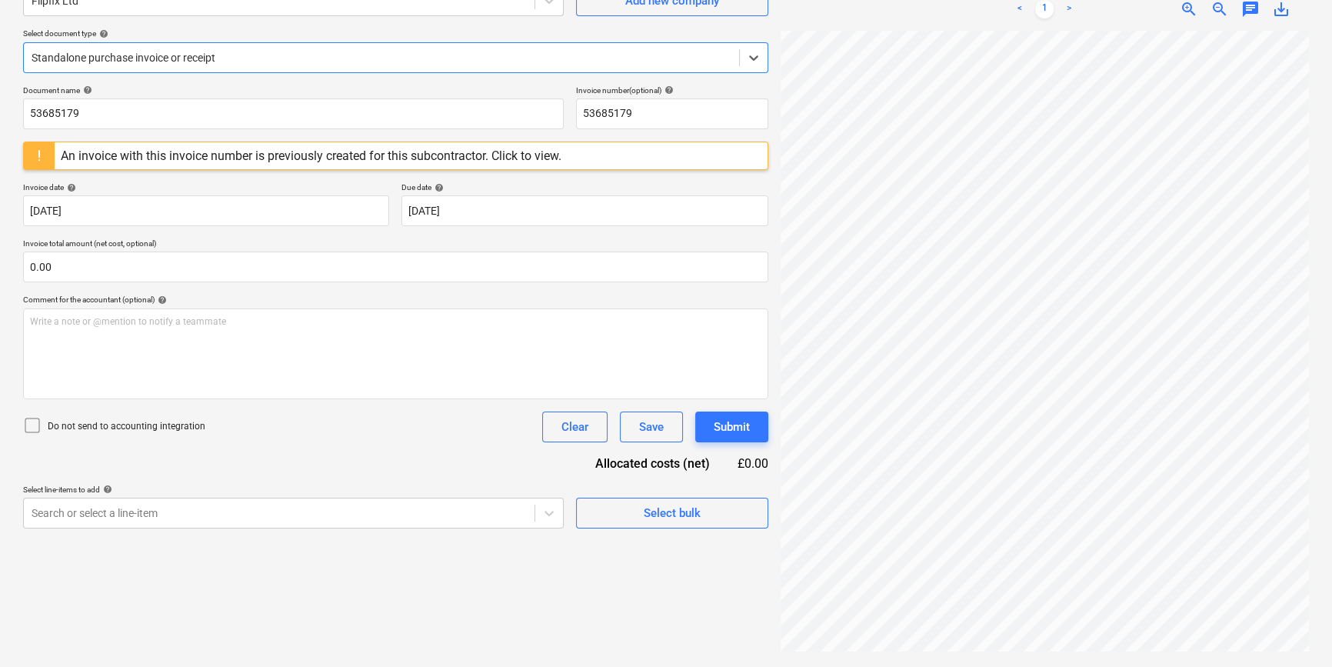
click at [469, 157] on div "An invoice with this invoice number is previously created for this subcontracto…" at bounding box center [311, 155] width 501 height 15
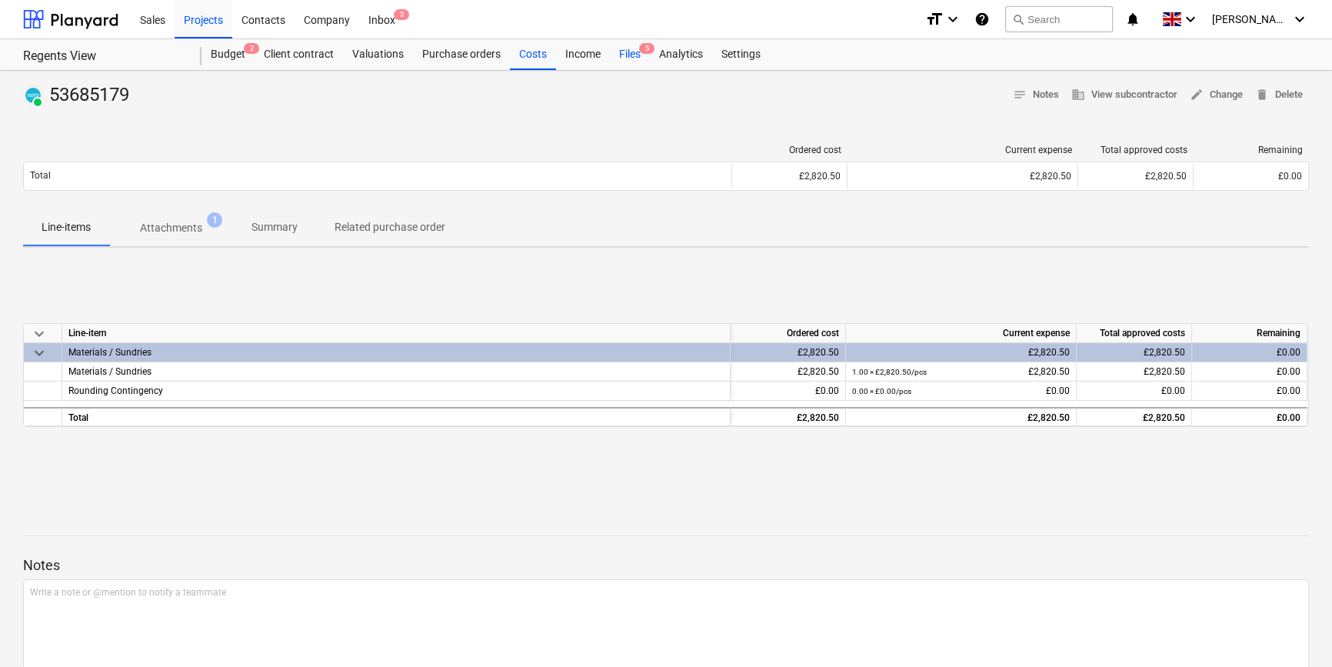
click at [624, 54] on div "Files 5" at bounding box center [630, 54] width 40 height 31
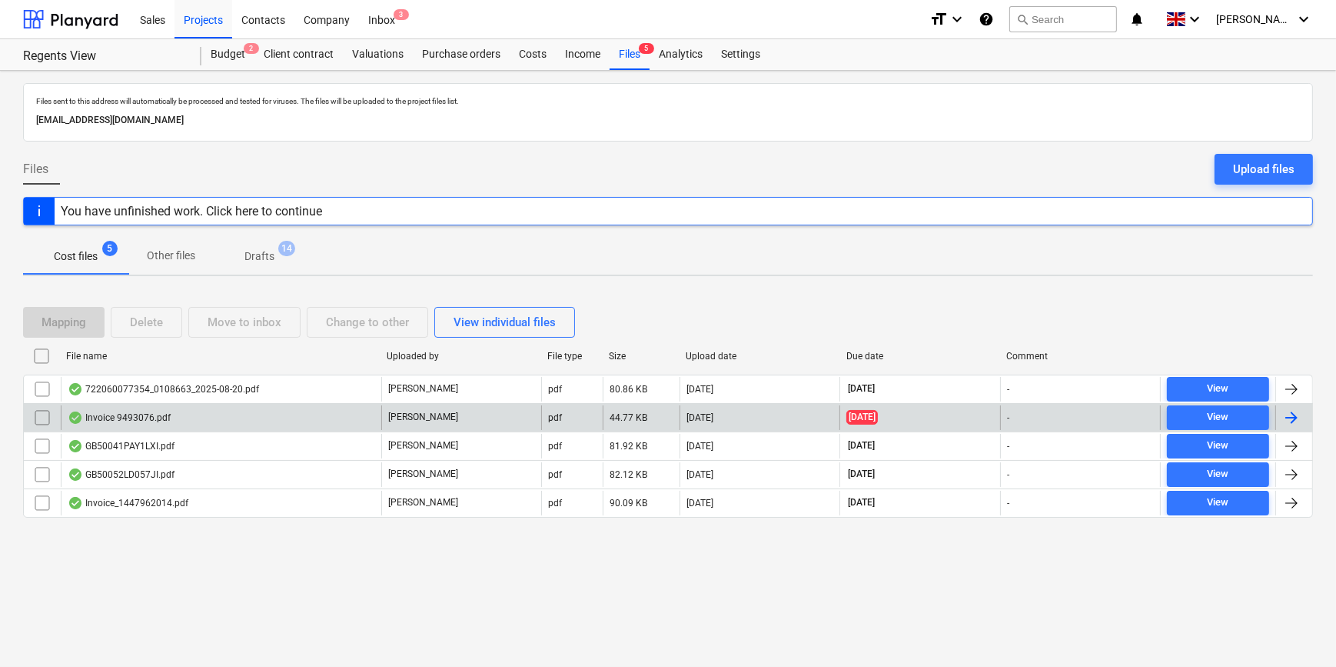
click at [1283, 416] on div at bounding box center [1292, 417] width 18 height 18
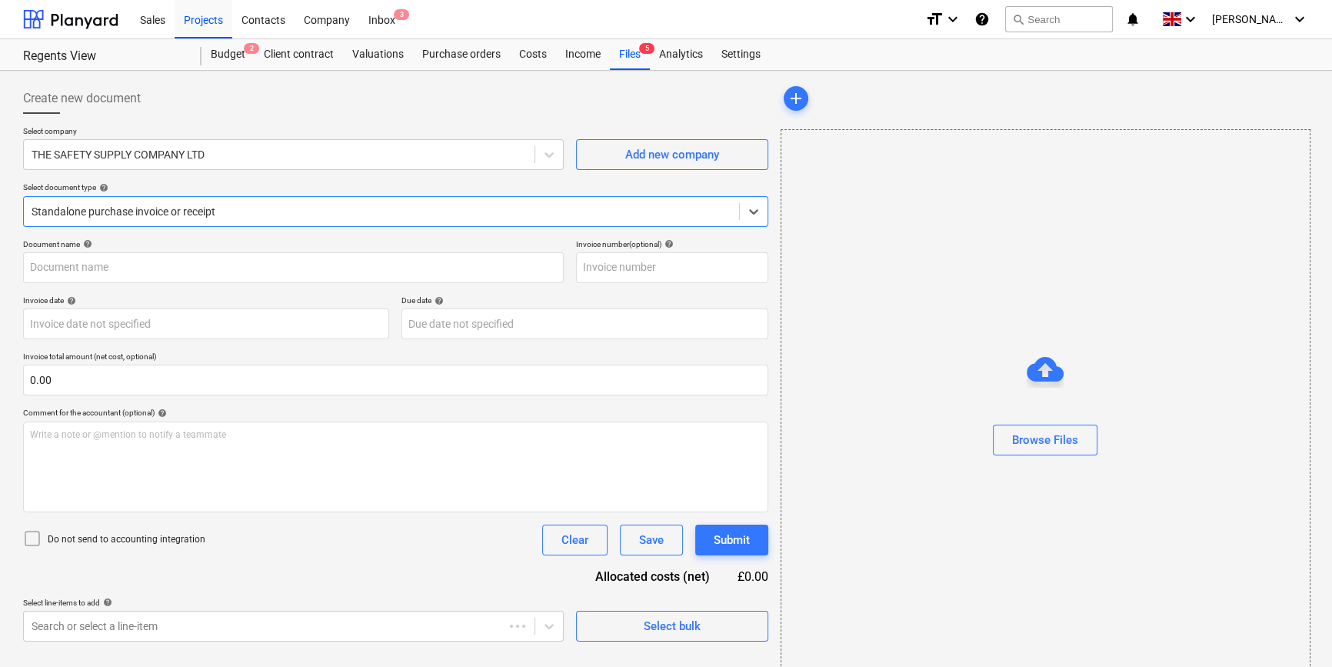
type input "9493076"
type input "29 May 2025"
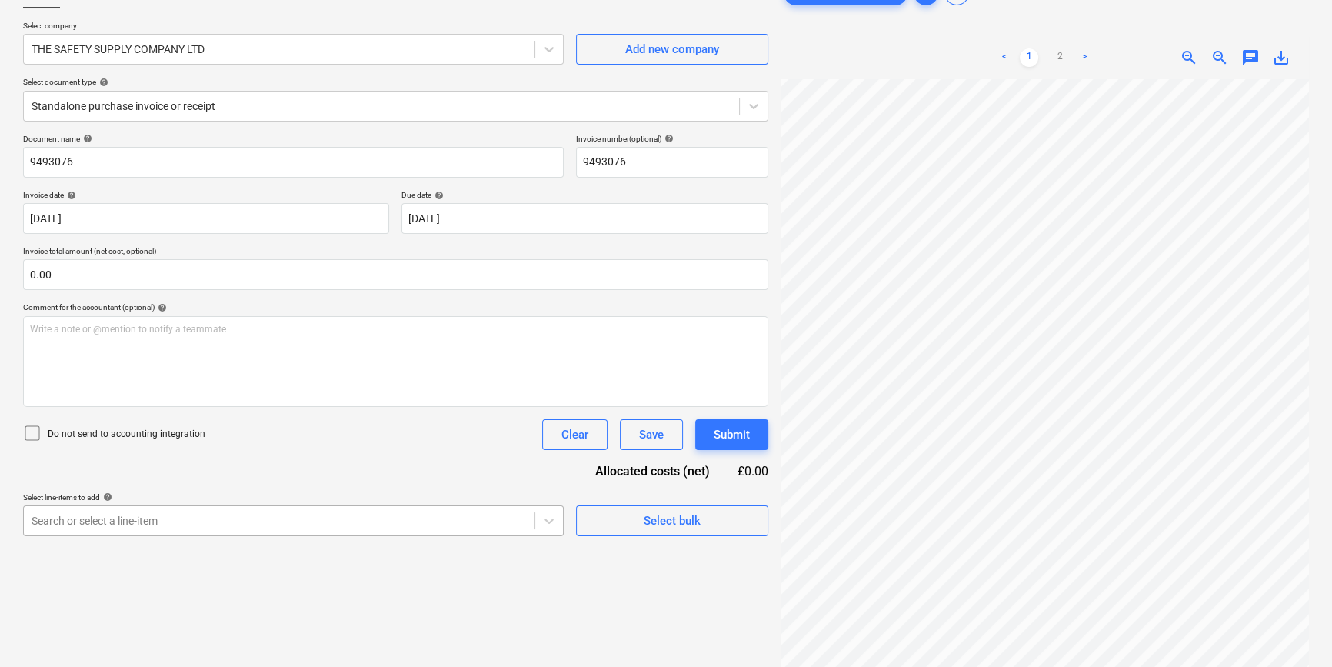
scroll to position [139, 0]
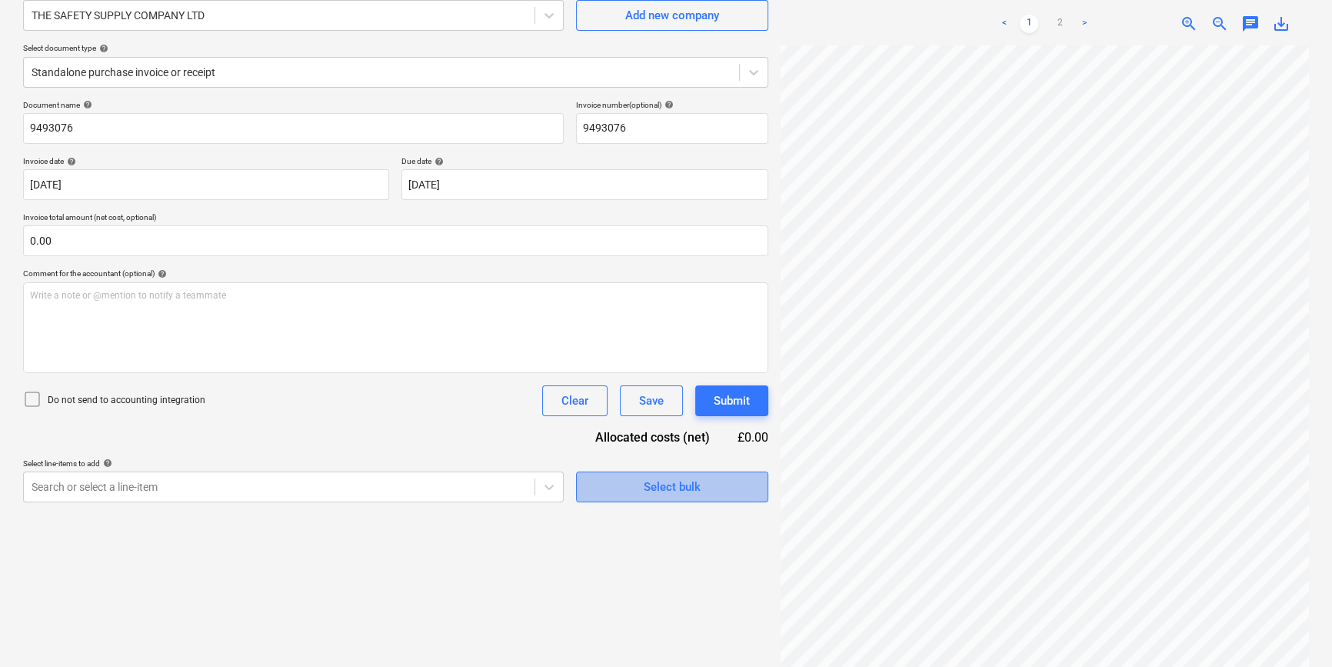
click at [628, 492] on span "Select bulk" at bounding box center [672, 487] width 154 height 20
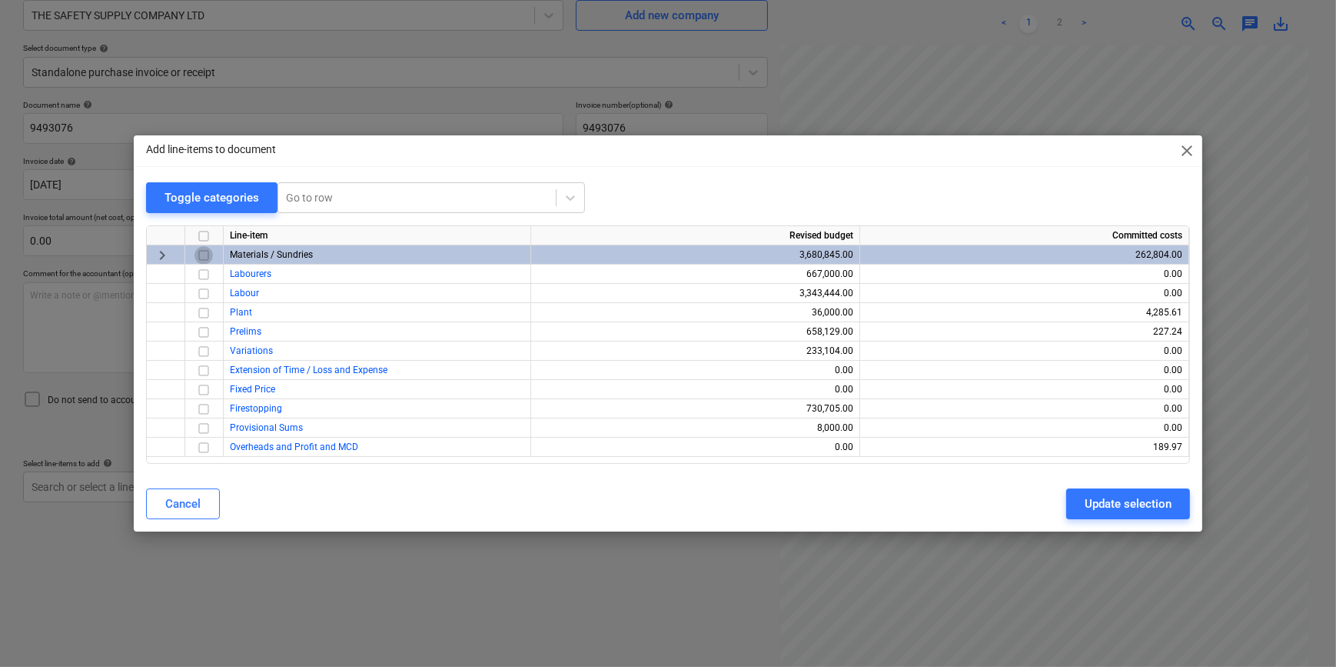
click at [205, 254] on input "checkbox" at bounding box center [204, 255] width 18 height 18
click at [1110, 507] on div "Update selection" at bounding box center [1128, 504] width 87 height 20
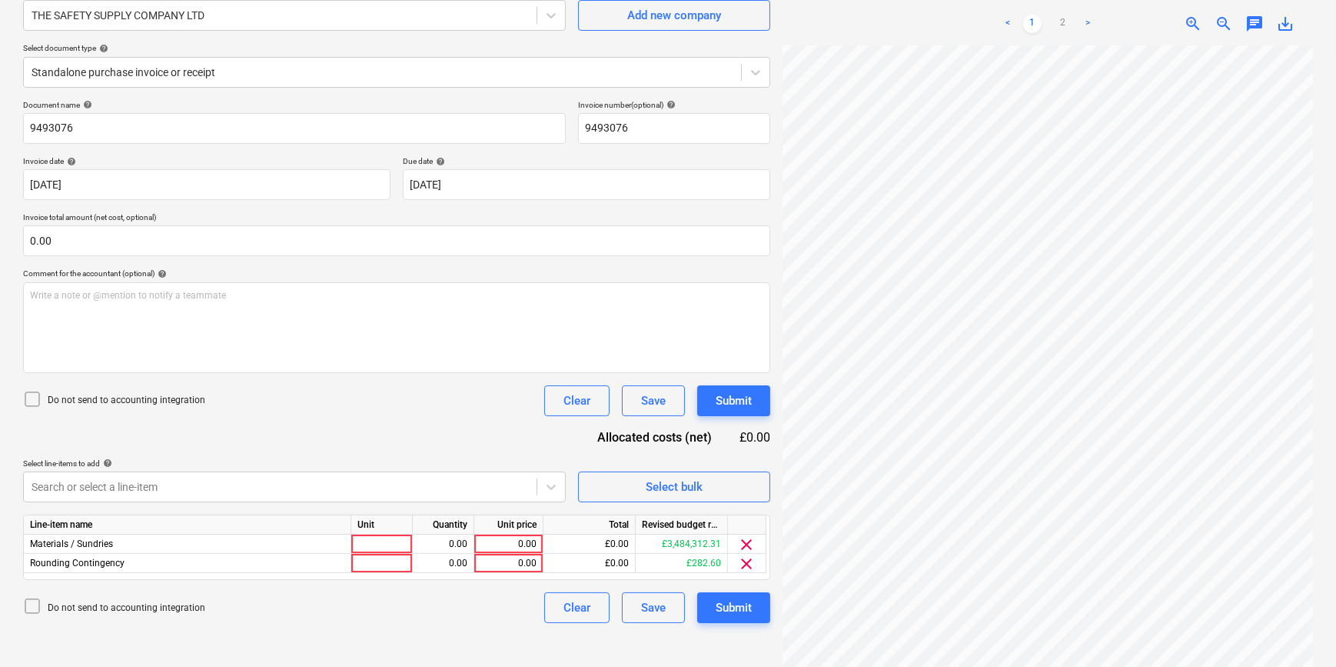
scroll to position [316, 164]
click at [746, 564] on span "clear" at bounding box center [747, 563] width 18 height 18
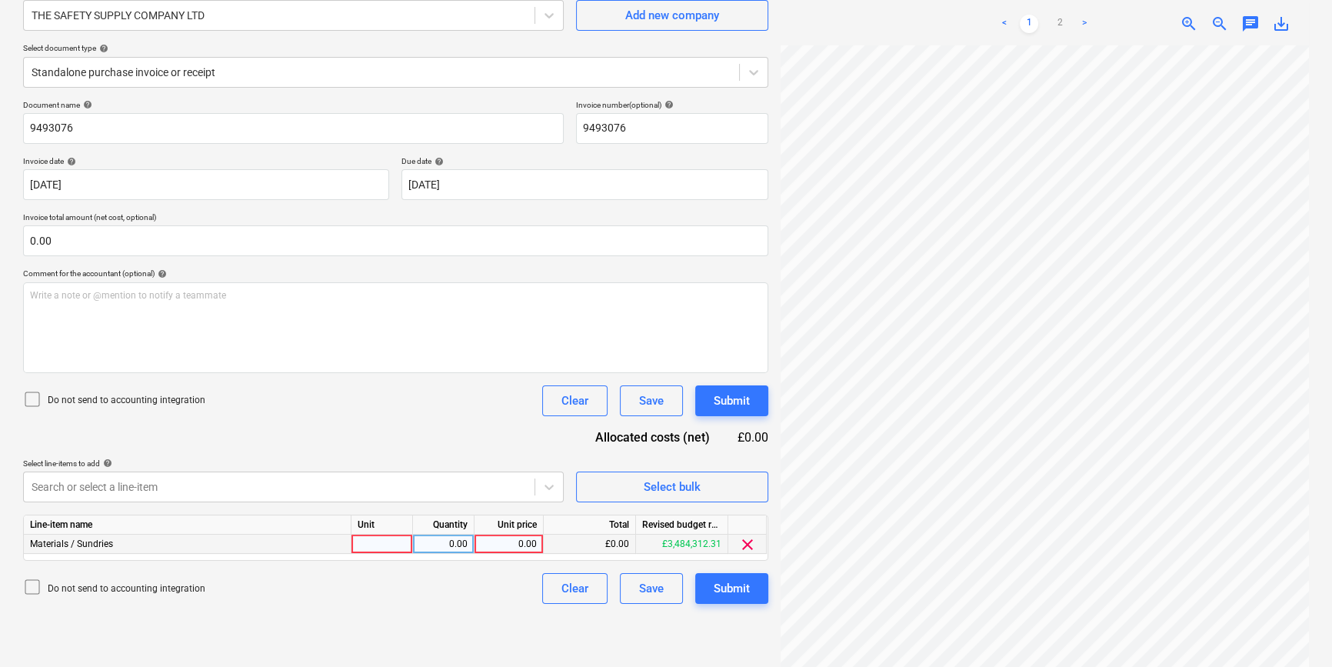
click at [368, 544] on div at bounding box center [382, 543] width 62 height 19
type input "pcs"
type input "73.15"
click at [714, 582] on div "Submit" at bounding box center [732, 588] width 36 height 20
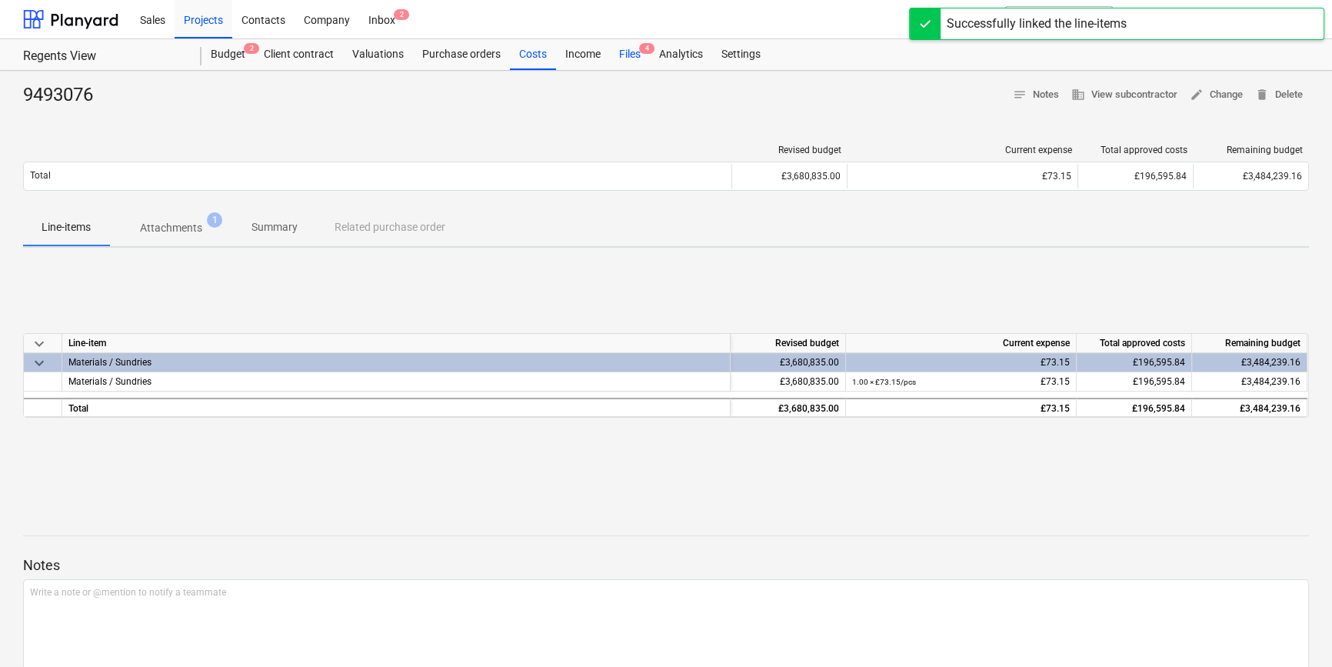
click at [623, 55] on div "Files 4" at bounding box center [630, 54] width 40 height 31
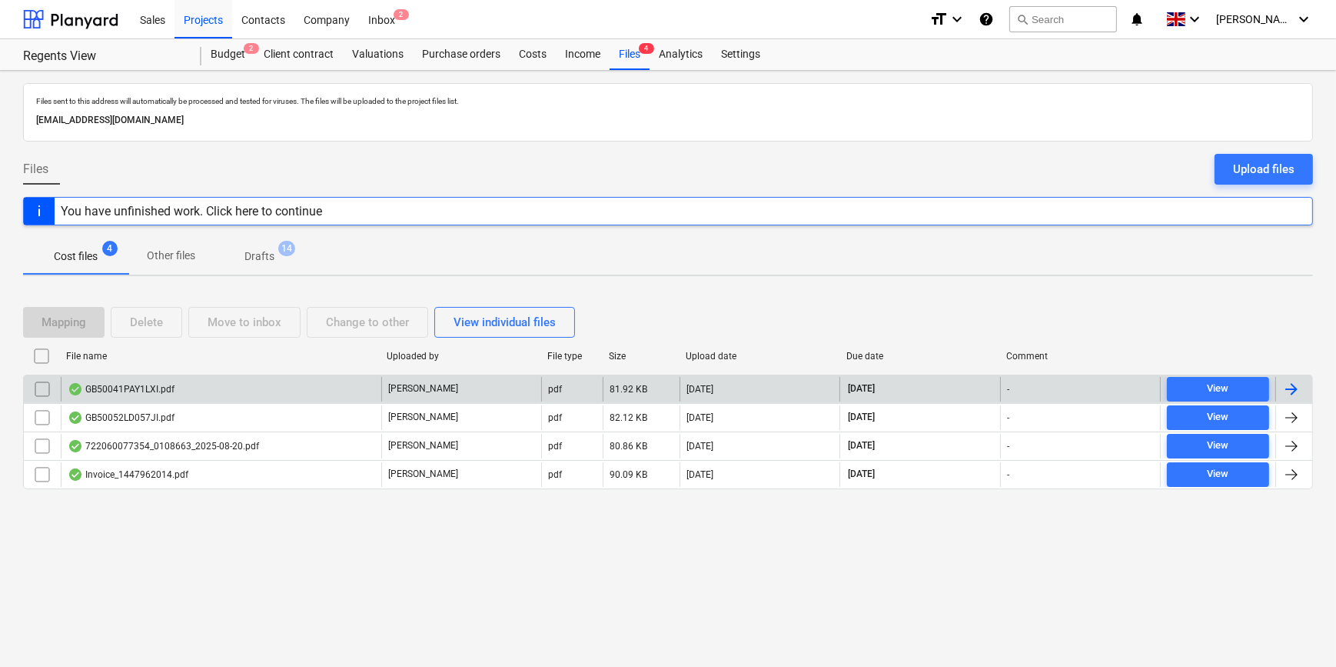
click at [1294, 390] on div at bounding box center [1292, 389] width 18 height 18
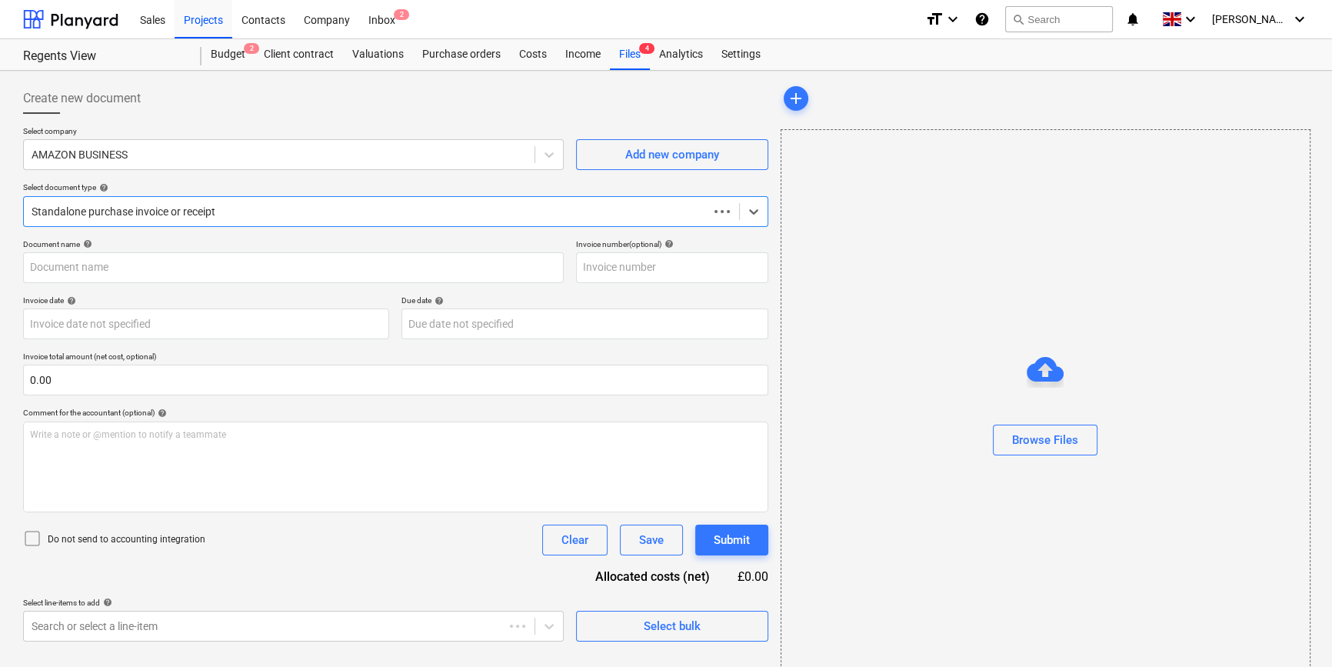
type input "GB50041PAY1LXI"
type input "14 Aug 2025"
type input "13 Sep 2025"
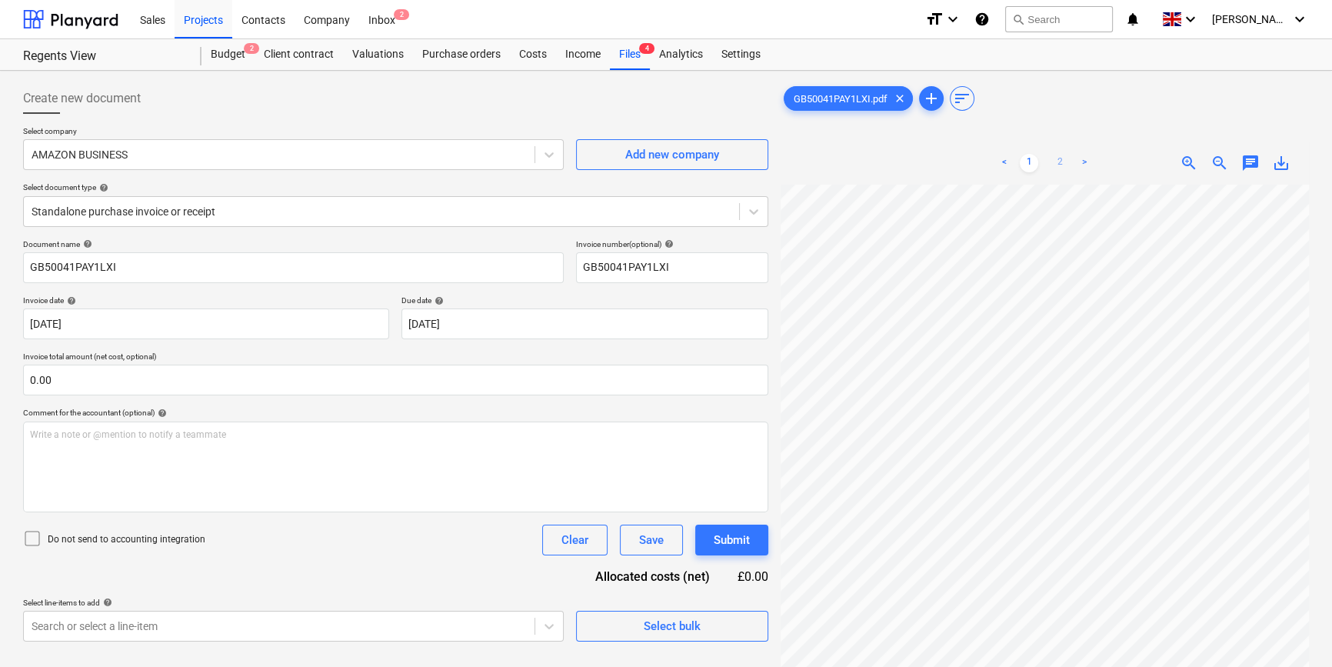
click at [1055, 164] on link "2" at bounding box center [1059, 163] width 18 height 18
click at [610, 624] on span "Select bulk" at bounding box center [672, 626] width 154 height 20
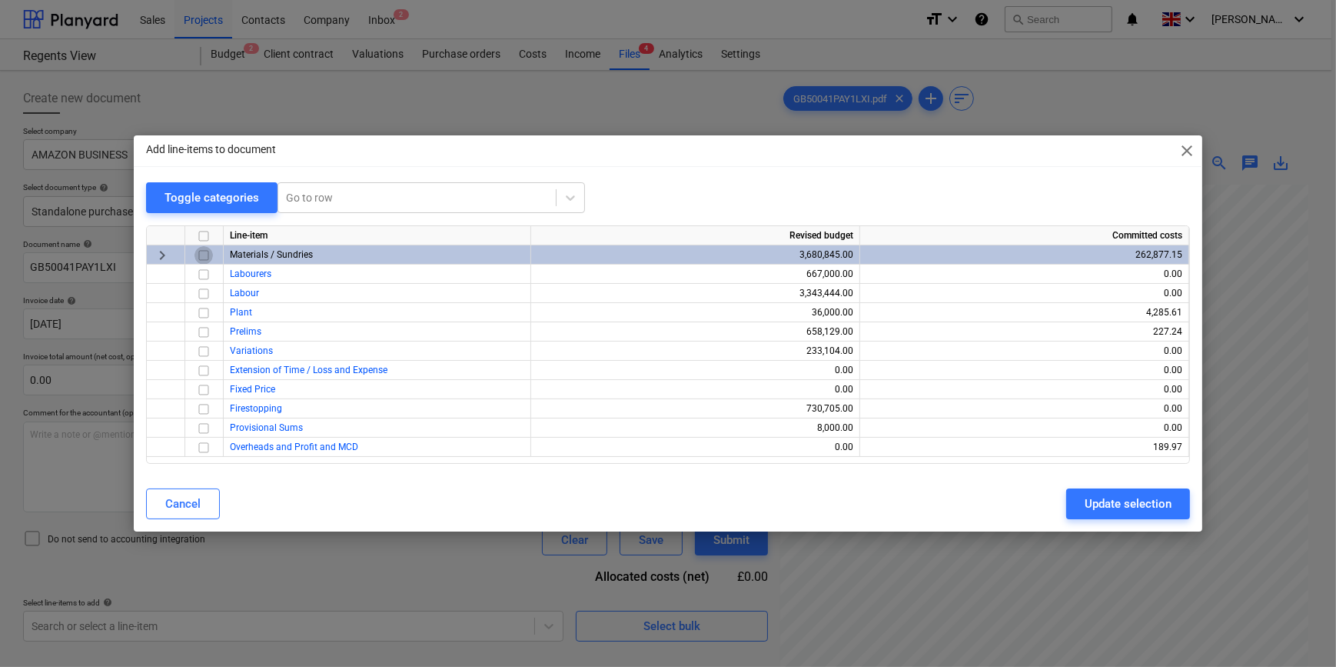
click at [205, 255] on input "checkbox" at bounding box center [204, 255] width 18 height 18
click at [1092, 510] on div "Update selection" at bounding box center [1128, 504] width 87 height 20
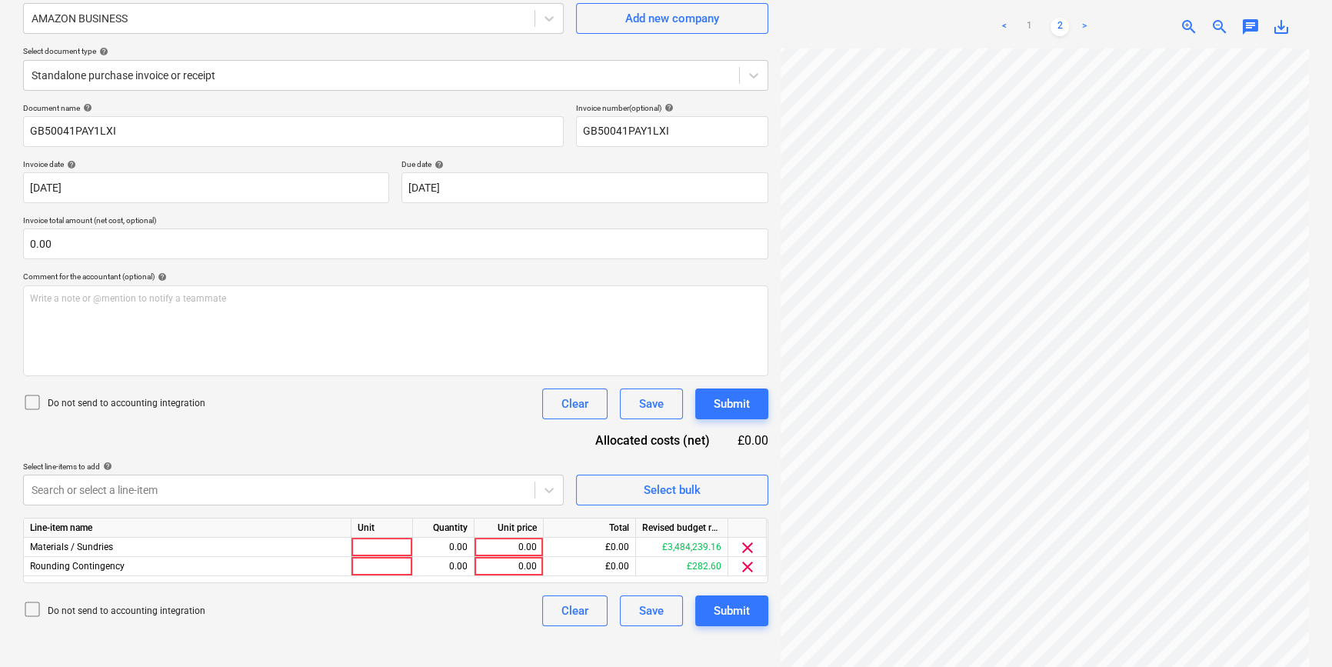
scroll to position [139, 0]
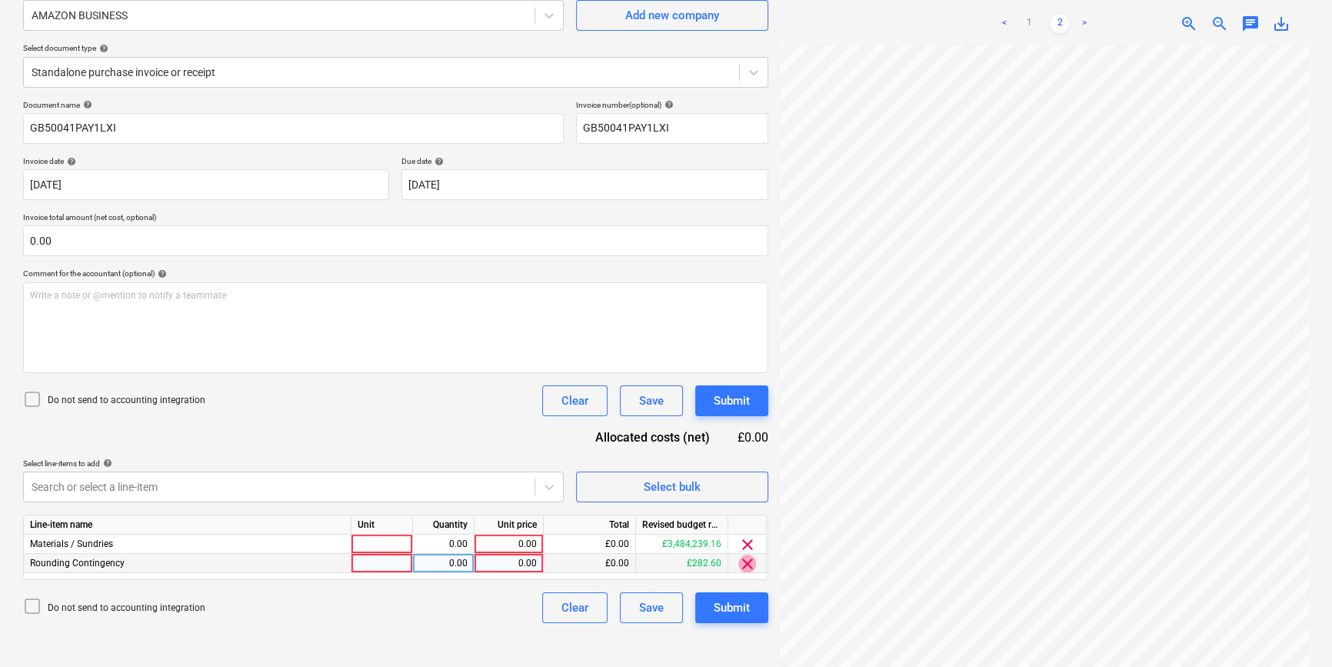
click at [745, 563] on span "clear" at bounding box center [747, 563] width 18 height 18
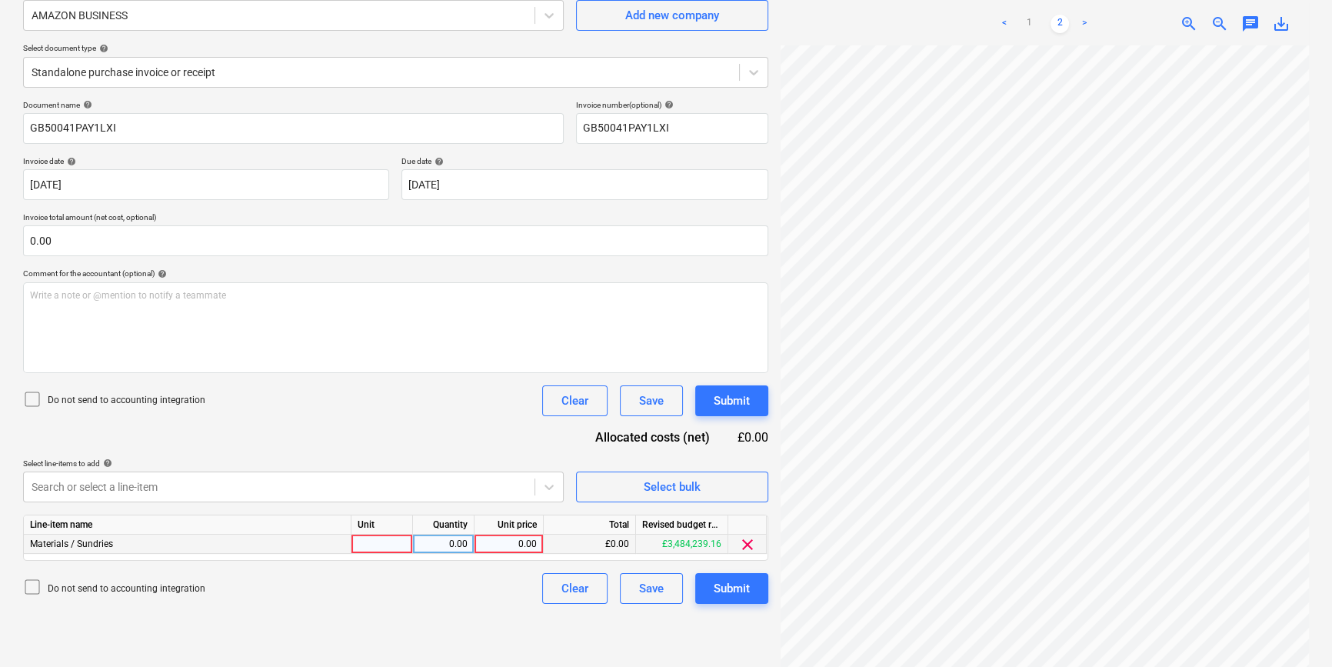
click at [384, 546] on div at bounding box center [382, 543] width 62 height 19
type input "pcs"
click at [521, 538] on div "0.00" at bounding box center [509, 543] width 56 height 19
type input "37.67"
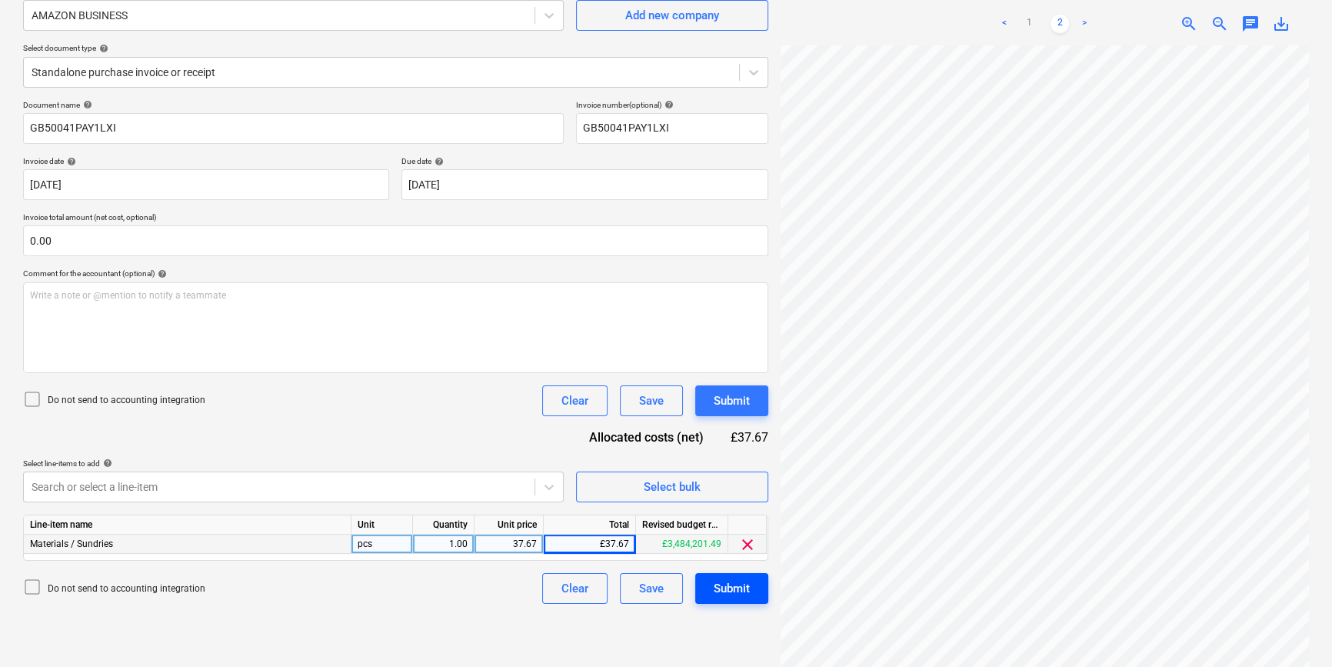
click at [716, 583] on div "Submit" at bounding box center [732, 588] width 36 height 20
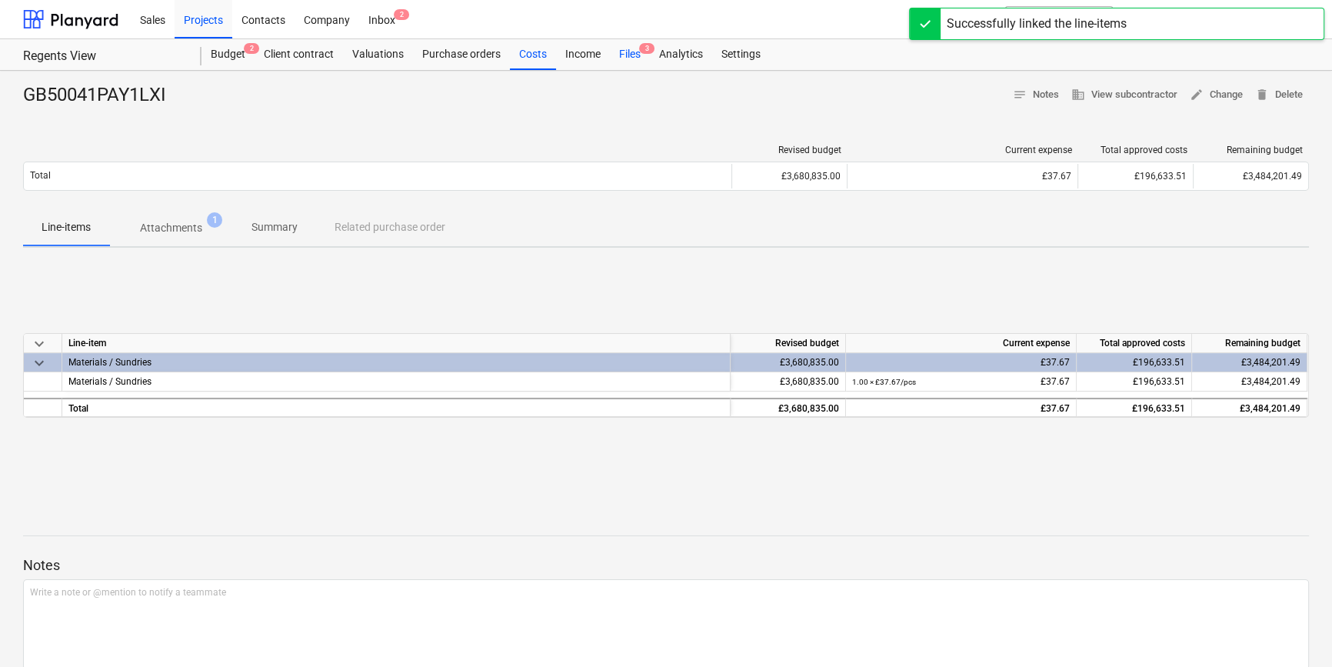
click at [627, 49] on div "Files 3" at bounding box center [630, 54] width 40 height 31
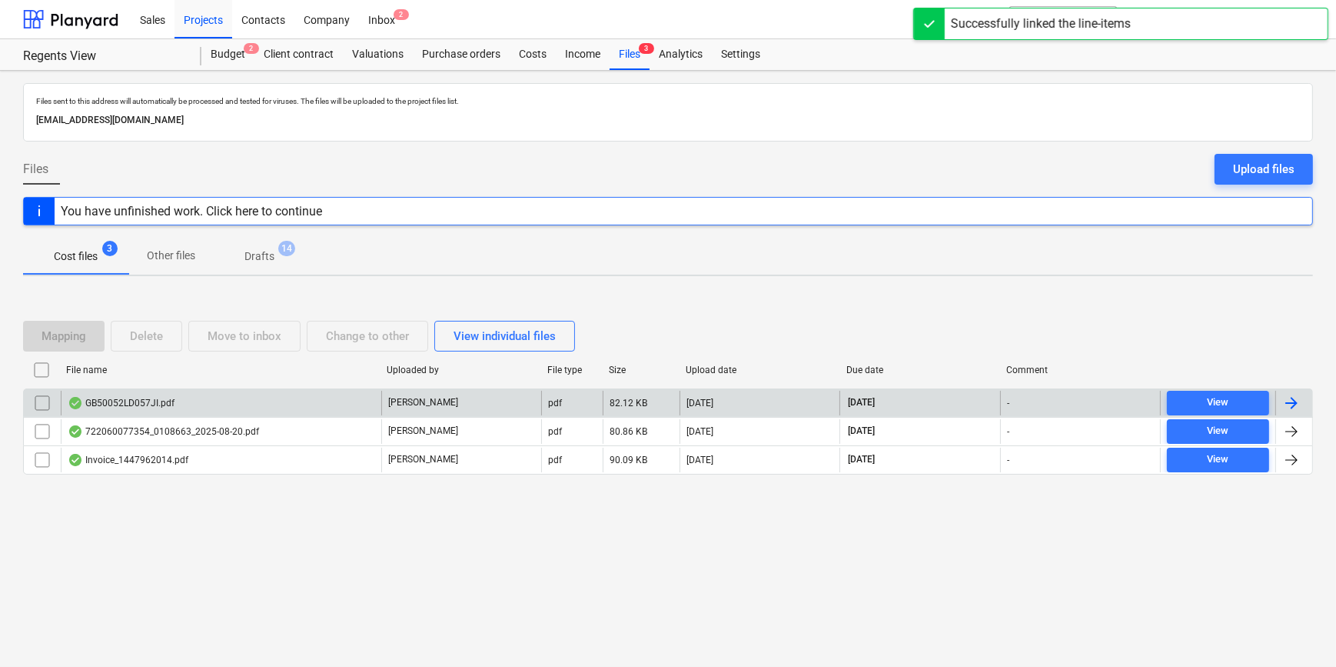
click at [1295, 397] on div at bounding box center [1292, 403] width 18 height 18
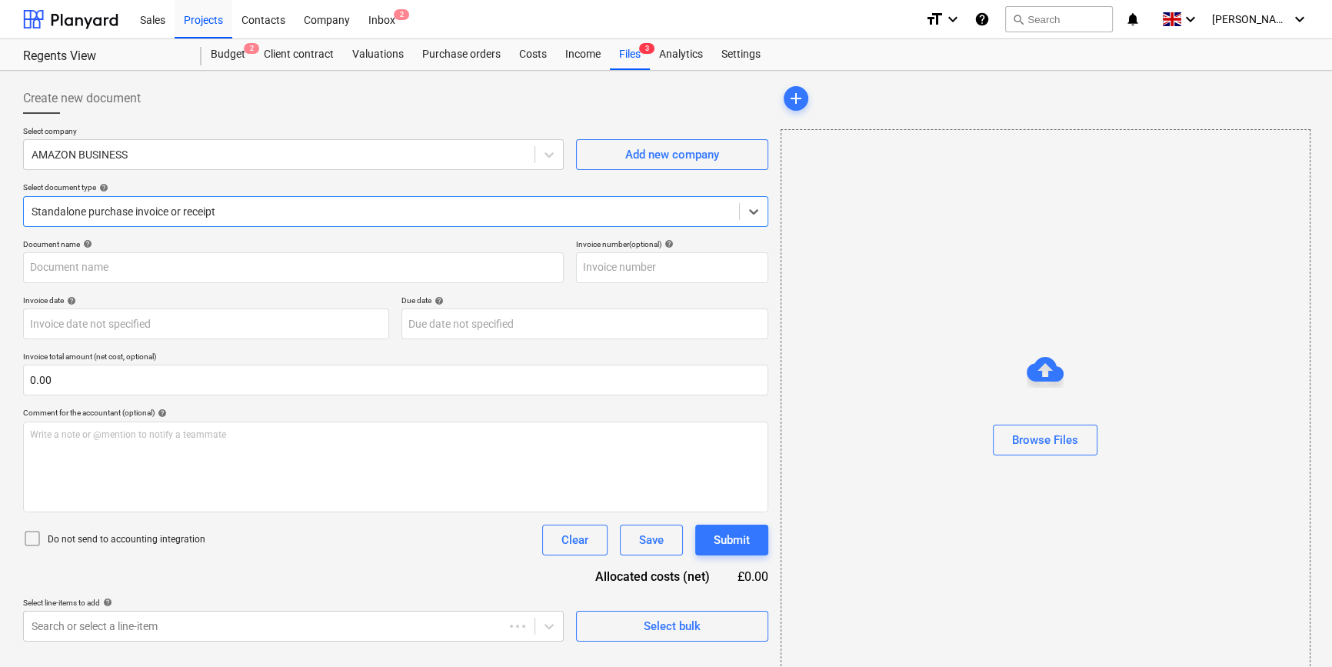
type input "GB50052LD057JI"
type input "14 Aug 2025"
type input "13 Sep 2025"
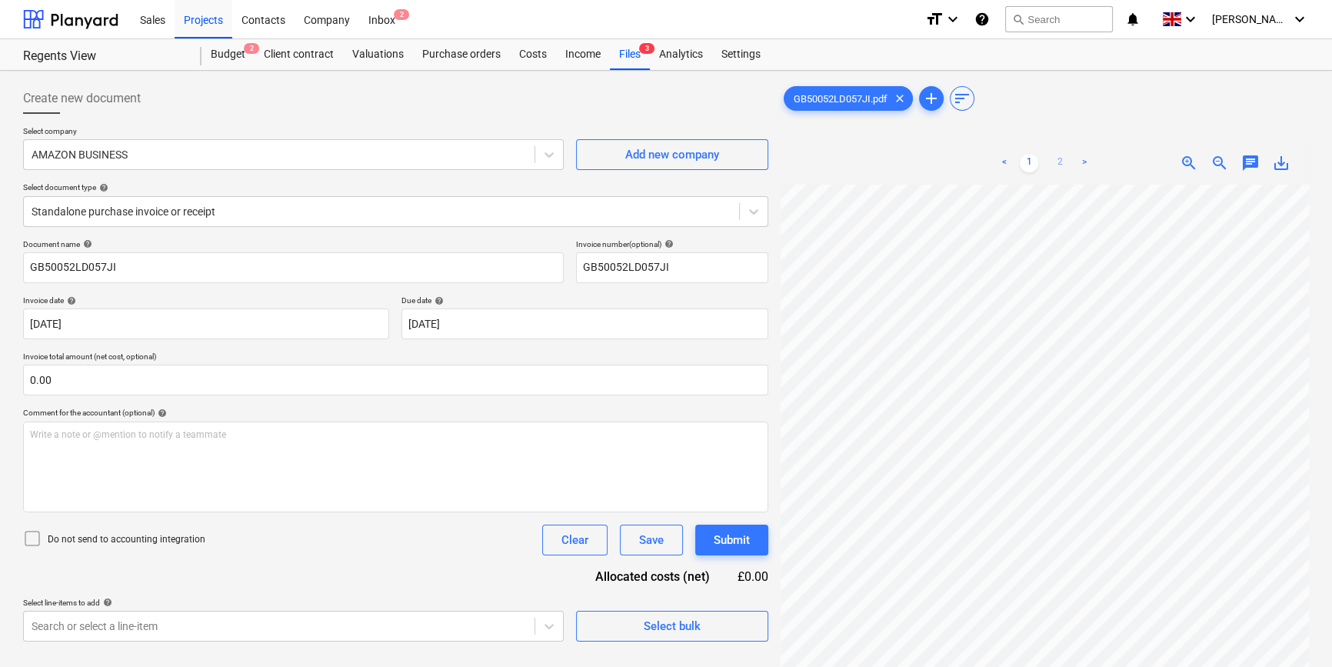
click at [1057, 166] on link "2" at bounding box center [1059, 163] width 18 height 18
click at [661, 624] on div "Select bulk" at bounding box center [672, 626] width 57 height 20
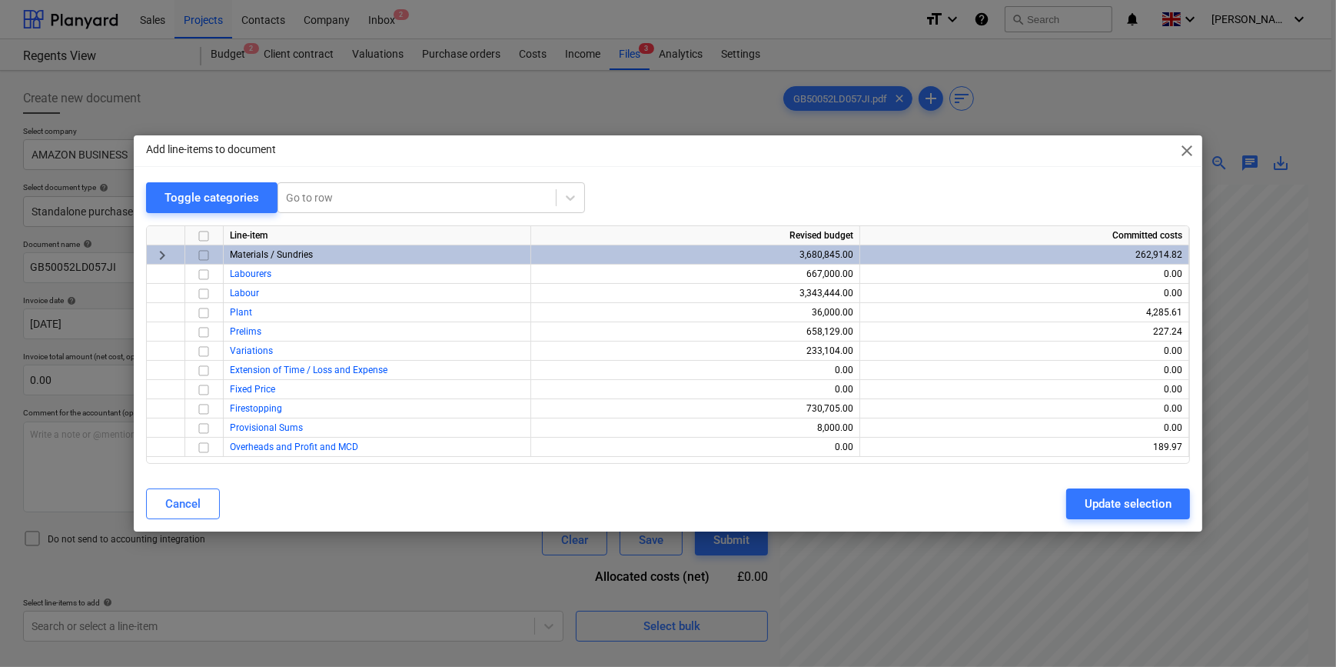
click at [205, 254] on input "checkbox" at bounding box center [204, 255] width 18 height 18
click at [1153, 508] on div "Update selection" at bounding box center [1128, 504] width 87 height 20
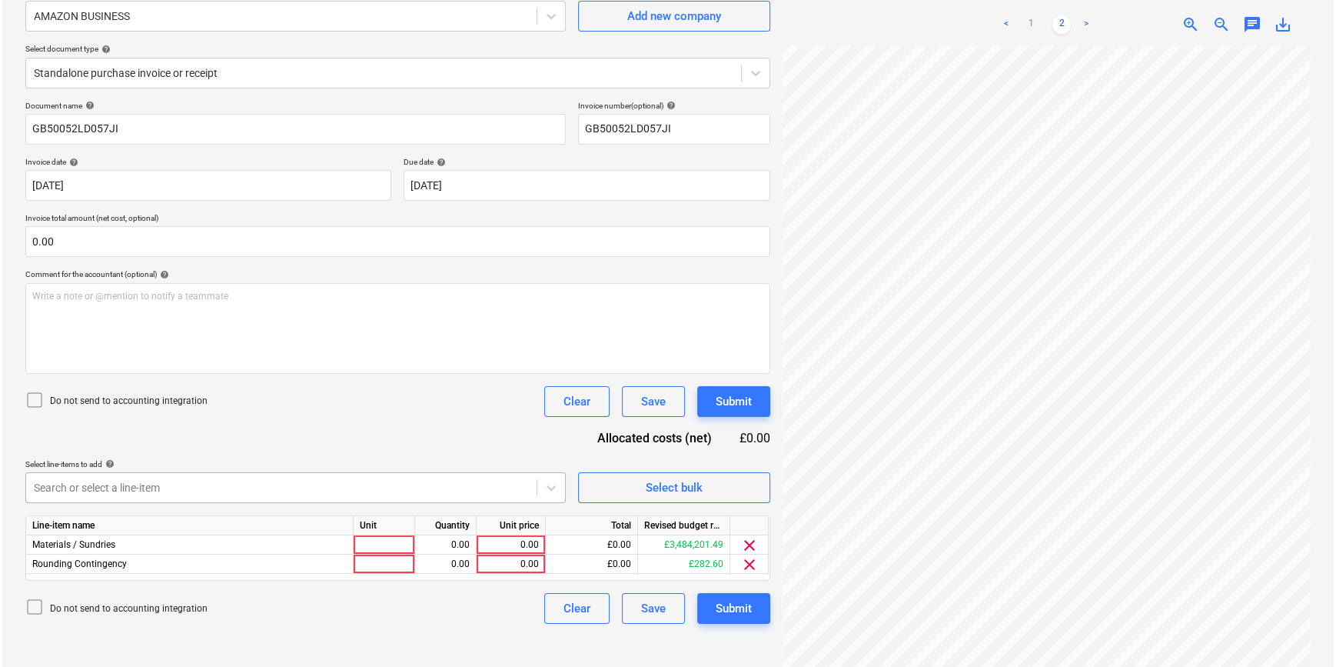
scroll to position [139, 0]
click at [750, 565] on span "clear" at bounding box center [747, 563] width 18 height 18
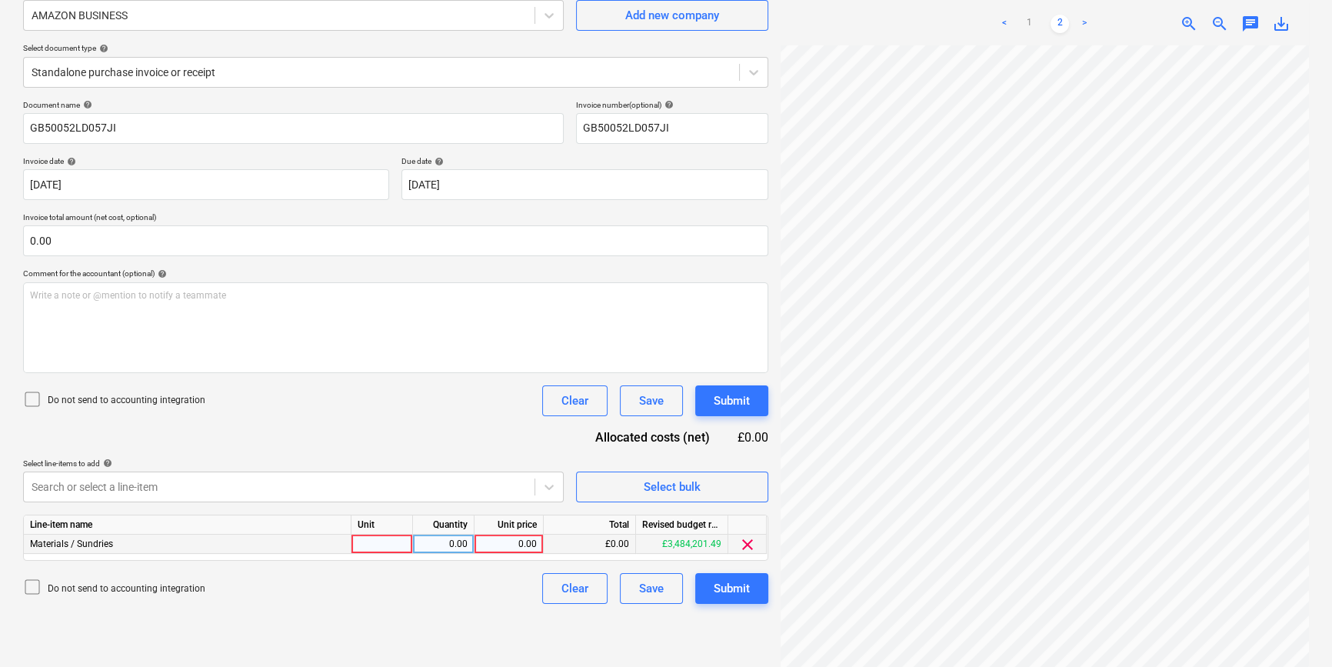
click at [363, 544] on div at bounding box center [382, 543] width 62 height 19
type input "pcs"
type input "26.99"
click at [733, 591] on div "Submit" at bounding box center [732, 588] width 36 height 20
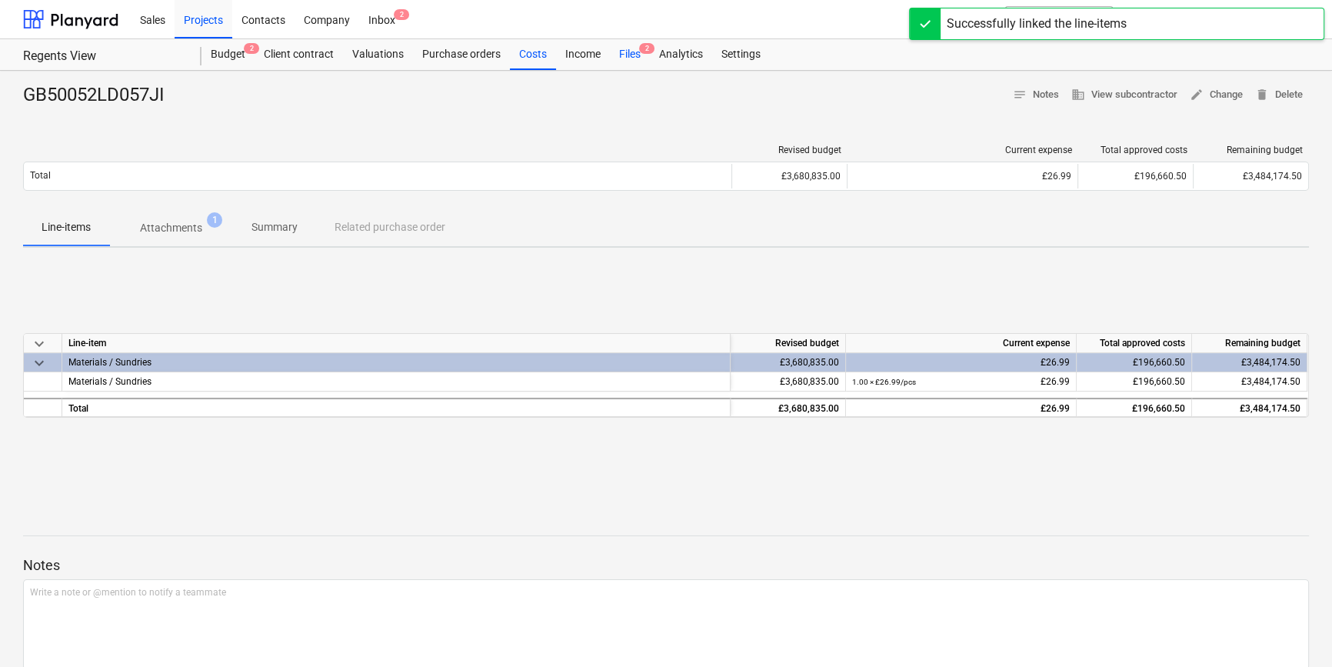
click at [627, 52] on div "Files 2" at bounding box center [630, 54] width 40 height 31
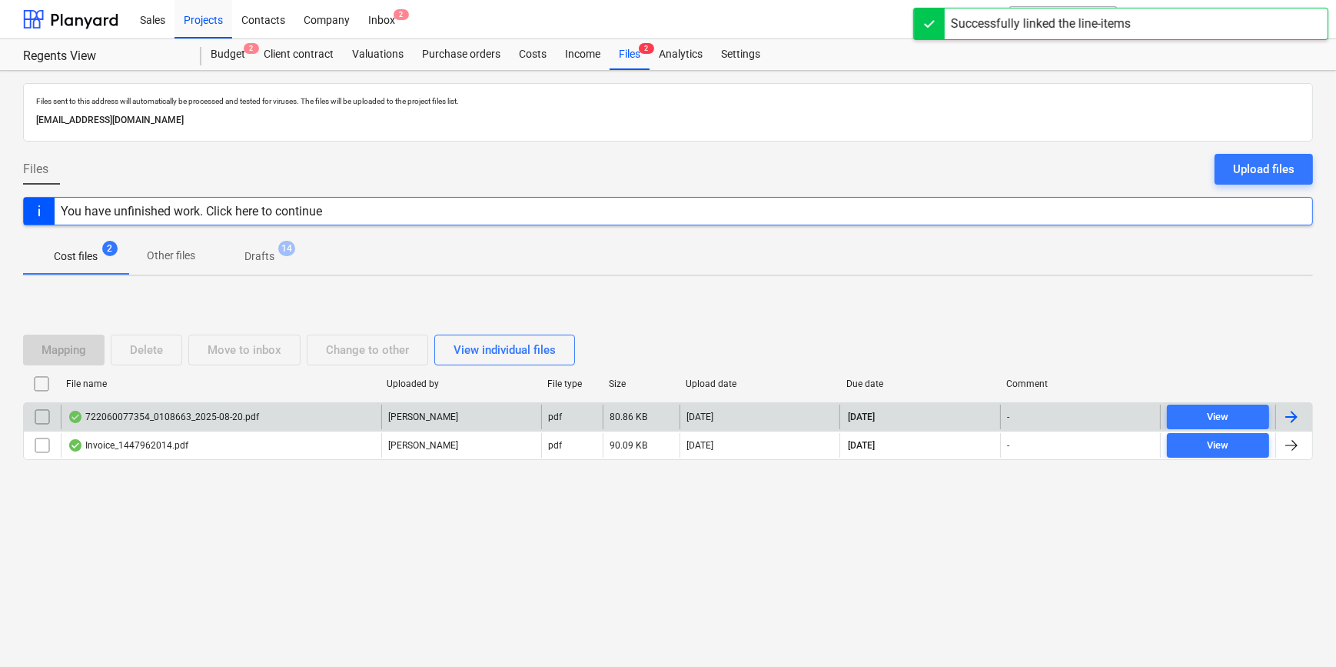
click at [1291, 410] on div at bounding box center [1292, 417] width 18 height 18
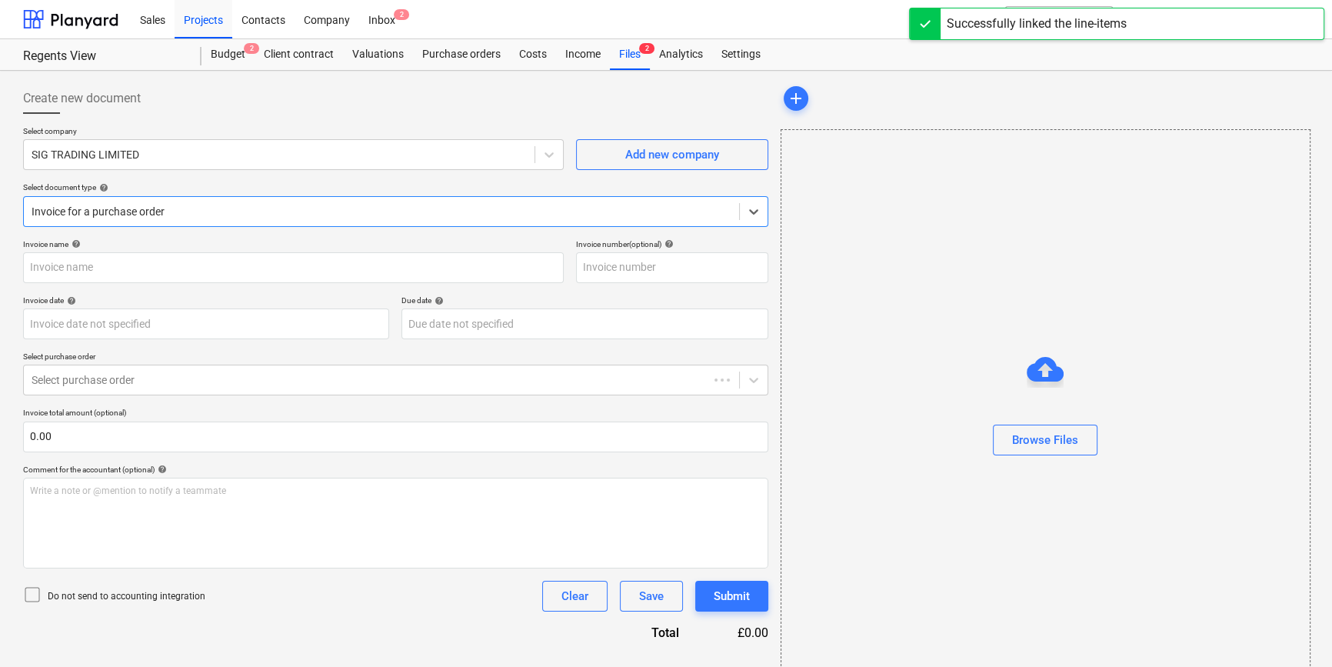
type input "722060077354"
type input "[DATE]"
type input "18 Sep 2025"
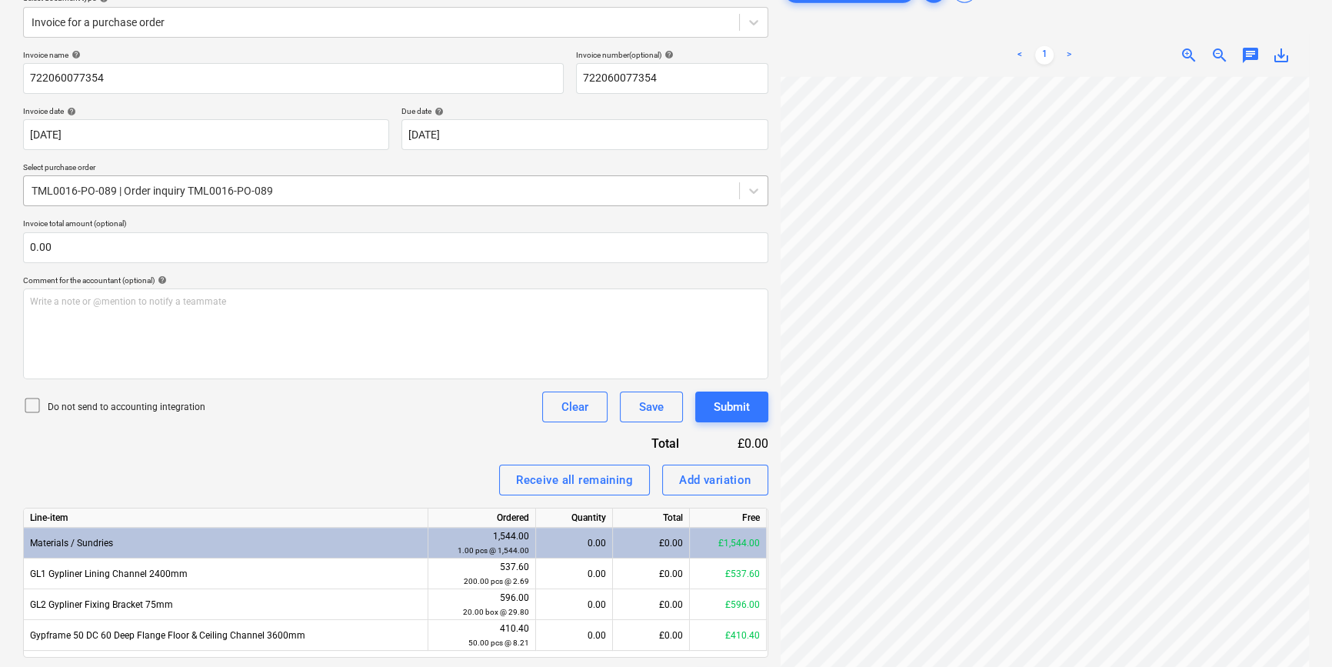
scroll to position [165, 0]
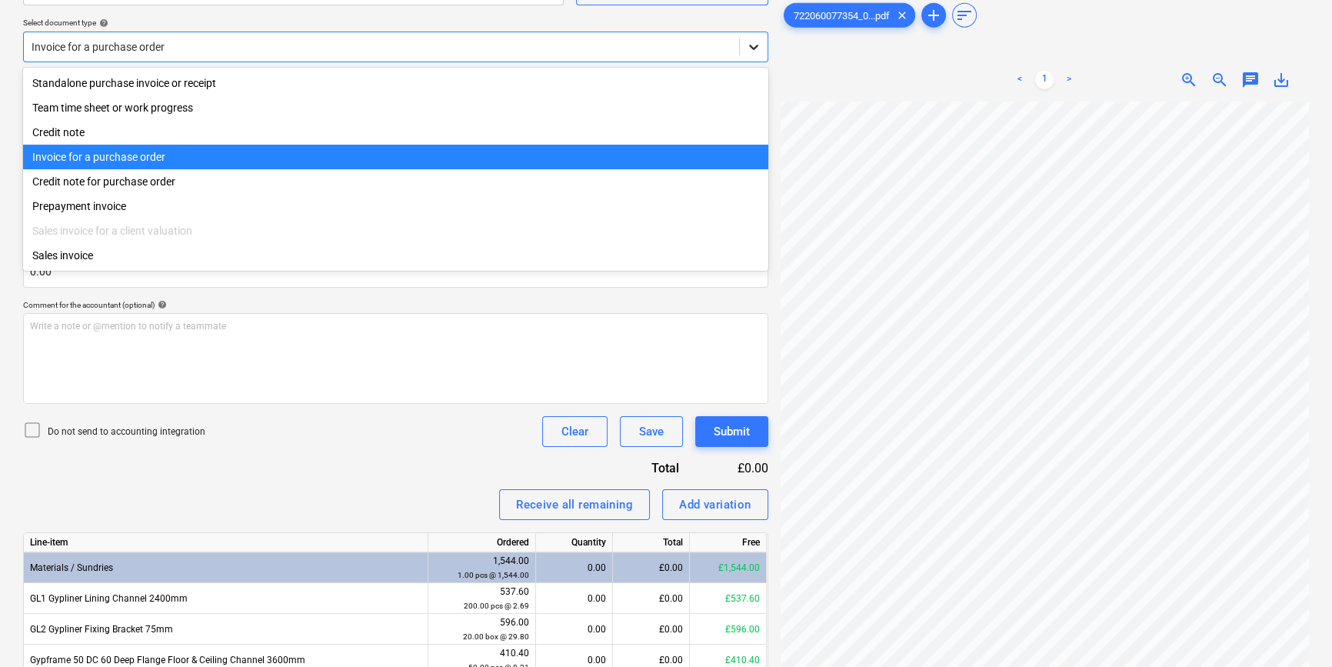
click at [750, 52] on icon at bounding box center [753, 46] width 15 height 15
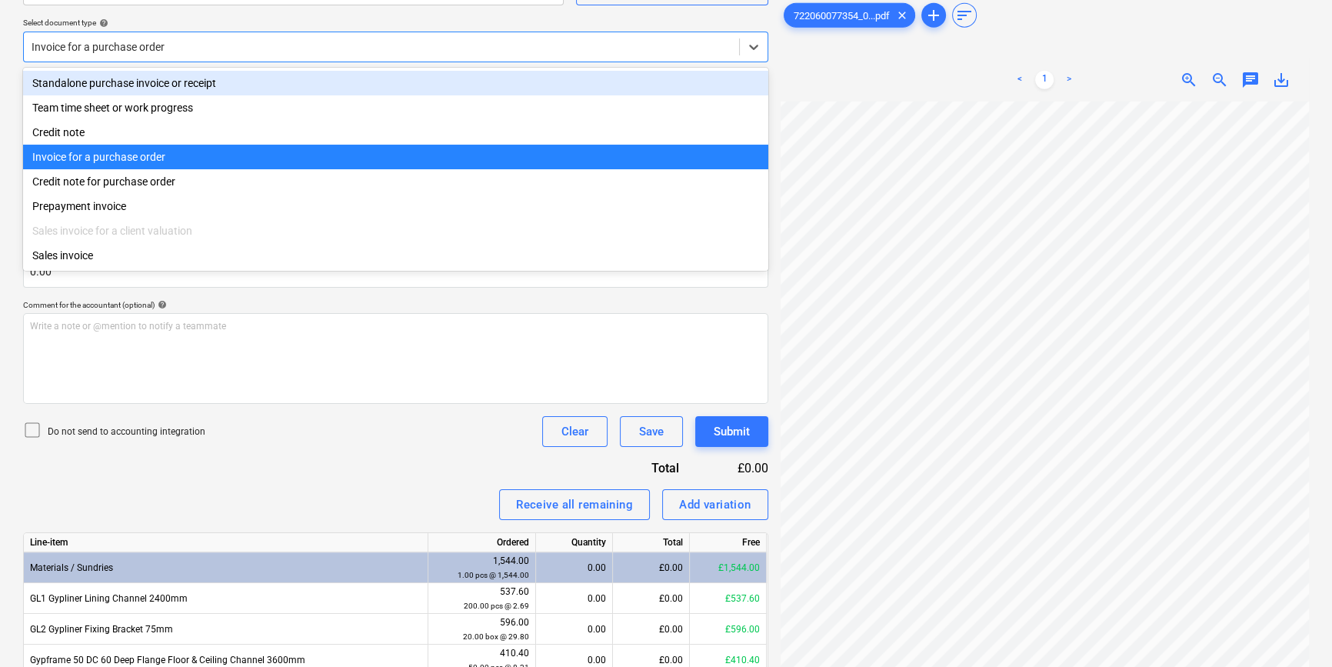
click at [747, 82] on div "Standalone purchase invoice or receipt" at bounding box center [395, 83] width 745 height 25
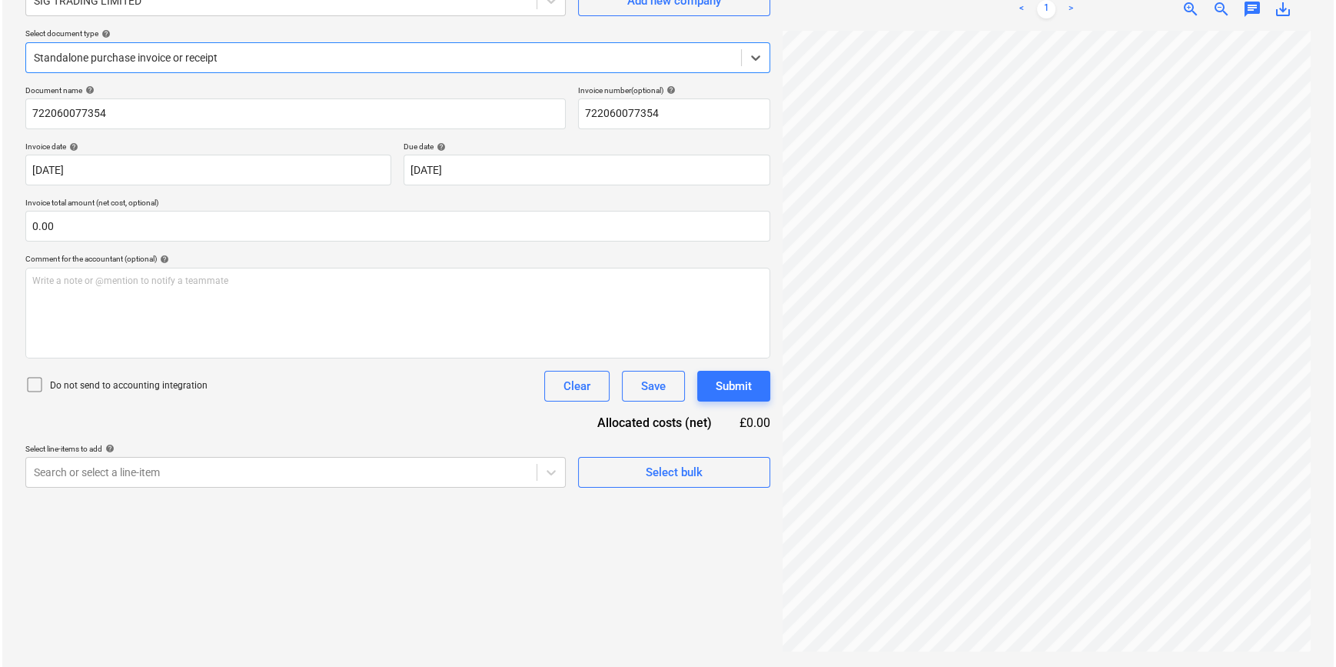
scroll to position [154, 0]
click at [617, 467] on span "Select bulk" at bounding box center [672, 472] width 154 height 20
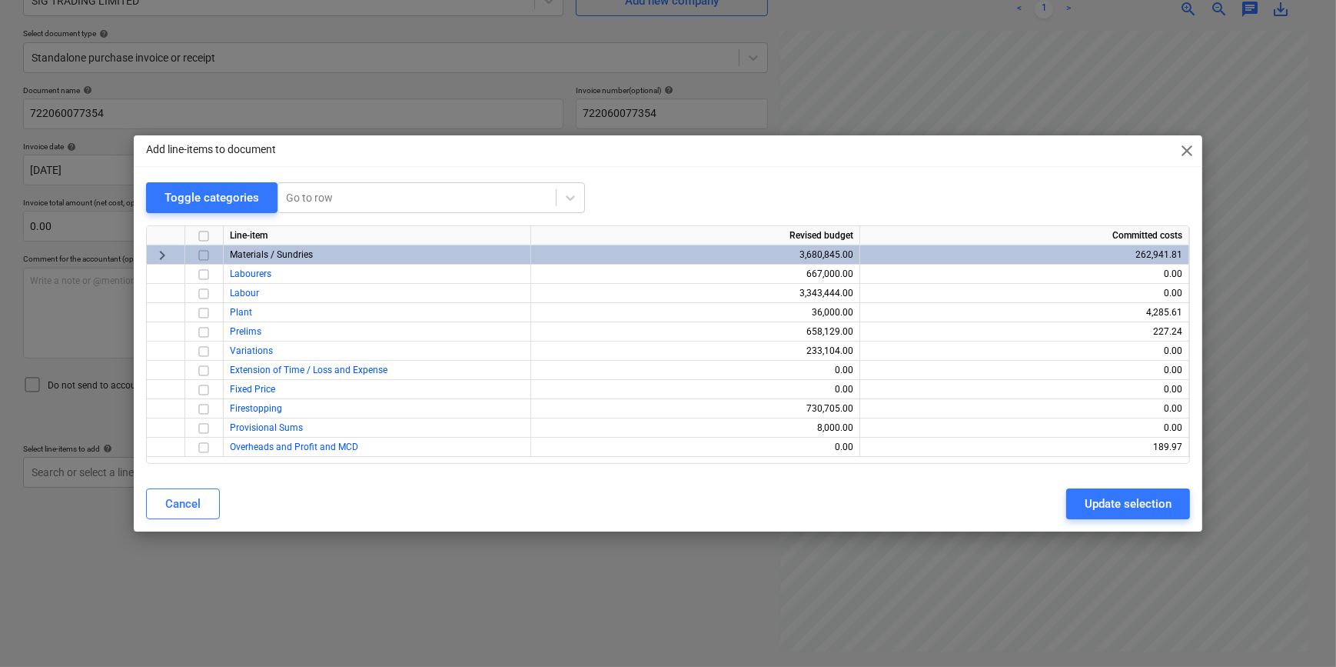
click at [203, 251] on input "checkbox" at bounding box center [204, 255] width 18 height 18
click at [1115, 502] on div "Update selection" at bounding box center [1128, 504] width 87 height 20
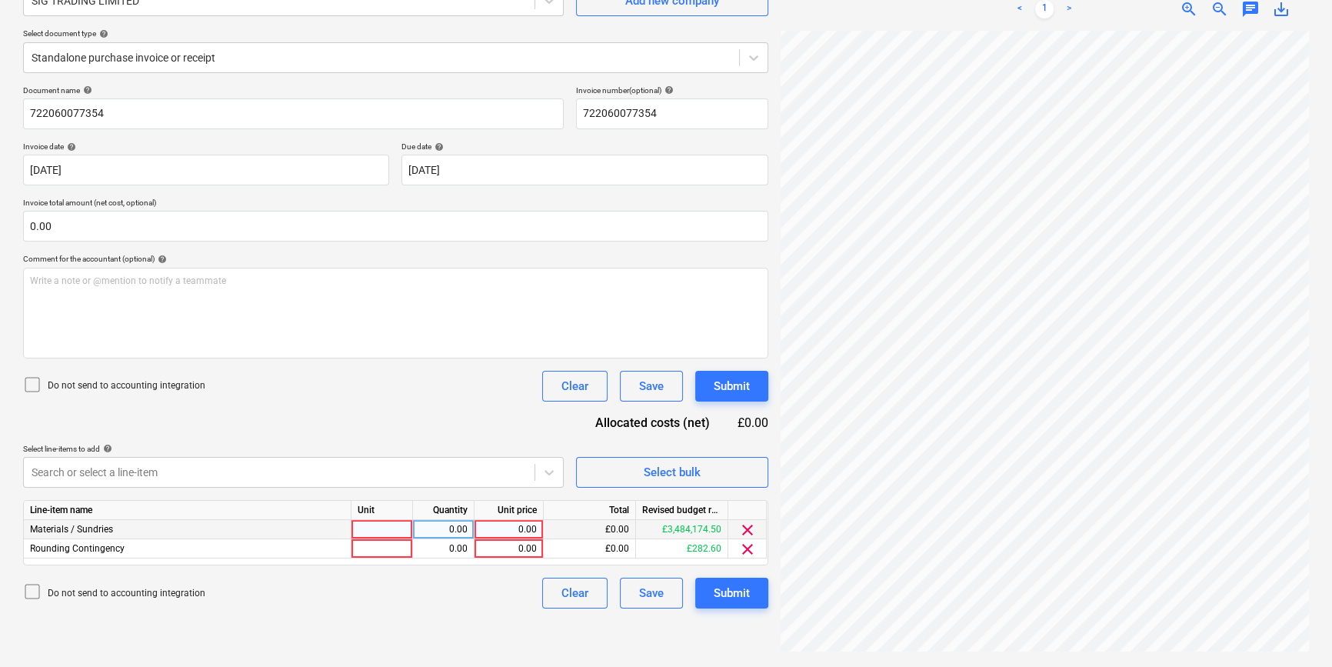
click at [389, 532] on div at bounding box center [382, 529] width 62 height 19
type input "pcs"
type input "1568.2"
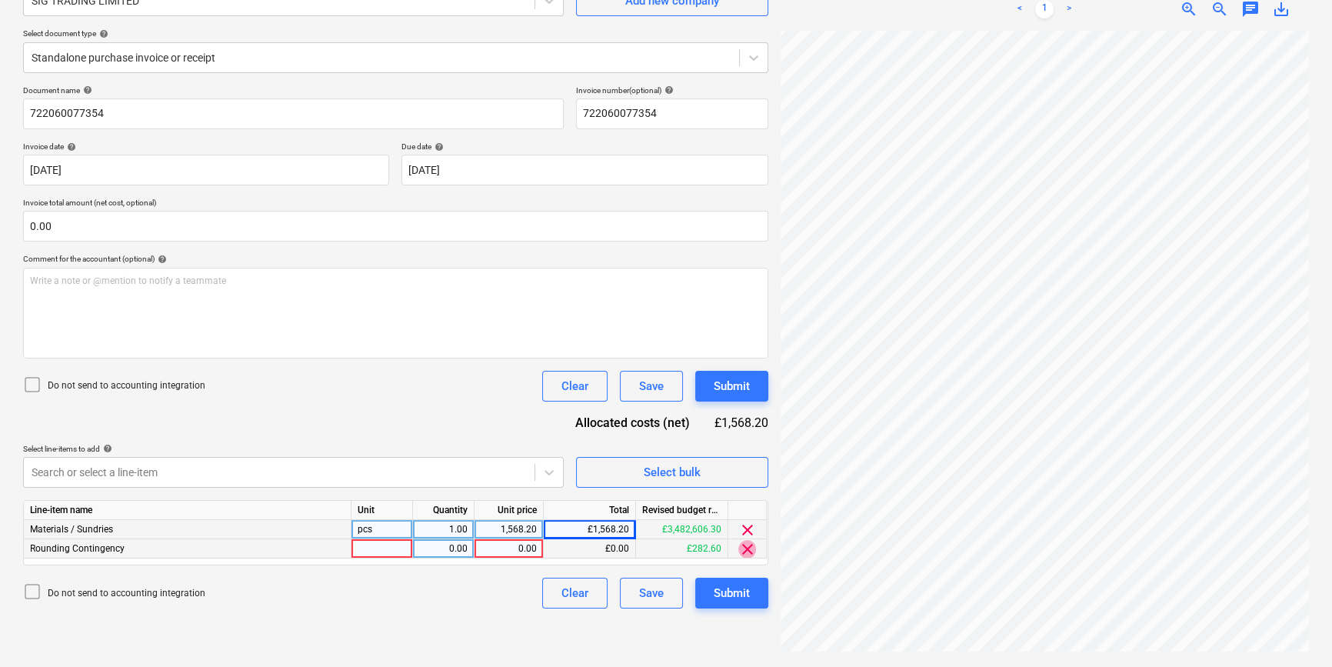
click at [753, 551] on span "clear" at bounding box center [747, 549] width 18 height 18
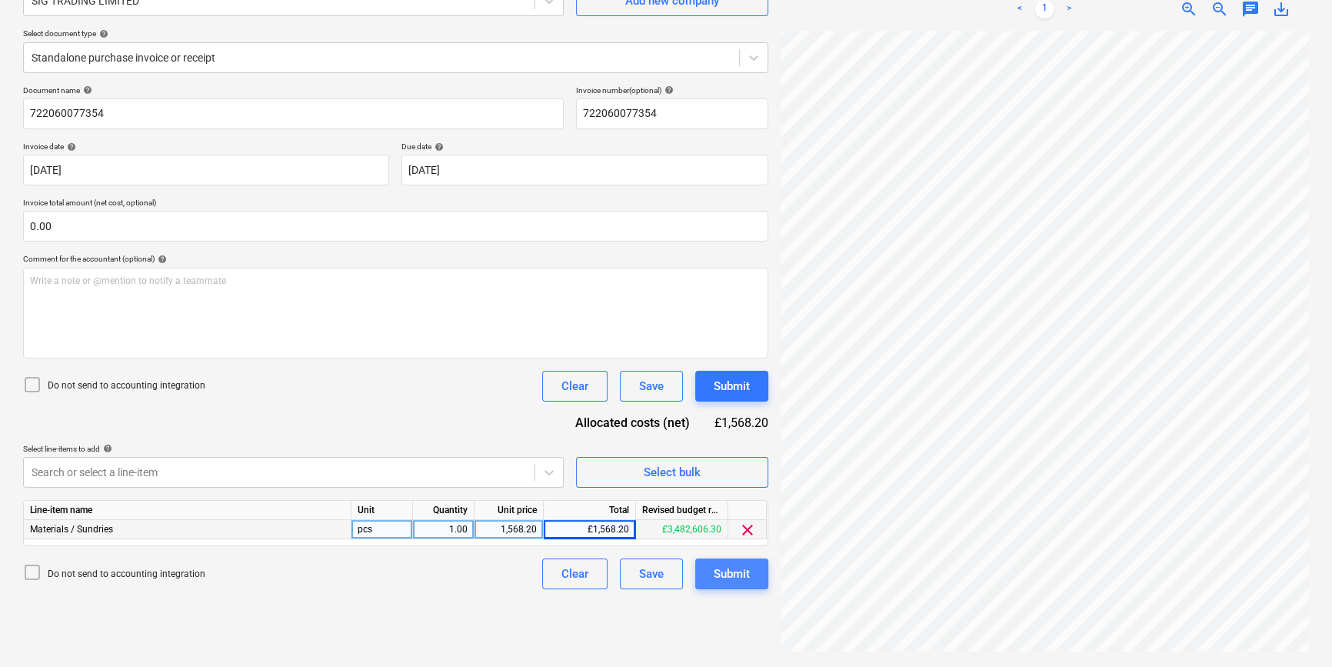
click at [744, 588] on button "Submit" at bounding box center [731, 573] width 73 height 31
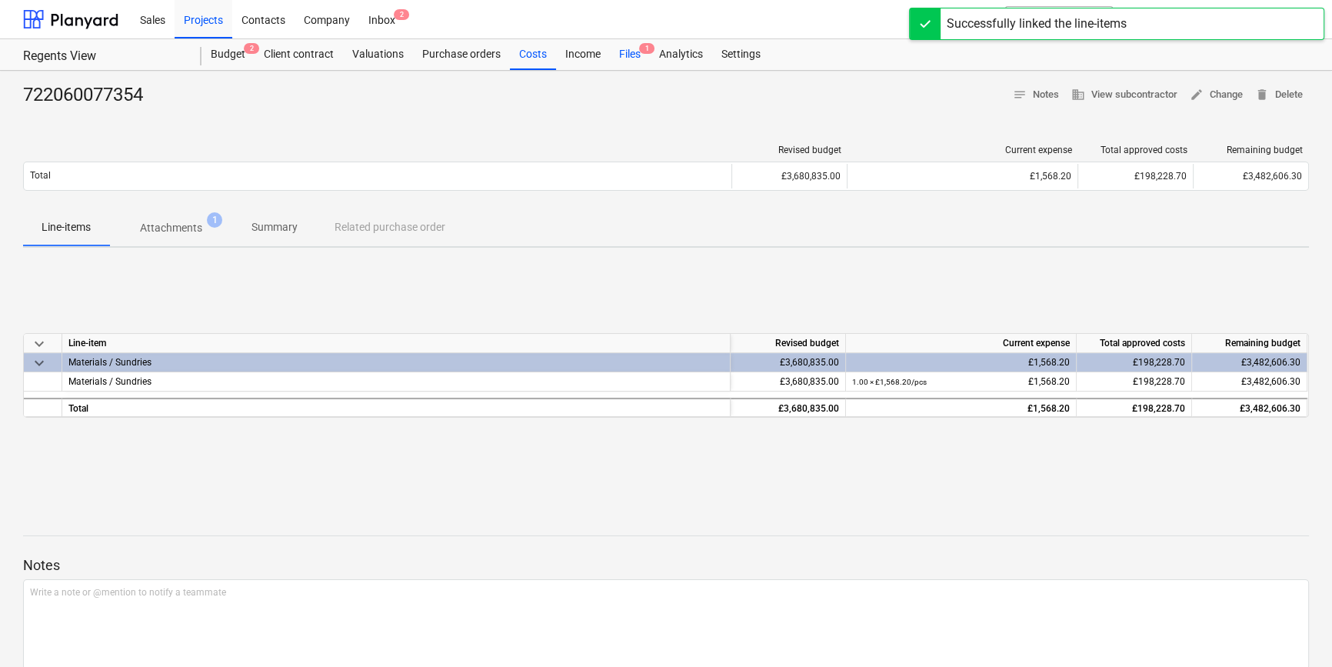
click at [626, 54] on div "Files 1" at bounding box center [630, 54] width 40 height 31
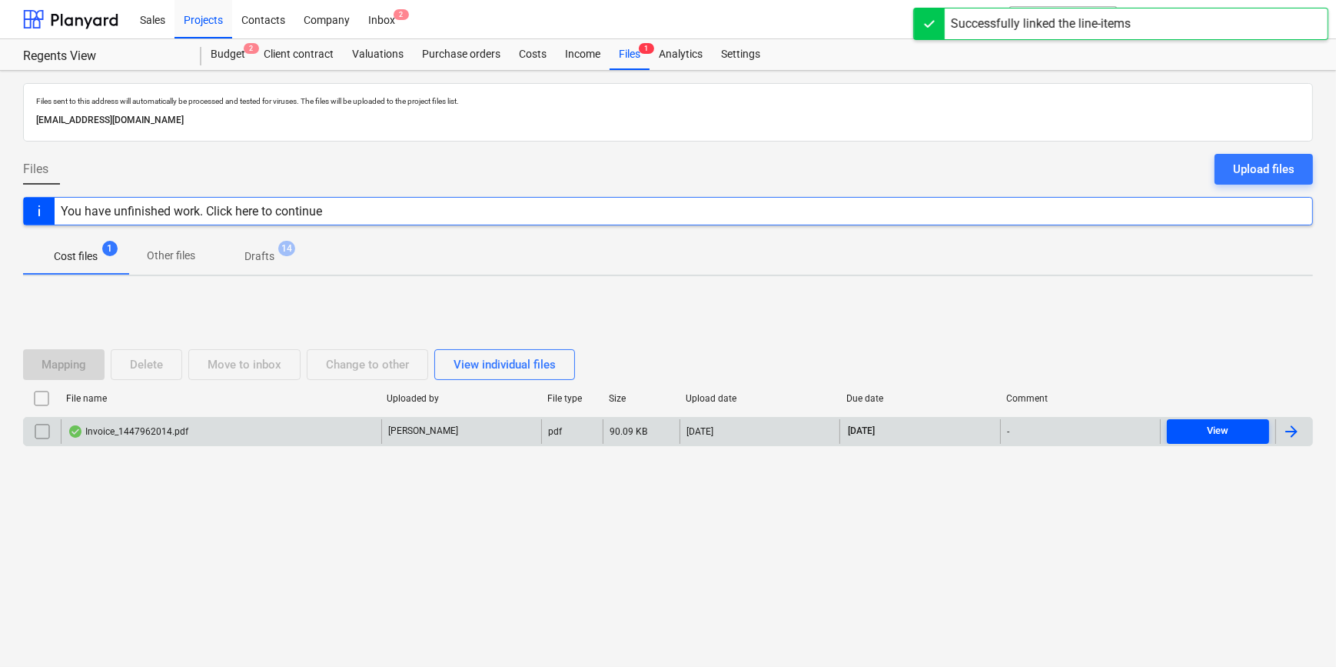
click at [1220, 431] on div "View" at bounding box center [1218, 431] width 22 height 18
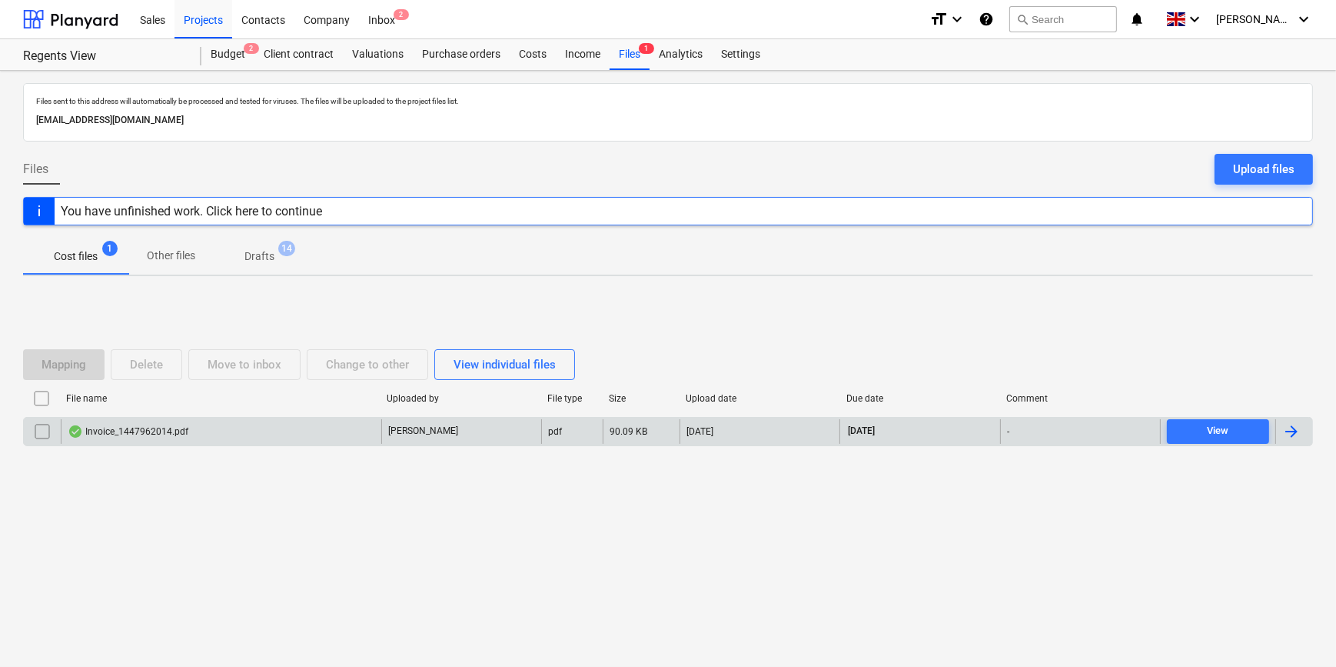
click at [1291, 438] on div at bounding box center [1292, 431] width 18 height 18
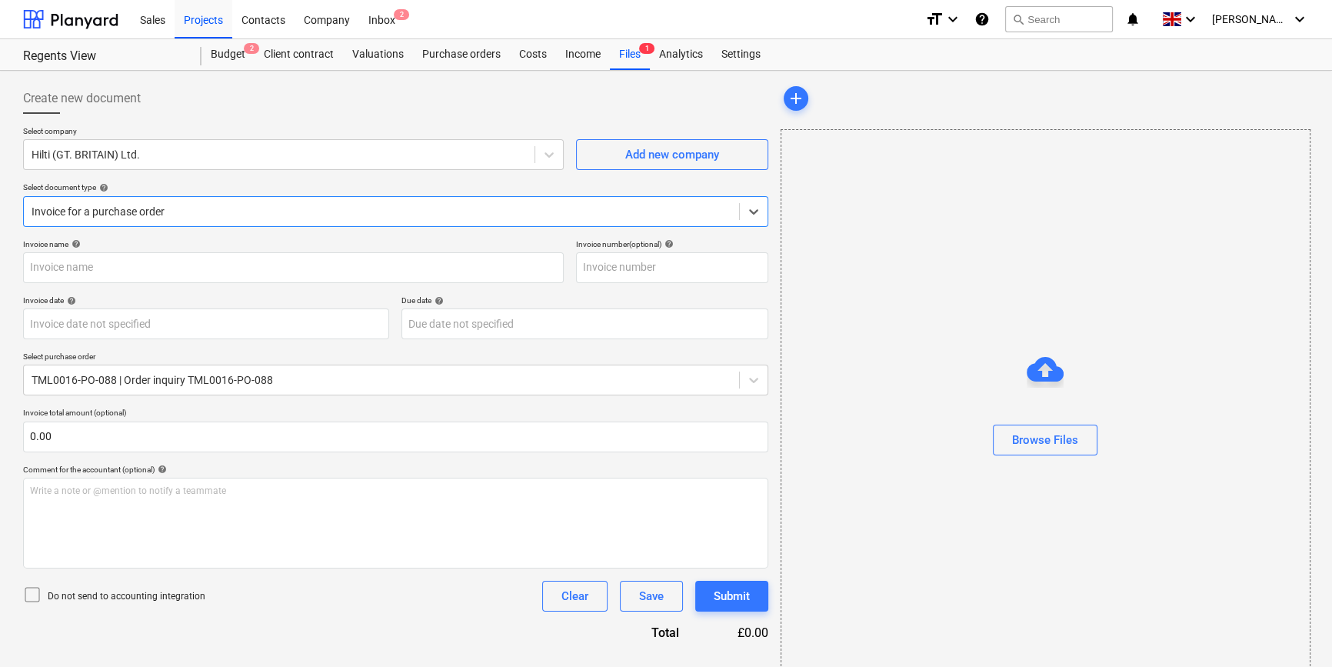
type input "1447962014"
type input "08 Aug 2025"
type input "30 Sep 2025"
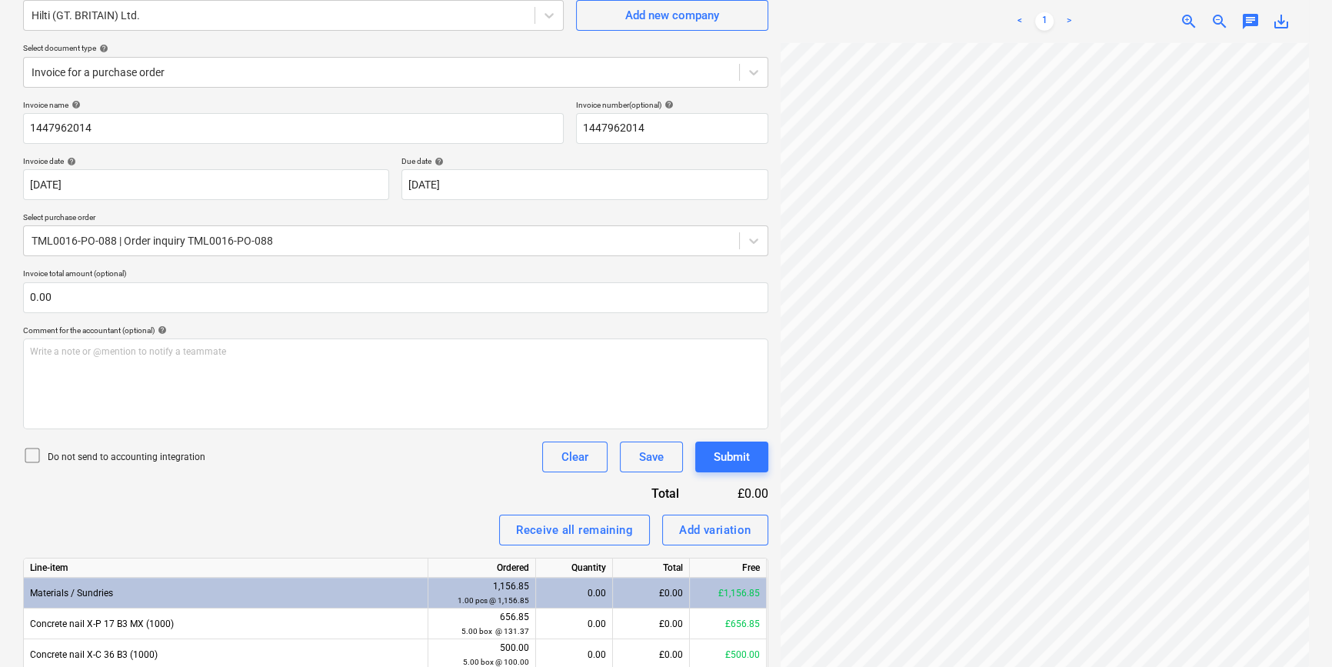
scroll to position [204, 0]
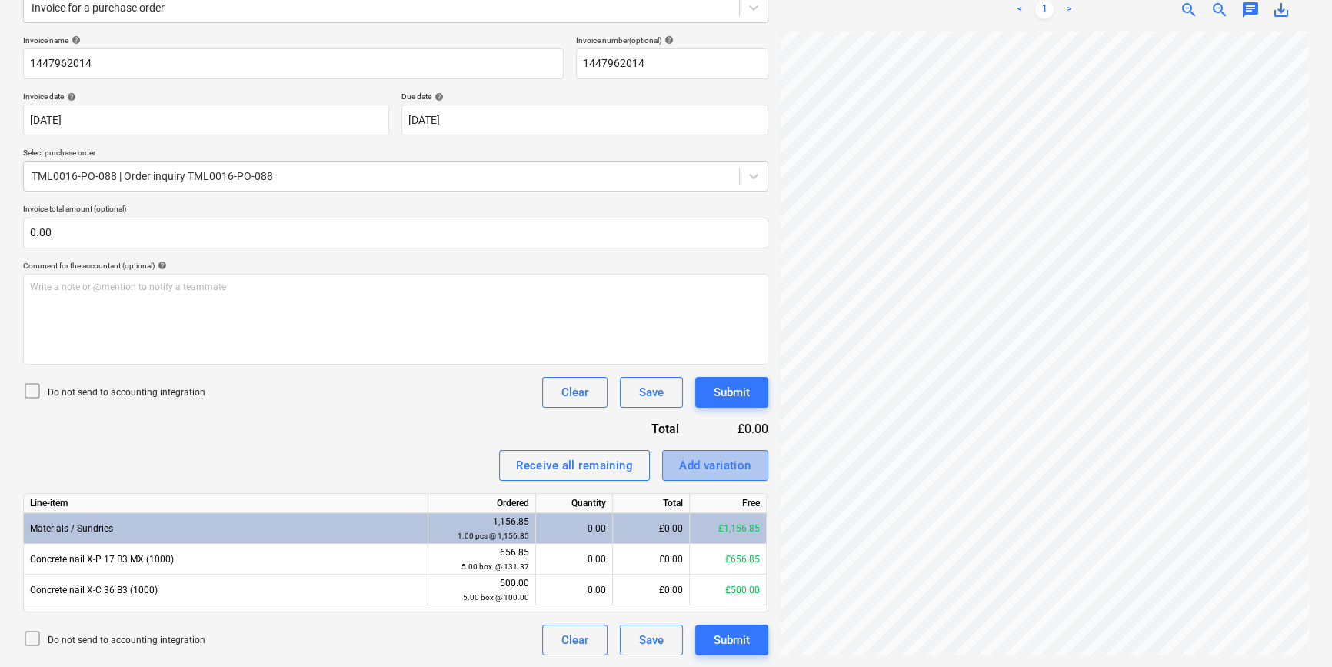
click at [699, 468] on div "Add variation" at bounding box center [715, 465] width 72 height 20
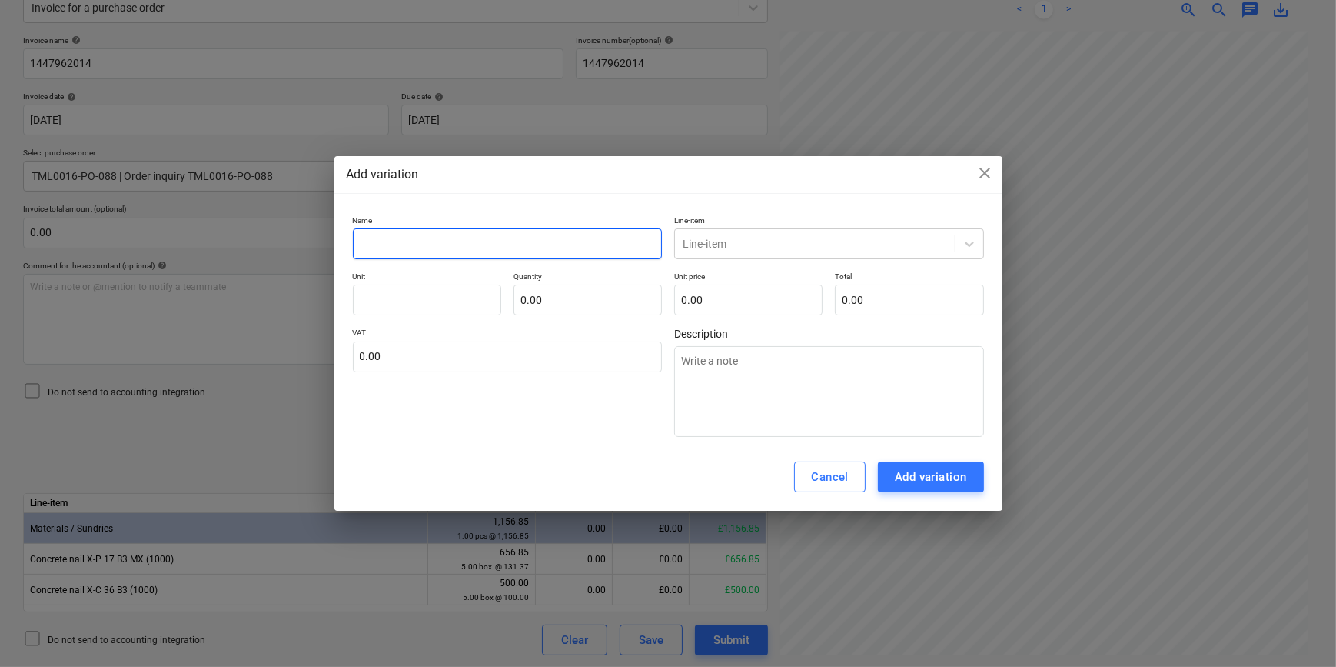
click at [378, 240] on input "text" at bounding box center [508, 243] width 310 height 31
type textarea "x"
type input "F"
type textarea "x"
type input "Fr"
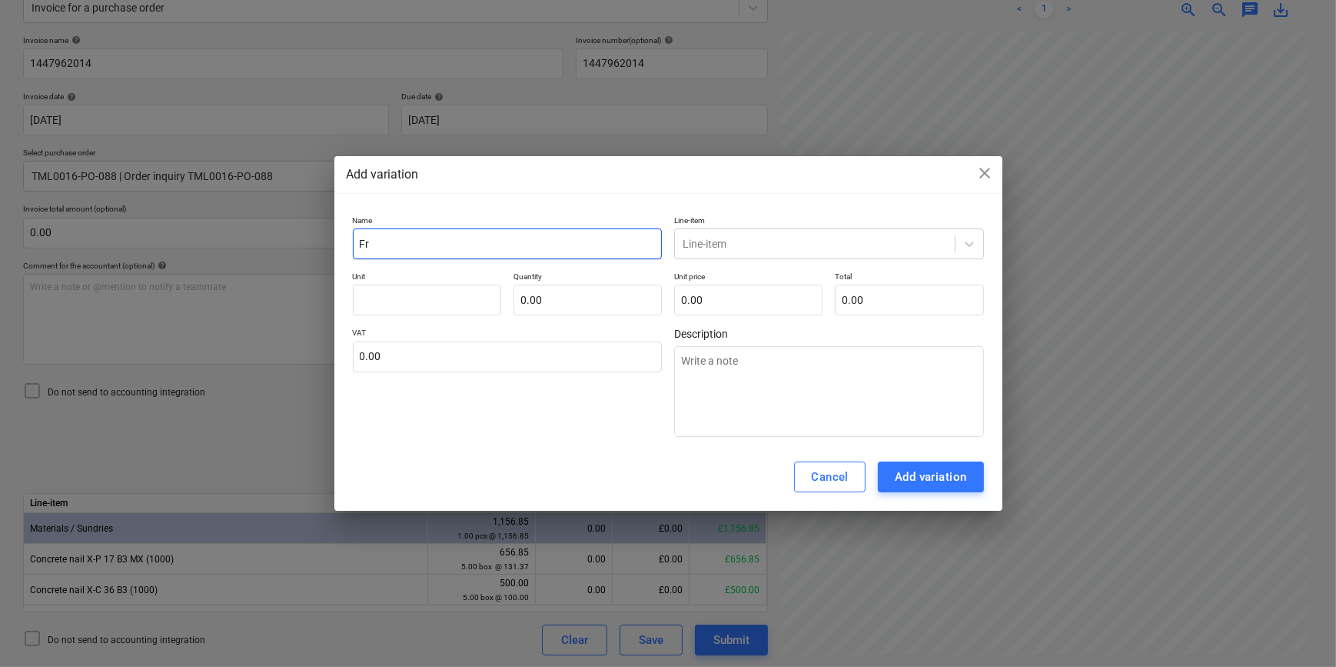
type textarea "x"
type input "Fre"
type textarea "x"
type input "Frei"
type textarea "x"
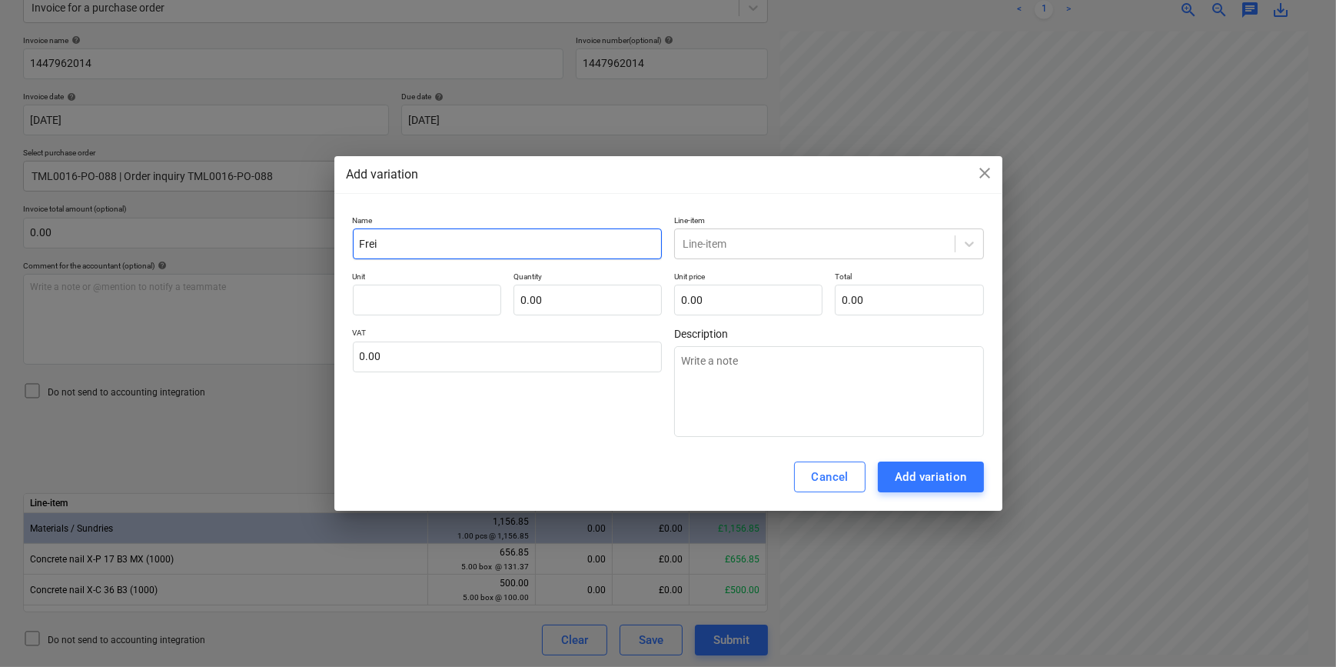
type input "Freig"
type textarea "x"
type input "Freigh"
type textarea "x"
type input "Freight"
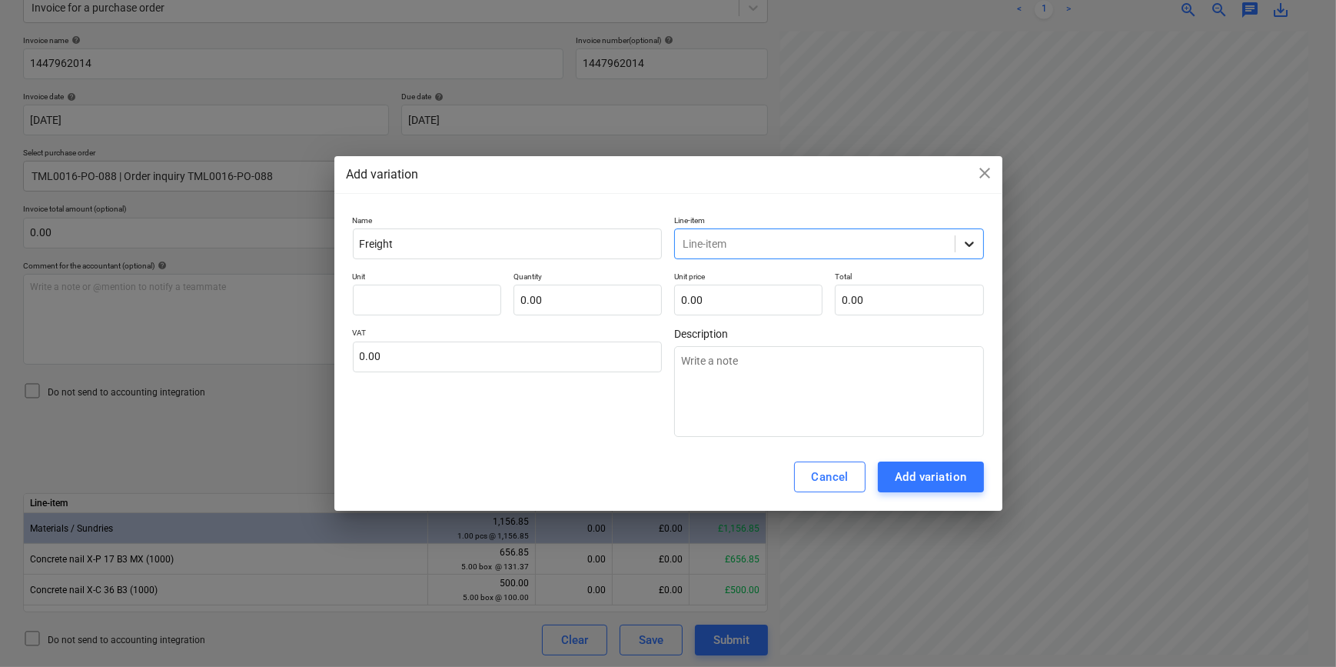
click at [969, 242] on icon at bounding box center [969, 243] width 15 height 15
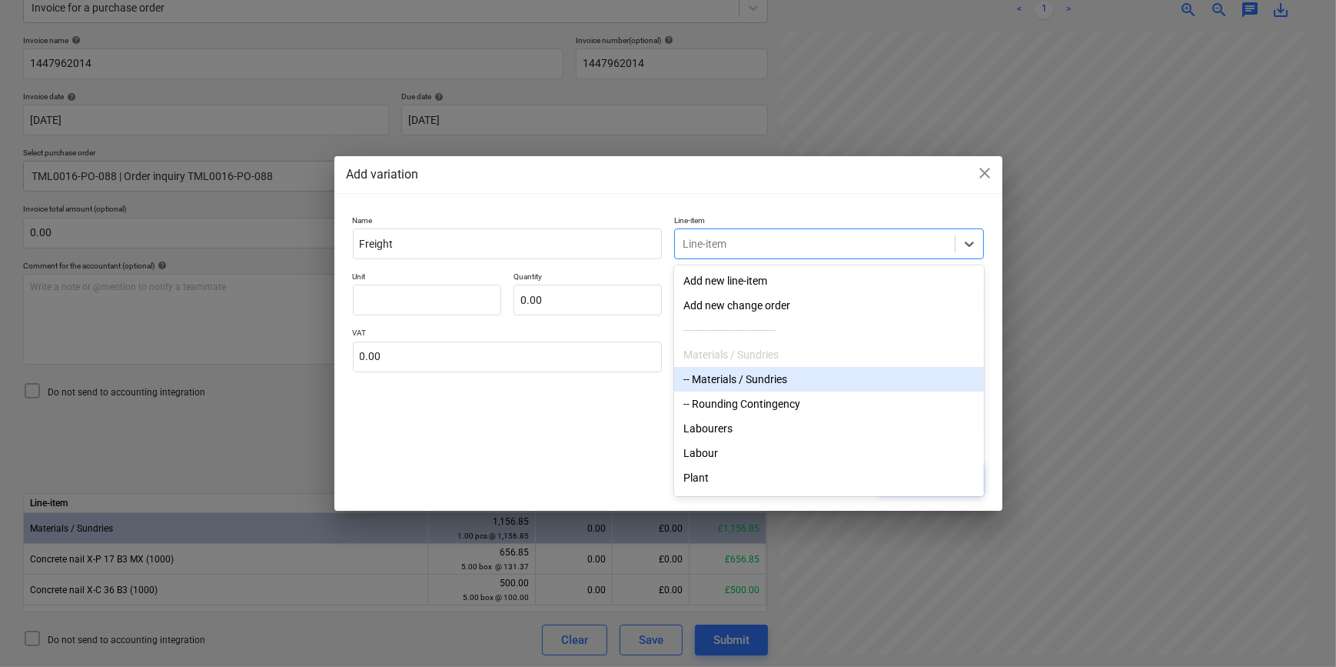
click at [792, 381] on div "-- Materials / Sundries" at bounding box center [829, 379] width 310 height 25
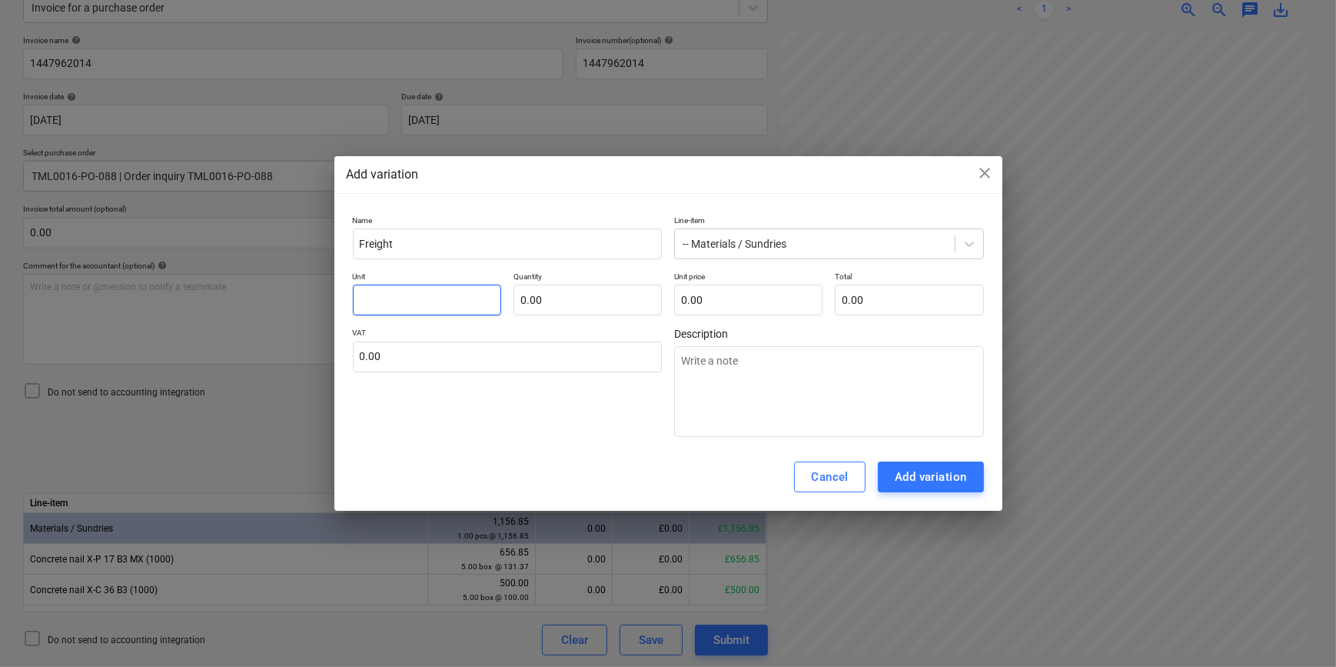
click at [431, 301] on input "text" at bounding box center [427, 300] width 148 height 31
type textarea "x"
type input "P"
type textarea "x"
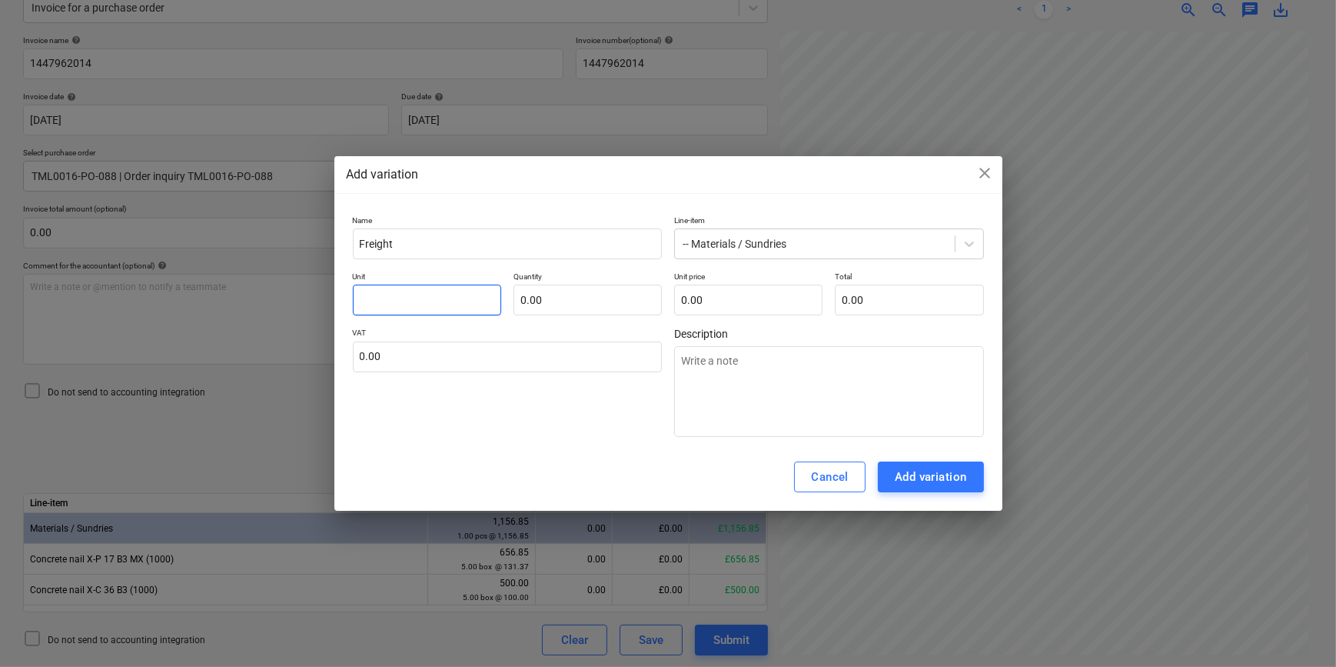
type input "p"
type textarea "x"
type input "pc"
type textarea "x"
type input "pcs"
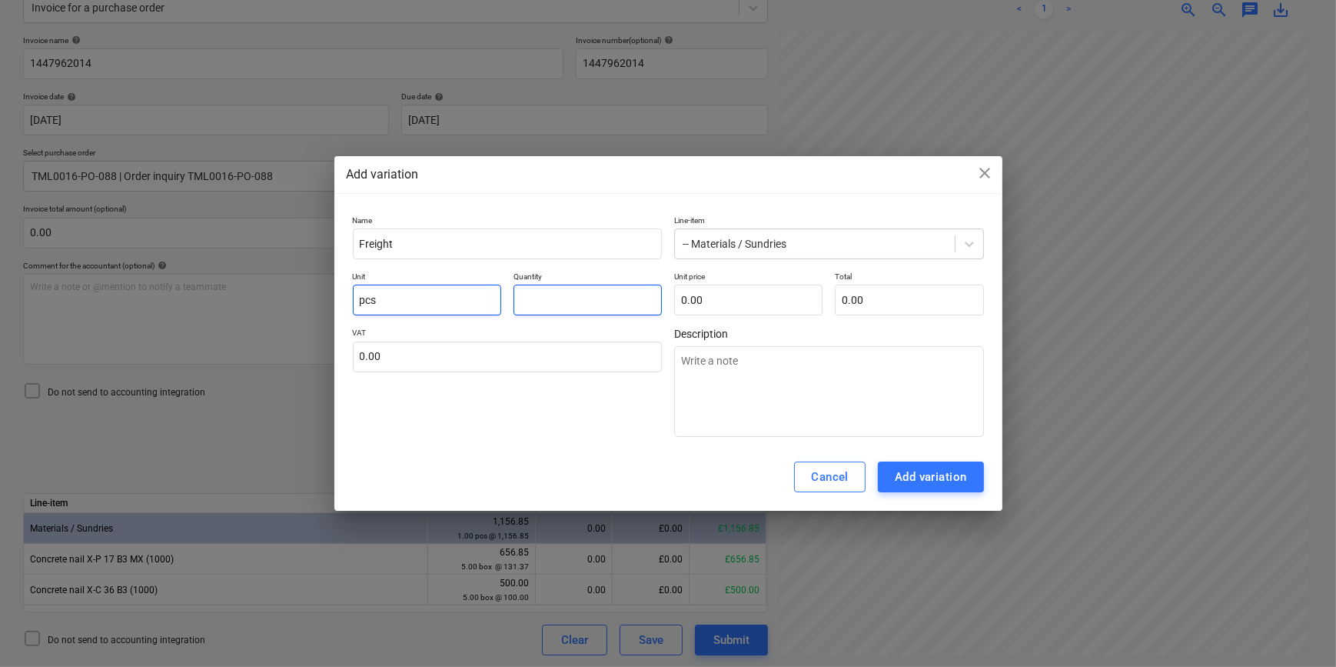
type textarea "x"
type input "1.00"
type textarea "x"
type input "2"
type input "2.00"
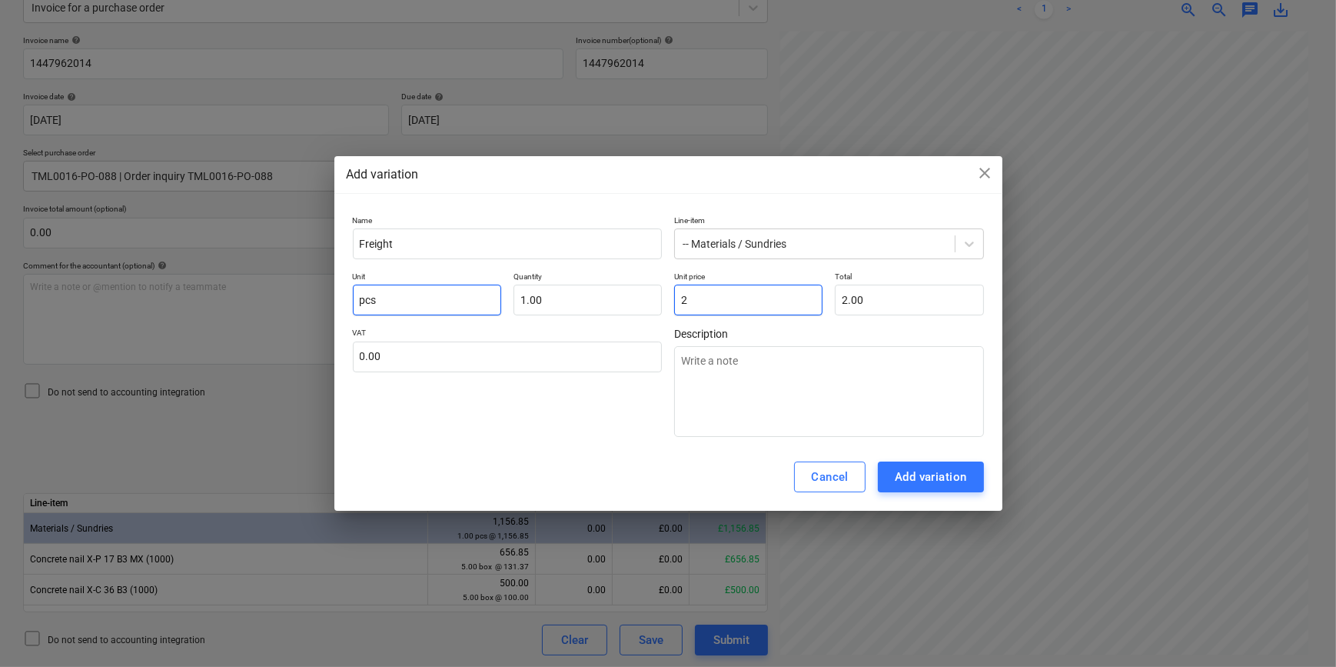
type textarea "x"
type input "27"
type input "27.00"
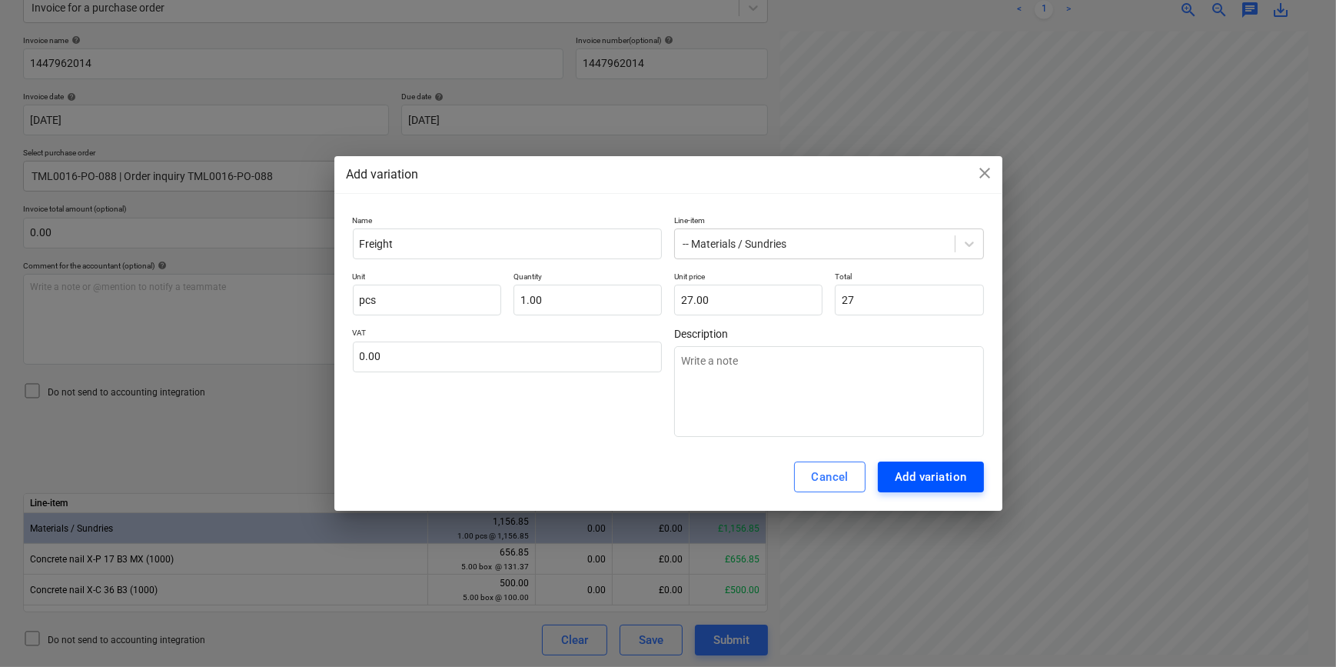
type input "27.00"
click at [924, 478] on div "Add variation" at bounding box center [931, 477] width 72 height 20
type textarea "x"
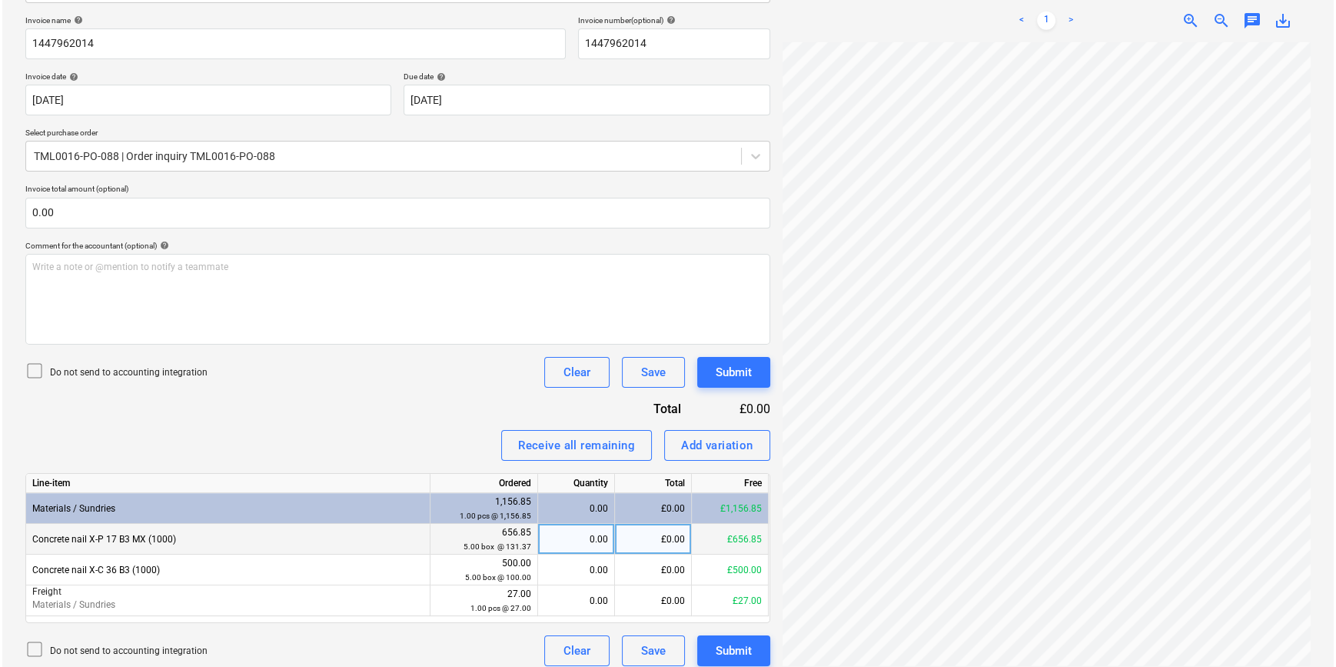
scroll to position [235, 0]
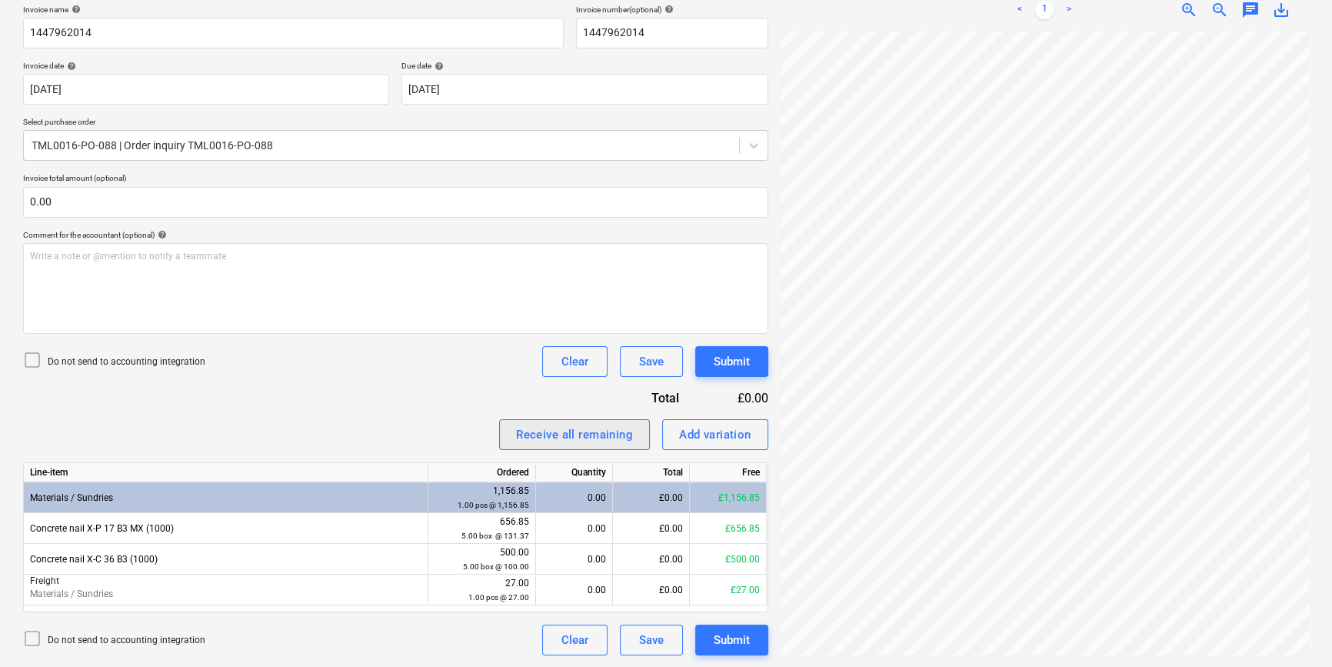
click at [533, 438] on div "Receive all remaining" at bounding box center [574, 434] width 117 height 20
click at [724, 639] on div "Submit" at bounding box center [732, 640] width 36 height 20
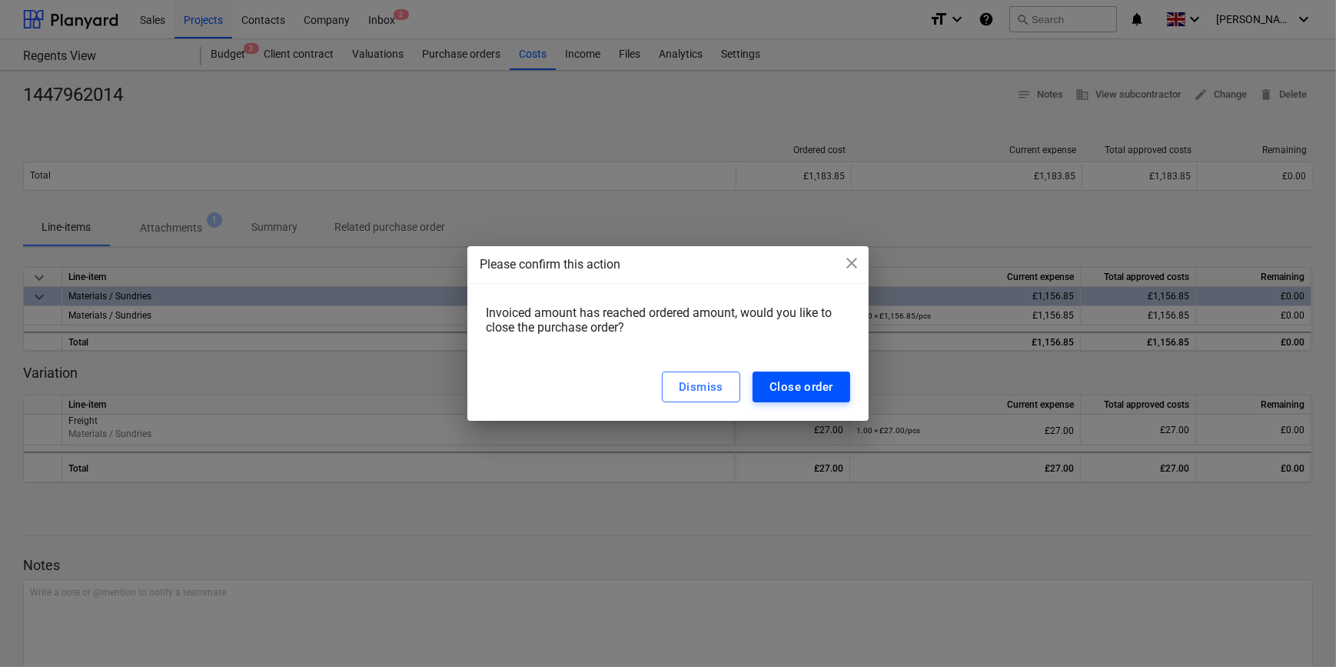
click at [768, 390] on button "Close order" at bounding box center [802, 386] width 98 height 31
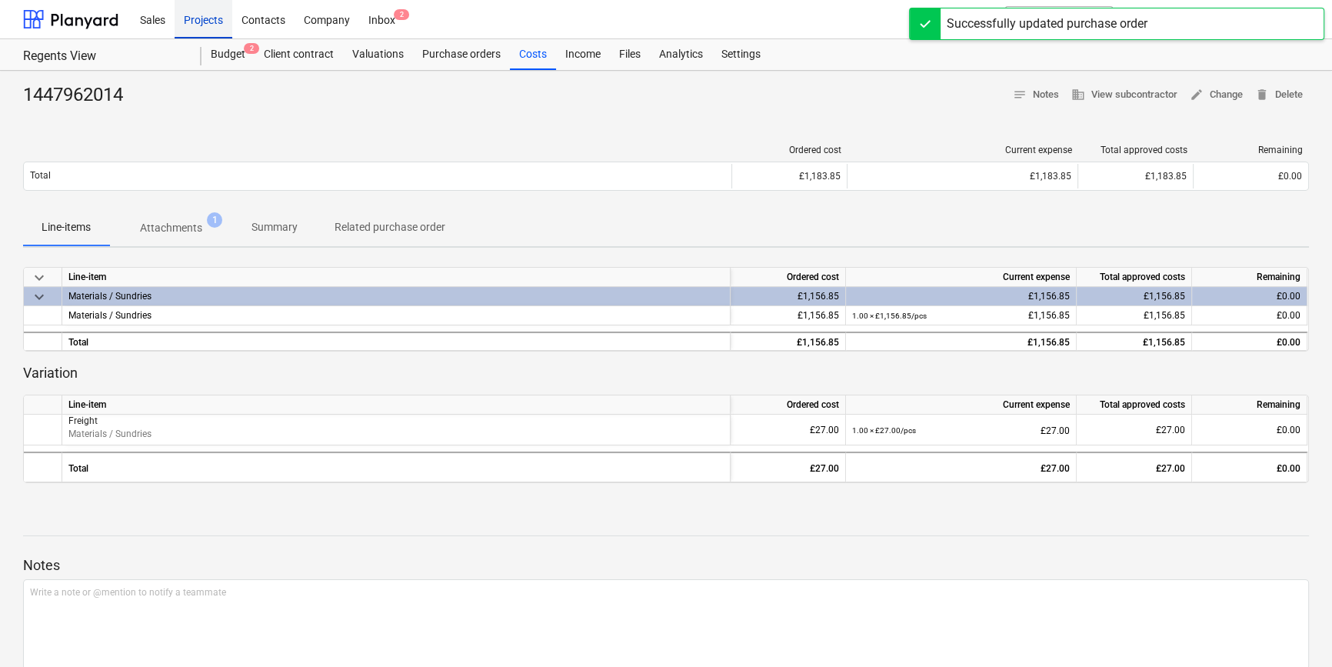
click at [199, 22] on div "Projects" at bounding box center [204, 18] width 58 height 39
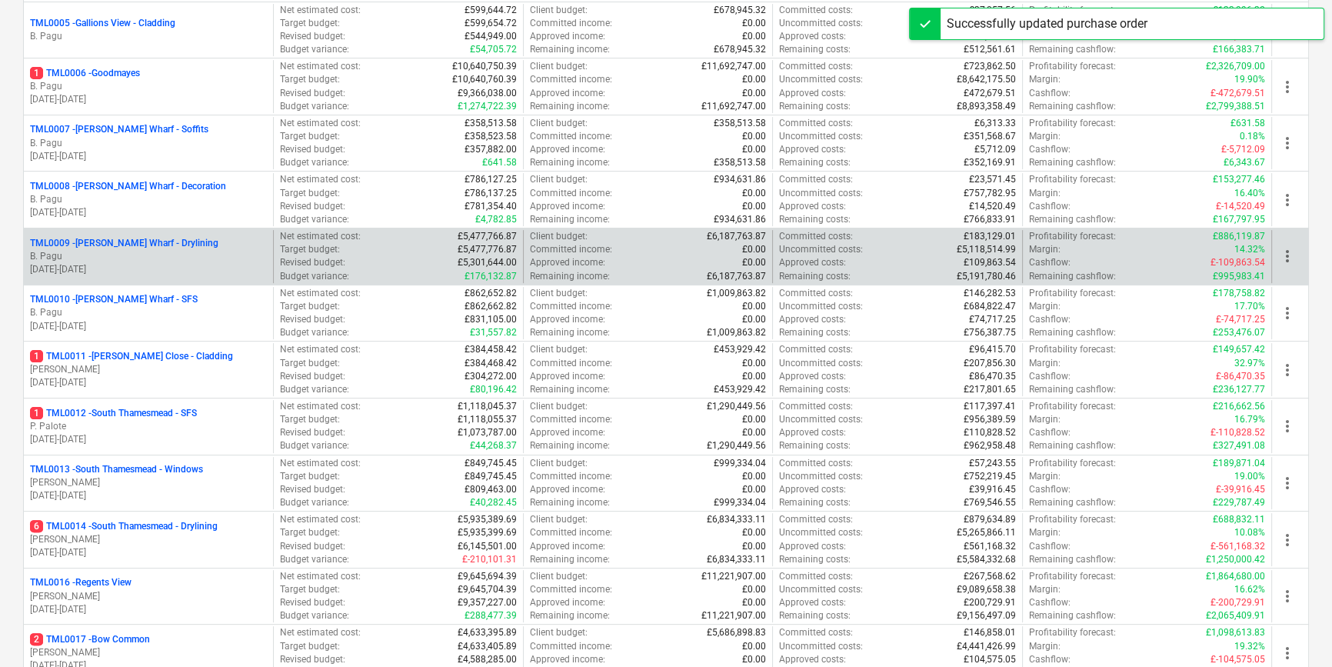
scroll to position [489, 0]
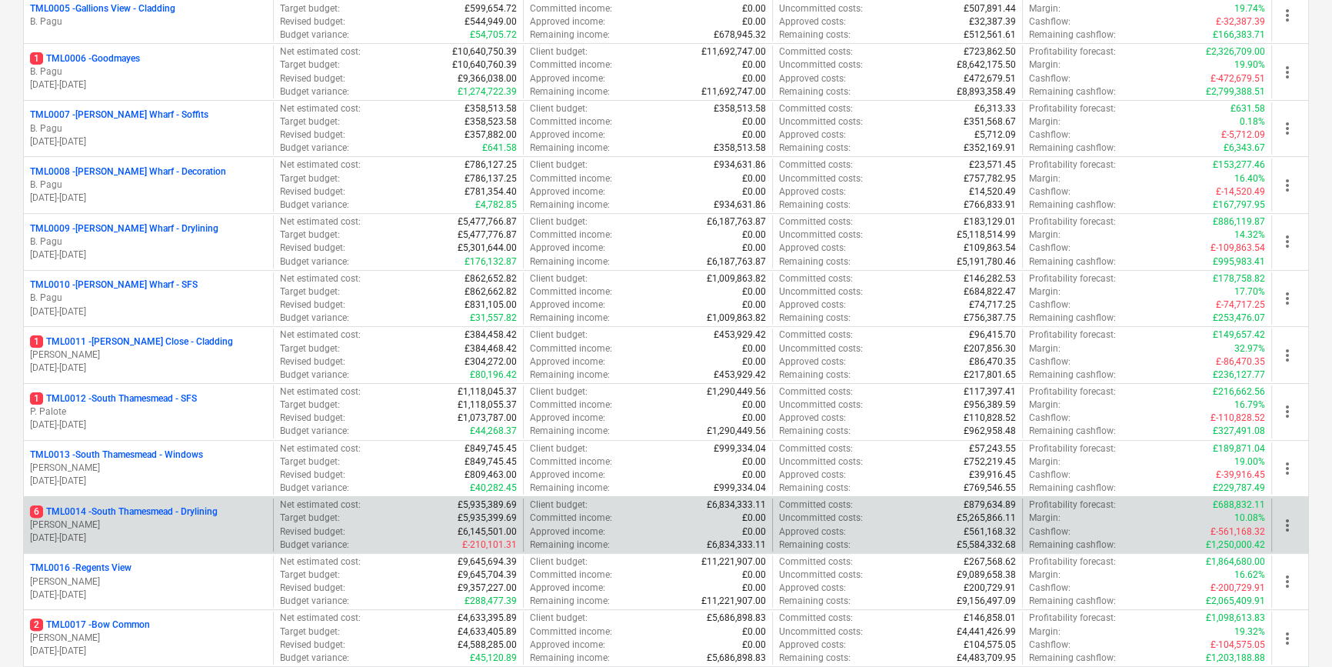
click at [180, 515] on p "6 TML0014 - South Thamesmead - Drylining" at bounding box center [124, 511] width 188 height 13
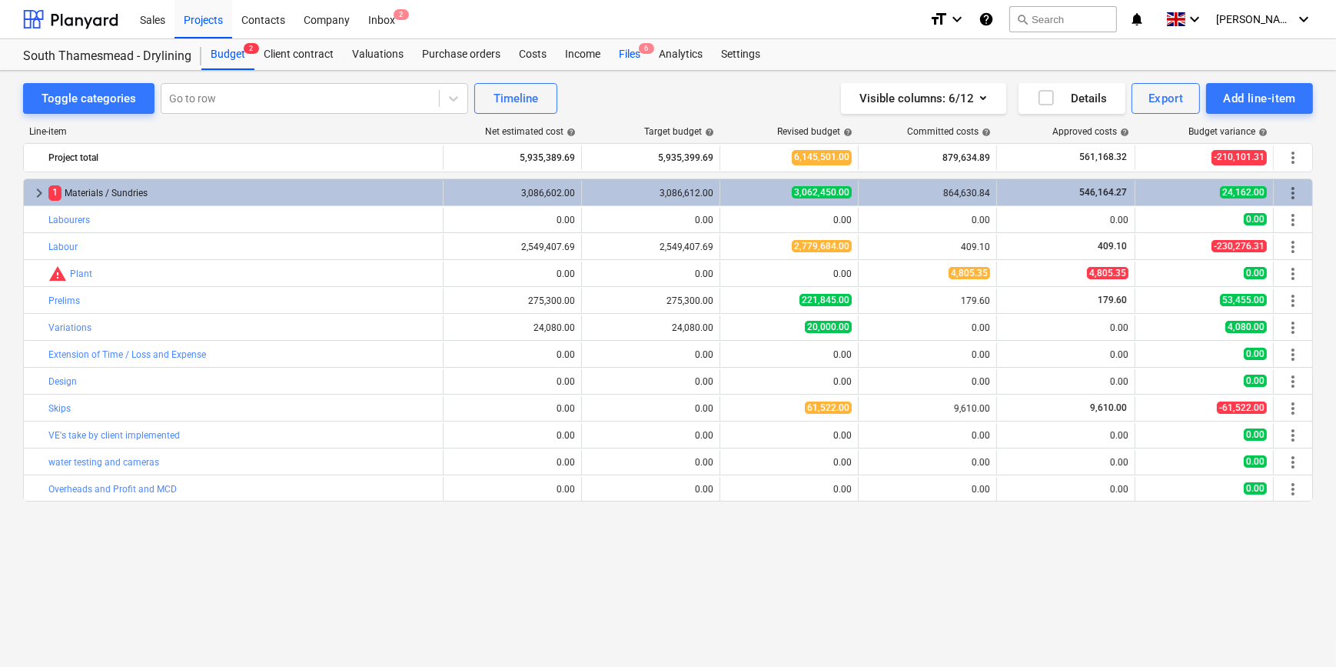
click at [625, 57] on div "Files 6" at bounding box center [630, 54] width 40 height 31
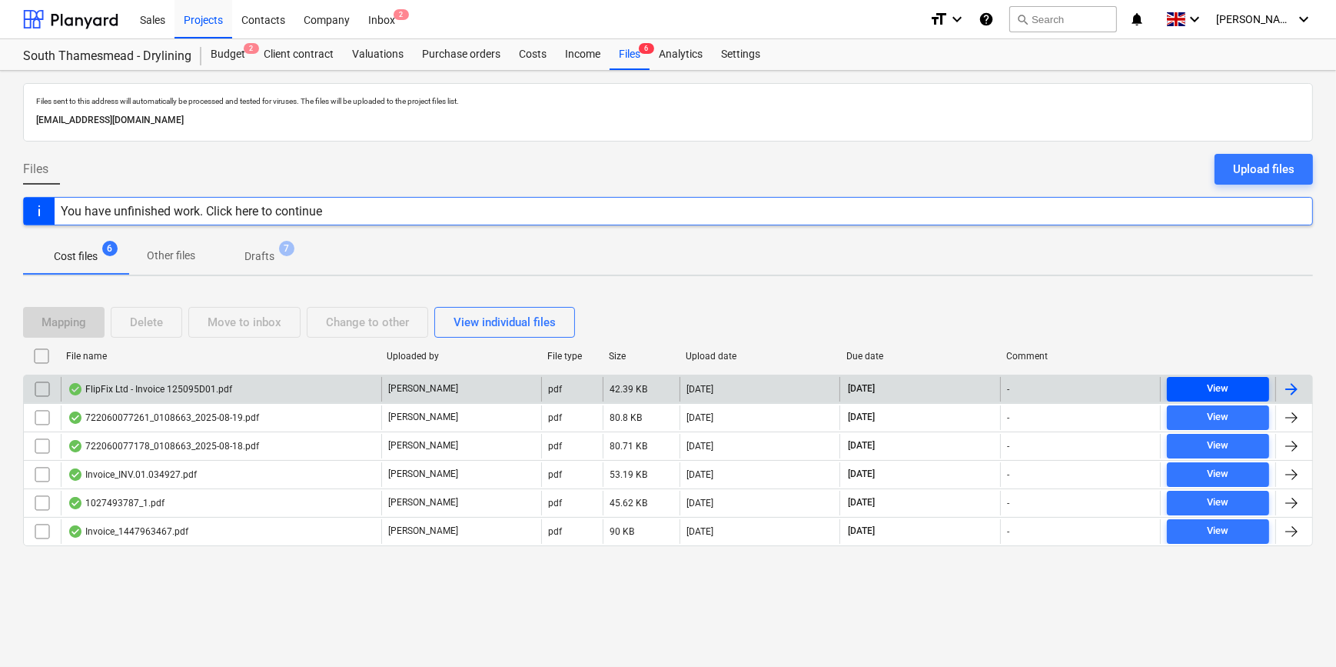
click at [1228, 384] on div "View" at bounding box center [1218, 389] width 22 height 18
click at [39, 384] on input "checkbox" at bounding box center [42, 389] width 25 height 25
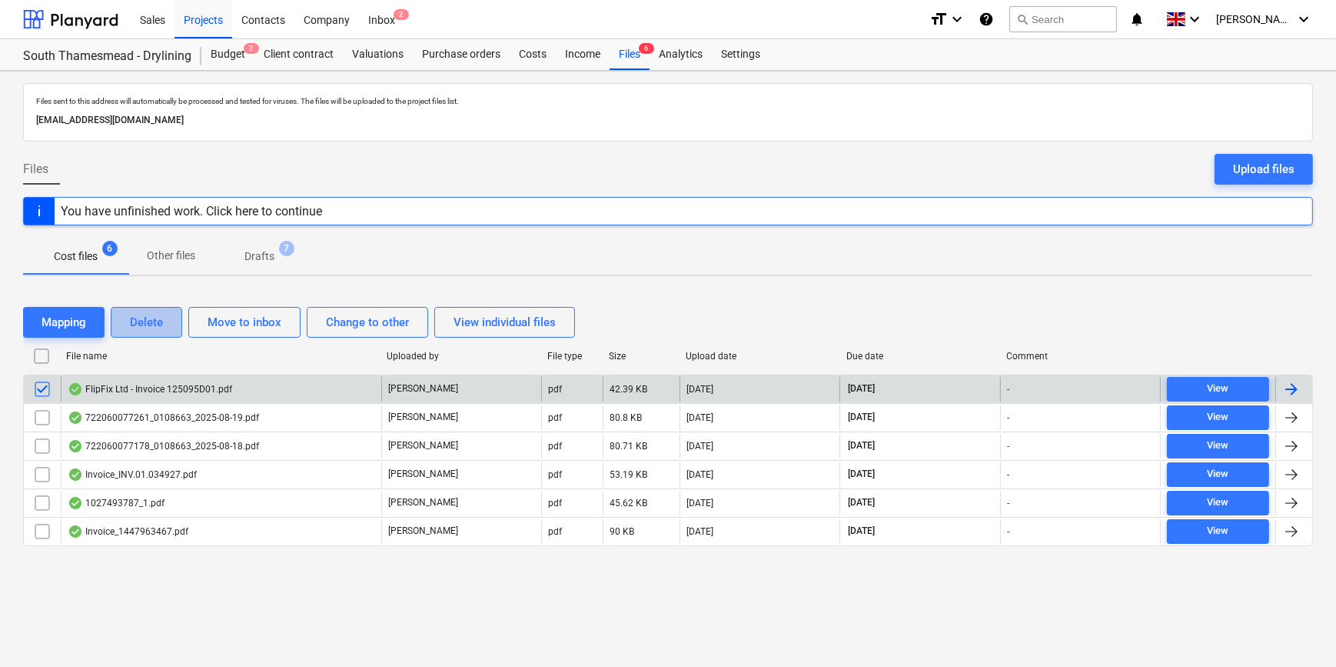
click at [152, 325] on div "Delete" at bounding box center [146, 322] width 33 height 20
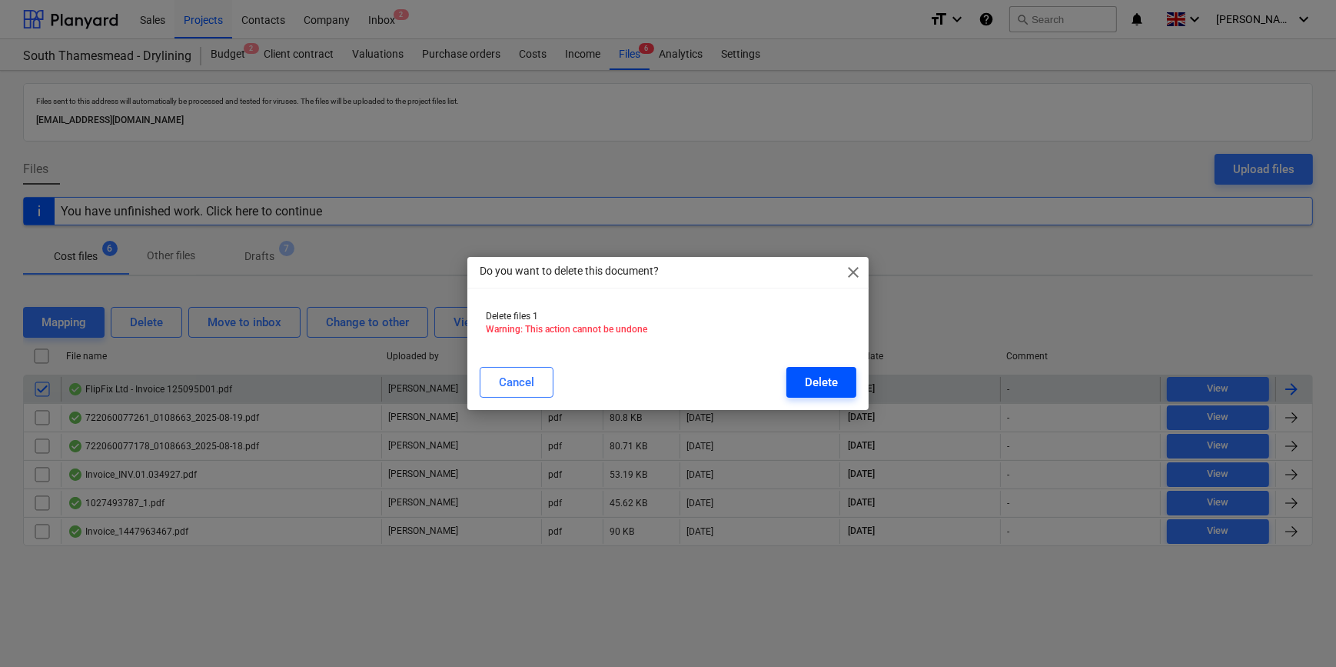
click at [837, 378] on div "Delete" at bounding box center [821, 382] width 33 height 20
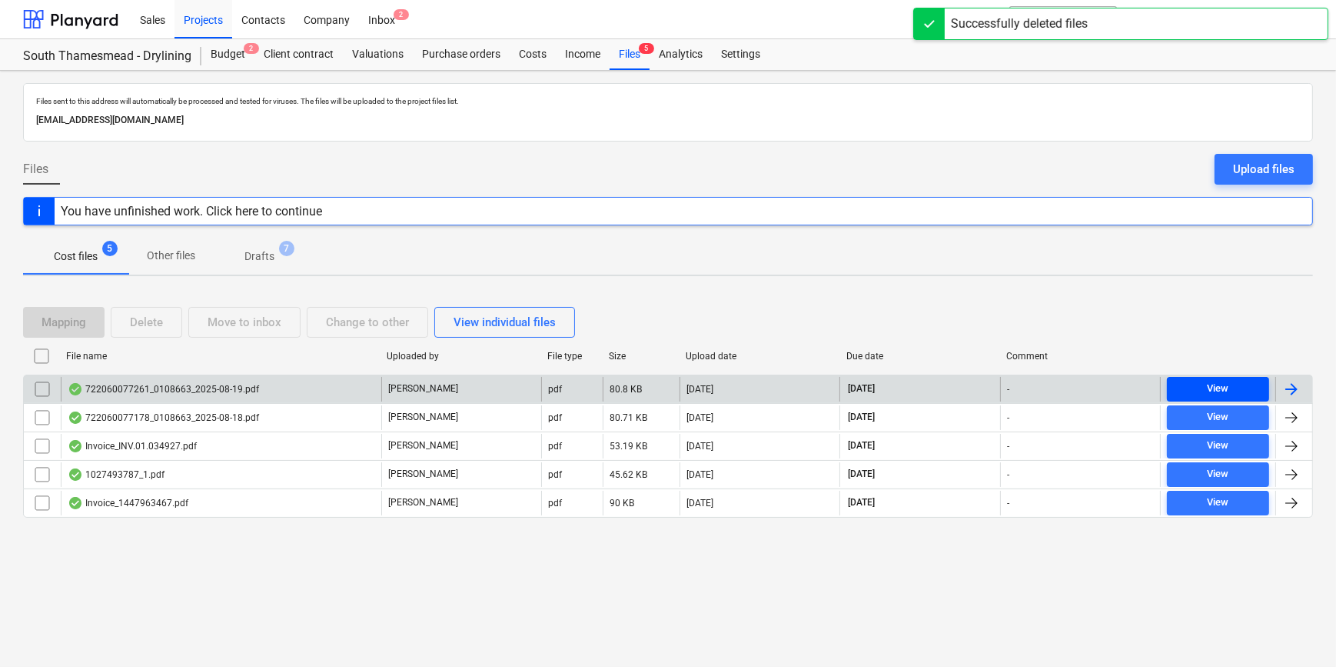
click at [1223, 384] on div "View" at bounding box center [1218, 389] width 22 height 18
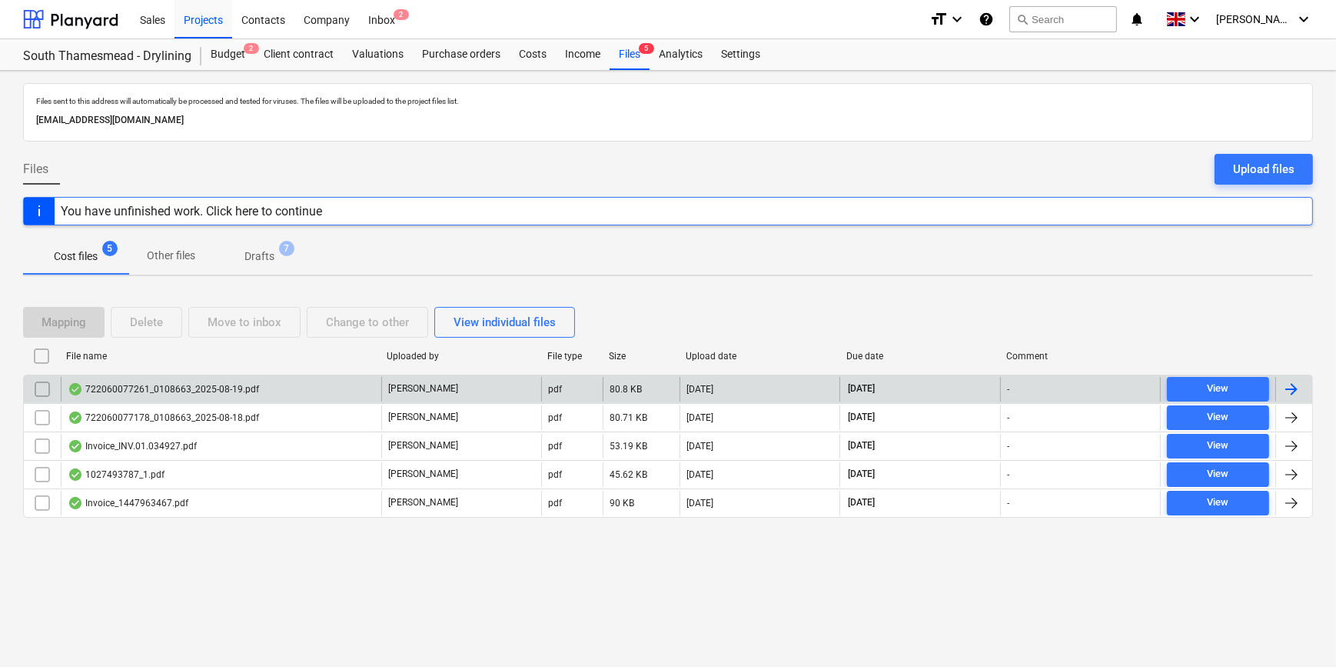
click at [1292, 384] on div at bounding box center [1292, 389] width 18 height 18
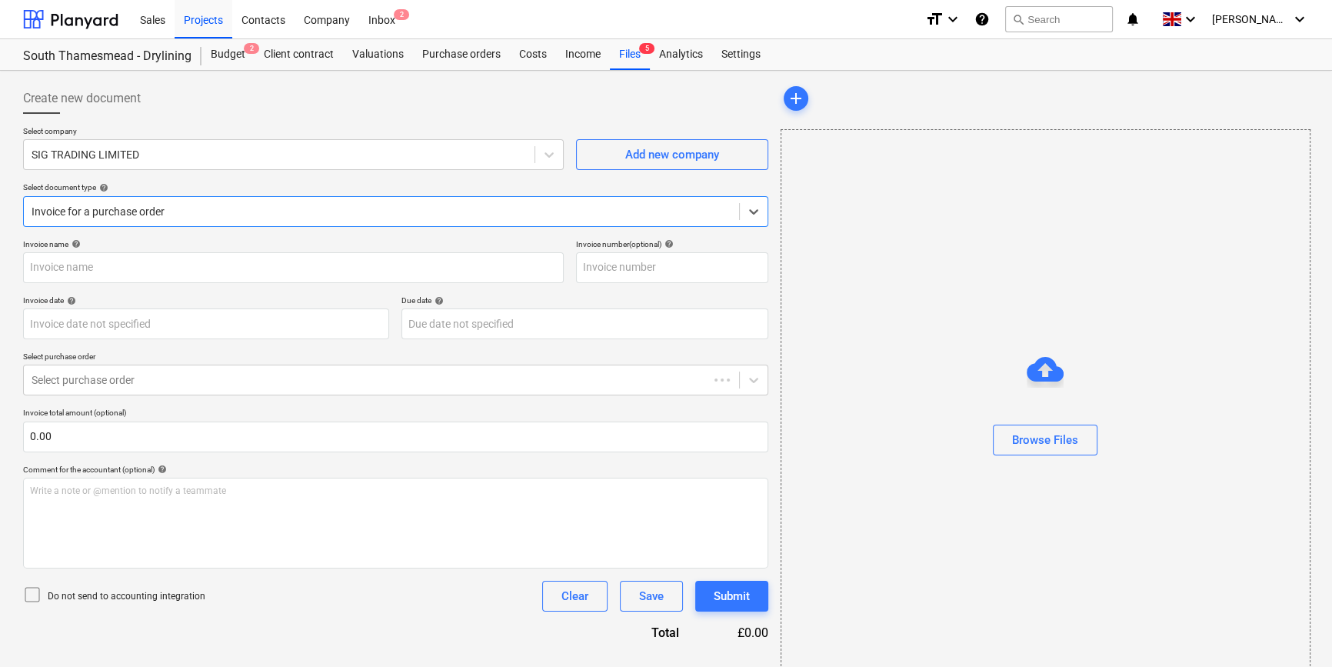
type input "722060077261"
type input "18 Aug 2025"
type input "17 Sep 2025"
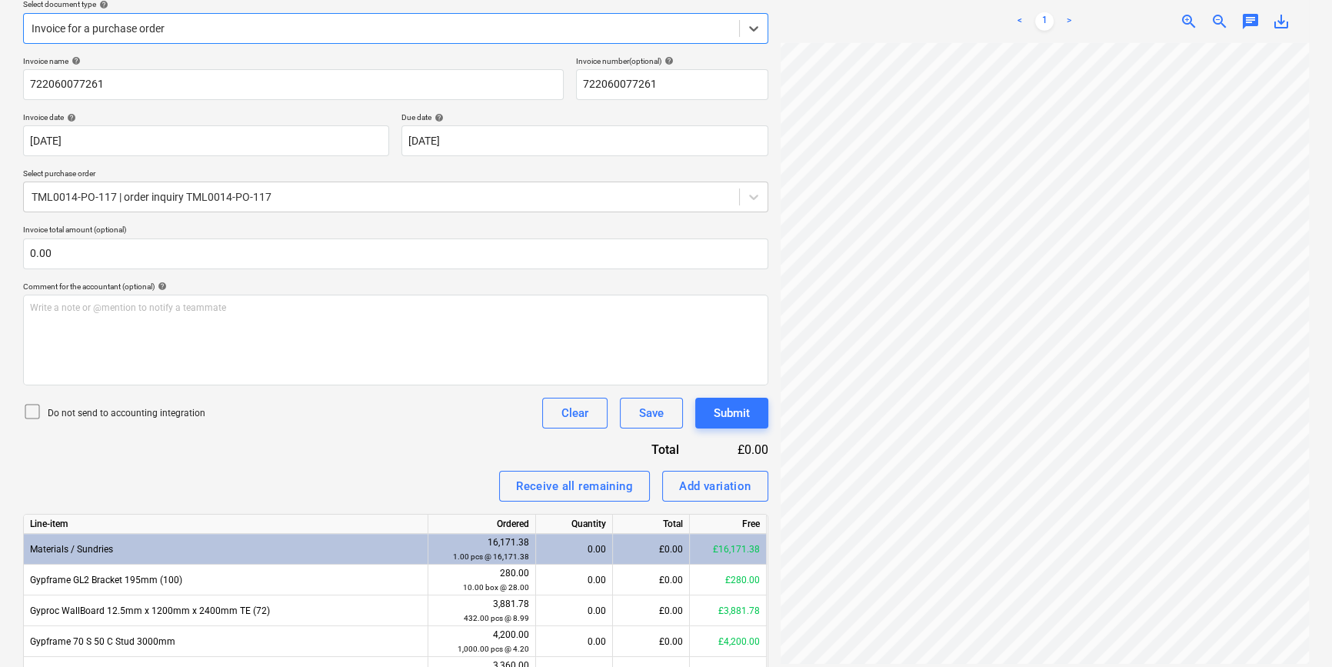
scroll to position [358, 0]
click at [753, 31] on icon at bounding box center [753, 28] width 9 height 5
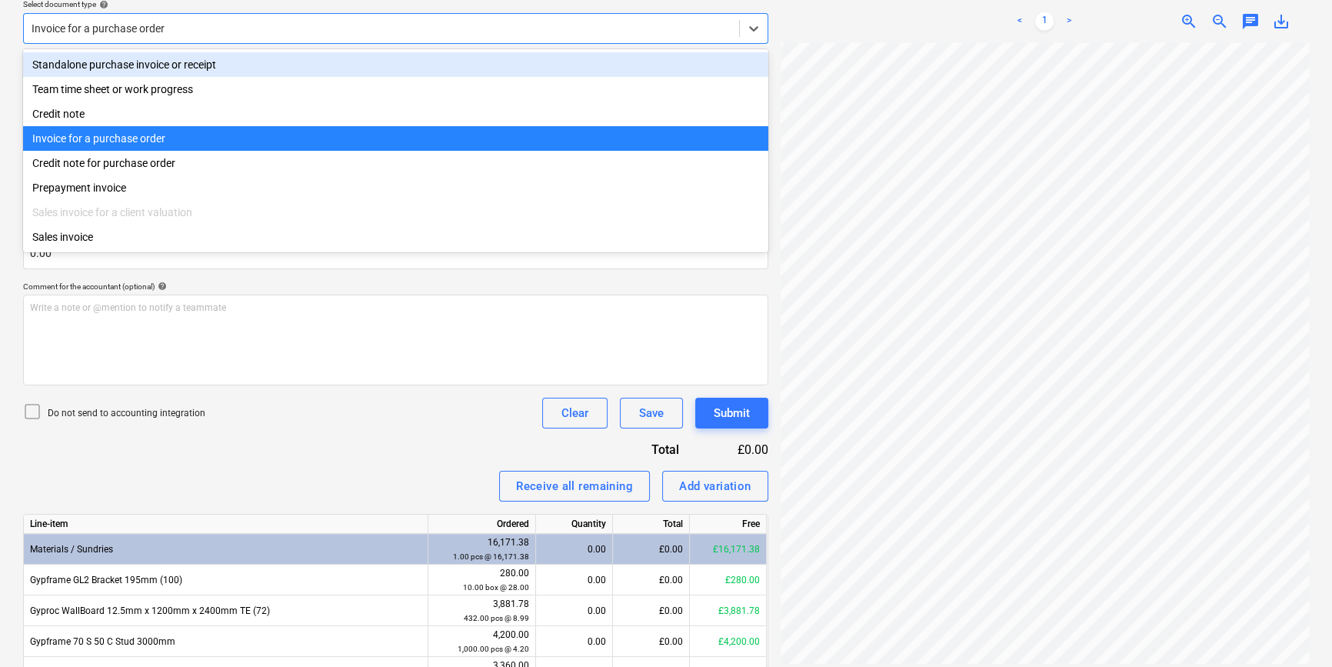
click at [730, 68] on div "Standalone purchase invoice or receipt" at bounding box center [395, 64] width 745 height 25
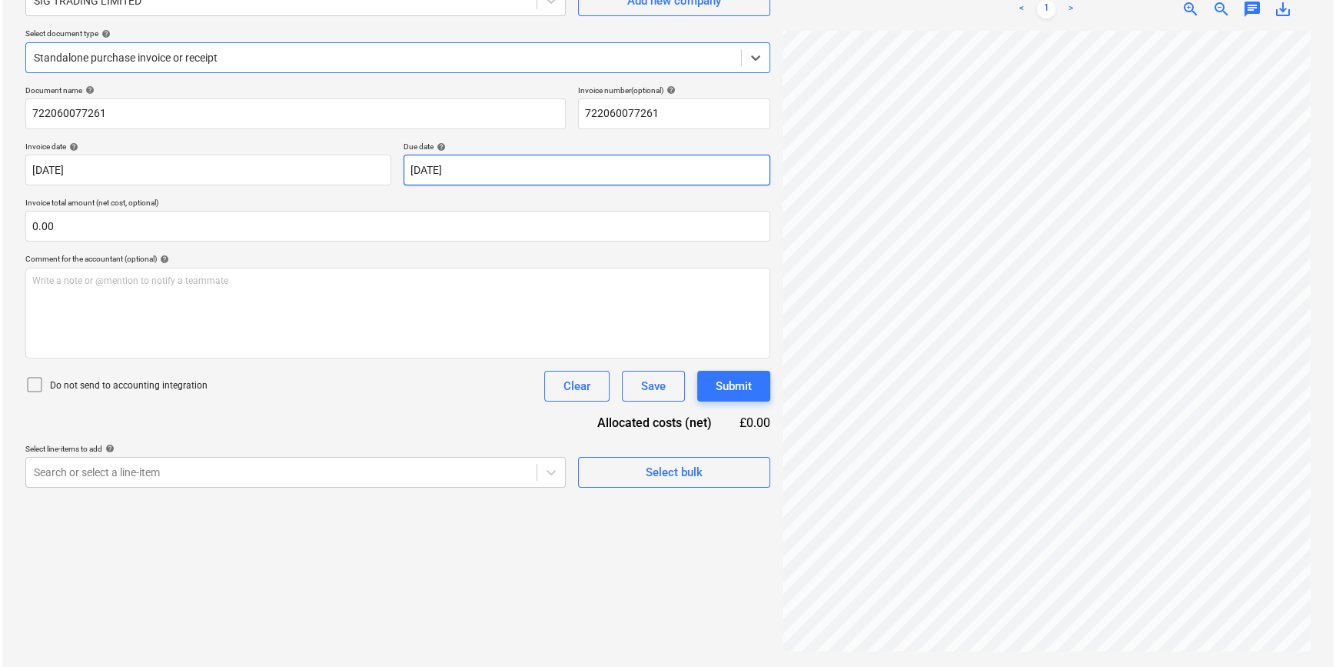
scroll to position [154, 0]
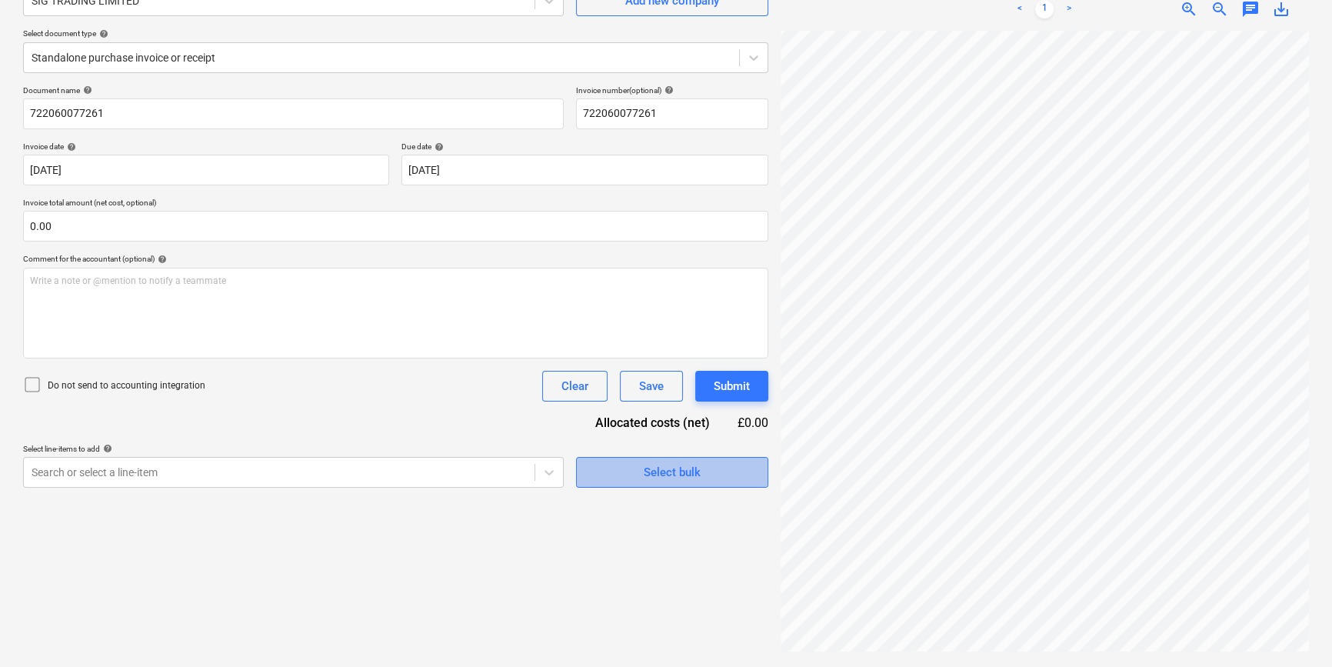
click at [612, 473] on span "Select bulk" at bounding box center [672, 472] width 154 height 20
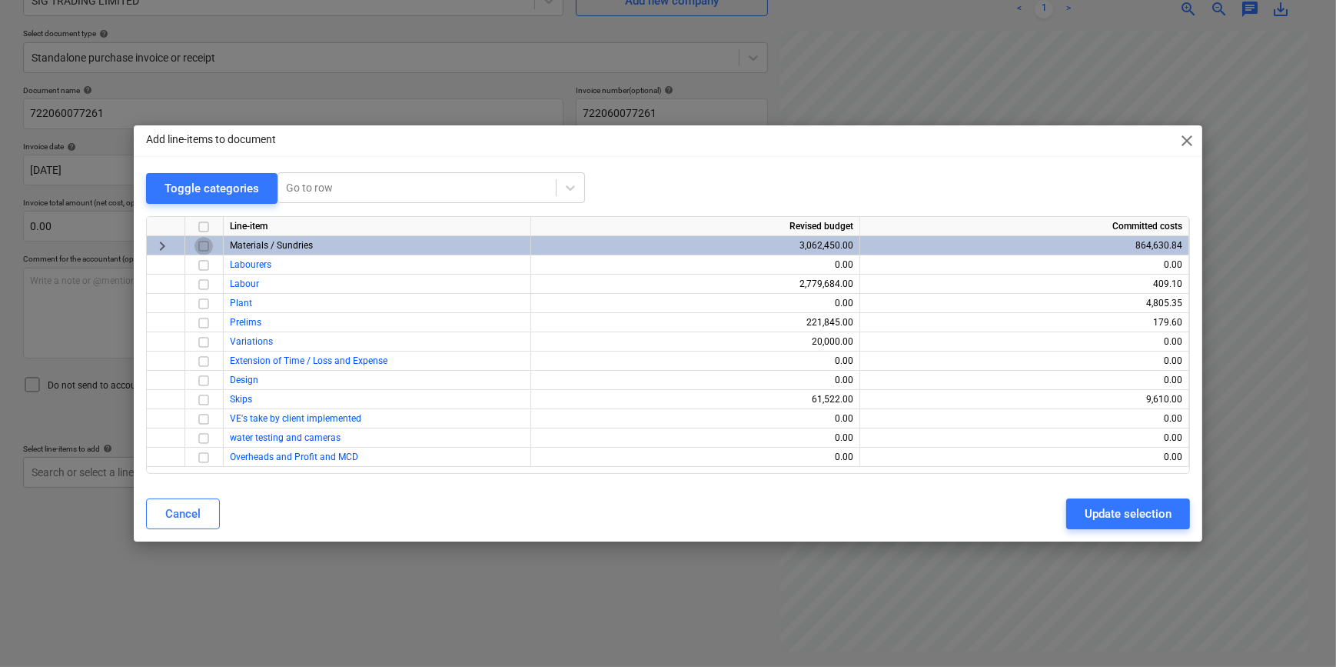
click at [201, 241] on input "checkbox" at bounding box center [204, 246] width 18 height 18
click at [1103, 521] on div "Update selection" at bounding box center [1128, 514] width 87 height 20
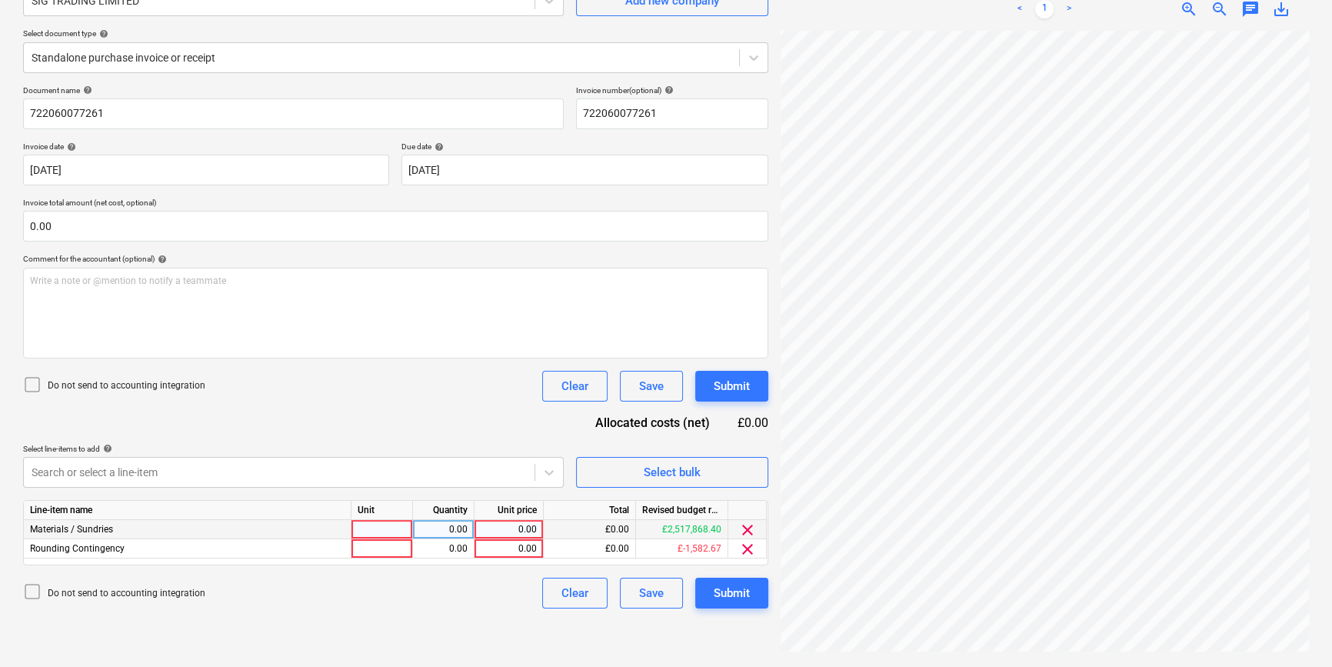
click at [384, 526] on div at bounding box center [382, 529] width 62 height 19
type input "pcs"
type input "4099.23"
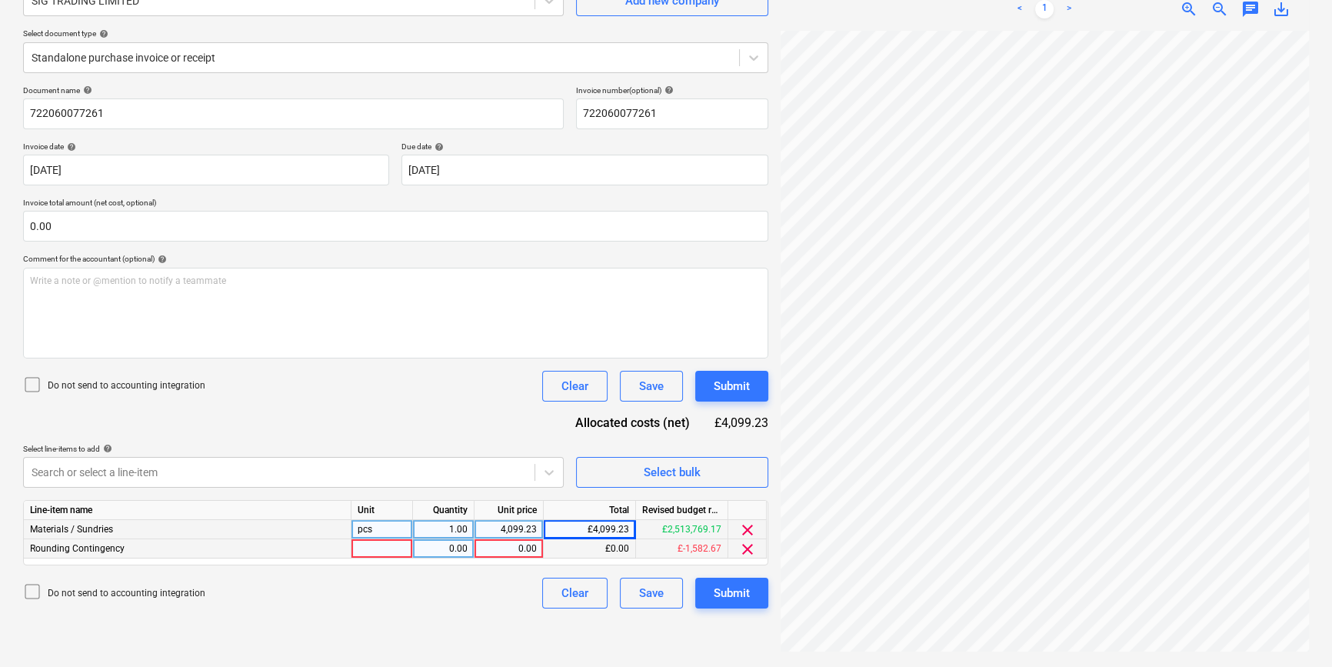
click at [744, 548] on span "clear" at bounding box center [747, 549] width 18 height 18
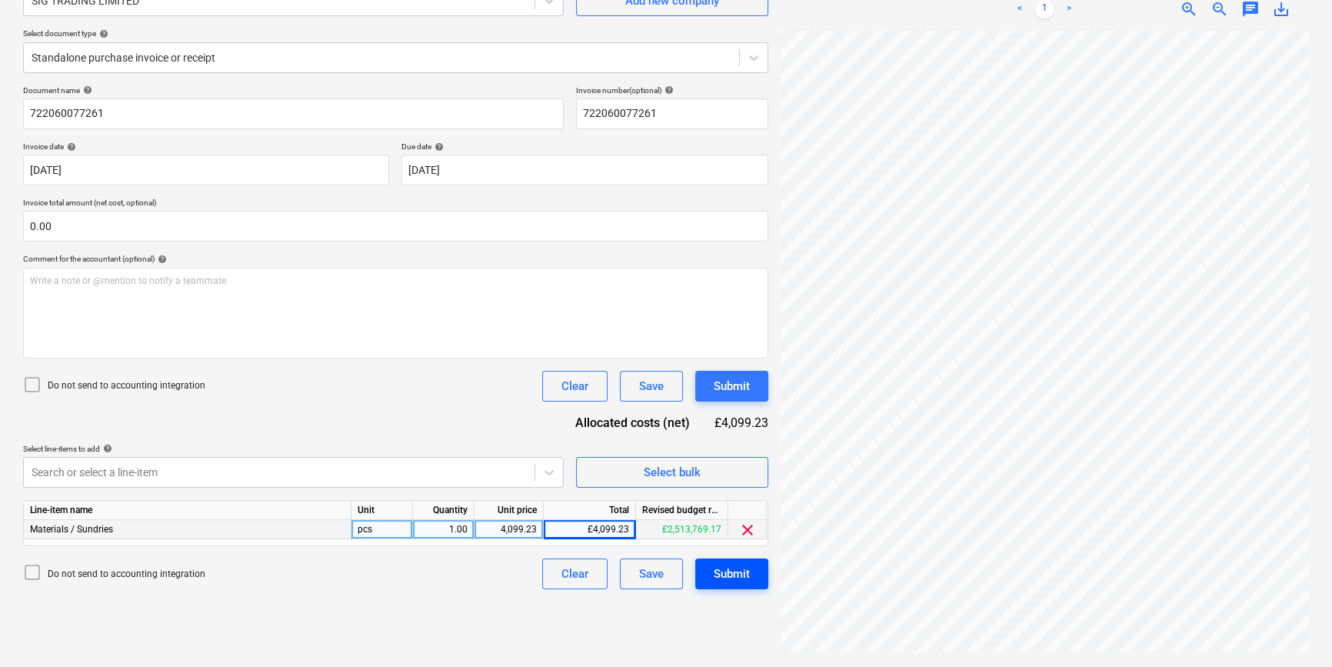
click at [738, 567] on div "Submit" at bounding box center [732, 574] width 36 height 20
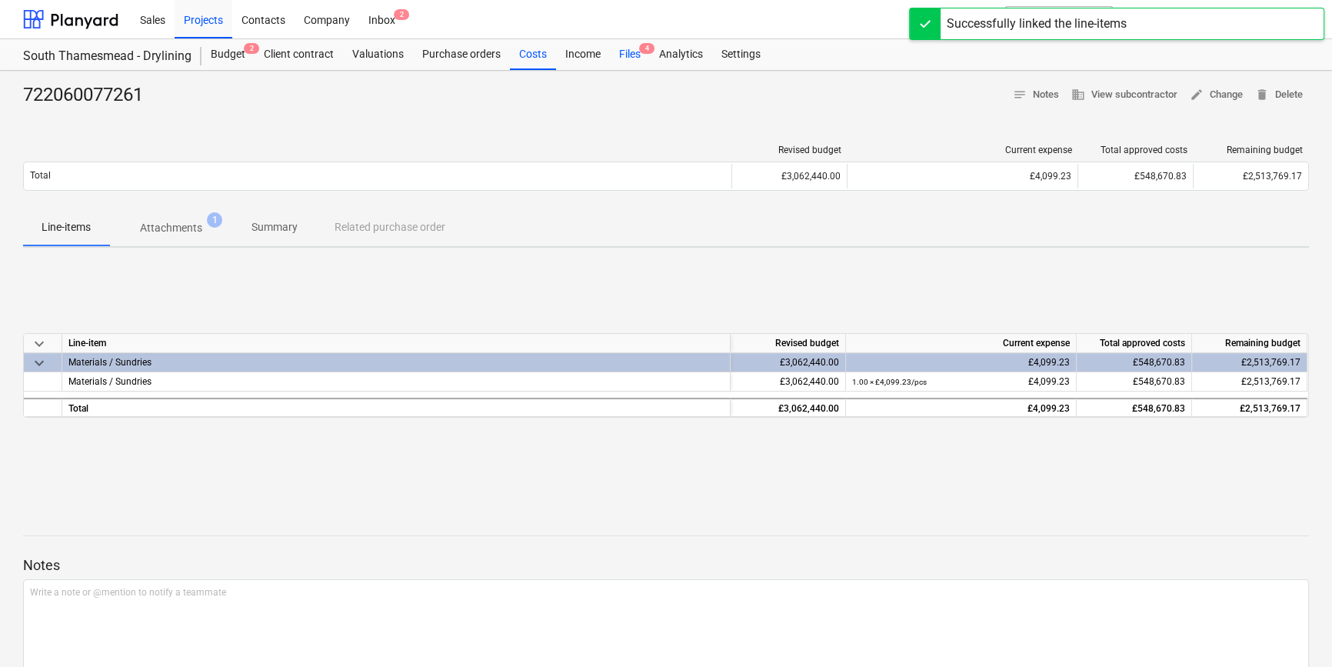
click at [634, 53] on div "Files 4" at bounding box center [630, 54] width 40 height 31
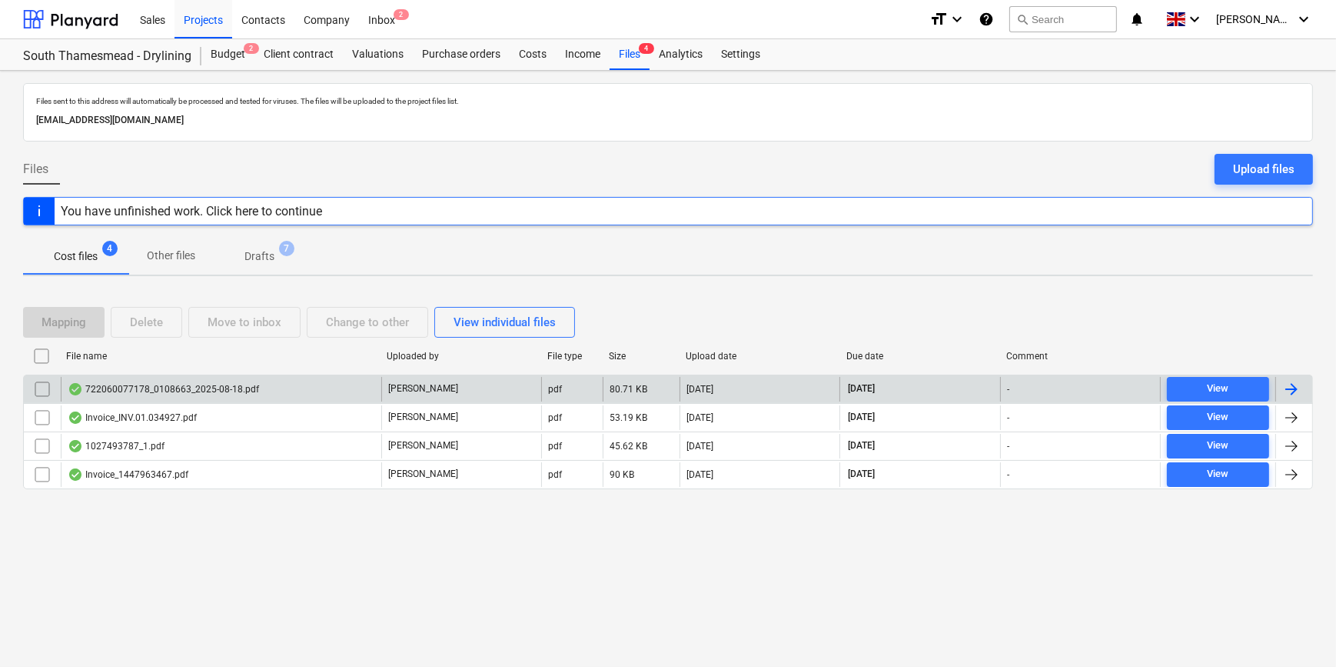
click at [1302, 386] on div at bounding box center [1294, 389] width 37 height 25
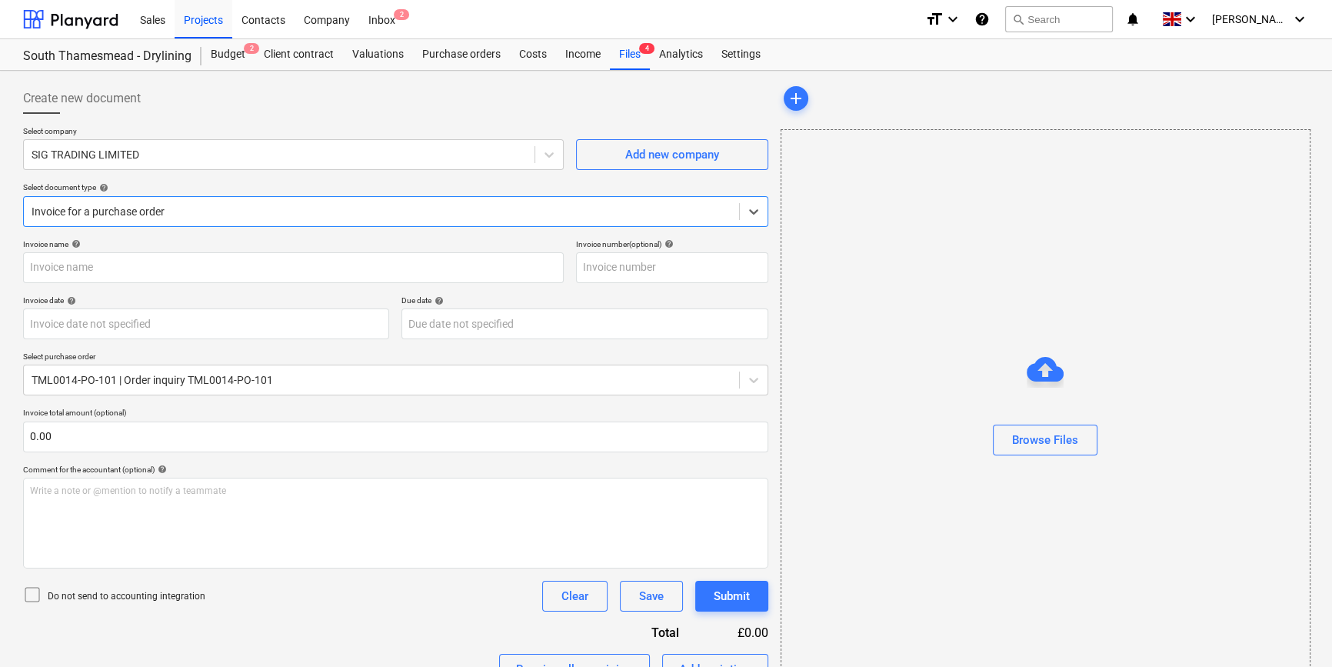
type input "722060077178"
type input "18 Aug 2025"
type input "17 Sep 2025"
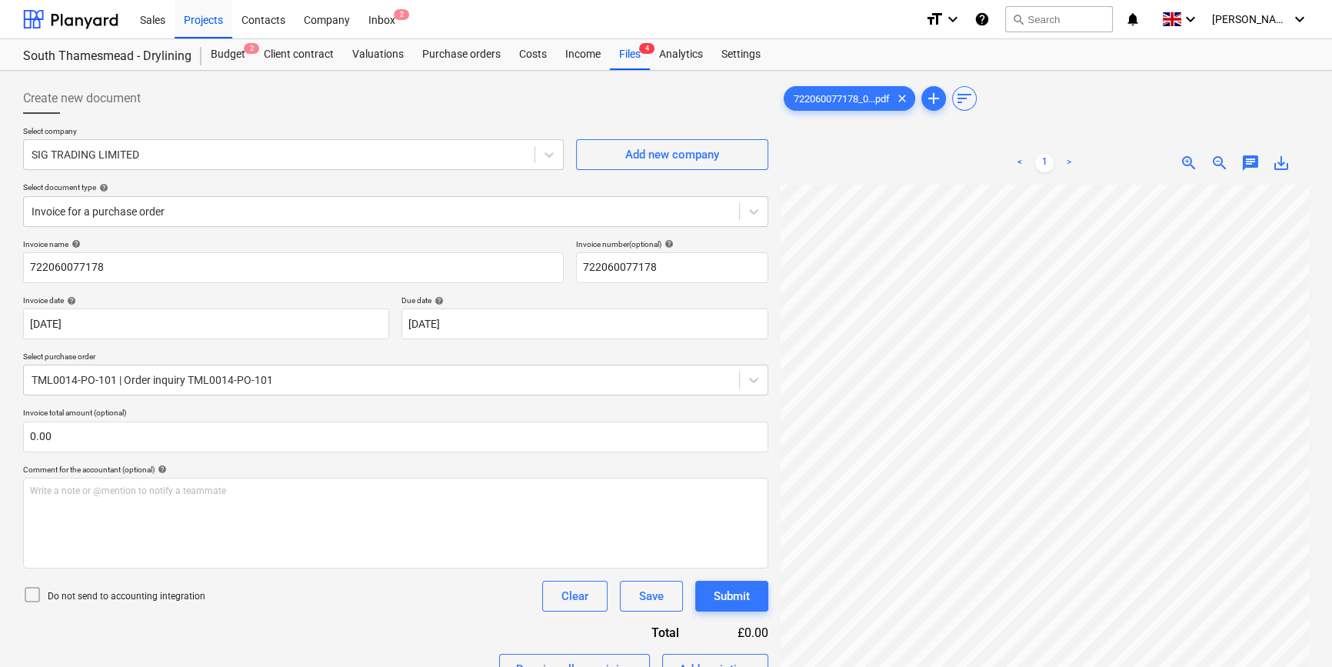
scroll to position [218, 23]
click at [475, 56] on div "Purchase orders" at bounding box center [461, 54] width 97 height 31
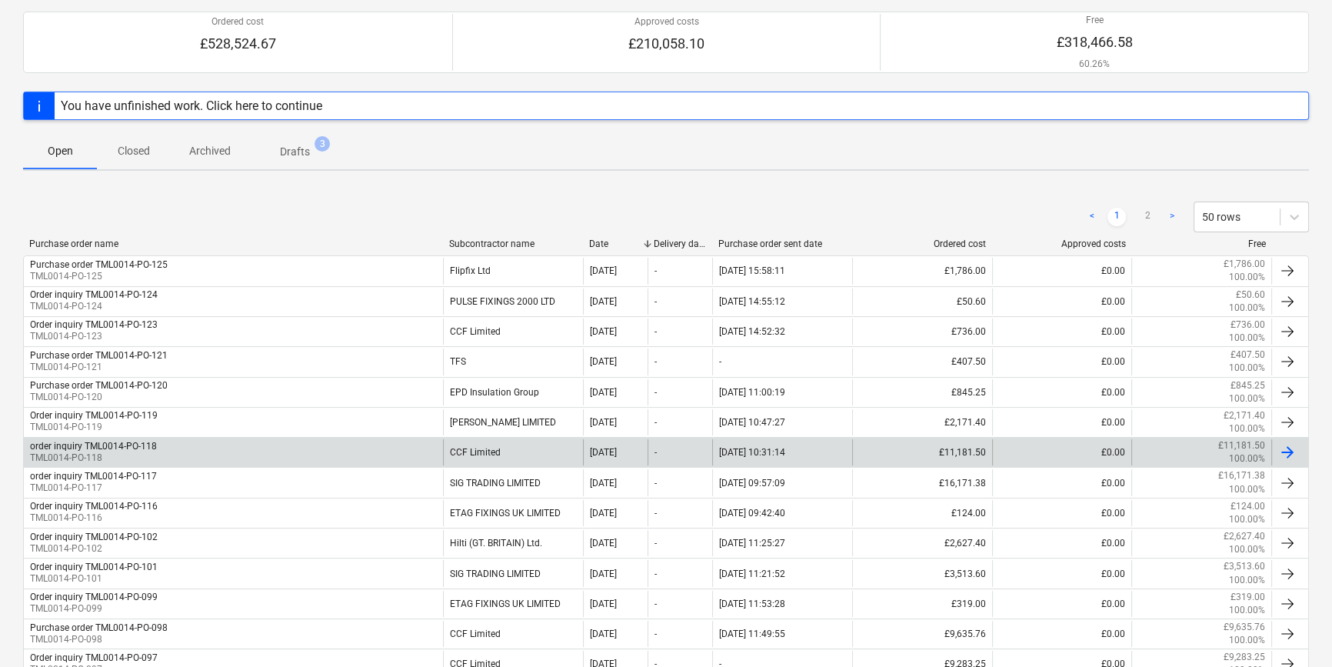
scroll to position [209, 0]
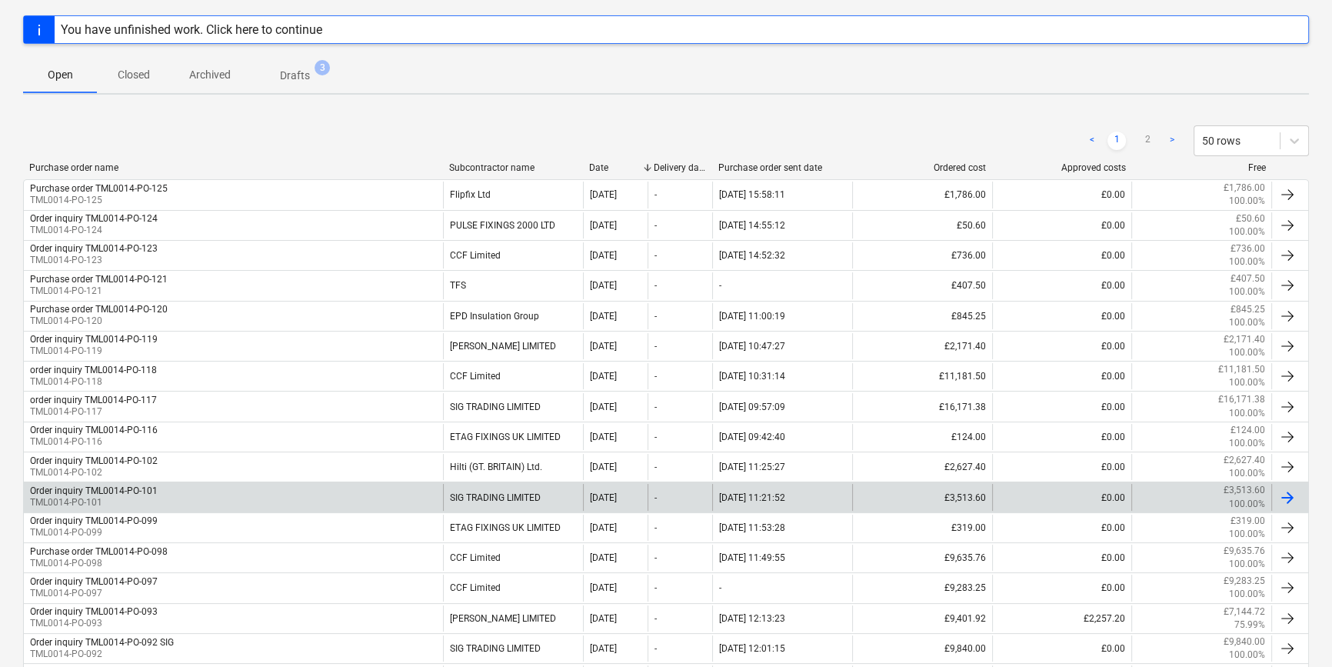
click at [1282, 496] on div at bounding box center [1287, 497] width 18 height 18
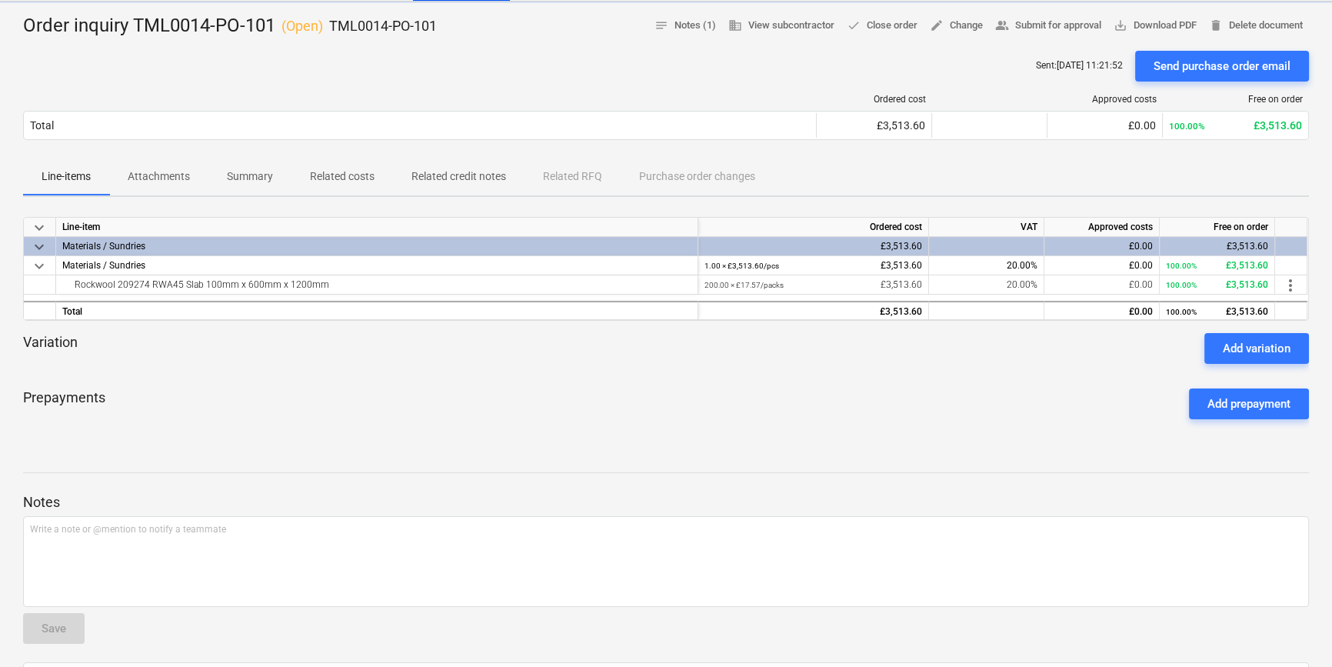
scroll to position [209, 0]
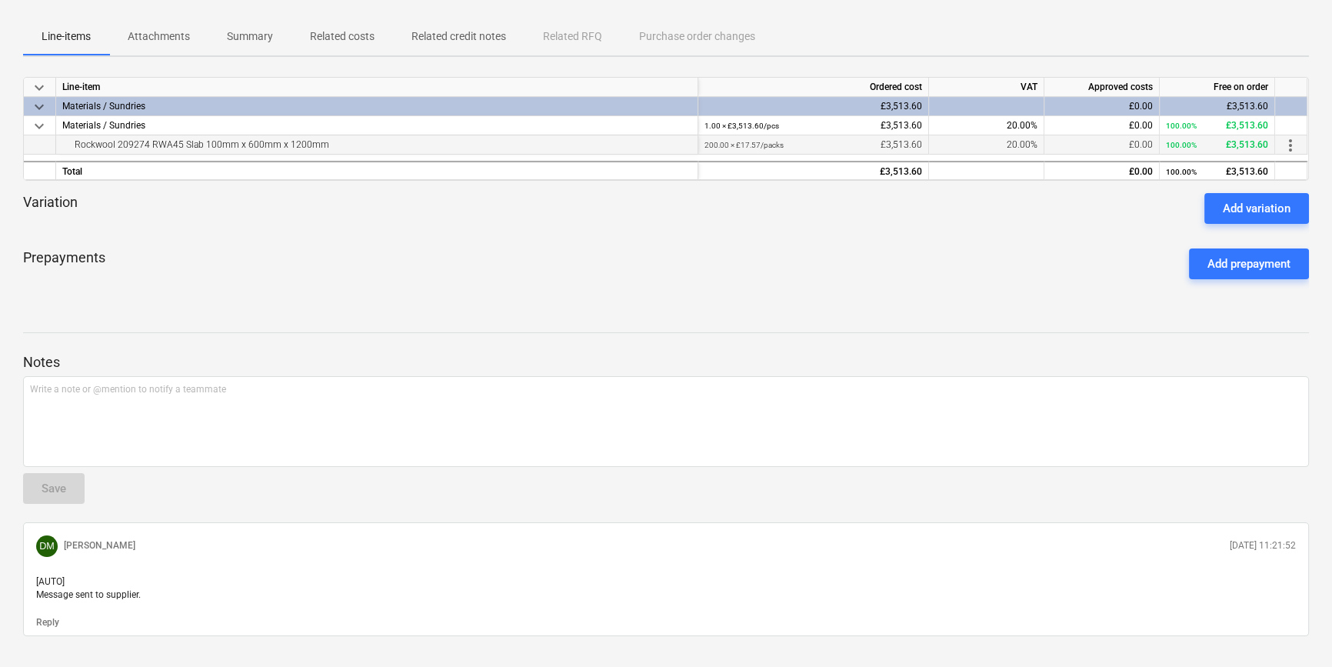
click at [1291, 144] on span "more_vert" at bounding box center [1290, 145] width 18 height 18
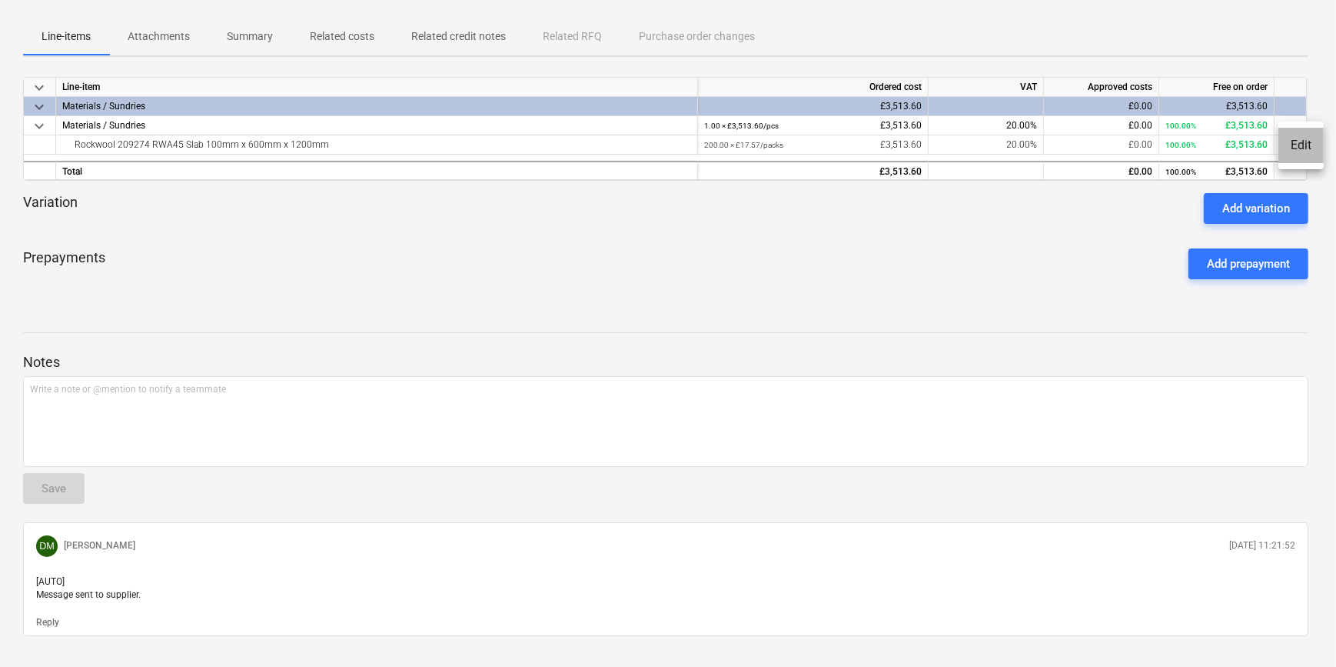
click at [1293, 144] on li "Edit" at bounding box center [1301, 145] width 45 height 35
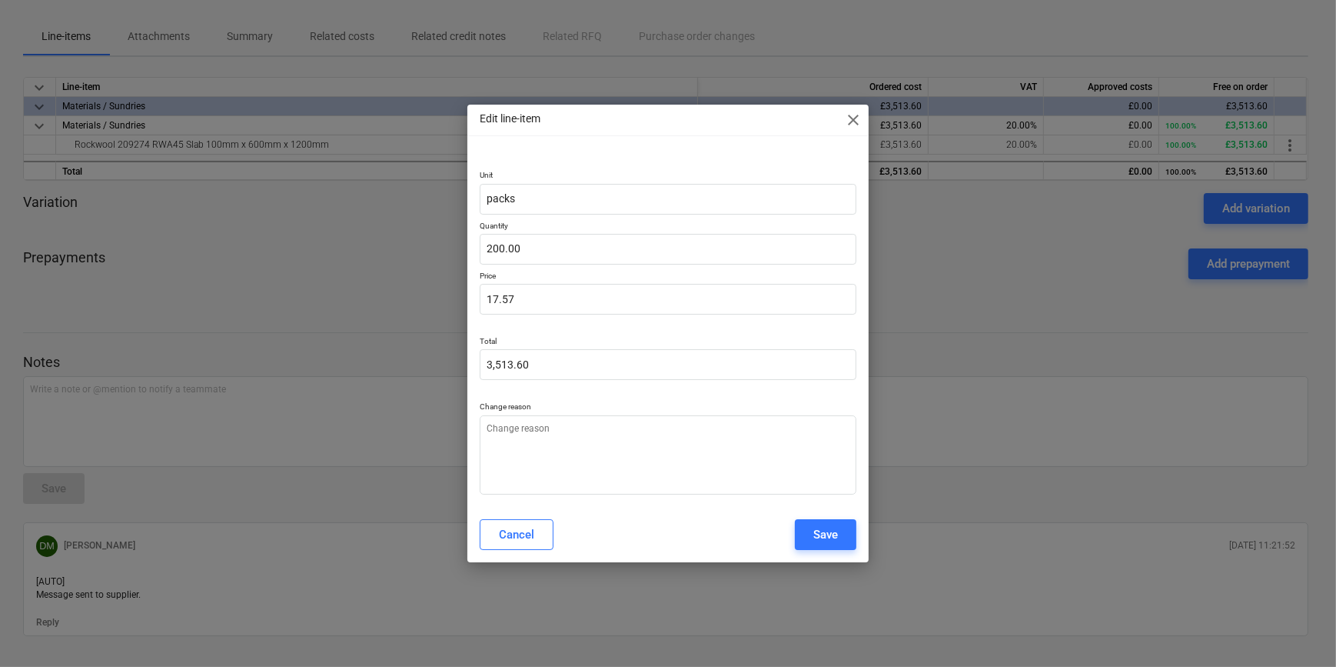
type textarea "x"
type input "17.568"
drag, startPoint x: 519, startPoint y: 293, endPoint x: 489, endPoint y: 297, distance: 30.2
click at [489, 297] on input "17.568" at bounding box center [668, 299] width 376 height 31
type textarea "x"
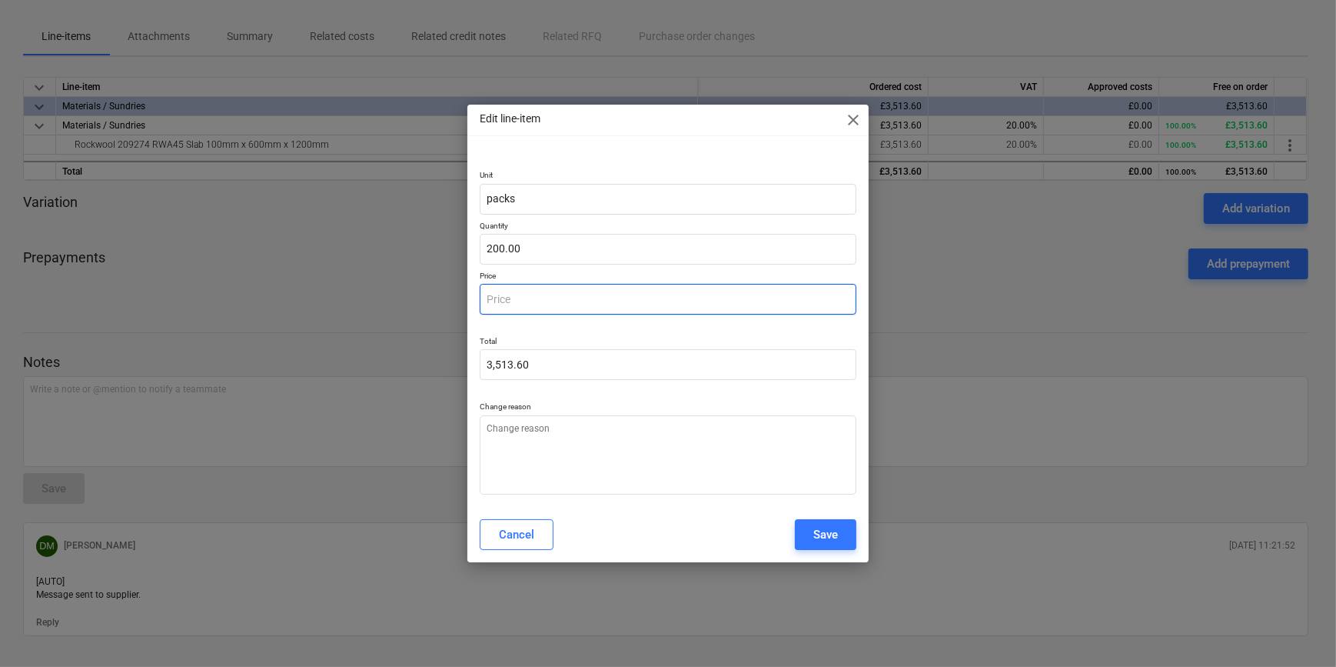
type input "0.00"
type textarea "x"
type input "1"
type input "200.00"
type textarea "x"
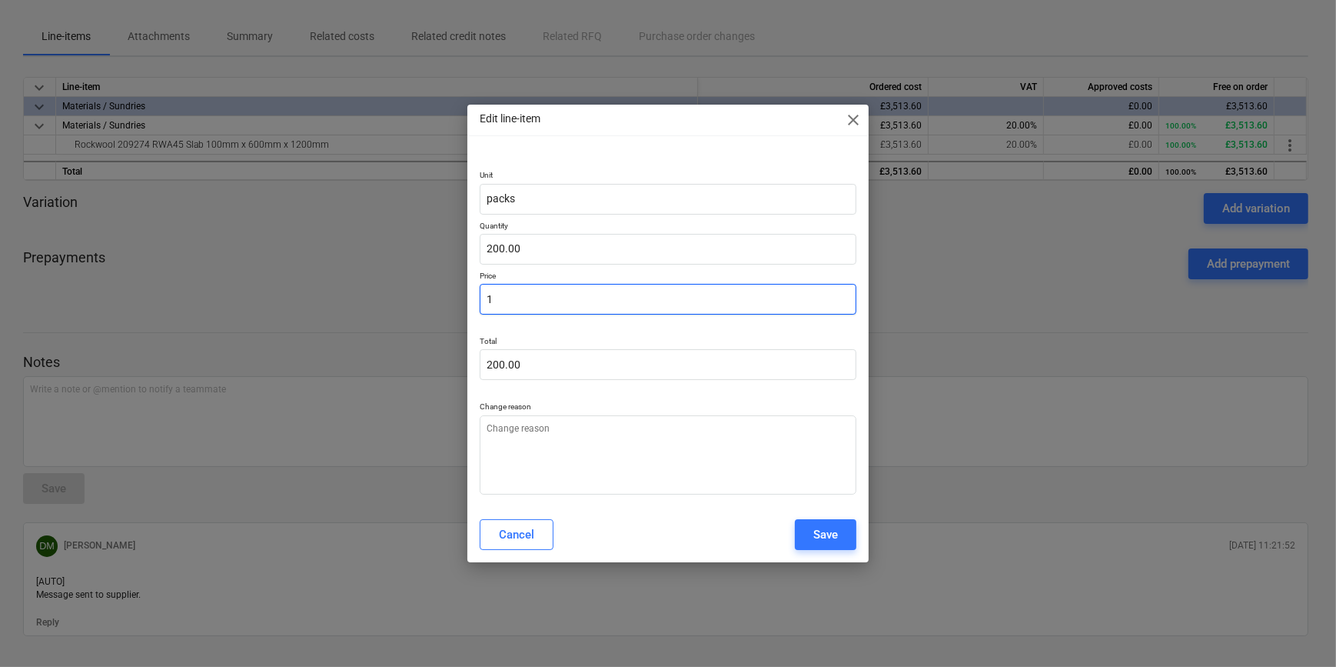
type input "18"
type input "3,600.00"
type textarea "x"
type input "18."
type textarea "x"
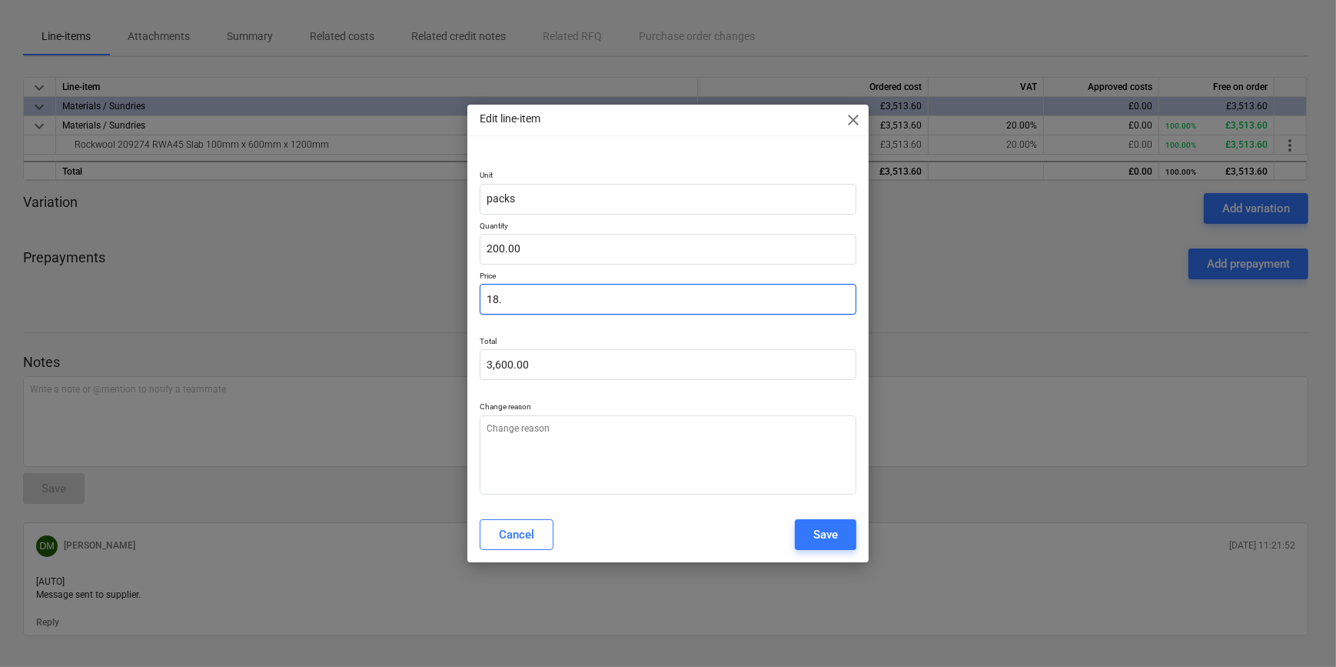
type input "18.3"
type input "3,660.00"
type textarea "x"
type input "18.31"
type input "3,662.00"
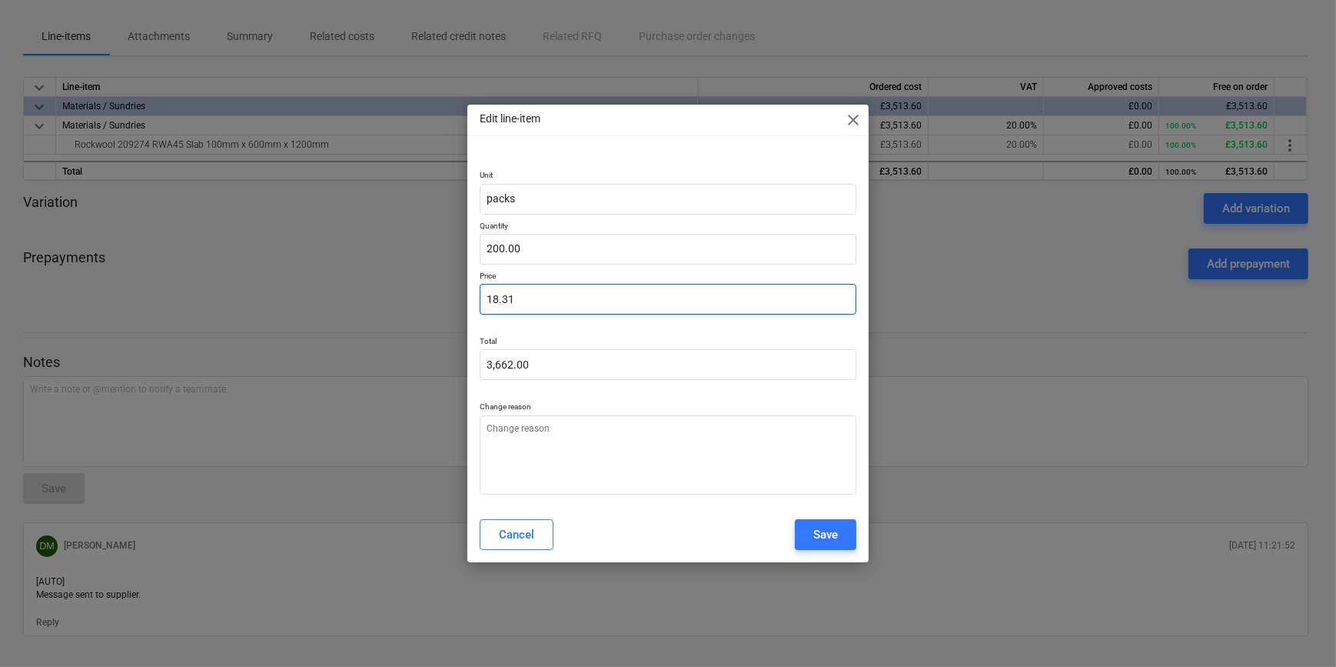
type textarea "x"
type input "18.316"
type input "3,663.20"
type textarea "x"
type input "18.3168"
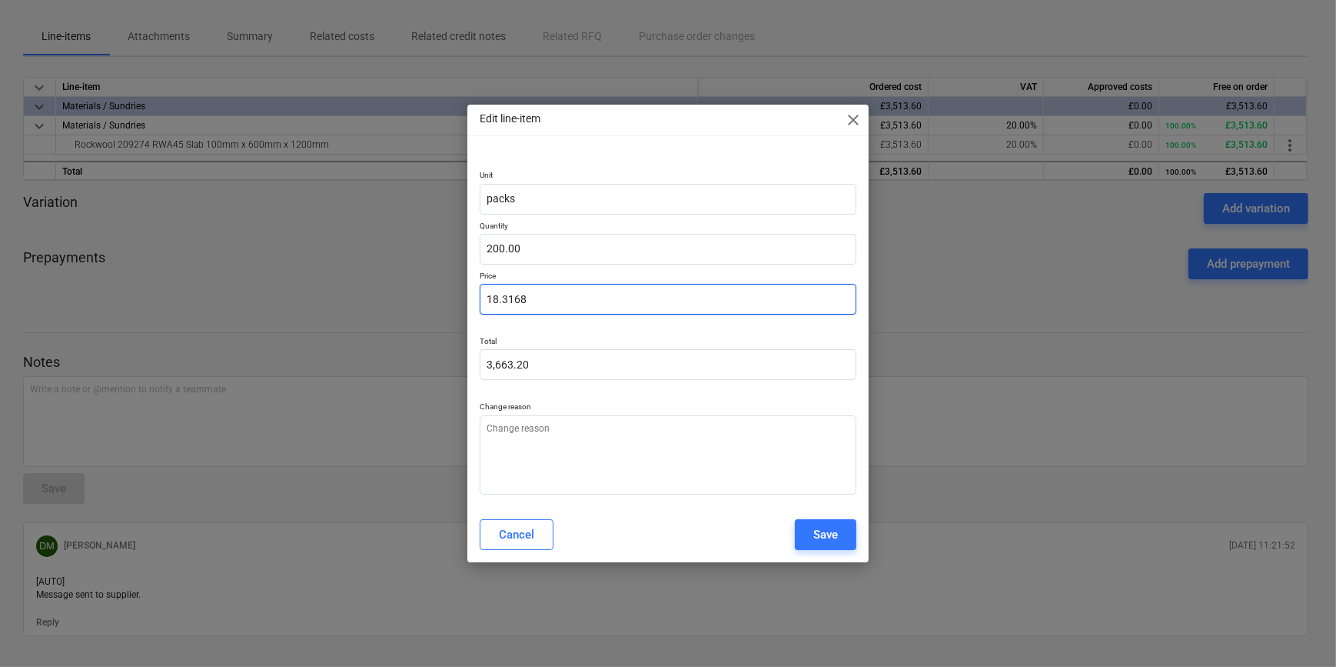
type input "3,663.36"
type input "18.3168"
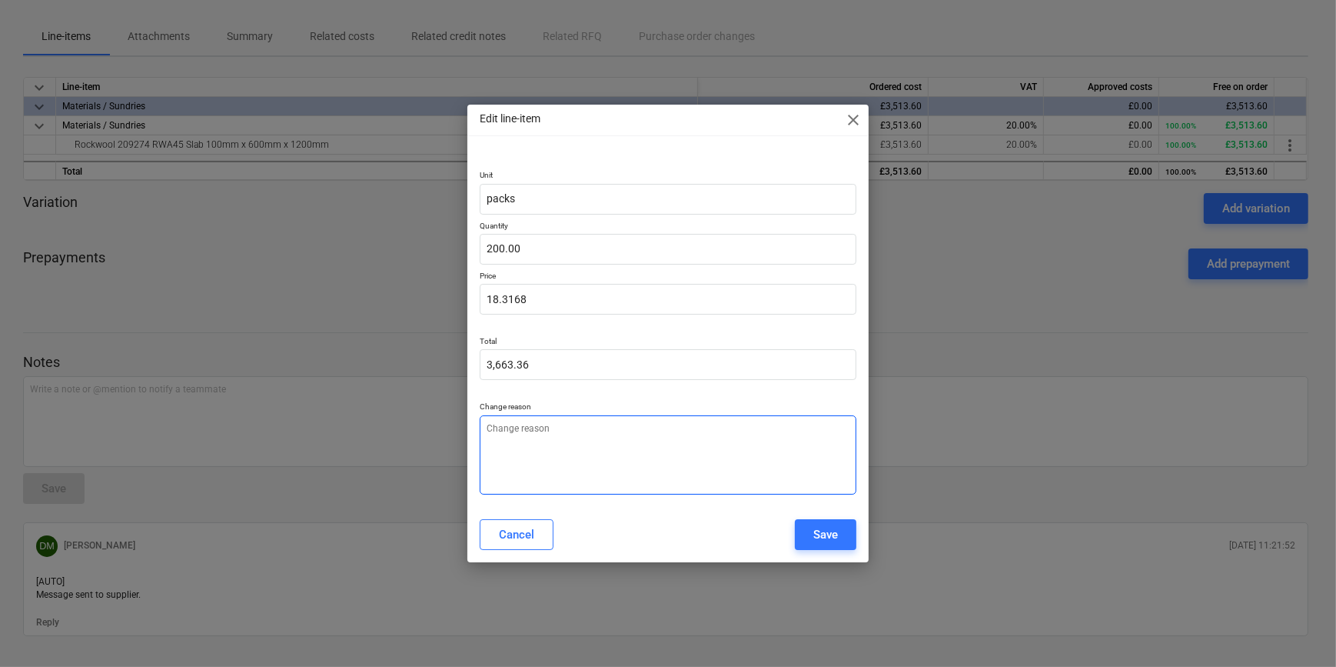
type textarea "x"
type input "18.32"
click at [512, 441] on textarea at bounding box center [668, 454] width 376 height 79
type textarea "x"
type textarea "P"
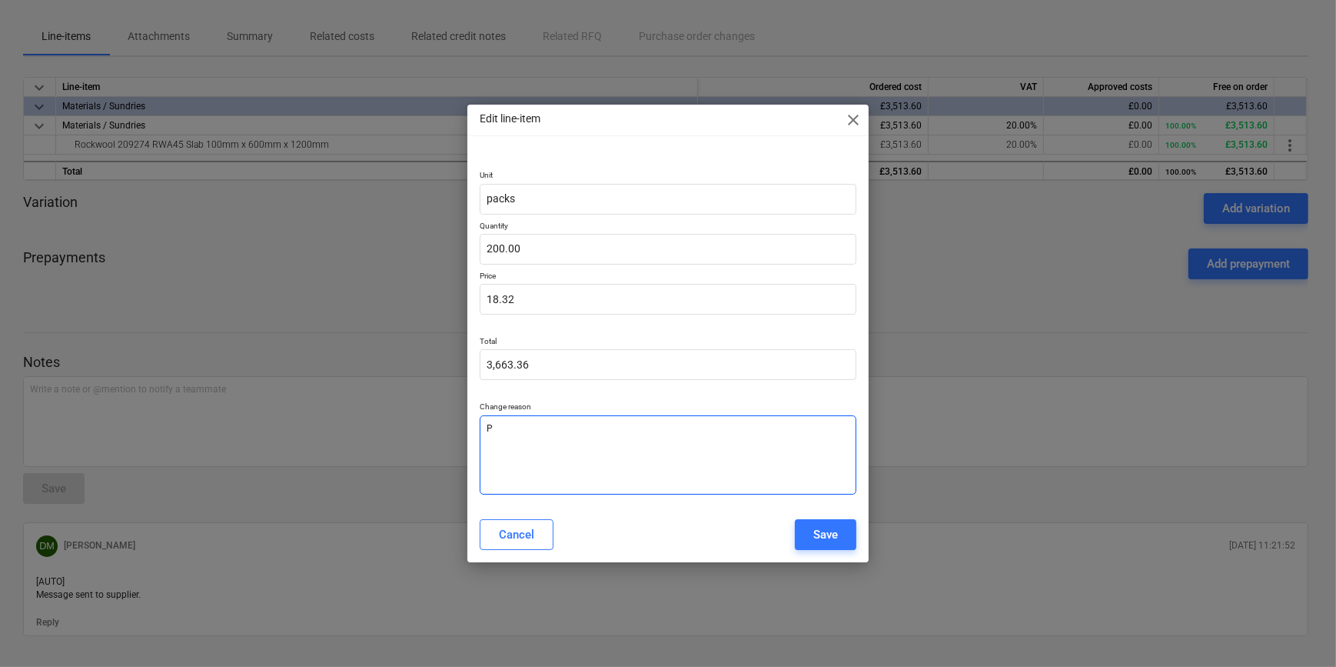
type textarea "x"
type textarea "Pr"
type textarea "x"
type textarea "Pri"
type textarea "x"
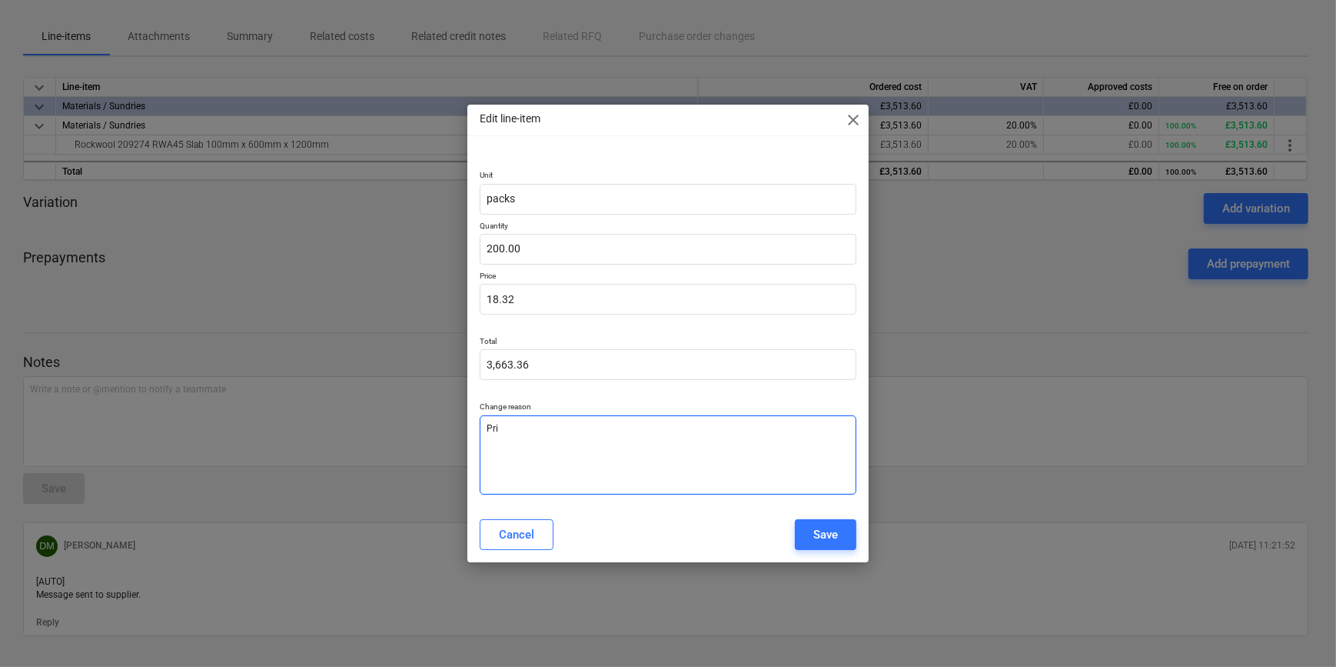
type textarea "Pric"
type textarea "x"
type textarea "Price"
type textarea "x"
type textarea "Price"
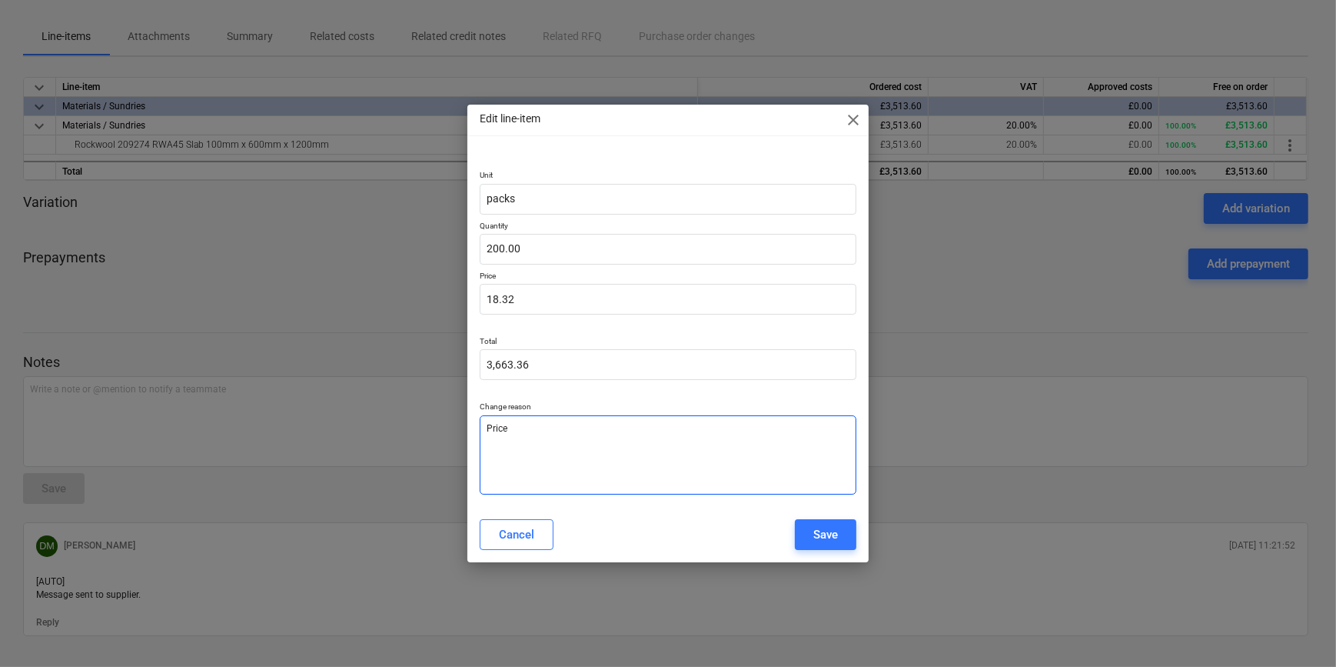
type textarea "x"
type textarea "Price i"
type textarea "x"
type textarea "Price in"
type textarea "x"
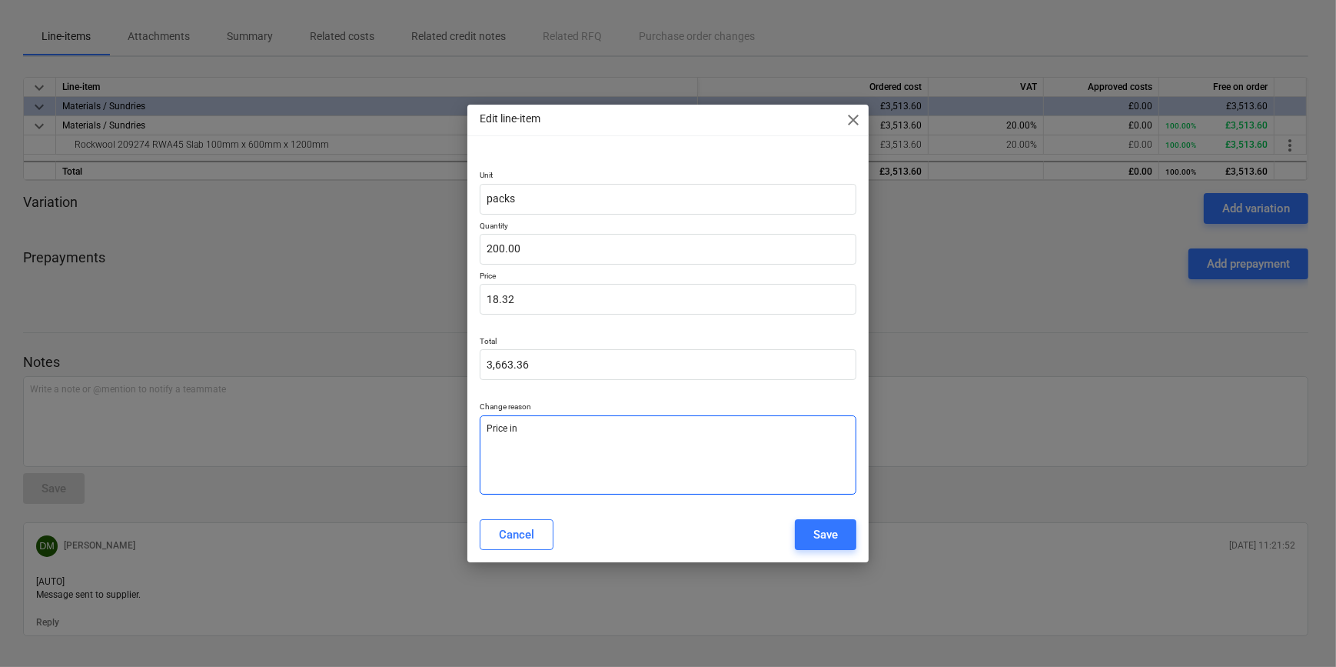
type textarea "Price inc"
type textarea "x"
type textarea "Price incr"
type textarea "x"
type textarea "Price incre"
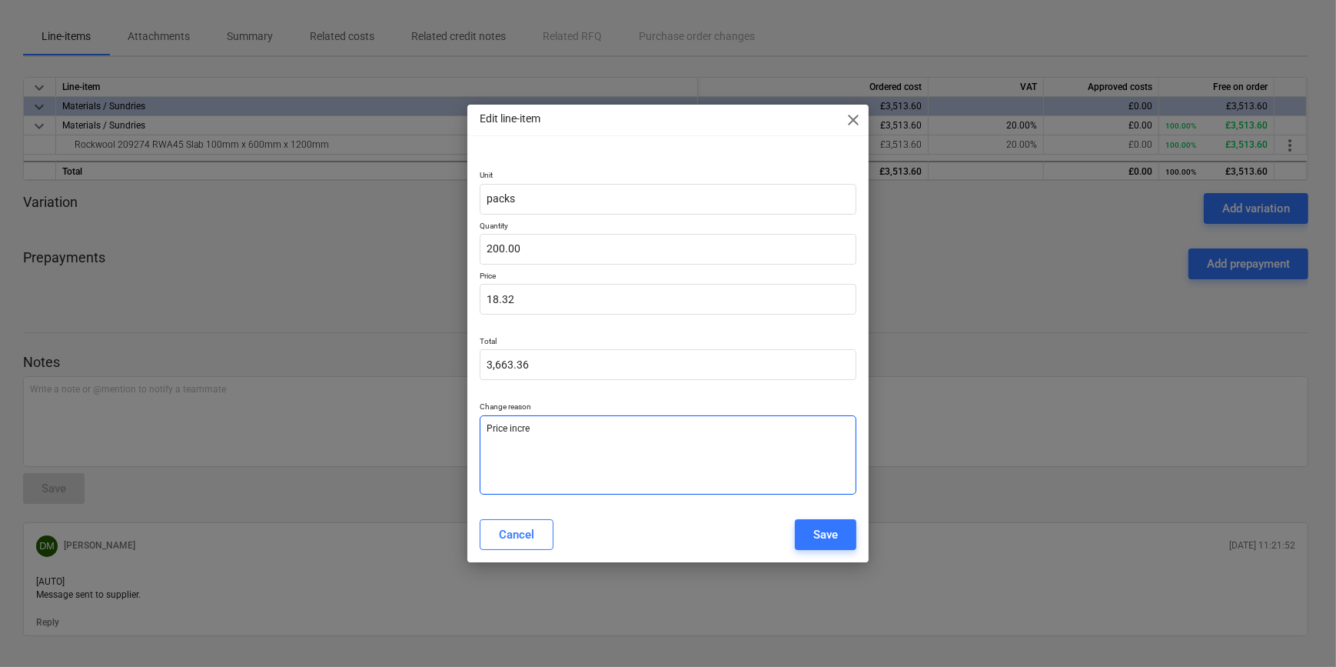
type textarea "x"
type textarea "Price increa"
type textarea "x"
type textarea "Price increas"
type textarea "x"
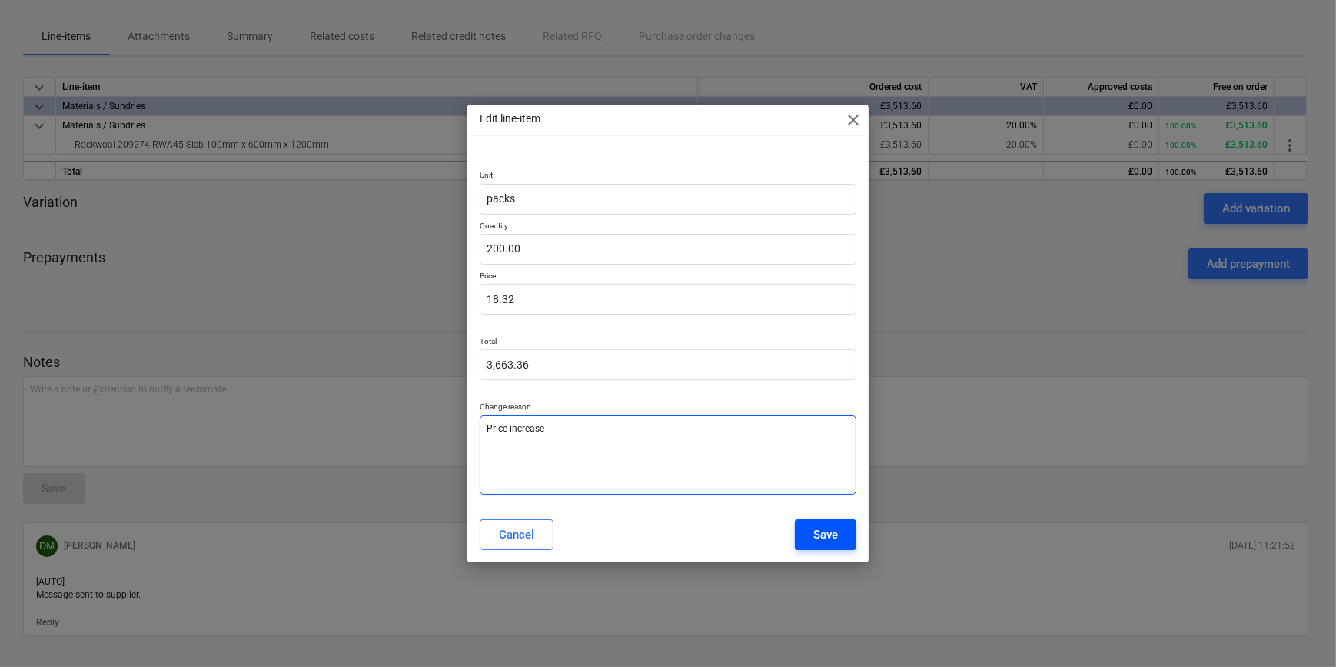
type textarea "Price increase"
click at [827, 530] on div "Save" at bounding box center [826, 534] width 25 height 20
type textarea "x"
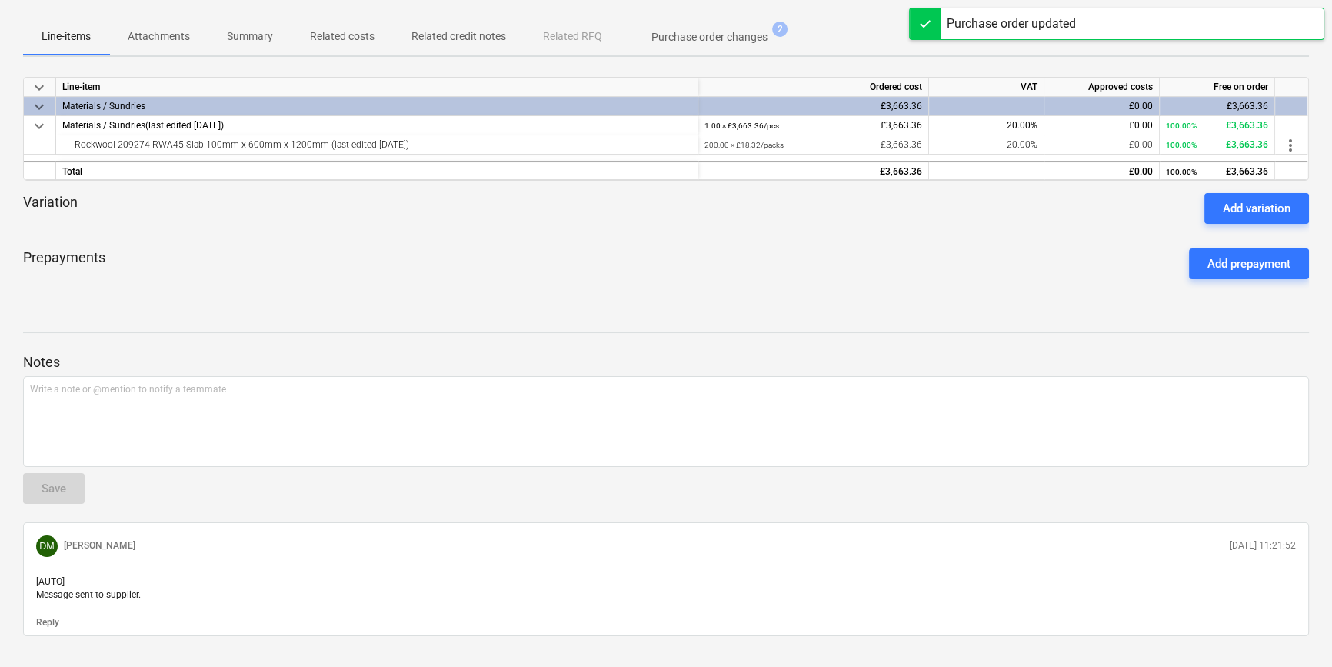
scroll to position [0, 0]
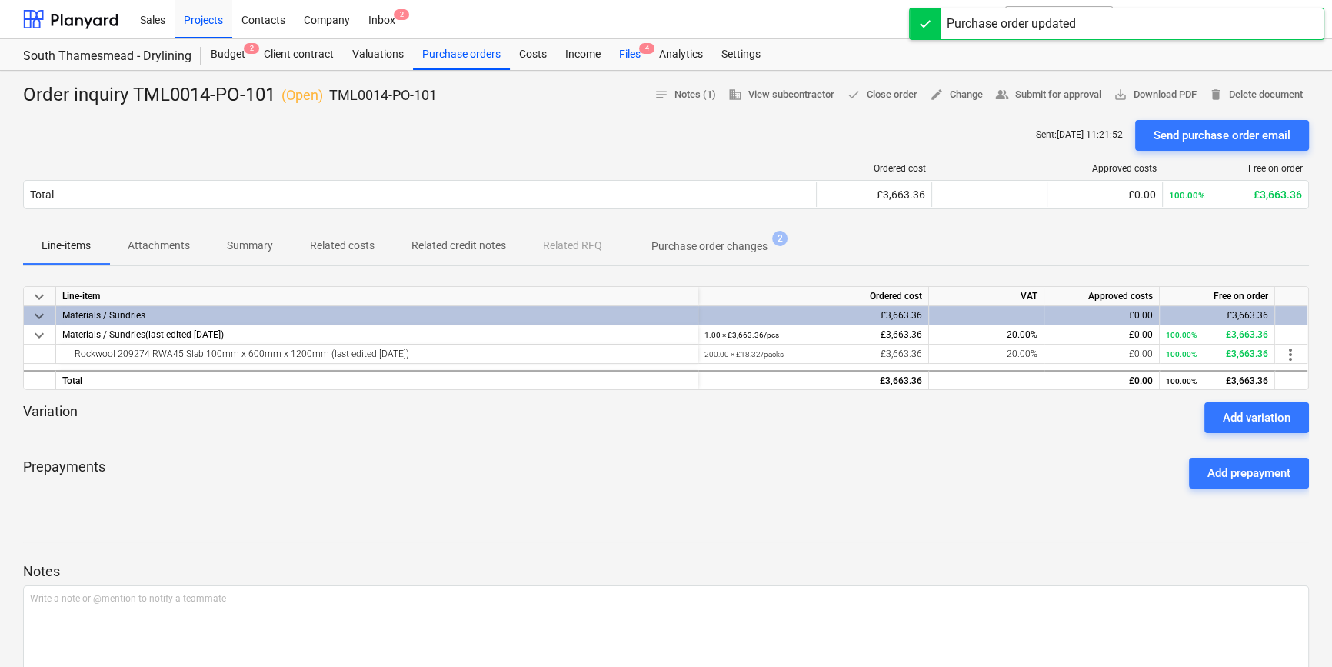
click at [627, 52] on div "Files 4" at bounding box center [630, 54] width 40 height 31
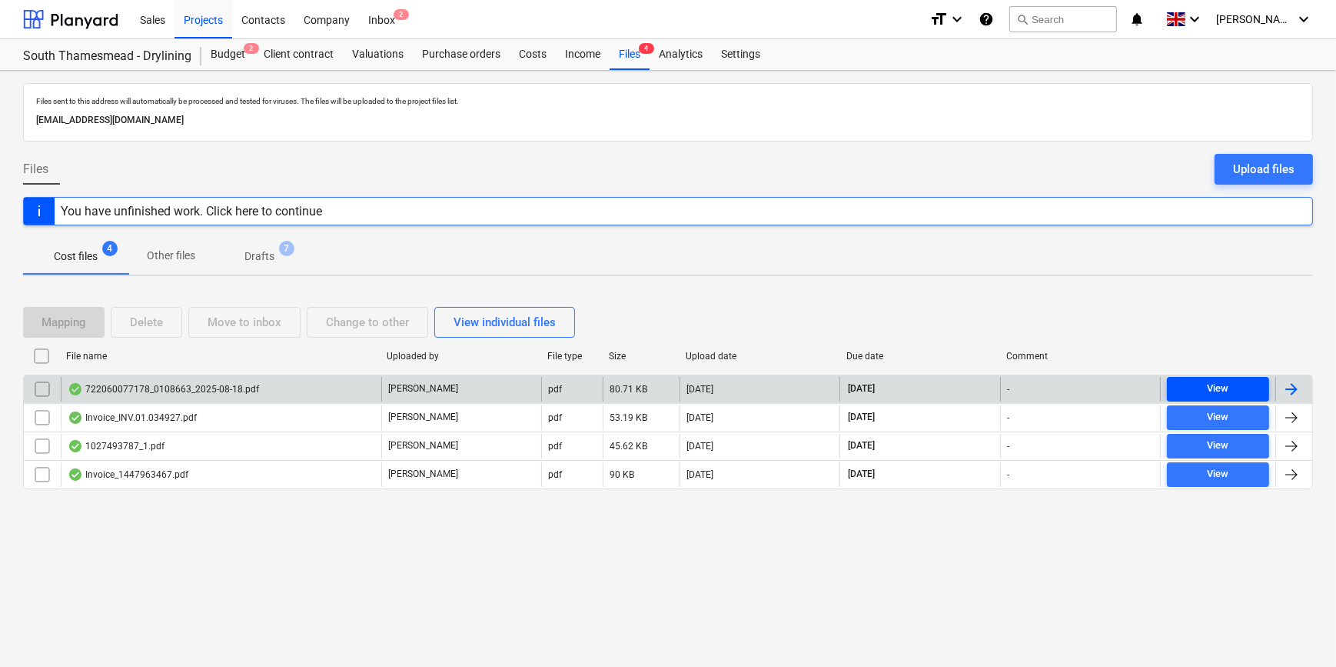
click at [1236, 386] on span "View" at bounding box center [1218, 389] width 90 height 18
click at [1291, 389] on div at bounding box center [1292, 389] width 18 height 18
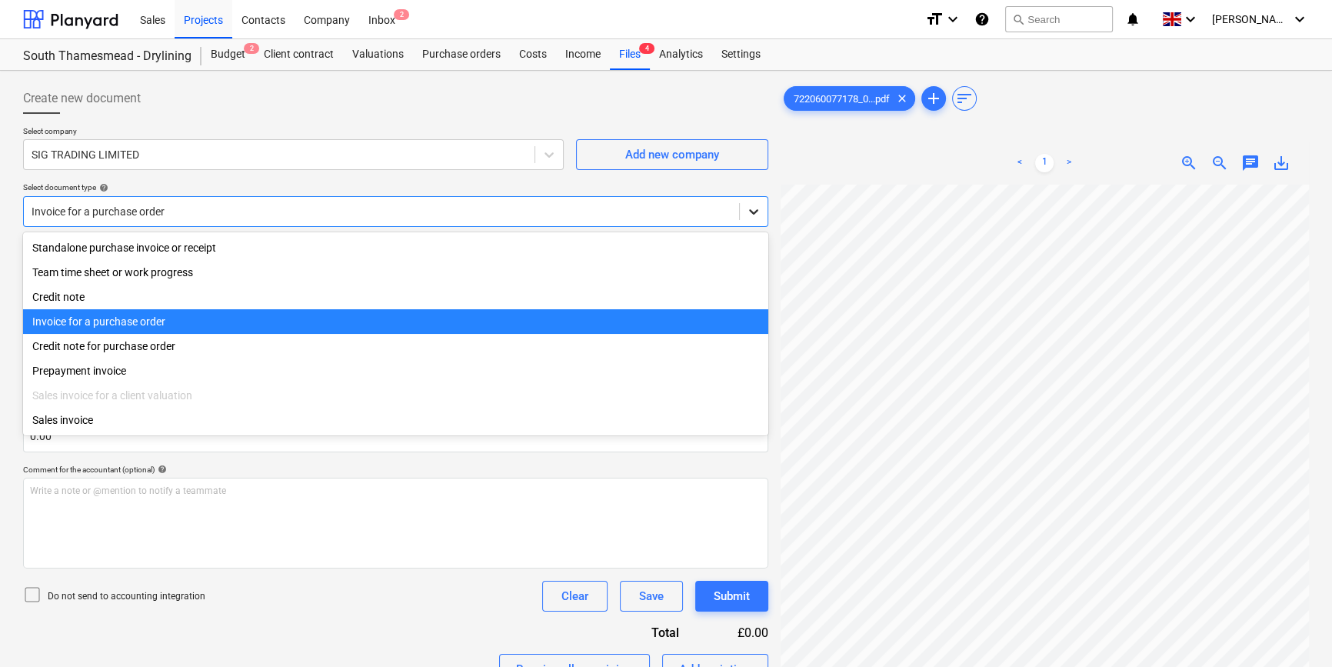
click at [760, 215] on icon at bounding box center [753, 211] width 15 height 15
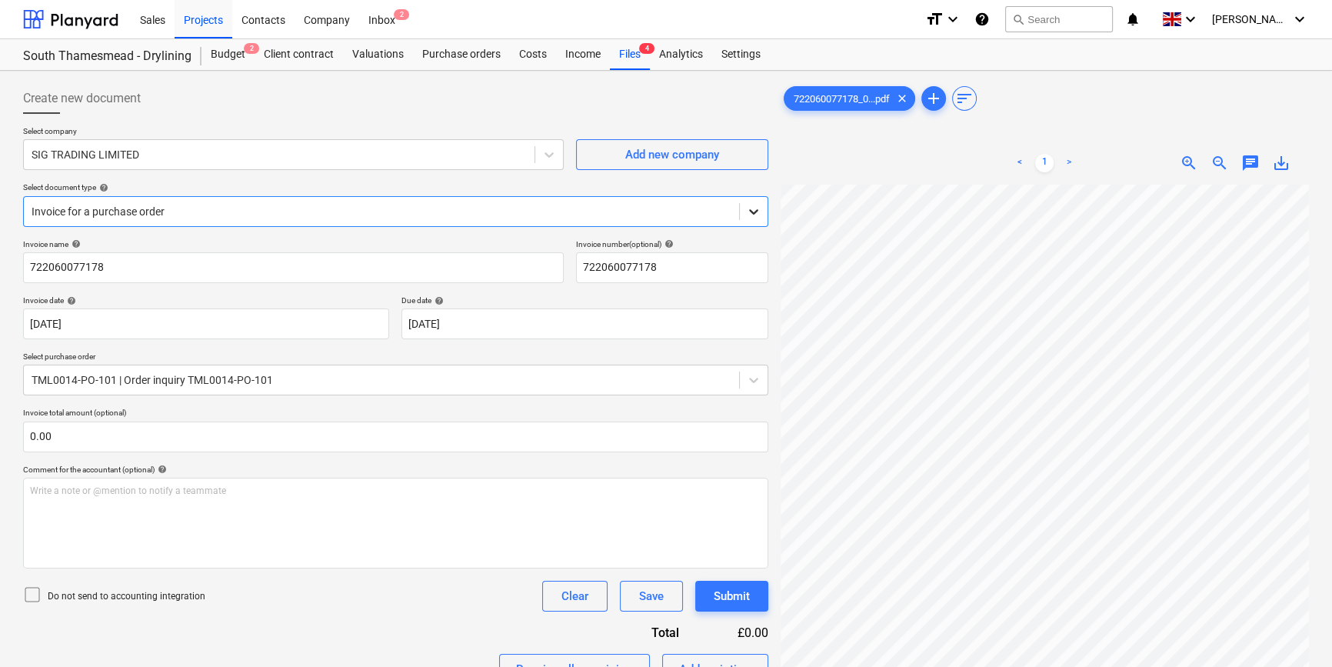
click at [760, 217] on icon at bounding box center [753, 211] width 15 height 15
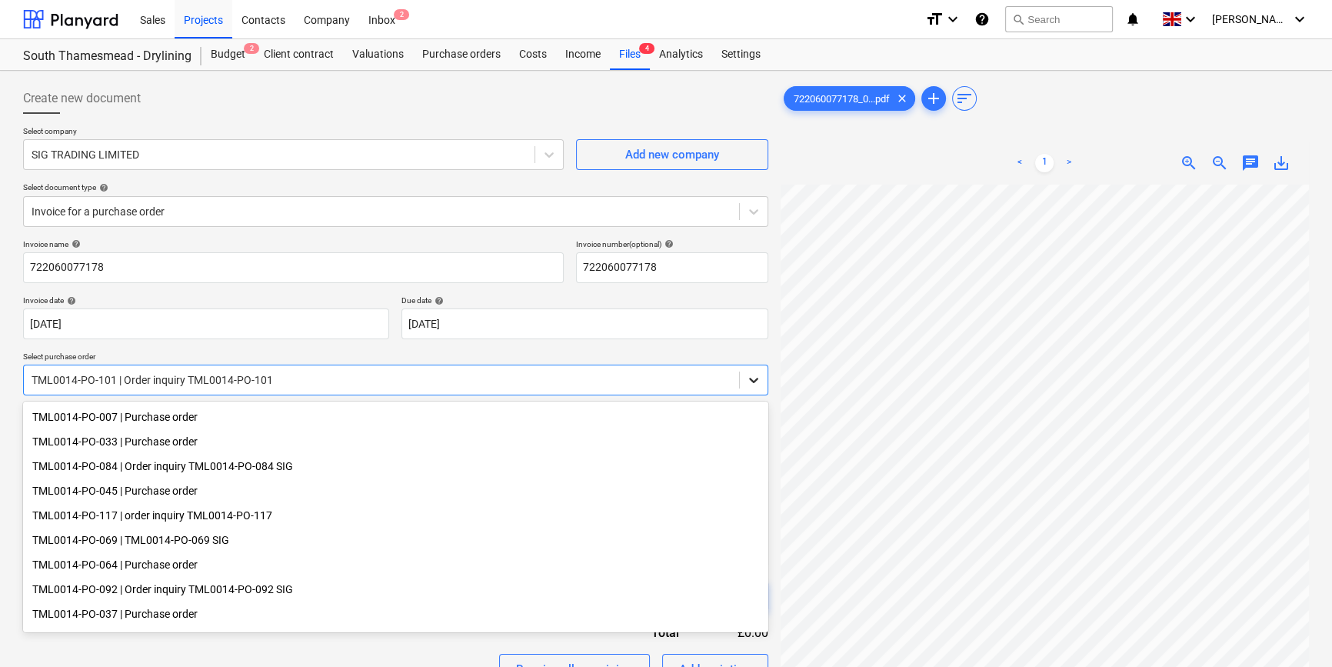
click at [747, 382] on icon at bounding box center [753, 379] width 15 height 15
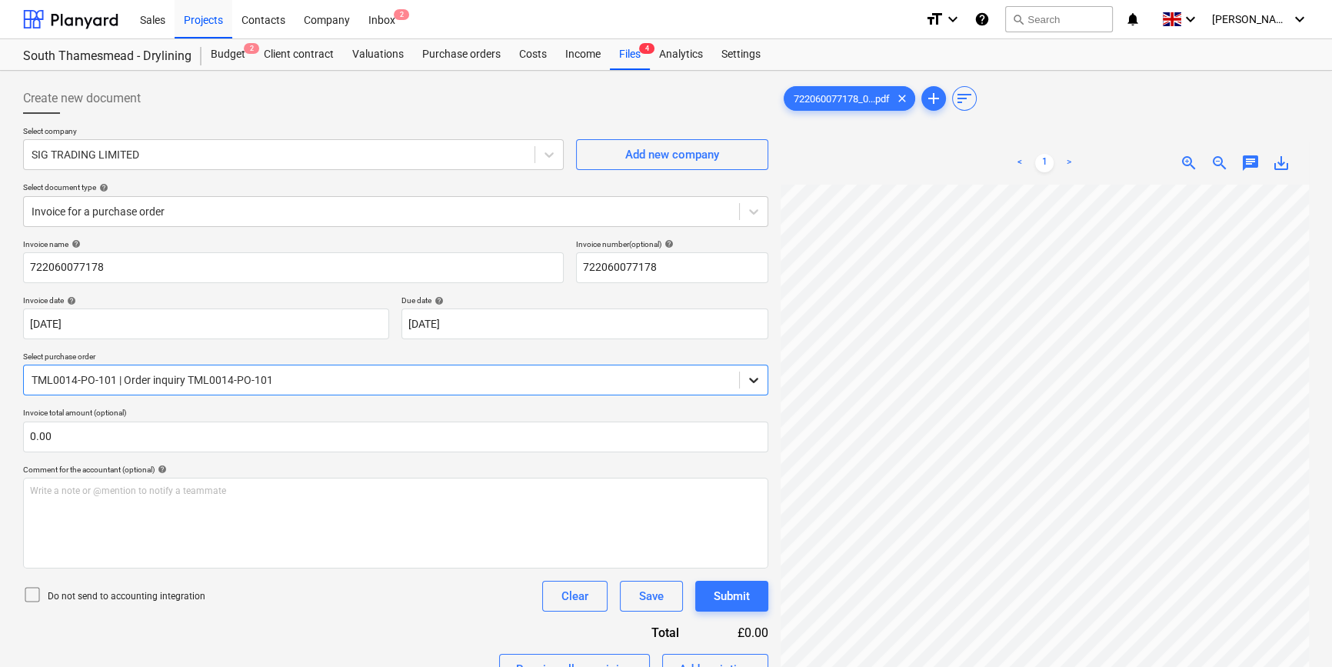
click at [747, 382] on icon at bounding box center [753, 379] width 15 height 15
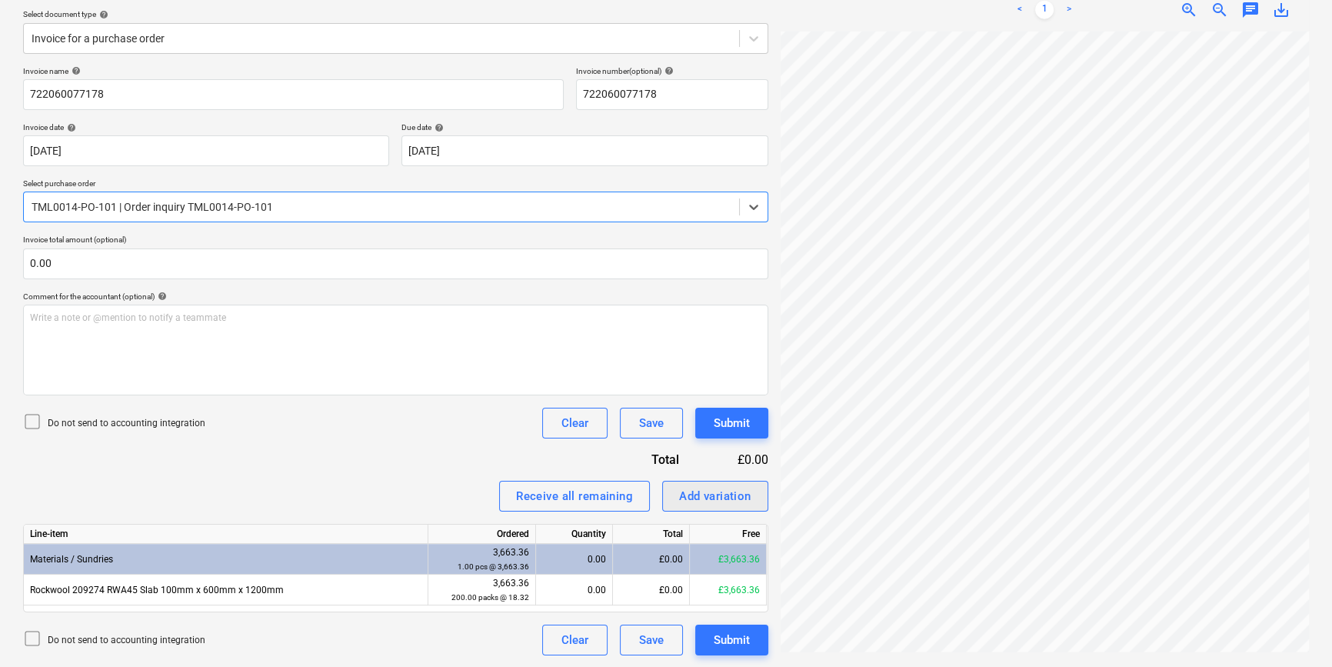
scroll to position [358, 0]
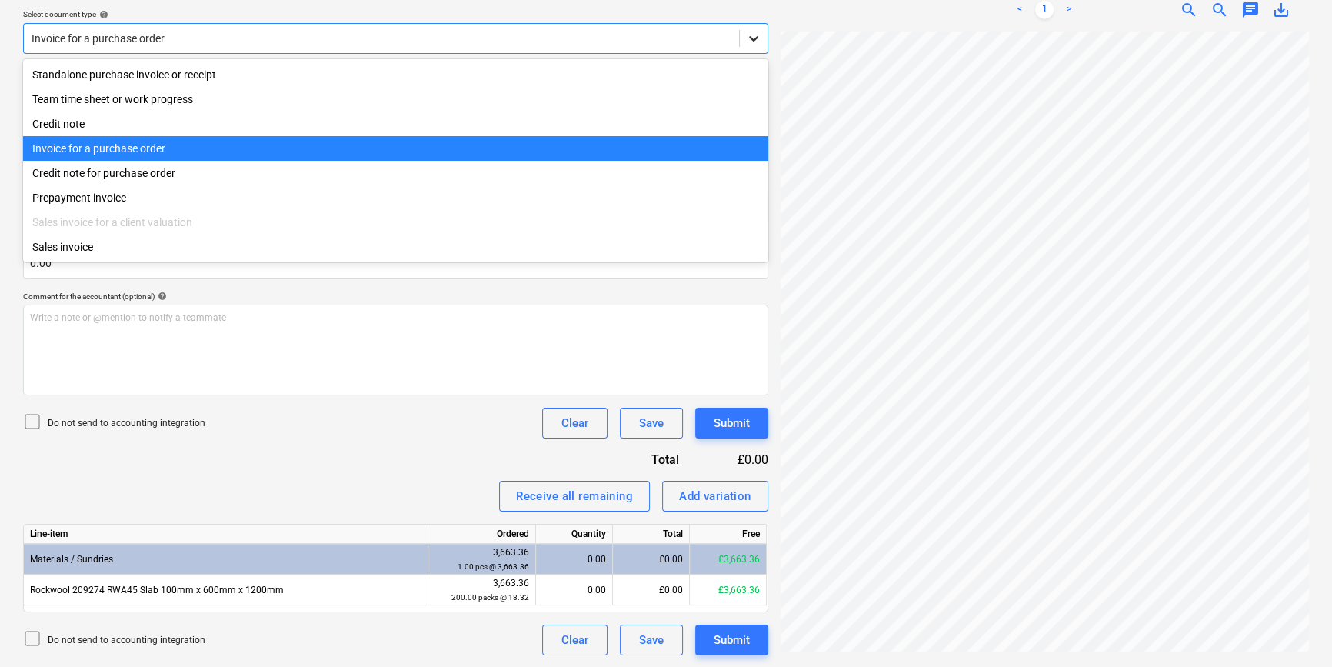
click at [755, 38] on icon at bounding box center [753, 38] width 9 height 5
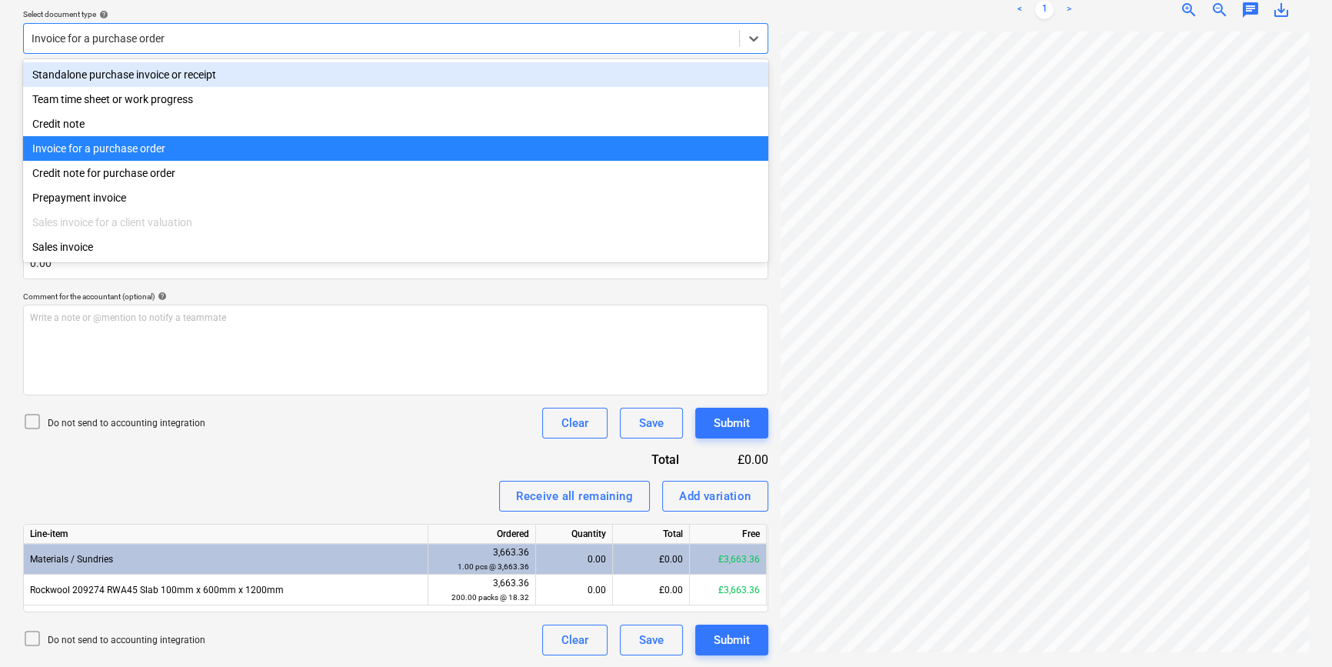
click at [755, 68] on div "Standalone purchase invoice or receipt" at bounding box center [395, 74] width 745 height 25
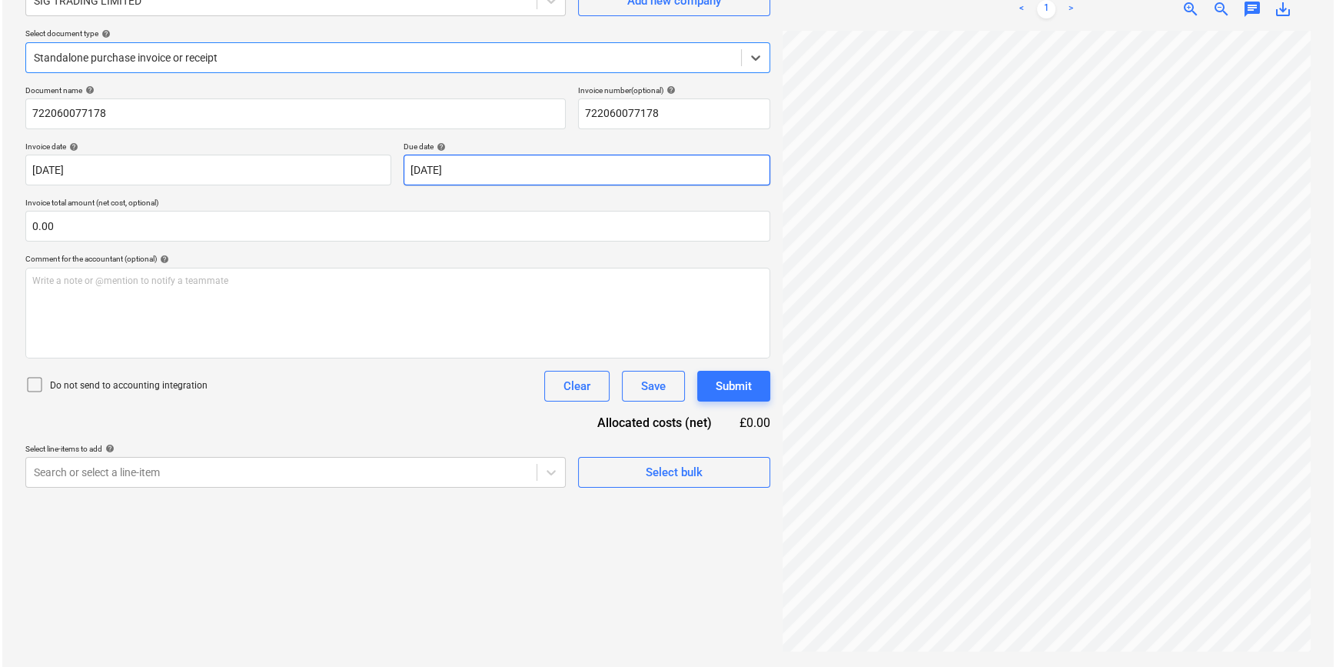
scroll to position [154, 0]
click at [651, 470] on div "Select bulk" at bounding box center [672, 472] width 57 height 20
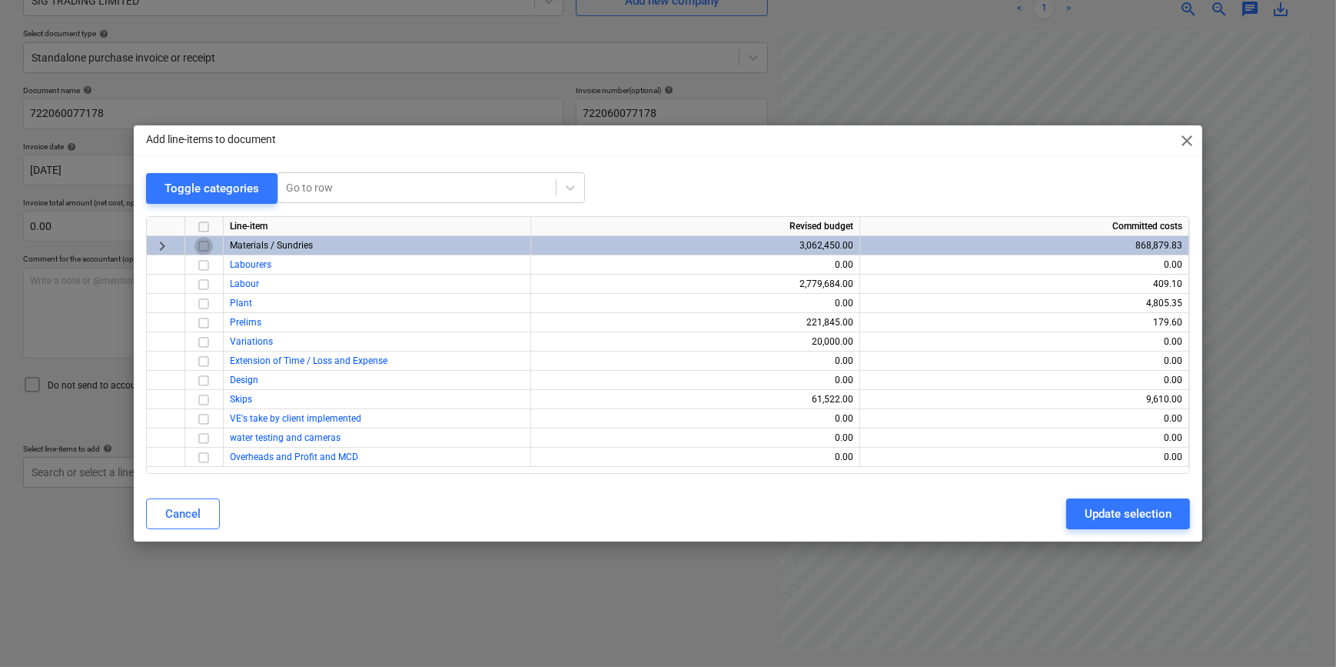
click at [206, 246] on input "checkbox" at bounding box center [204, 246] width 18 height 18
click at [1135, 513] on div "Update selection" at bounding box center [1128, 514] width 87 height 20
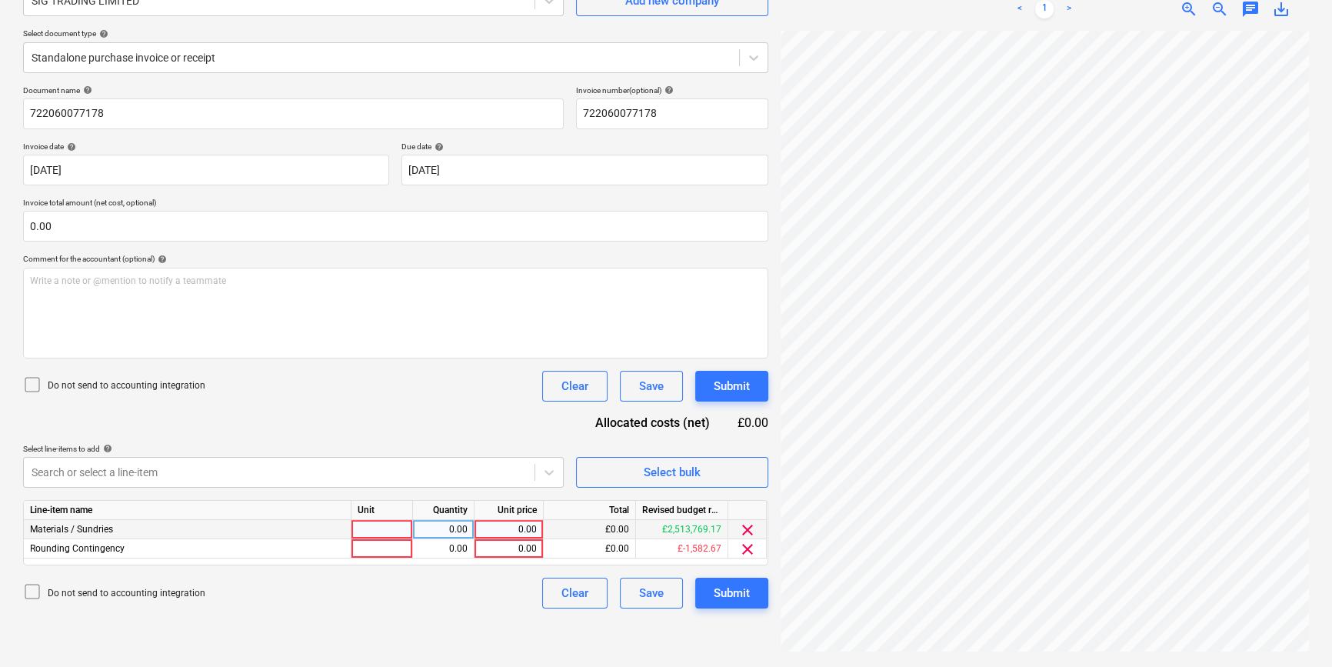
click at [395, 527] on div at bounding box center [382, 529] width 62 height 19
type input "pcs"
type input "3606.45"
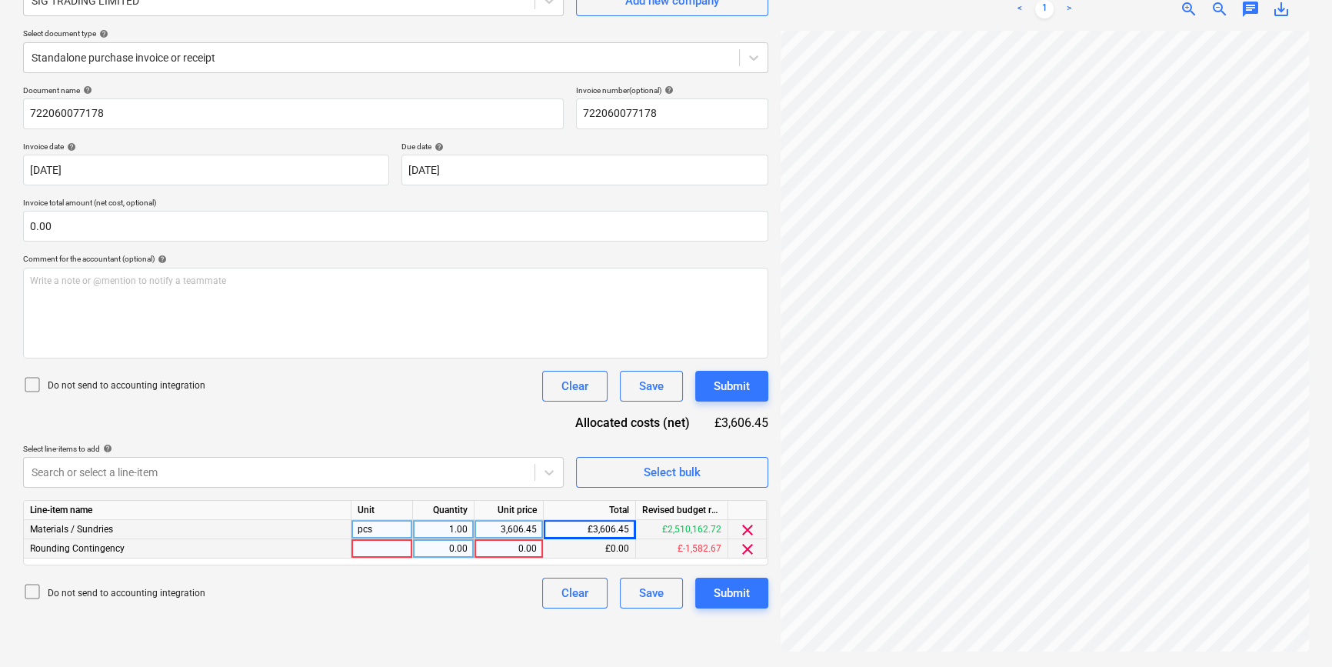
click at [753, 551] on span "clear" at bounding box center [747, 549] width 18 height 18
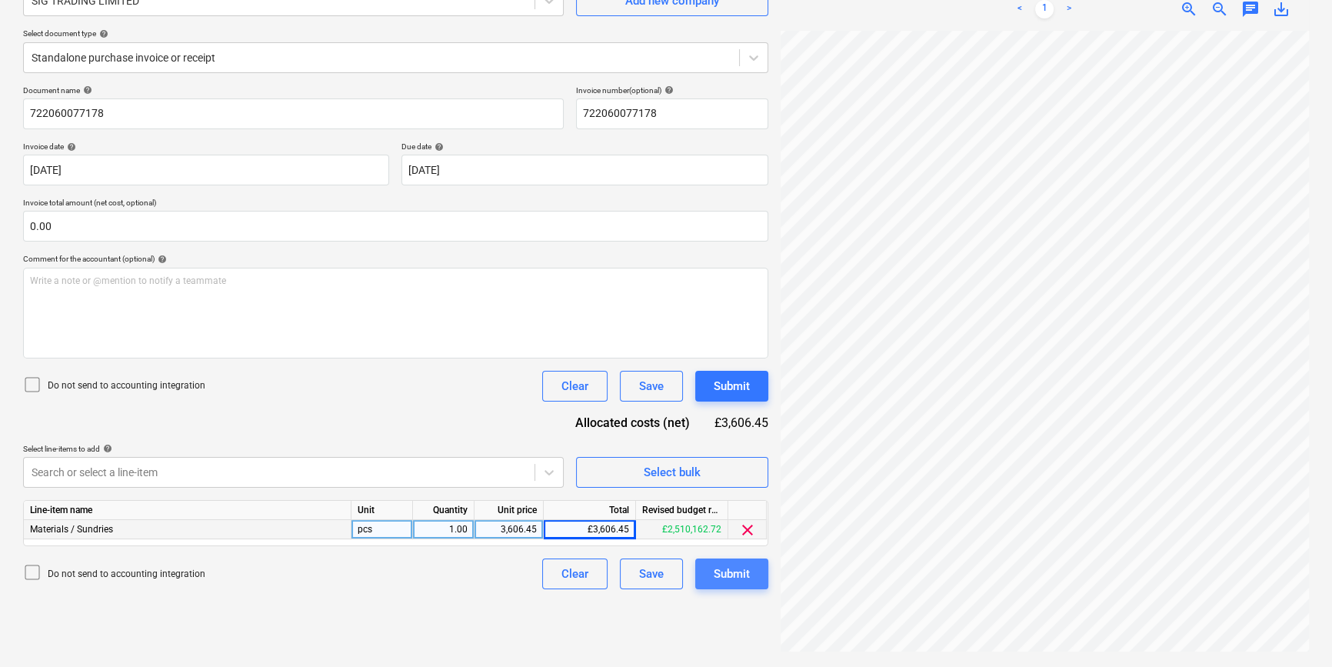
click at [747, 564] on div "Submit" at bounding box center [732, 574] width 36 height 20
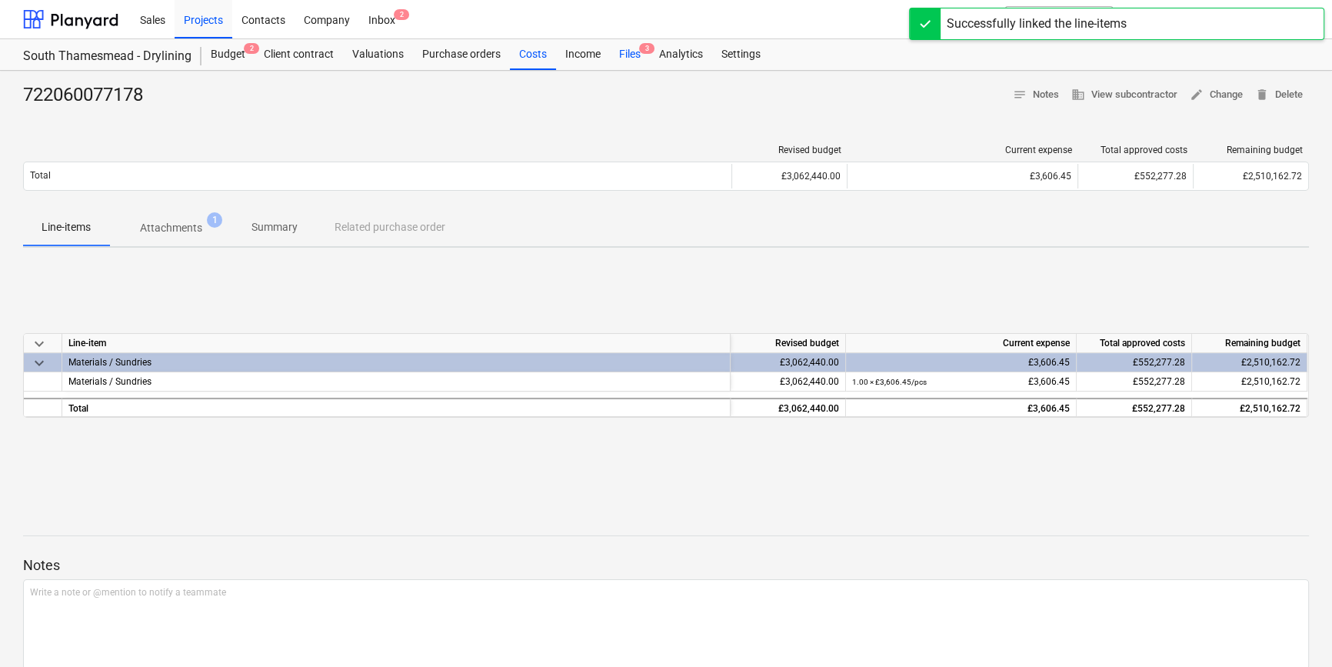
click at [623, 57] on div "Files 3" at bounding box center [630, 54] width 40 height 31
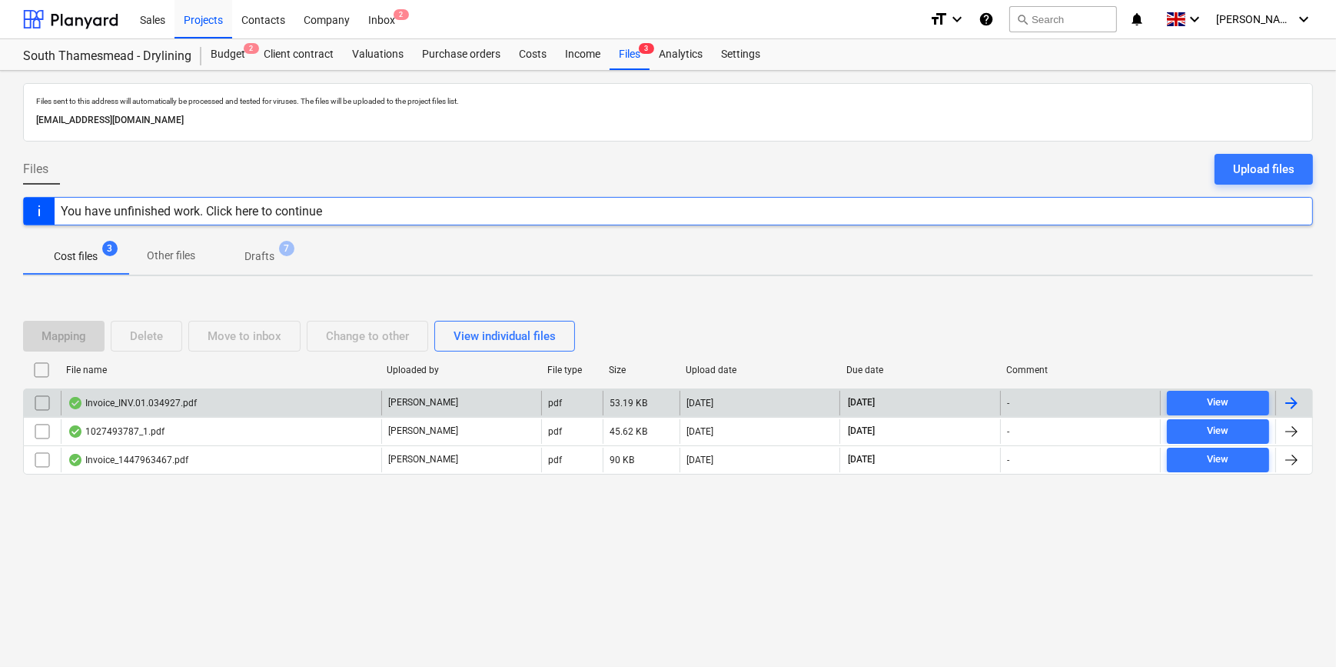
click at [1297, 397] on div at bounding box center [1292, 403] width 18 height 18
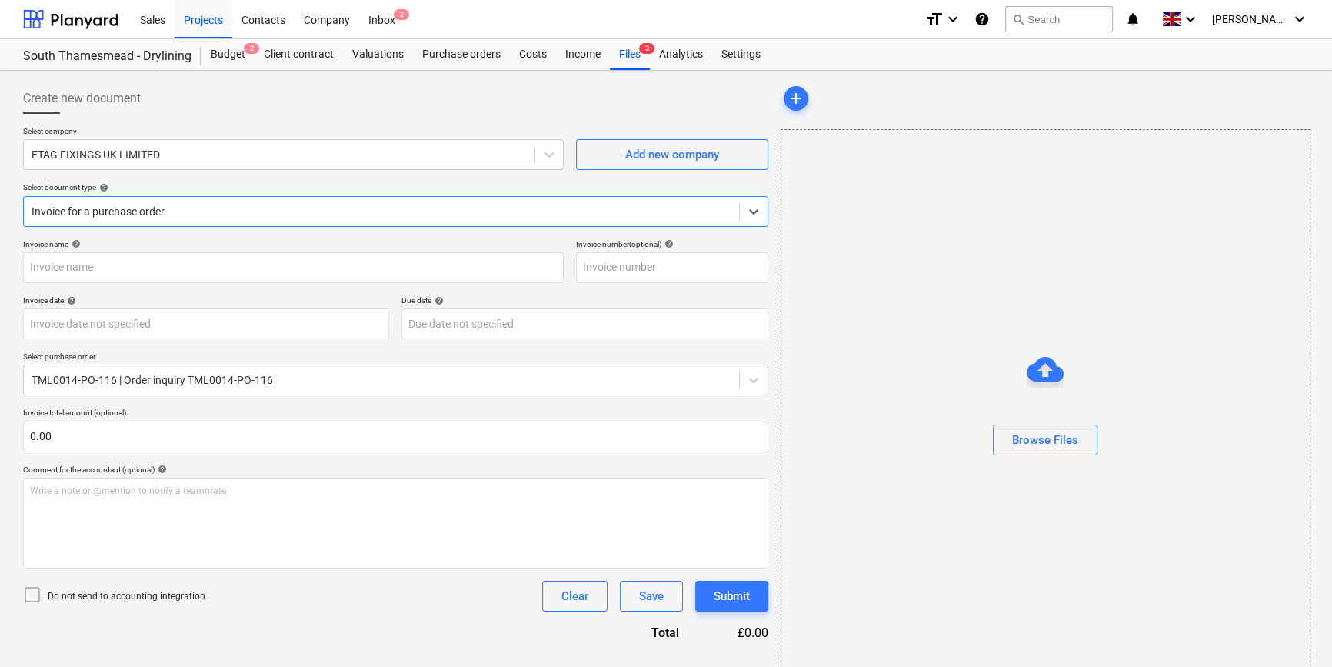
type input "#INV.01.034927"
type input "30 Sep 2025"
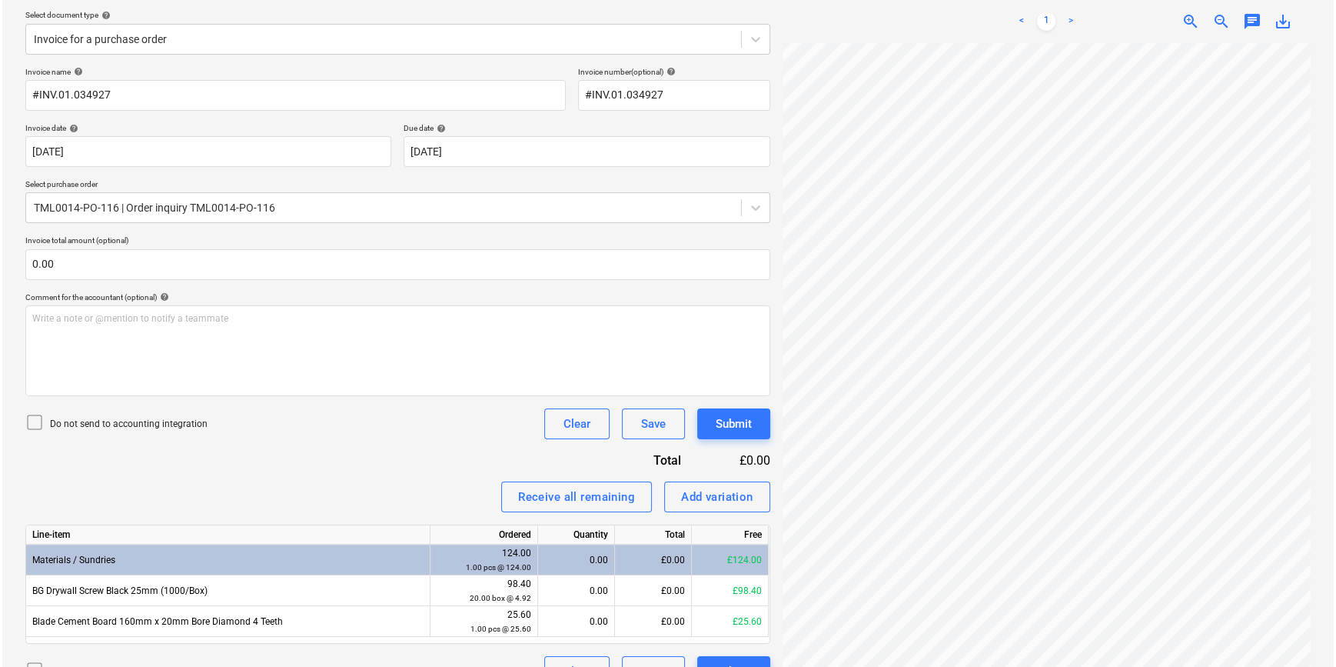
scroll to position [204, 0]
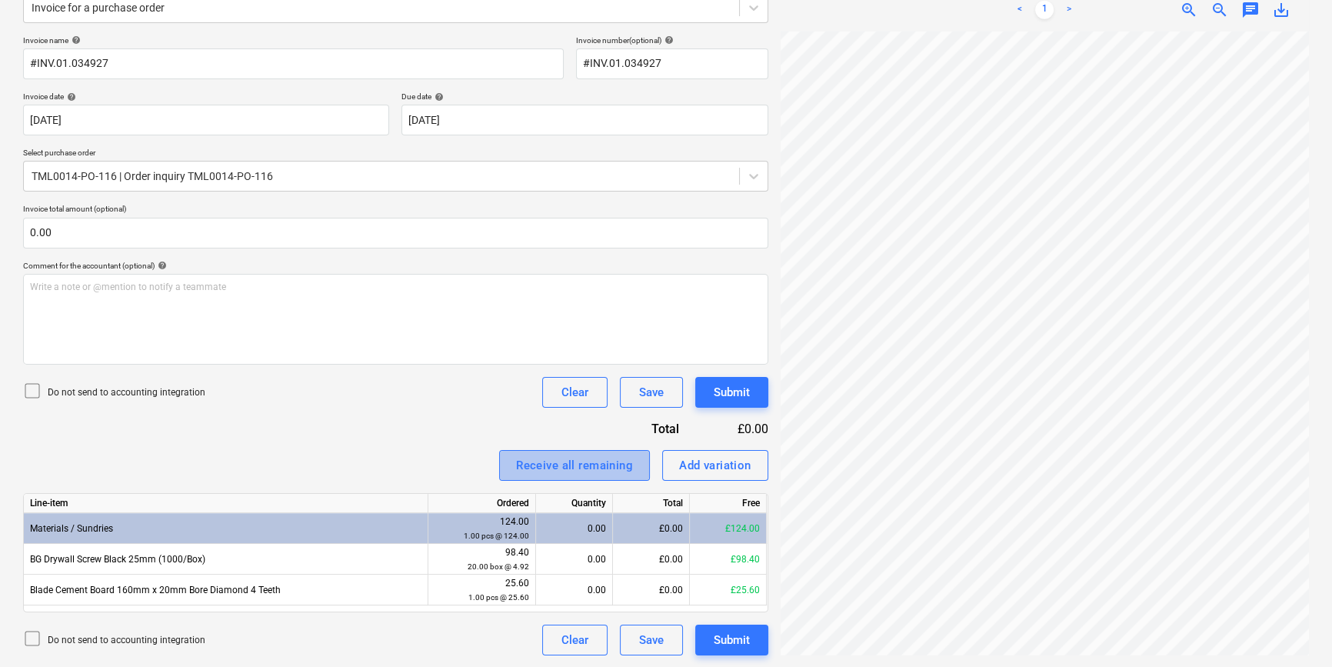
click at [583, 464] on div "Receive all remaining" at bounding box center [574, 465] width 117 height 20
click at [747, 624] on button "Submit" at bounding box center [731, 639] width 73 height 31
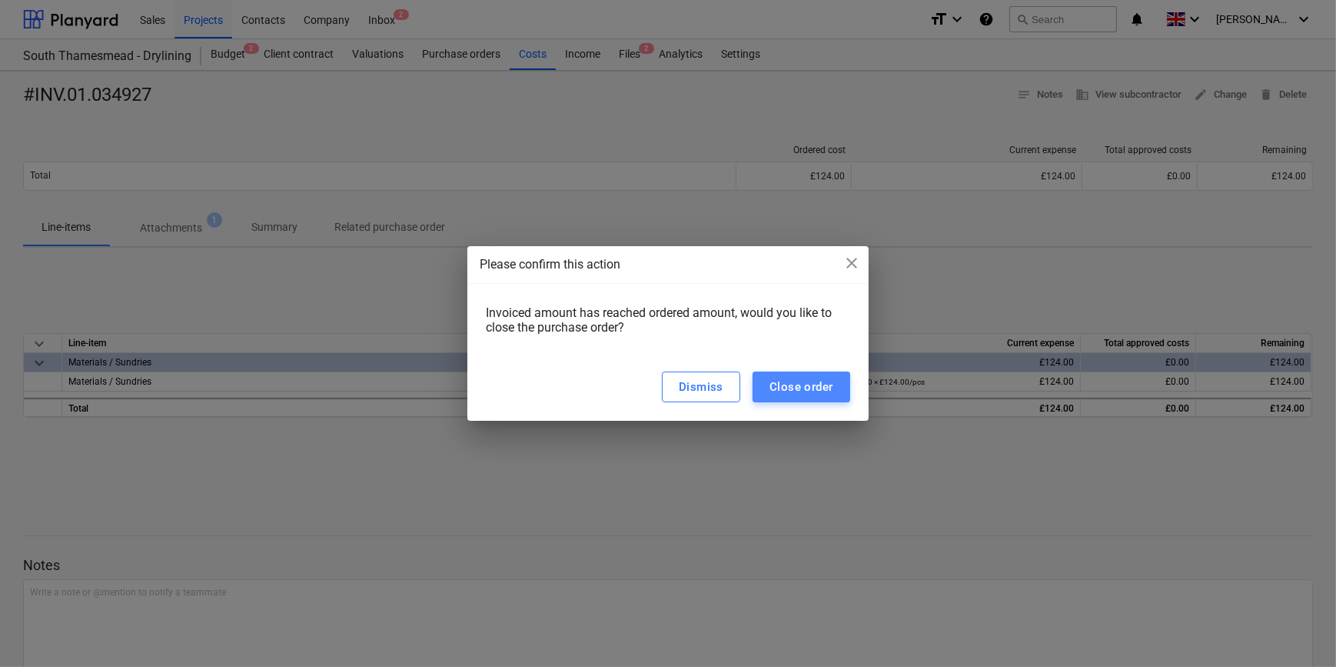
click at [797, 394] on div "Close order" at bounding box center [802, 387] width 64 height 20
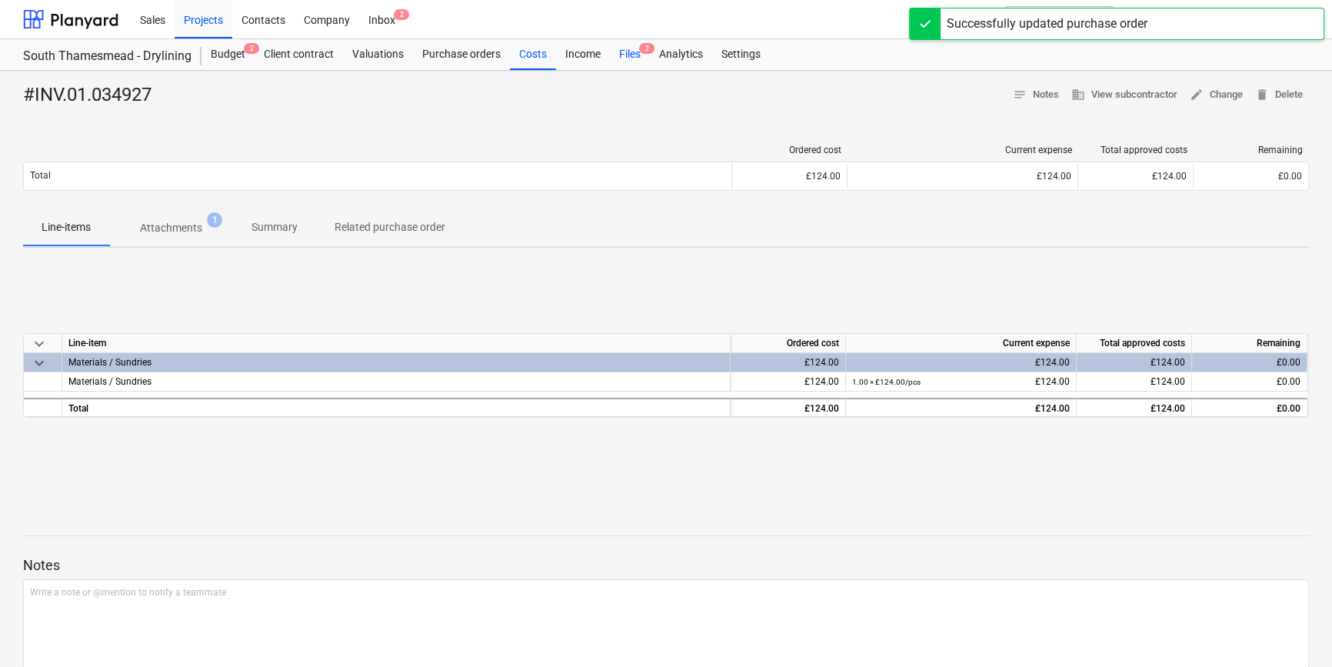
click at [631, 55] on div "Files 2" at bounding box center [630, 54] width 40 height 31
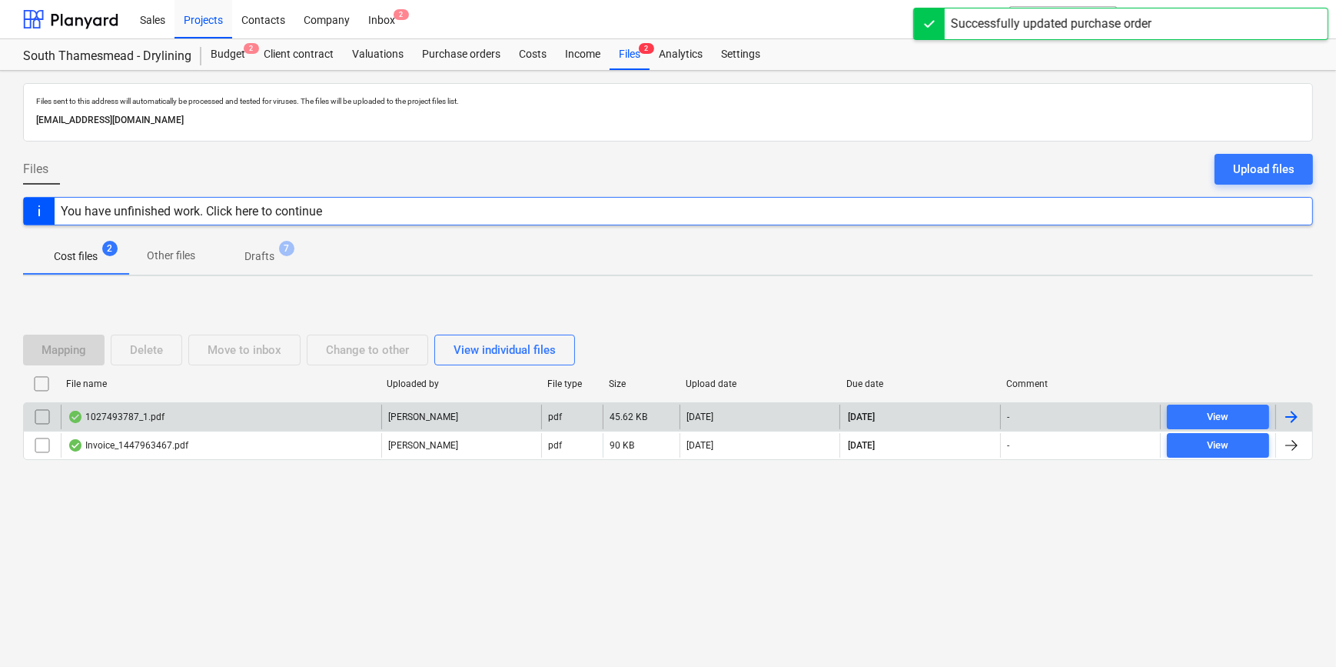
click at [1300, 415] on div at bounding box center [1292, 417] width 18 height 18
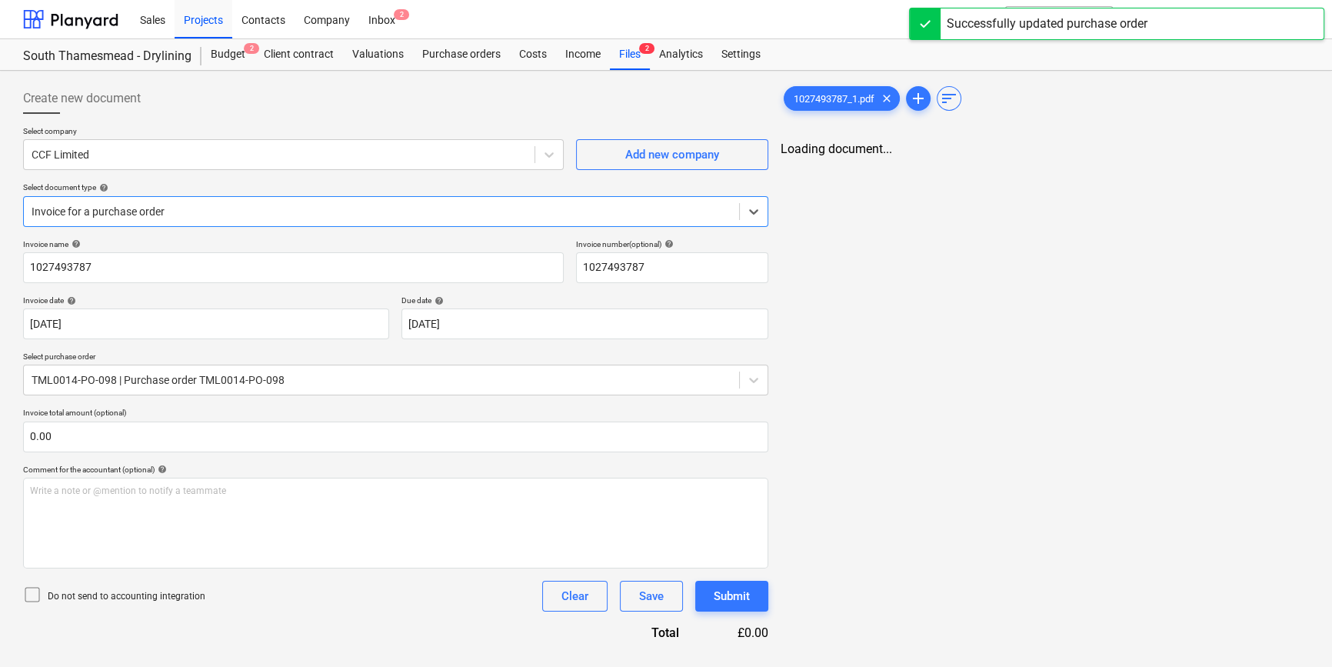
type input "1027493787"
type input "15 Aug 2025"
type input "15 Oct 2025"
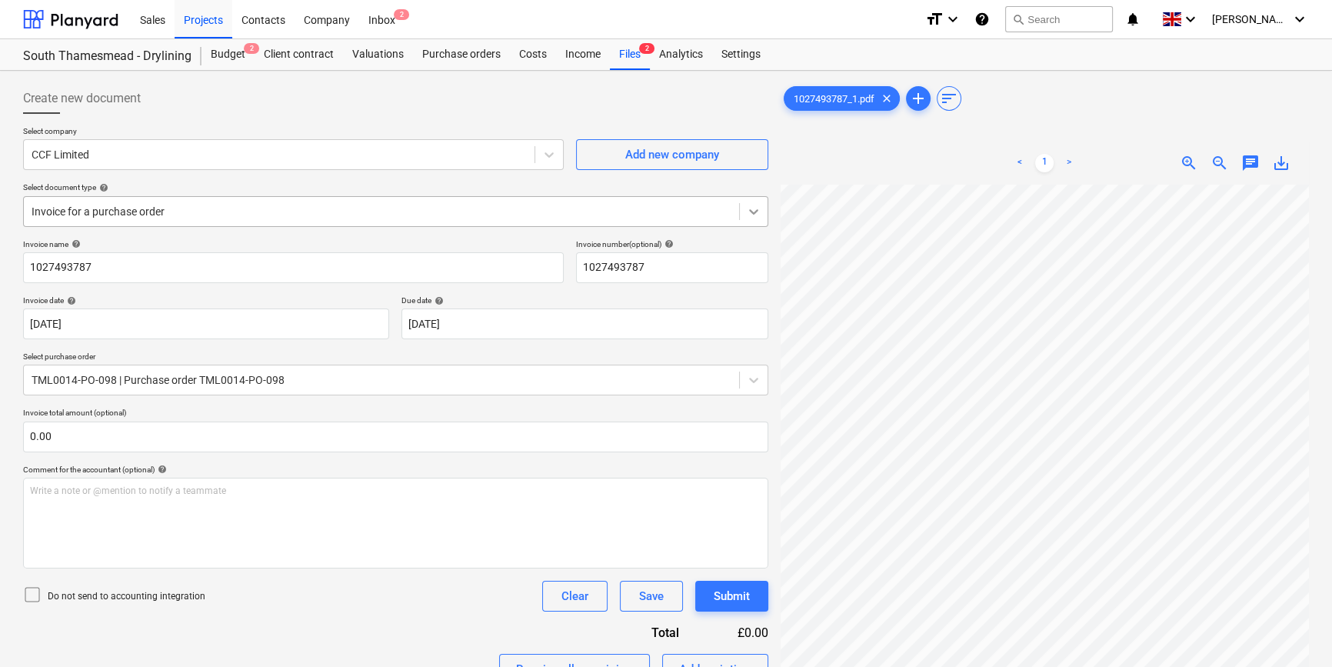
click at [749, 215] on icon at bounding box center [753, 211] width 15 height 15
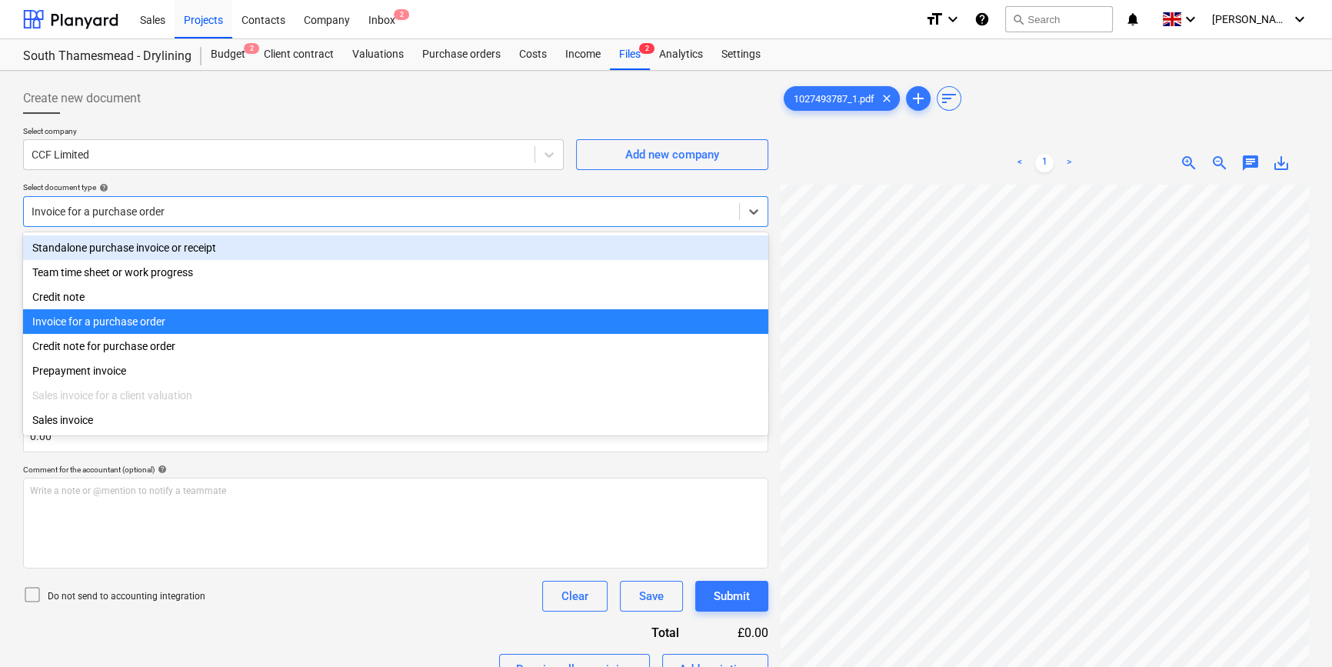
click at [744, 247] on div "Standalone purchase invoice or receipt" at bounding box center [395, 247] width 745 height 25
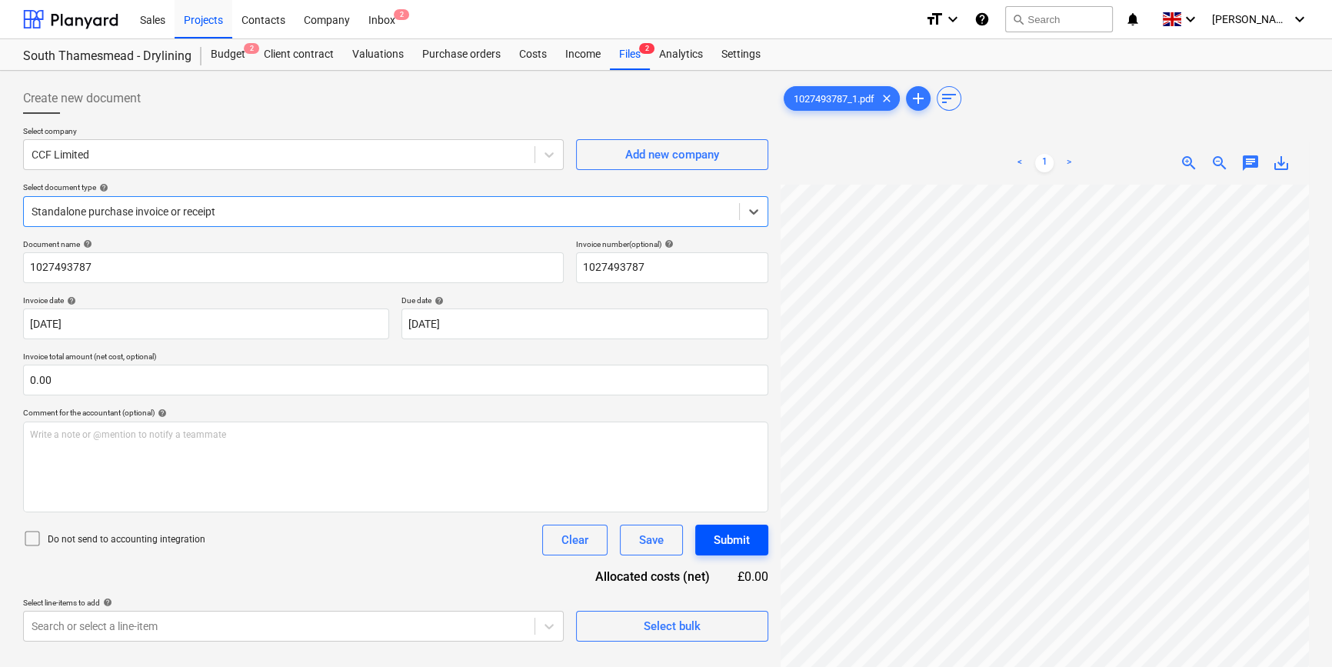
scroll to position [323, 166]
click at [664, 619] on div "Select bulk" at bounding box center [672, 626] width 57 height 20
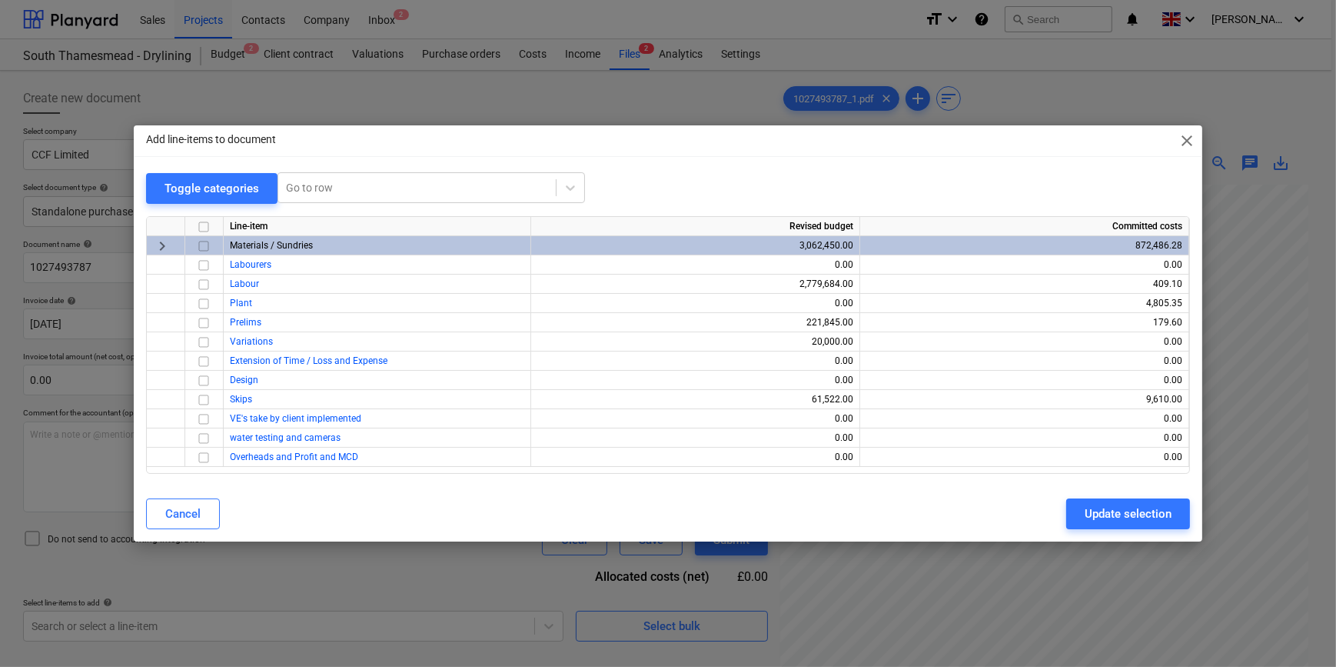
click at [201, 248] on input "checkbox" at bounding box center [204, 246] width 18 height 18
click at [1127, 521] on div "Update selection" at bounding box center [1128, 514] width 87 height 20
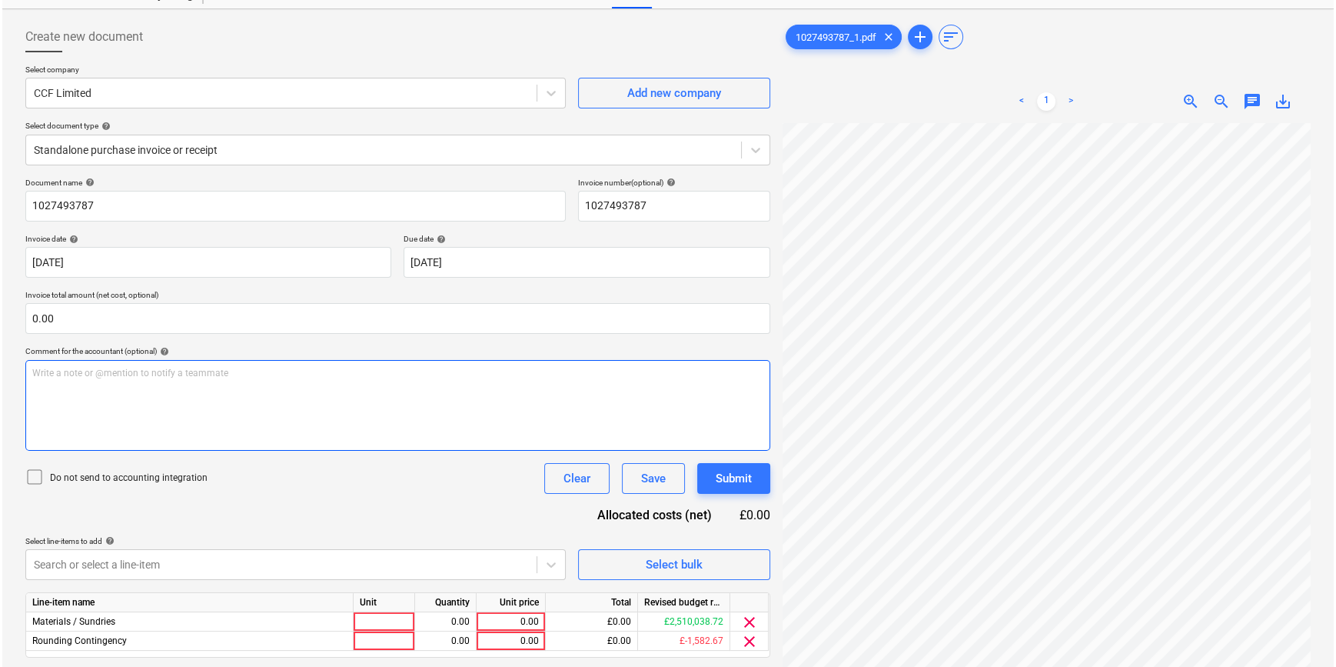
scroll to position [154, 0]
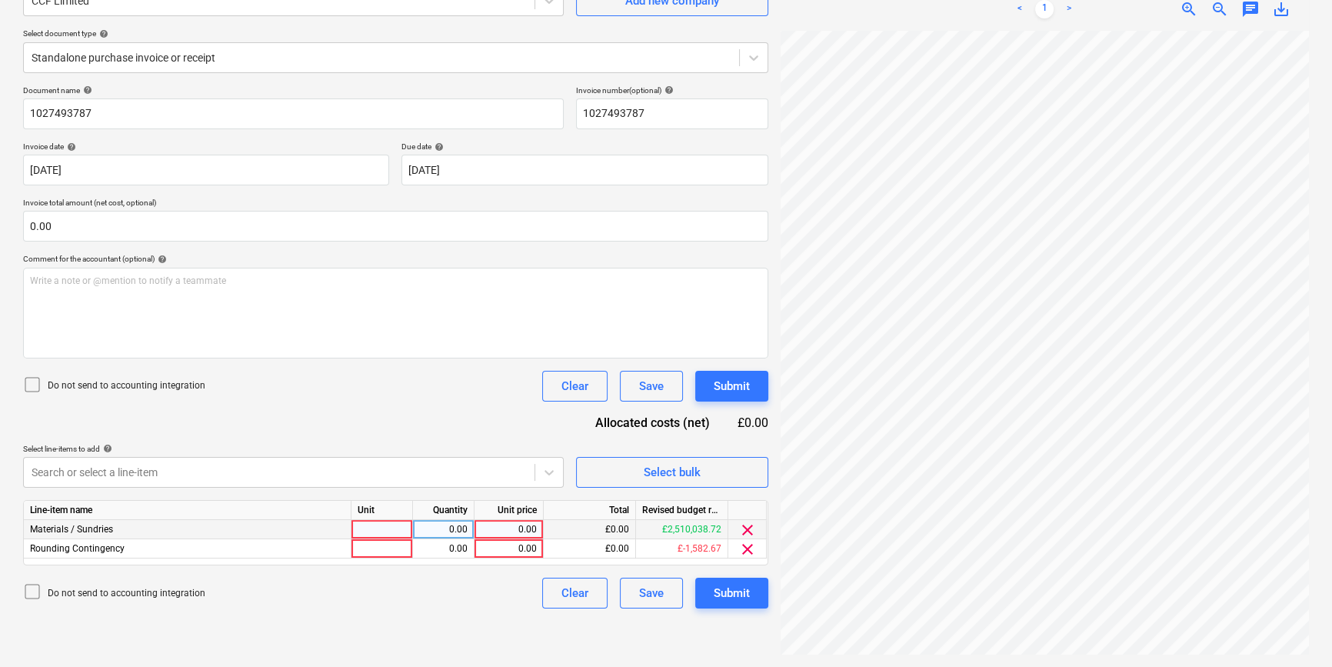
click at [381, 524] on div at bounding box center [382, 529] width 62 height 19
type input "pcs"
type input "6912.4"
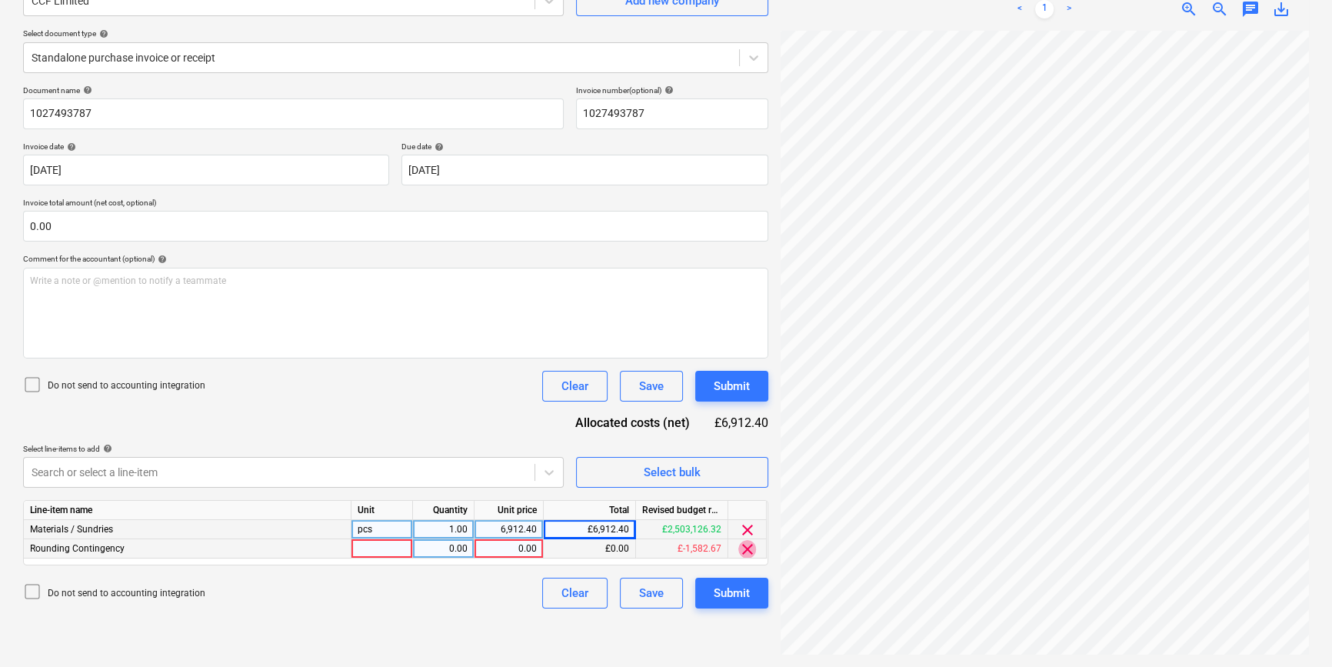
click at [742, 548] on span "clear" at bounding box center [747, 549] width 18 height 18
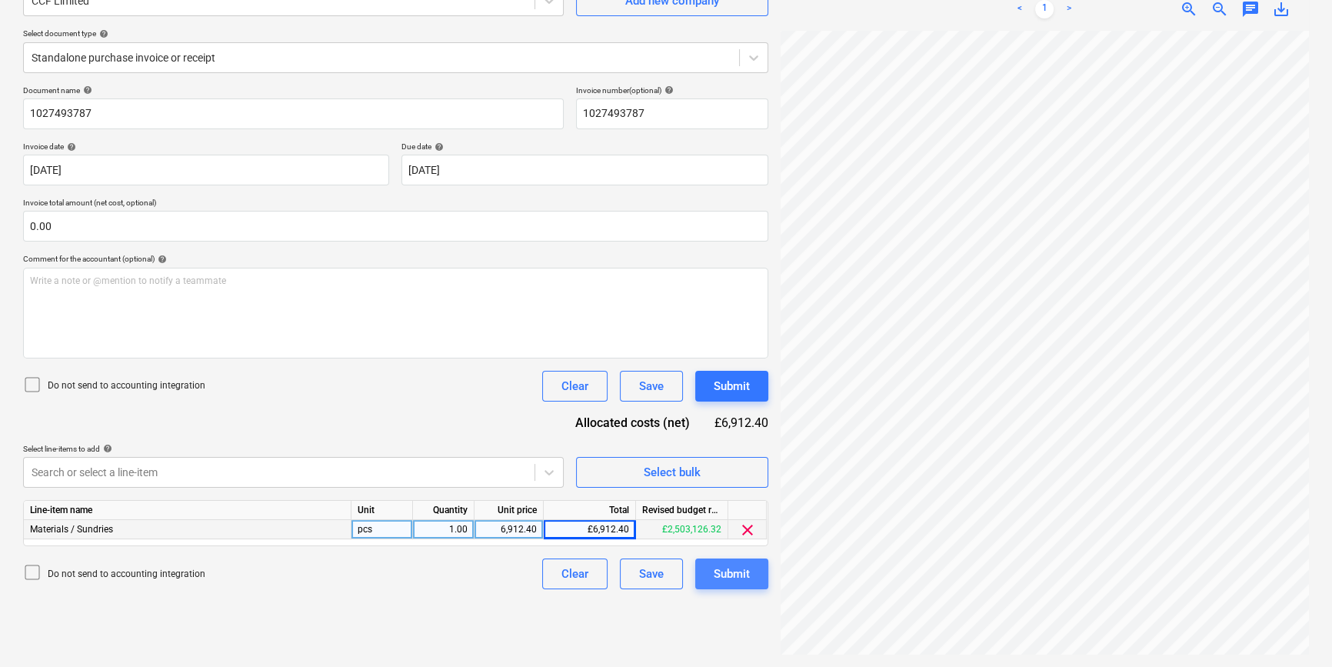
click at [736, 581] on div "Submit" at bounding box center [732, 574] width 36 height 20
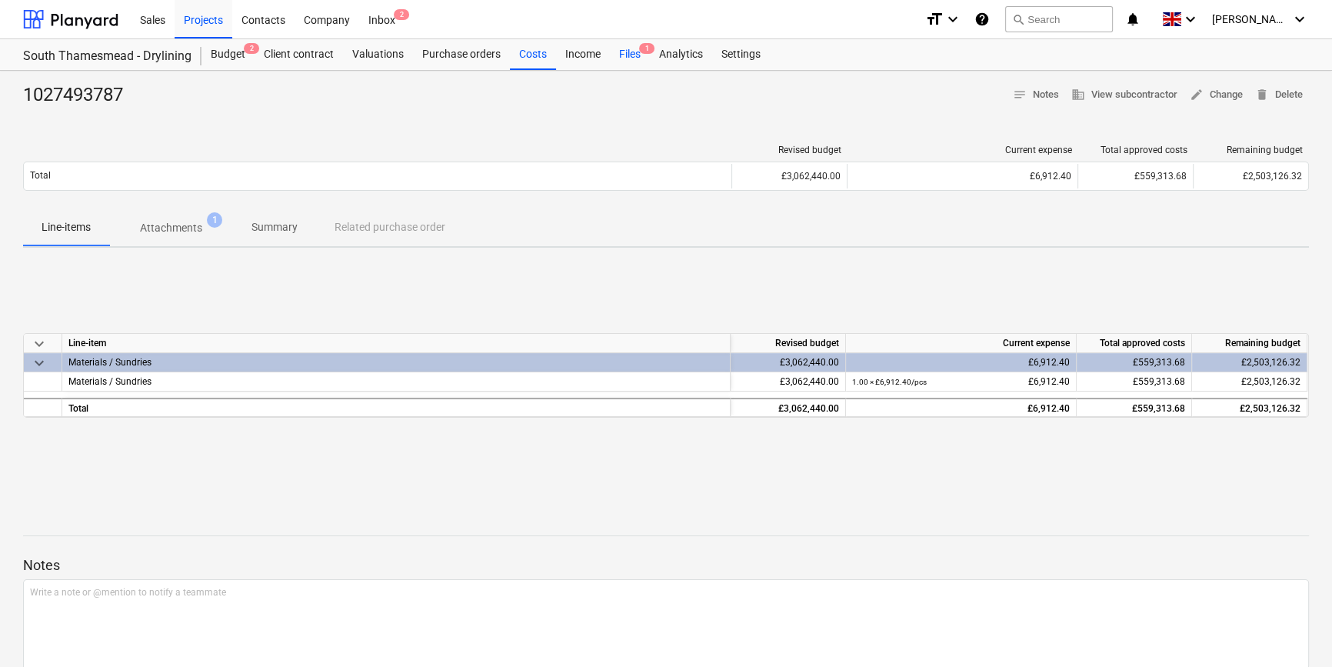
click at [631, 57] on div "Files 1" at bounding box center [630, 54] width 40 height 31
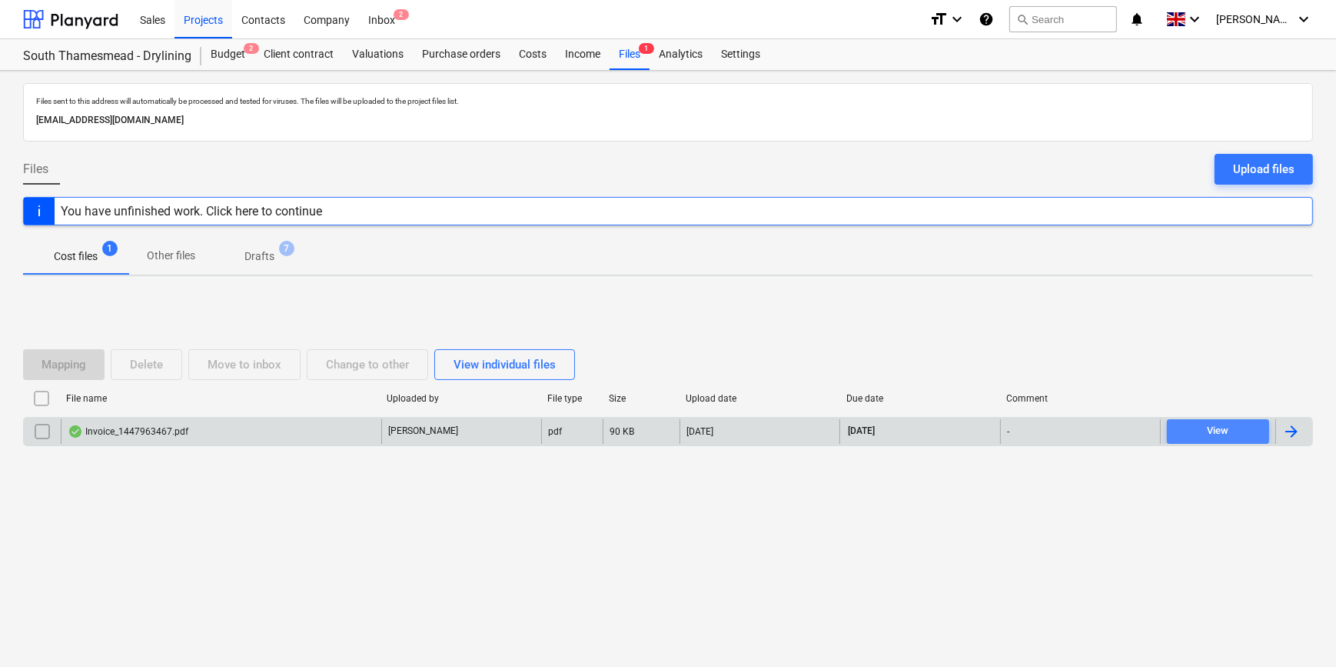
click at [1227, 435] on div "View" at bounding box center [1218, 431] width 22 height 18
click at [1293, 434] on div at bounding box center [1292, 431] width 18 height 18
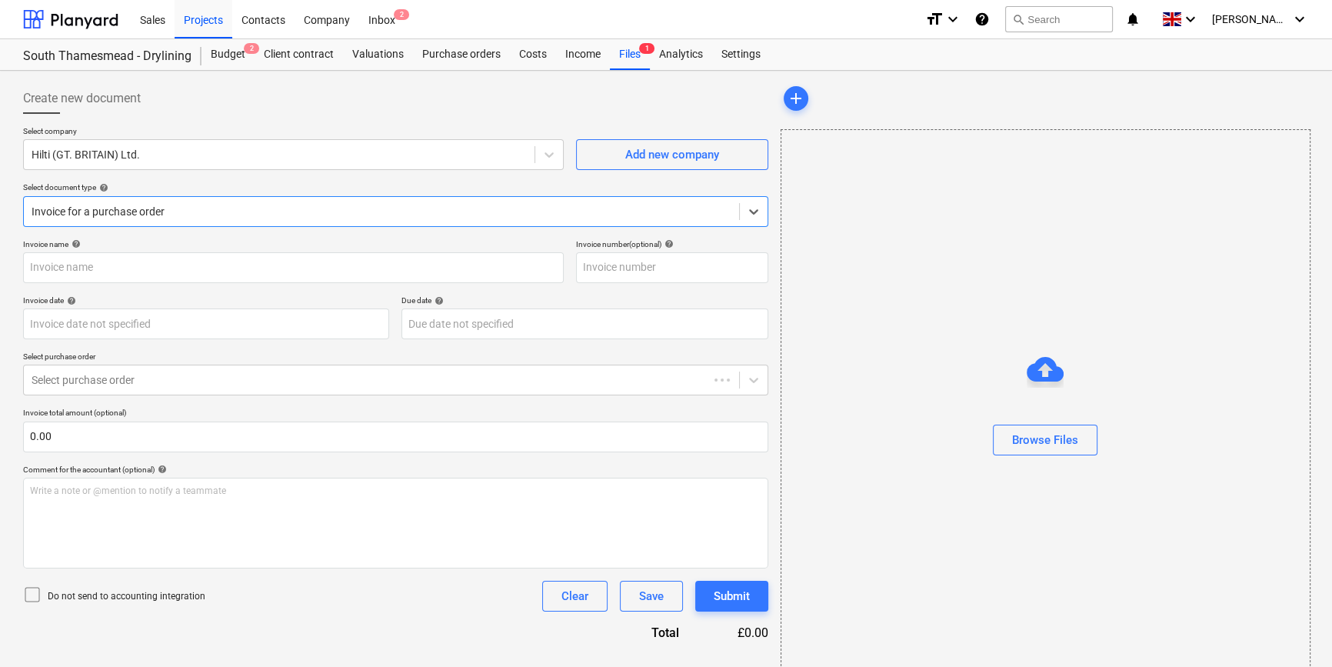
type input "1447963467"
type input "12 Aug 2025"
type input "30 Sep 2025"
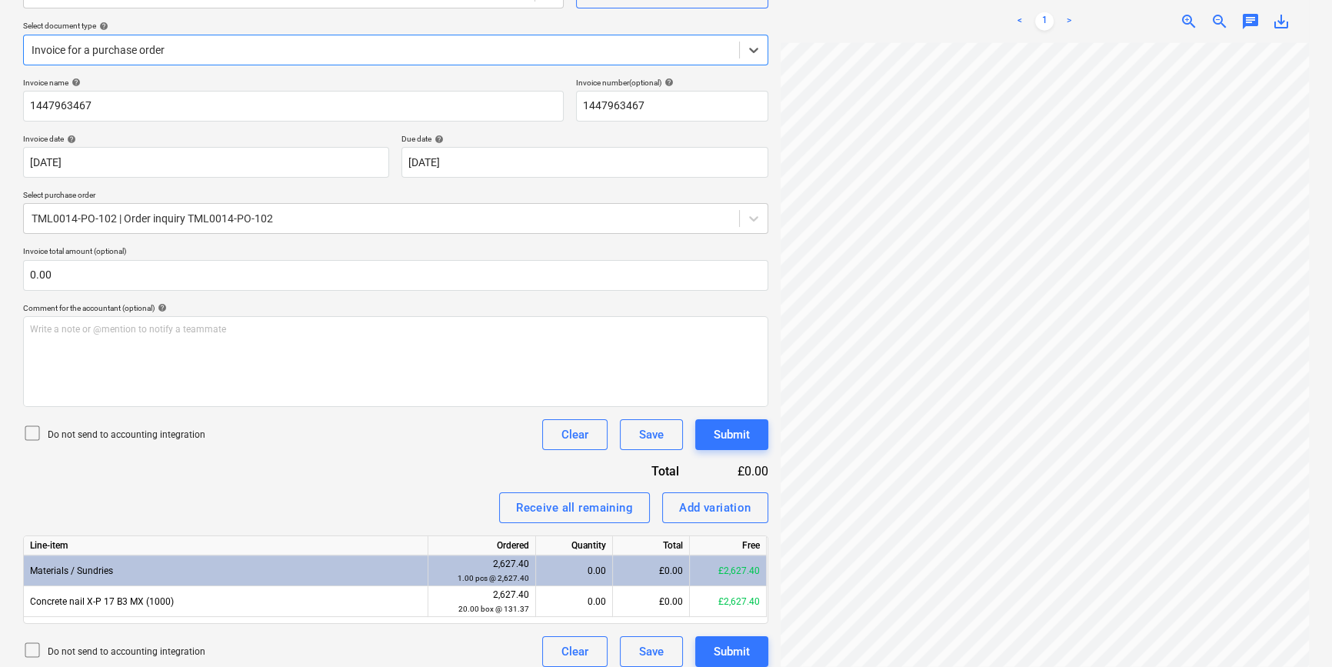
scroll to position [173, 0]
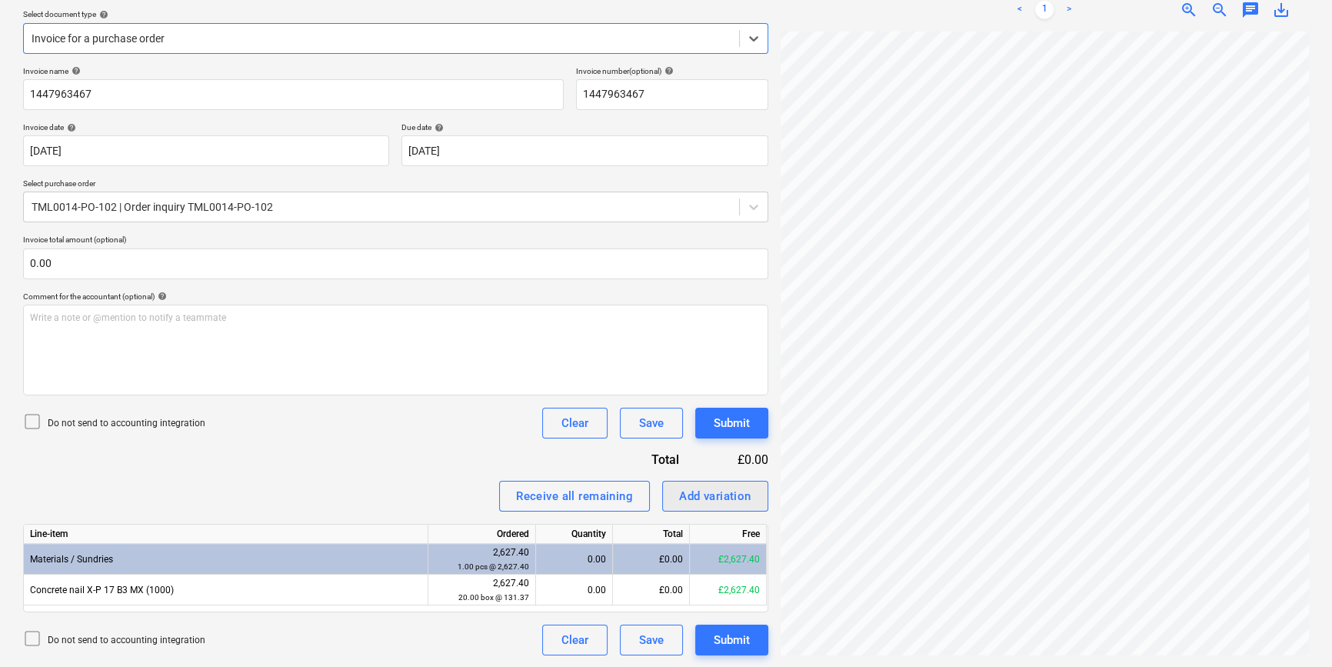
click at [731, 497] on div "Add variation" at bounding box center [715, 496] width 72 height 20
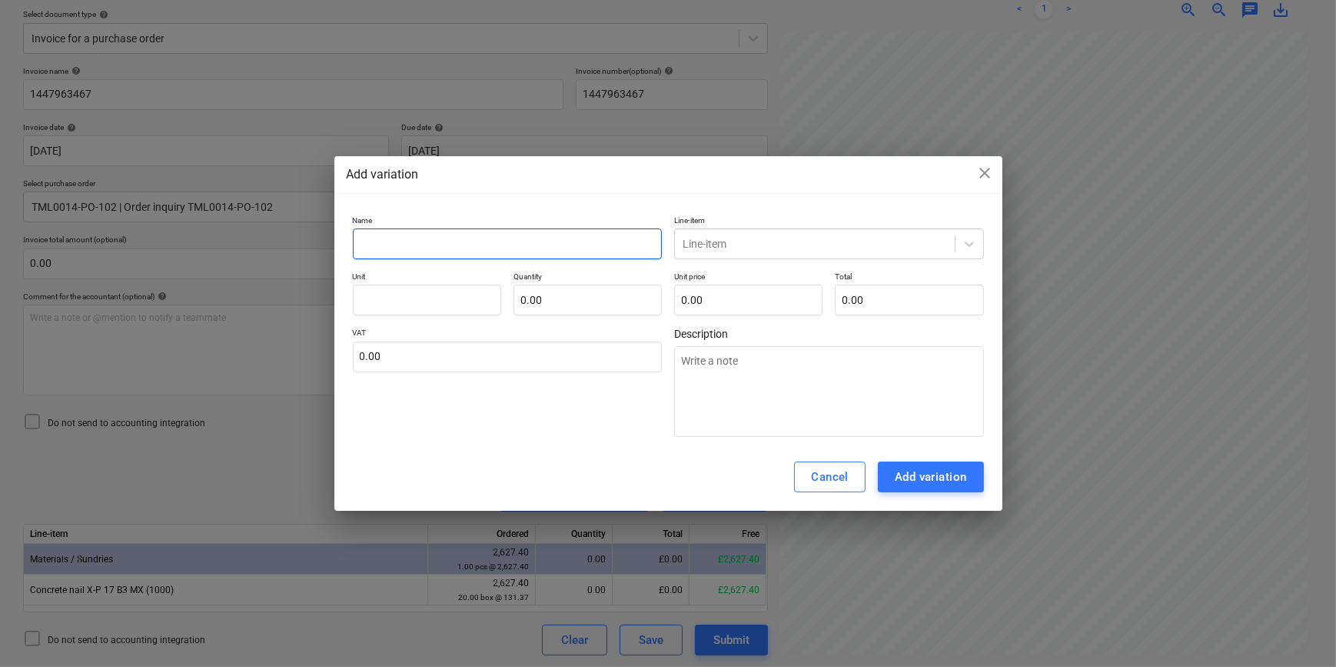
click at [411, 244] on input "text" at bounding box center [508, 243] width 310 height 31
type textarea "x"
type input "F"
type textarea "x"
type input "Fr"
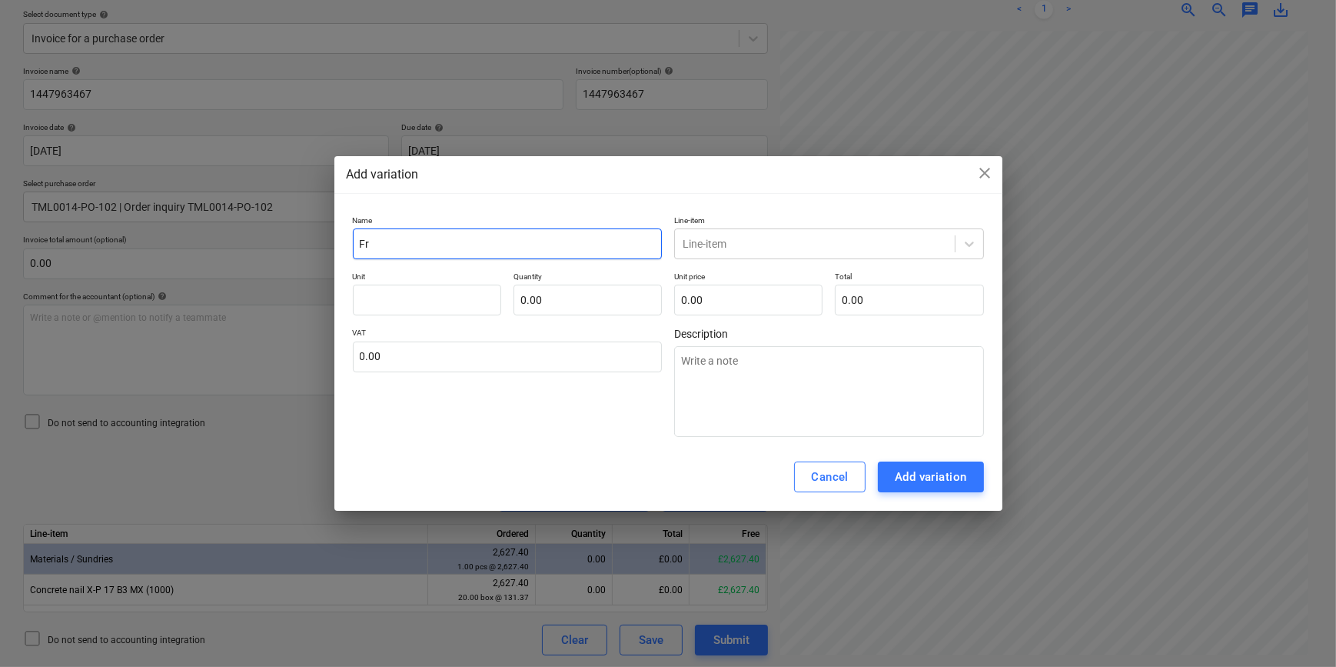
type textarea "x"
type input "Fre"
type textarea "x"
type input "Frei"
type textarea "x"
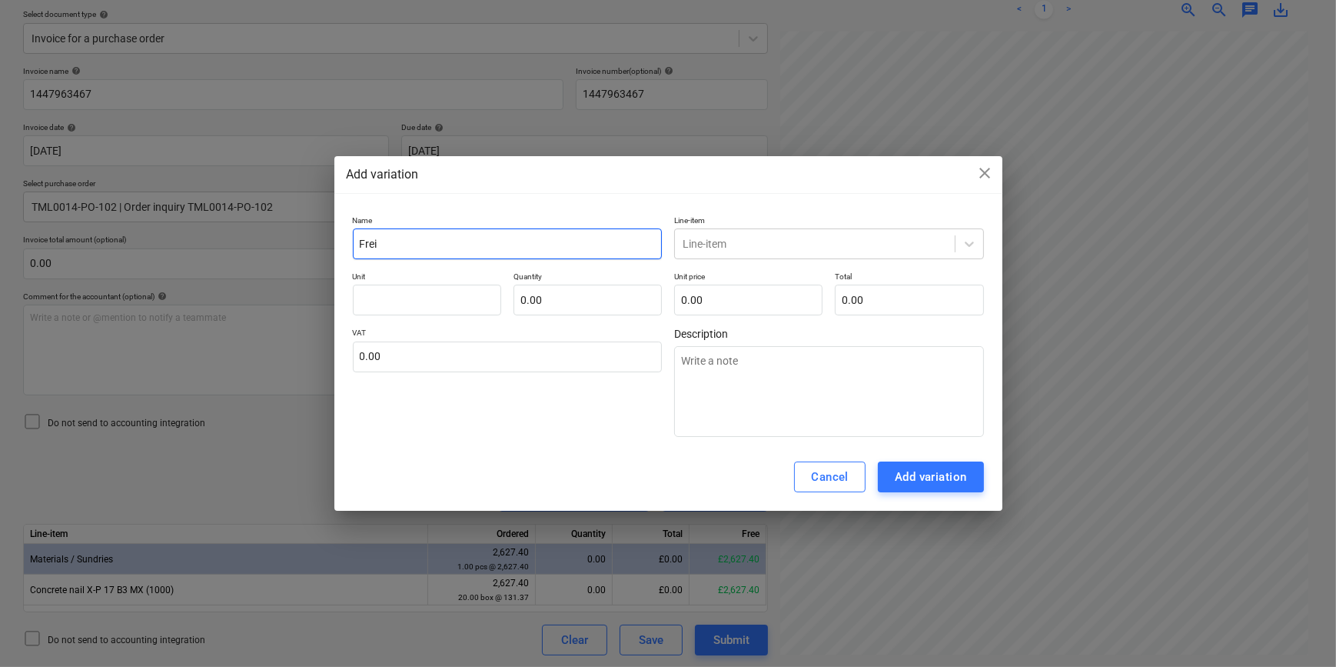
type input "Freig"
type textarea "x"
type input "Freigh"
type textarea "x"
type input "Freight"
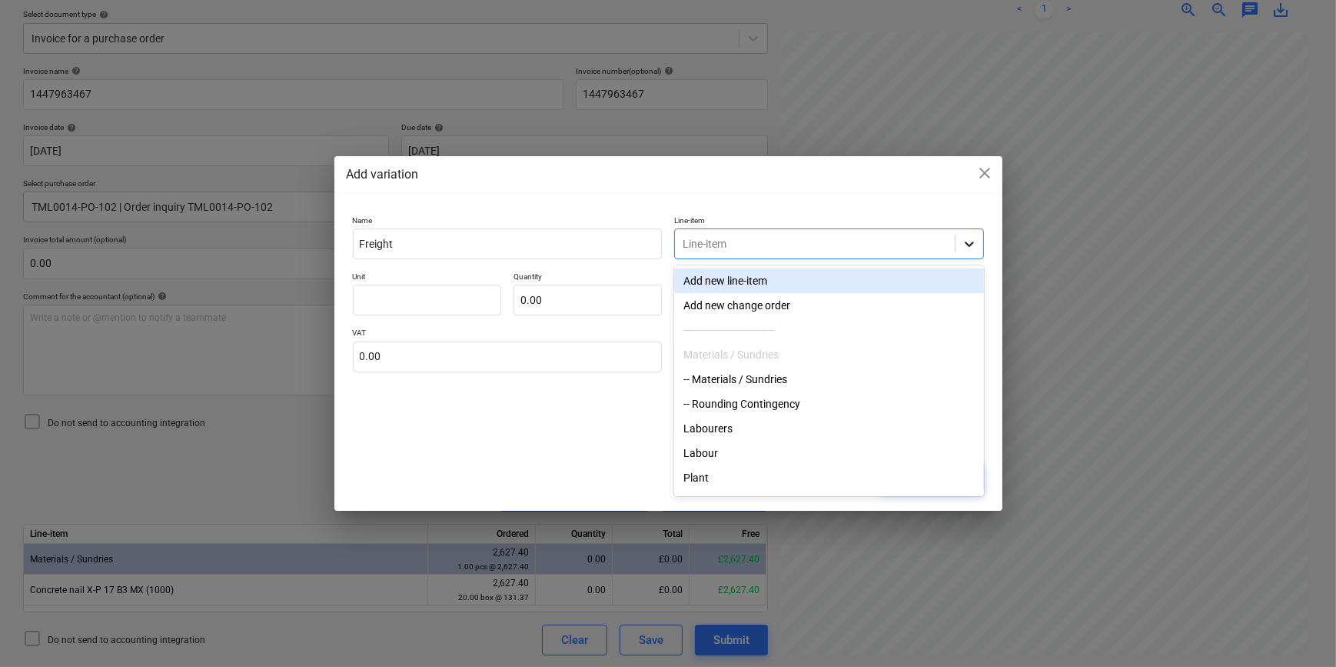
click at [977, 241] on icon at bounding box center [969, 243] width 15 height 15
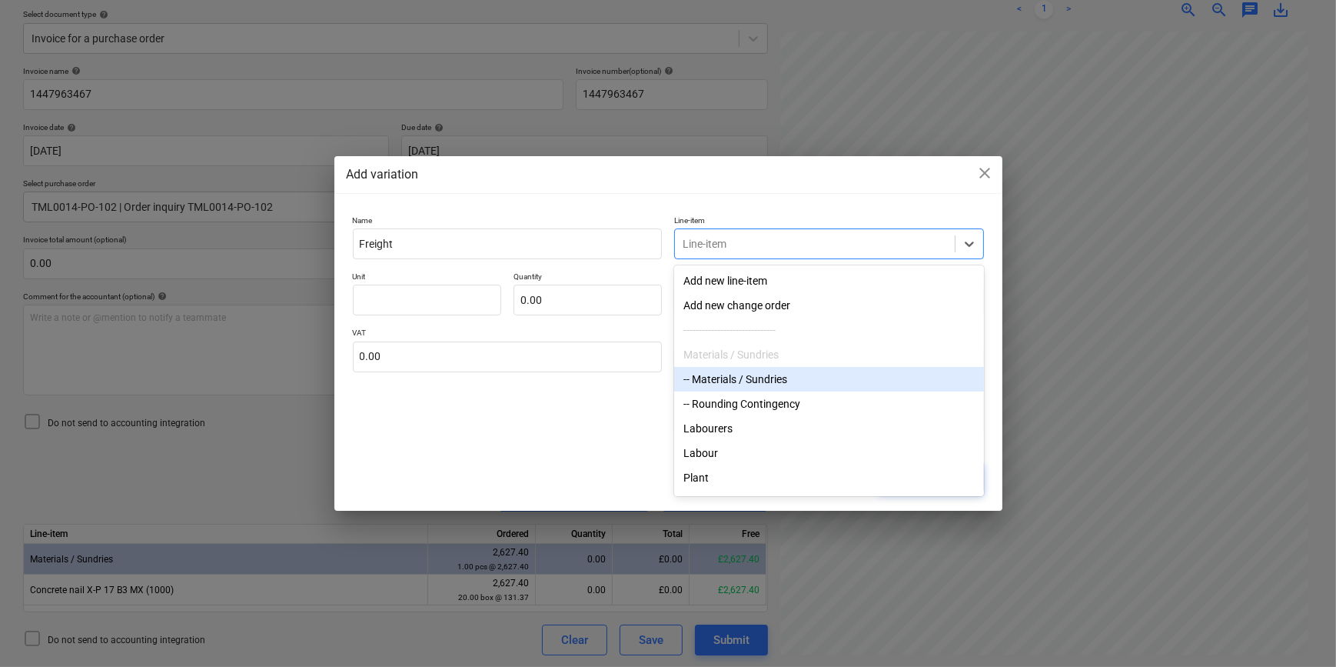
click at [797, 386] on div "-- Materials / Sundries" at bounding box center [829, 379] width 310 height 25
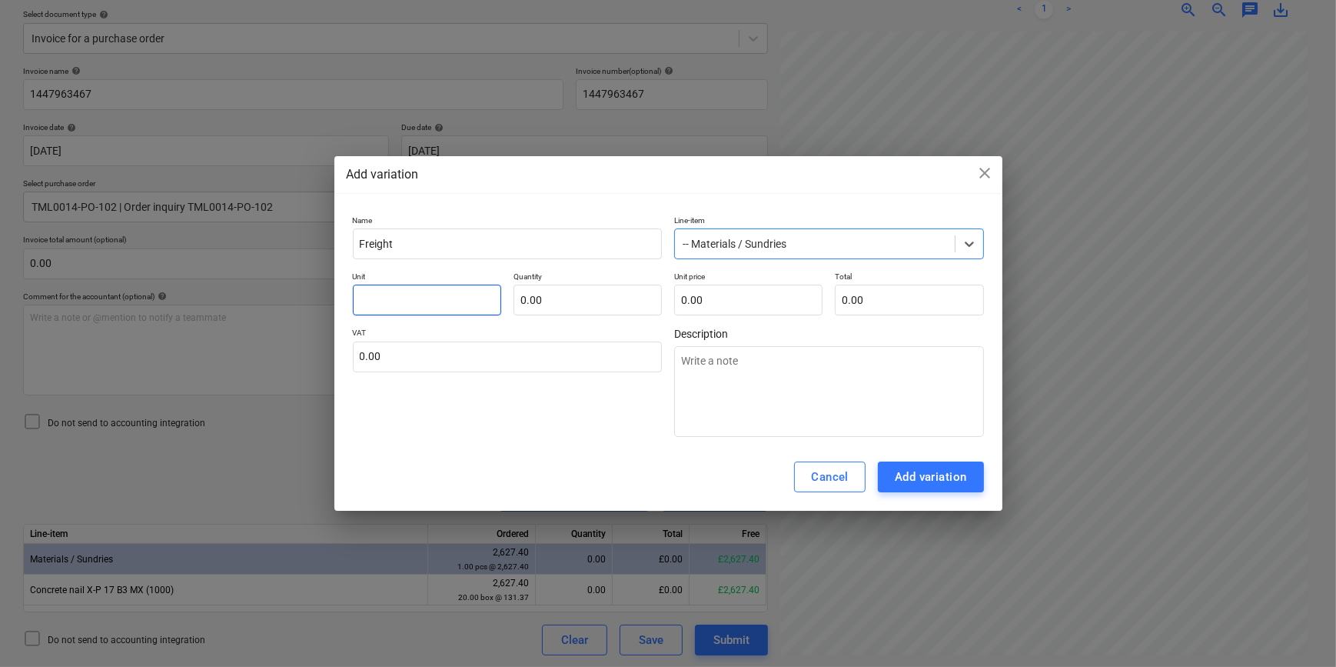
click at [391, 296] on input "text" at bounding box center [427, 300] width 148 height 31
type textarea "x"
type input "p"
type textarea "x"
type input "pc"
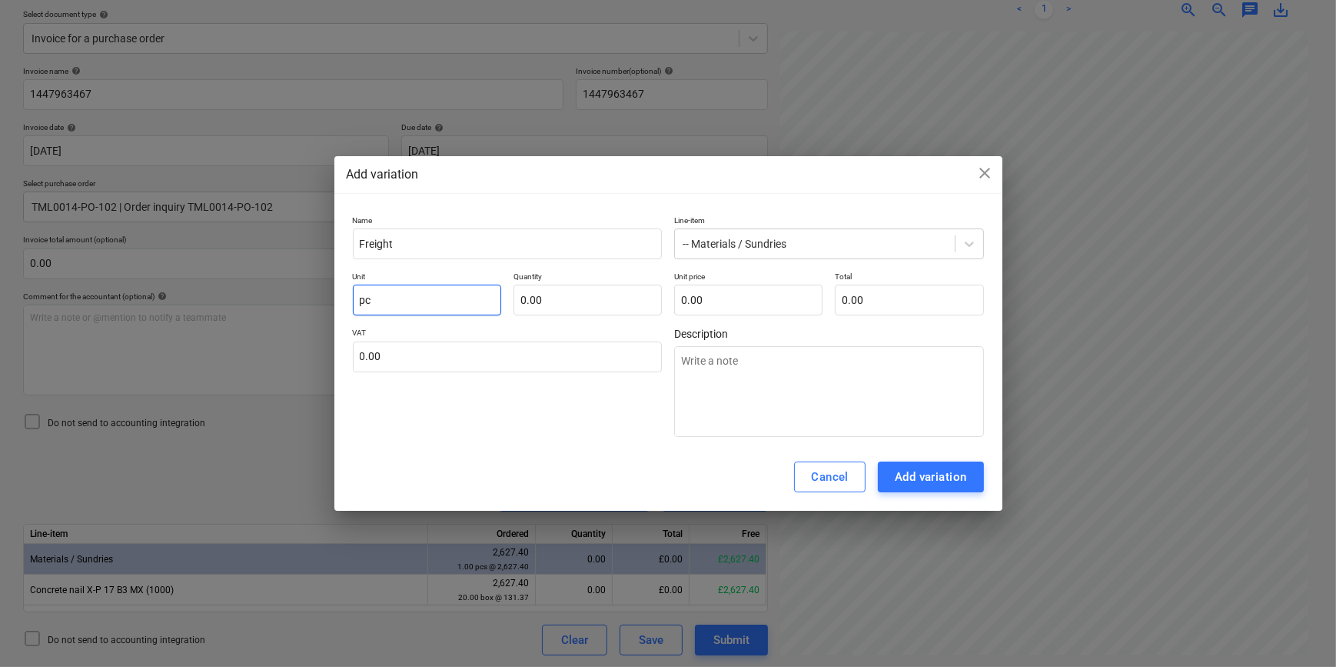
type textarea "x"
type input "pcs"
type textarea "x"
type input "1.00"
type textarea "x"
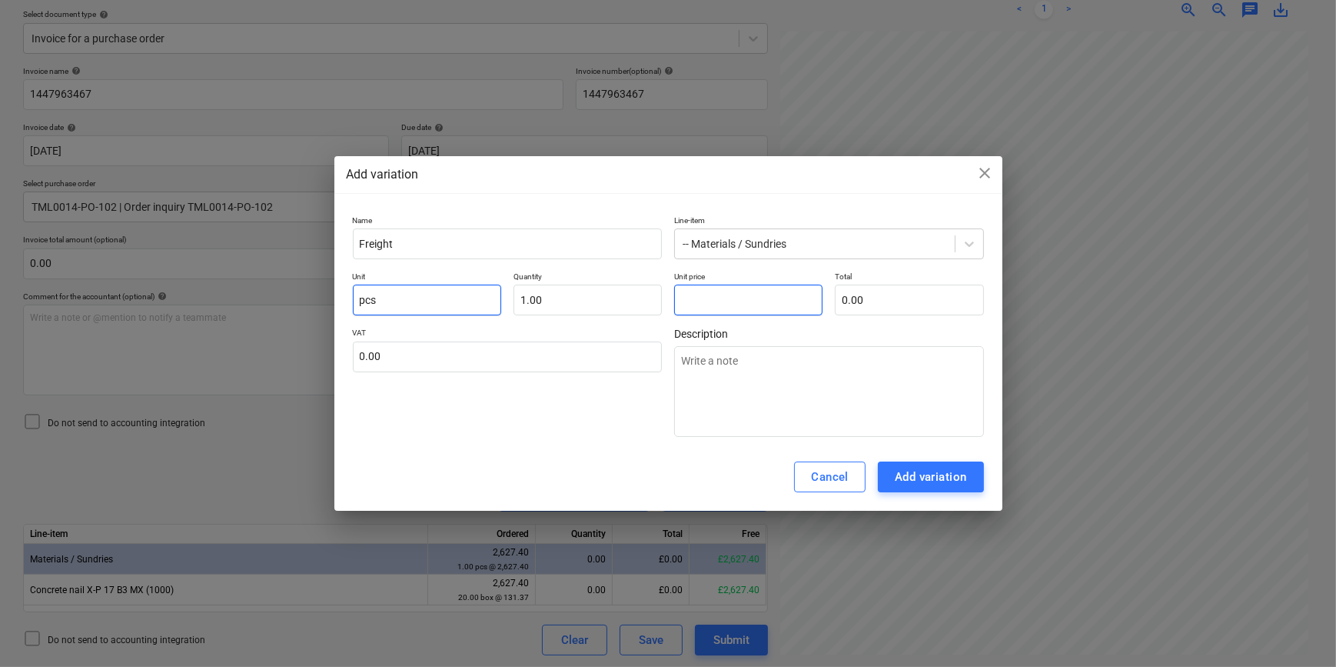
type input "2"
type input "2.00"
type textarea "x"
type input "27"
type input "27.00"
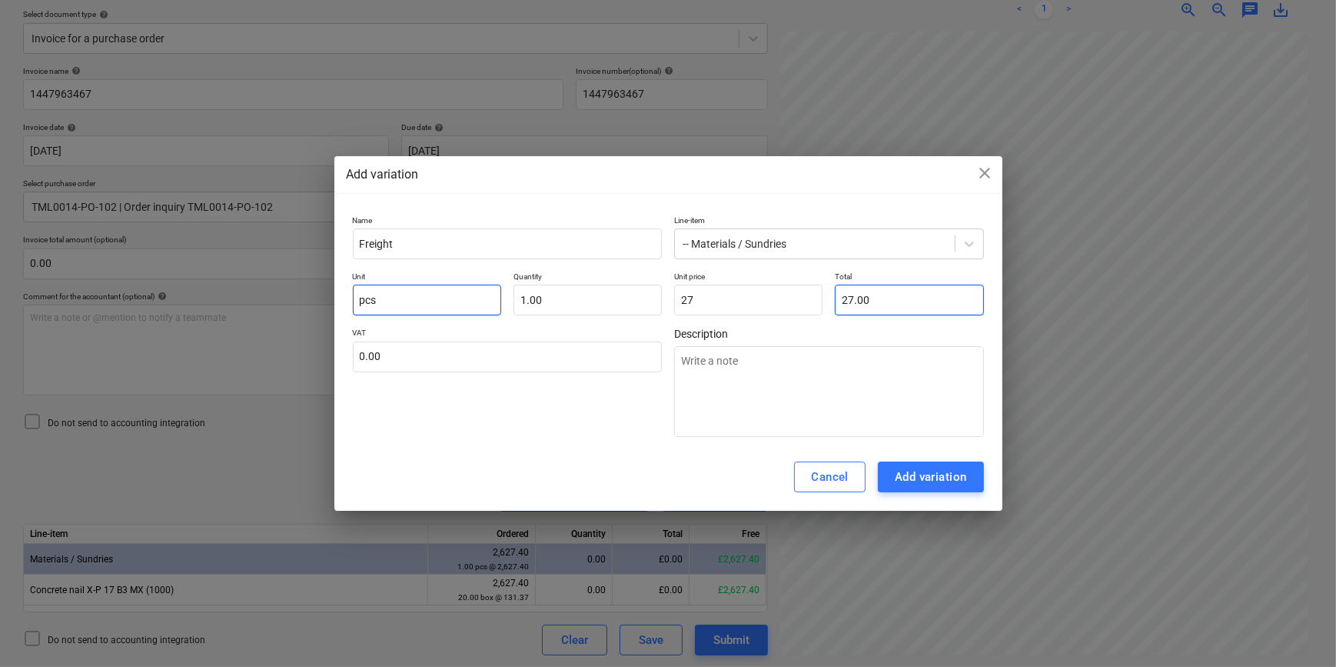
type input "27.00"
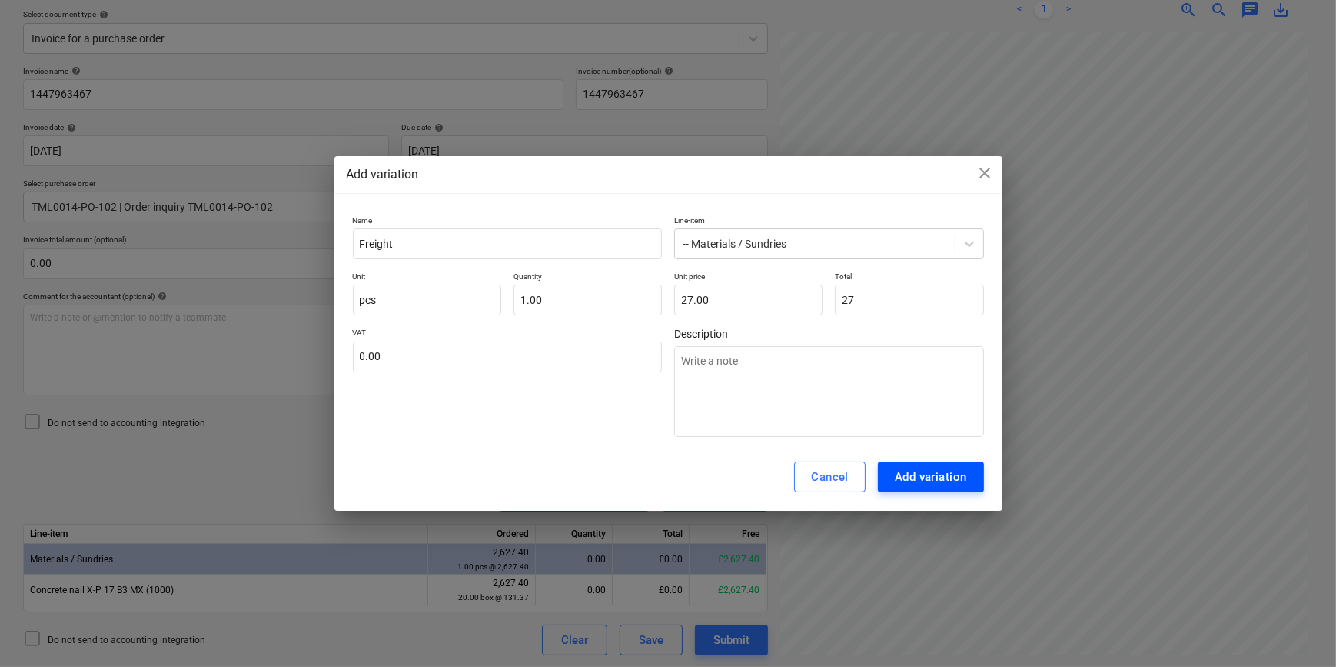
type input "27.00"
click at [919, 478] on div "Add variation" at bounding box center [931, 477] width 72 height 20
type textarea "x"
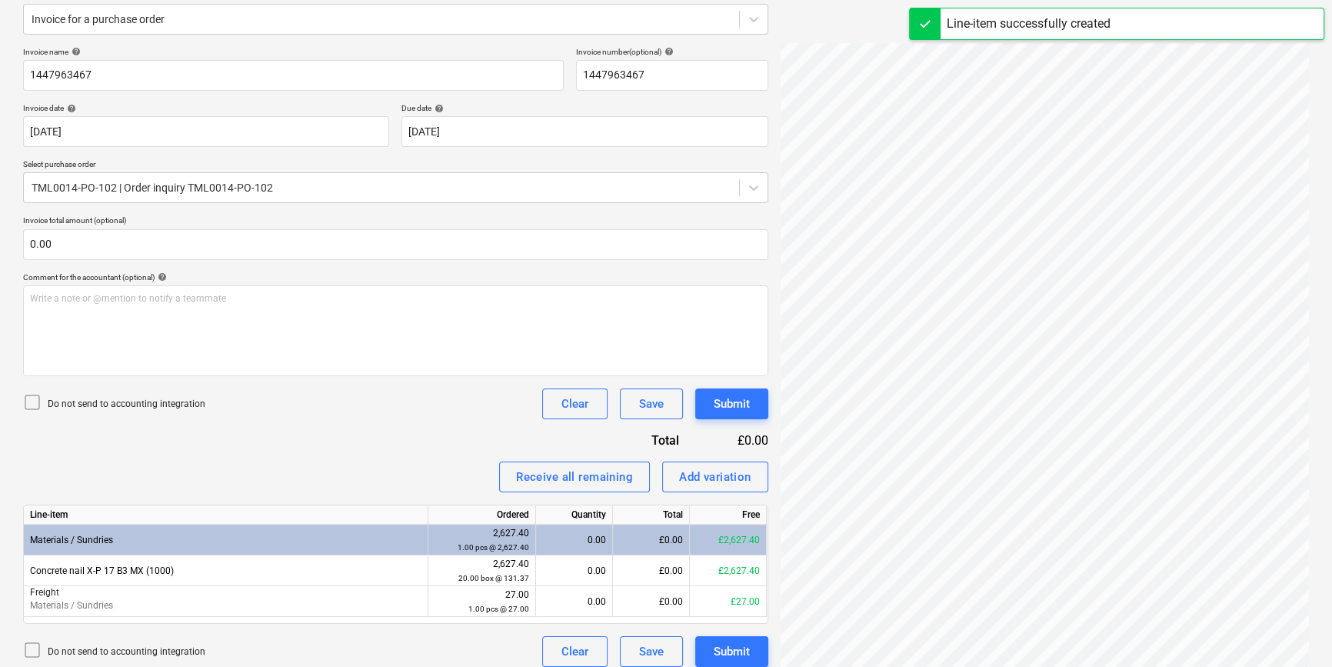
scroll to position [204, 0]
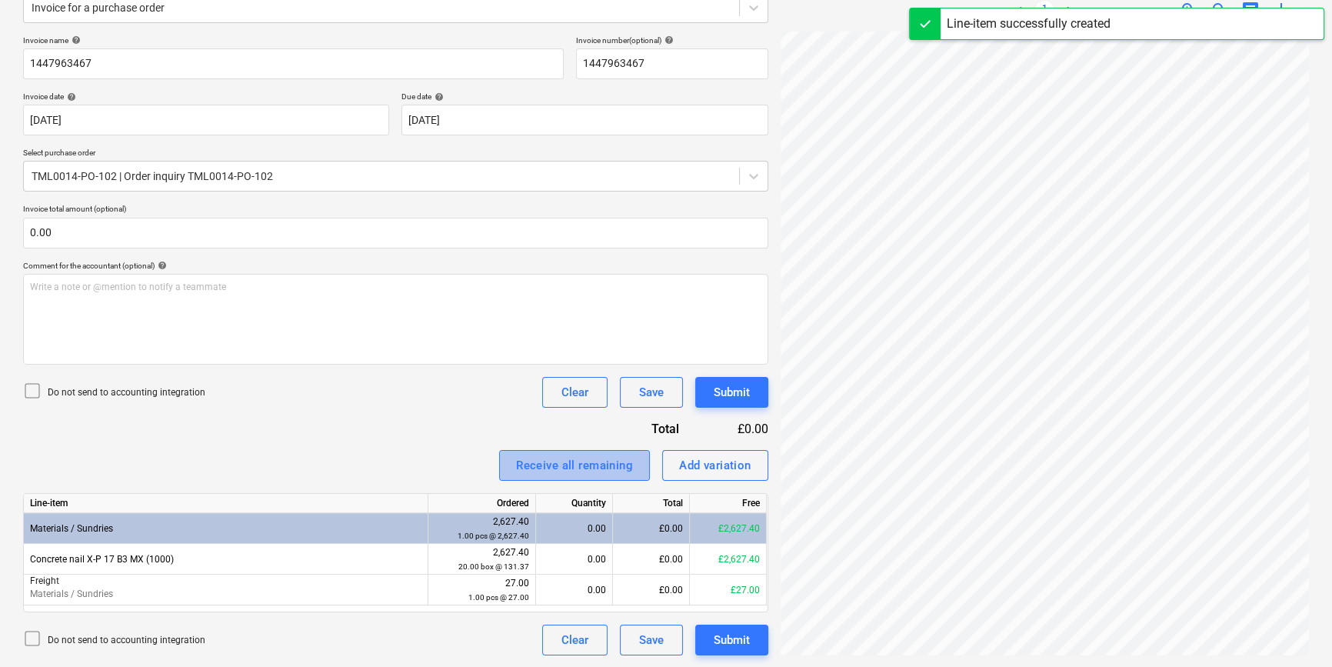
click at [573, 469] on div "Receive all remaining" at bounding box center [574, 465] width 117 height 20
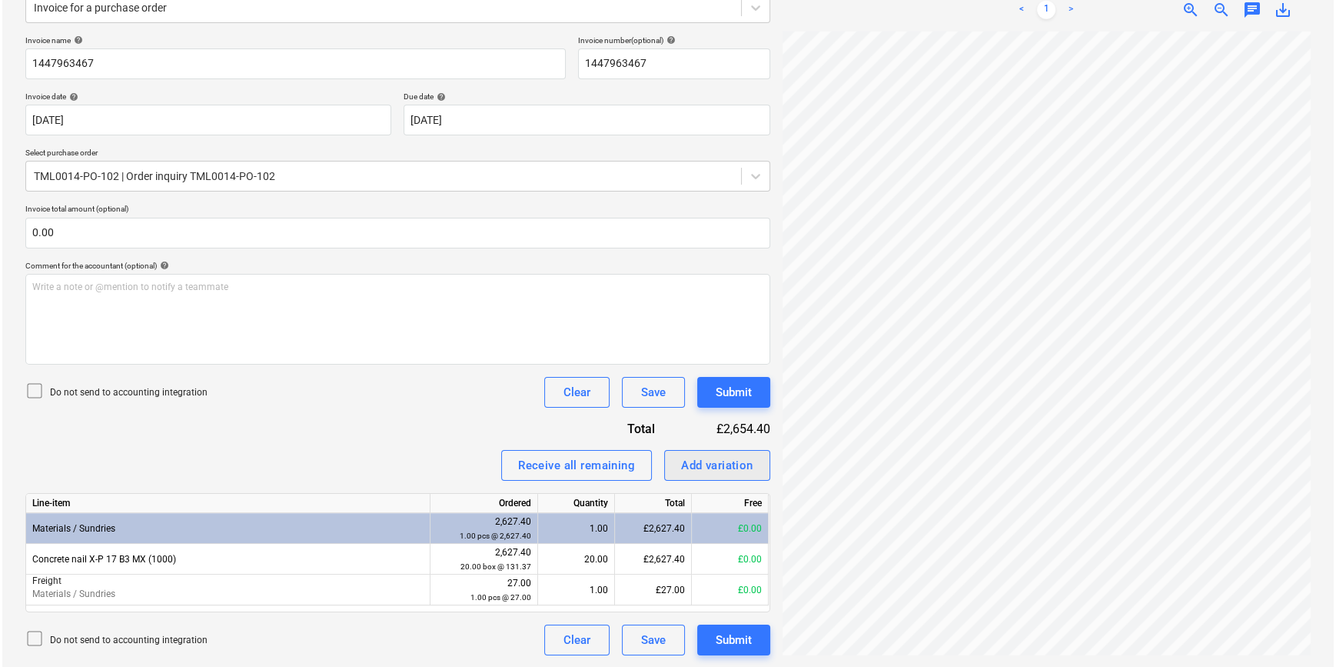
scroll to position [215, 153]
click at [761, 638] on button "Submit" at bounding box center [731, 639] width 73 height 31
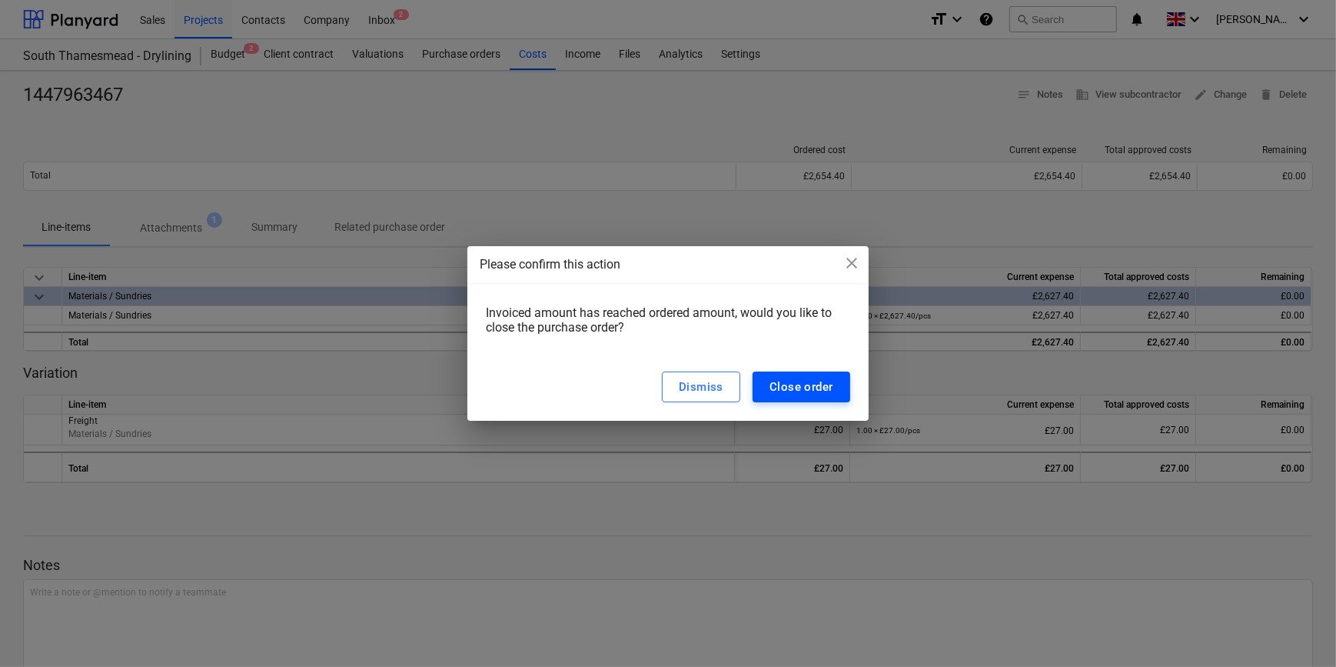
click at [797, 388] on div "Close order" at bounding box center [802, 387] width 64 height 20
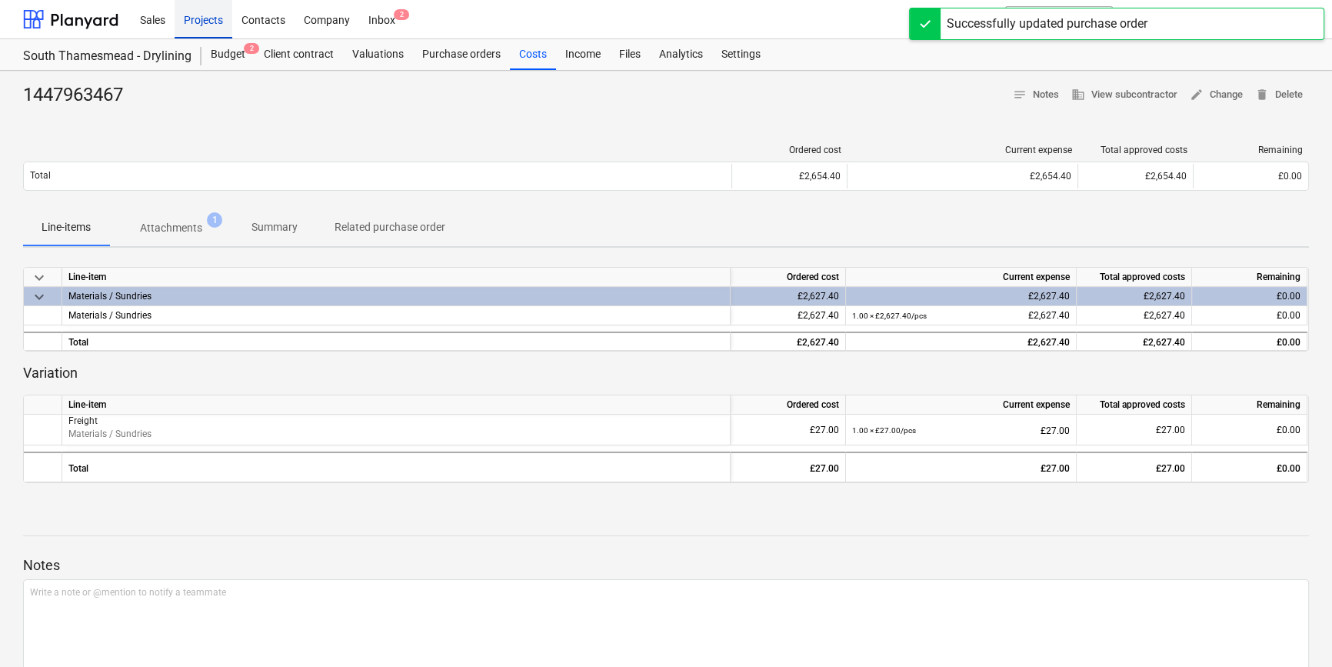
click at [204, 19] on div "Projects" at bounding box center [204, 18] width 58 height 39
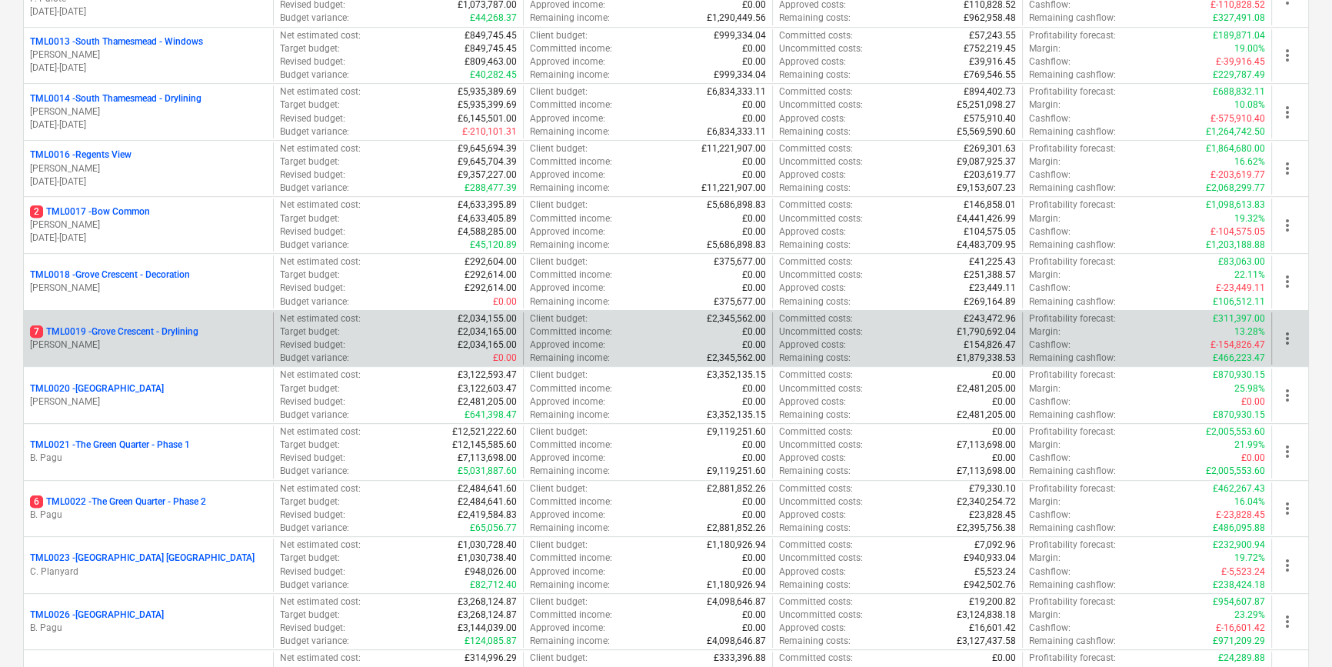
scroll to position [908, 0]
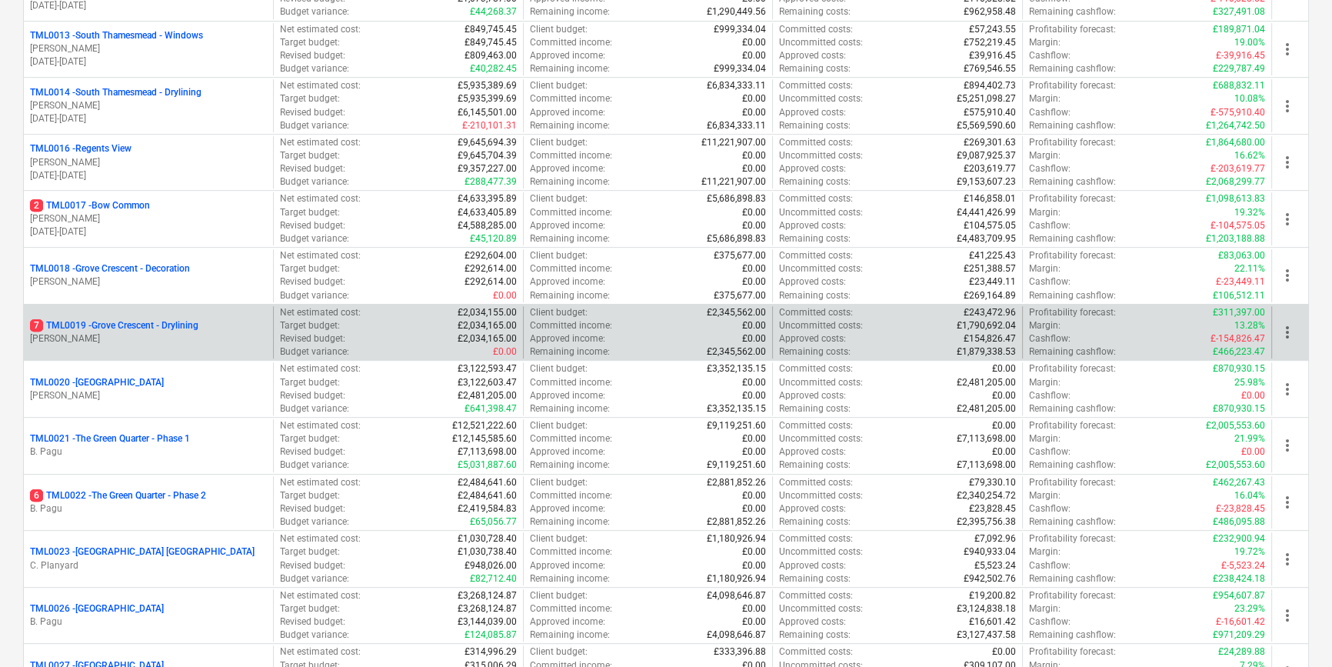
click at [101, 339] on p "R. Williamson" at bounding box center [148, 338] width 237 height 13
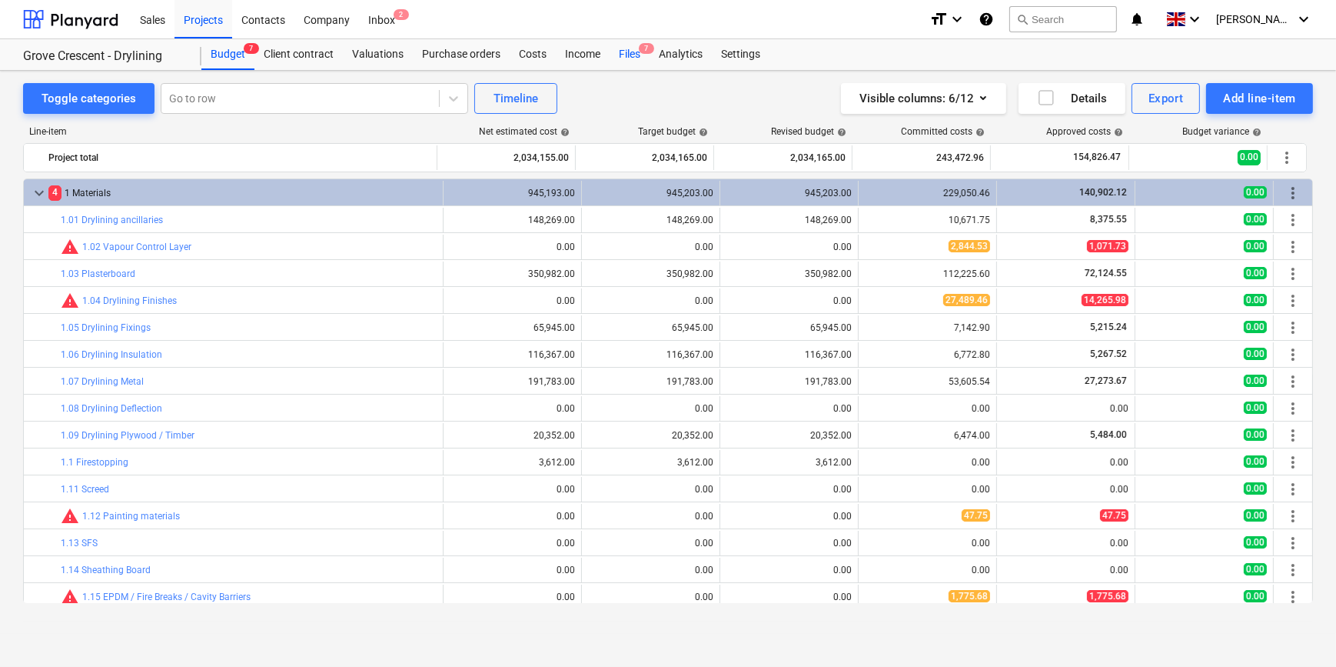
click at [626, 54] on div "Files 7" at bounding box center [630, 54] width 40 height 31
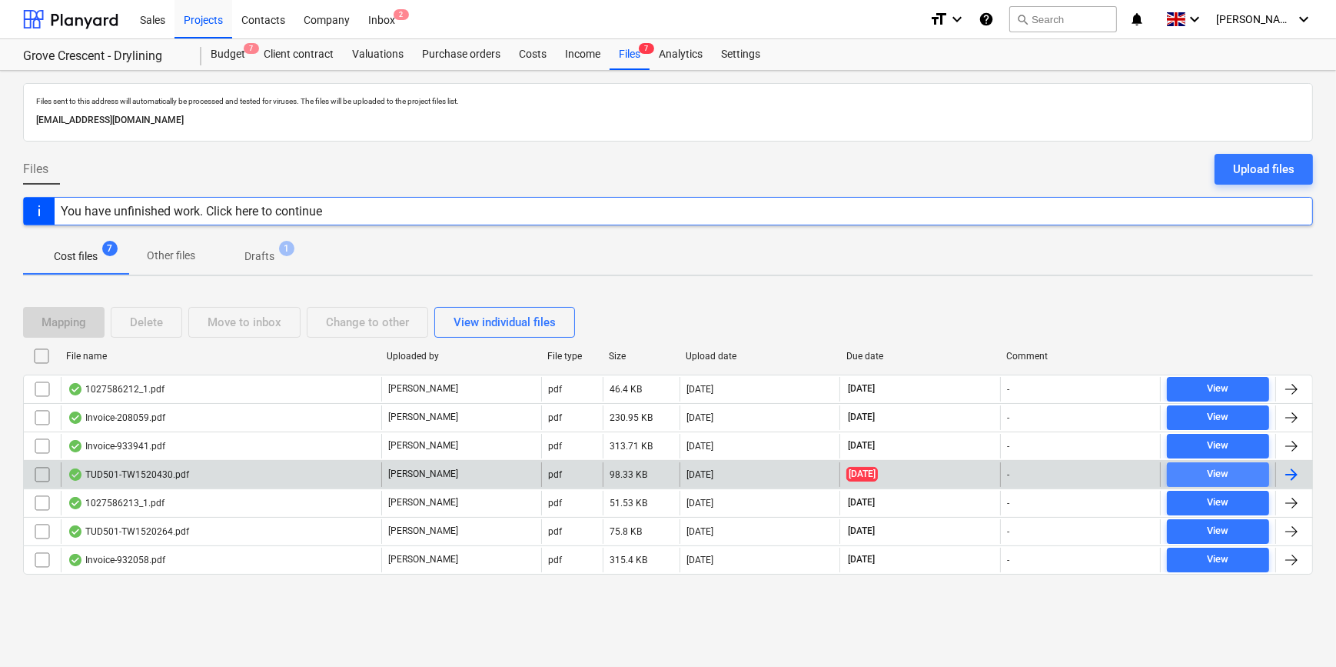
click at [1215, 471] on div "View" at bounding box center [1218, 474] width 22 height 18
click at [1293, 471] on div at bounding box center [1292, 474] width 18 height 18
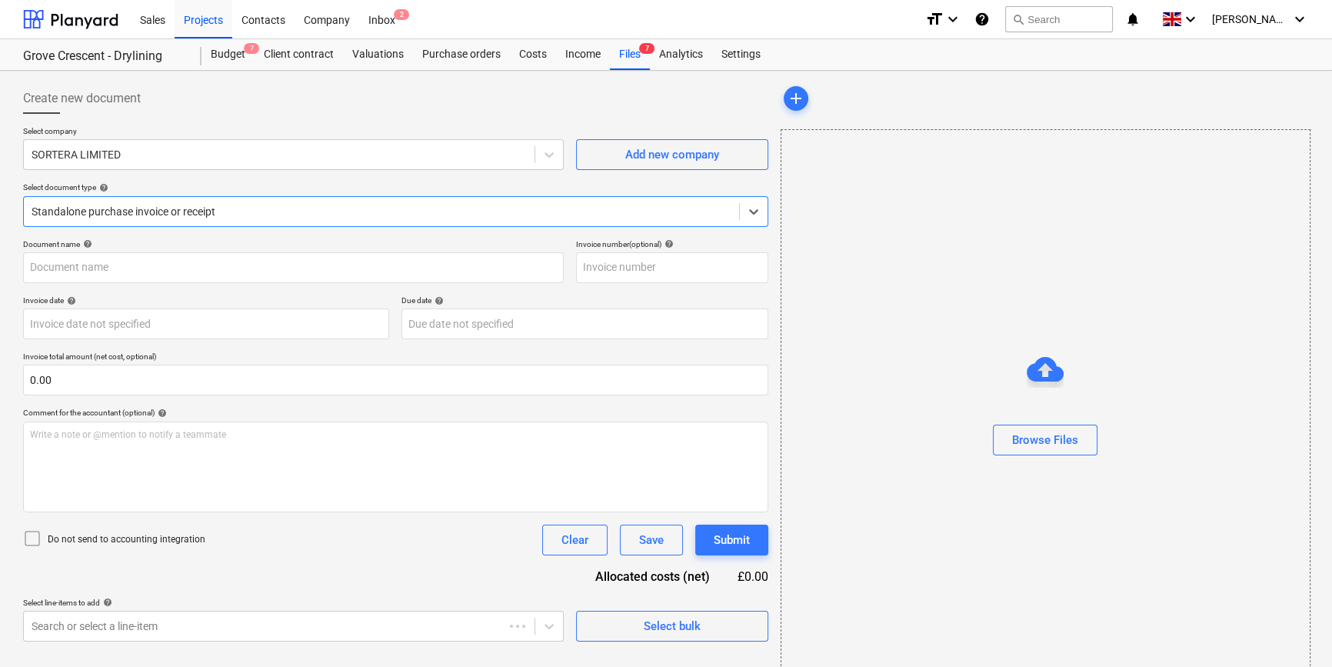
type input "TW1520430"
type input "20 Aug 2025"
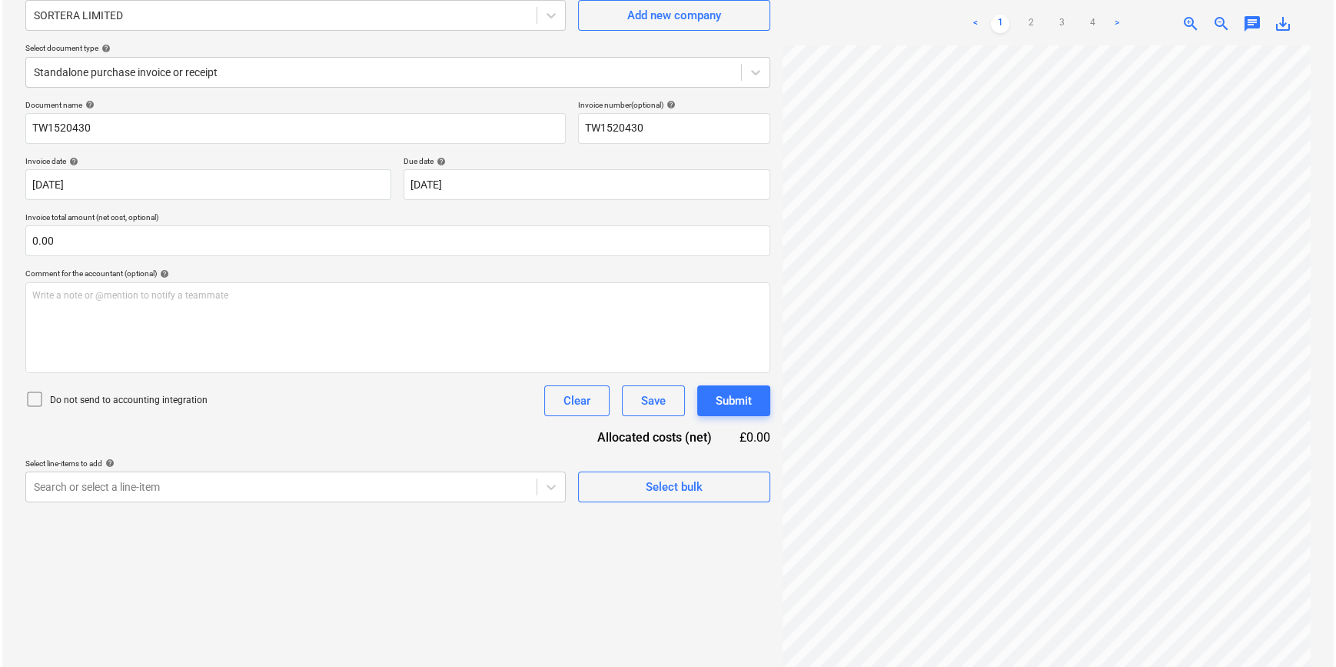
scroll to position [177, 166]
click at [668, 487] on div "Select bulk" at bounding box center [672, 487] width 57 height 20
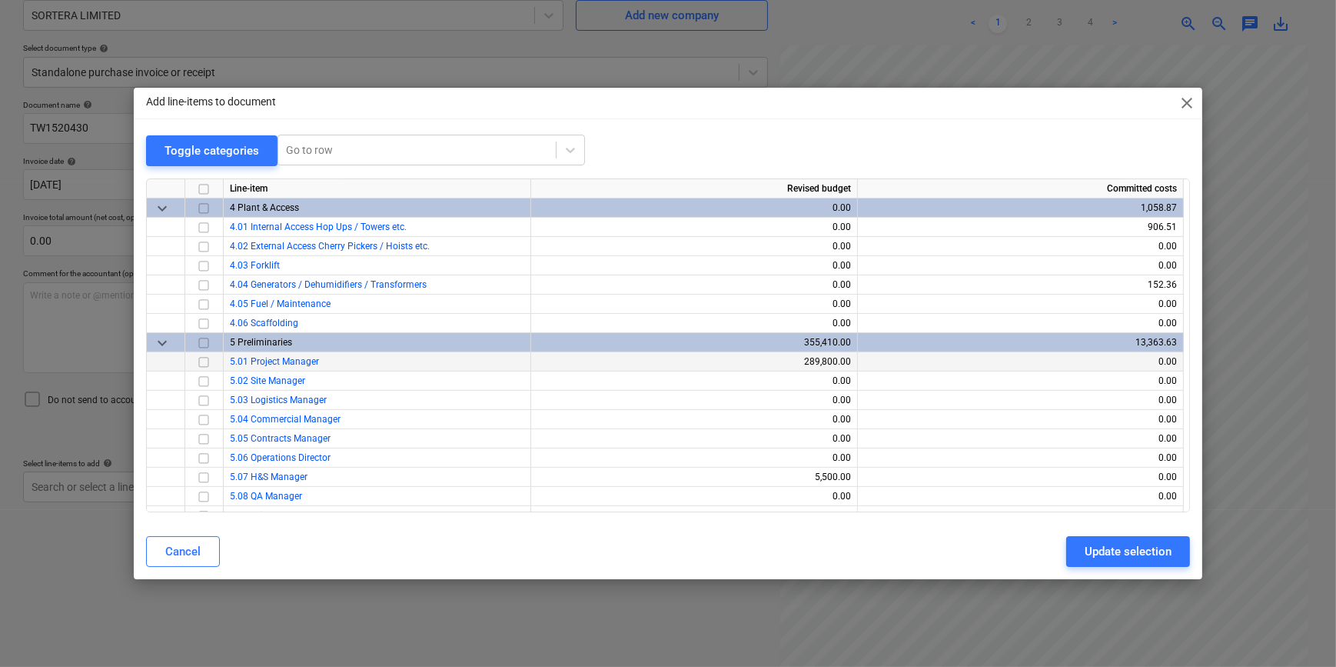
scroll to position [699, 0]
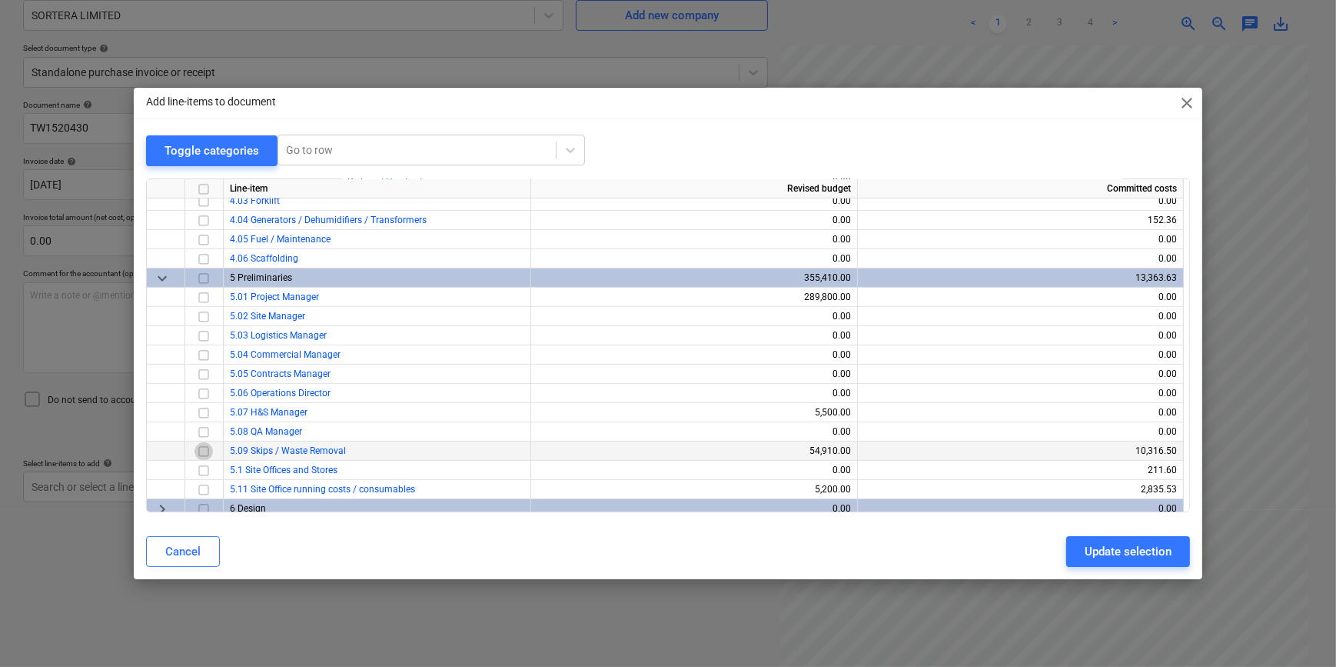
click at [200, 448] on input "checkbox" at bounding box center [204, 450] width 18 height 18
click at [1118, 552] on div "Update selection" at bounding box center [1128, 551] width 87 height 20
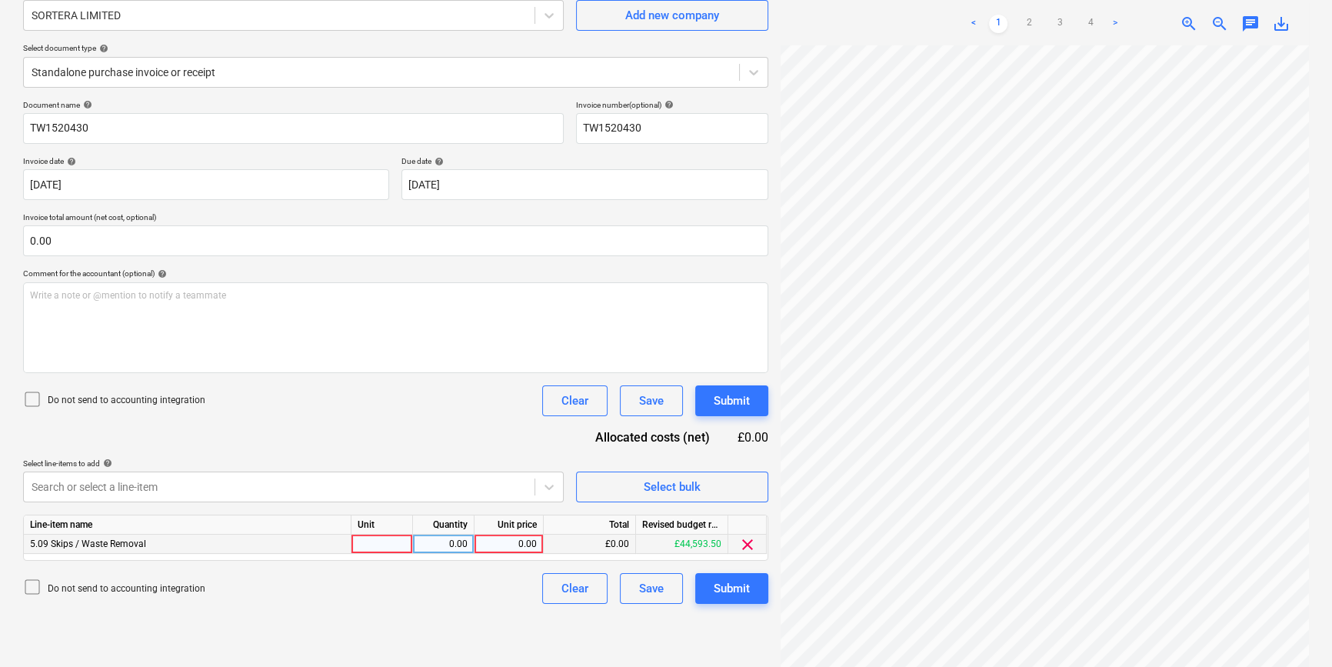
click at [376, 541] on div at bounding box center [382, 543] width 62 height 19
type input "pcs"
click at [731, 584] on div "Submit" at bounding box center [732, 588] width 36 height 20
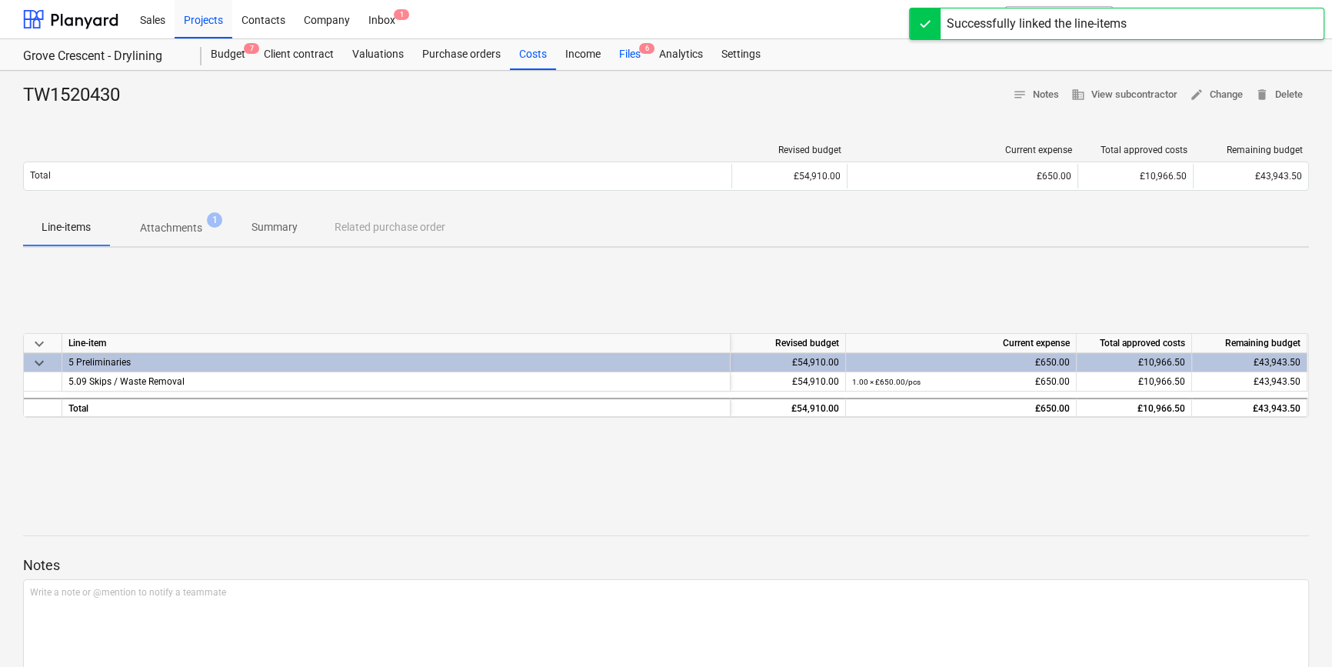
click at [626, 61] on div "Files 6" at bounding box center [630, 54] width 40 height 31
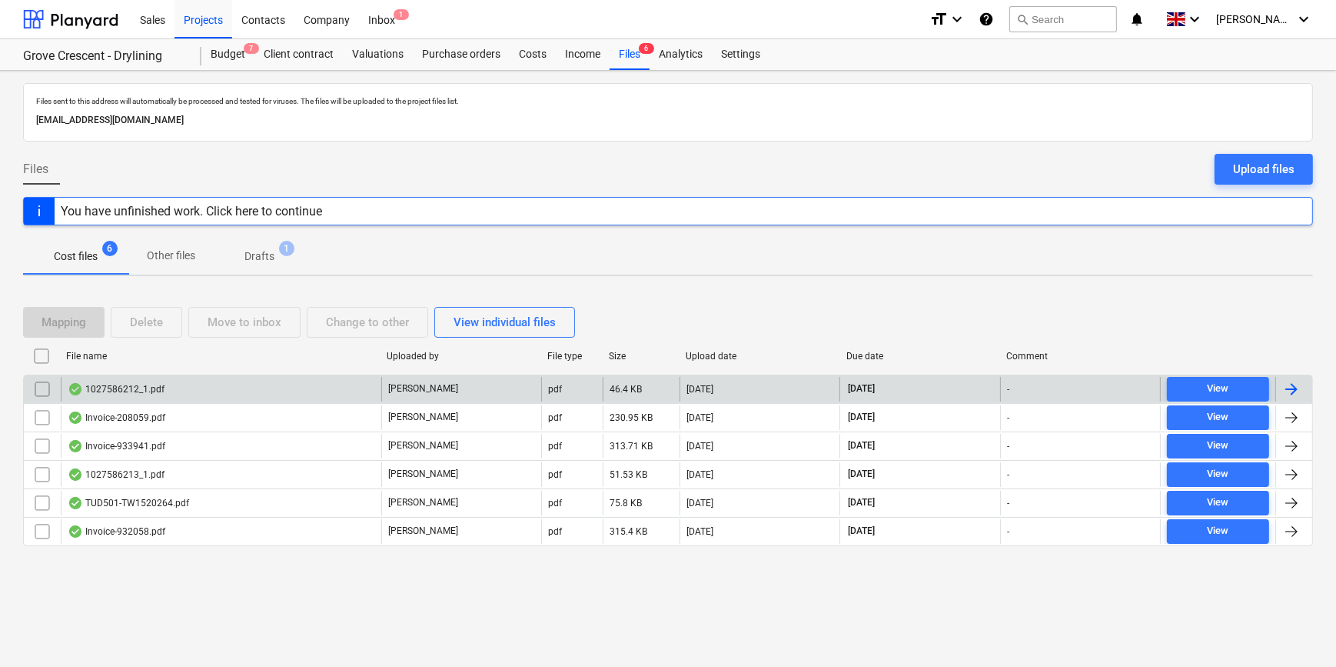
click at [1291, 387] on div at bounding box center [1292, 389] width 18 height 18
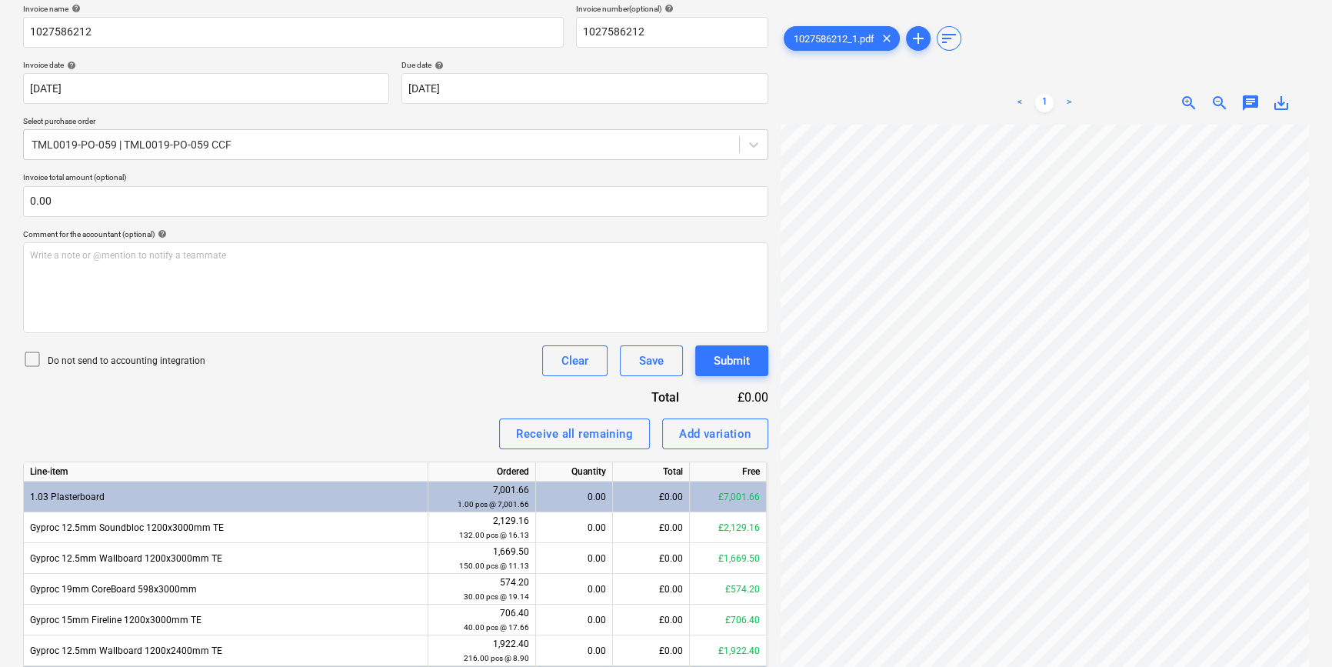
scroll to position [69, 0]
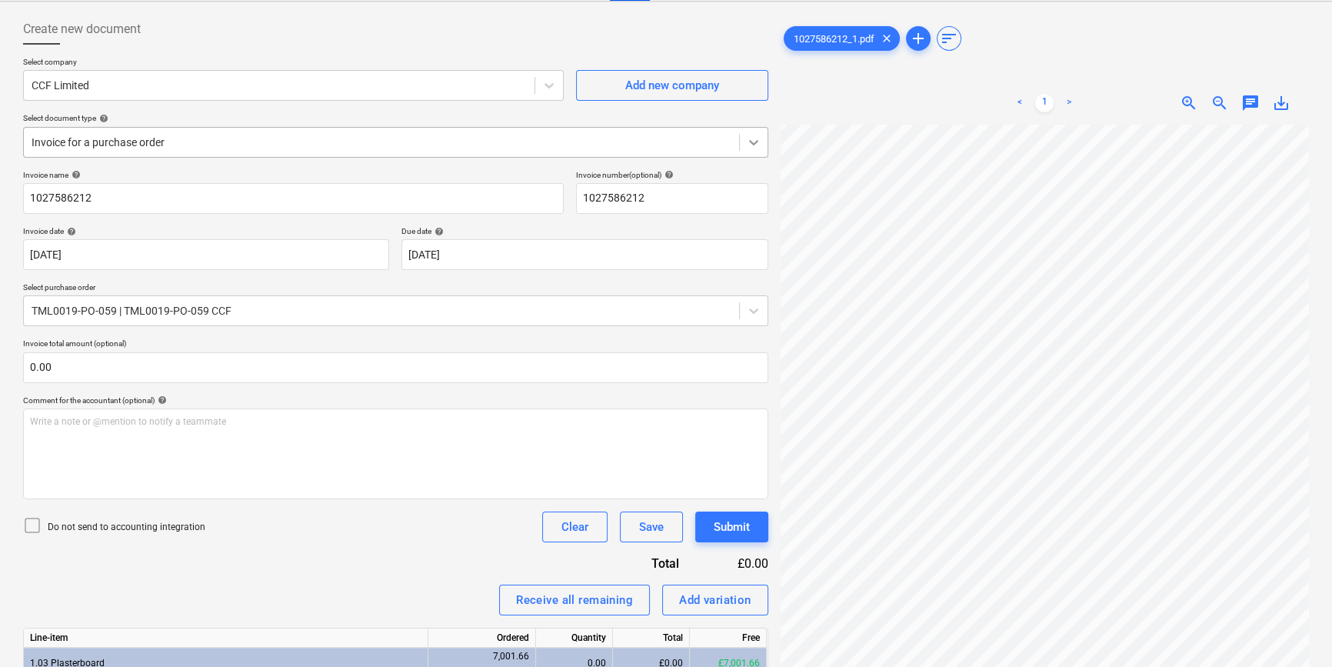
click at [751, 141] on icon at bounding box center [753, 142] width 9 height 5
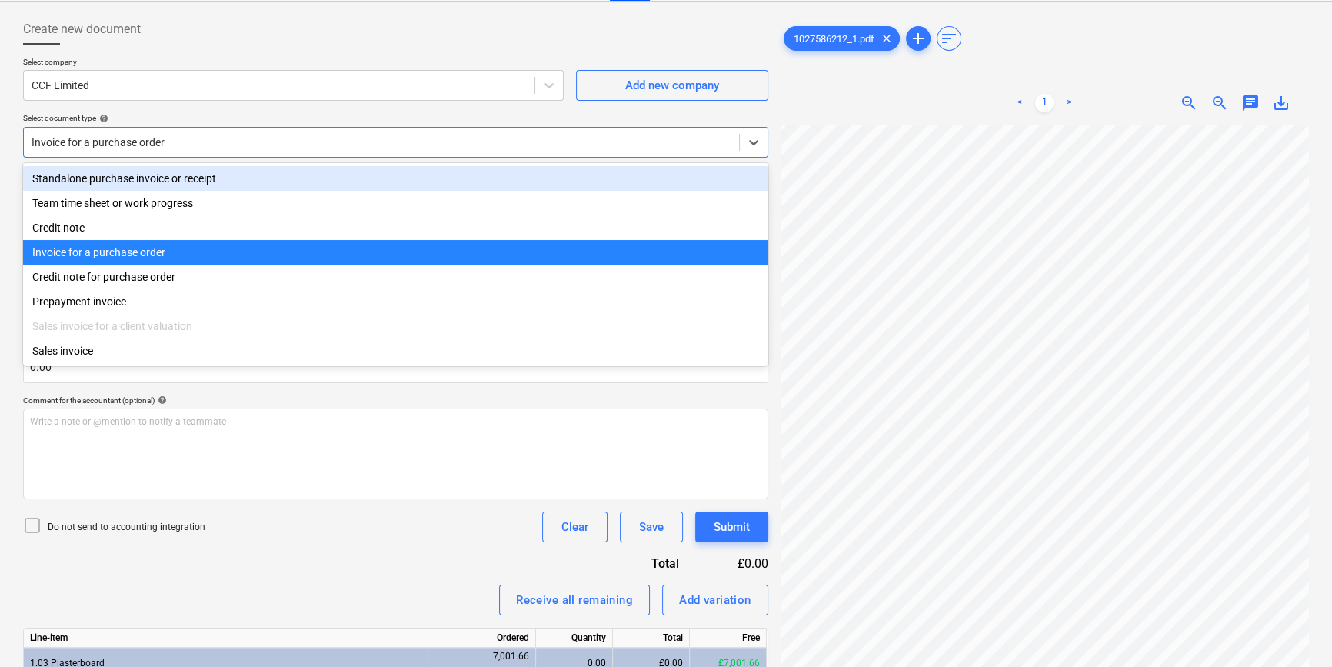
click at [729, 169] on div "Standalone purchase invoice or receipt" at bounding box center [395, 178] width 745 height 25
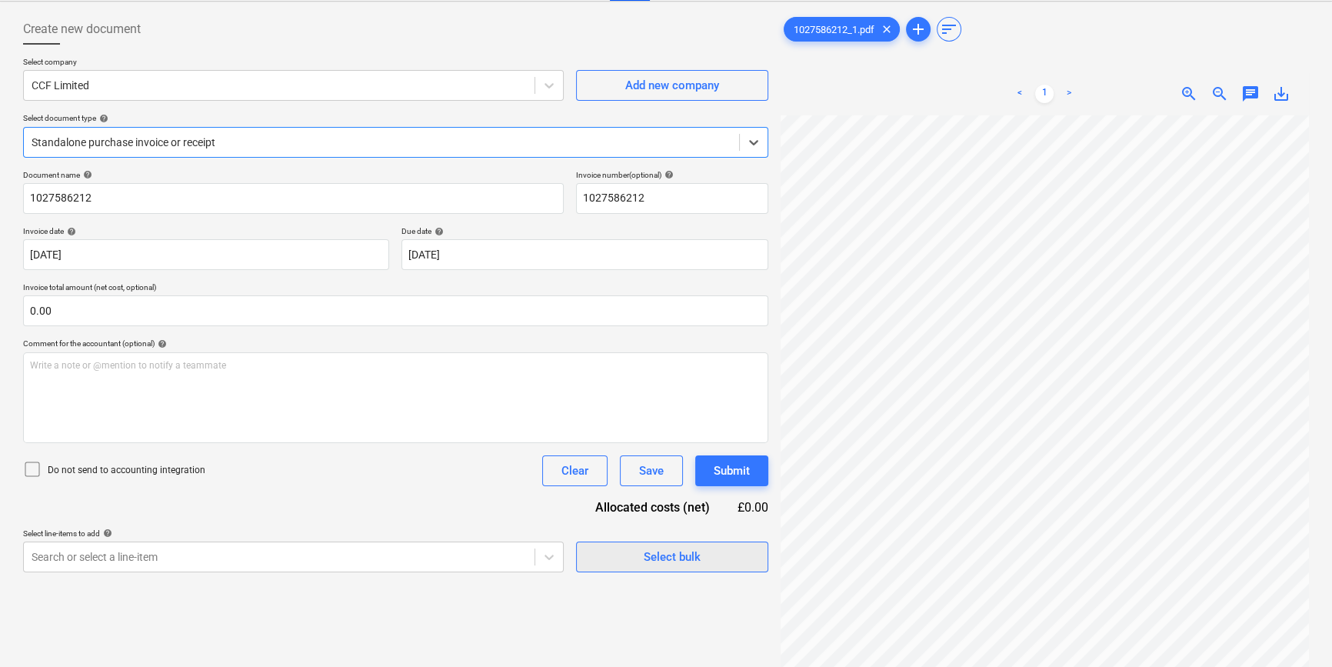
click at [675, 560] on div "Select bulk" at bounding box center [672, 557] width 57 height 20
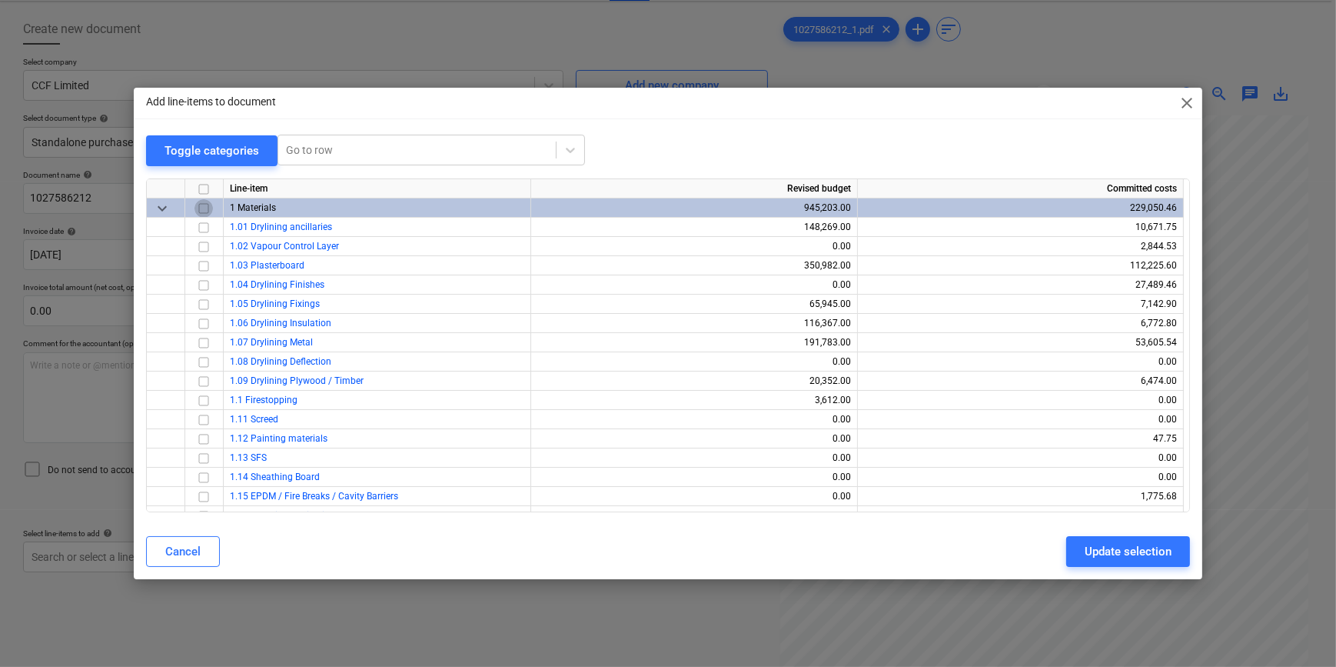
click at [201, 206] on input "checkbox" at bounding box center [204, 207] width 18 height 18
click at [203, 264] on input "checkbox" at bounding box center [204, 265] width 18 height 18
click at [1146, 553] on div "Update selection" at bounding box center [1128, 551] width 87 height 20
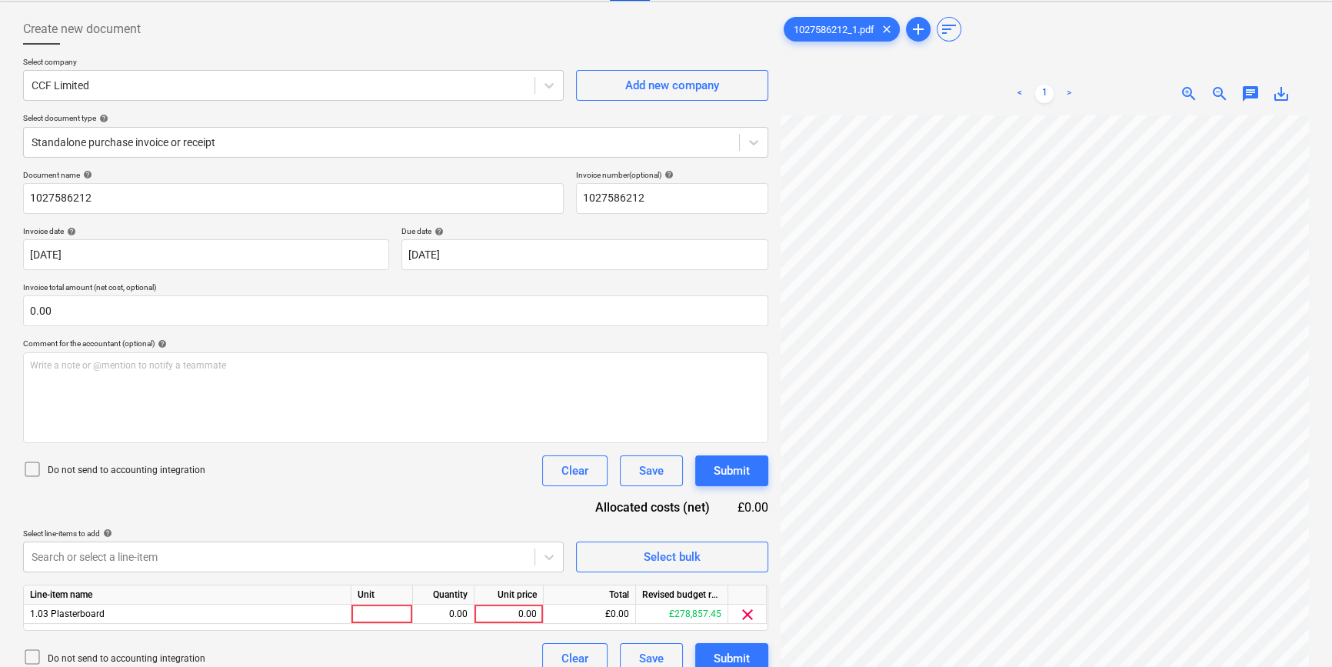
scroll to position [337, 164]
click at [381, 614] on div at bounding box center [382, 613] width 62 height 19
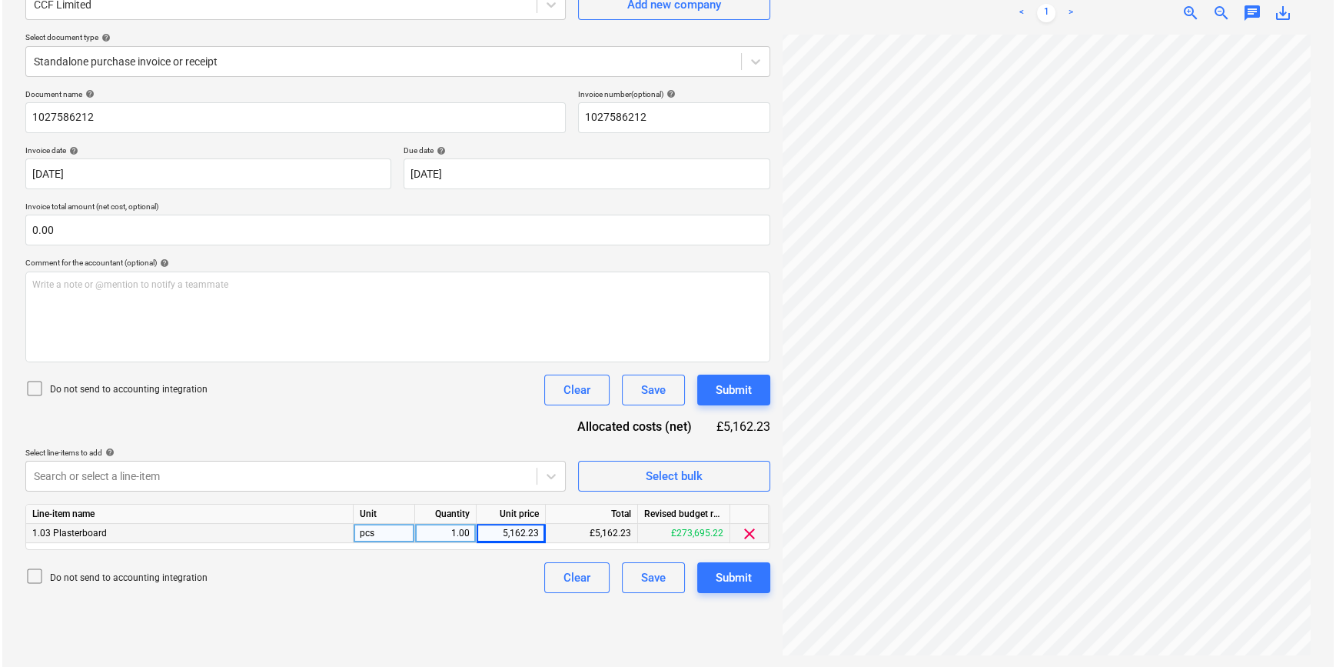
scroll to position [154, 0]
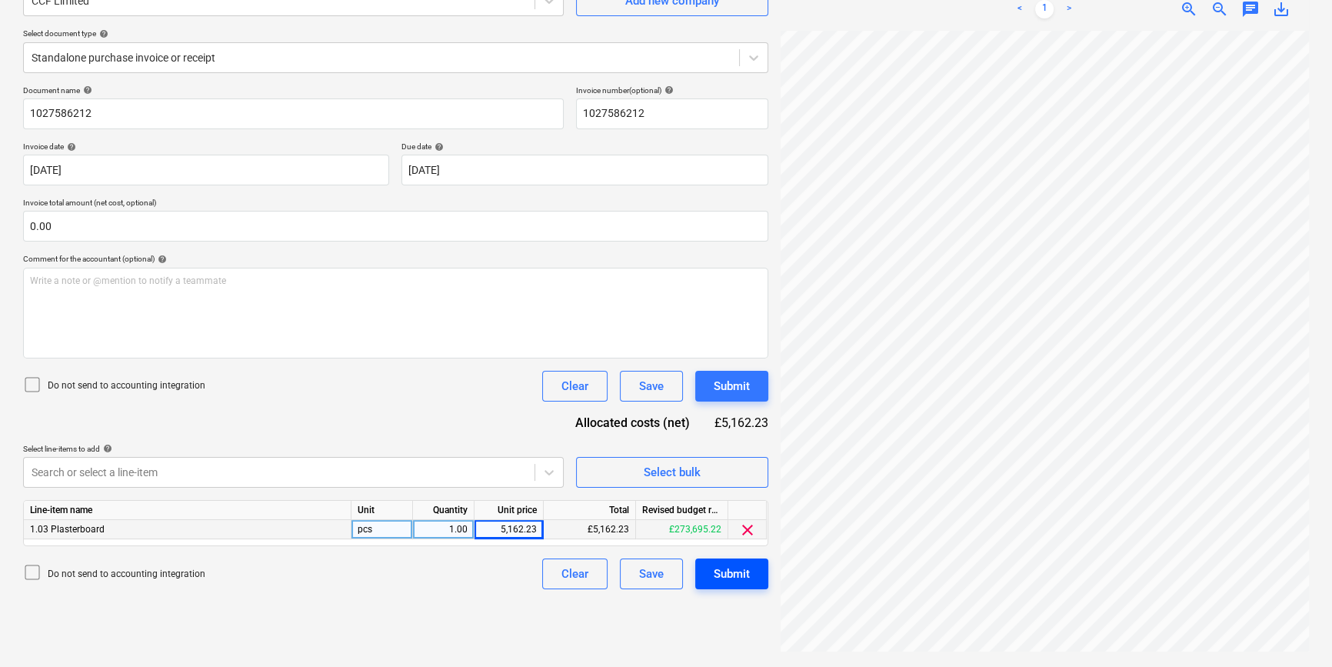
click at [724, 582] on div "Submit" at bounding box center [732, 574] width 36 height 20
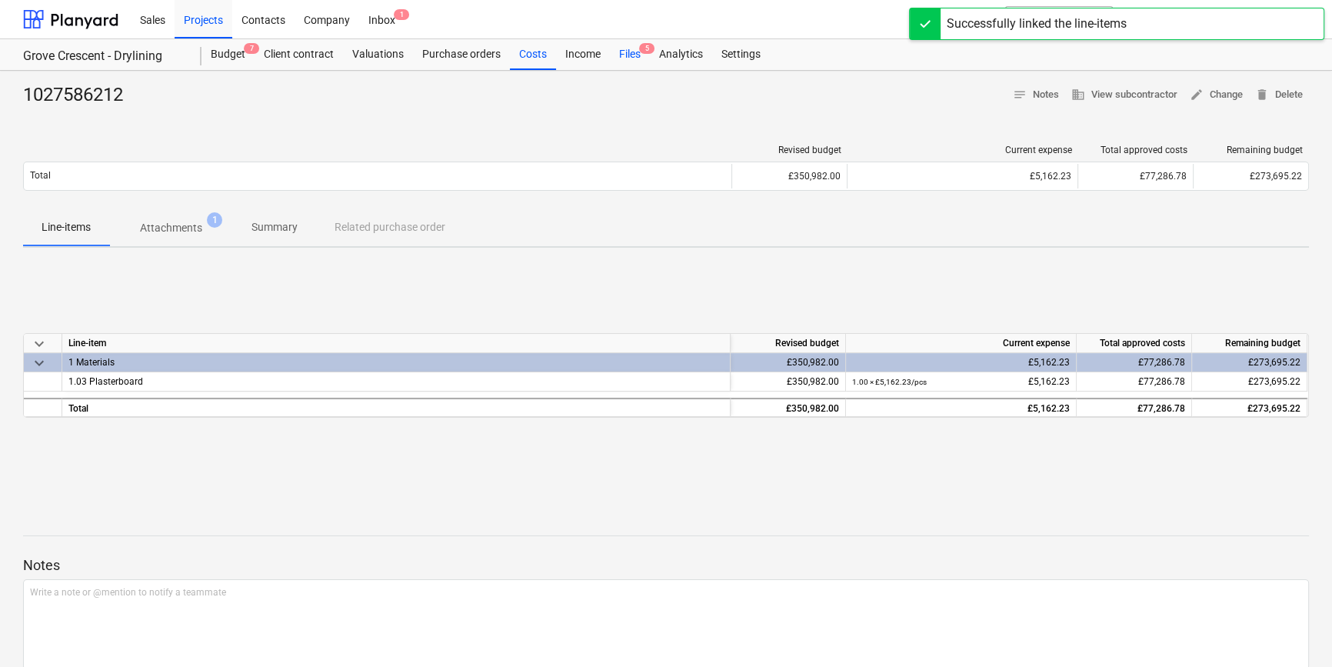
click at [621, 53] on div "Files 5" at bounding box center [630, 54] width 40 height 31
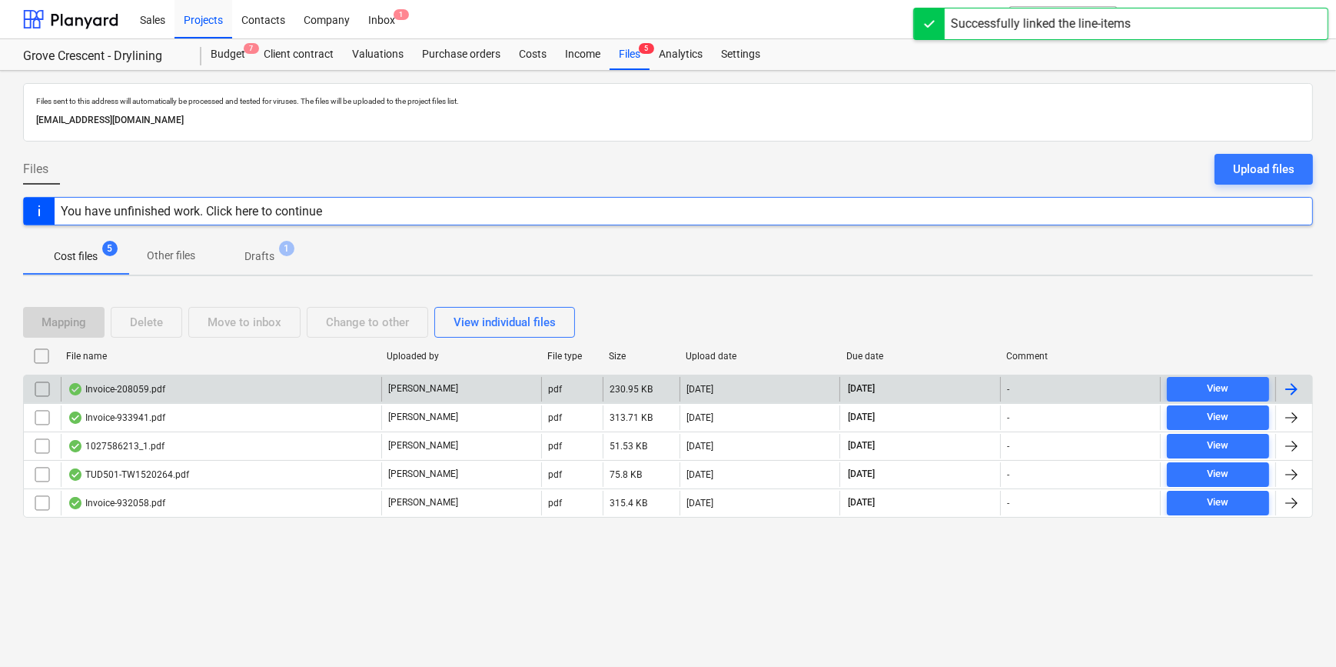
click at [1290, 389] on div at bounding box center [1292, 389] width 18 height 18
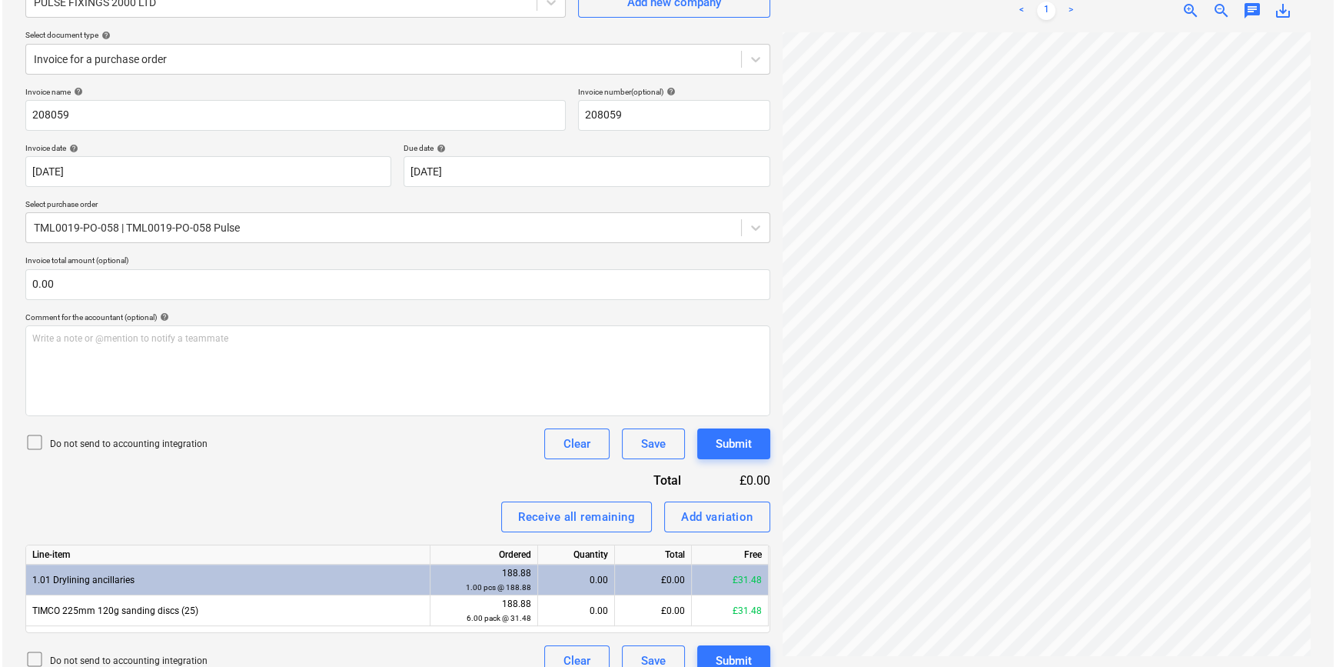
scroll to position [173, 0]
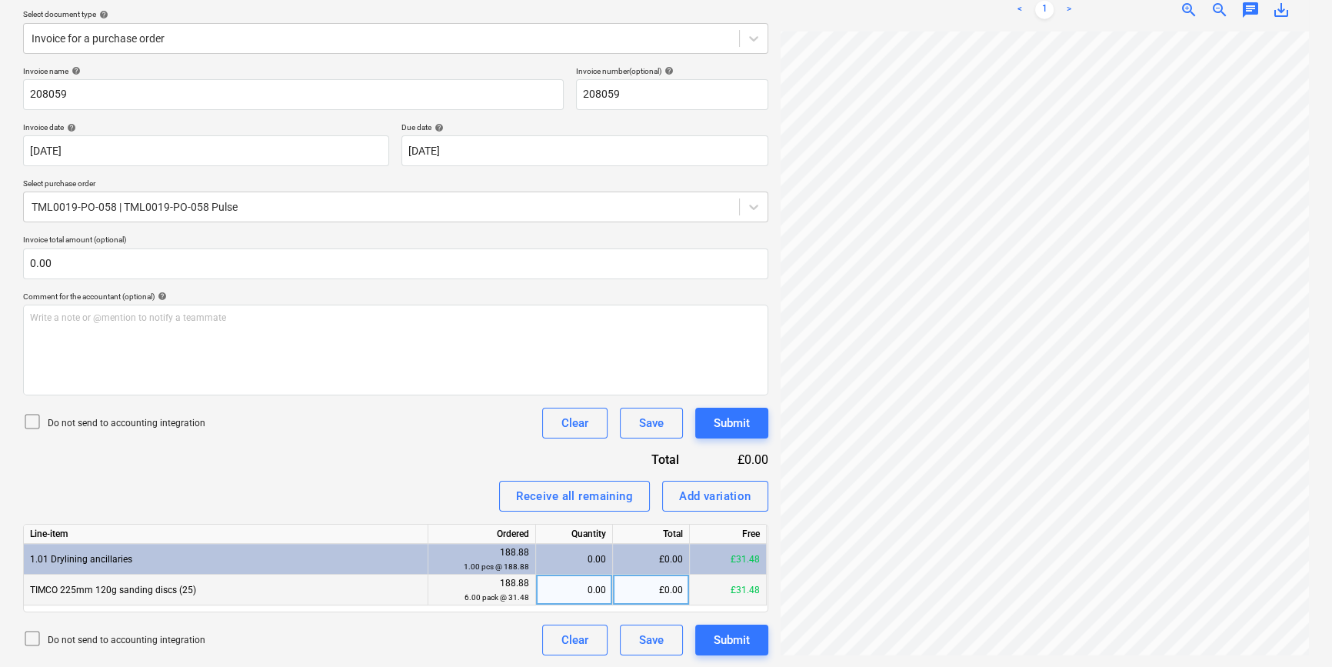
click at [564, 591] on div "0.00" at bounding box center [574, 589] width 64 height 31
click at [730, 640] on div "Submit" at bounding box center [732, 640] width 36 height 20
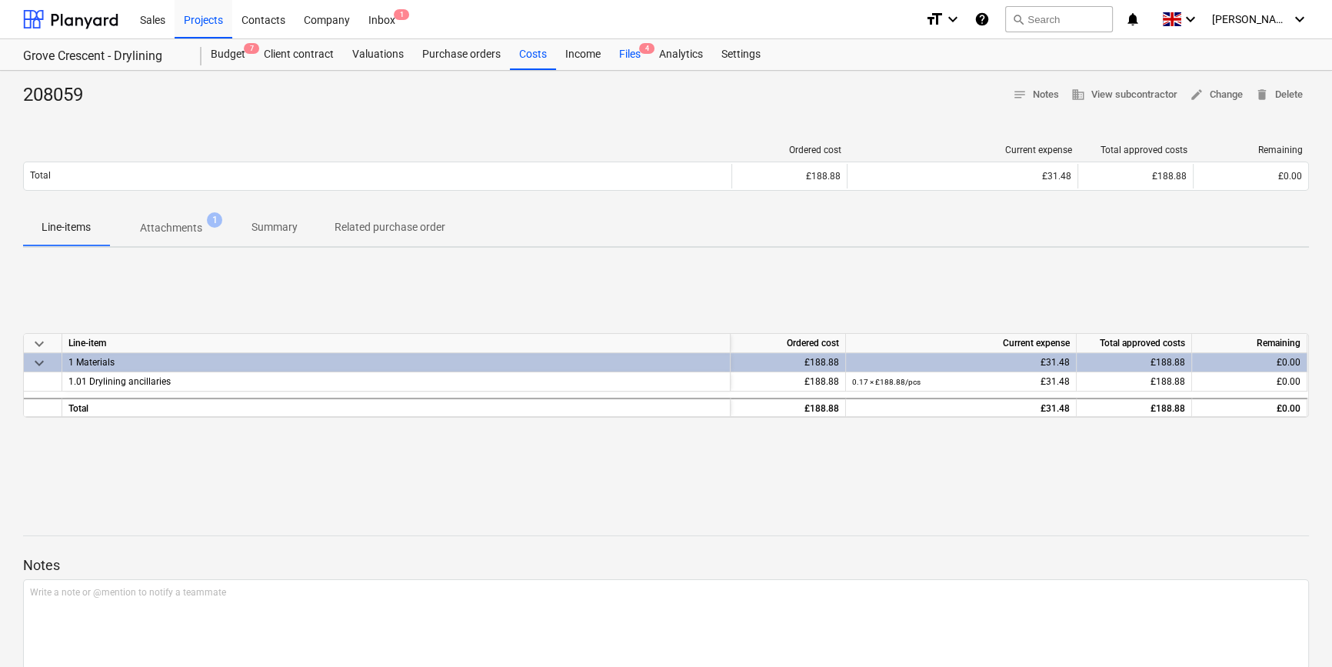
click at [621, 52] on div "Files 4" at bounding box center [630, 54] width 40 height 31
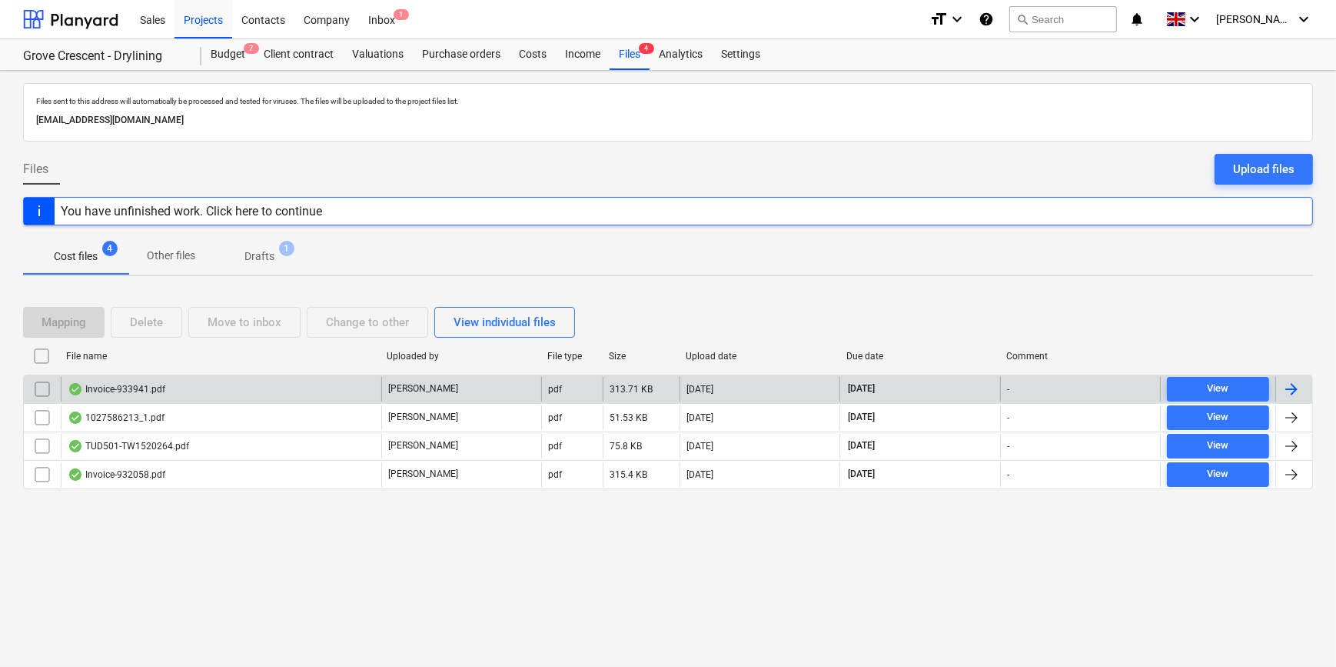
click at [1293, 391] on div at bounding box center [1292, 389] width 18 height 18
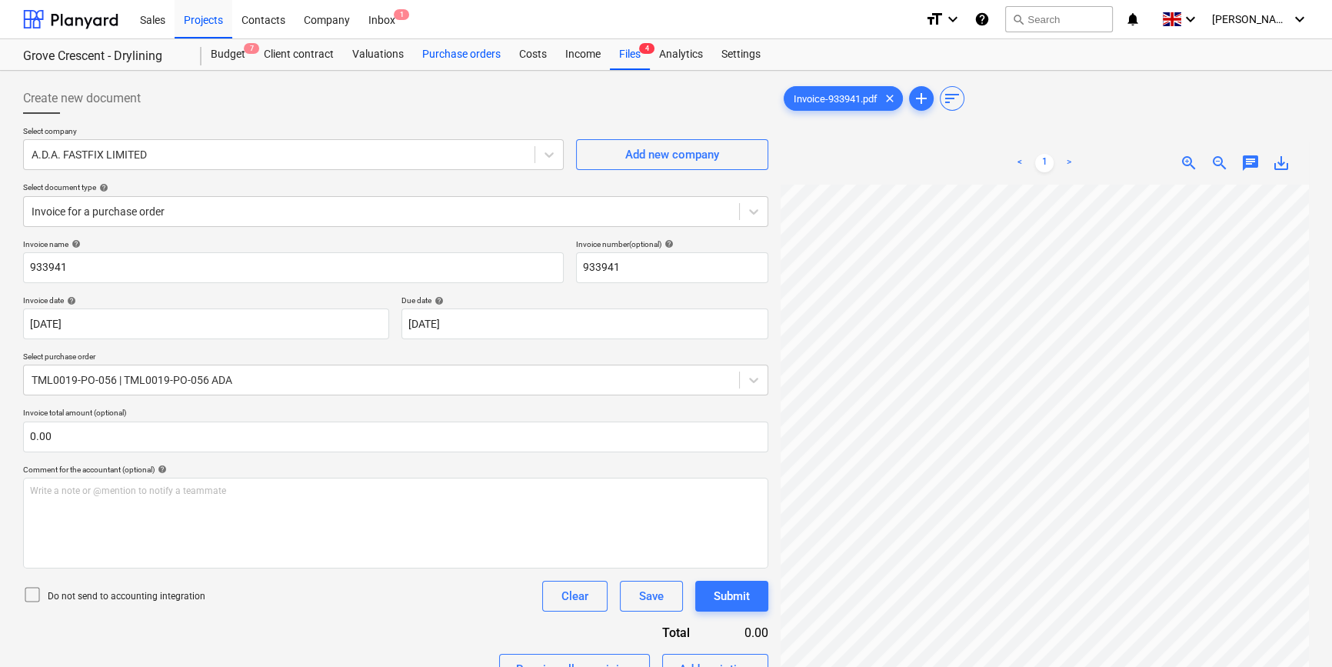
click at [441, 59] on div "Purchase orders" at bounding box center [461, 54] width 97 height 31
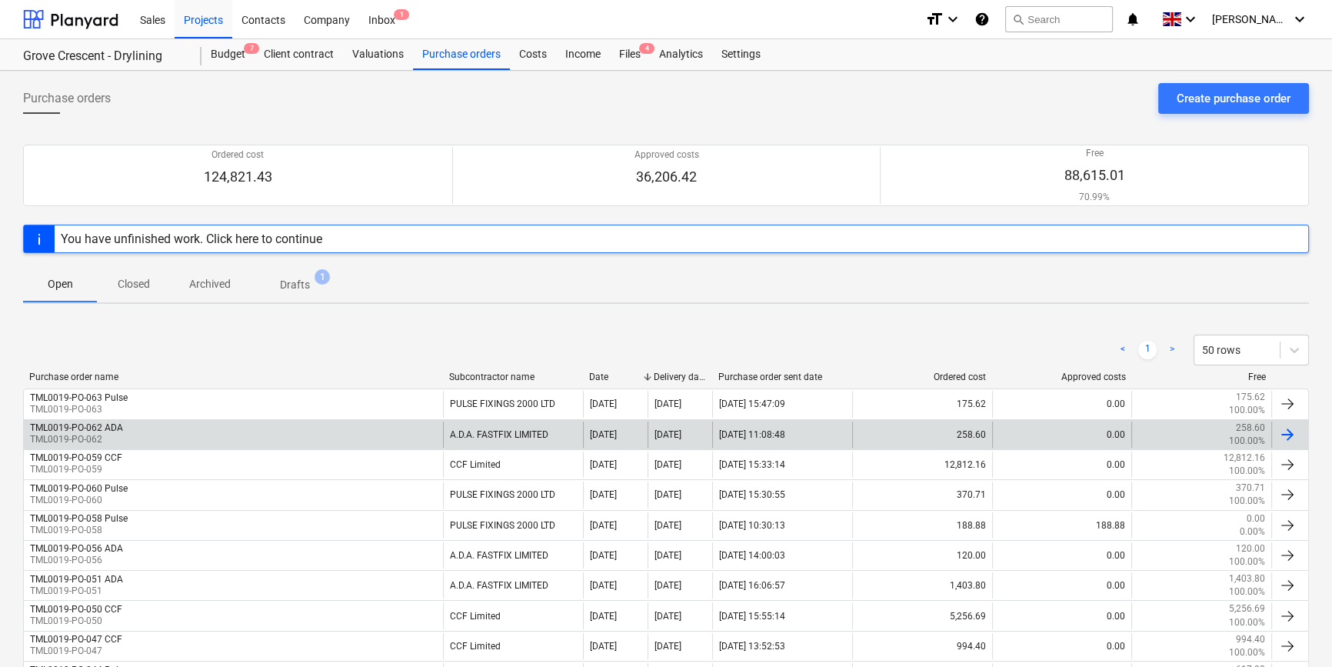
click at [1296, 435] on div at bounding box center [1287, 434] width 18 height 18
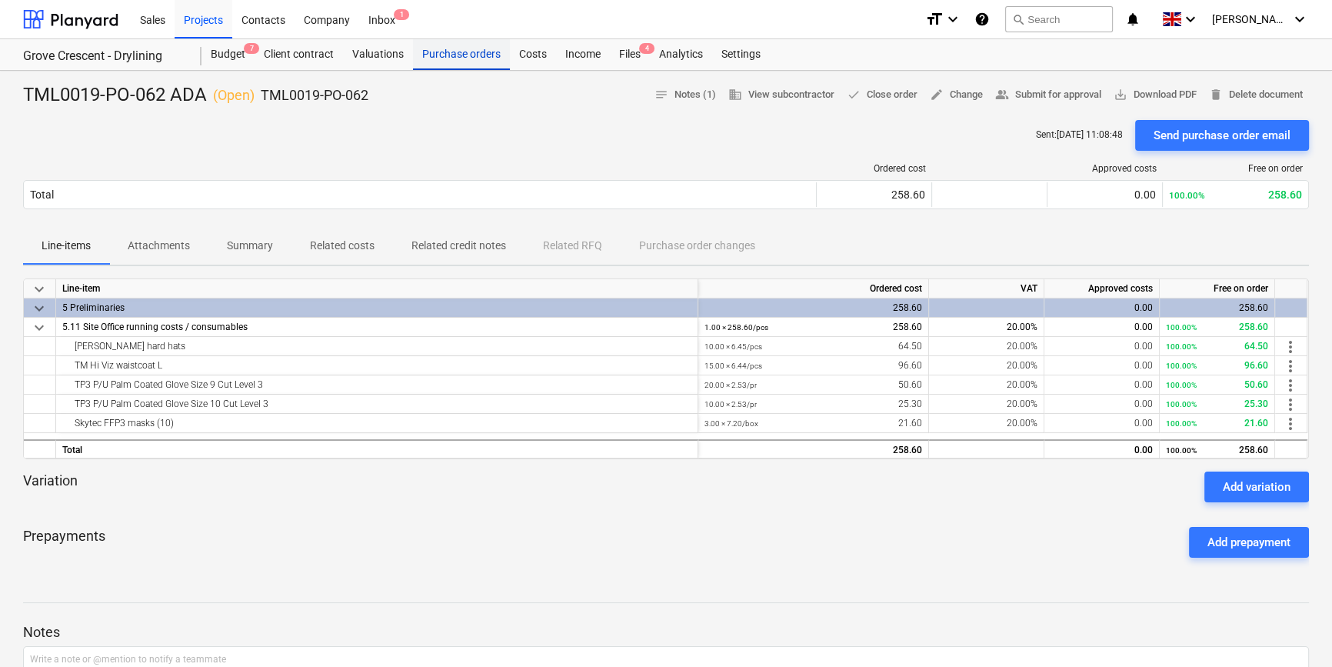
click at [427, 53] on div "Purchase orders" at bounding box center [461, 54] width 97 height 31
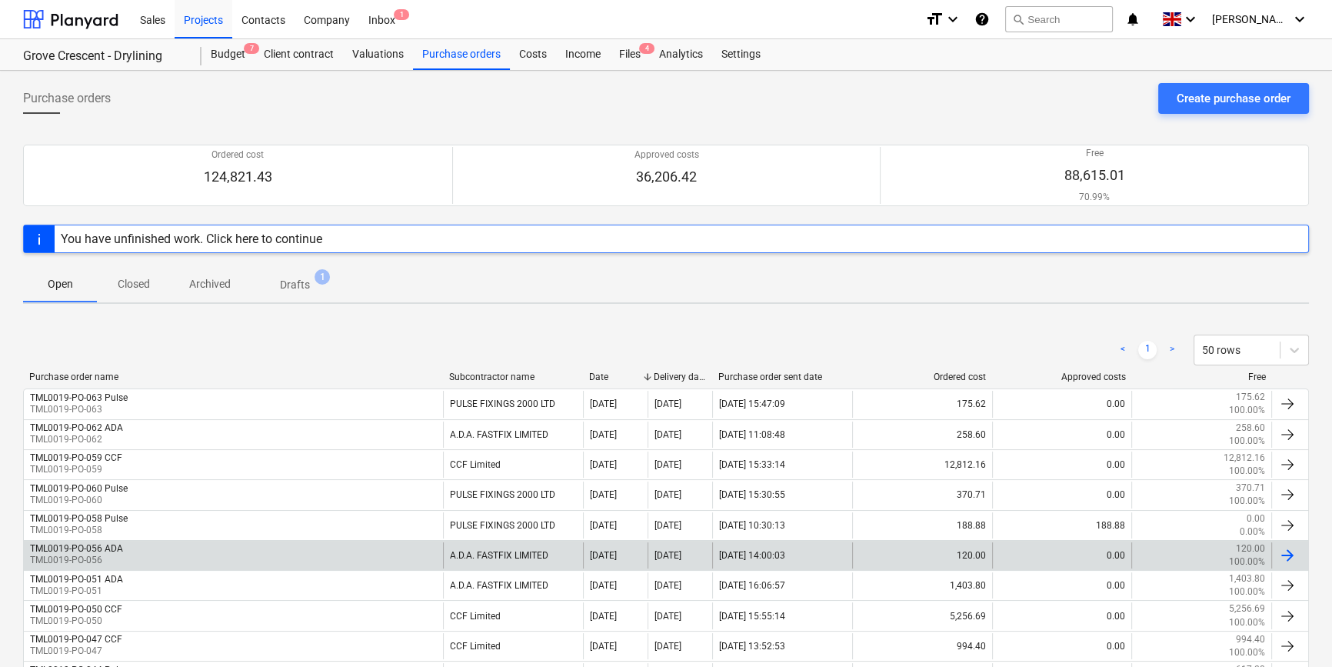
click at [1300, 554] on div at bounding box center [1289, 555] width 37 height 26
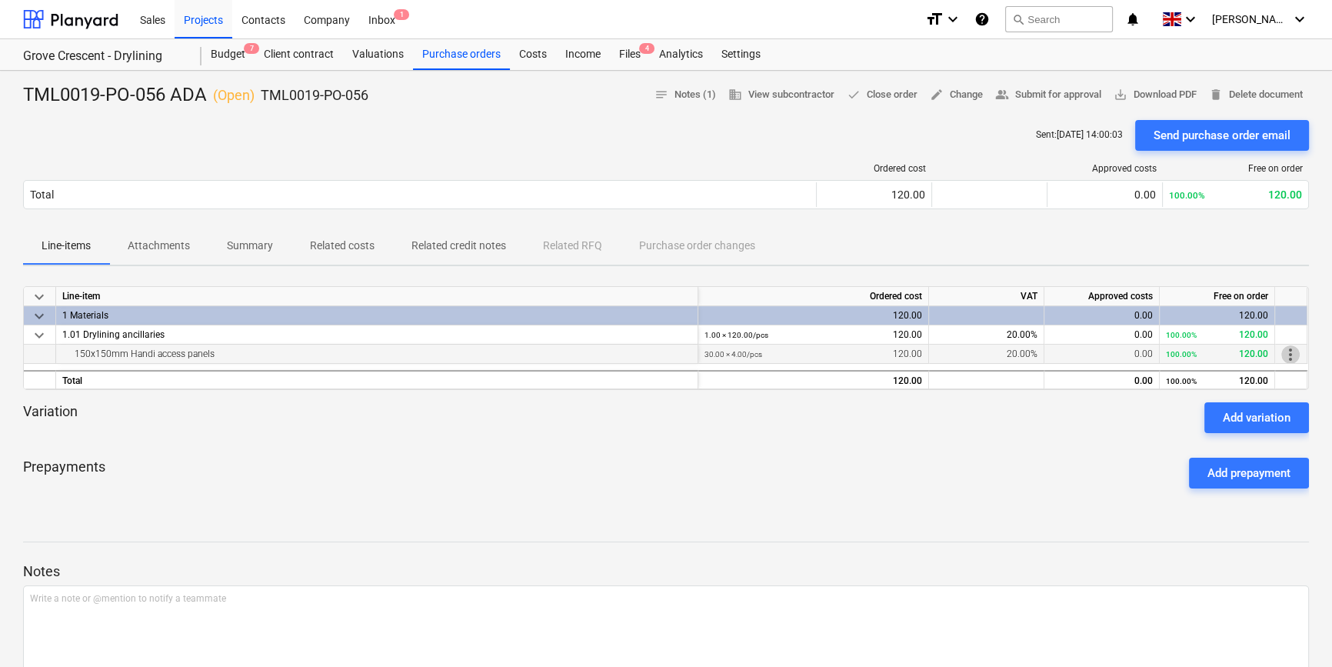
click at [1293, 353] on span "more_vert" at bounding box center [1290, 354] width 18 height 18
click at [1293, 353] on li "Edit" at bounding box center [1301, 354] width 45 height 35
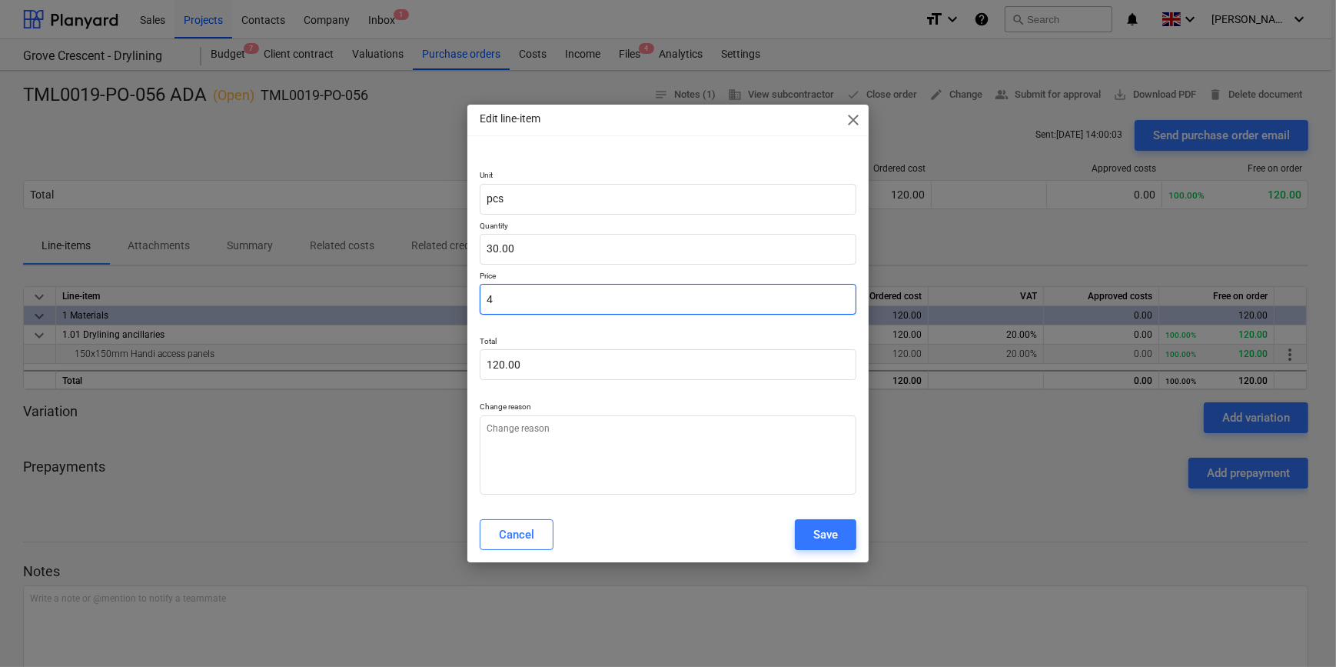
click at [498, 303] on input "4" at bounding box center [668, 299] width 376 height 31
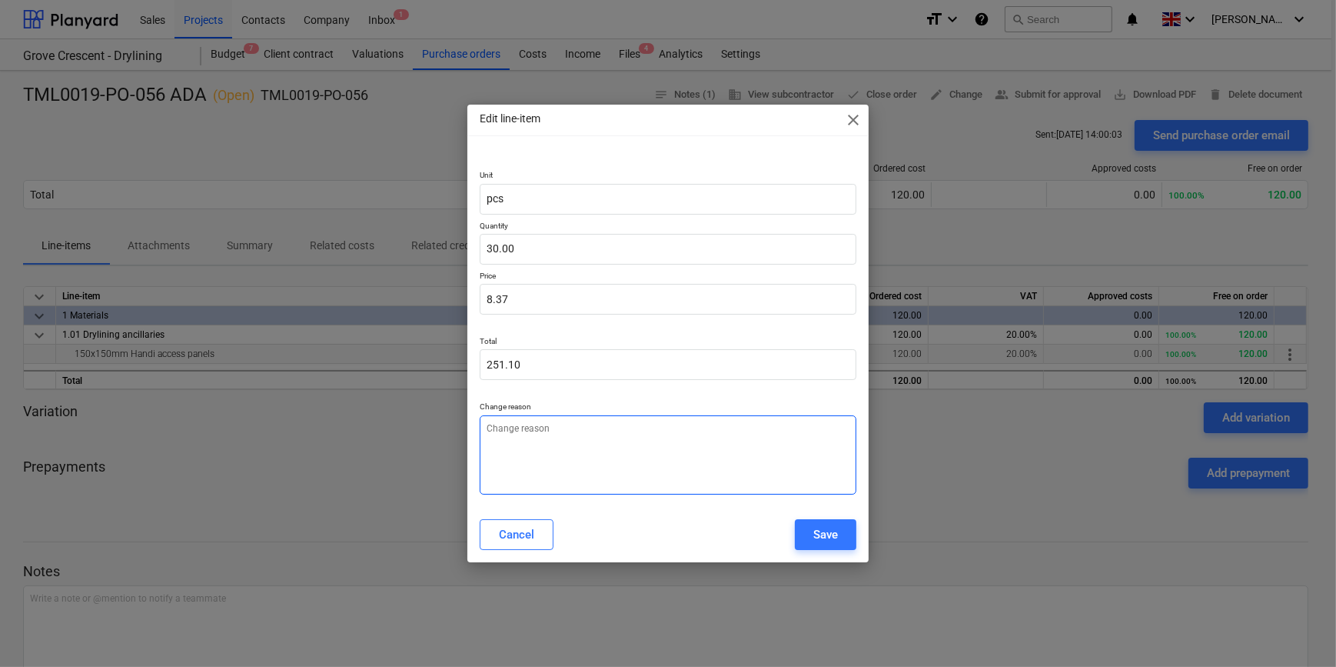
click at [529, 442] on textarea at bounding box center [668, 454] width 376 height 79
click at [825, 531] on div "Save" at bounding box center [826, 534] width 25 height 20
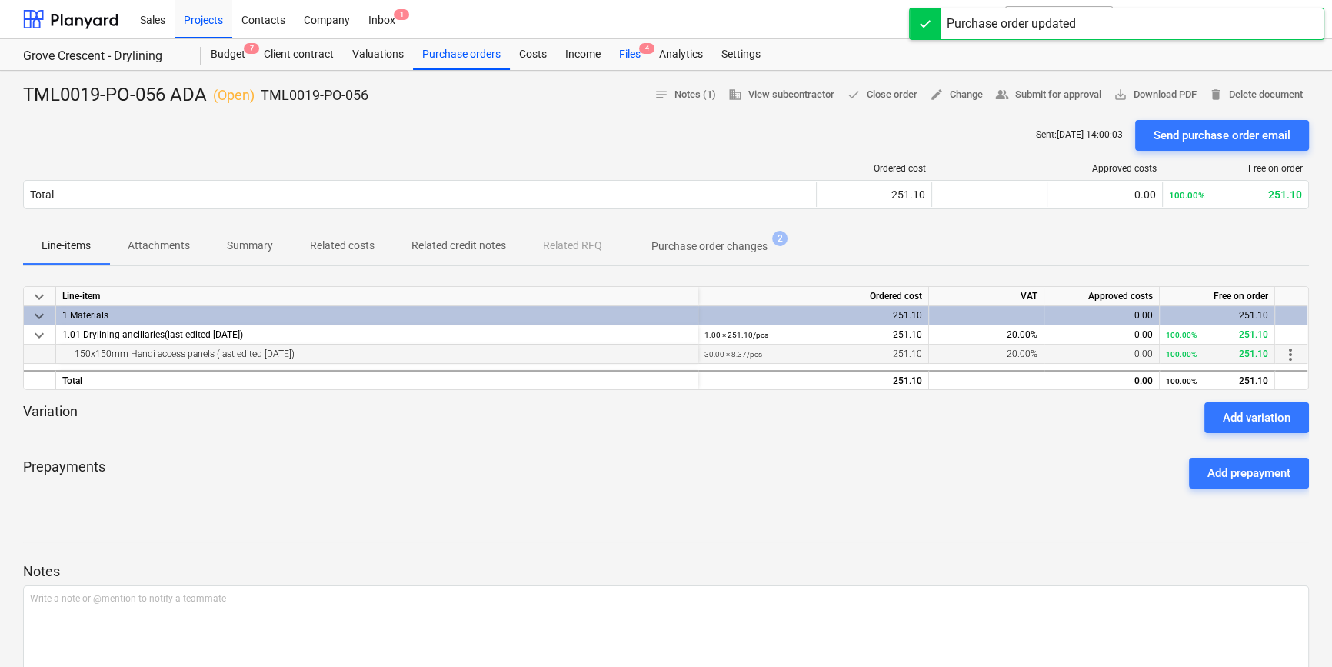
click at [631, 49] on div "Files 4" at bounding box center [630, 54] width 40 height 31
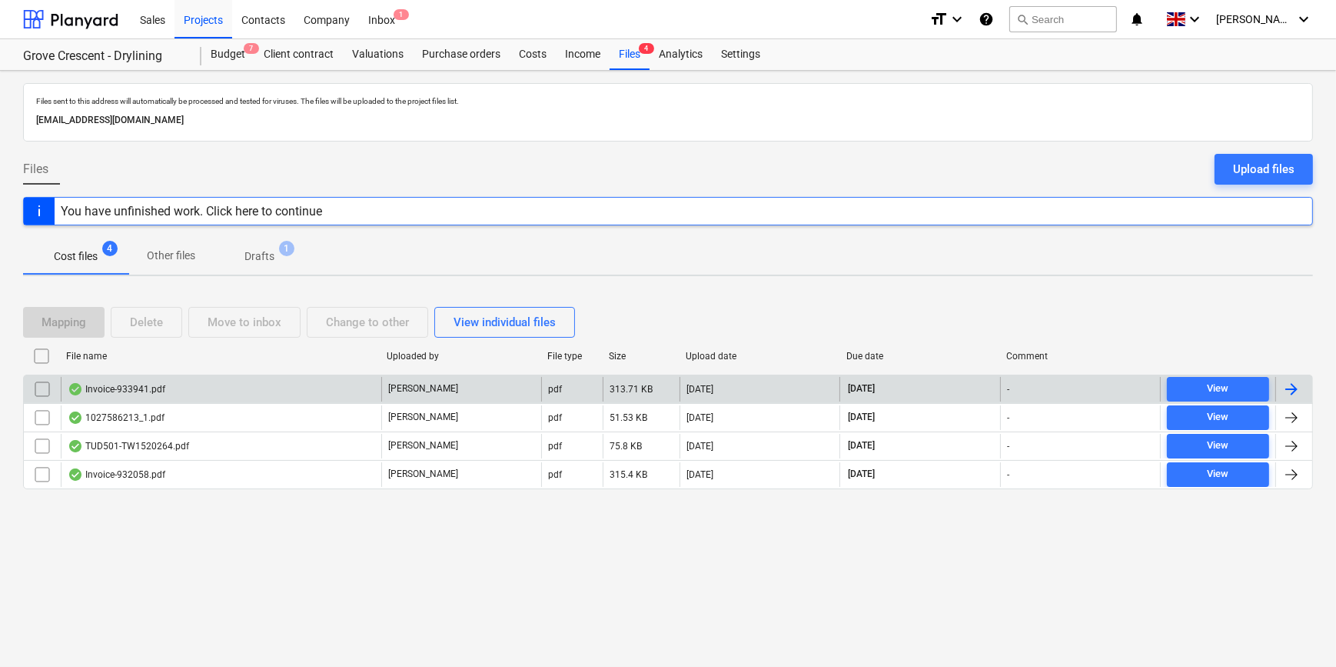
click at [1288, 391] on div at bounding box center [1292, 389] width 18 height 18
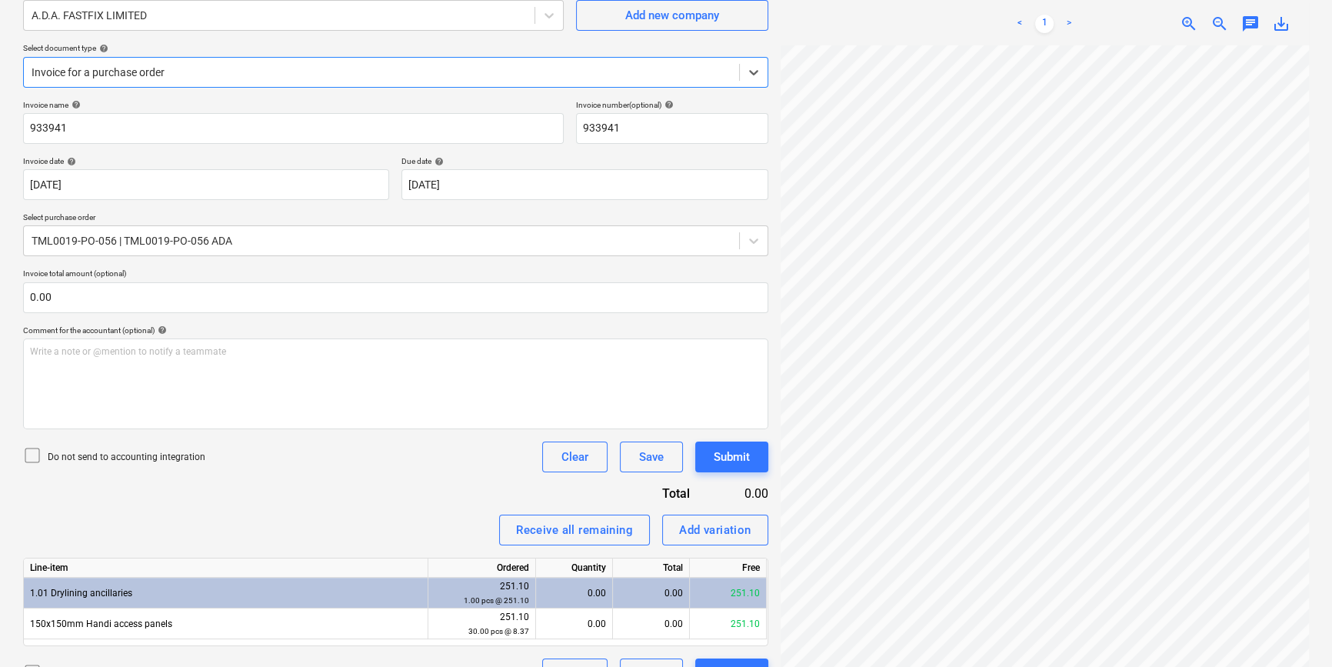
scroll to position [173, 0]
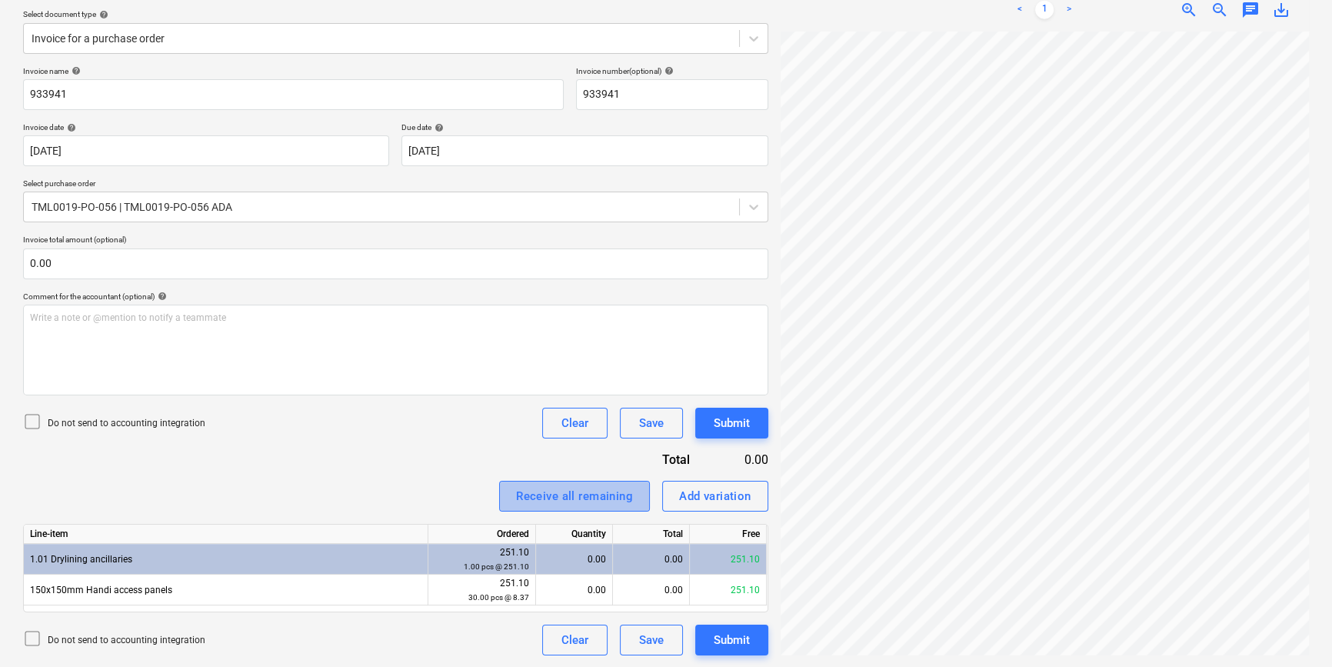
click at [584, 498] on div "Receive all remaining" at bounding box center [574, 496] width 117 height 20
click at [741, 643] on div "Submit" at bounding box center [732, 640] width 36 height 20
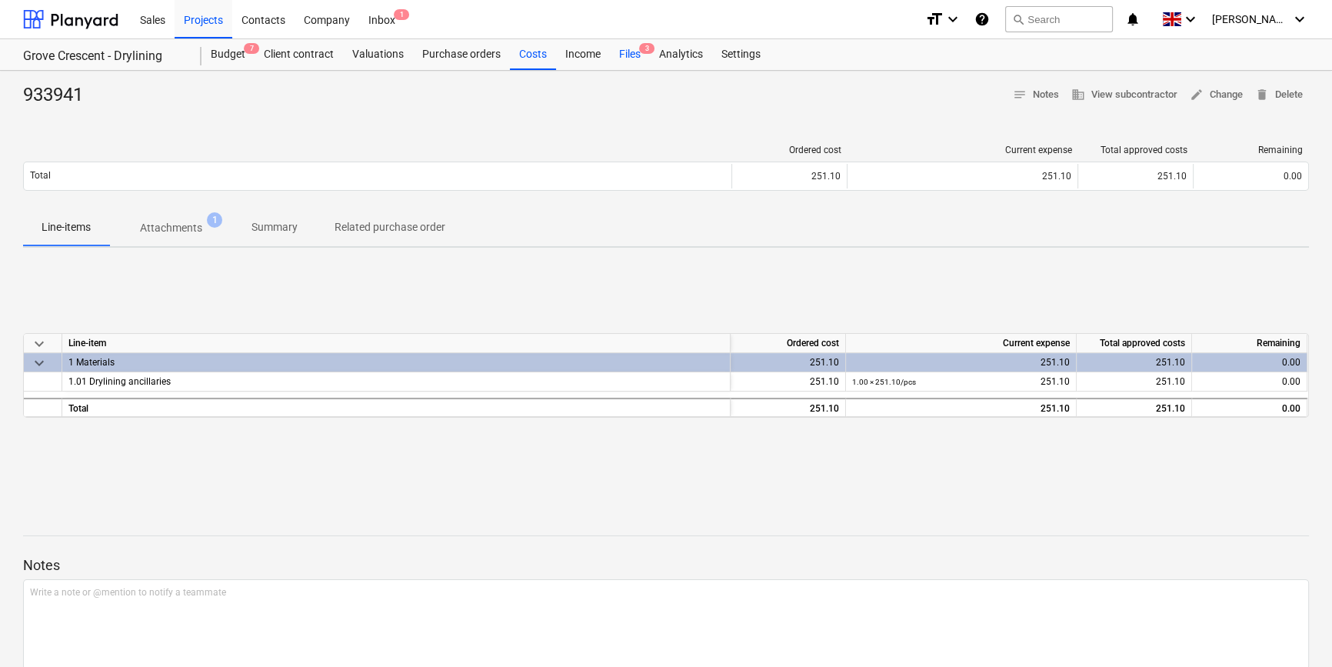
click at [623, 54] on div "Files 3" at bounding box center [630, 54] width 40 height 31
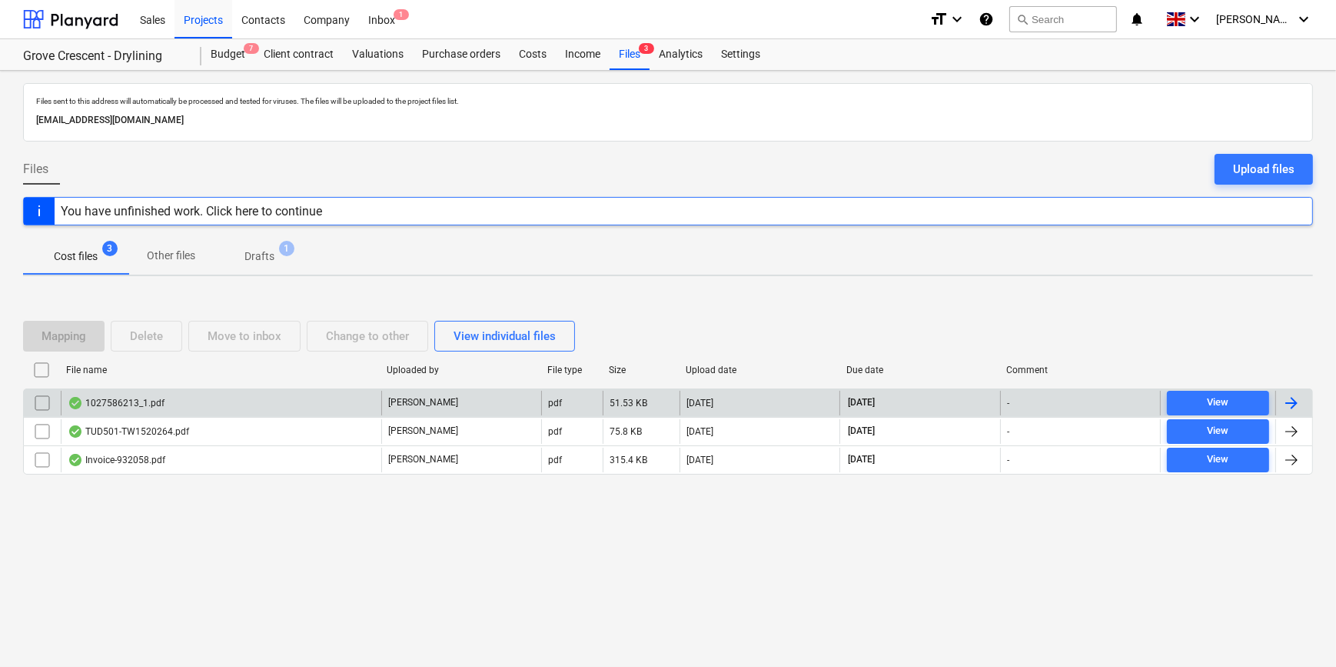
click at [1291, 401] on div at bounding box center [1292, 403] width 18 height 18
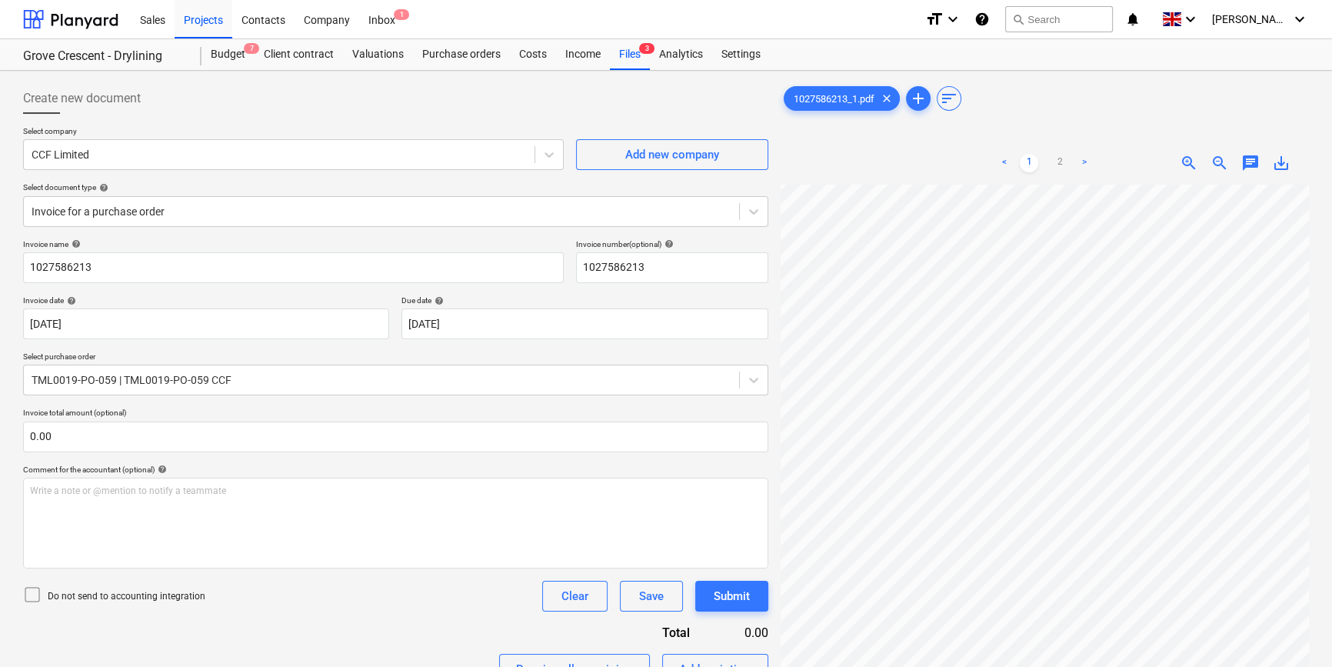
scroll to position [358, 131]
click at [1060, 167] on link "2" at bounding box center [1059, 163] width 18 height 18
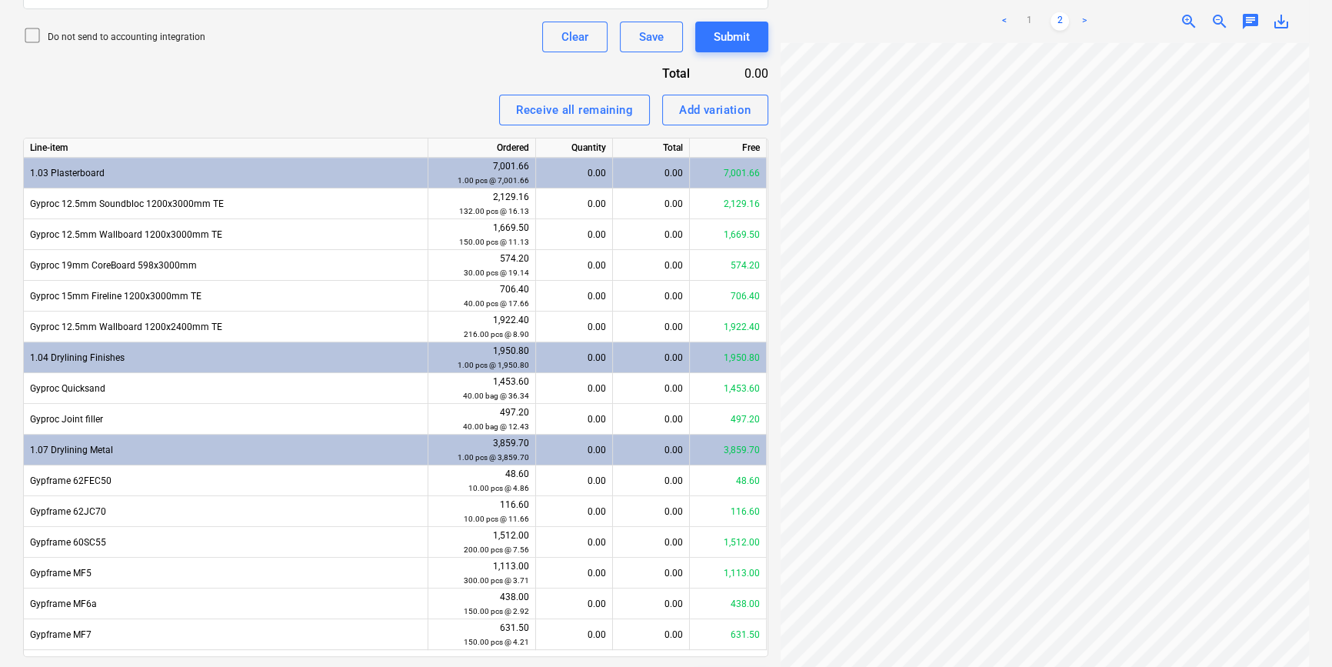
scroll to position [604, 0]
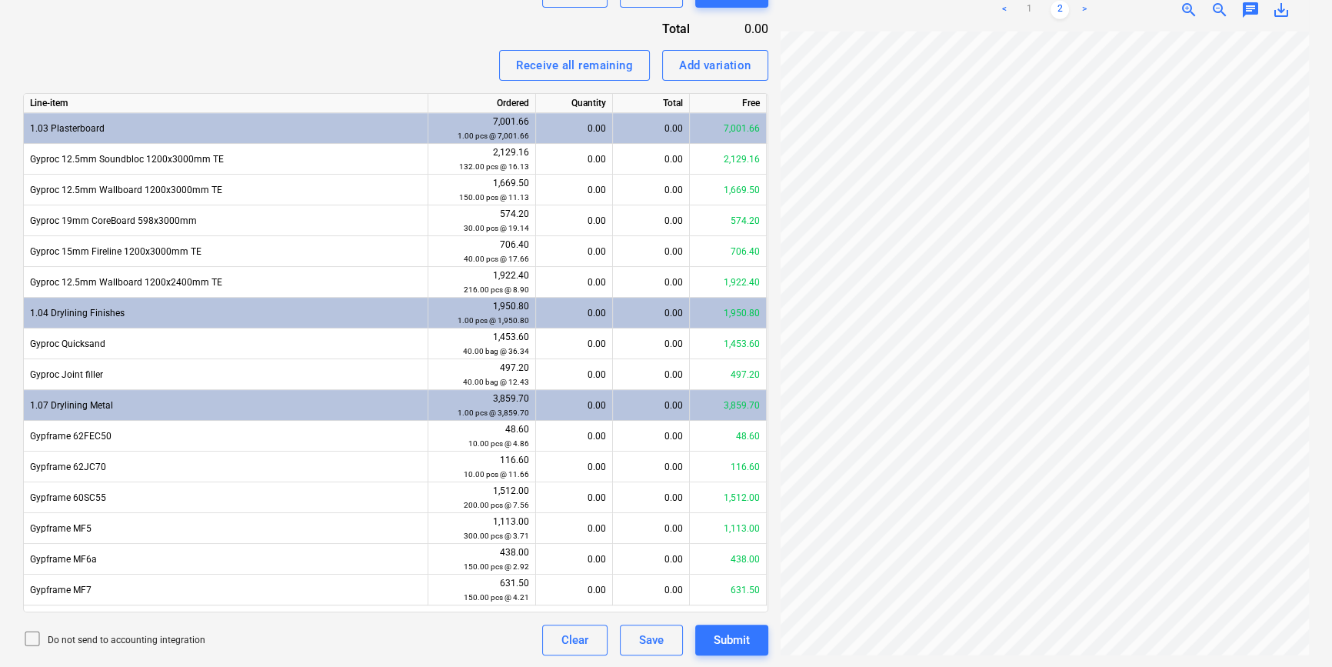
click at [1031, 10] on div "Fetching purchase order failed" at bounding box center [1029, 16] width 165 height 18
click at [1029, 7] on div "Fetching purchase order failed" at bounding box center [1029, 16] width 165 height 18
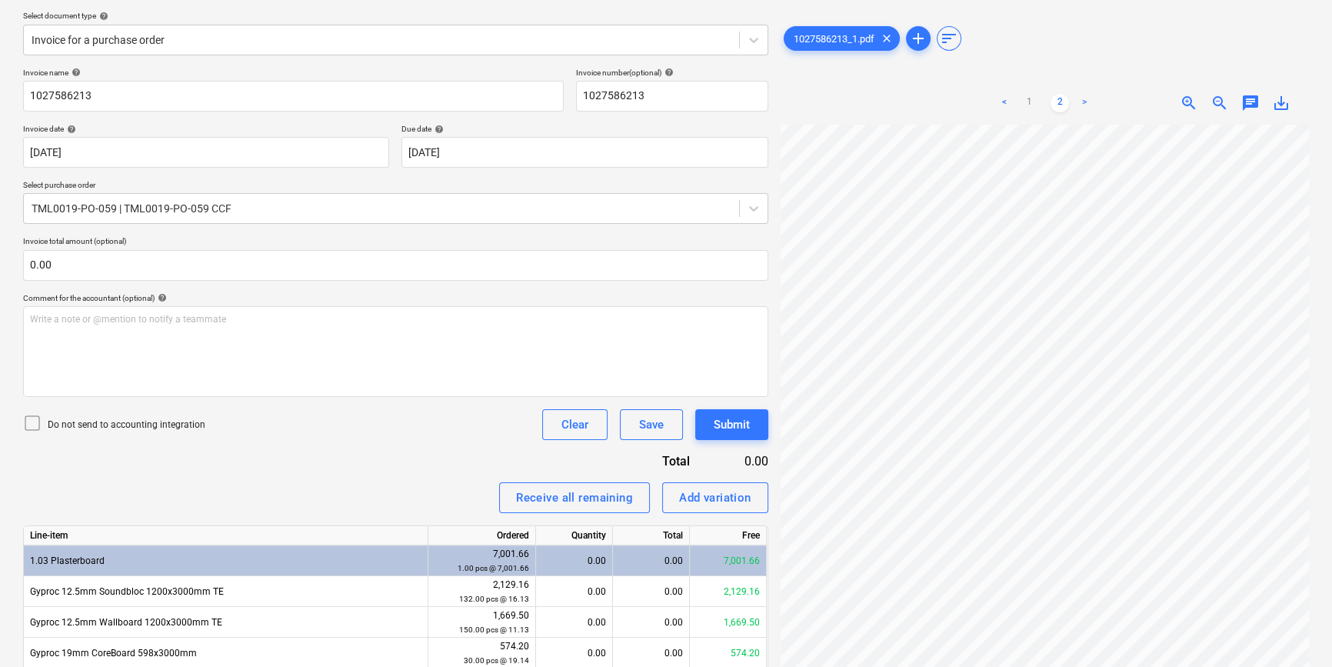
scroll to position [165, 0]
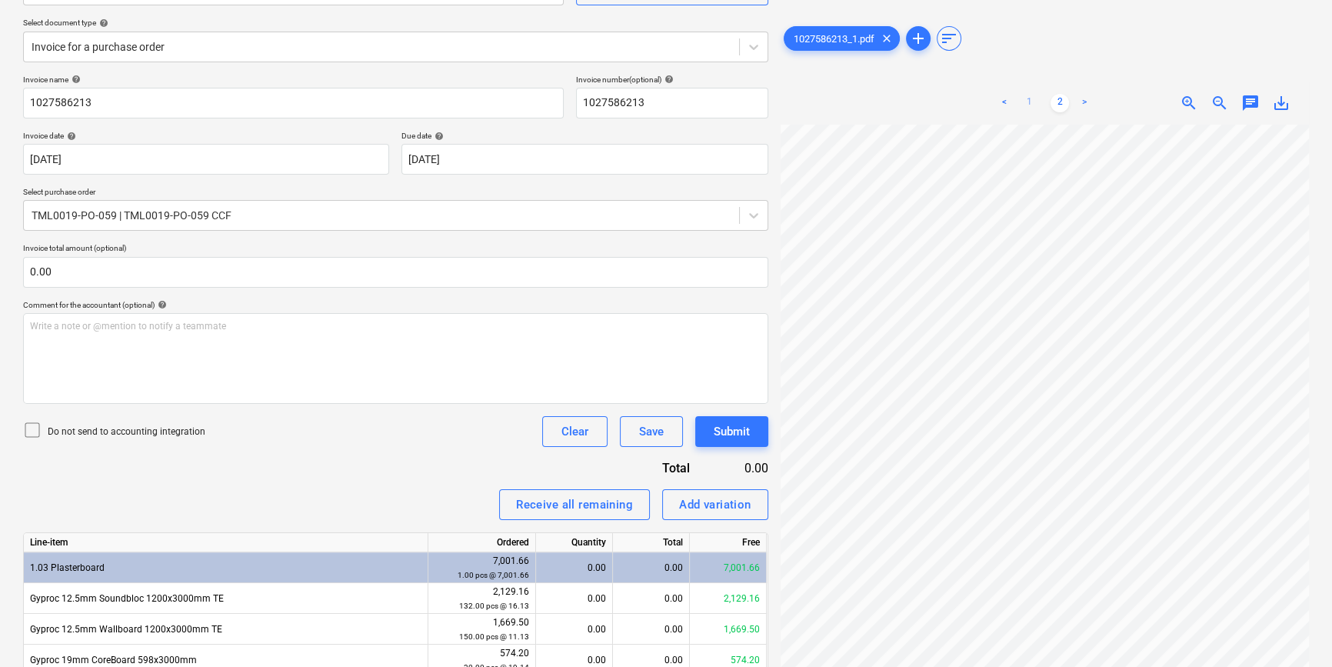
click at [1030, 99] on link "1" at bounding box center [1029, 103] width 18 height 18
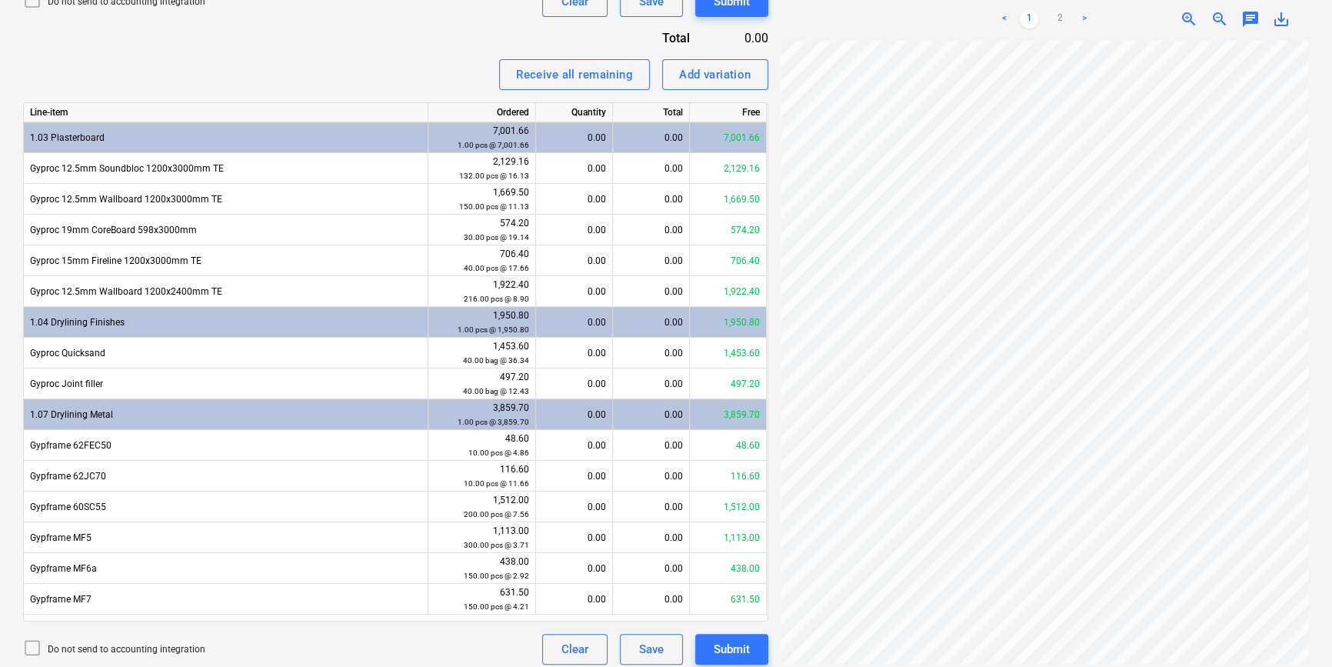
scroll to position [604, 0]
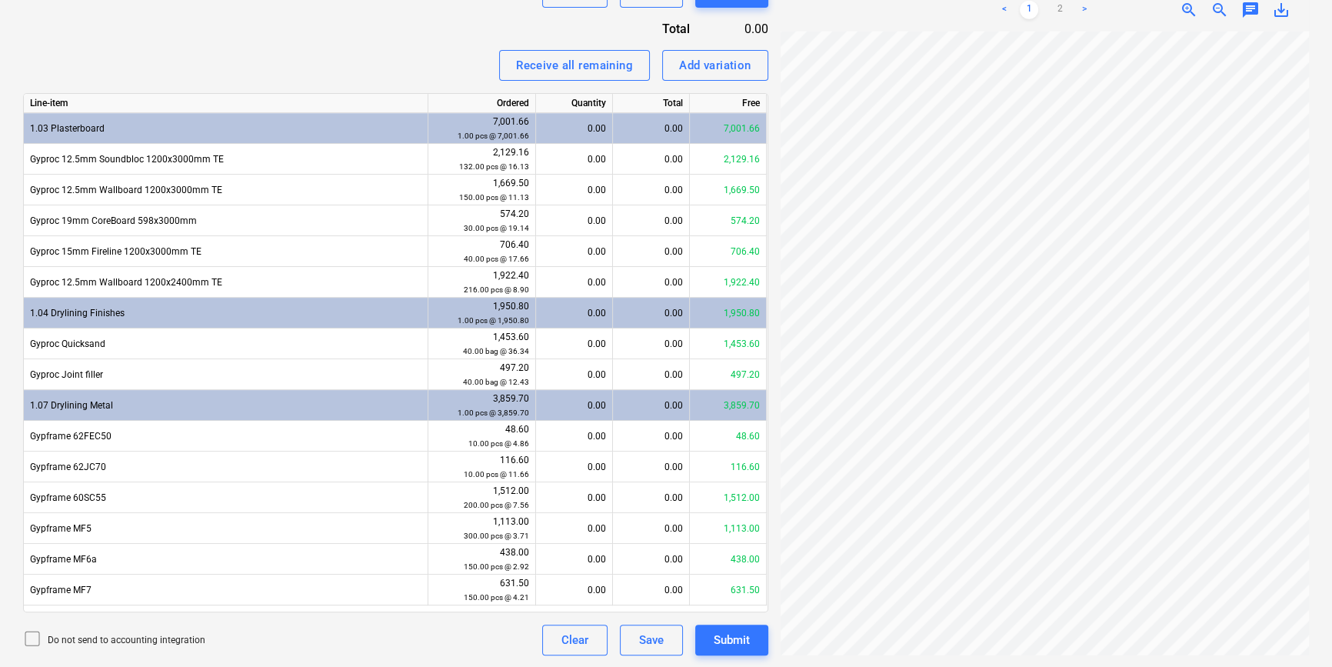
click at [1060, 8] on div "Fetching purchase order failed" at bounding box center [1029, 16] width 165 height 18
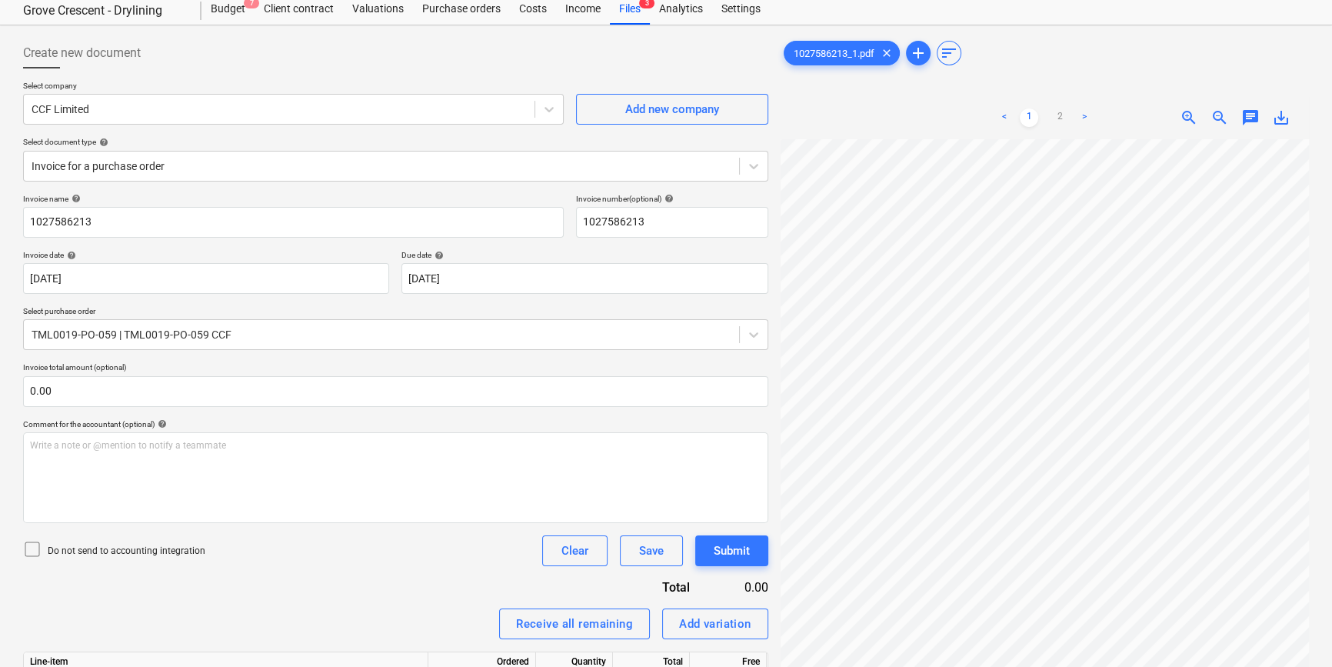
scroll to position [39, 0]
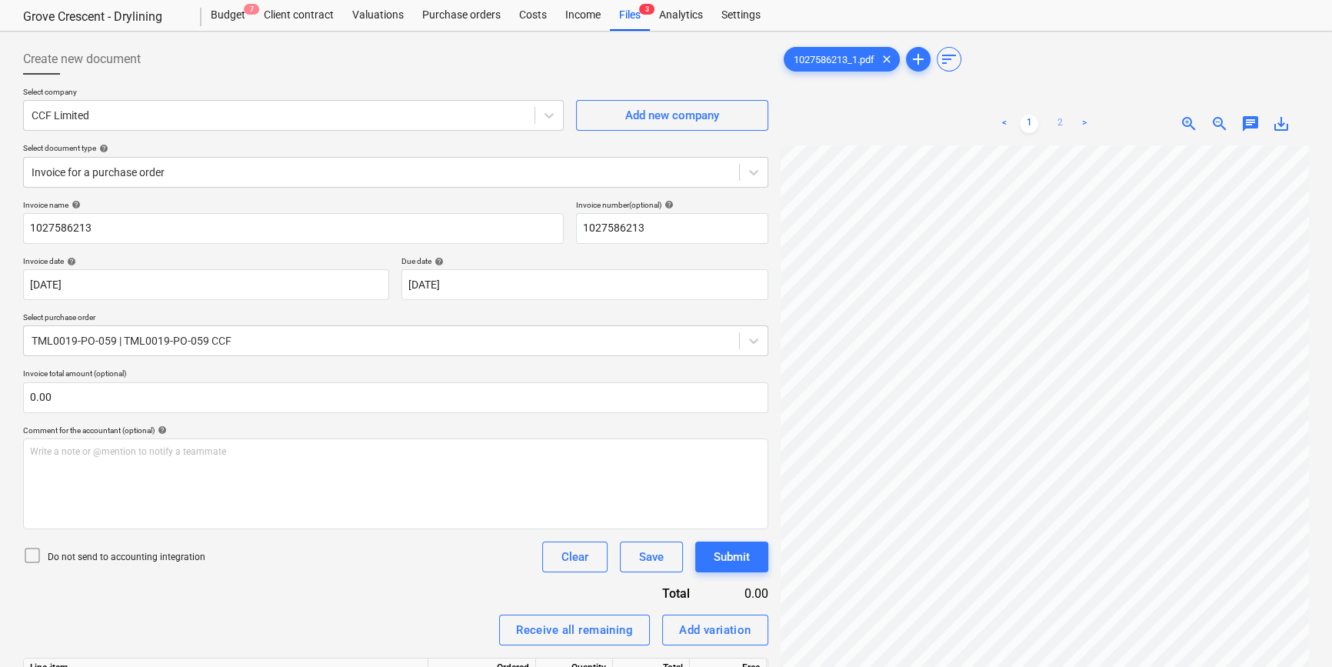
click at [1055, 121] on link "2" at bounding box center [1059, 124] width 18 height 18
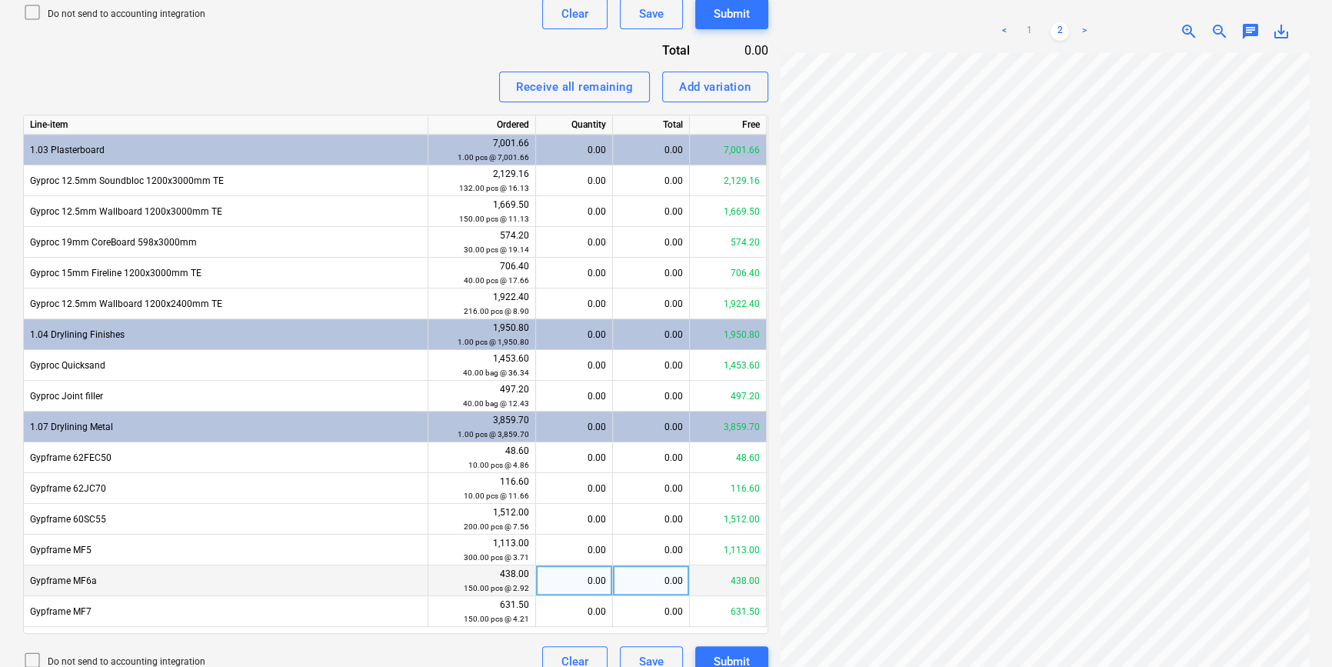
scroll to position [599, 0]
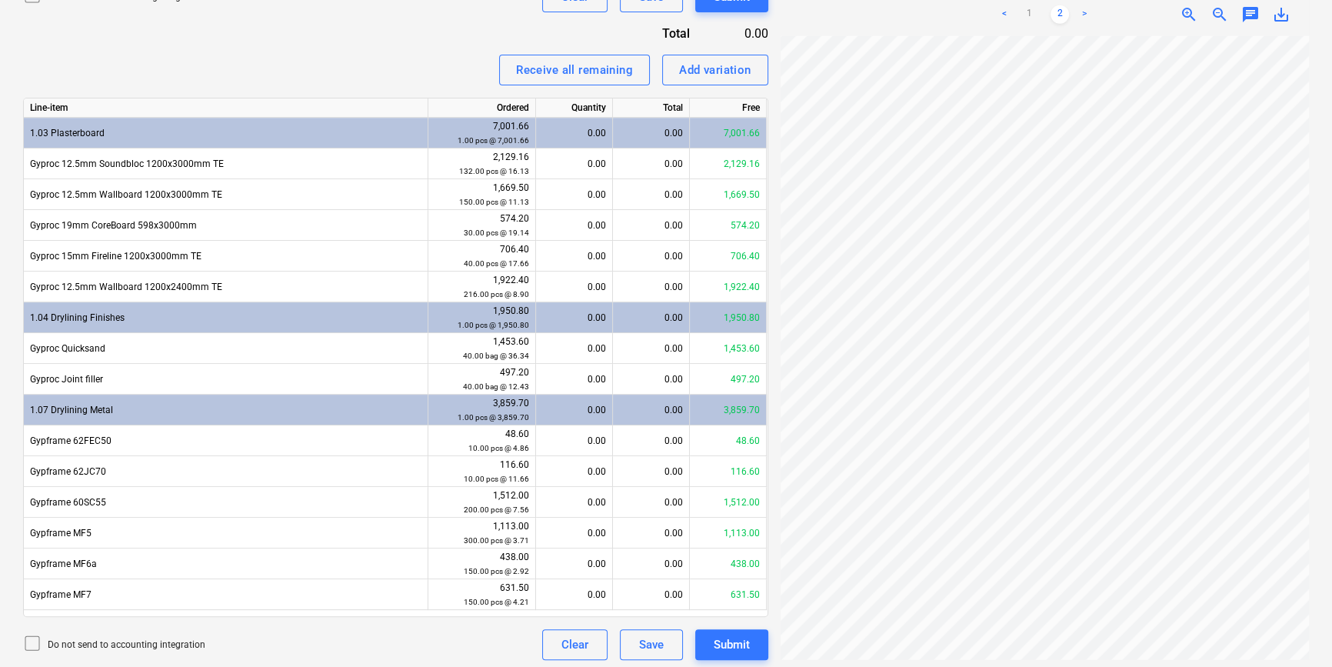
click at [1028, 11] on div "Fetching purchase order failed" at bounding box center [1029, 16] width 165 height 18
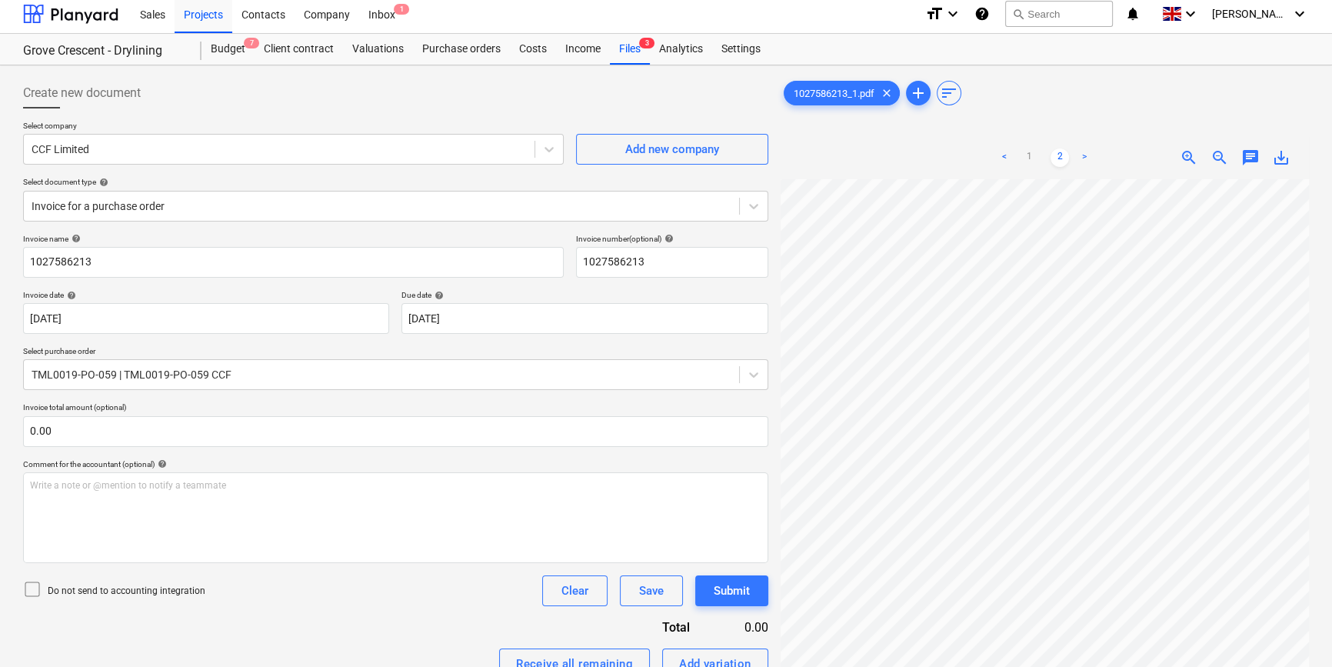
scroll to position [0, 0]
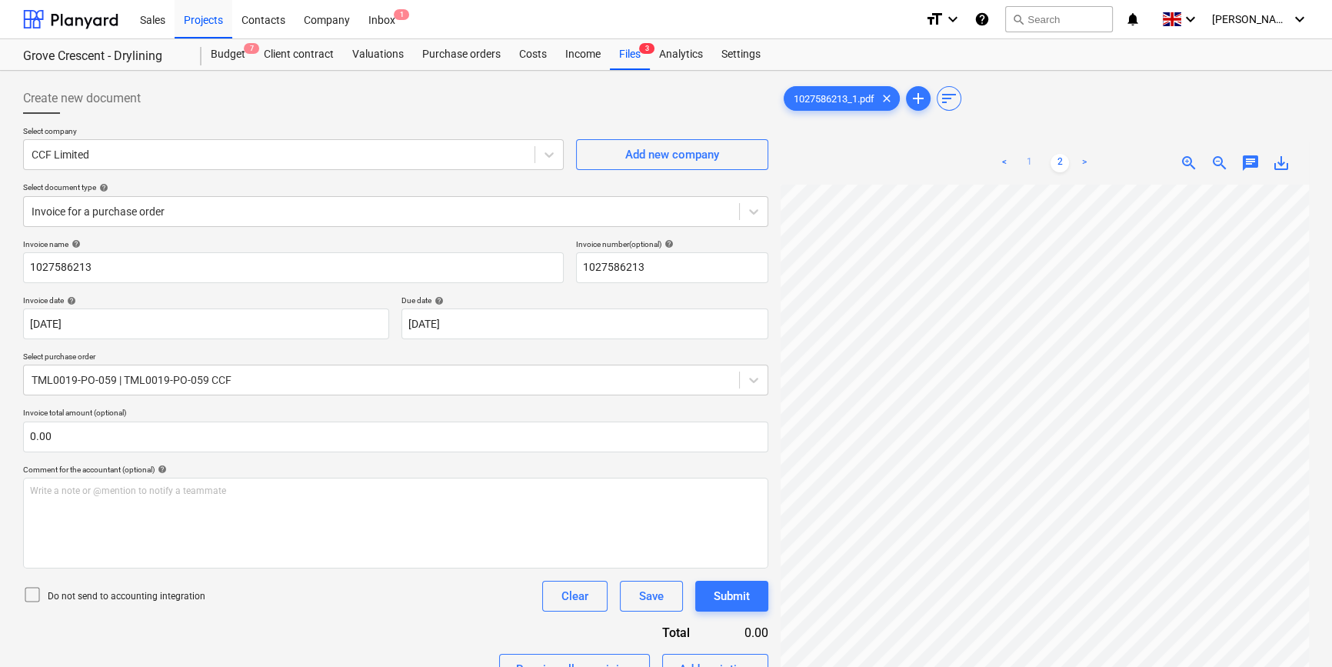
click at [1027, 163] on link "1" at bounding box center [1029, 163] width 18 height 18
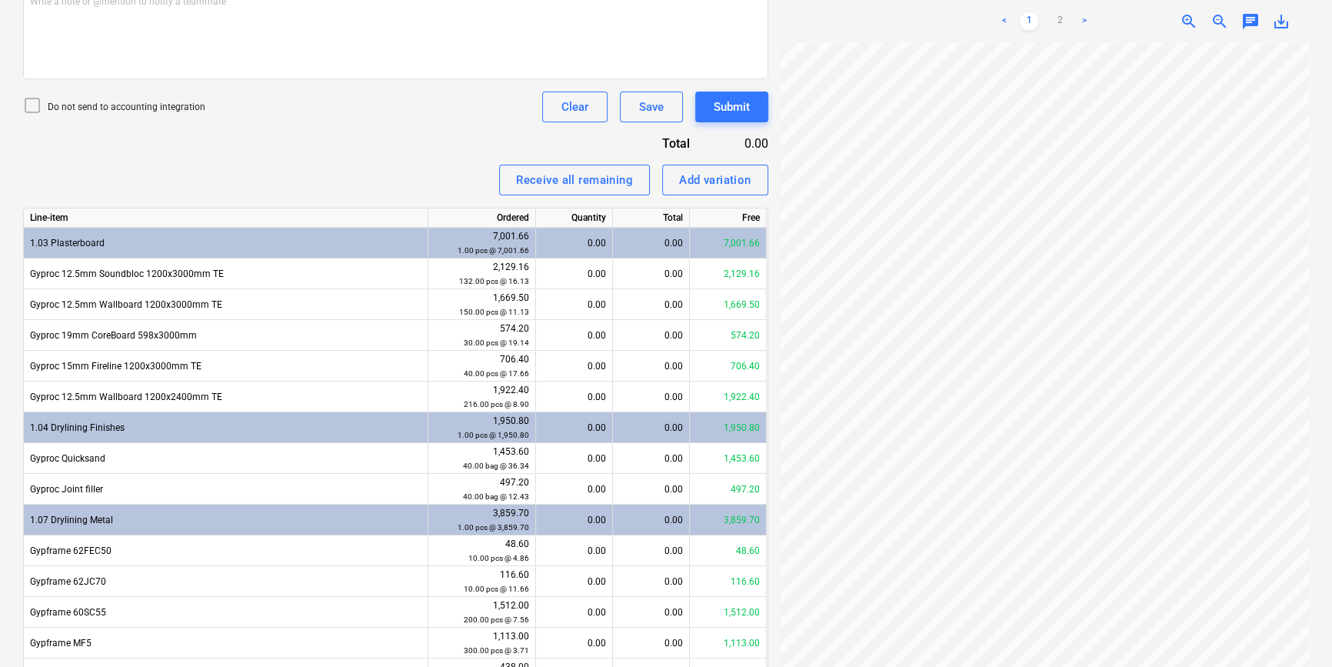
scroll to position [209, 153]
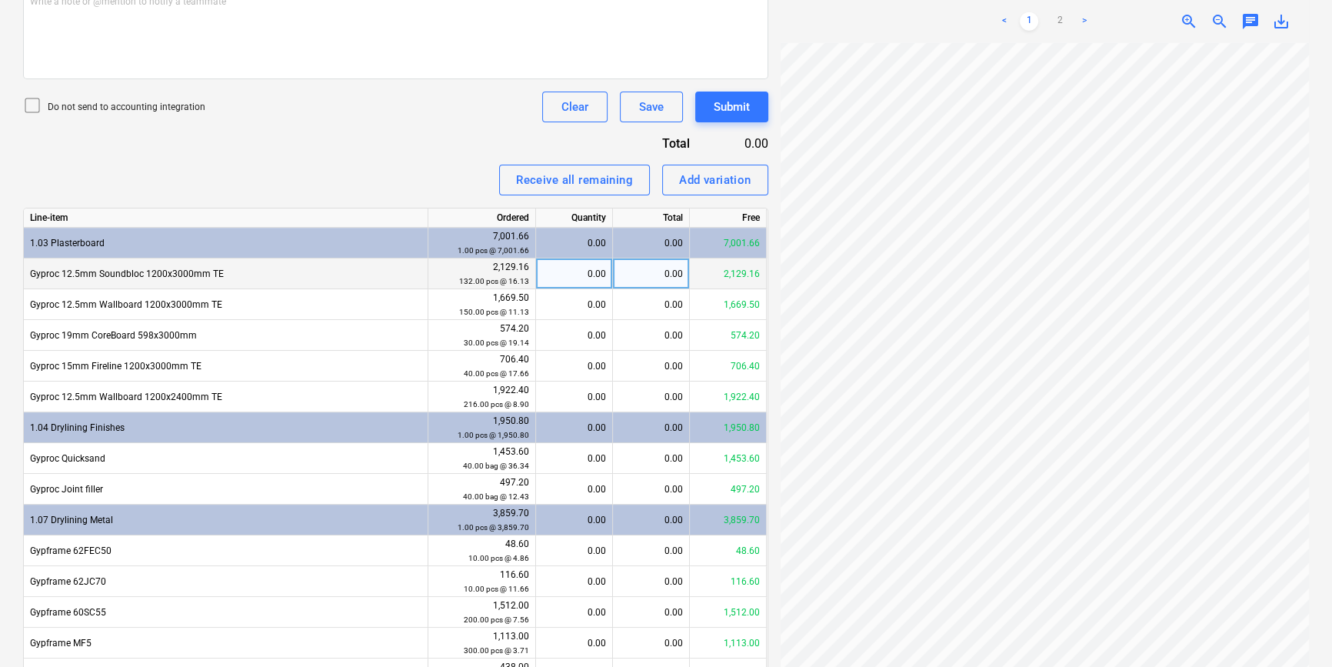
click at [597, 277] on div "0.00" at bounding box center [574, 273] width 64 height 31
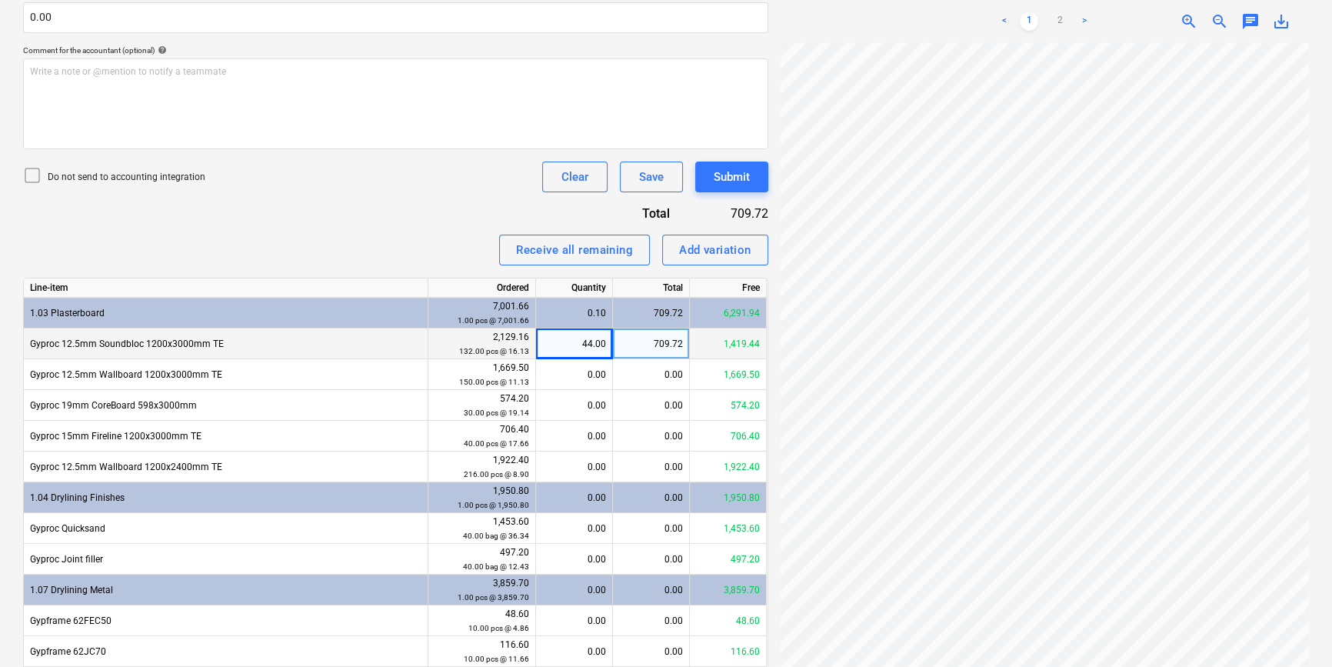
scroll to position [235, 121]
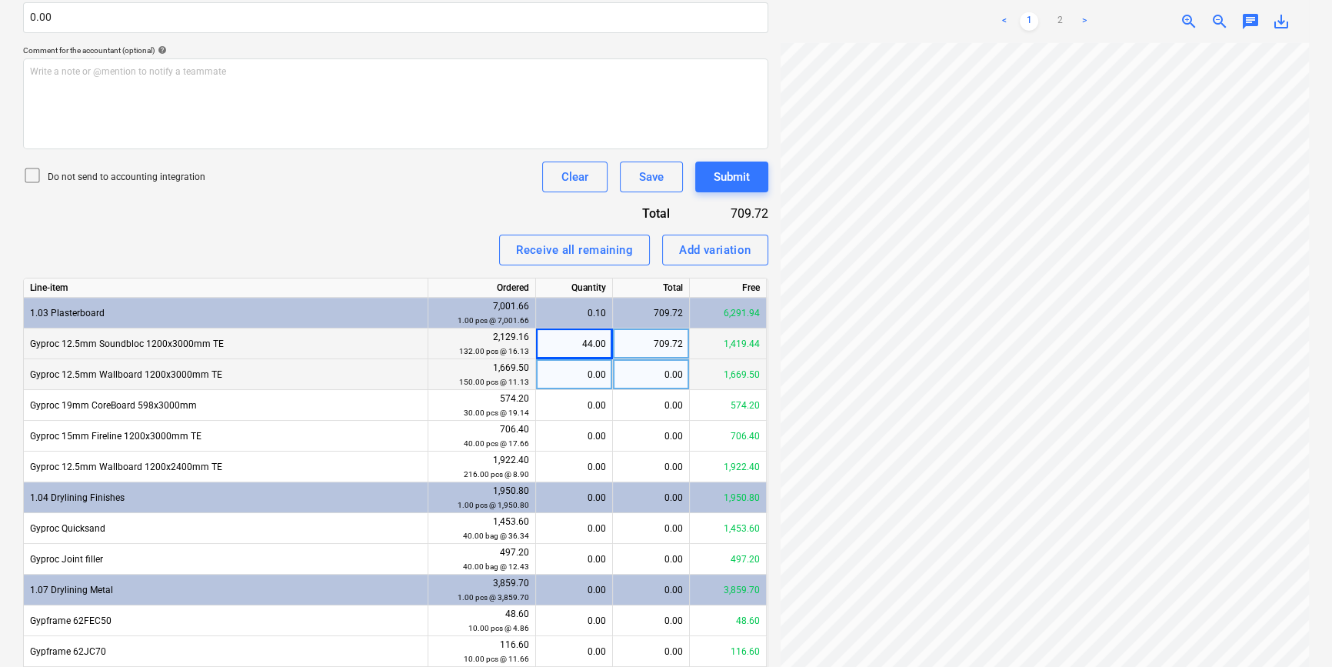
click at [585, 378] on div "0.00" at bounding box center [574, 374] width 64 height 31
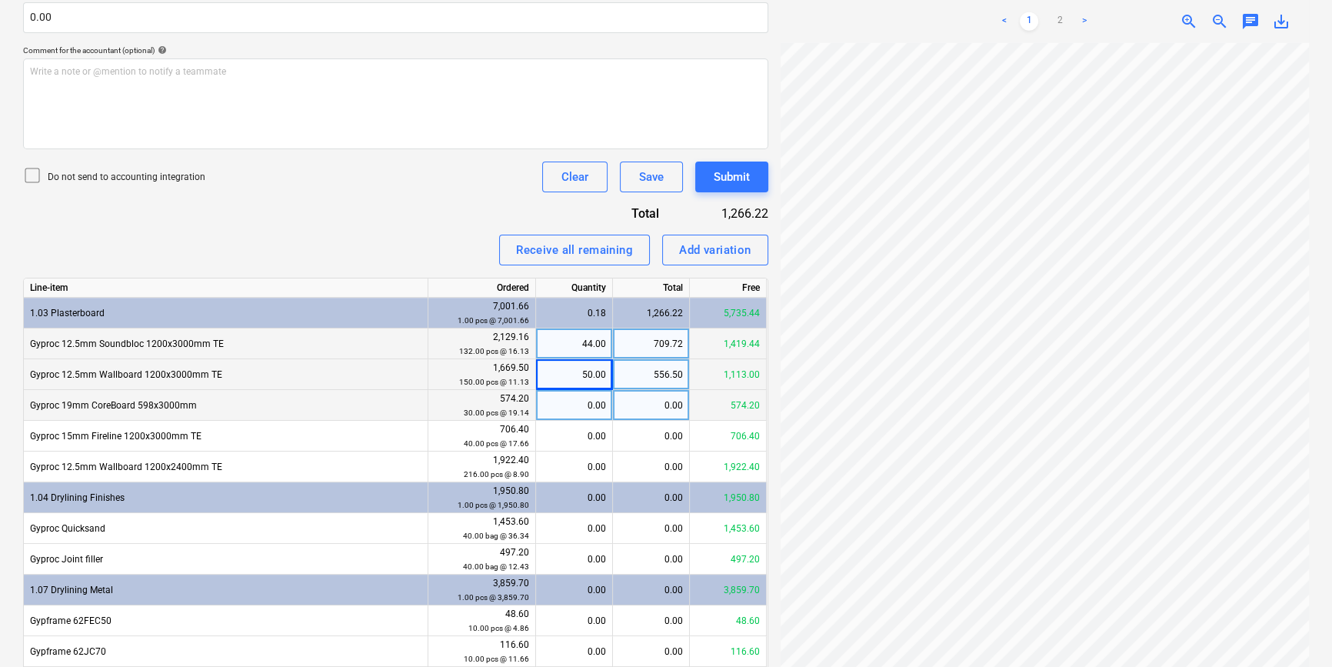
click at [562, 408] on div "0.00" at bounding box center [574, 405] width 64 height 31
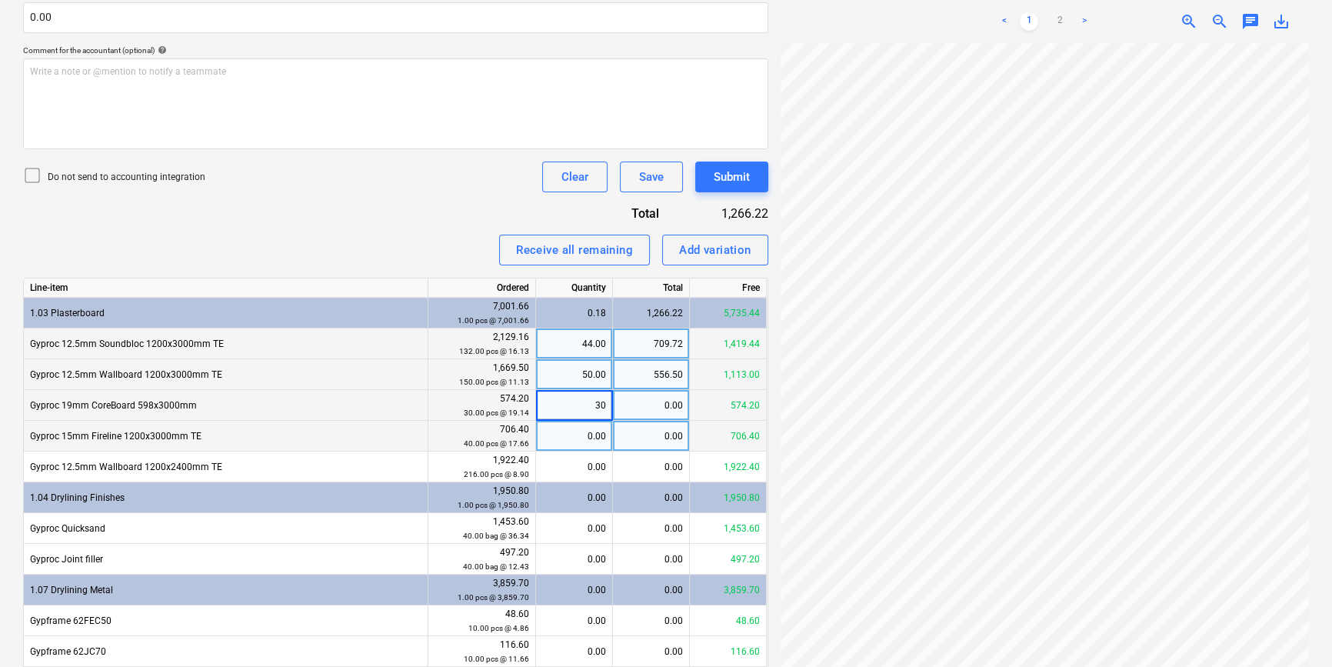
click at [582, 446] on div "0.00" at bounding box center [574, 436] width 64 height 31
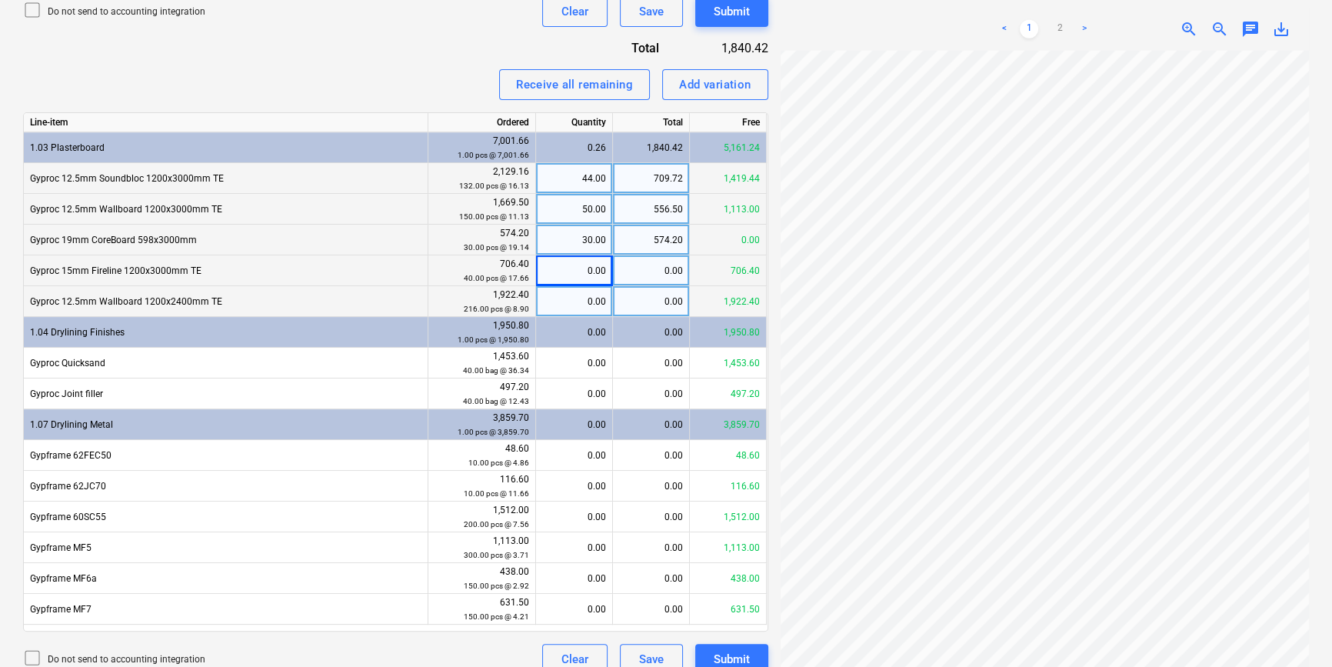
scroll to position [604, 0]
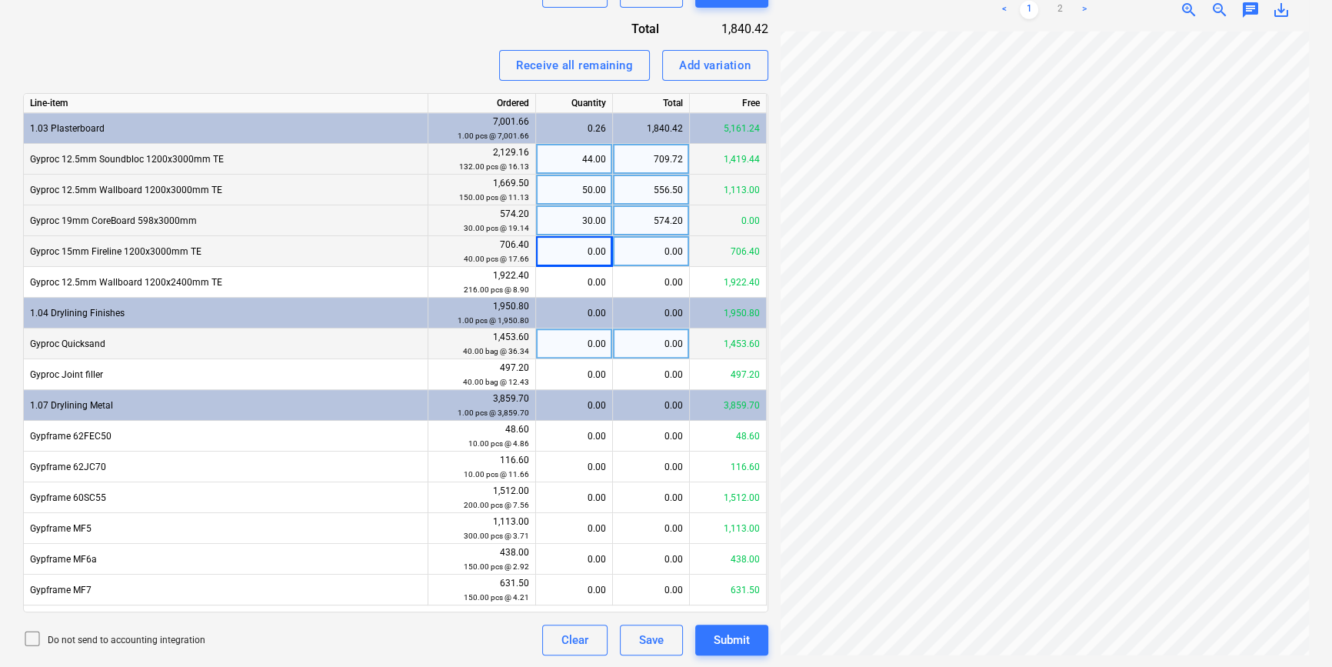
click at [574, 336] on div "0.00" at bounding box center [574, 343] width 64 height 31
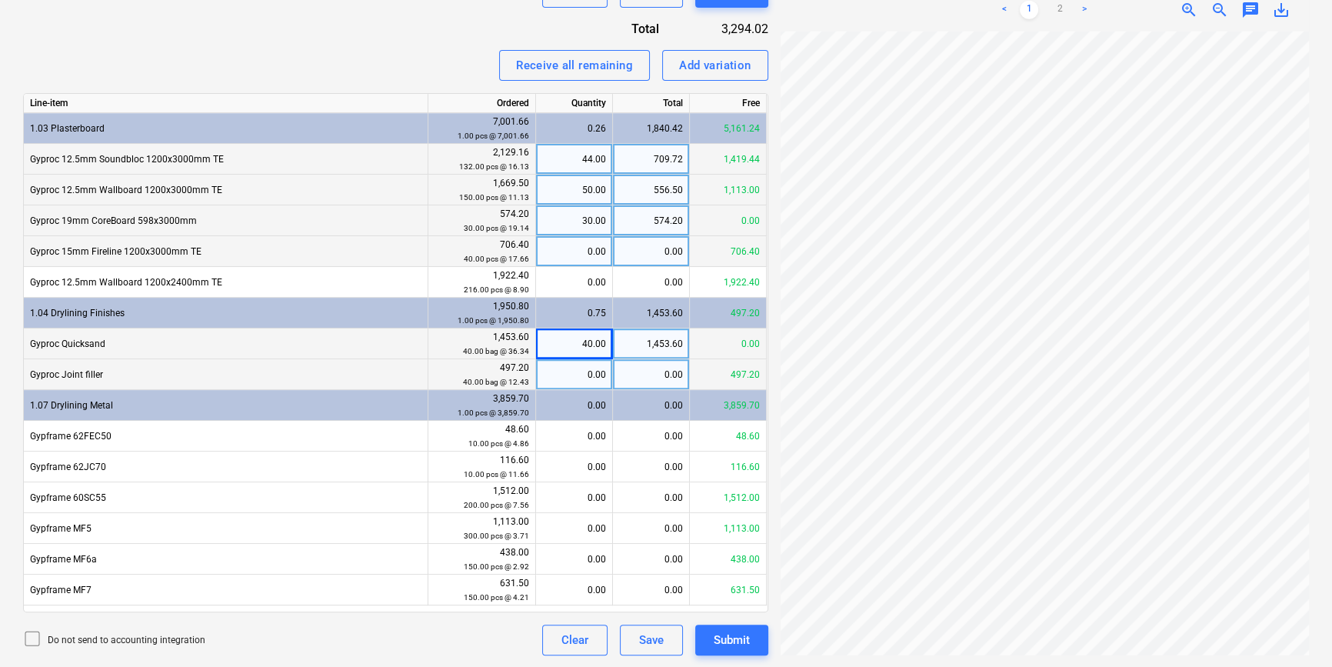
click at [576, 368] on div "0.00" at bounding box center [574, 374] width 64 height 31
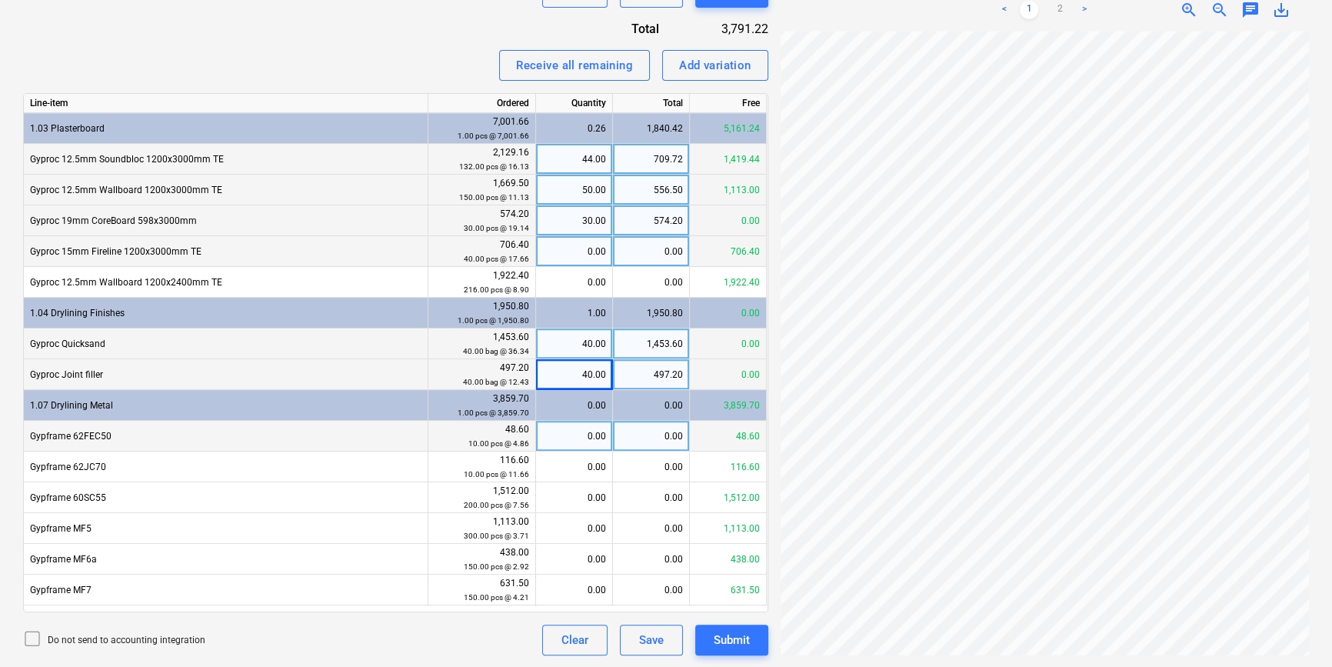
click at [571, 429] on div "0.00" at bounding box center [574, 436] width 64 height 31
click at [577, 431] on div "1.00" at bounding box center [574, 436] width 64 height 31
click at [1058, 8] on div "Fetching purchase order failed" at bounding box center [1029, 16] width 165 height 18
click at [1082, 12] on div "Fetching purchase order failed" at bounding box center [1029, 16] width 165 height 18
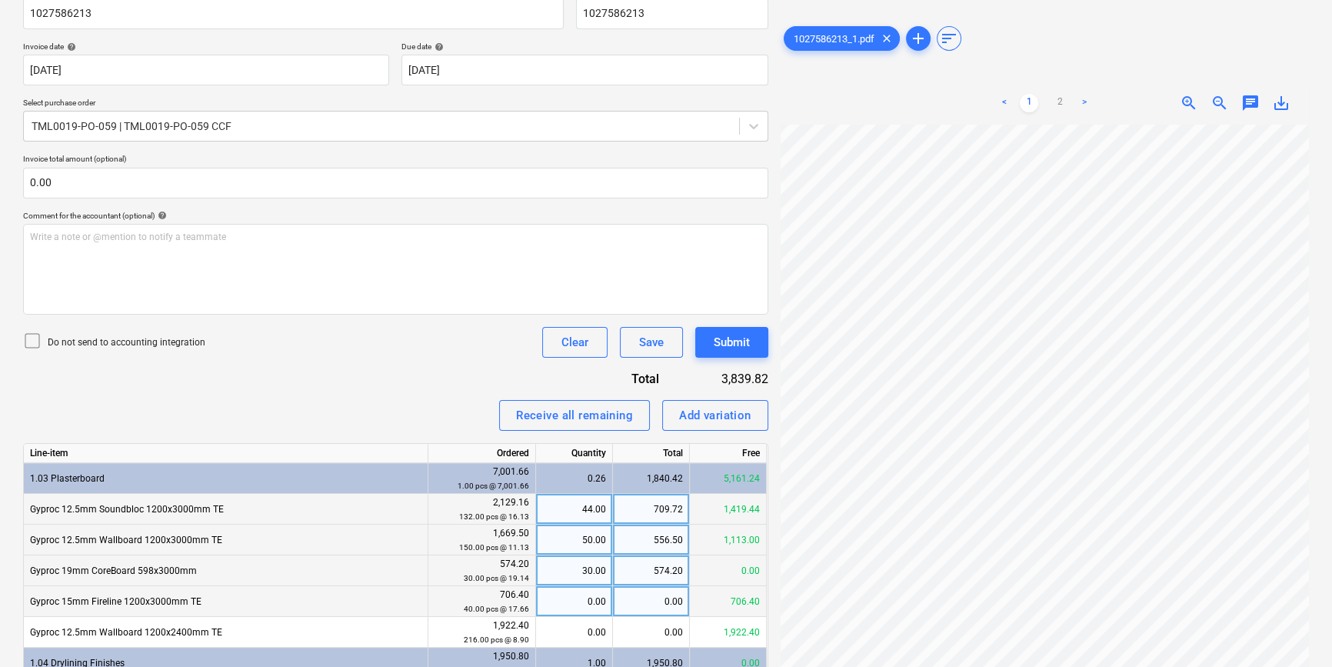
scroll to position [115, 0]
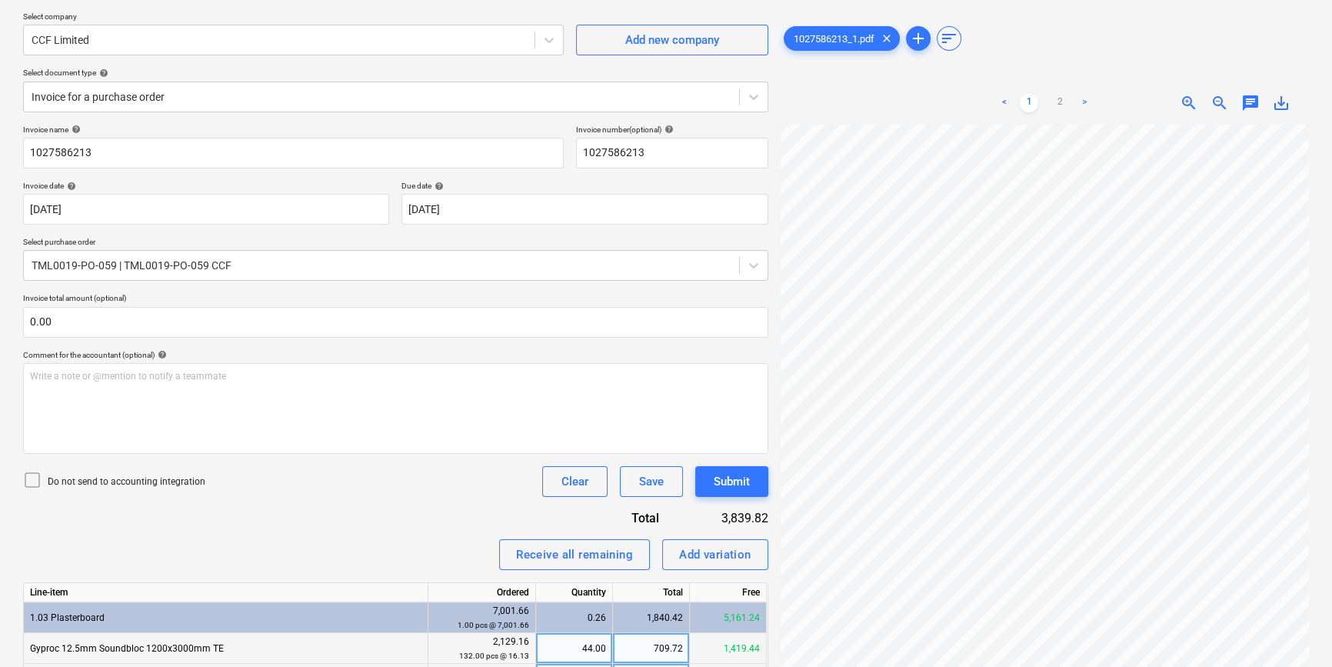
click at [1084, 100] on link ">" at bounding box center [1084, 103] width 18 height 18
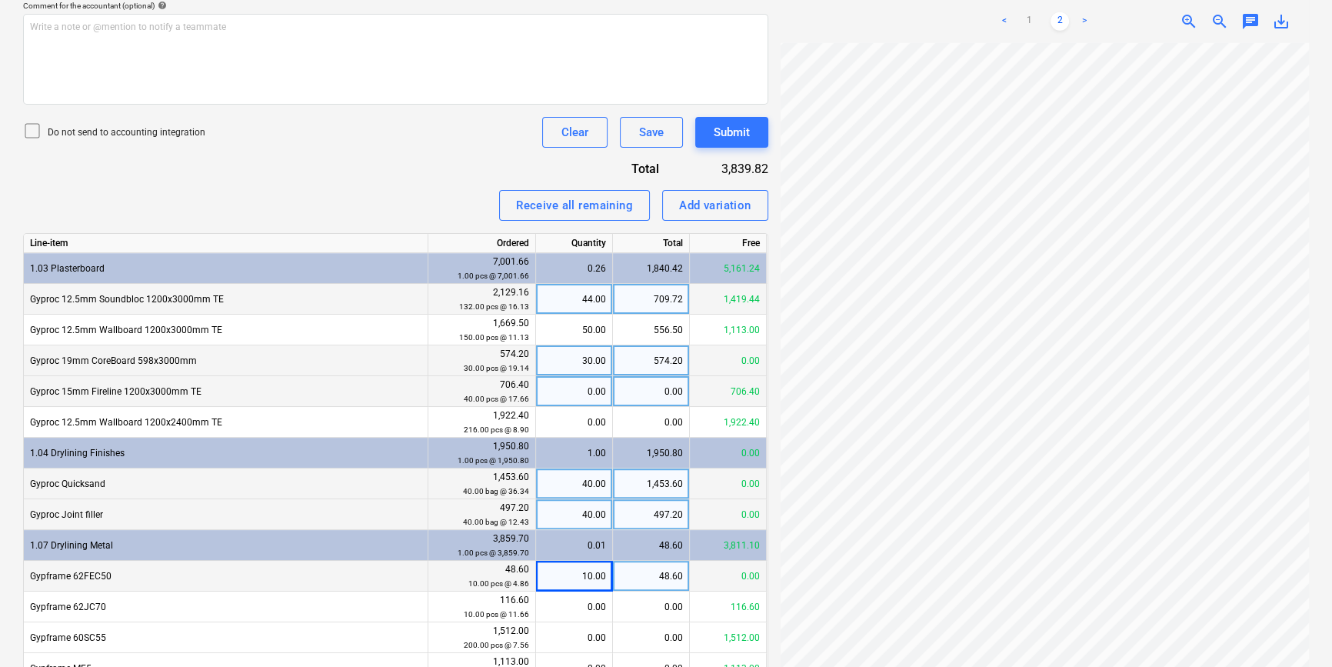
scroll to position [604, 0]
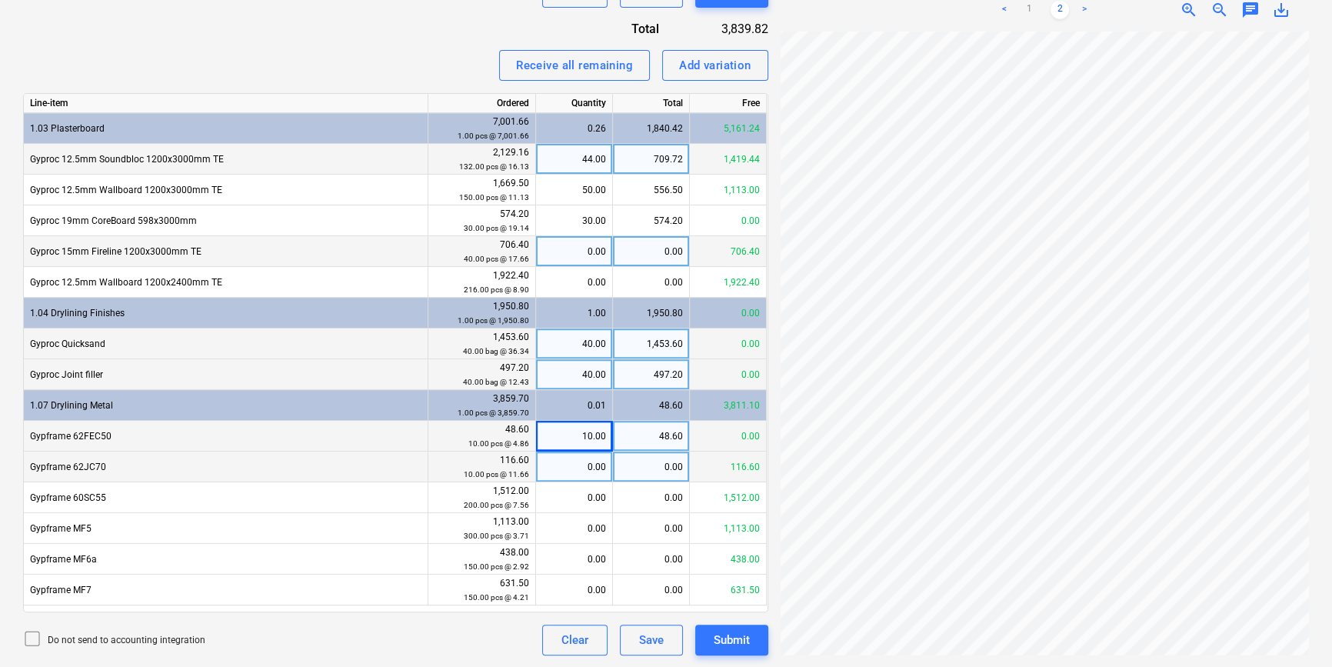
click at [591, 468] on div "0.00" at bounding box center [574, 466] width 64 height 31
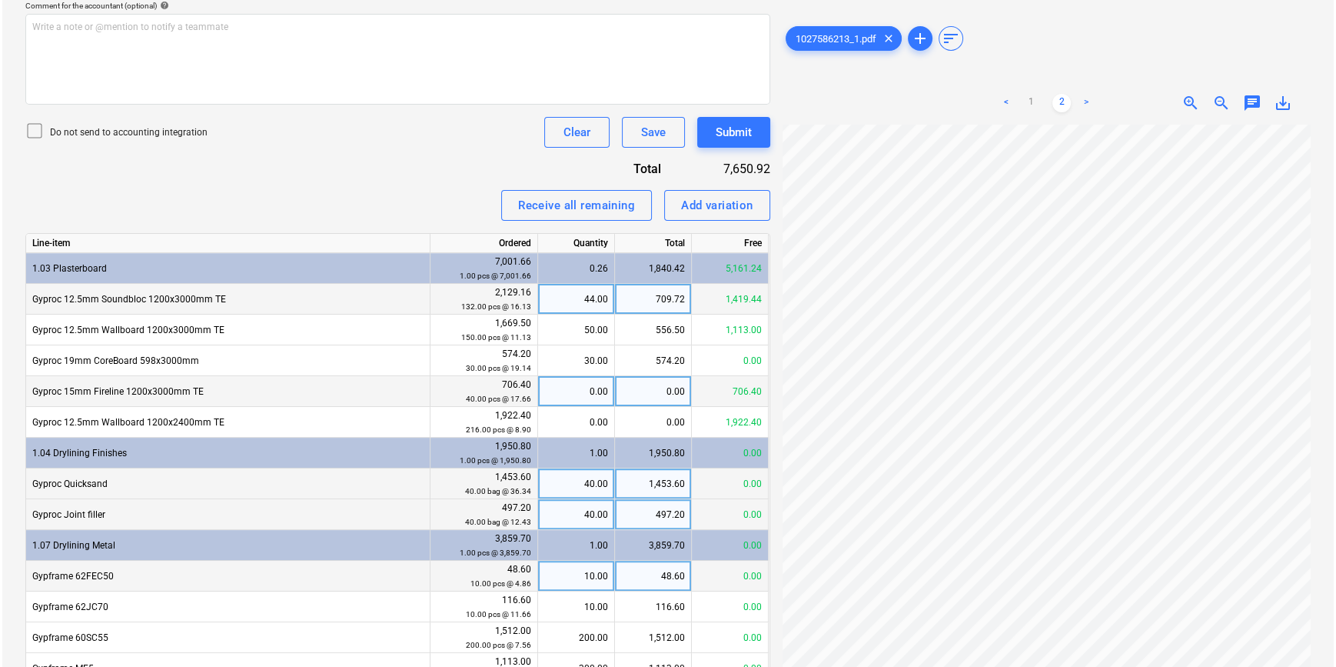
scroll to position [242, 151]
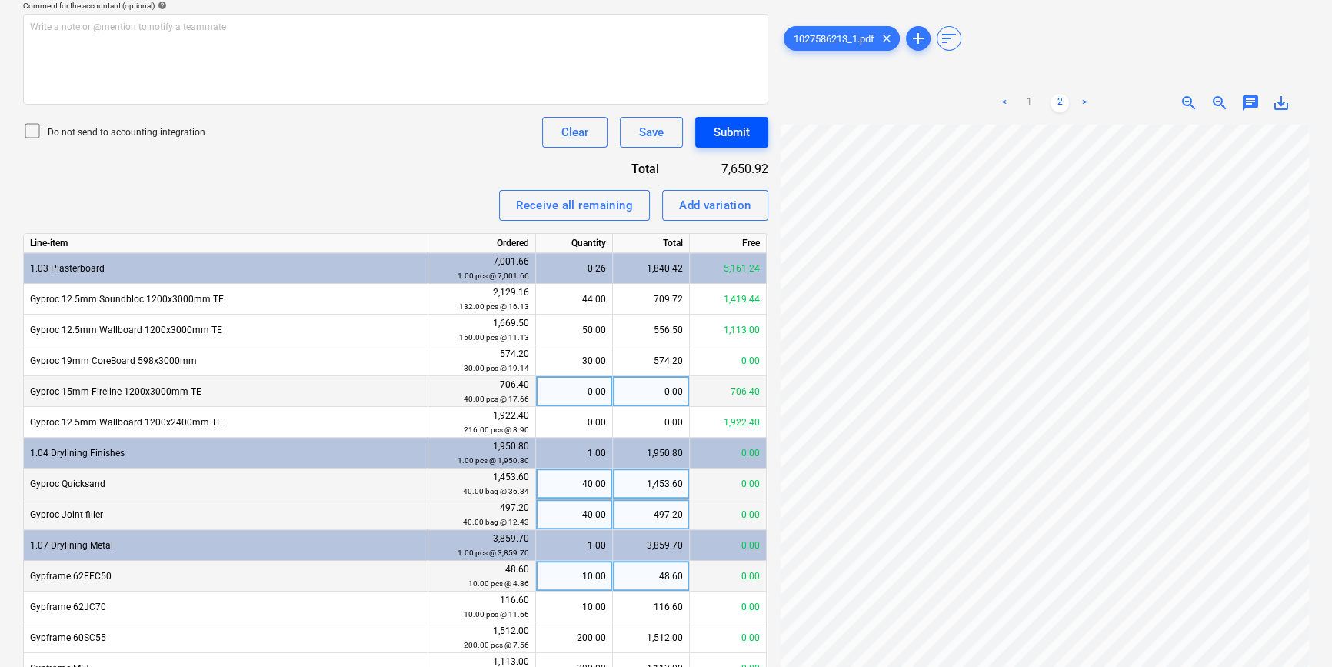
click at [726, 132] on div "Submit" at bounding box center [732, 132] width 36 height 20
